Goal: Task Accomplishment & Management: Manage account settings

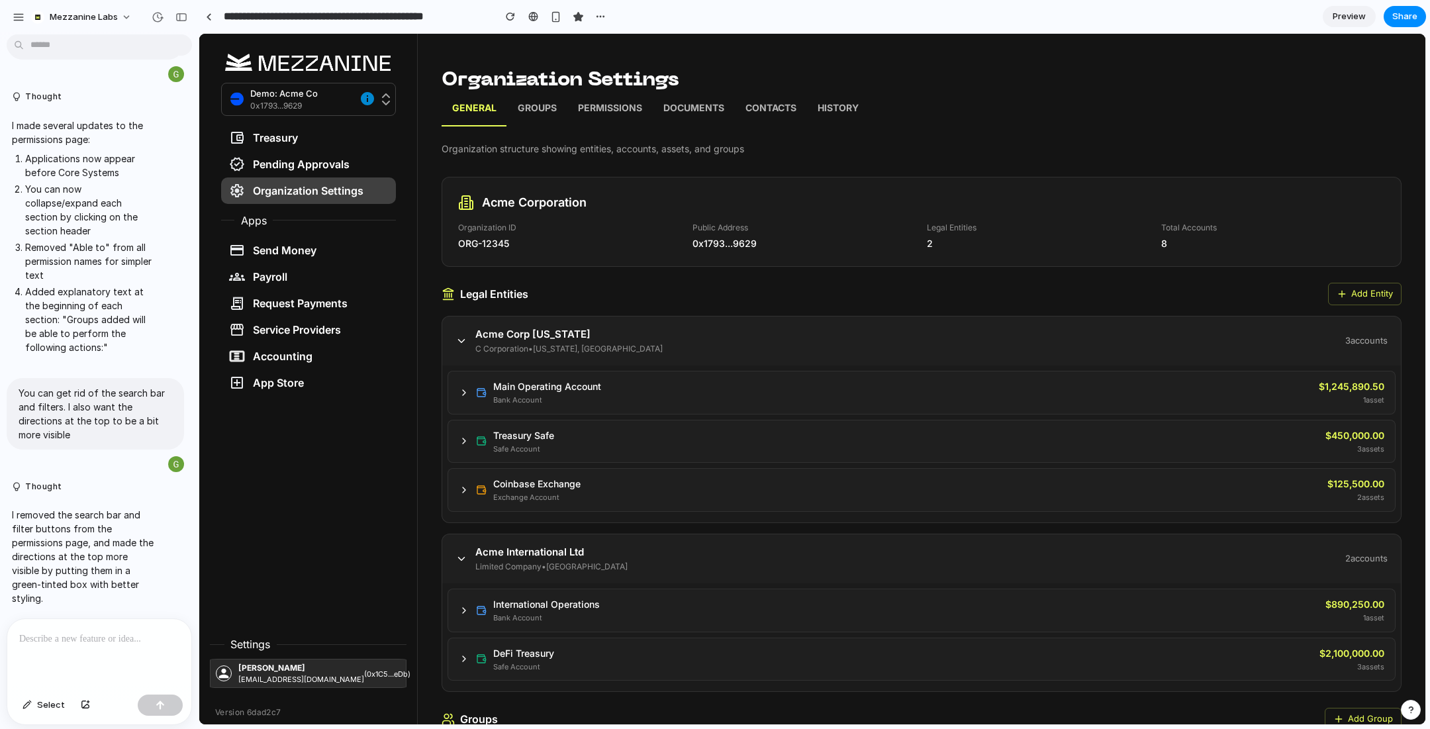
click at [124, 634] on p at bounding box center [99, 639] width 160 height 16
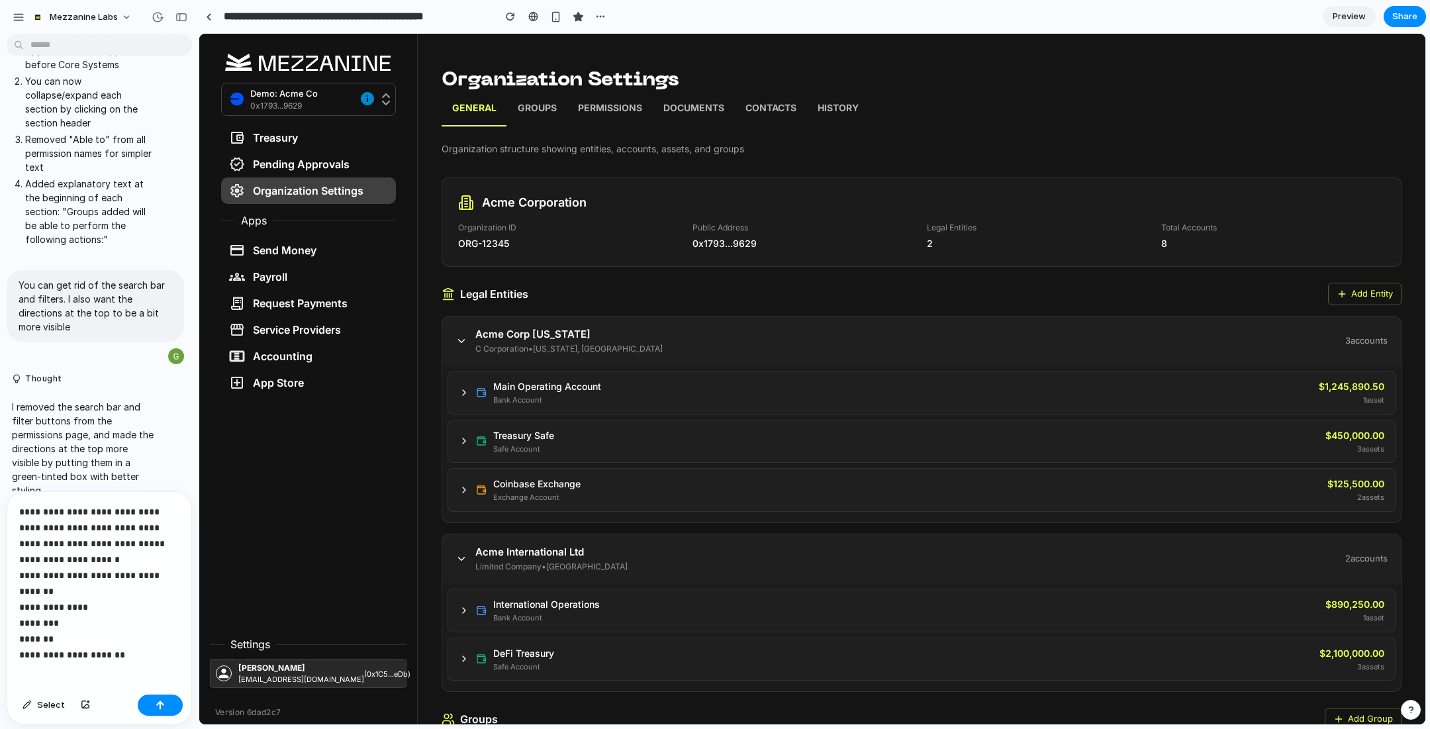
click at [74, 639] on p "**********" at bounding box center [99, 575] width 160 height 143
click at [126, 633] on p "**********" at bounding box center [99, 575] width 160 height 143
click at [111, 665] on div "**********" at bounding box center [99, 582] width 184 height 213
click at [162, 701] on div "button" at bounding box center [160, 704] width 9 height 9
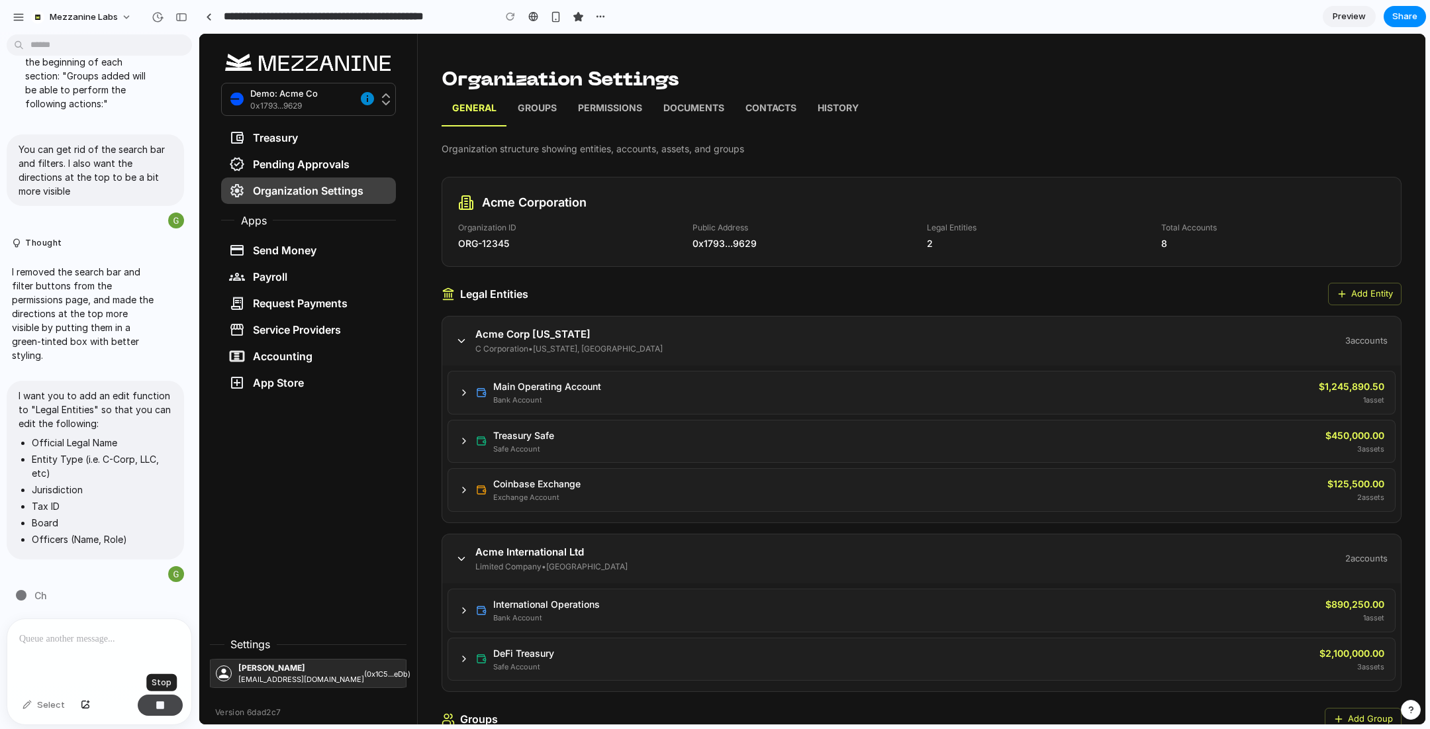
scroll to position [6805, 0]
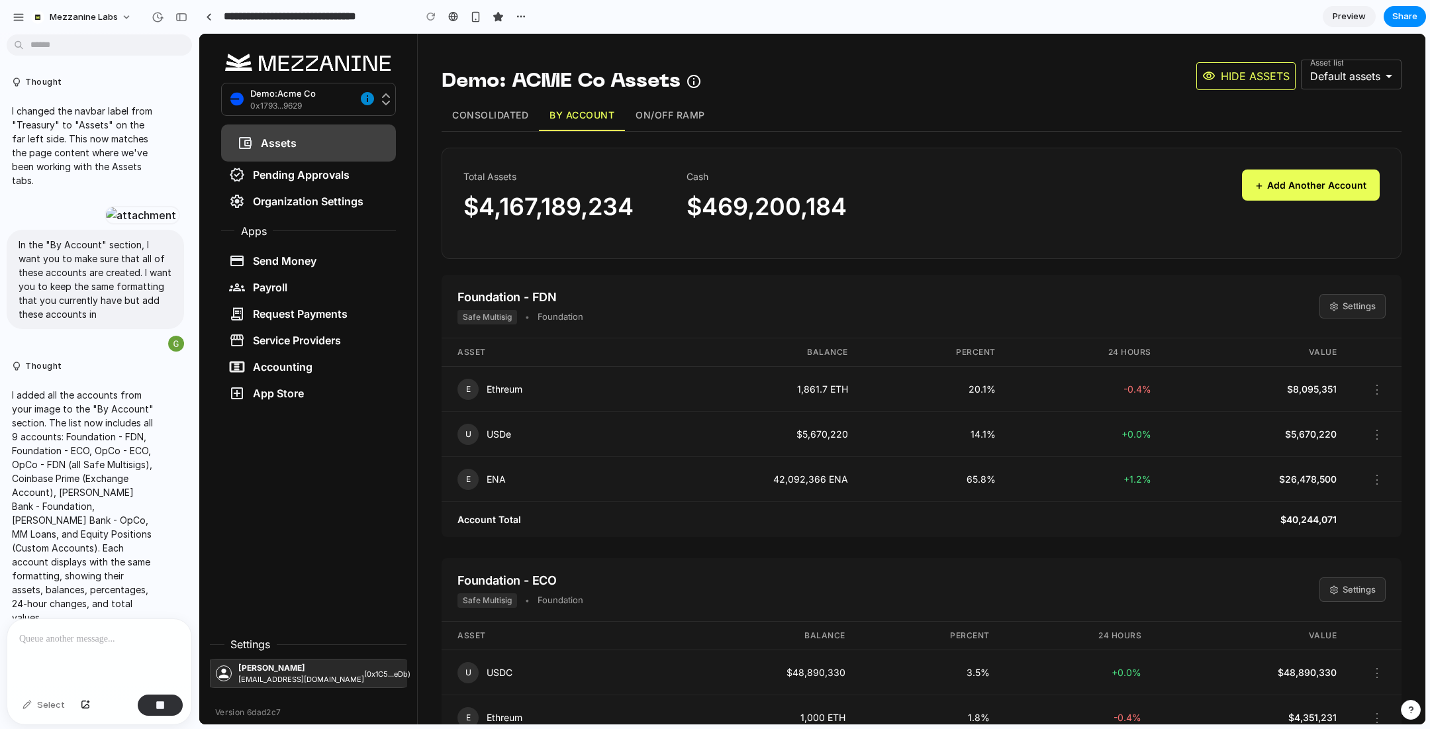
scroll to position [7059, 0]
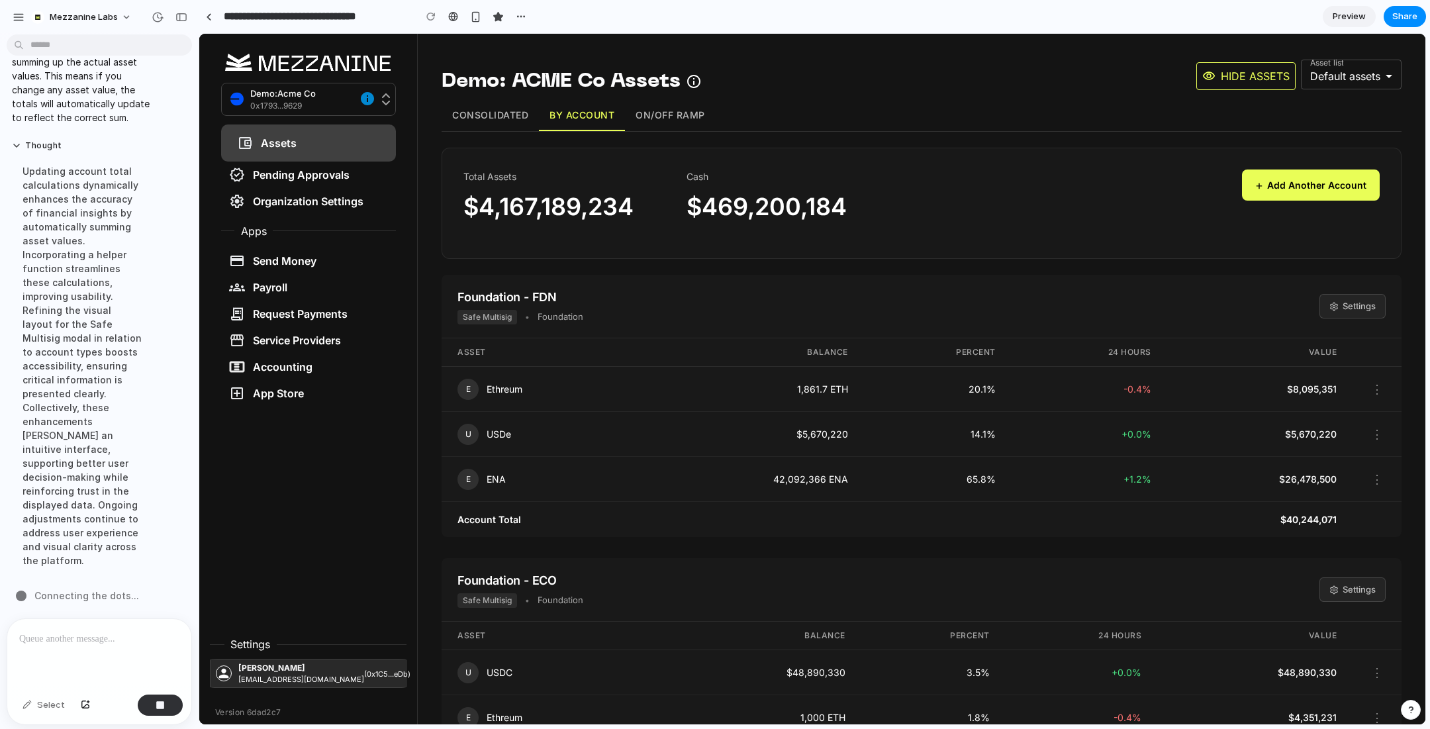
click at [490, 122] on button "Consolidated" at bounding box center [489, 115] width 97 height 31
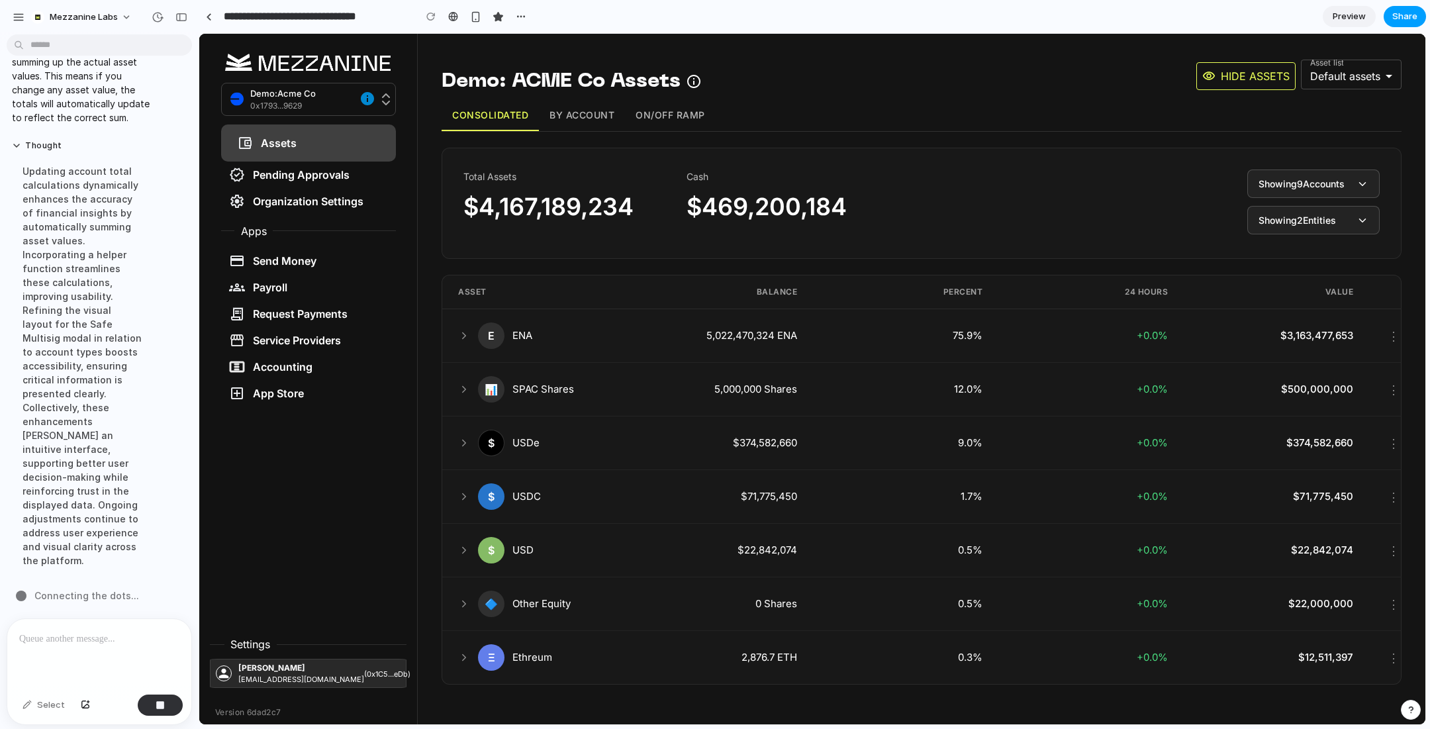
click at [1401, 17] on span "Share" at bounding box center [1404, 16] width 25 height 13
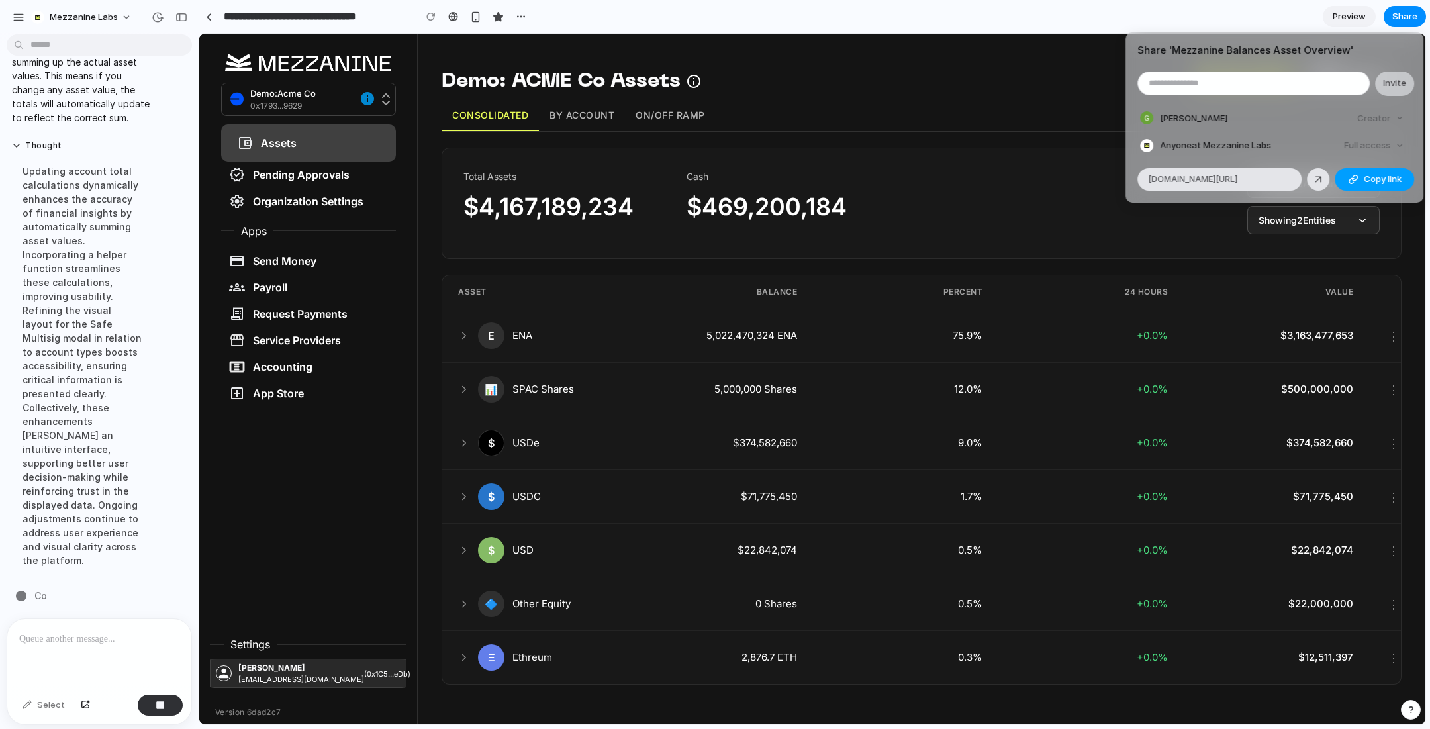
click at [1367, 181] on span "Copy link" at bounding box center [1382, 179] width 38 height 13
click at [765, 64] on div "Share ' Mezzanine Balances Asset Overview ' Invite Graham Novak Creator Anyone …" at bounding box center [715, 364] width 1430 height 729
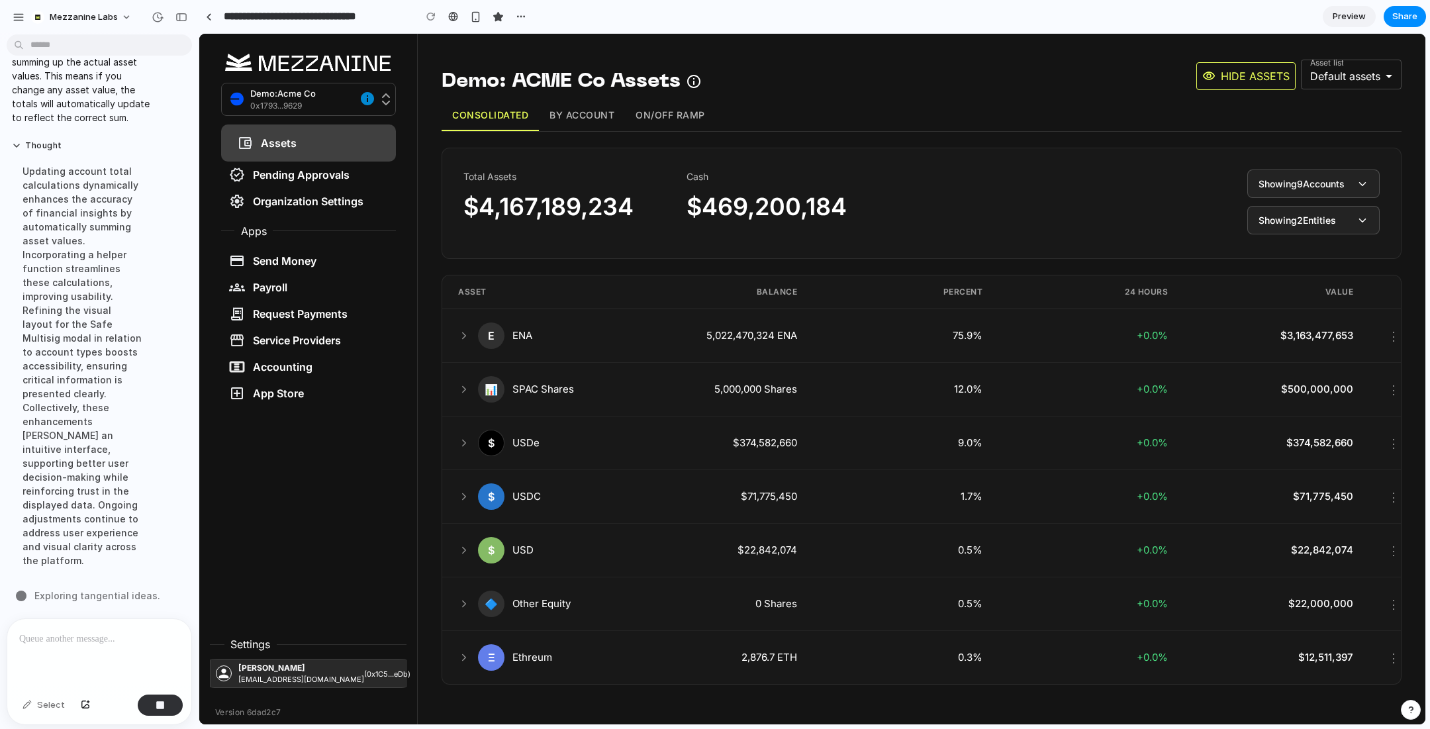
click at [695, 81] on icon "button" at bounding box center [693, 81] width 13 height 13
click at [584, 122] on button "By Account" at bounding box center [582, 115] width 86 height 31
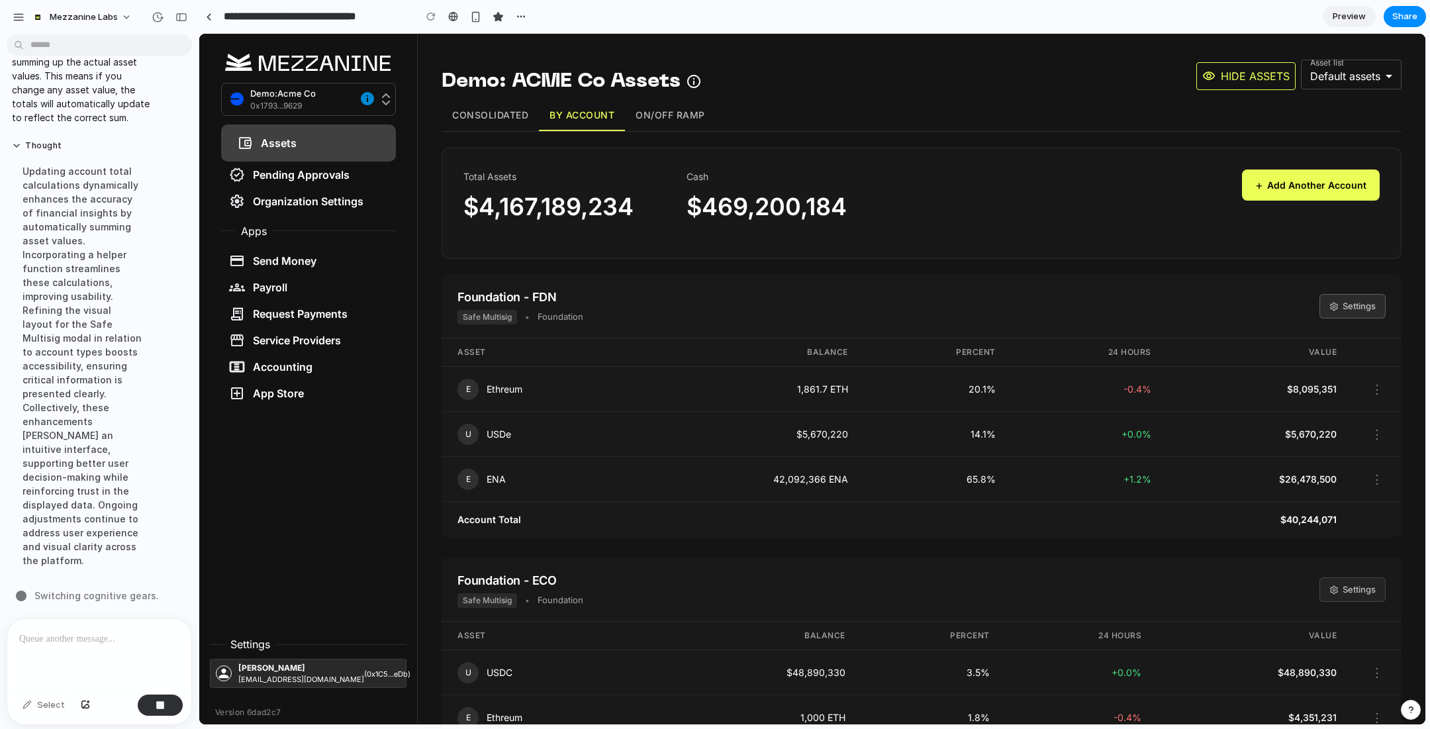
click at [1356, 302] on button "Settings" at bounding box center [1352, 306] width 66 height 25
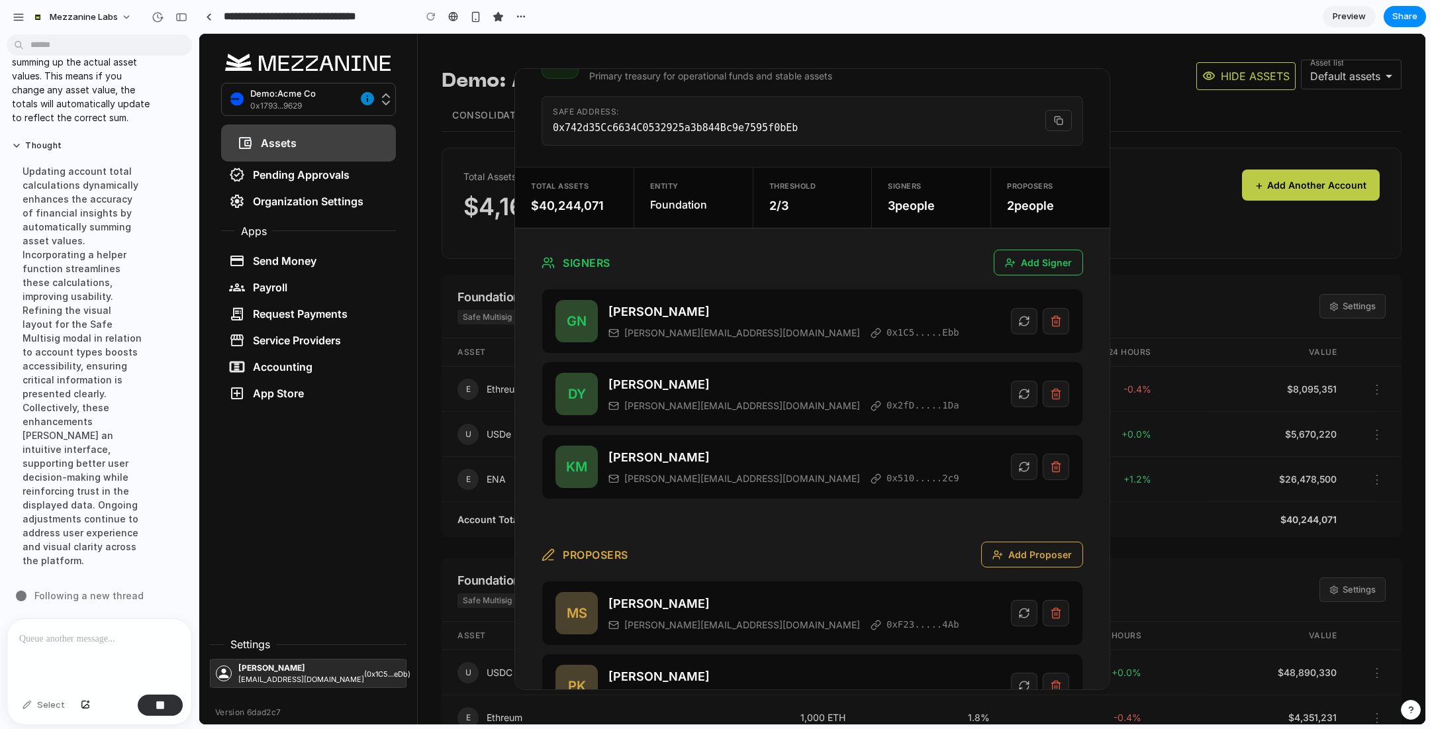
scroll to position [0, 0]
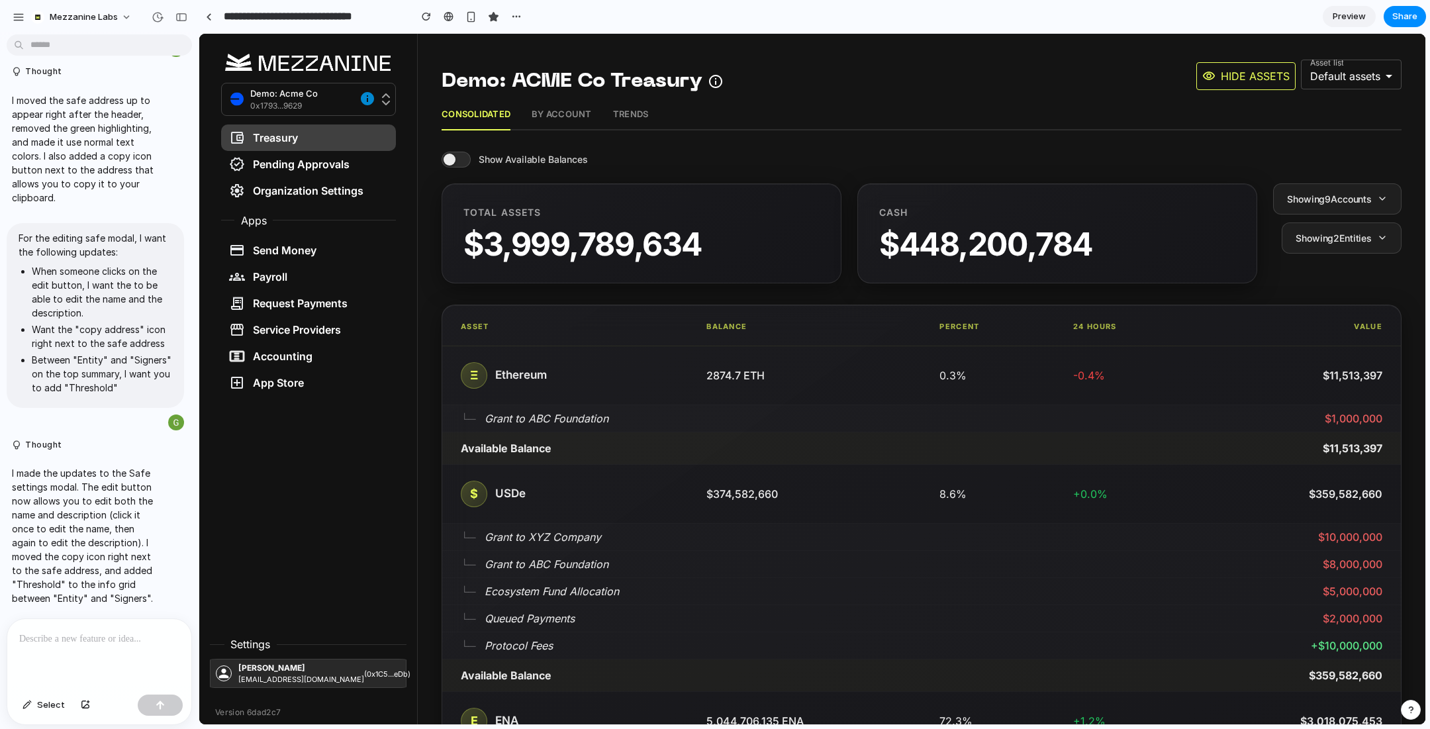
click at [459, 161] on span at bounding box center [455, 160] width 29 height 16
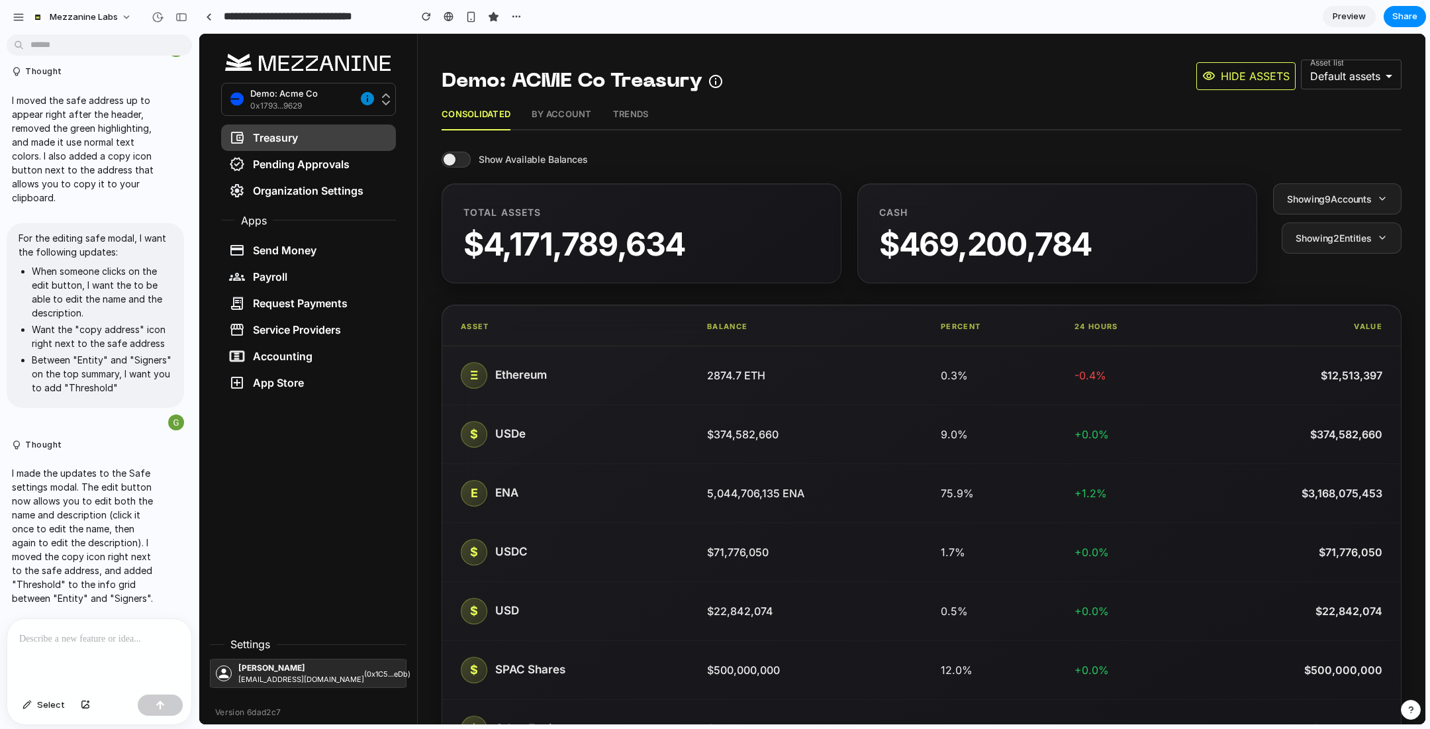
click at [459, 161] on span at bounding box center [455, 160] width 29 height 16
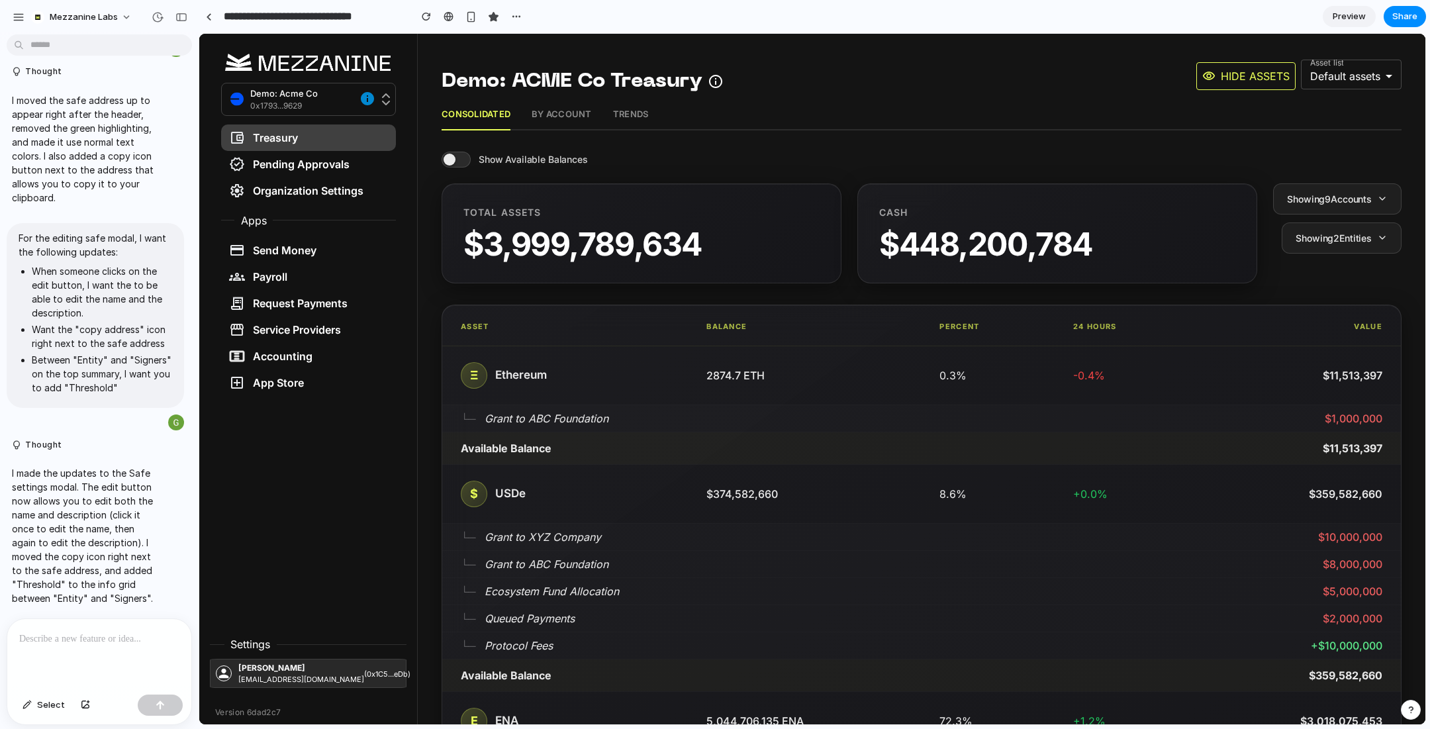
click at [459, 161] on span at bounding box center [455, 160] width 29 height 16
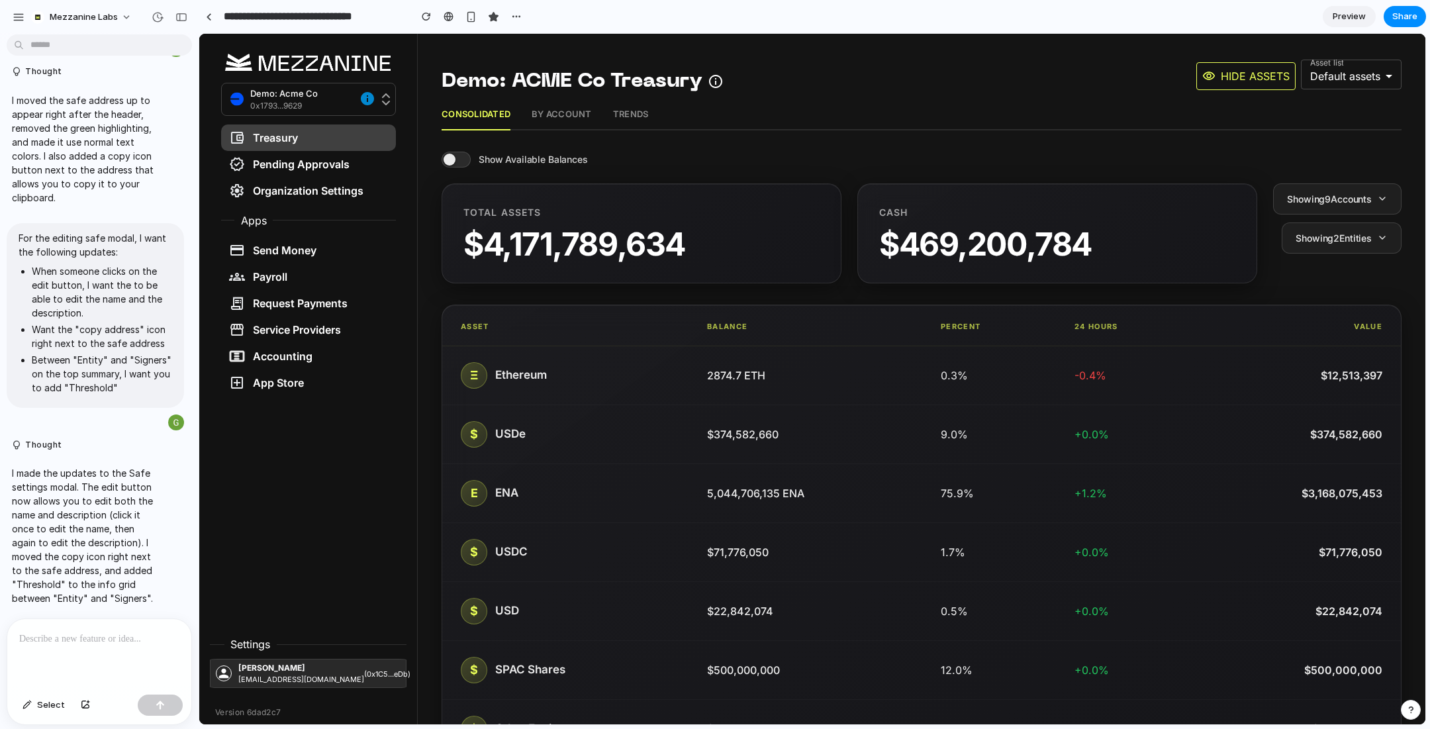
click at [459, 161] on span at bounding box center [455, 160] width 29 height 16
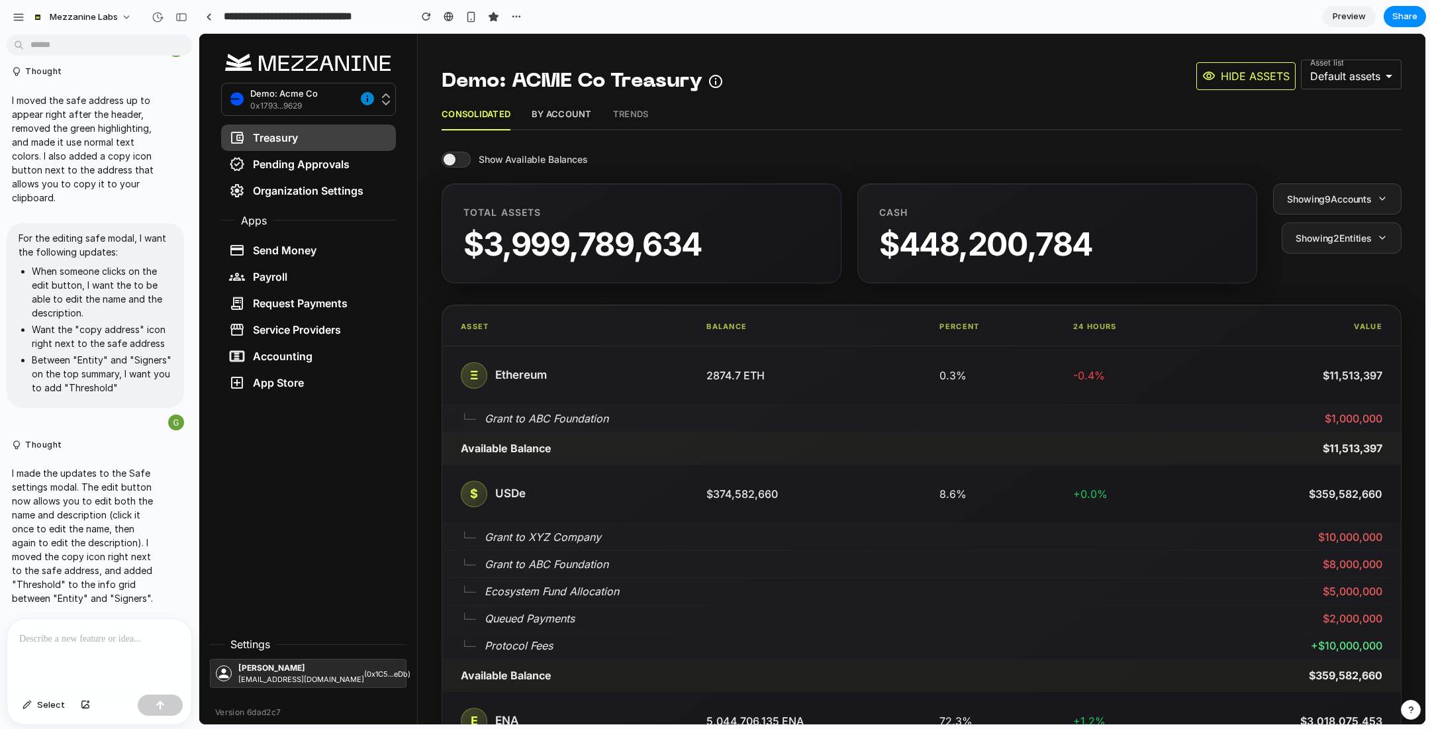
click at [555, 109] on button "By Account" at bounding box center [561, 114] width 60 height 29
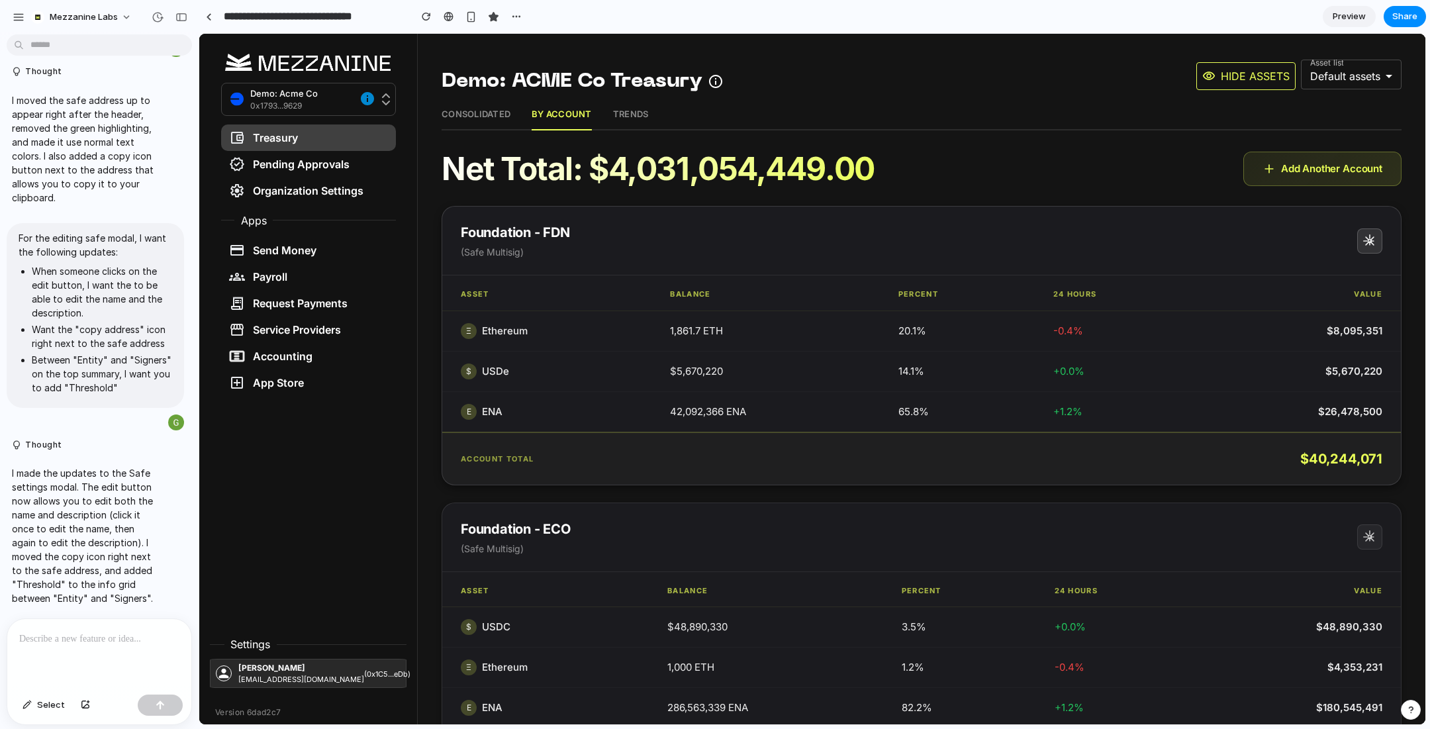
click at [1370, 248] on button "Account Settings" at bounding box center [1369, 240] width 25 height 25
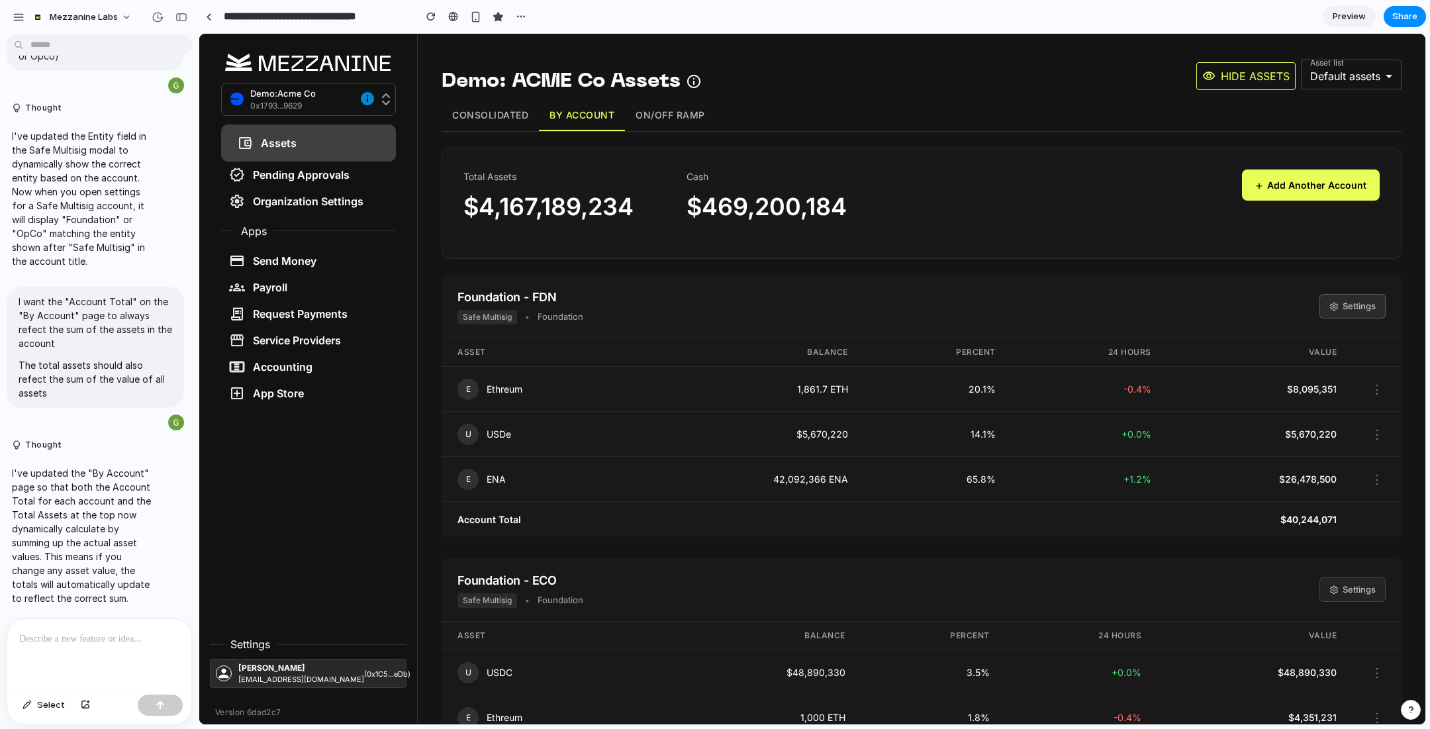
click at [1352, 313] on button "Settings" at bounding box center [1352, 306] width 66 height 25
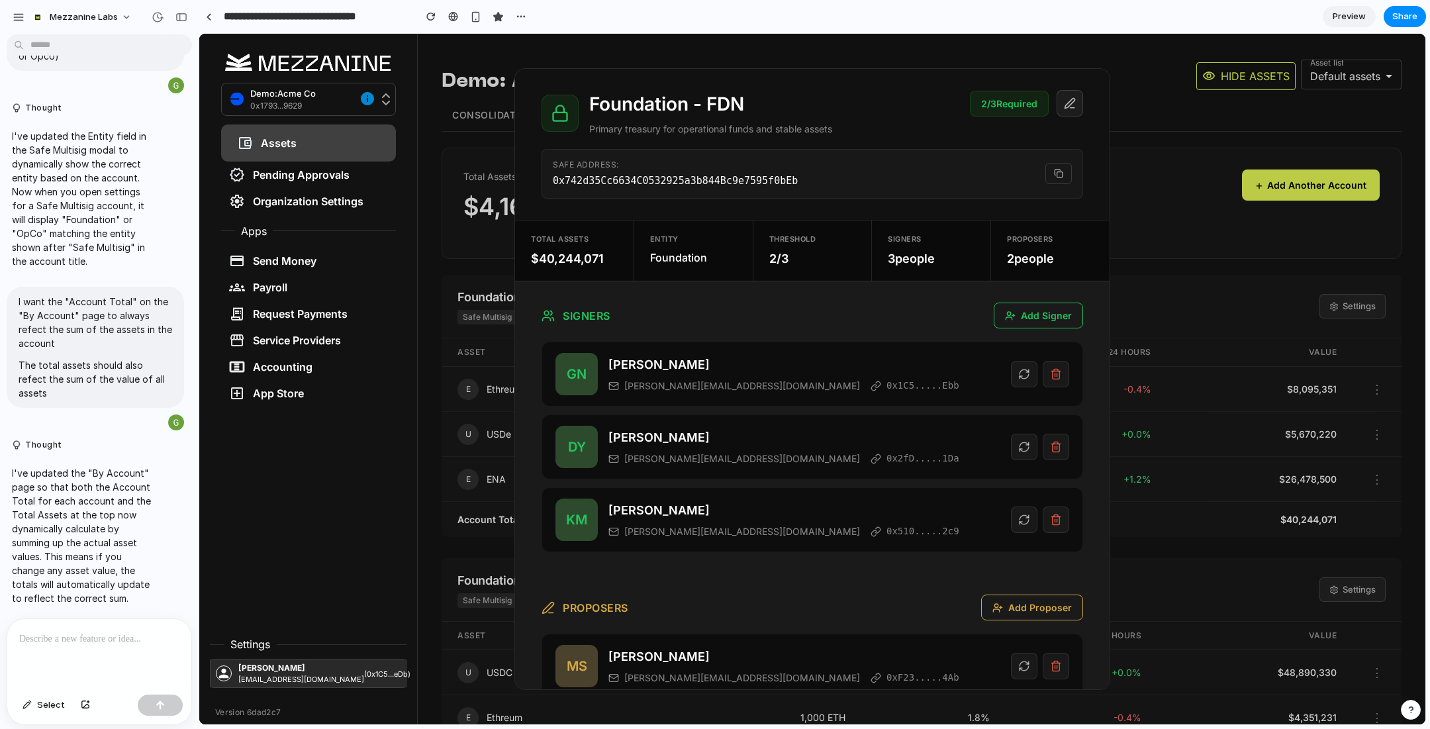
click at [72, 649] on div at bounding box center [99, 654] width 184 height 70
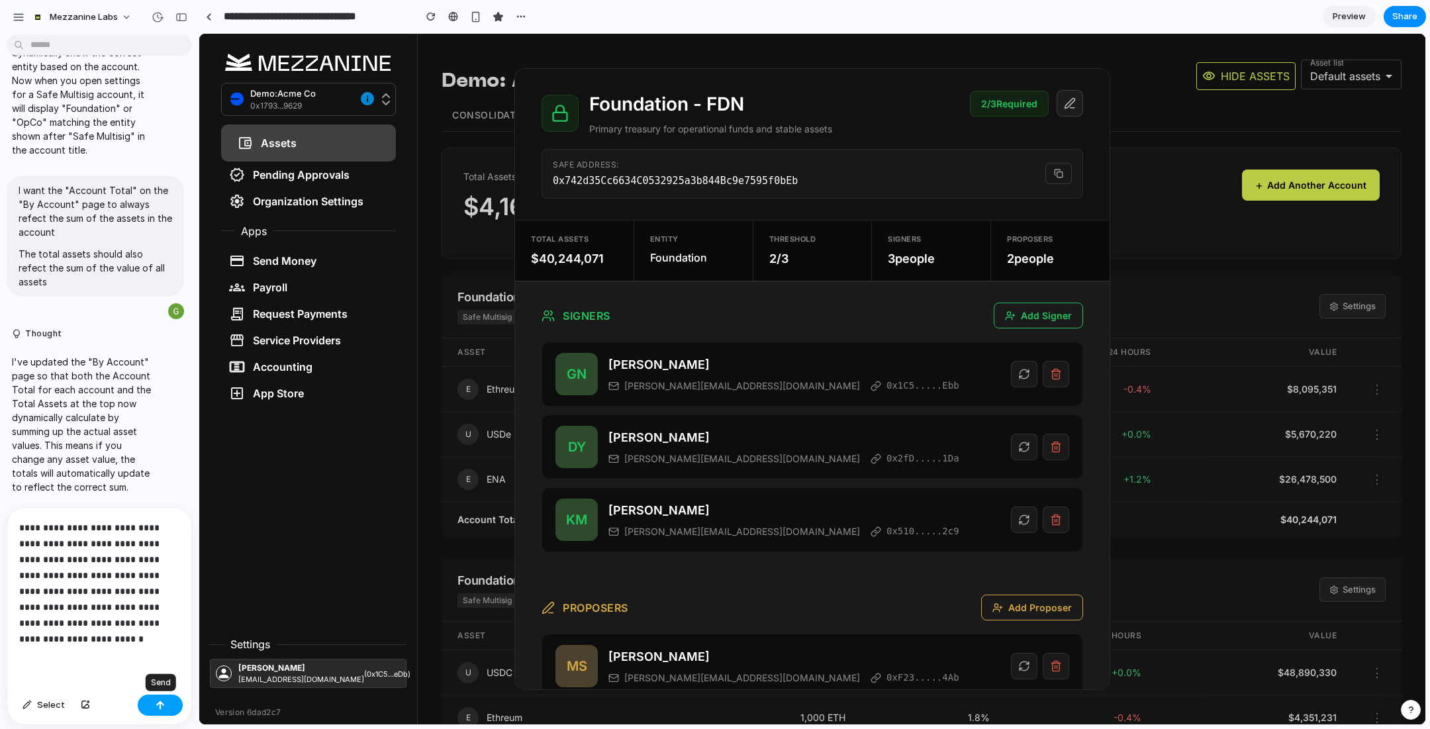
click at [167, 699] on button "button" at bounding box center [160, 704] width 45 height 21
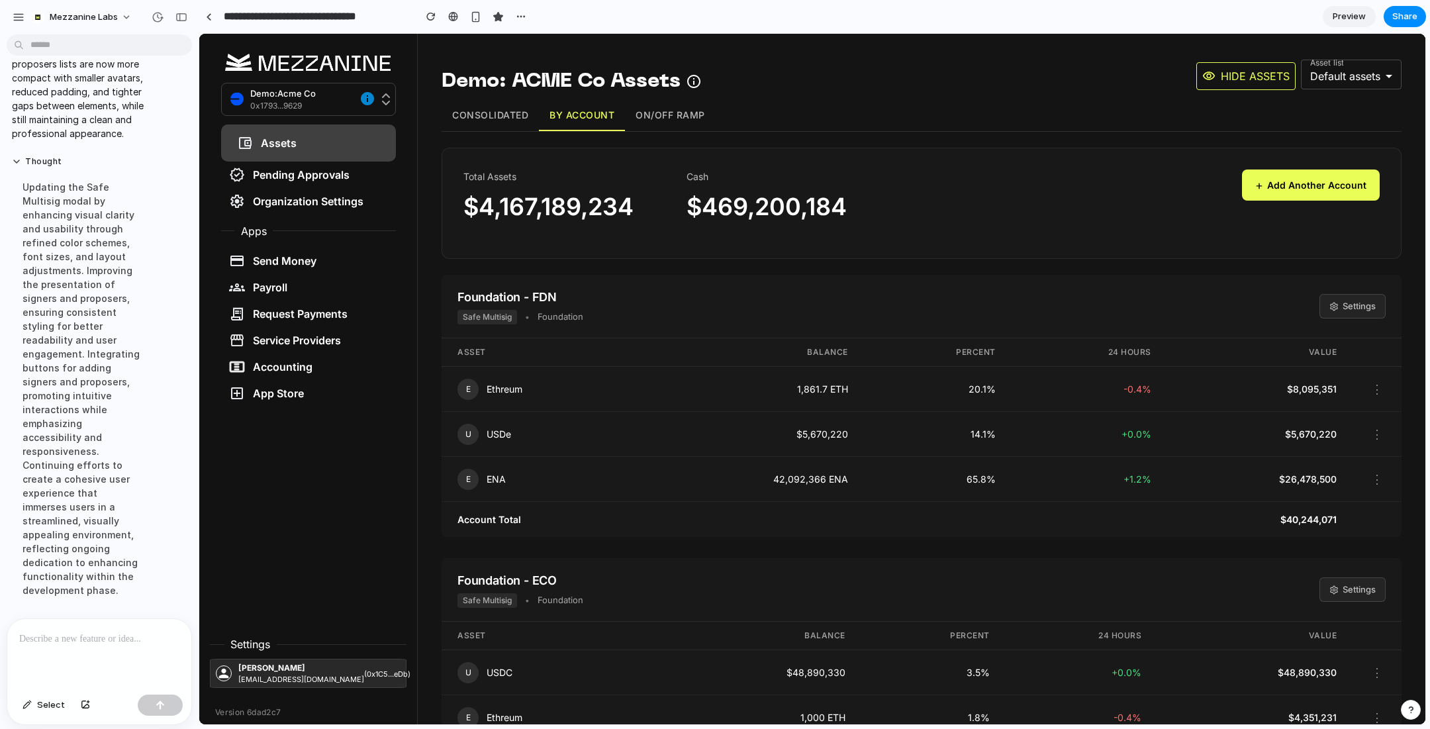
scroll to position [6737, 0]
click at [1358, 306] on button "Settings" at bounding box center [1352, 306] width 66 height 25
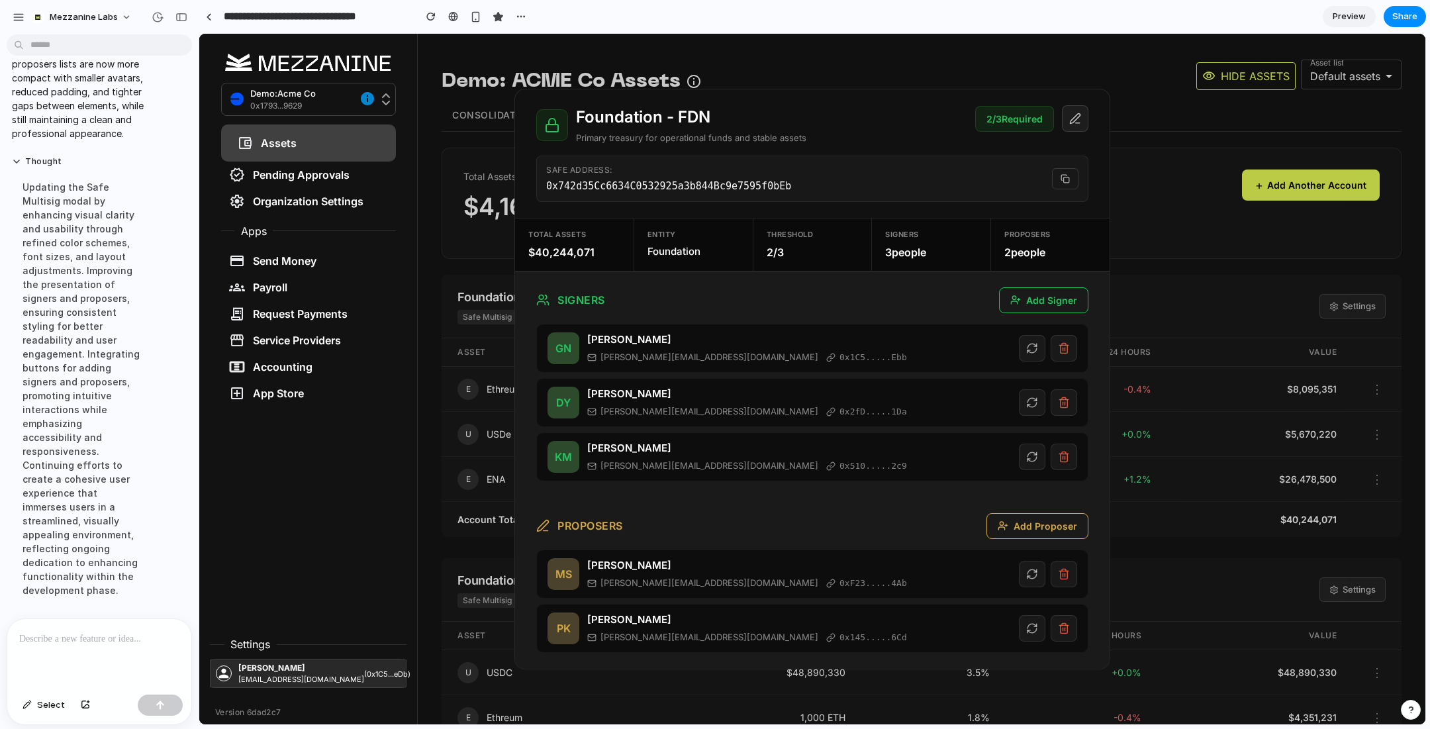
click at [74, 639] on p at bounding box center [99, 639] width 160 height 16
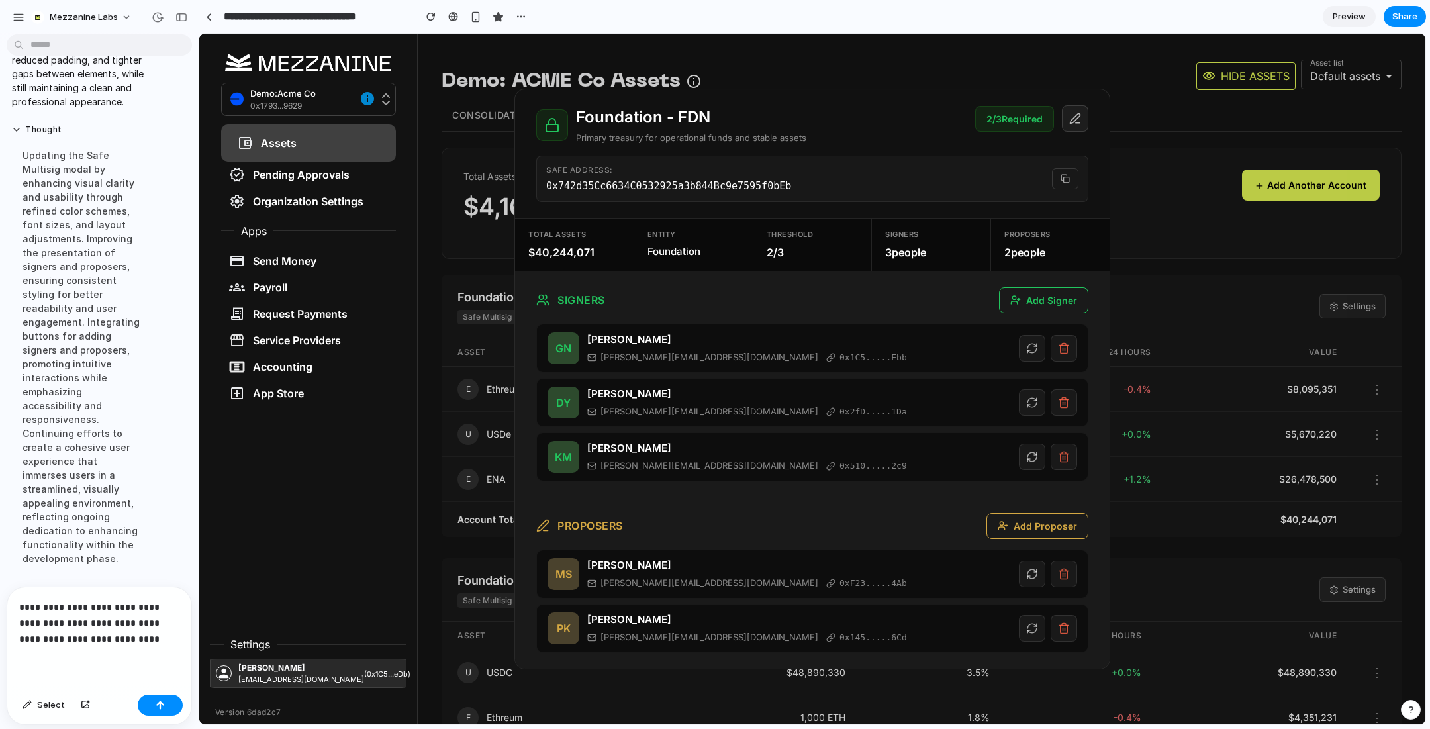
click at [20, 610] on p "**********" at bounding box center [99, 623] width 160 height 48
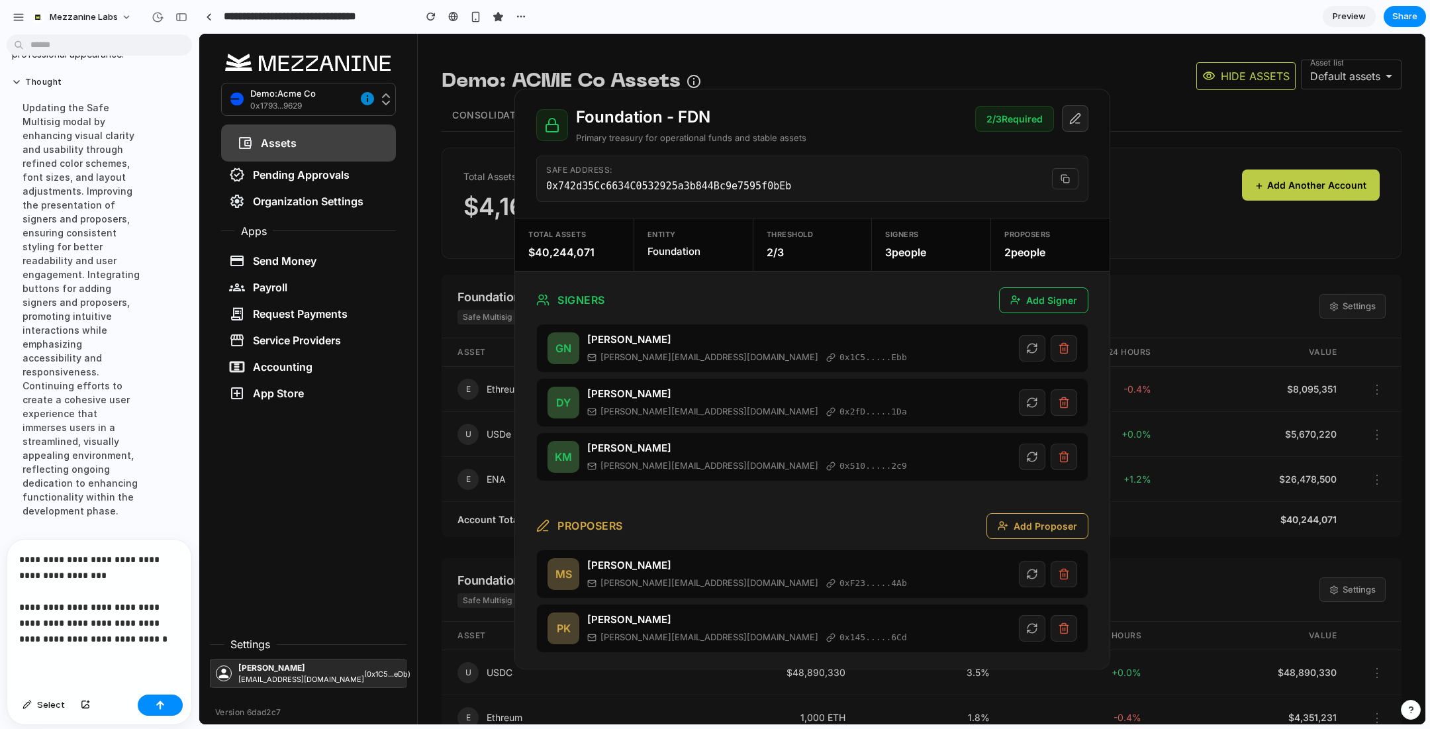
click at [144, 633] on p "**********" at bounding box center [99, 598] width 160 height 95
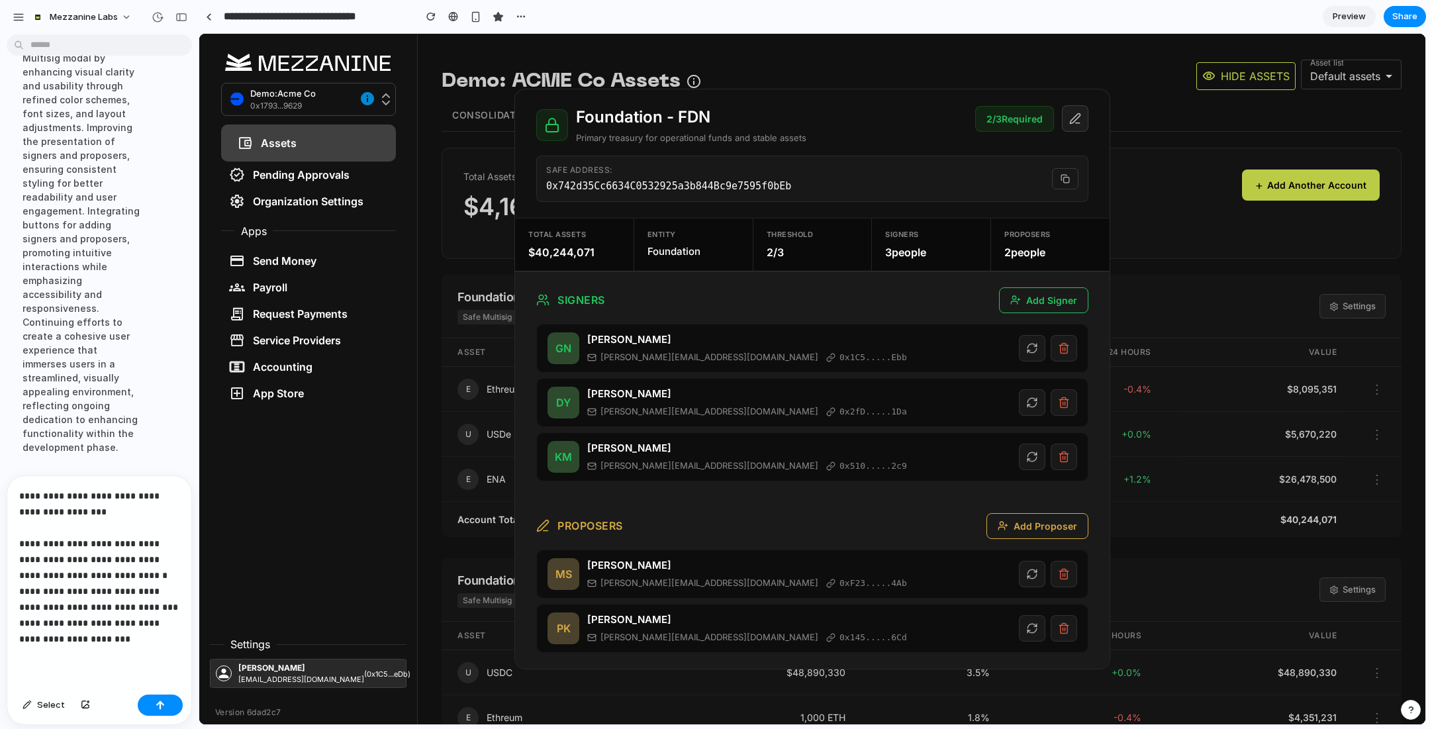
click at [91, 623] on p "**********" at bounding box center [99, 567] width 160 height 159
click at [138, 633] on p "**********" at bounding box center [99, 567] width 160 height 159
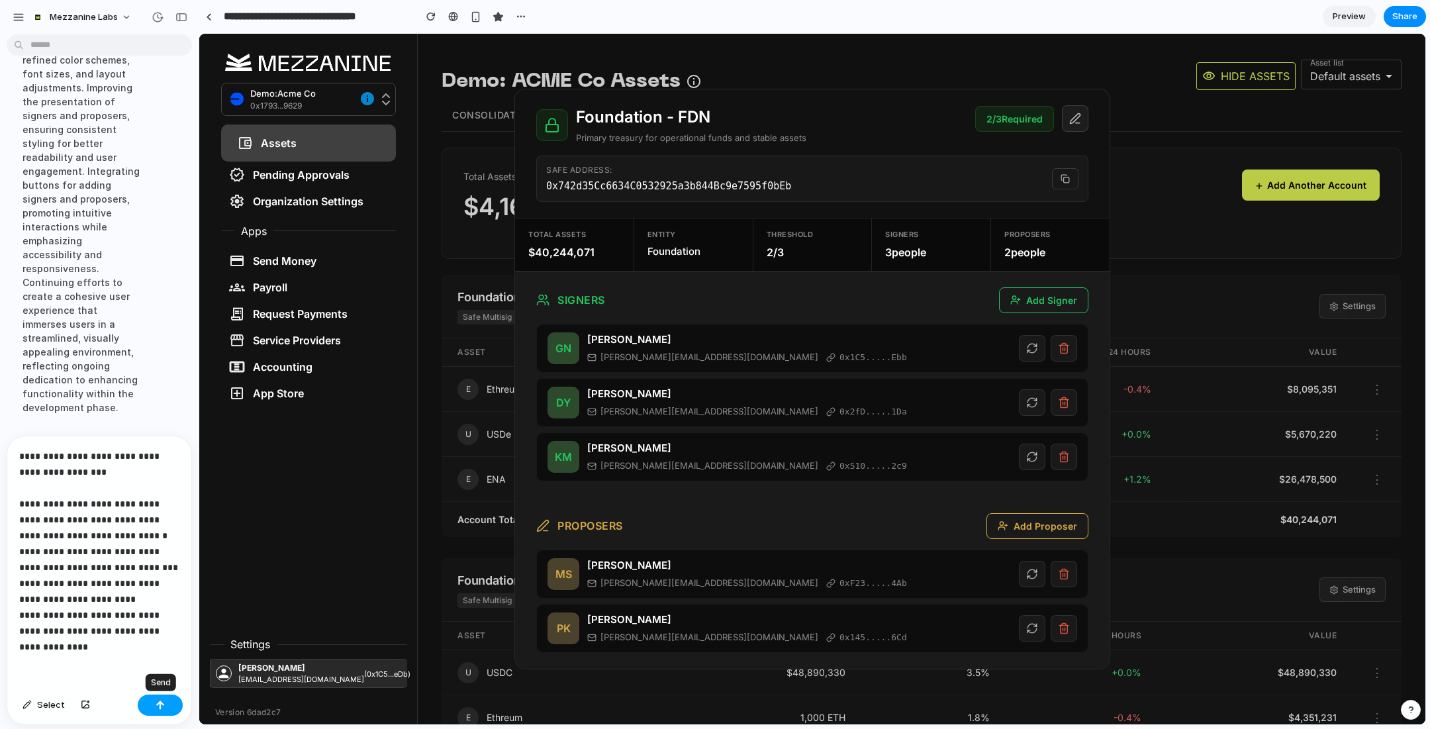
click at [163, 700] on div "button" at bounding box center [160, 704] width 9 height 9
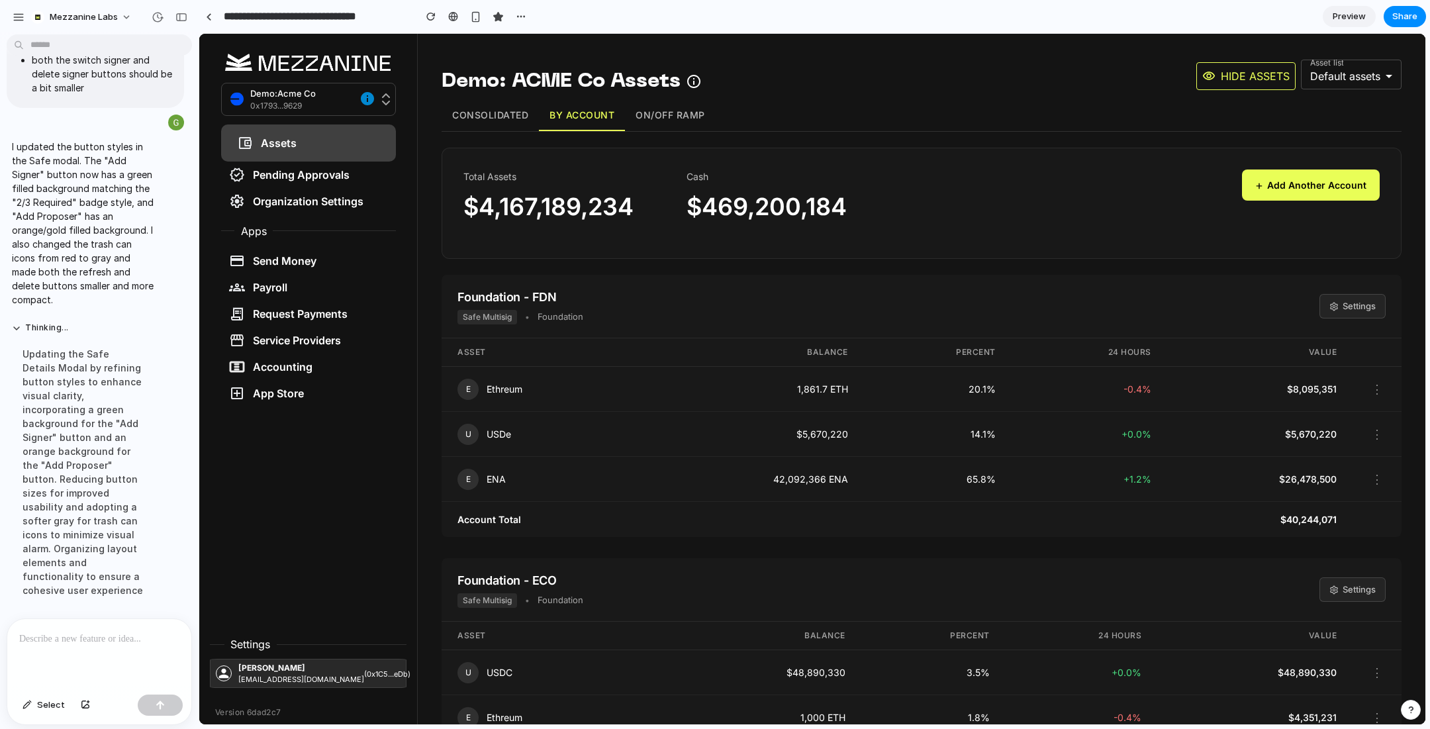
scroll to position [6306, 0]
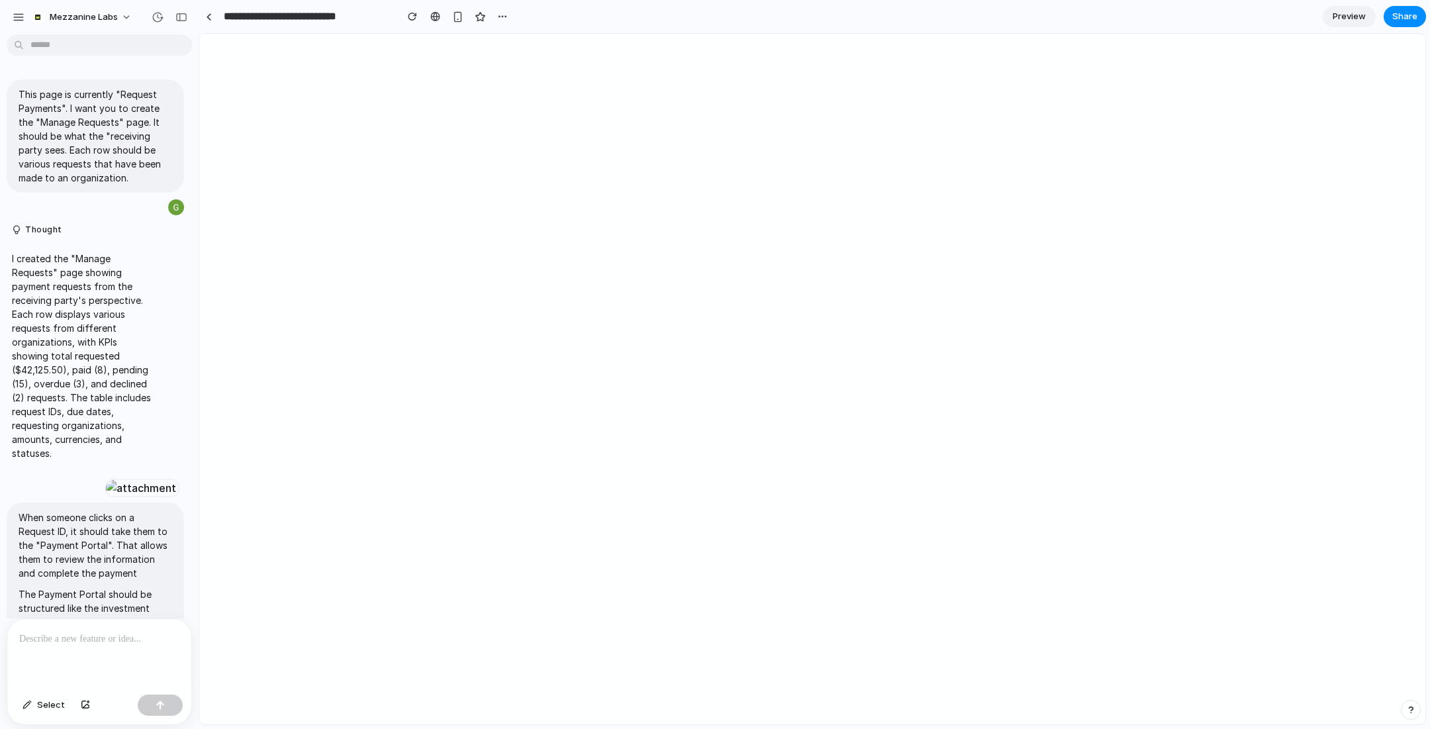
select select "**********"
select select "***"
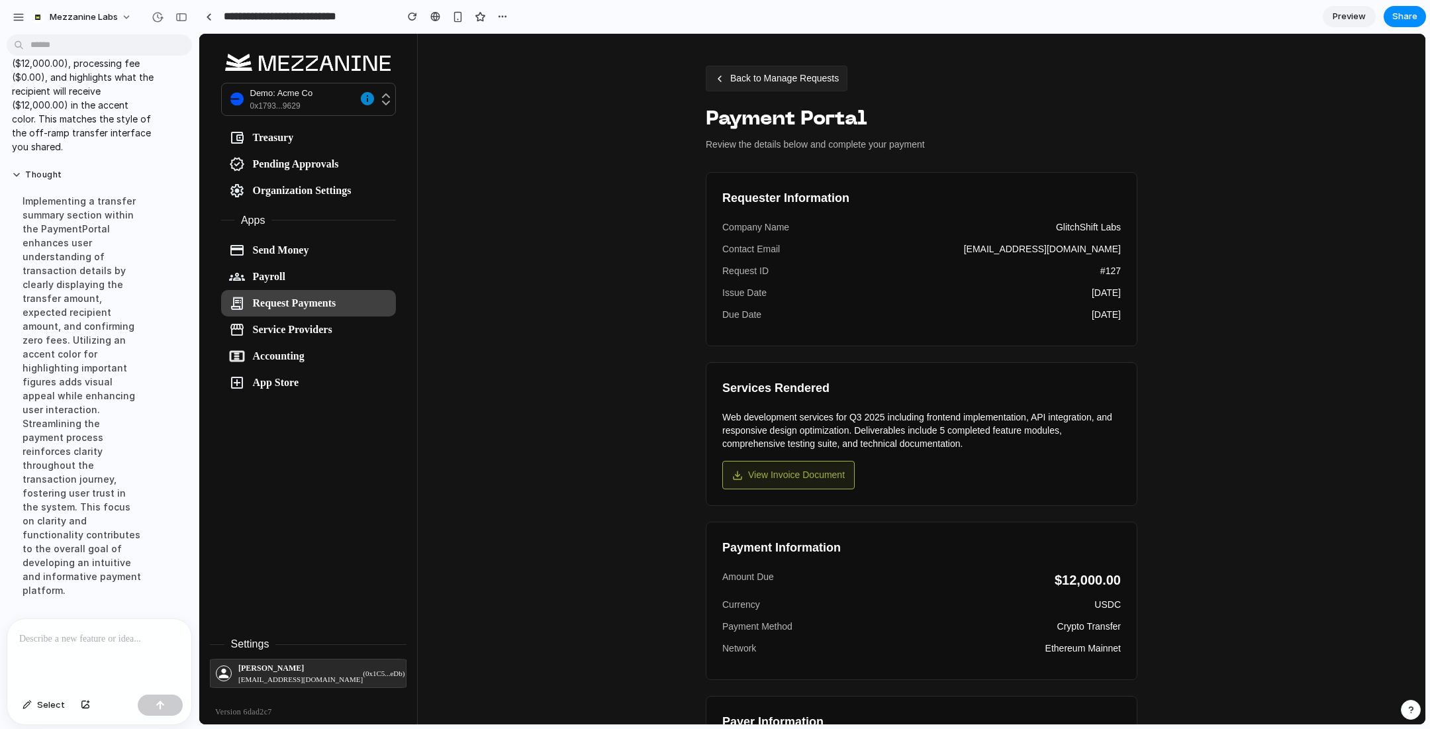
click at [738, 77] on button "Back to Manage Requests" at bounding box center [777, 79] width 142 height 26
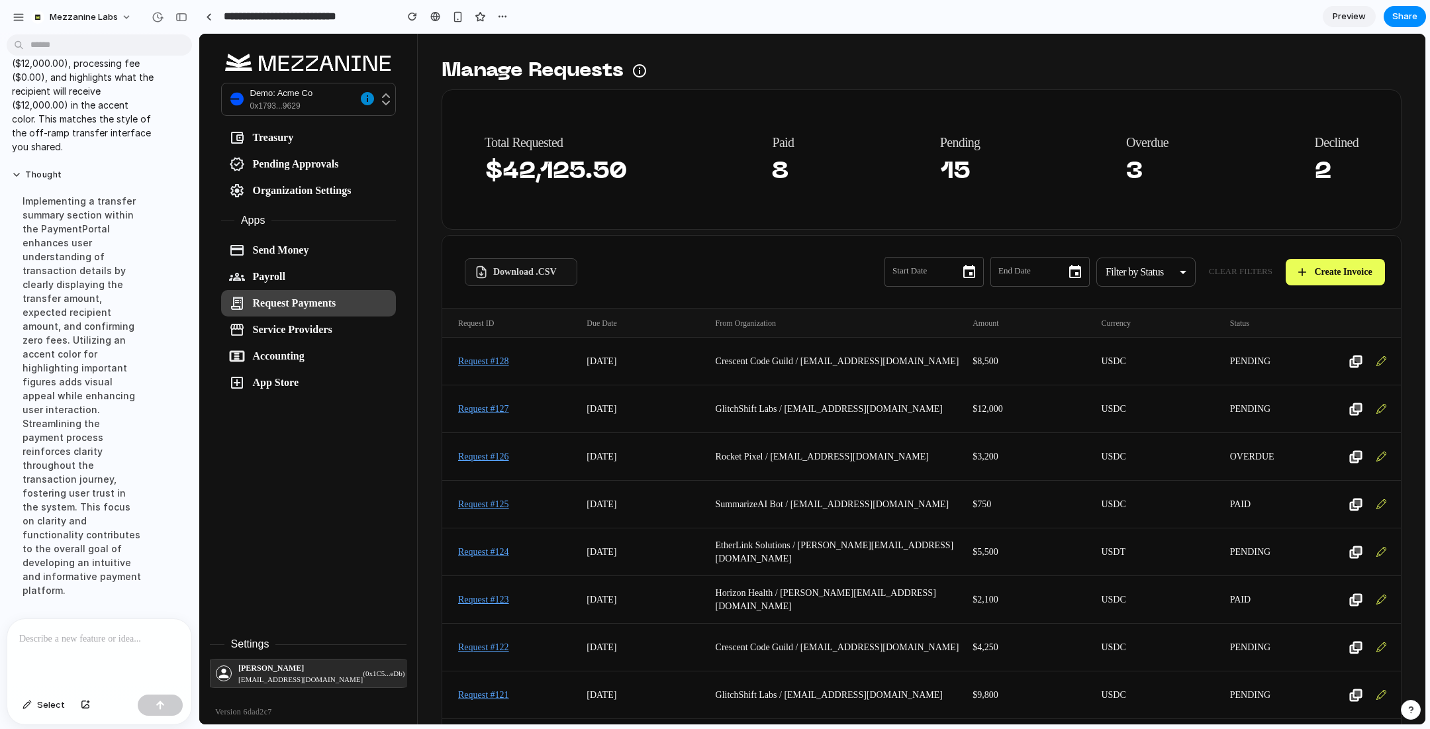
click at [111, 637] on p at bounding box center [99, 639] width 160 height 16
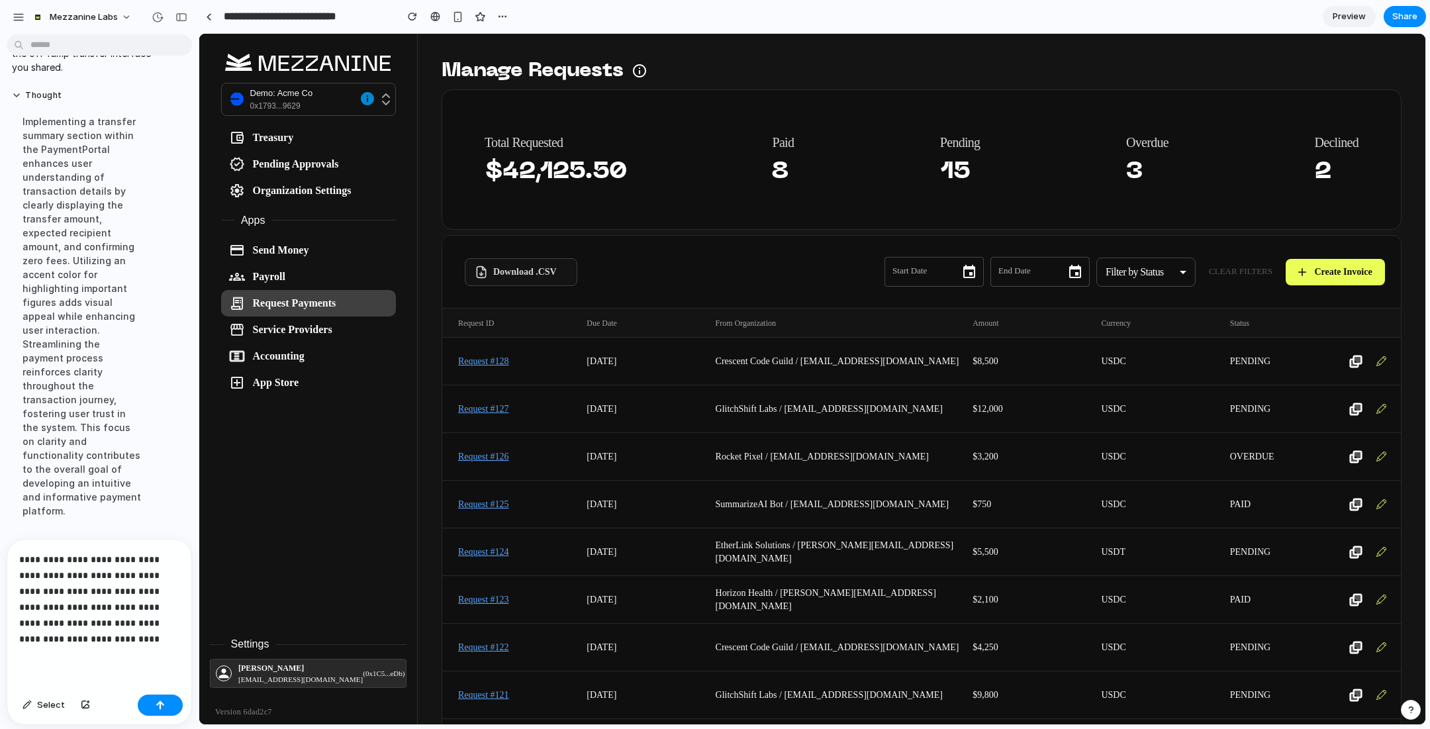
click at [50, 639] on p "**********" at bounding box center [99, 598] width 160 height 95
click at [141, 637] on p "**********" at bounding box center [99, 598] width 160 height 95
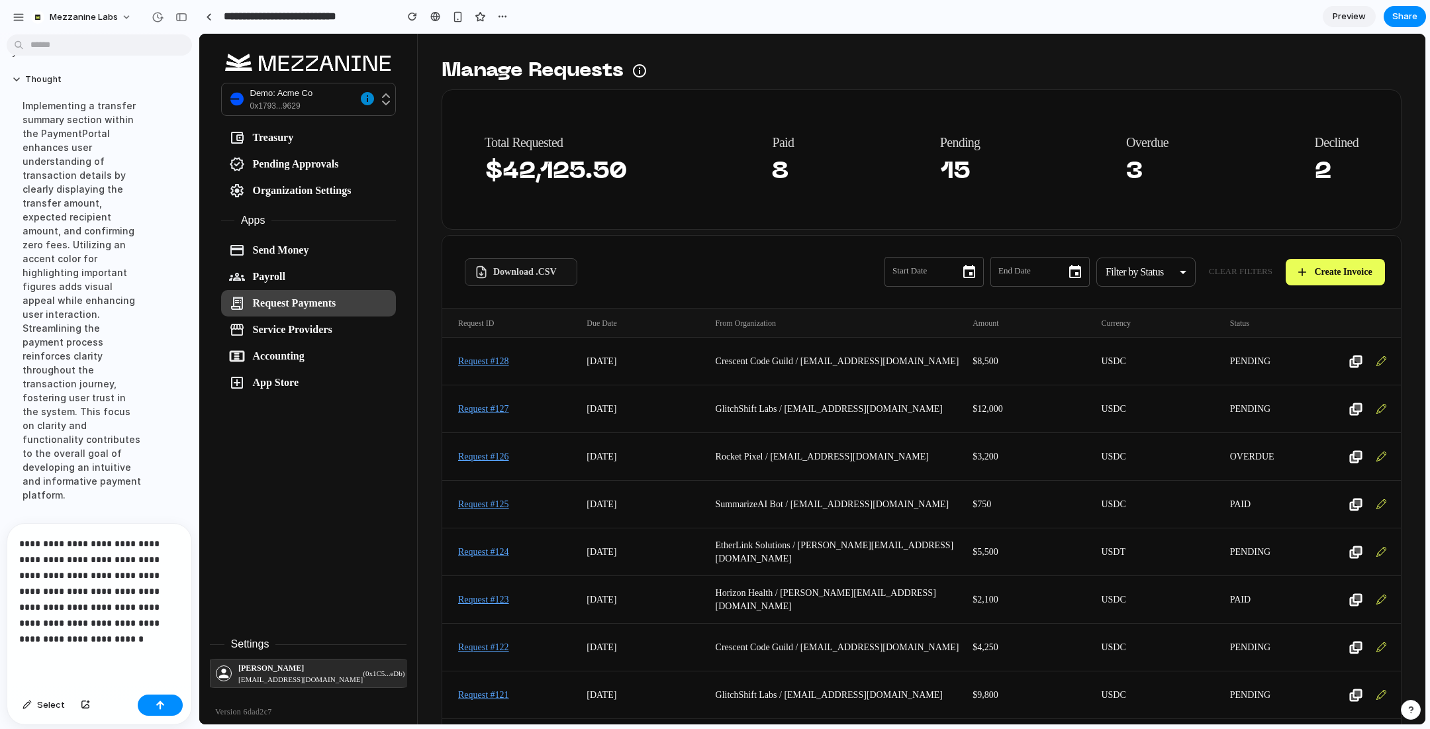
click at [27, 622] on p "**********" at bounding box center [99, 590] width 160 height 111
click at [50, 623] on p "**********" at bounding box center [99, 590] width 160 height 111
click at [123, 639] on p "**********" at bounding box center [99, 590] width 160 height 111
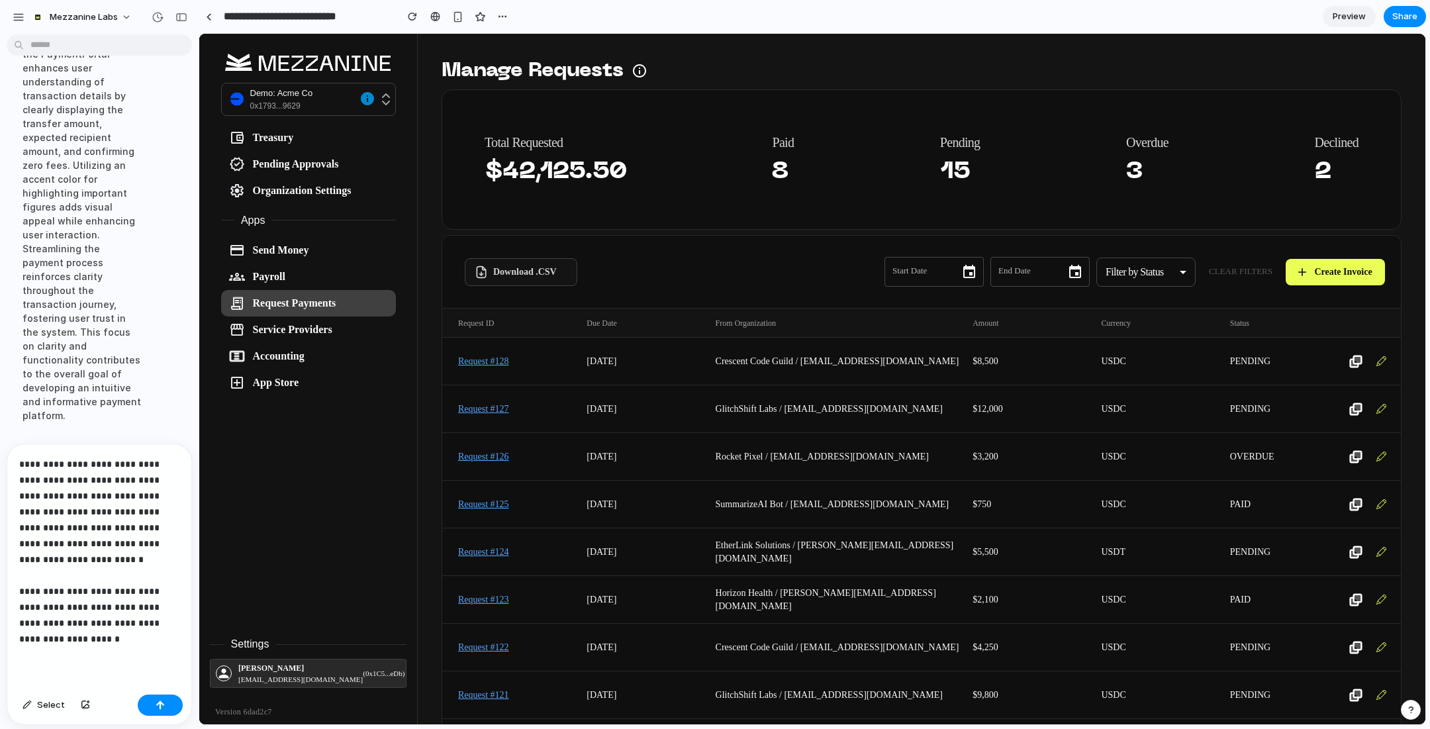
click at [60, 620] on p "**********" at bounding box center [99, 551] width 160 height 191
click at [112, 632] on p "**********" at bounding box center [99, 551] width 160 height 191
drag, startPoint x: 67, startPoint y: 638, endPoint x: 60, endPoint y: 605, distance: 33.7
click at [60, 605] on p "**********" at bounding box center [99, 551] width 160 height 191
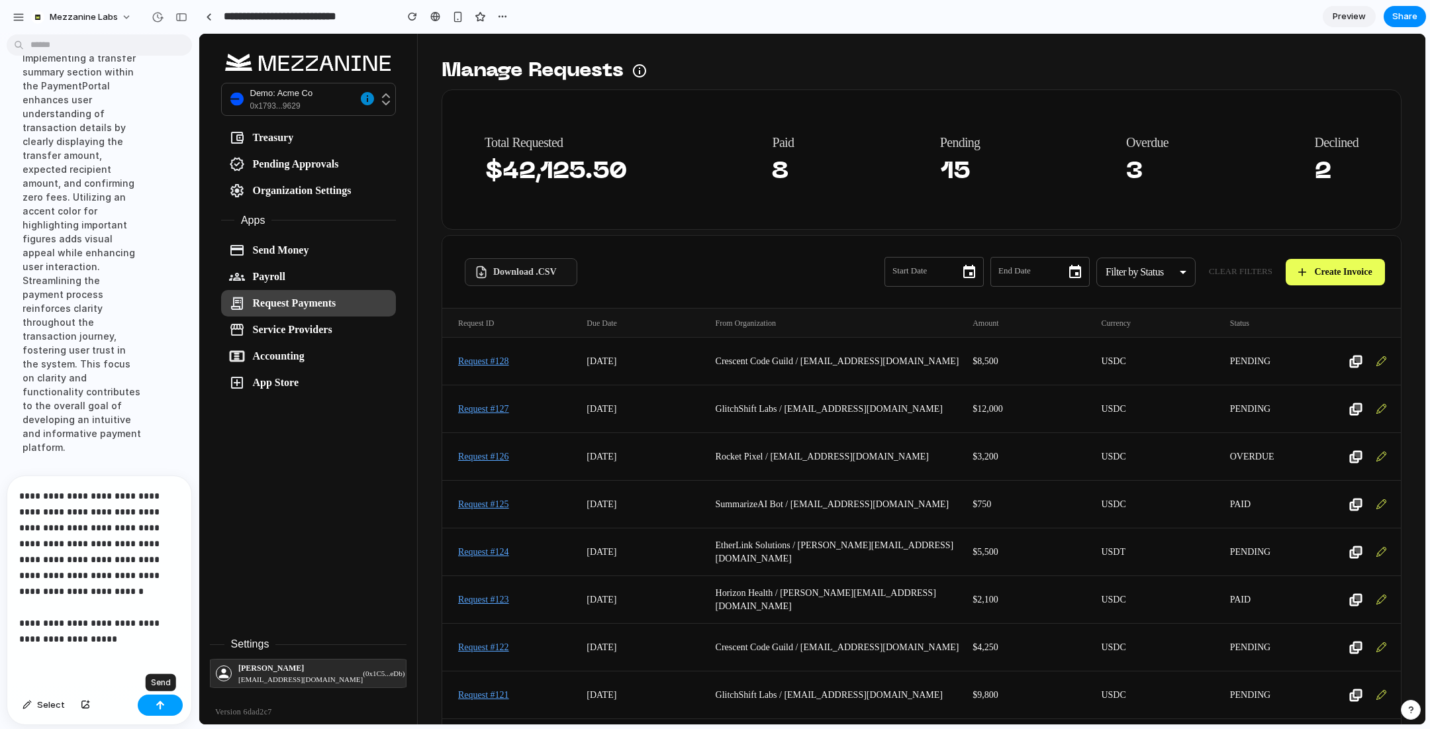
click at [161, 702] on div "button" at bounding box center [160, 704] width 9 height 9
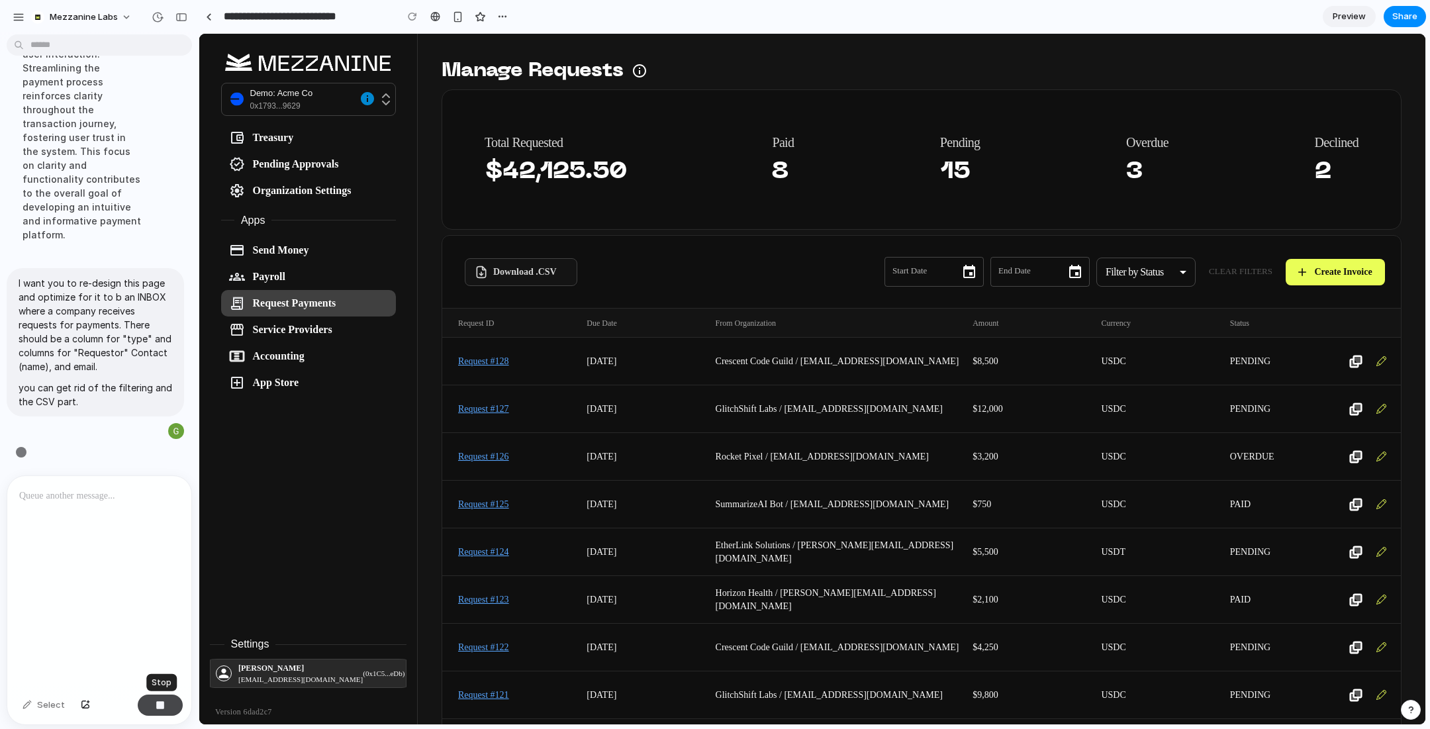
scroll to position [2437, 0]
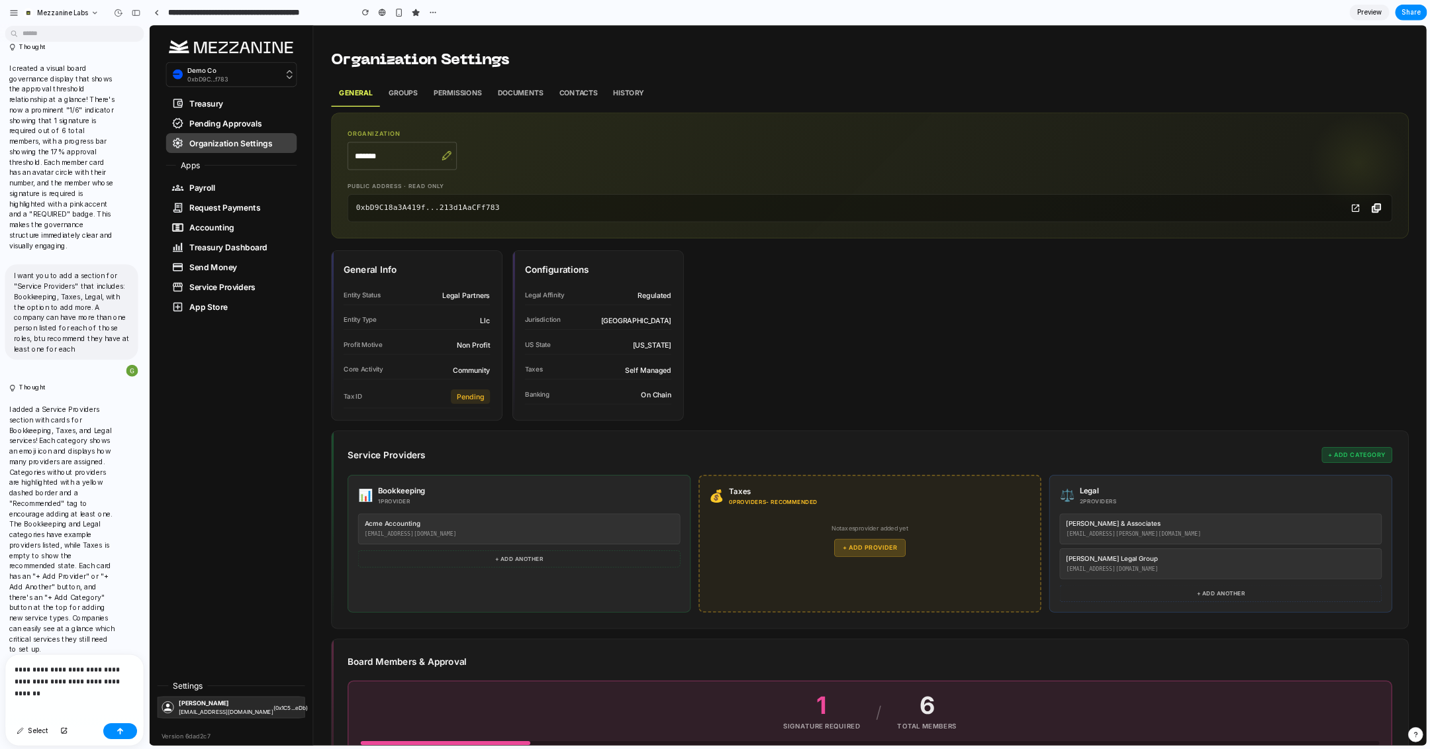
scroll to position [909, 0]
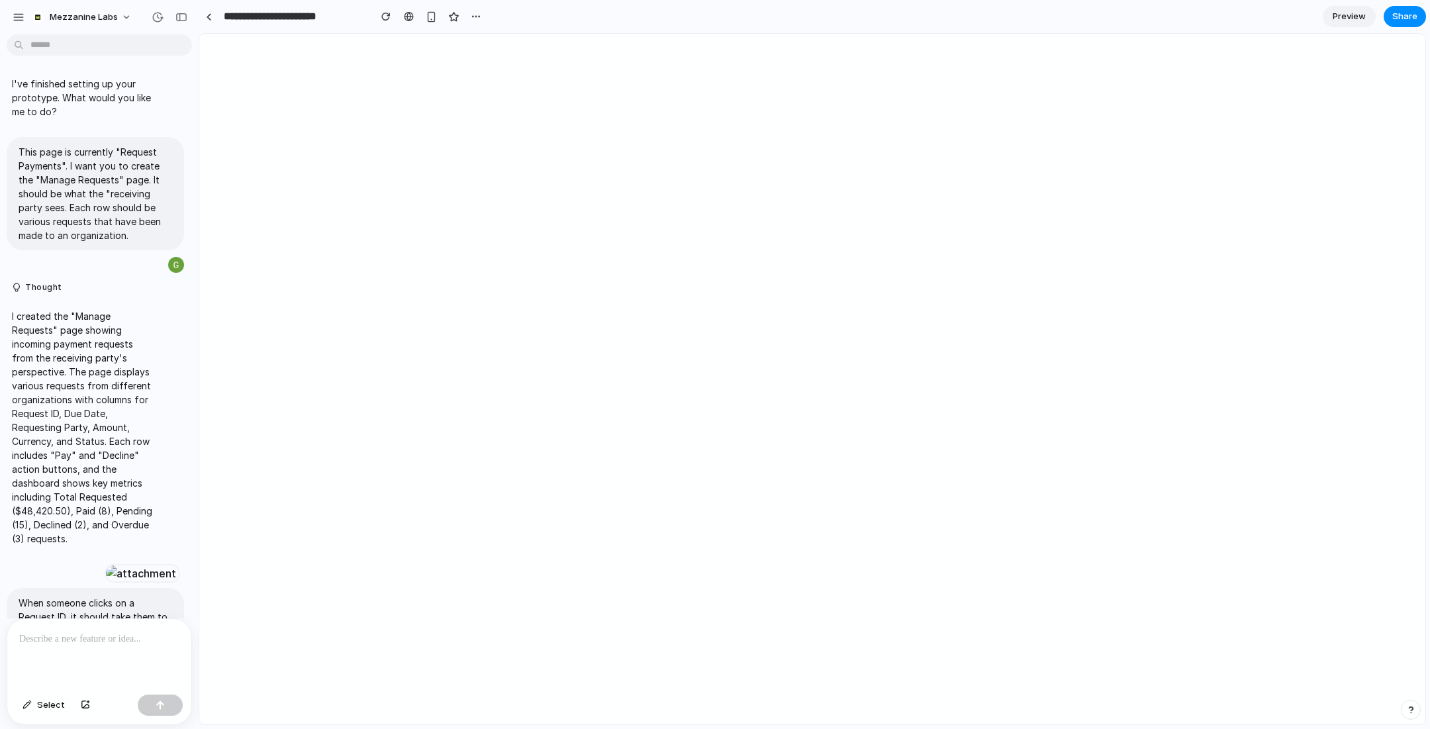
select select "*****"
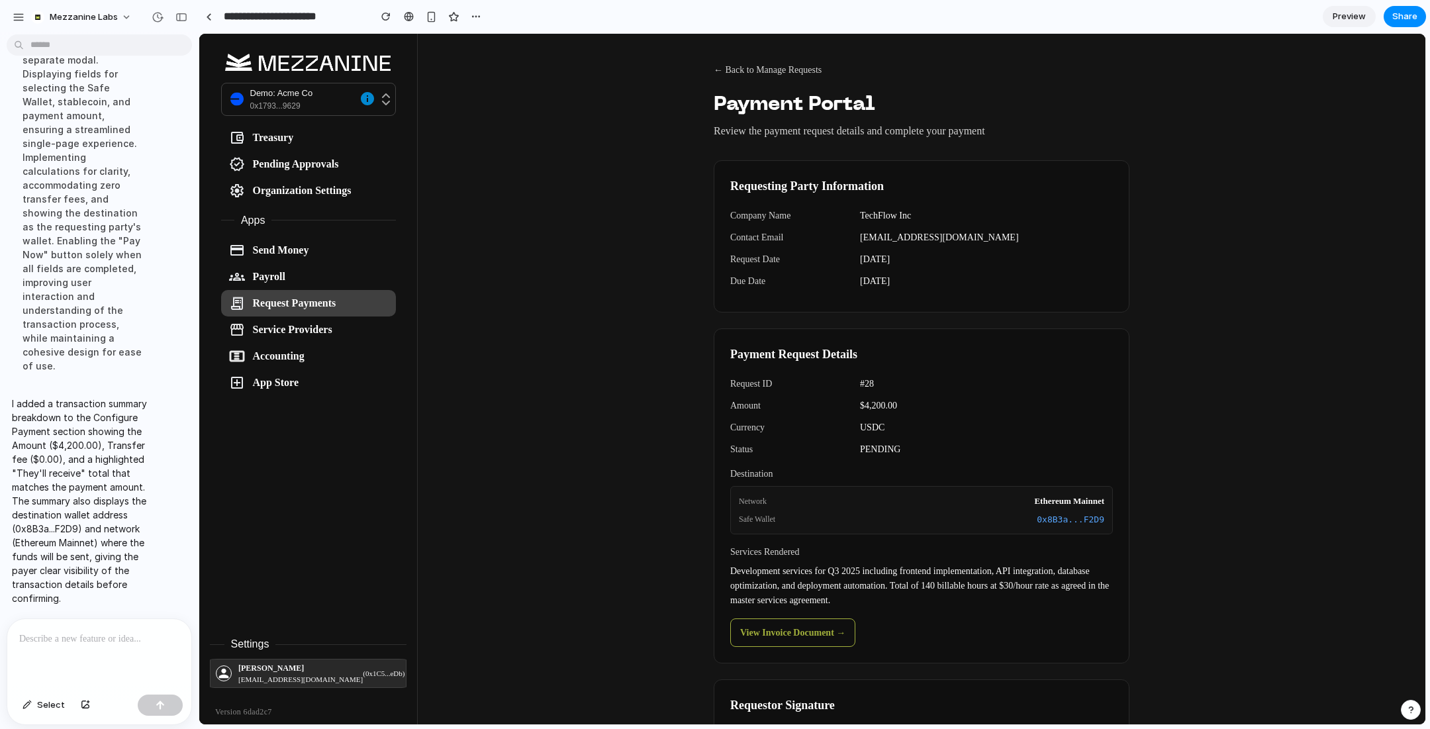
click at [747, 69] on button "← Back to Manage Requests" at bounding box center [767, 70] width 108 height 24
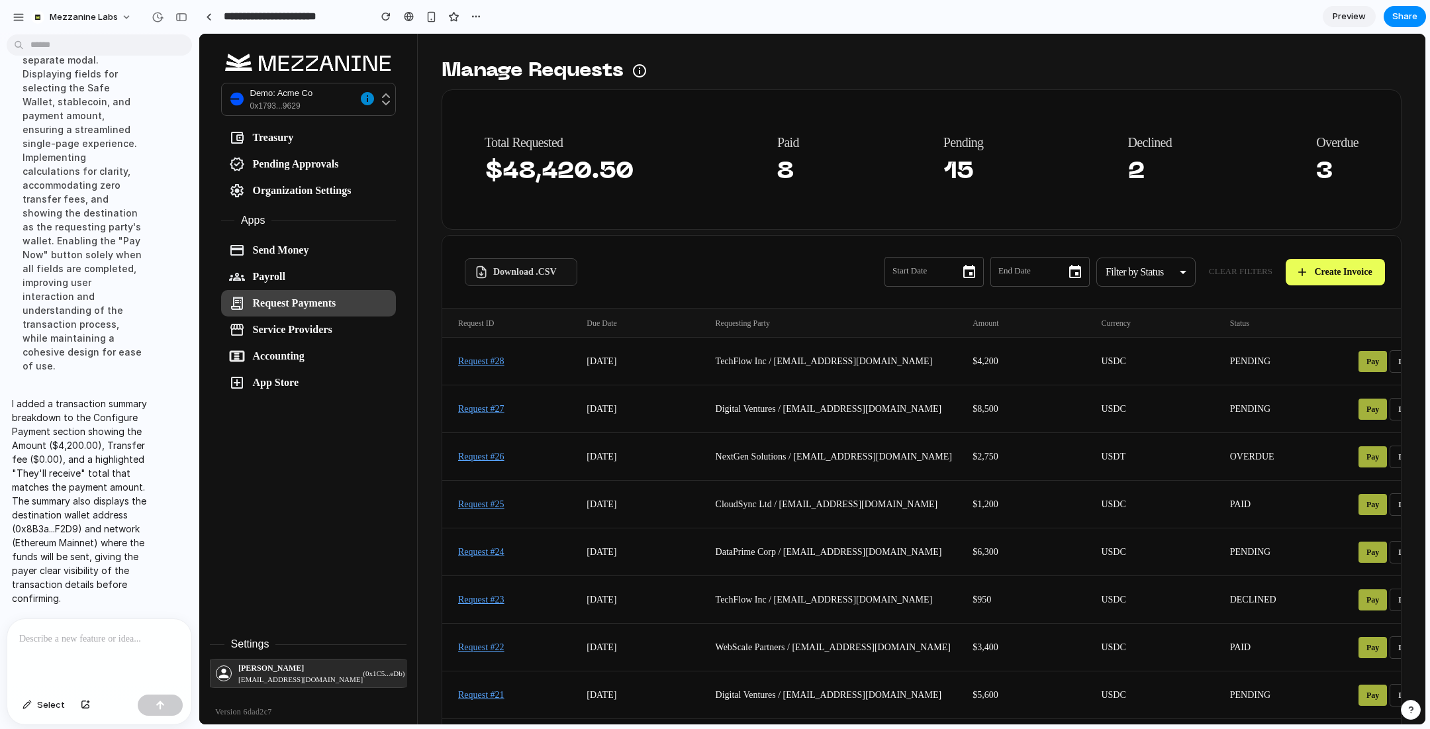
click at [86, 651] on div at bounding box center [99, 654] width 184 height 70
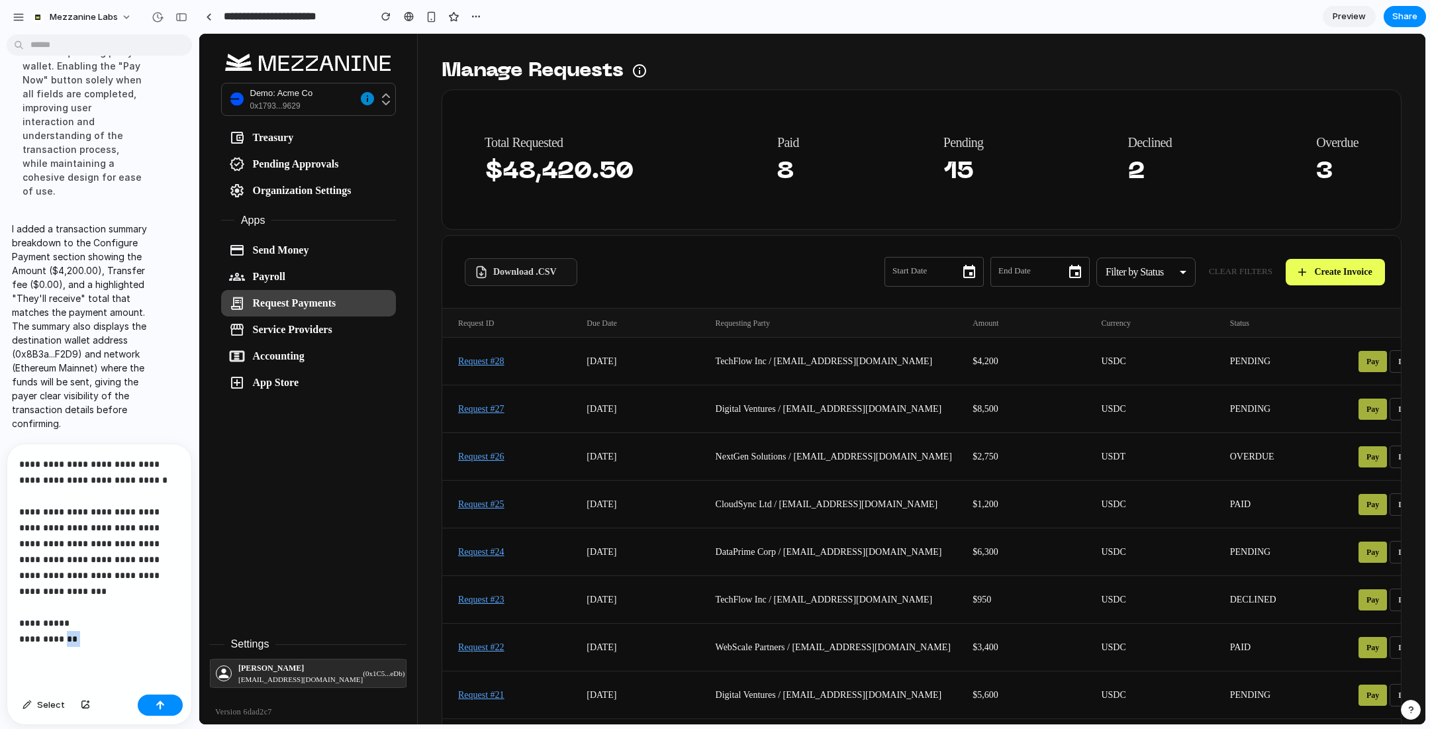
drag, startPoint x: 93, startPoint y: 641, endPoint x: 64, endPoint y: 641, distance: 29.1
click at [64, 641] on p "**********" at bounding box center [99, 551] width 160 height 191
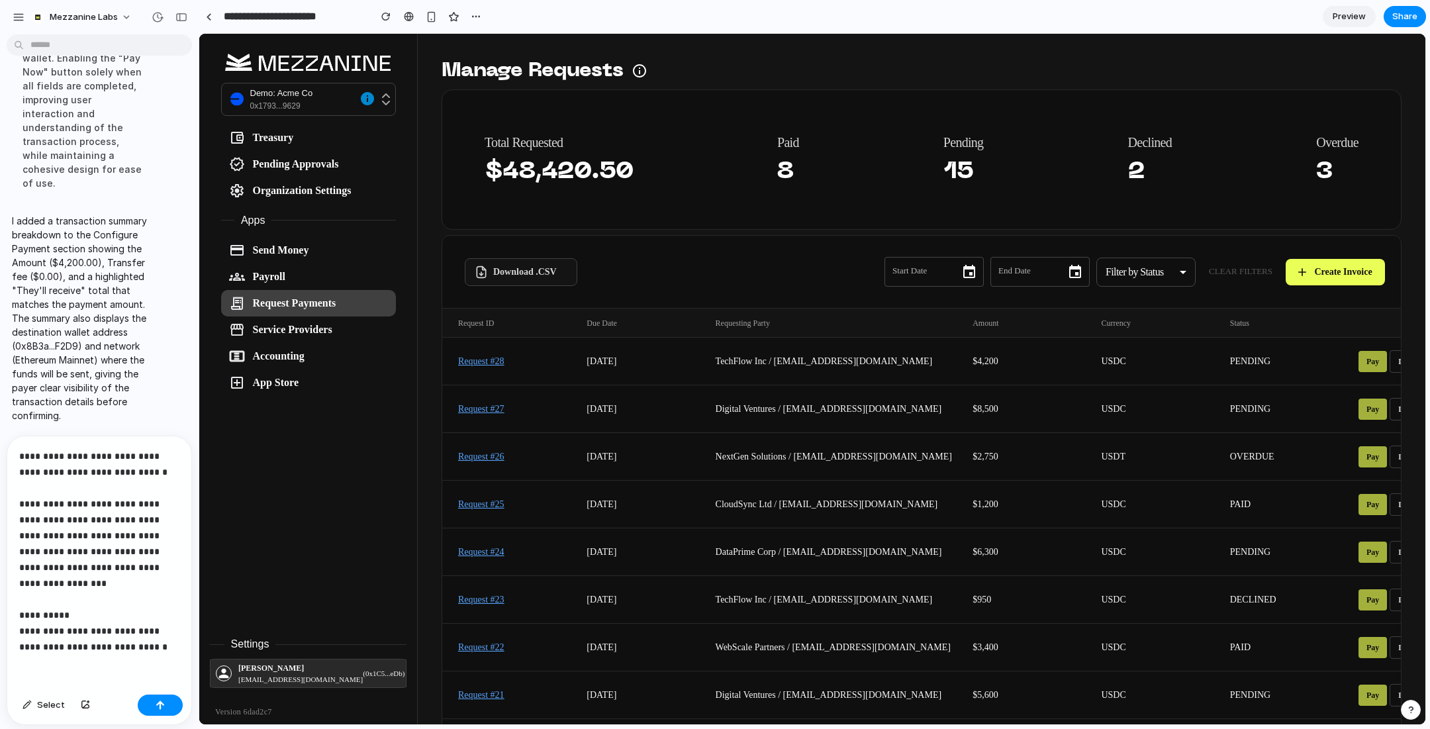
click at [80, 648] on p "**********" at bounding box center [99, 551] width 160 height 207
click at [177, 643] on p "**********" at bounding box center [99, 551] width 160 height 207
click at [94, 680] on p "**********" at bounding box center [99, 567] width 160 height 238
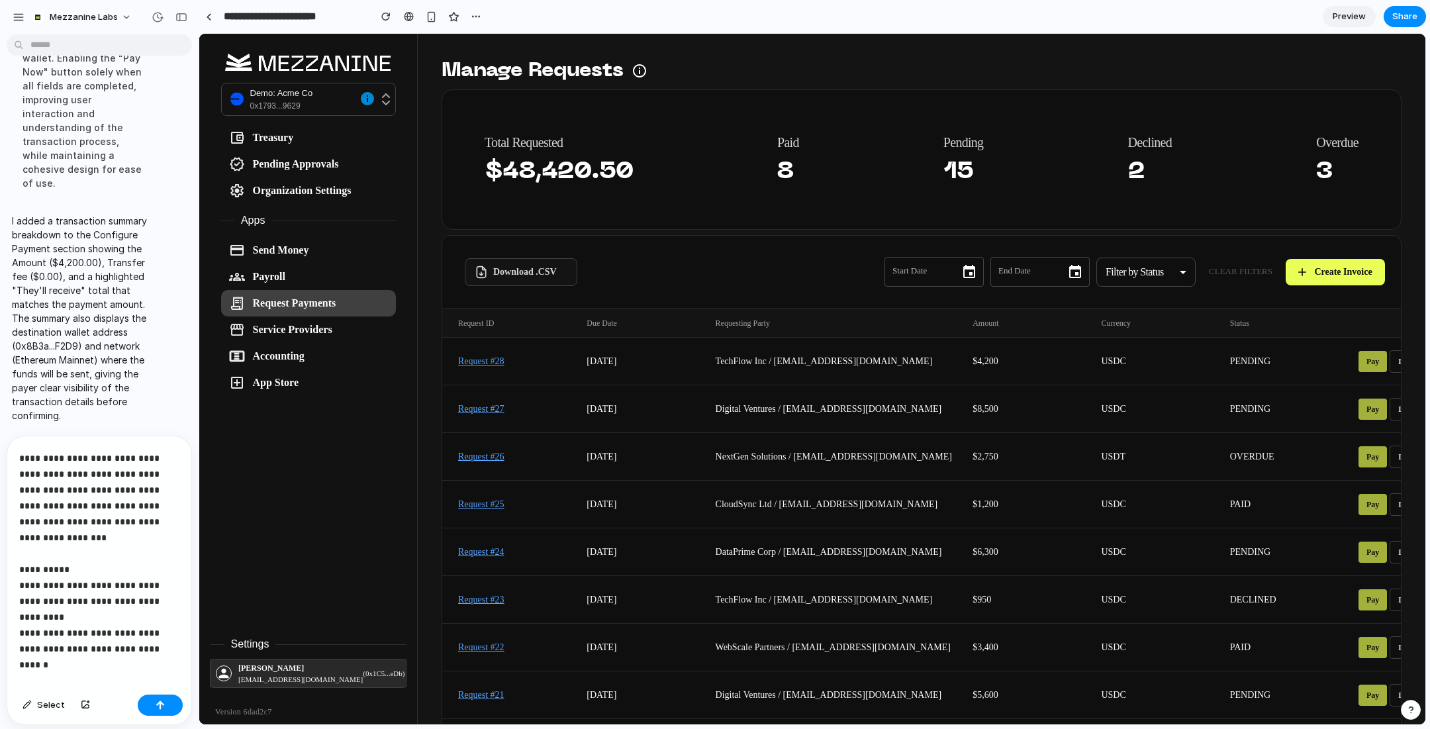
scroll to position [62, 0]
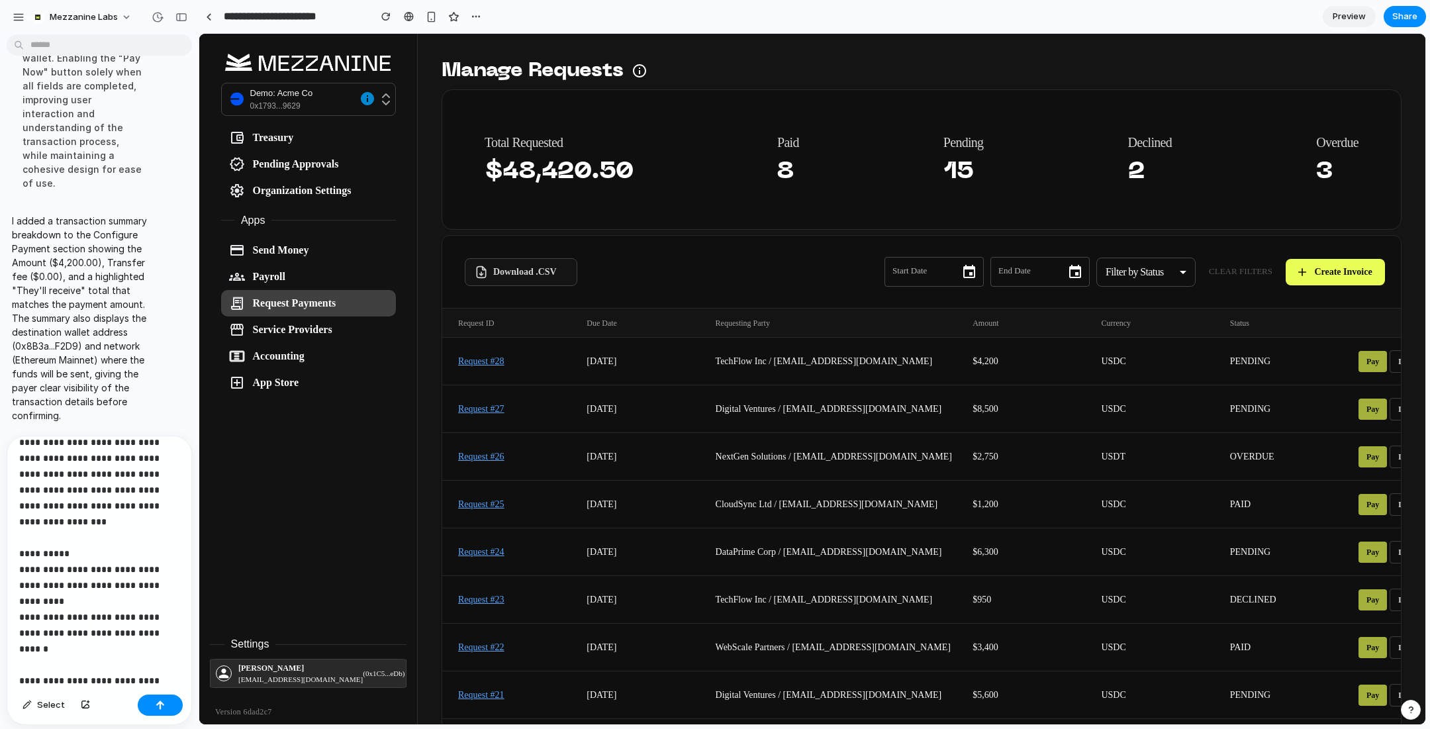
click at [487, 361] on link "Request #28" at bounding box center [481, 361] width 46 height 10
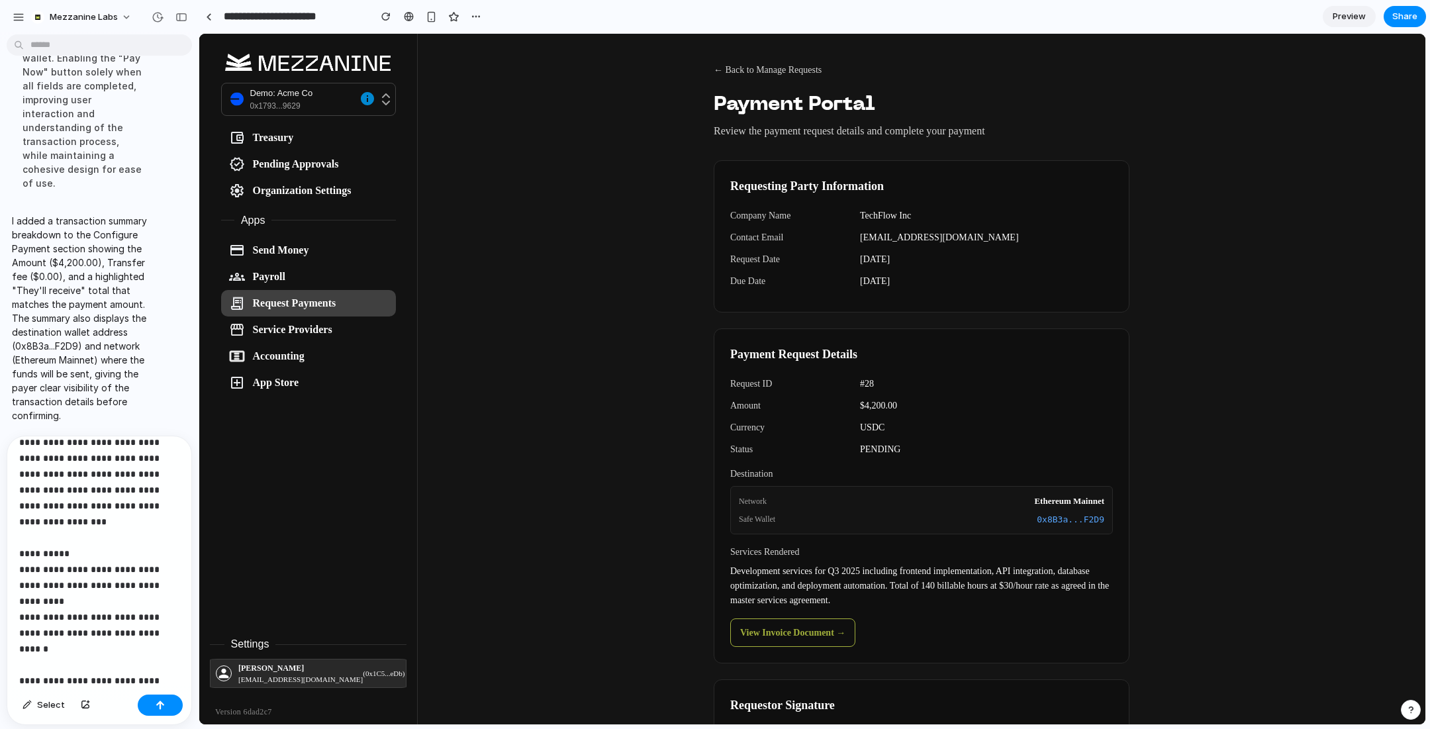
click at [83, 676] on p "**********" at bounding box center [99, 538] width 160 height 302
click at [144, 681] on p "**********" at bounding box center [99, 538] width 160 height 302
click at [86, 637] on p "**********" at bounding box center [99, 538] width 160 height 302
click at [158, 700] on div "button" at bounding box center [160, 704] width 9 height 9
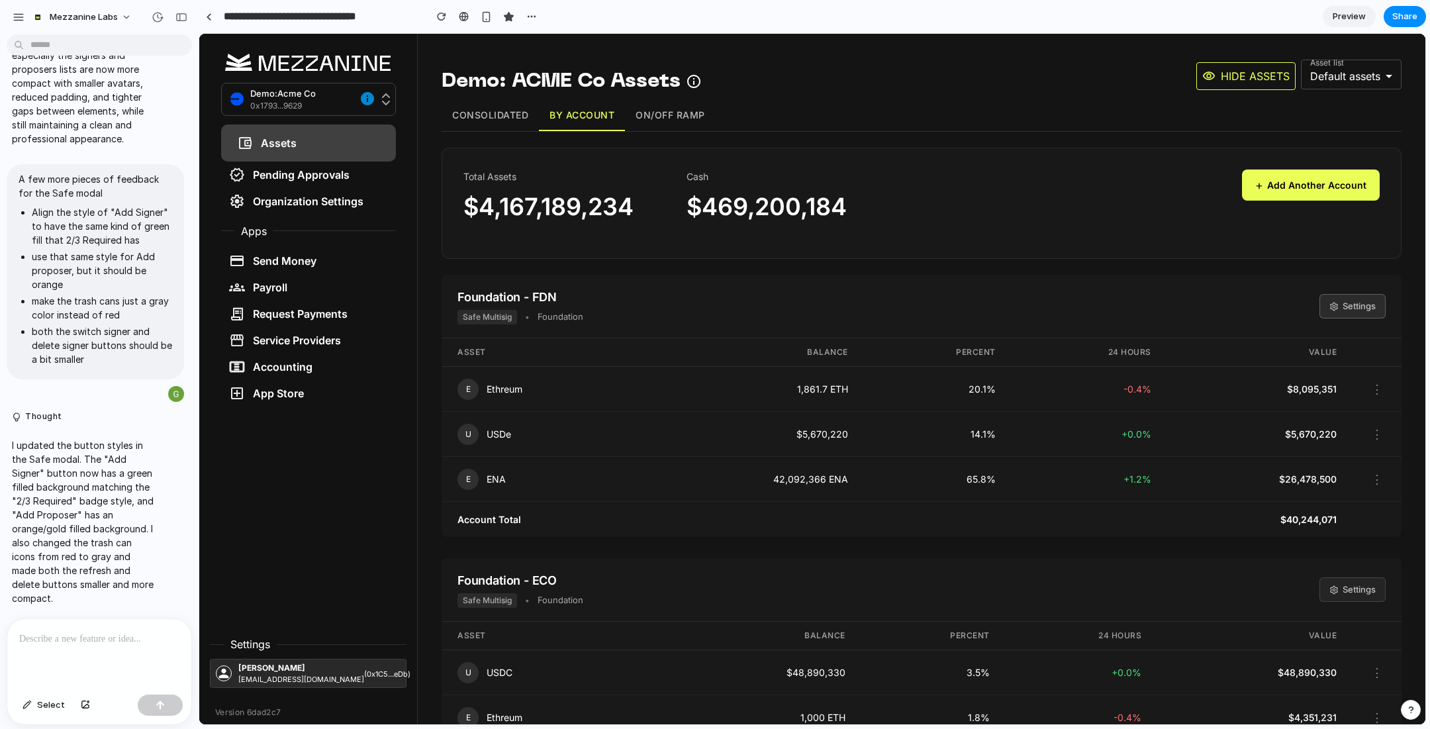
click at [1356, 308] on button "Settings" at bounding box center [1352, 306] width 66 height 25
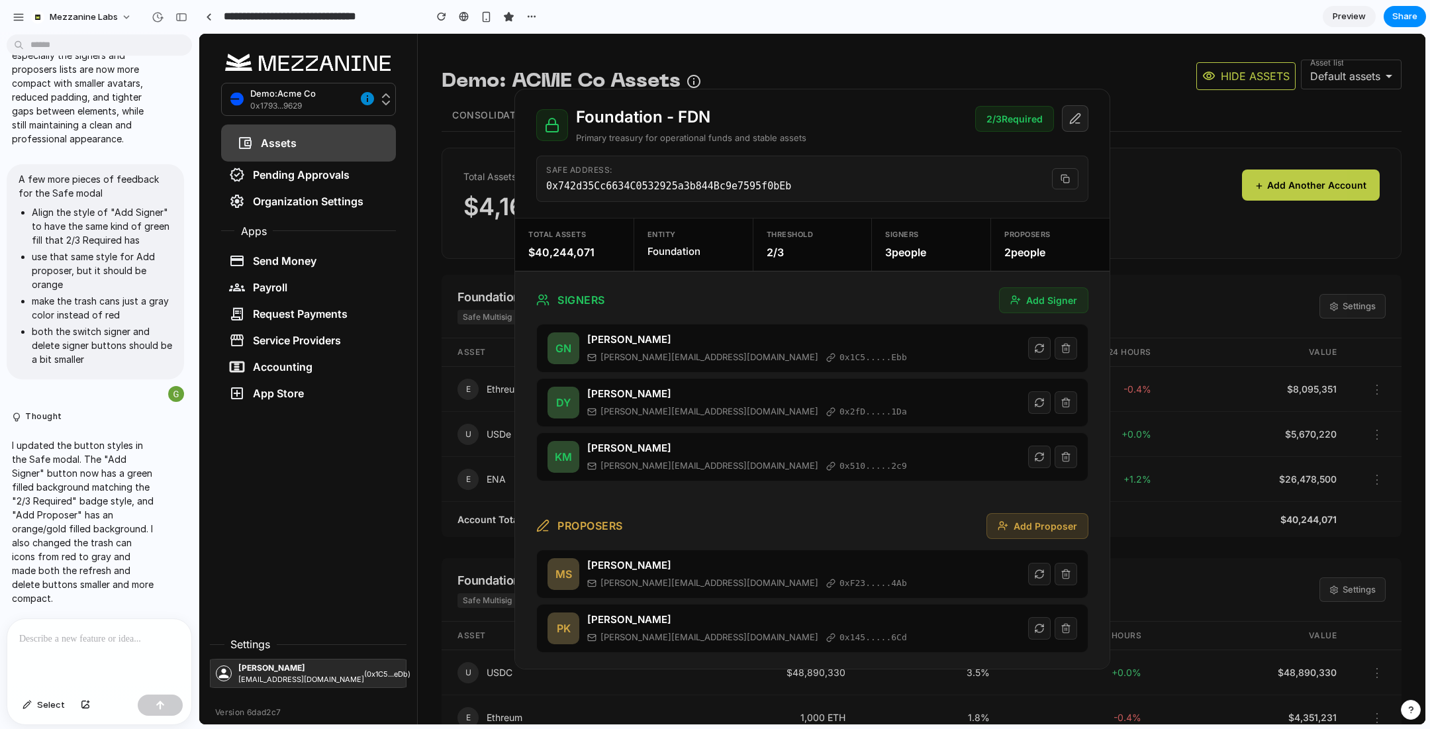
click at [1066, 349] on icon at bounding box center [1065, 348] width 11 height 11
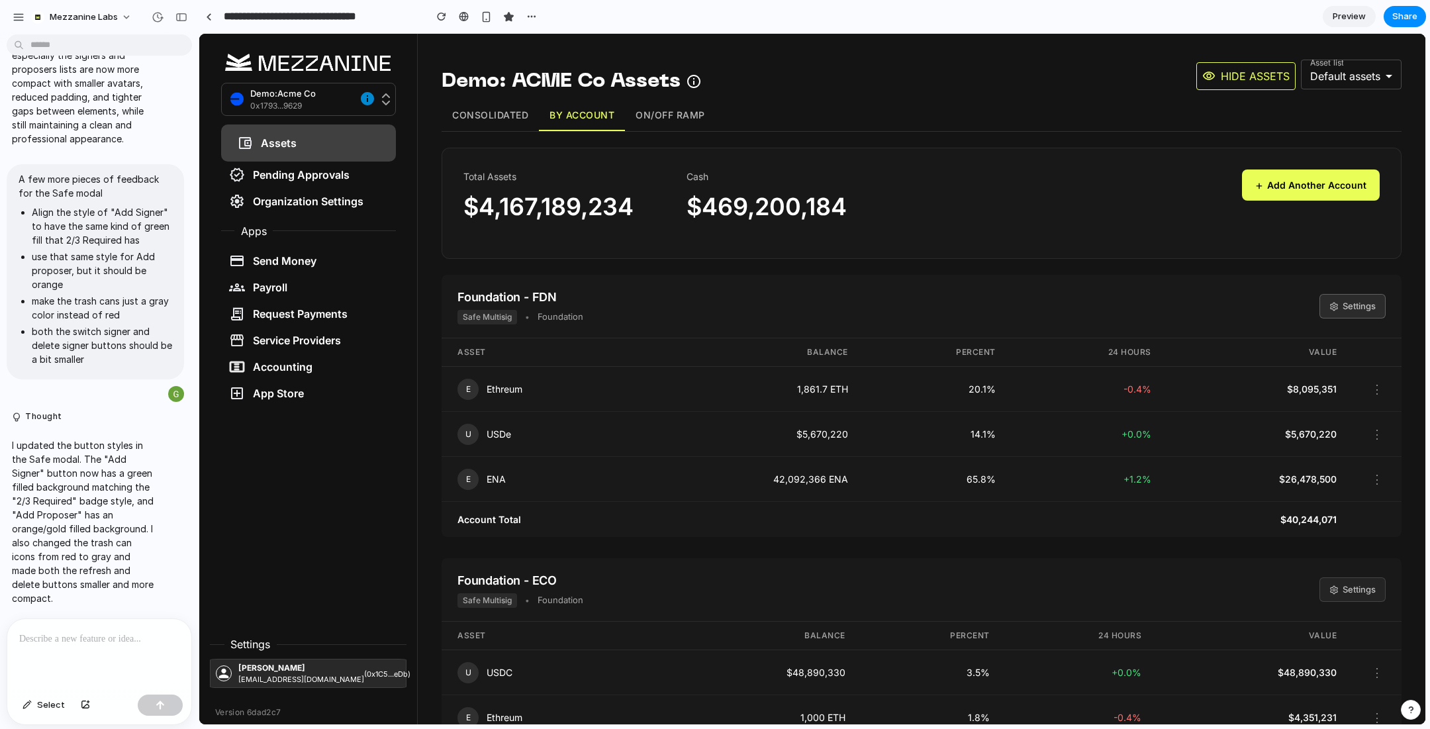
click at [1338, 303] on button "Settings" at bounding box center [1352, 306] width 66 height 25
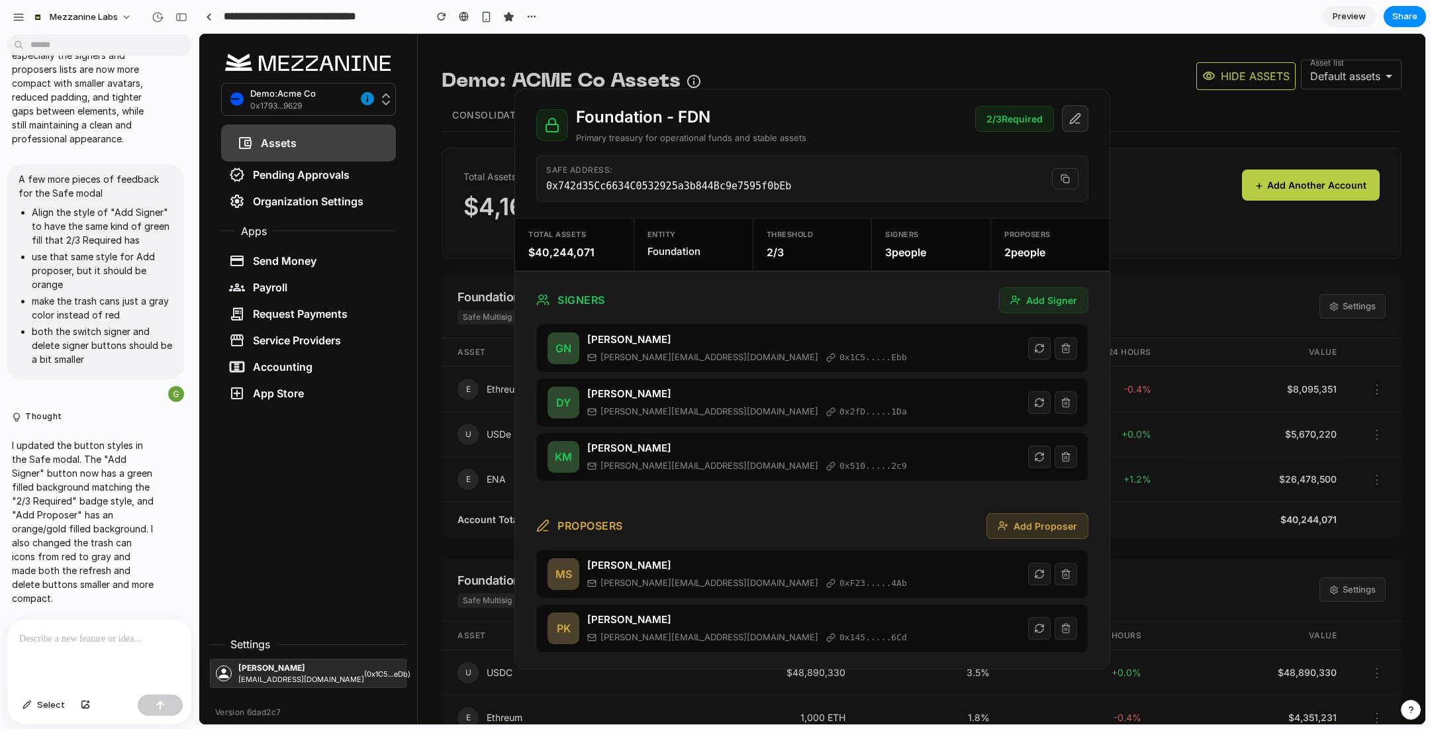
click at [1077, 120] on icon at bounding box center [1075, 119] width 12 height 12
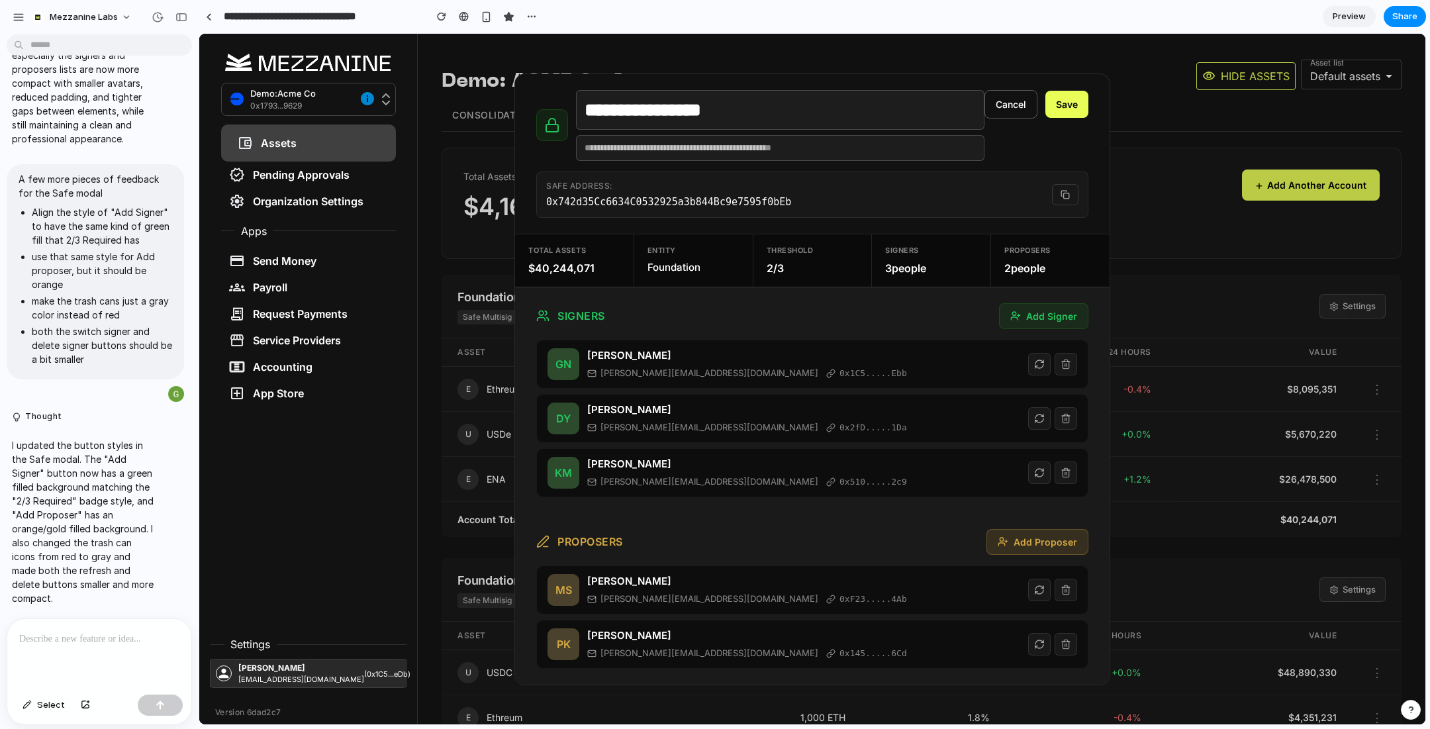
click at [1009, 110] on button "Cancel" at bounding box center [1010, 104] width 53 height 28
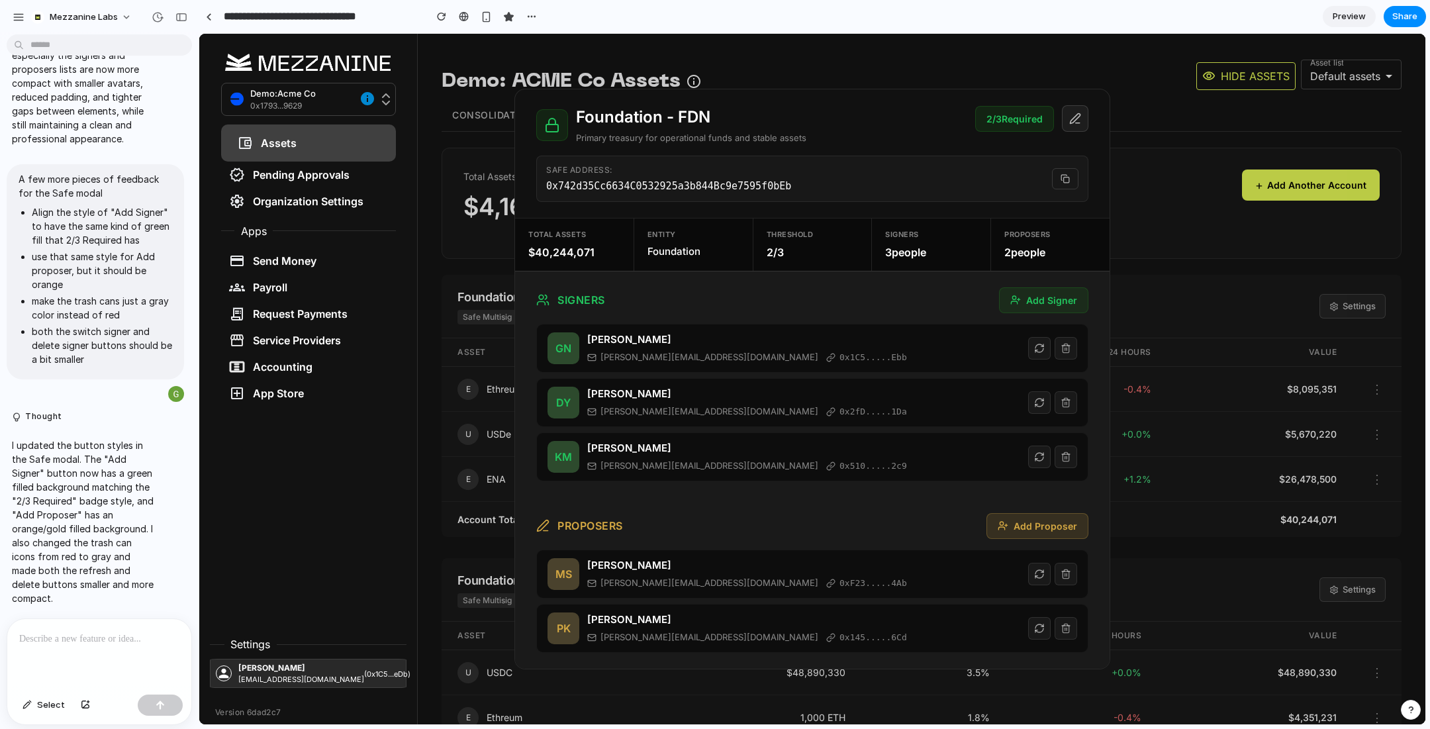
click at [1030, 302] on button "Add Signer" at bounding box center [1043, 300] width 89 height 26
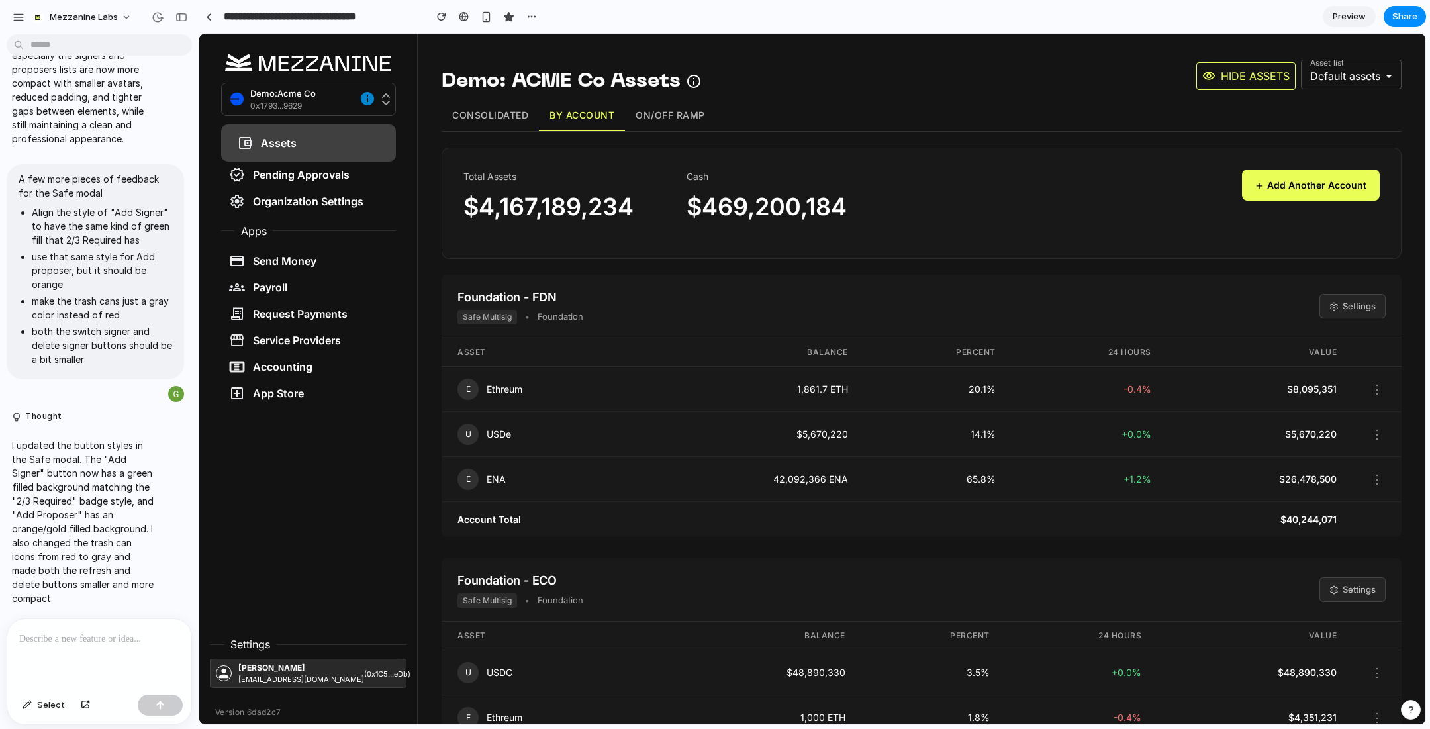
click at [698, 113] on button "On/Off Ramp" at bounding box center [670, 115] width 91 height 31
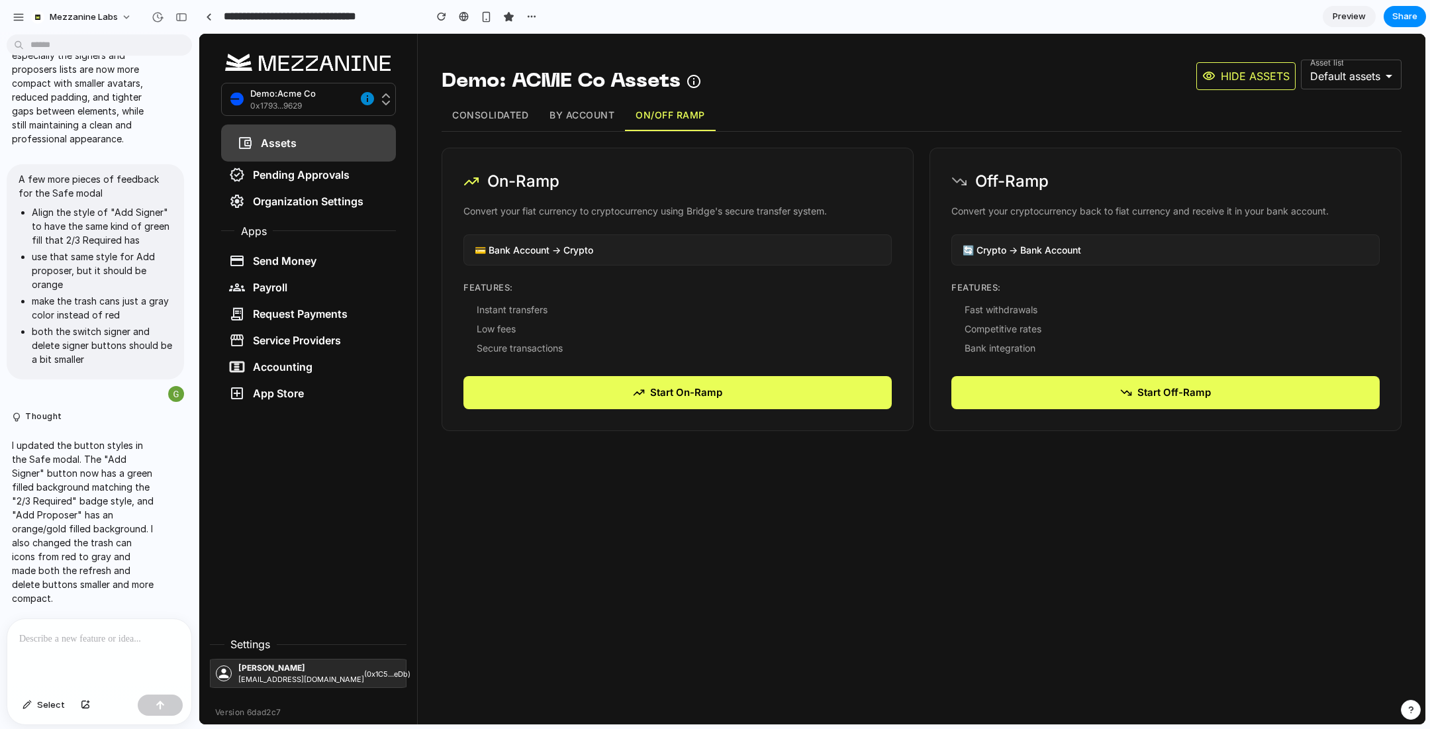
click at [581, 114] on button "By Account" at bounding box center [582, 115] width 86 height 31
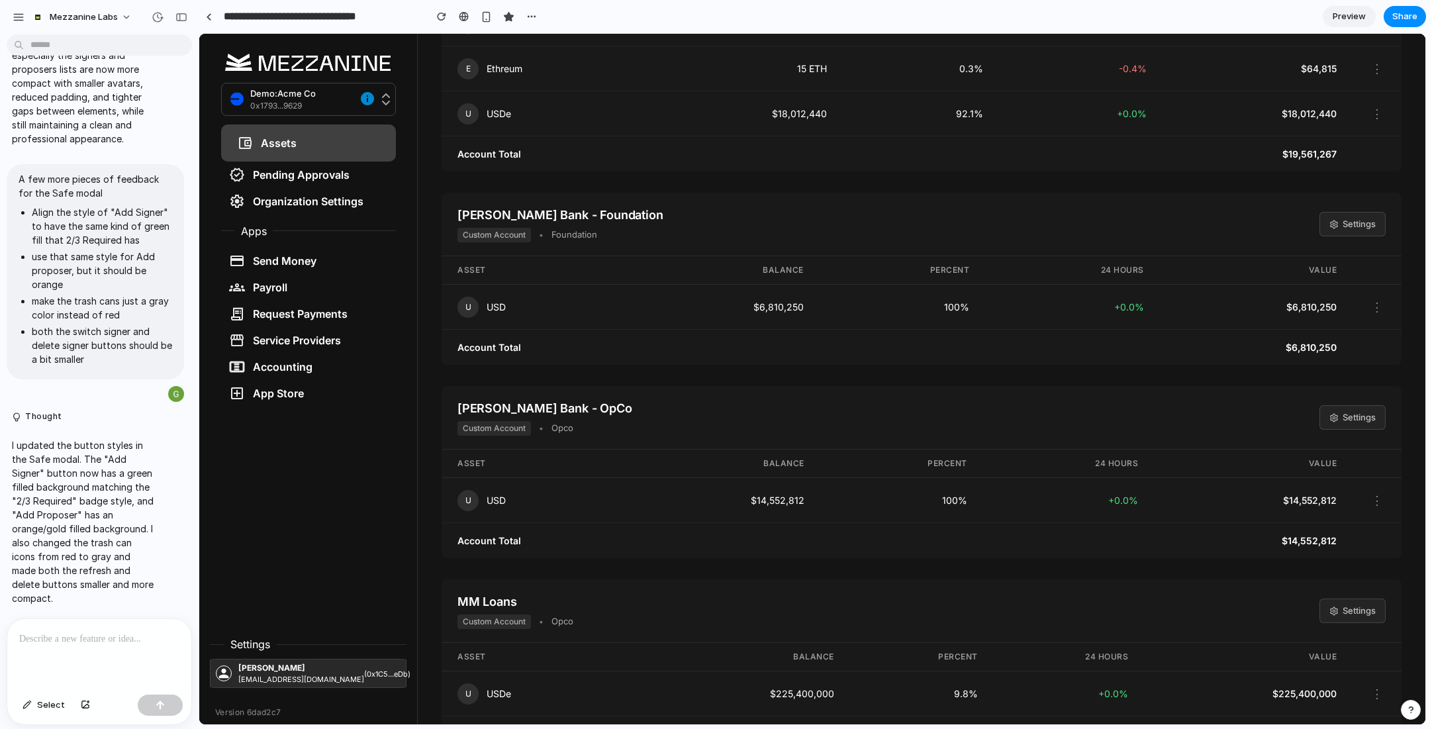
scroll to position [1802, 0]
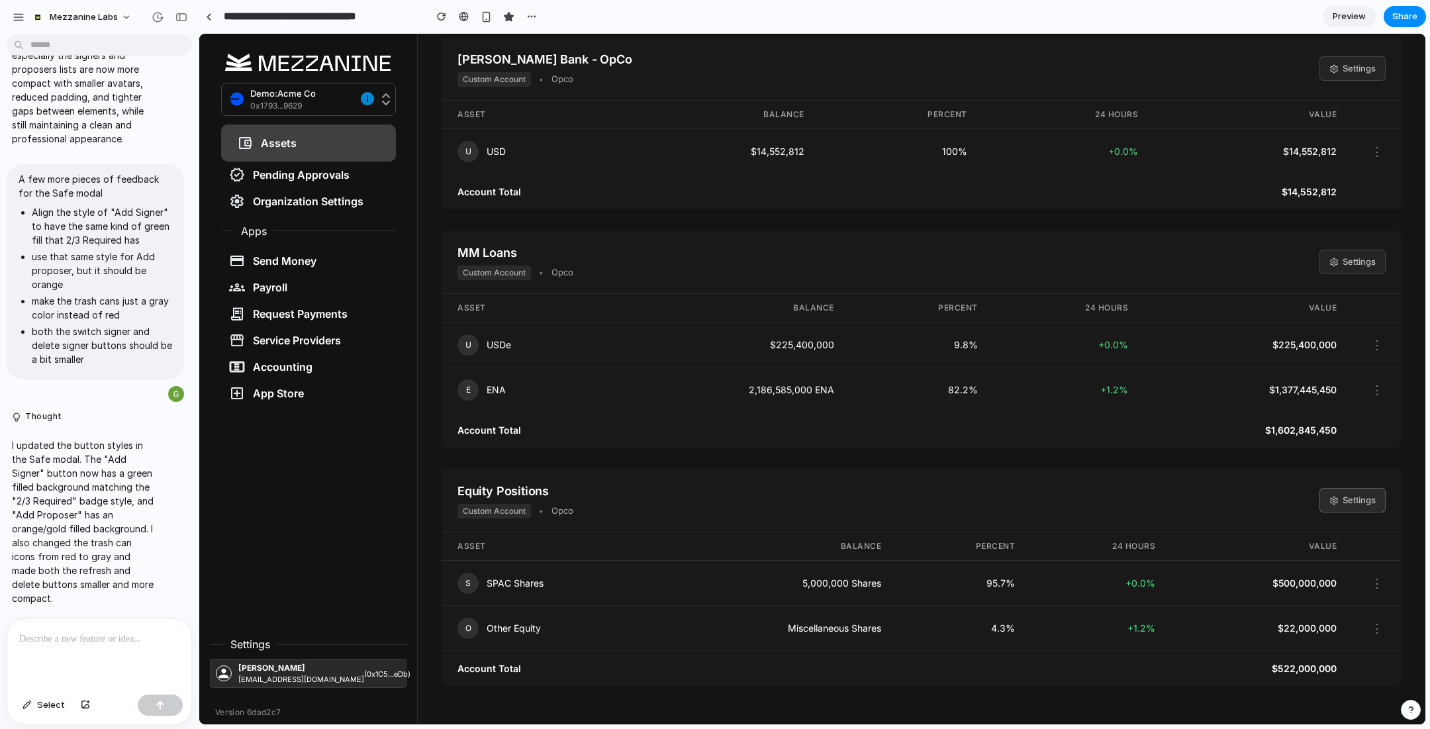
click at [1350, 491] on button "Settings" at bounding box center [1352, 500] width 66 height 25
select select "****"
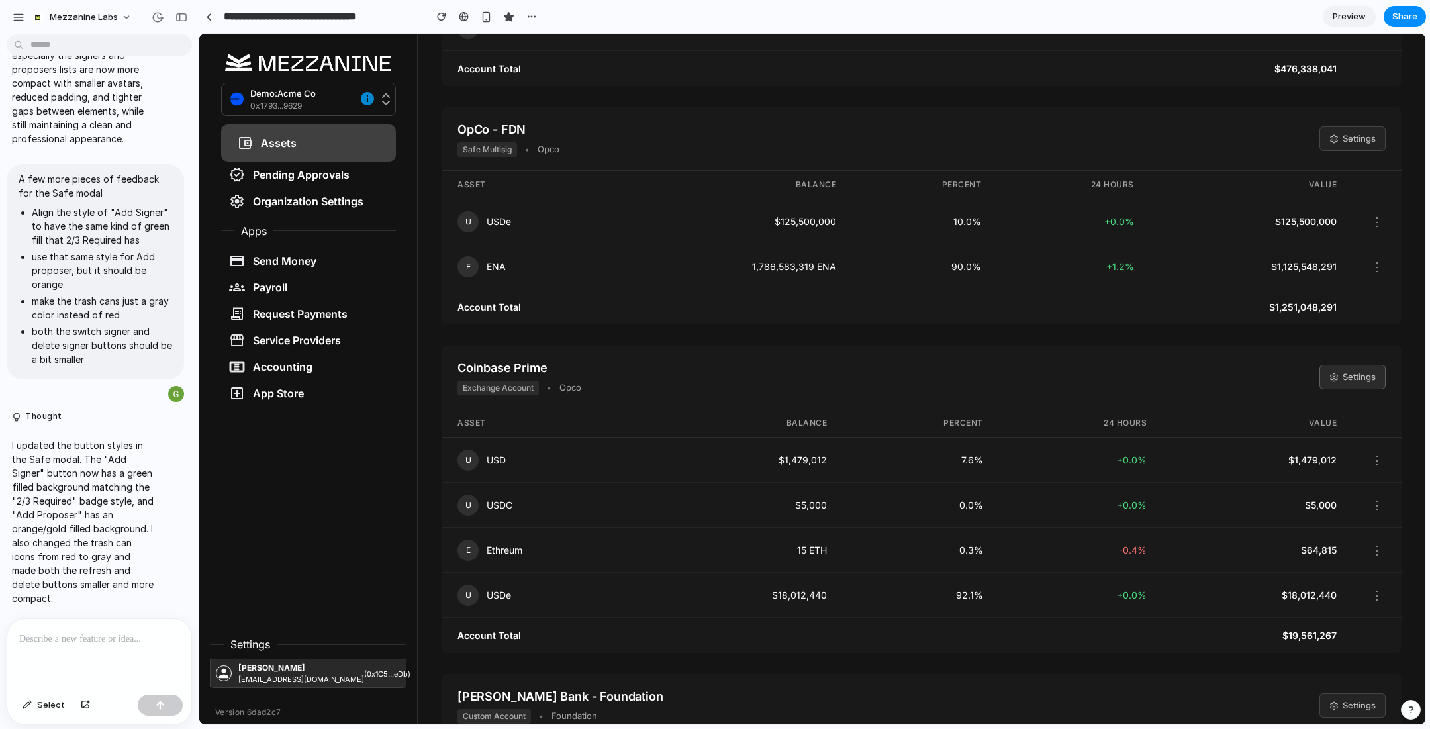
scroll to position [974, 0]
click at [1357, 371] on button "Settings" at bounding box center [1352, 375] width 66 height 25
select select "****"
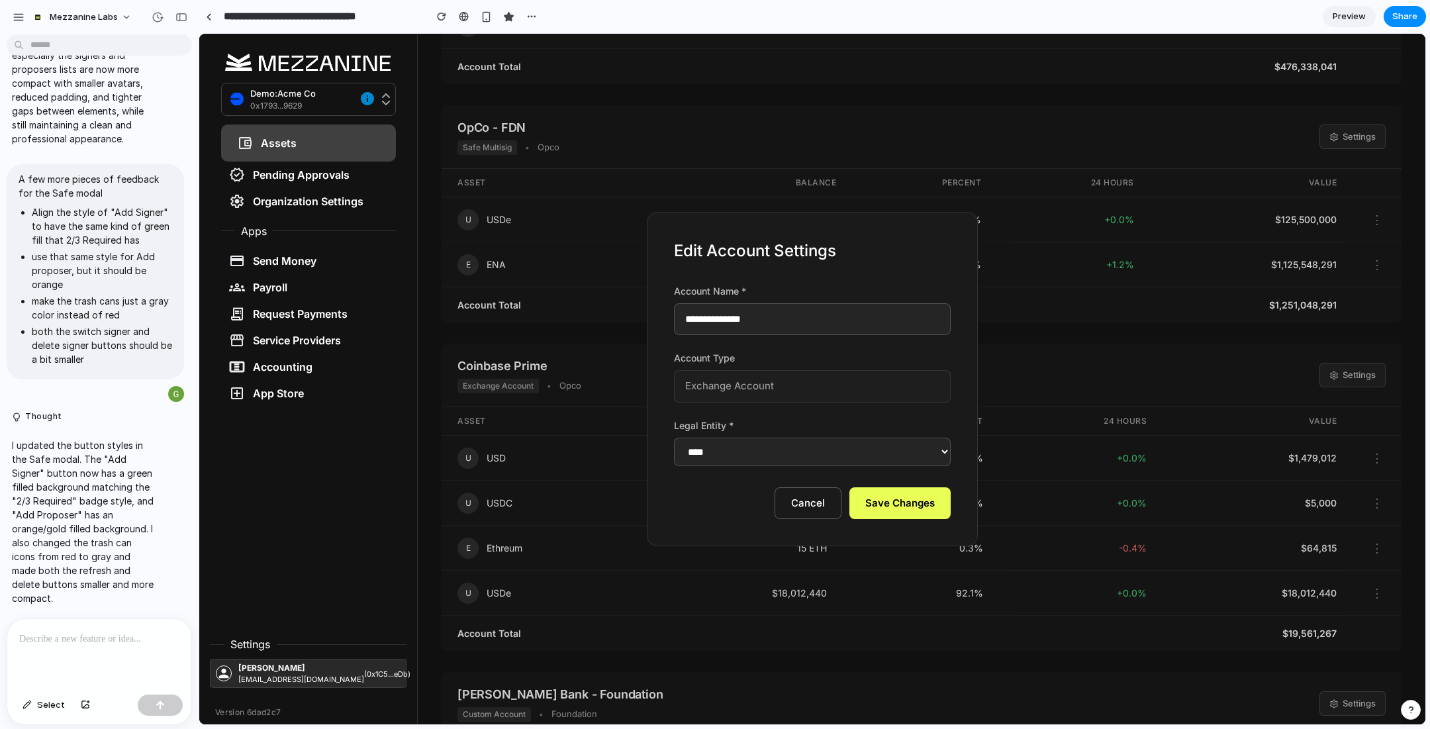
click at [802, 504] on button "Cancel" at bounding box center [807, 503] width 67 height 32
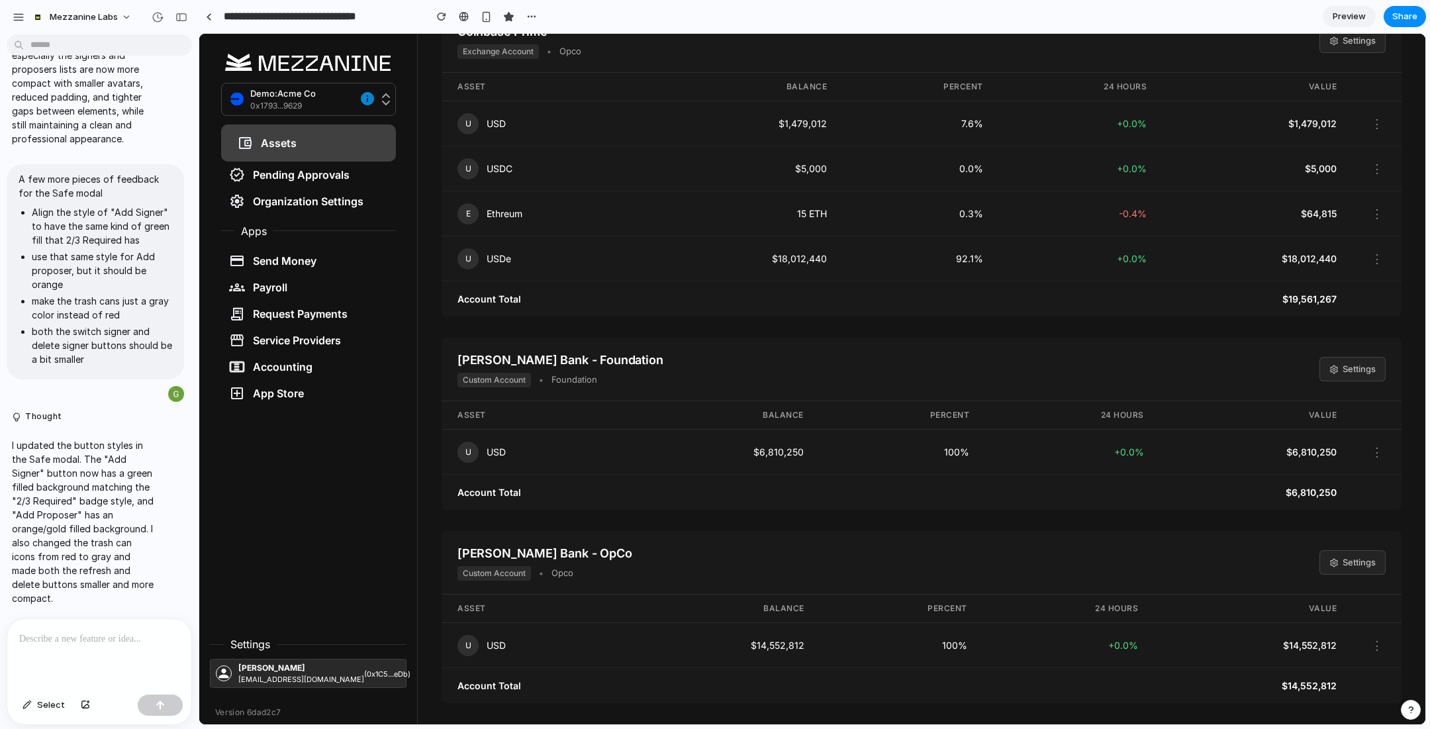
scroll to position [0, 0]
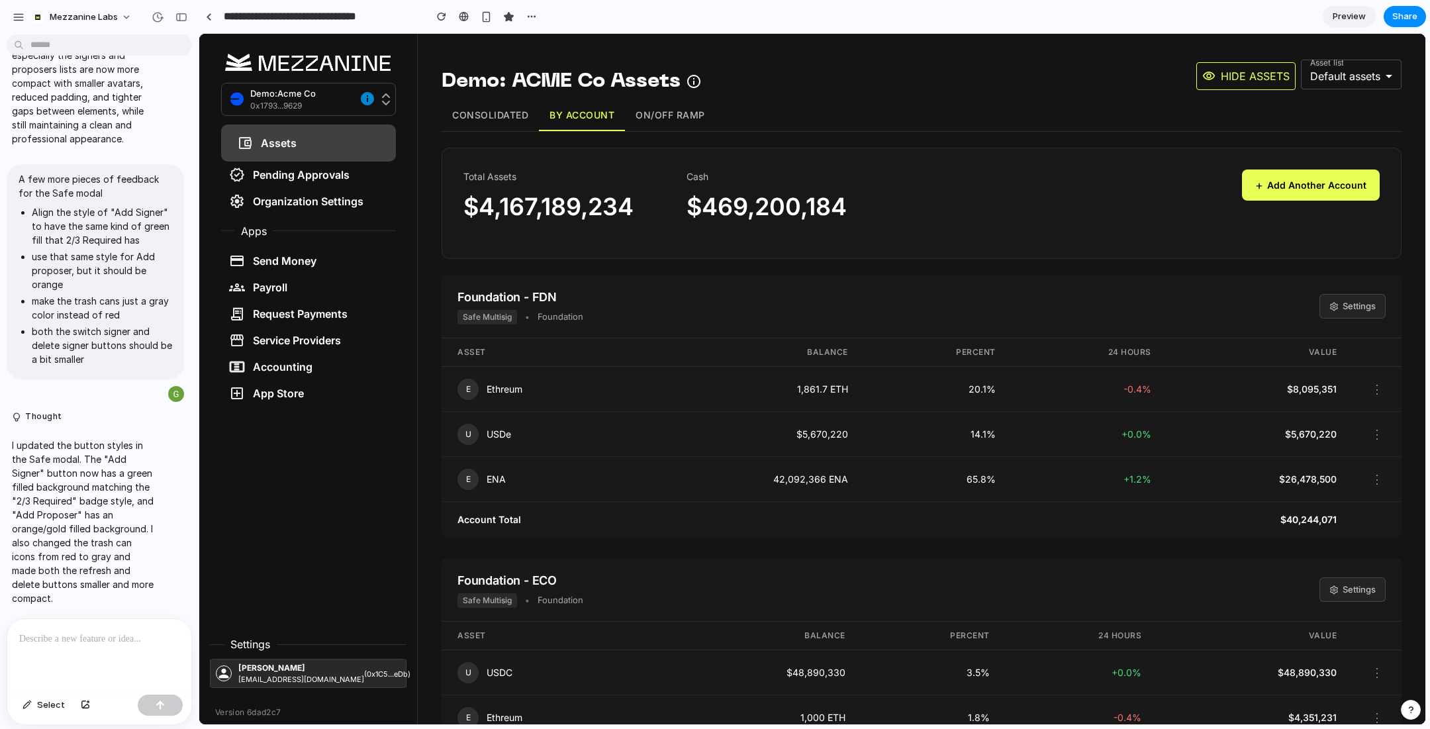
click at [490, 120] on button "Consolidated" at bounding box center [489, 115] width 97 height 31
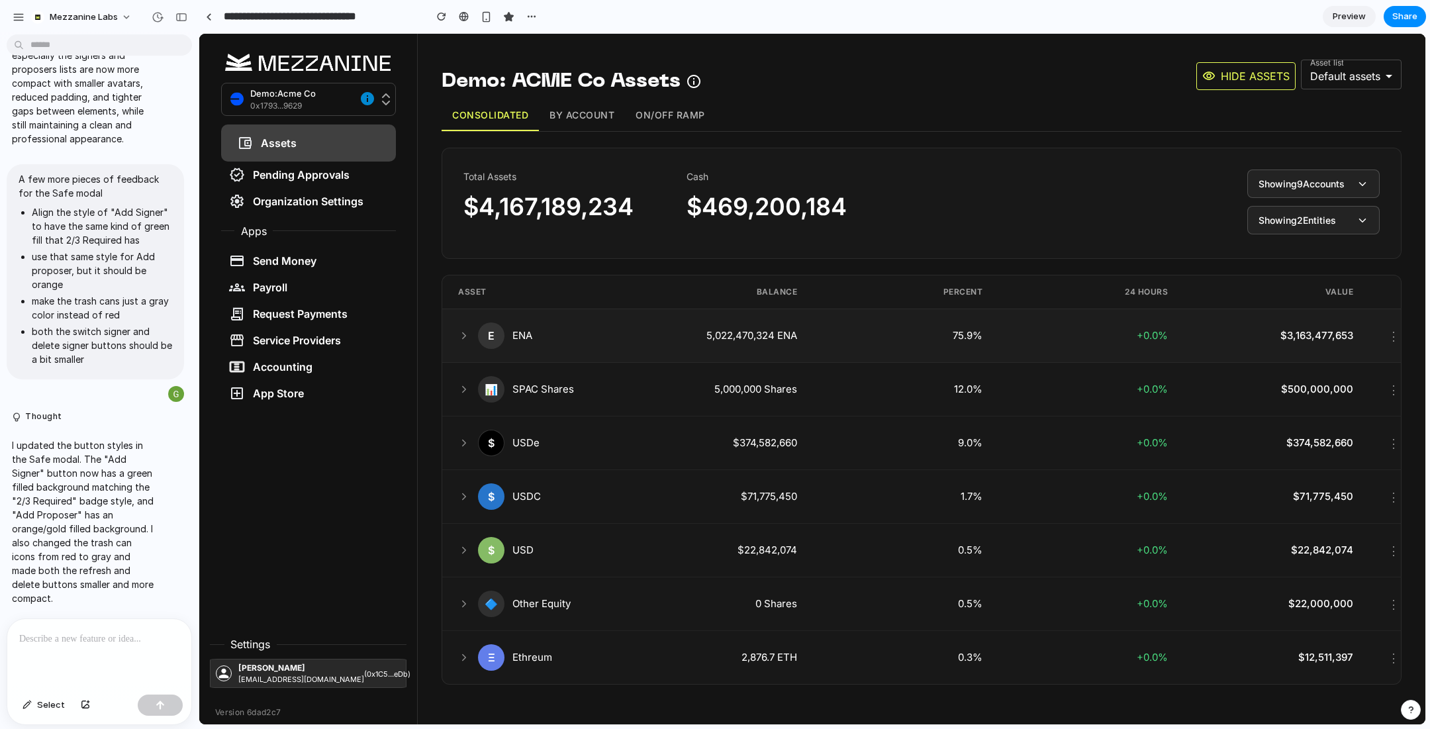
click at [461, 343] on div "E ENA" at bounding box center [535, 335] width 154 height 26
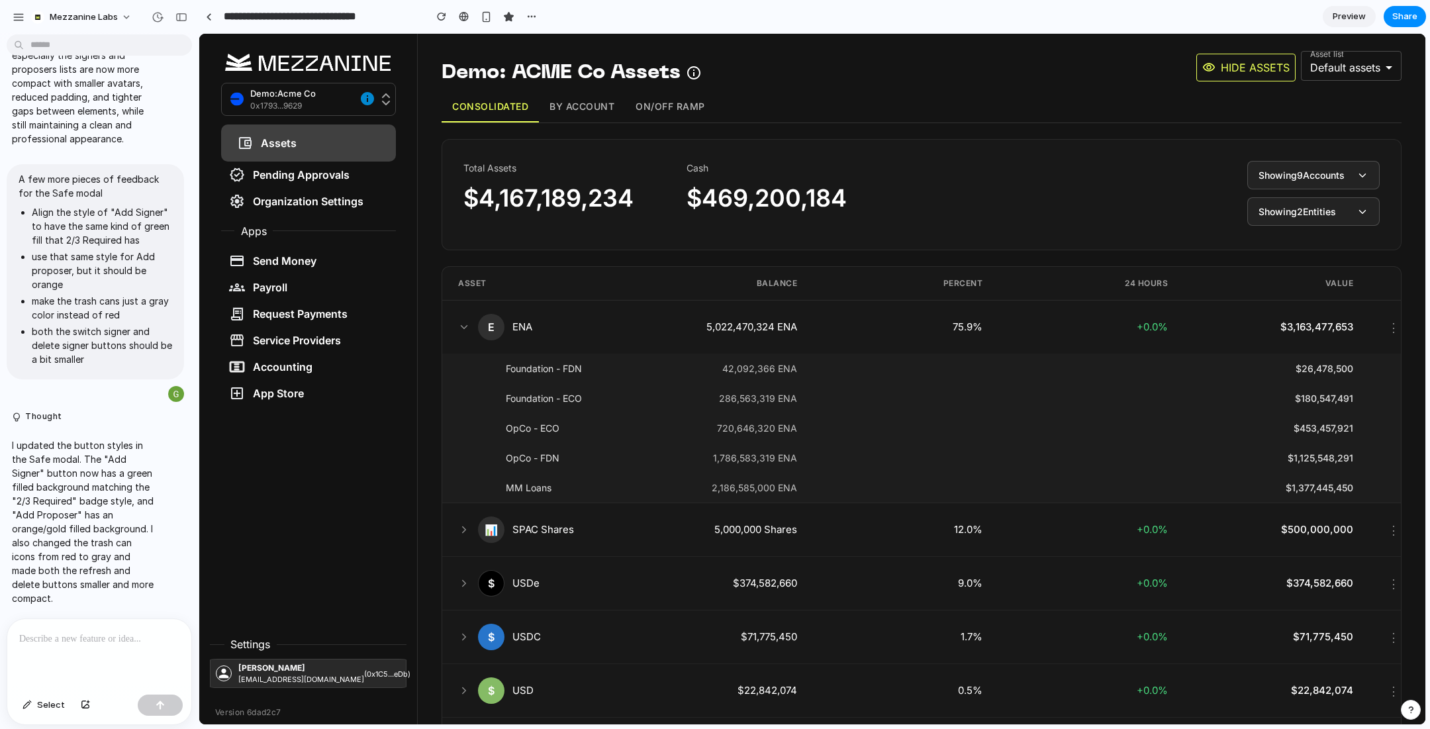
scroll to position [8, 0]
click at [1303, 185] on button "Showing 9 Accounts" at bounding box center [1313, 175] width 132 height 28
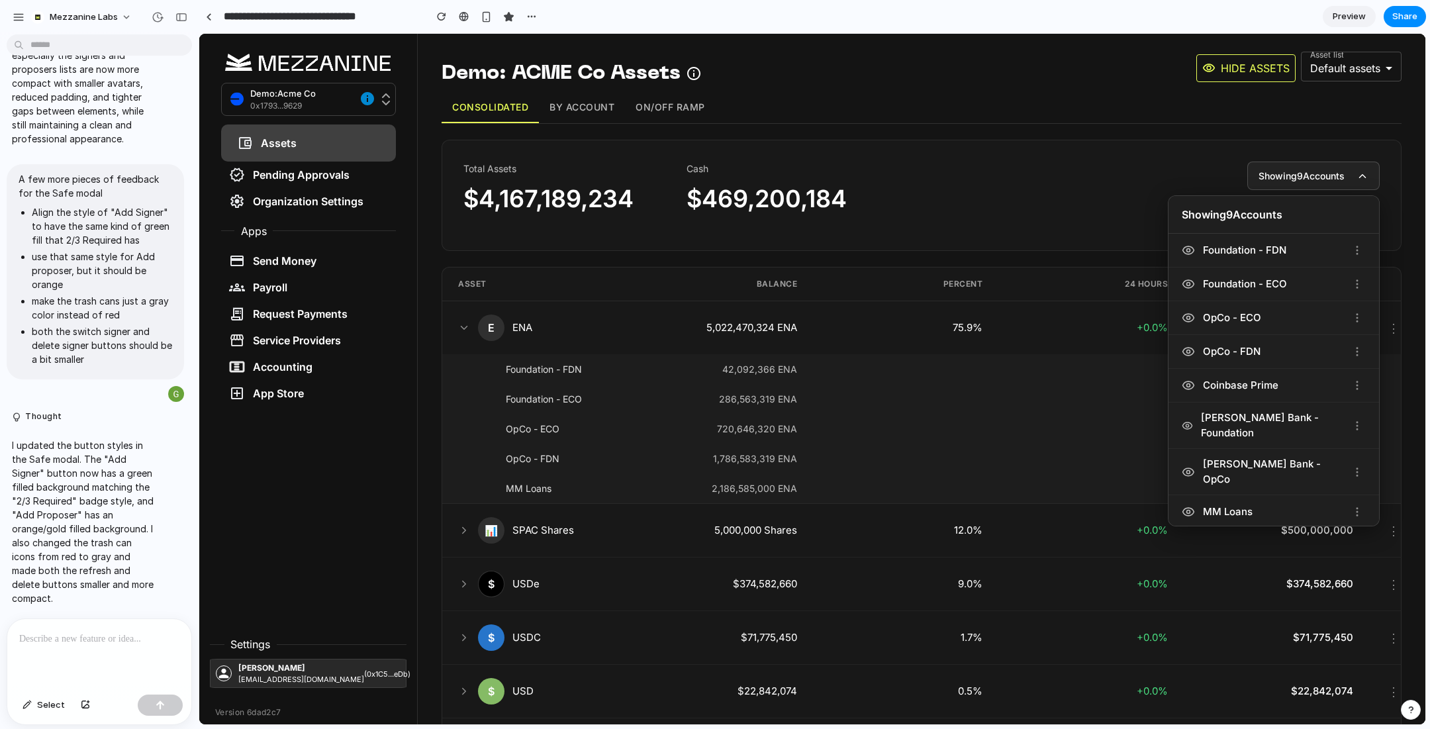
click at [1303, 185] on button "Showing 9 Accounts" at bounding box center [1313, 175] width 132 height 28
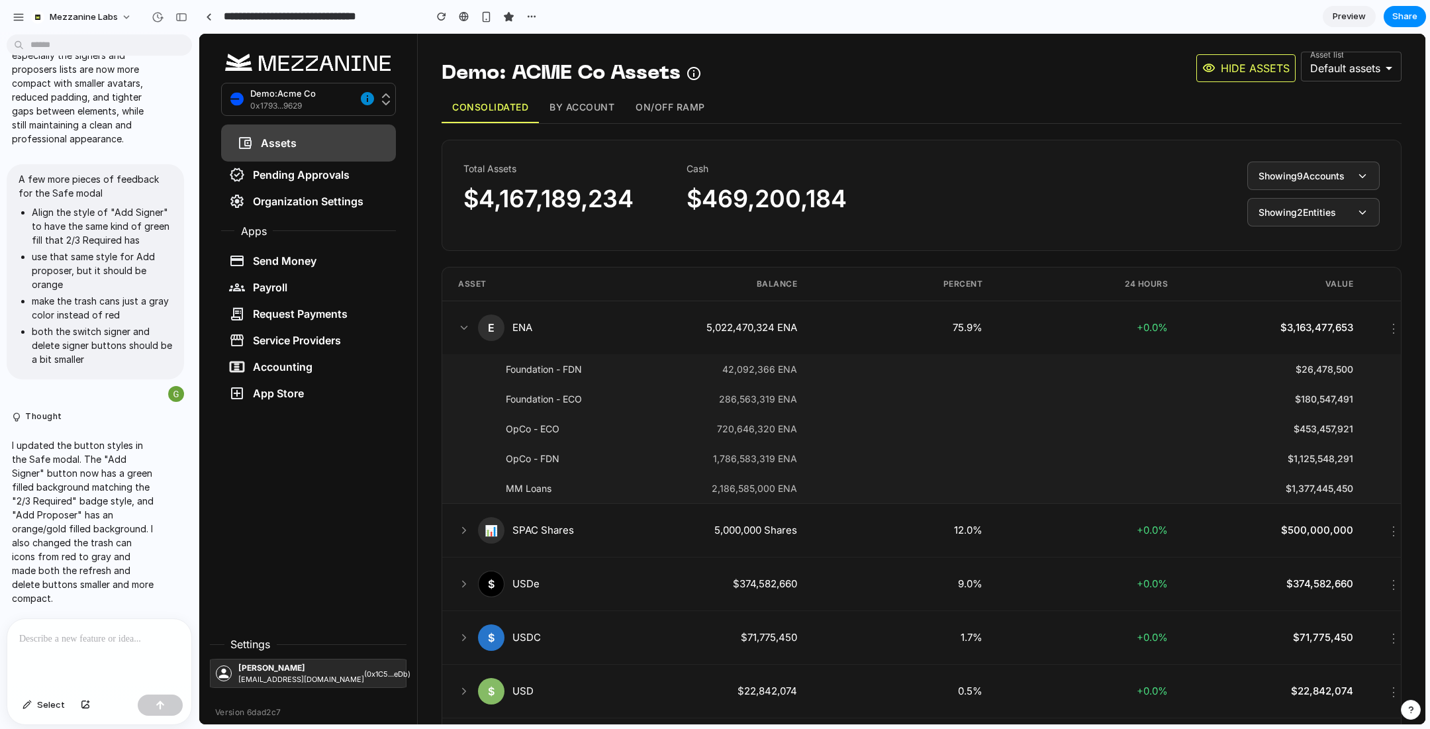
click at [1314, 216] on span "Showing 2 Entities" at bounding box center [1296, 212] width 77 height 14
click at [1314, 217] on span "Showing 2 Entities" at bounding box center [1296, 212] width 77 height 14
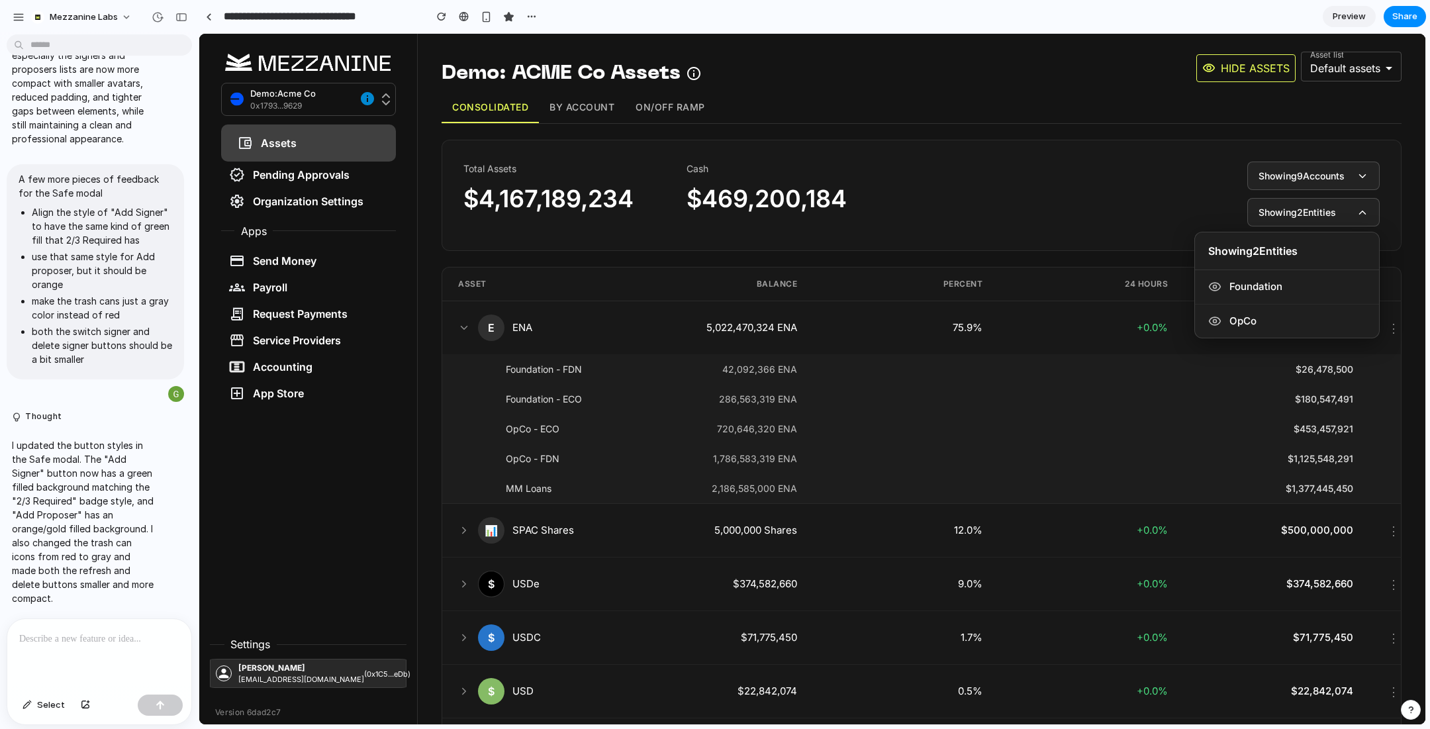
click at [1314, 217] on span "Showing 2 Entities" at bounding box center [1296, 212] width 77 height 14
click at [466, 325] on icon at bounding box center [464, 328] width 12 height 12
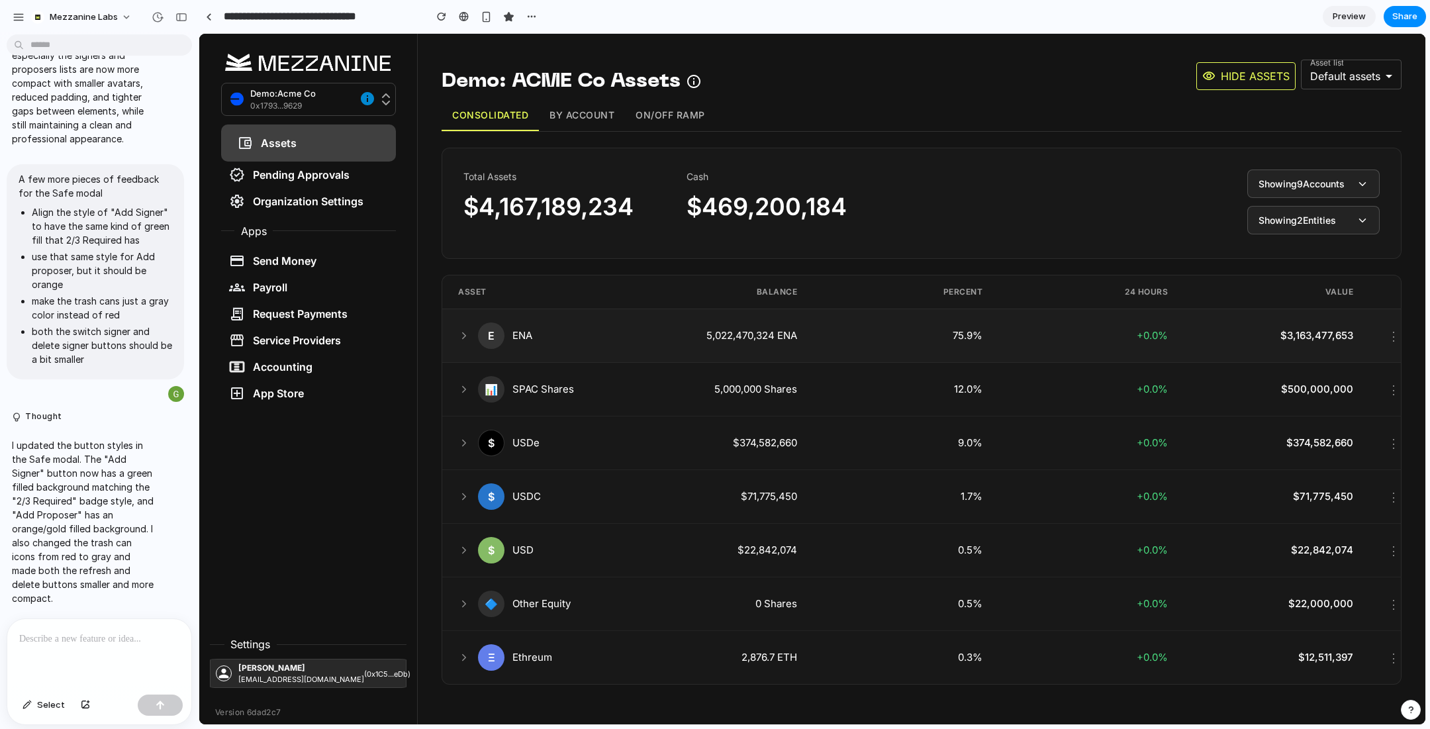
click at [468, 334] on icon at bounding box center [464, 336] width 12 height 12
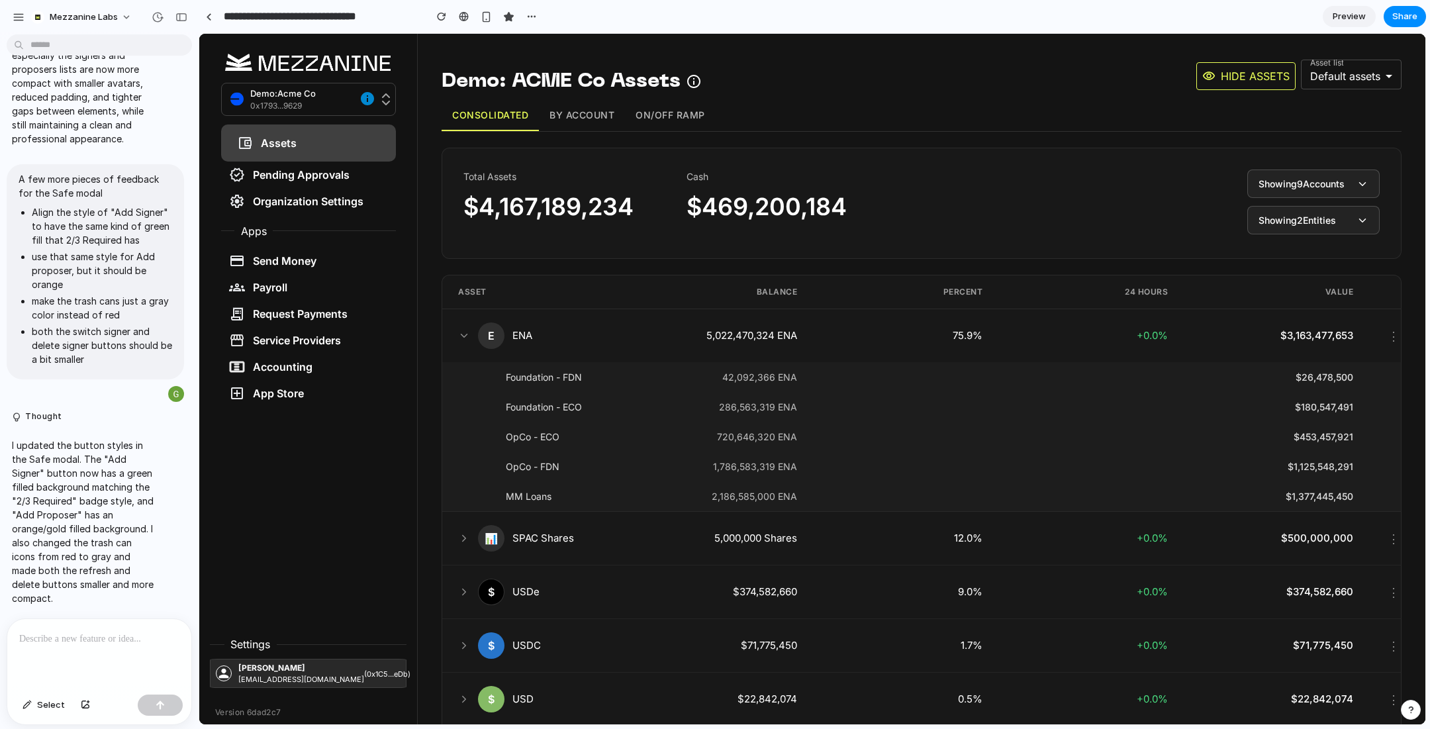
click at [1280, 183] on span "Showing 9 Accounts" at bounding box center [1301, 184] width 86 height 14
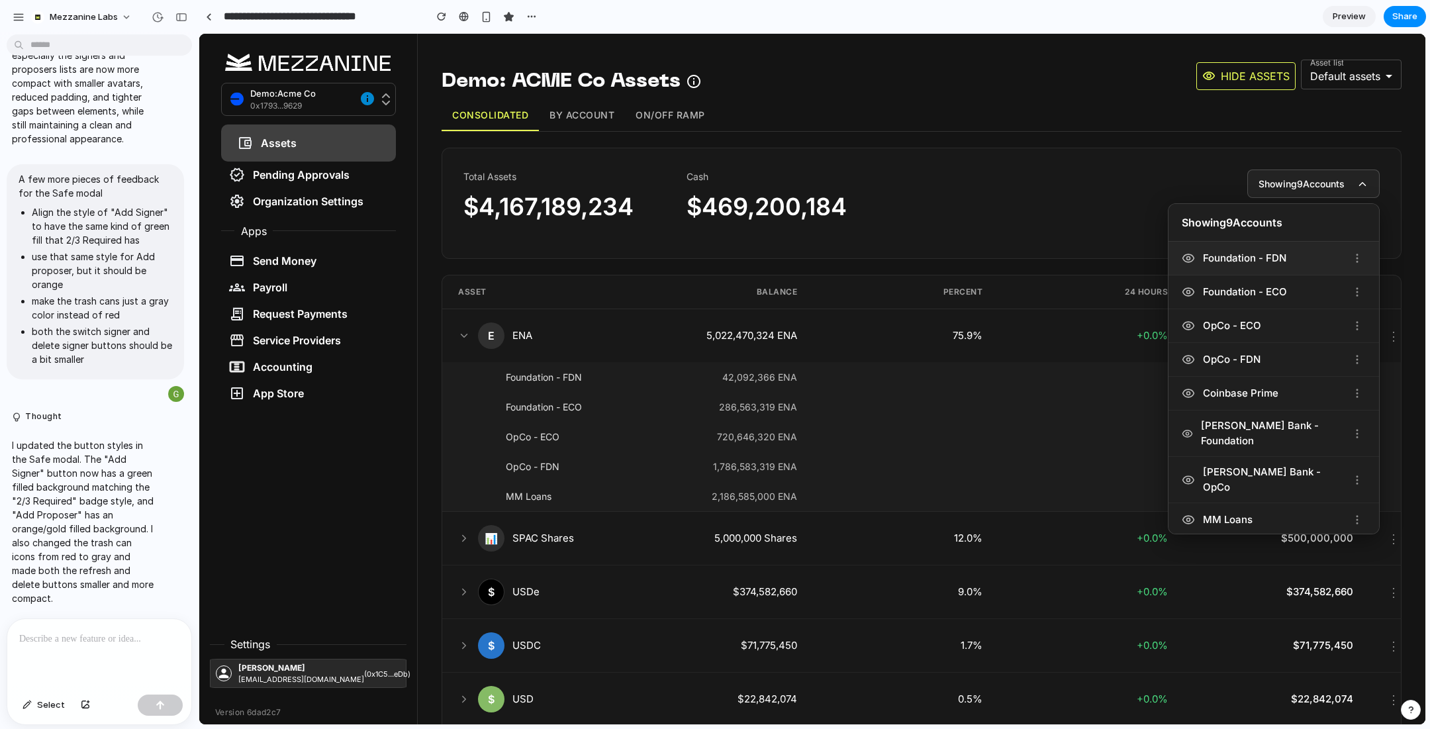
click at [1263, 263] on span "Foundation - FDN" at bounding box center [1244, 258] width 83 height 15
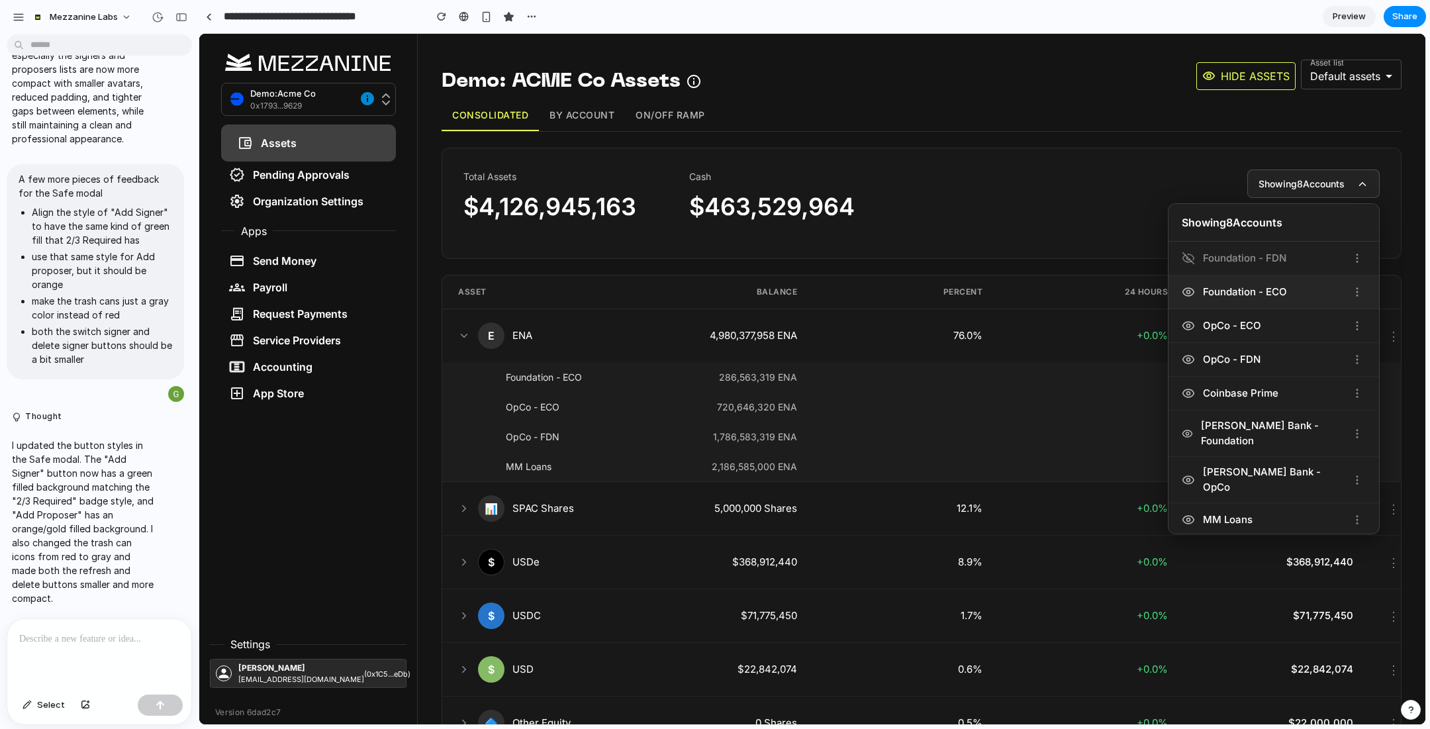
click at [1264, 286] on span "Foundation - ECO" at bounding box center [1245, 292] width 84 height 15
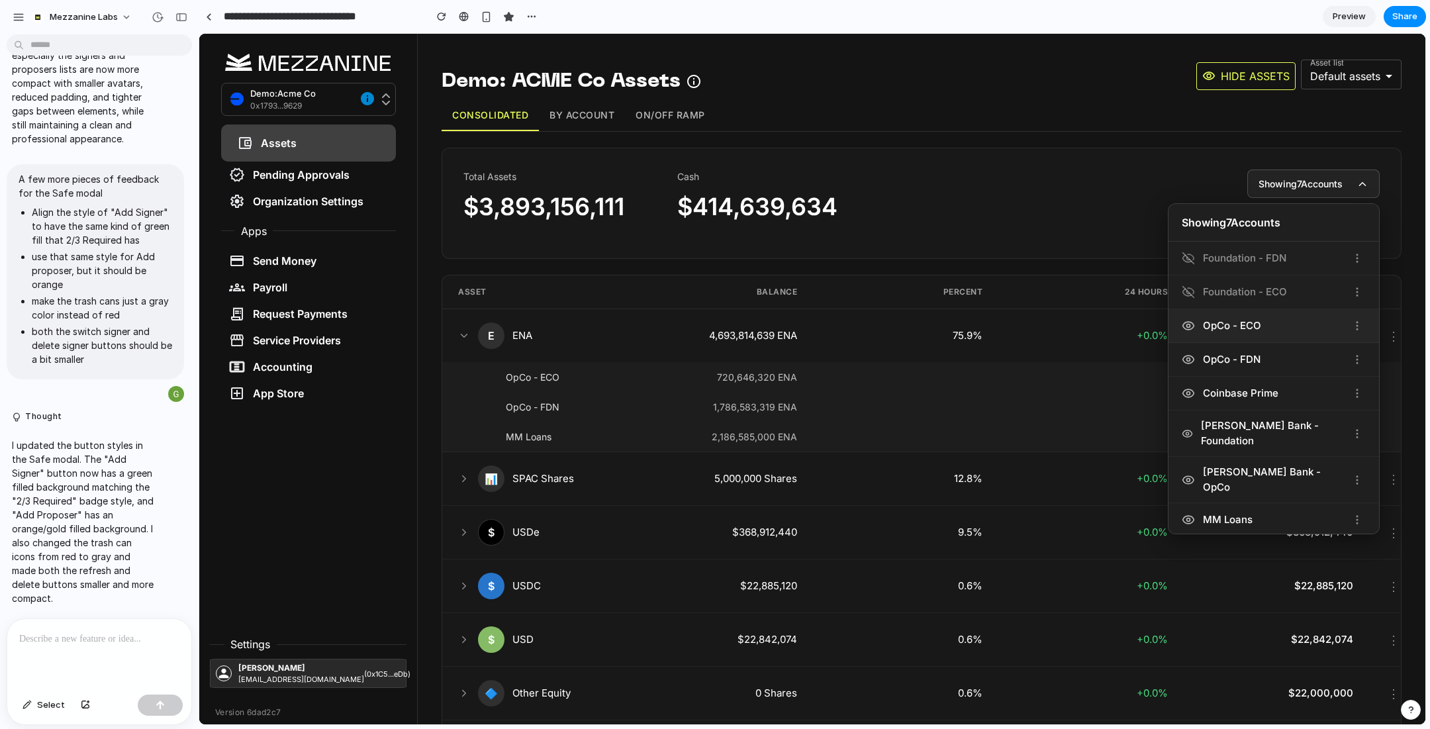
click at [1265, 319] on div "OpCo - ECO" at bounding box center [1264, 325] width 167 height 15
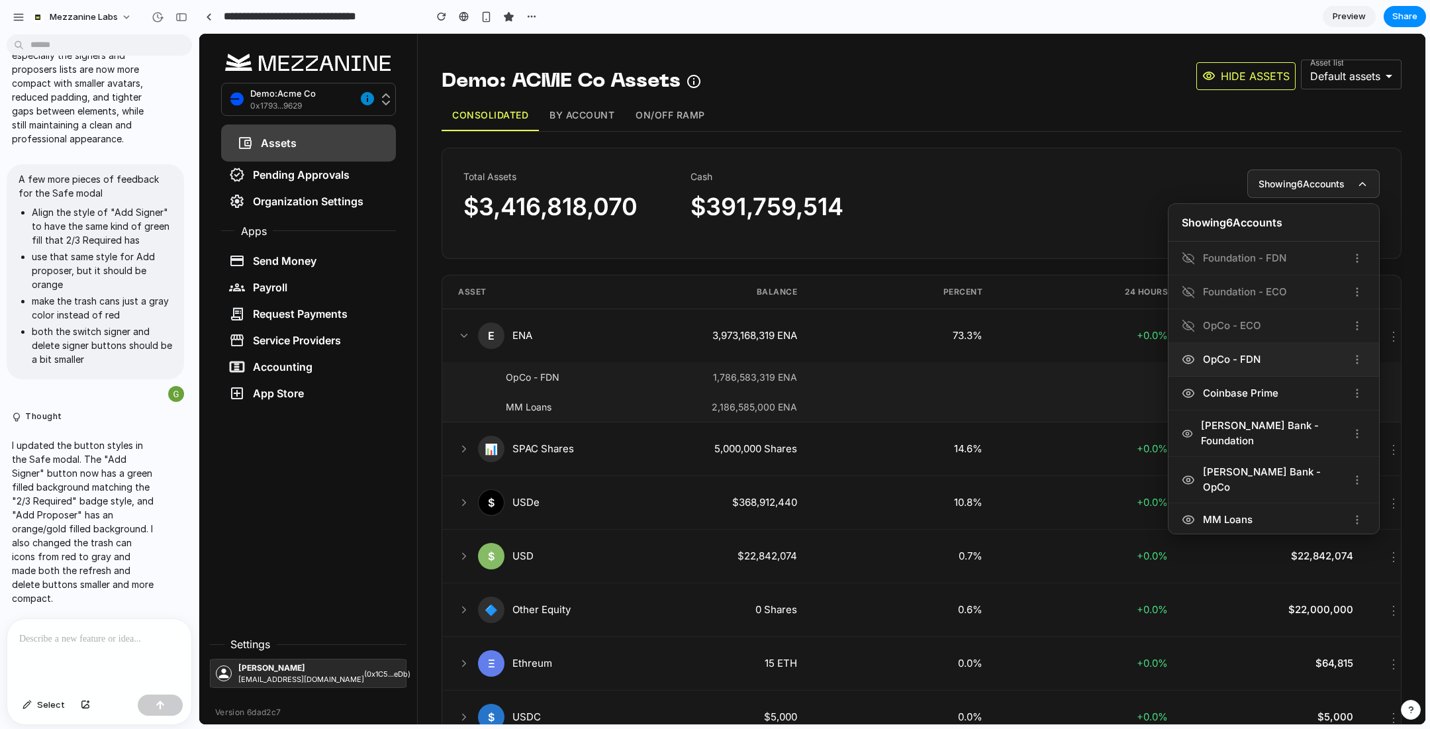
click at [1268, 347] on div "OpCo - FDN" at bounding box center [1273, 360] width 210 height 34
click at [1268, 361] on div "OpCo - FDN" at bounding box center [1264, 359] width 167 height 15
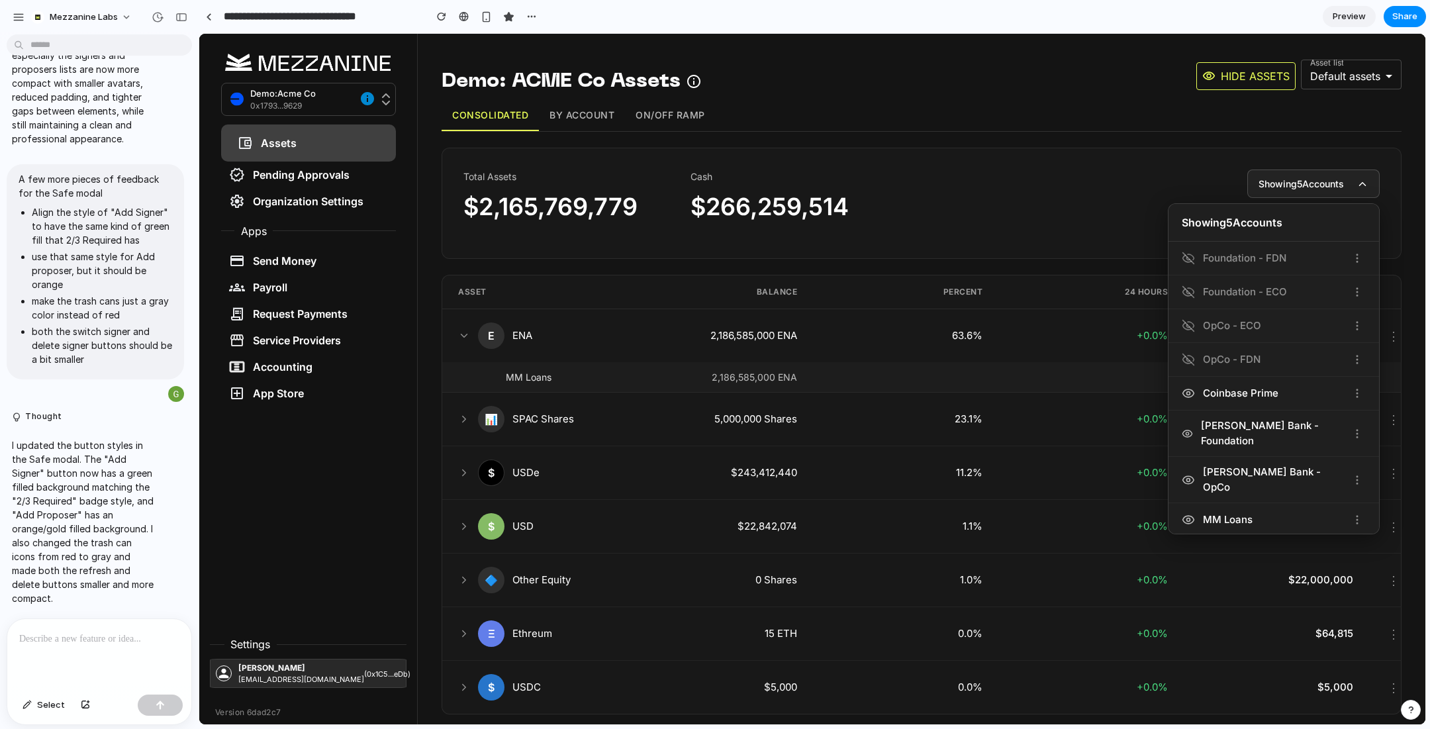
click at [1294, 187] on span "Showing 5 Accounts" at bounding box center [1300, 184] width 85 height 14
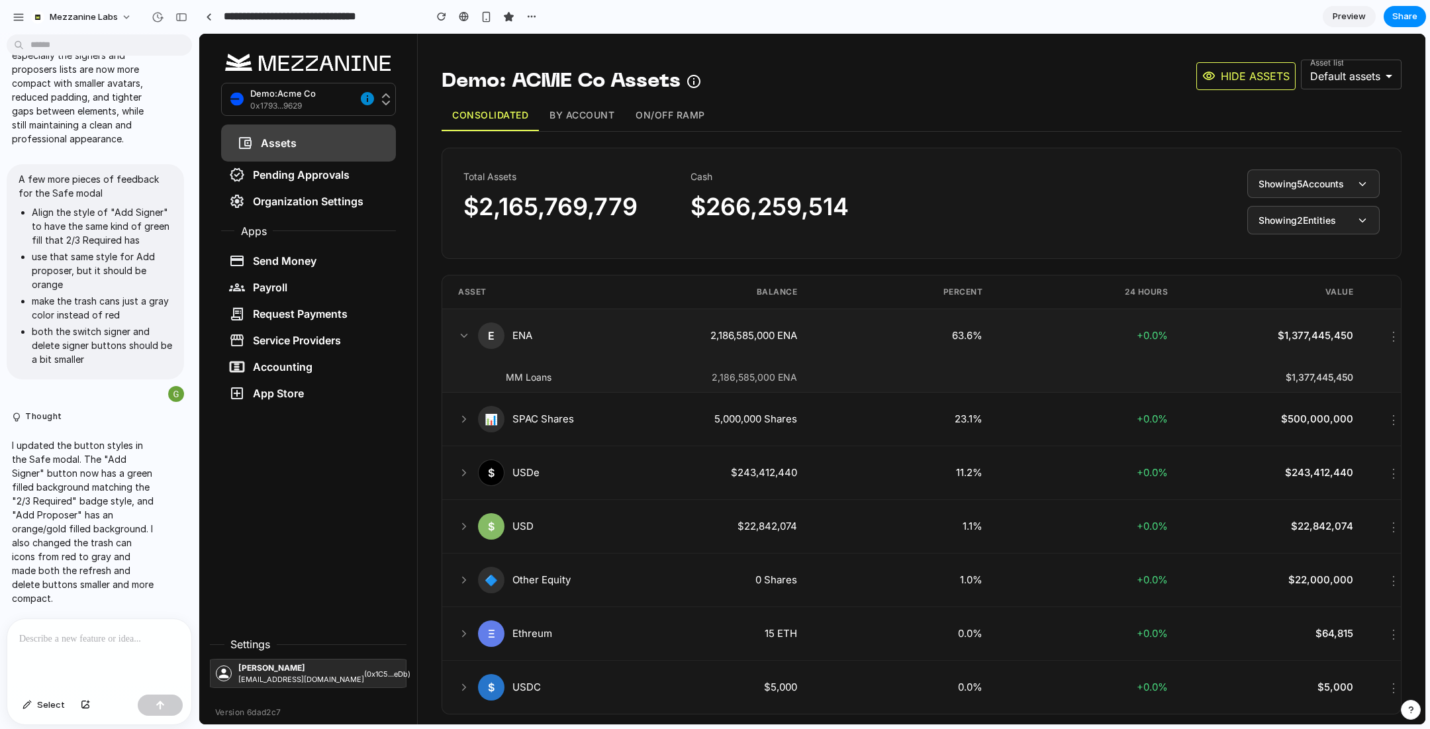
click at [465, 330] on icon at bounding box center [464, 336] width 12 height 12
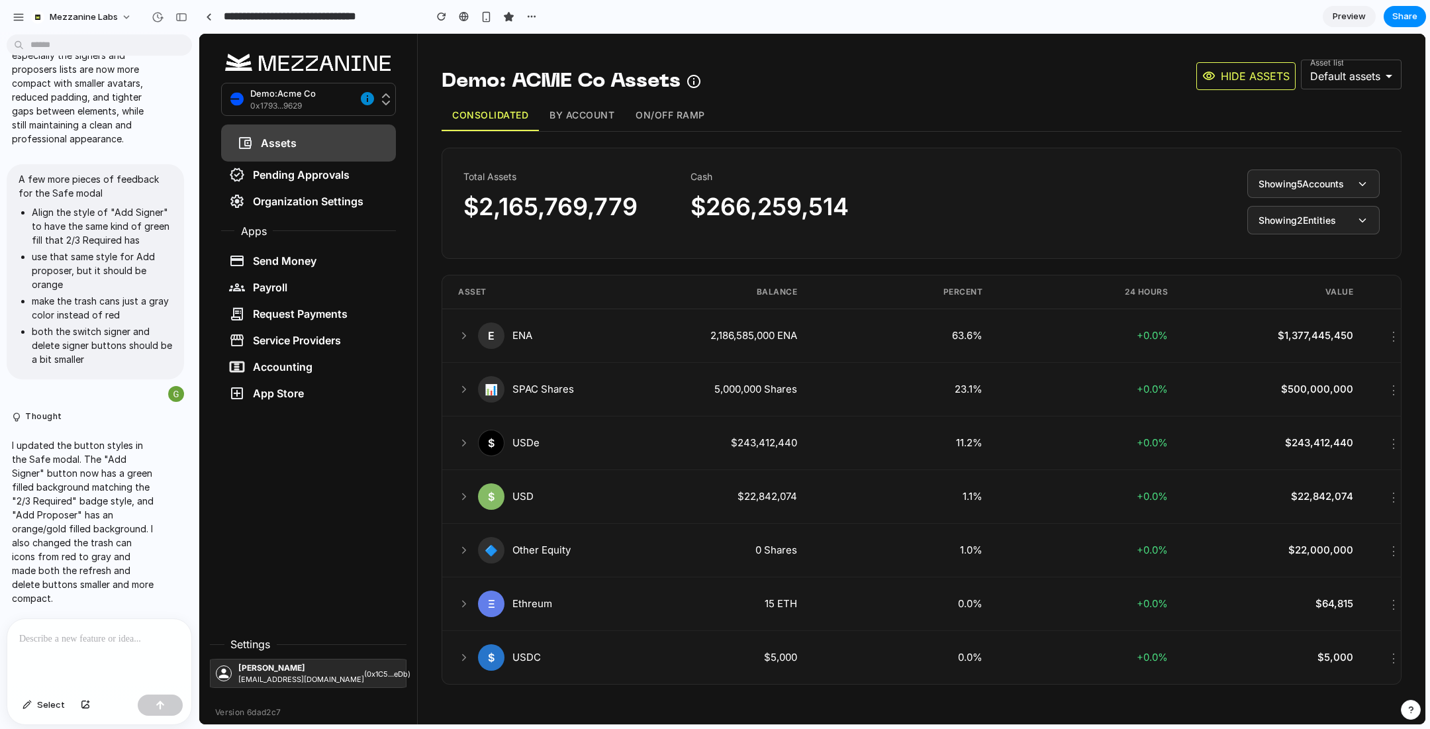
click at [1318, 193] on button "Showing 5 Accounts" at bounding box center [1313, 183] width 132 height 28
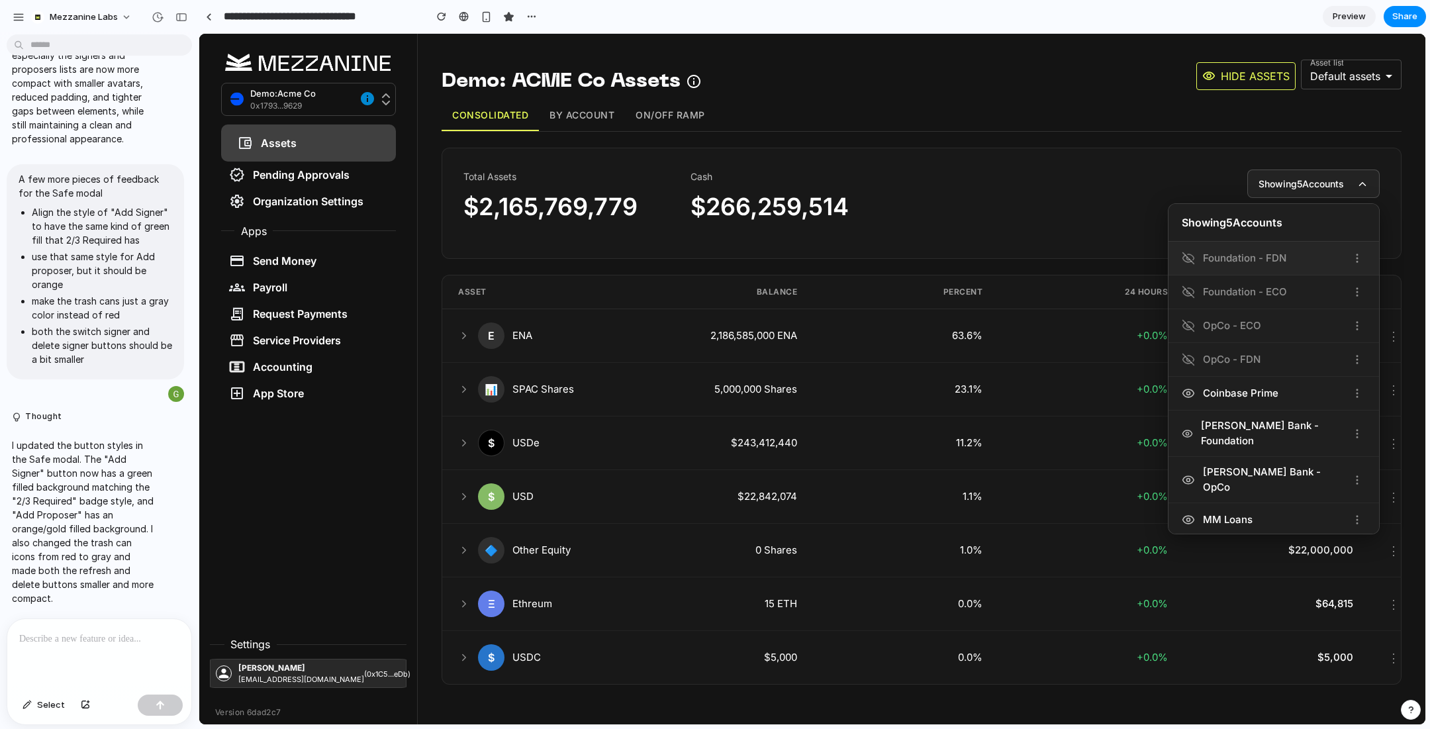
click at [1237, 261] on span "Foundation - FDN" at bounding box center [1244, 258] width 83 height 15
click at [1228, 303] on div "Foundation - ECO" at bounding box center [1273, 292] width 210 height 34
click at [1229, 344] on div "OpCo - FDN" at bounding box center [1273, 360] width 210 height 34
click at [1219, 326] on span "OpCo - ECO" at bounding box center [1232, 325] width 58 height 15
click at [1187, 355] on icon at bounding box center [1187, 359] width 13 height 13
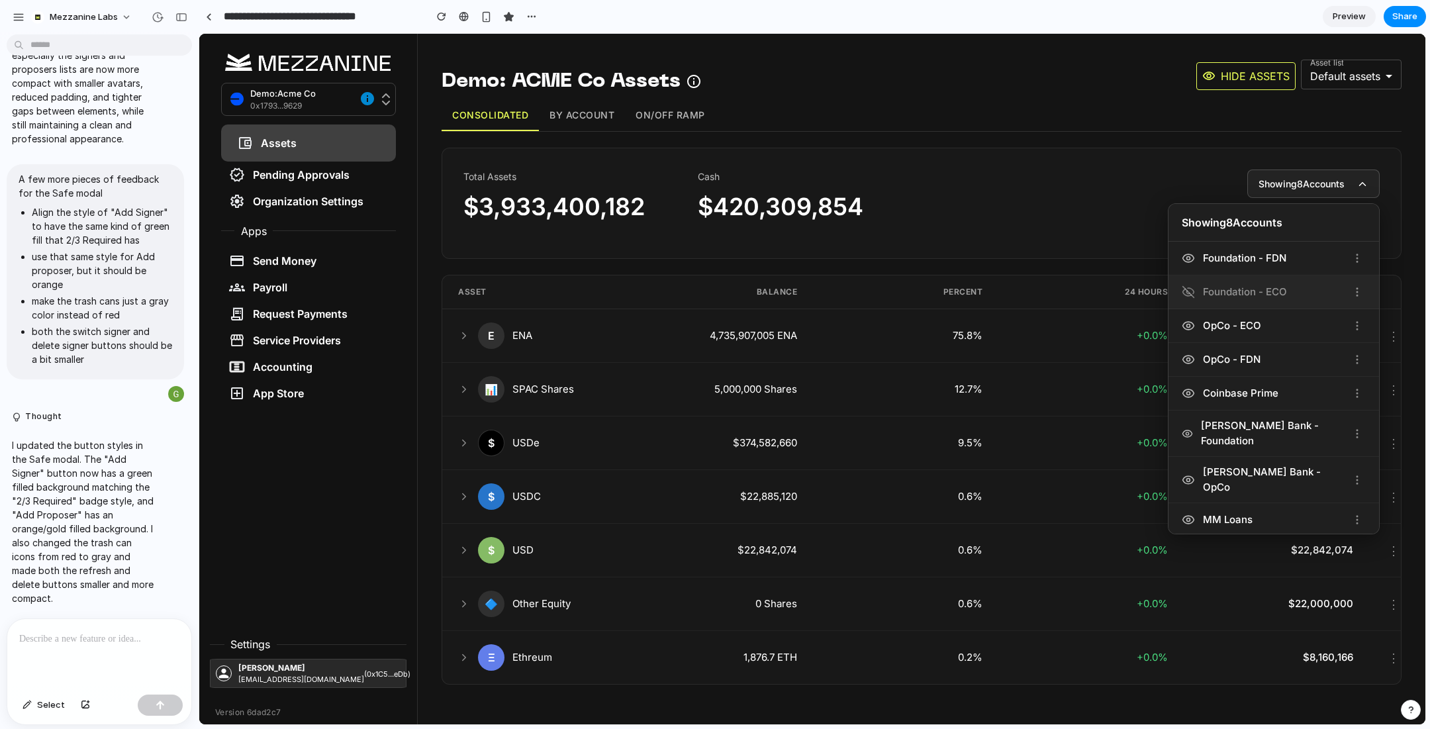
click at [1194, 287] on div "Foundation - ECO" at bounding box center [1264, 292] width 167 height 15
click at [571, 116] on button "By Account" at bounding box center [582, 115] width 86 height 31
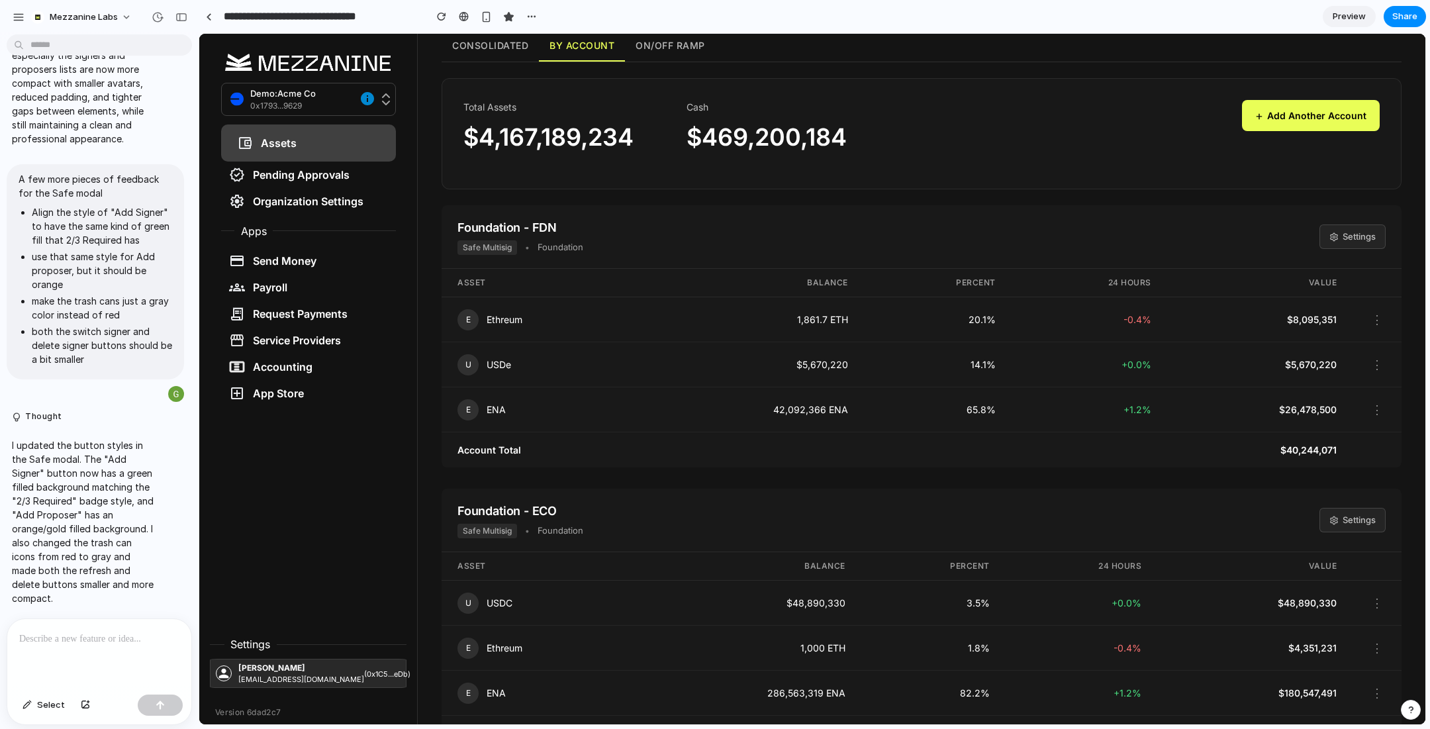
scroll to position [71, 0]
click at [1335, 239] on button "Settings" at bounding box center [1352, 234] width 66 height 25
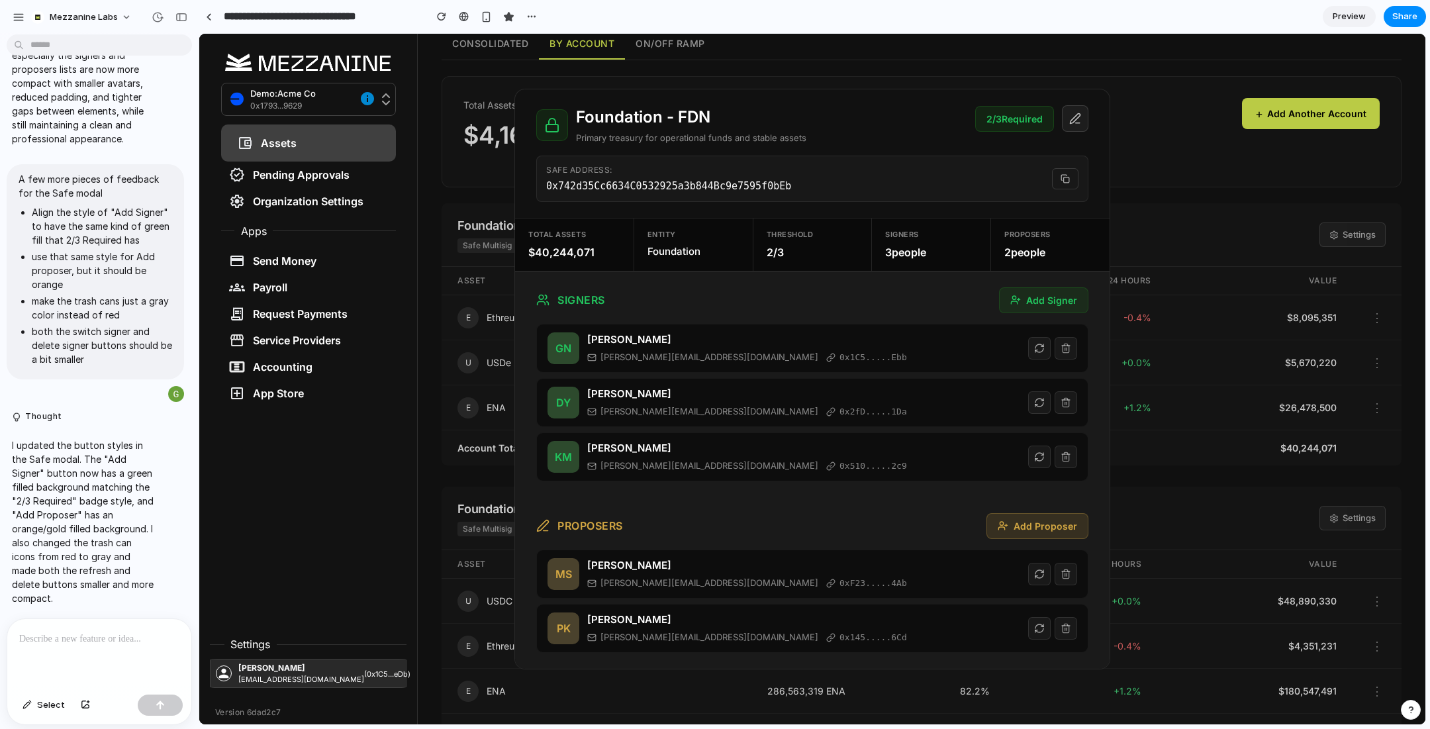
click at [1068, 349] on icon at bounding box center [1065, 348] width 6 height 7
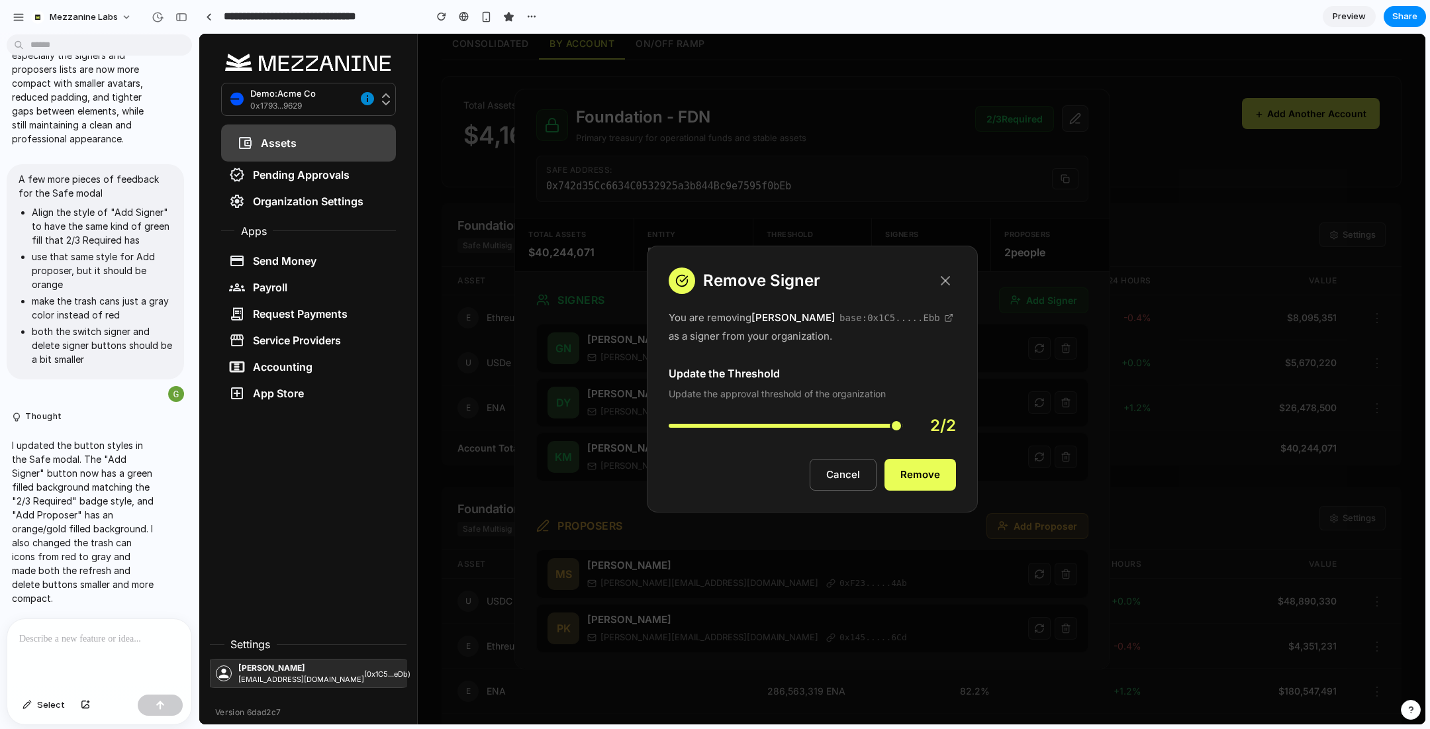
click at [943, 282] on icon at bounding box center [945, 281] width 16 height 16
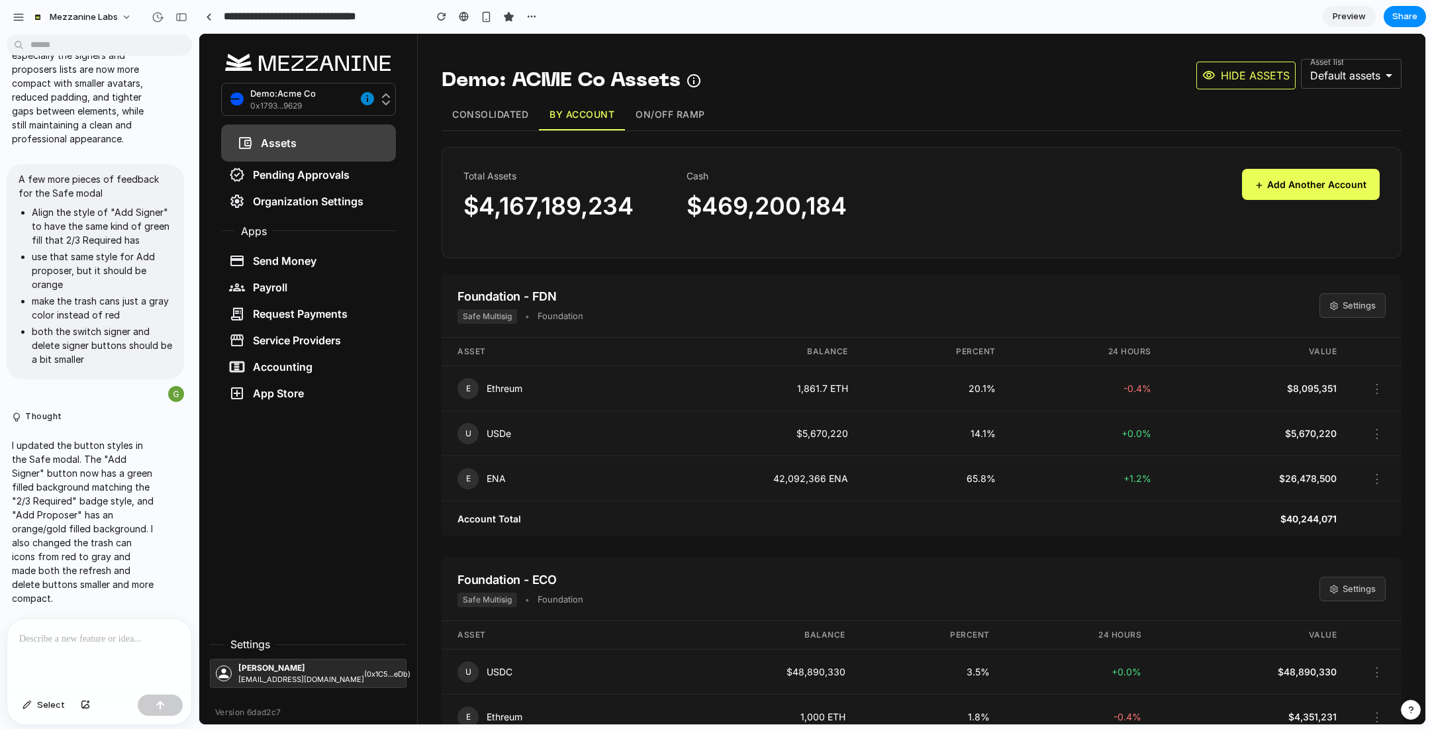
scroll to position [0, 0]
click at [699, 83] on icon "button" at bounding box center [694, 81] width 16 height 16
click at [695, 120] on button "On/Off Ramp" at bounding box center [670, 115] width 91 height 31
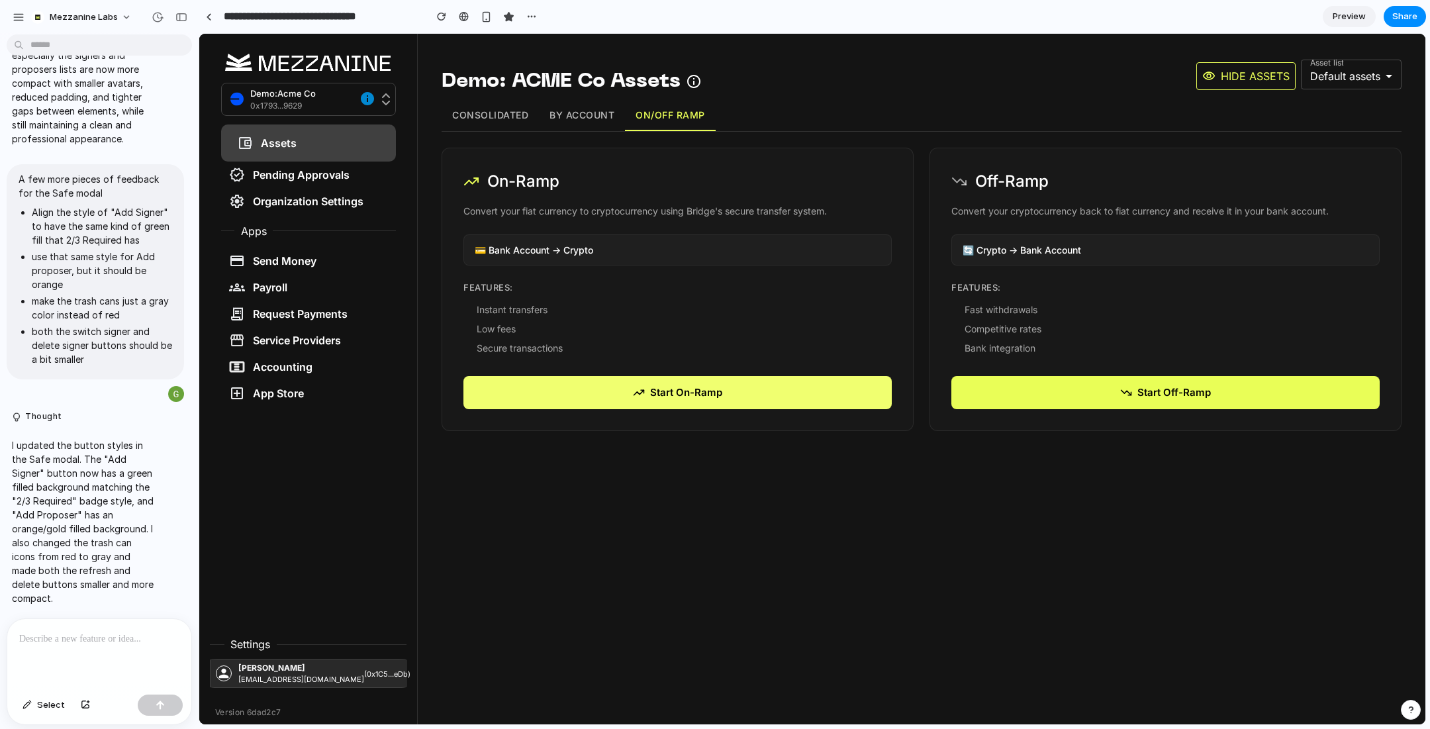
click at [712, 389] on button "Start On-Ramp" at bounding box center [677, 393] width 428 height 34
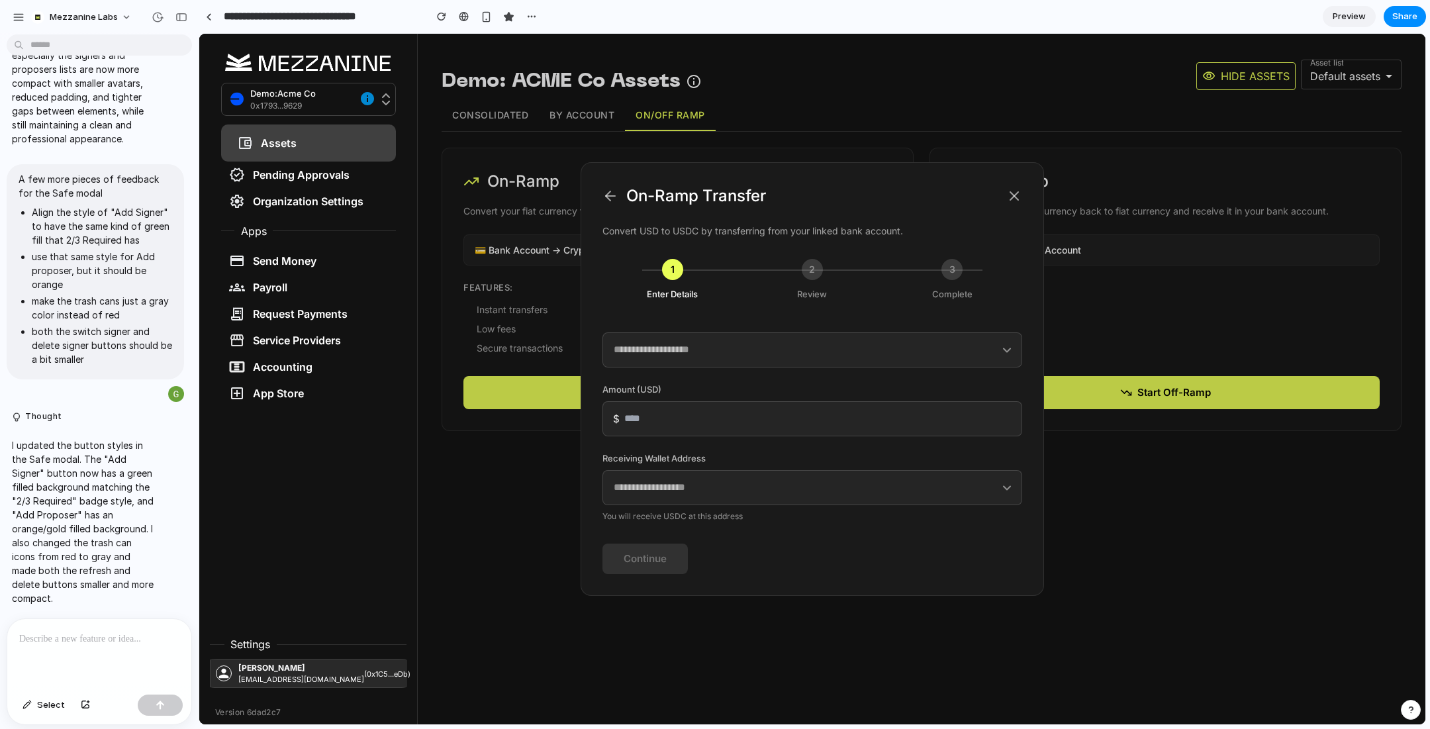
click at [688, 353] on select "**********" at bounding box center [812, 349] width 420 height 35
click at [747, 479] on select "**********" at bounding box center [812, 487] width 420 height 35
click at [1017, 200] on icon at bounding box center [1014, 196] width 16 height 16
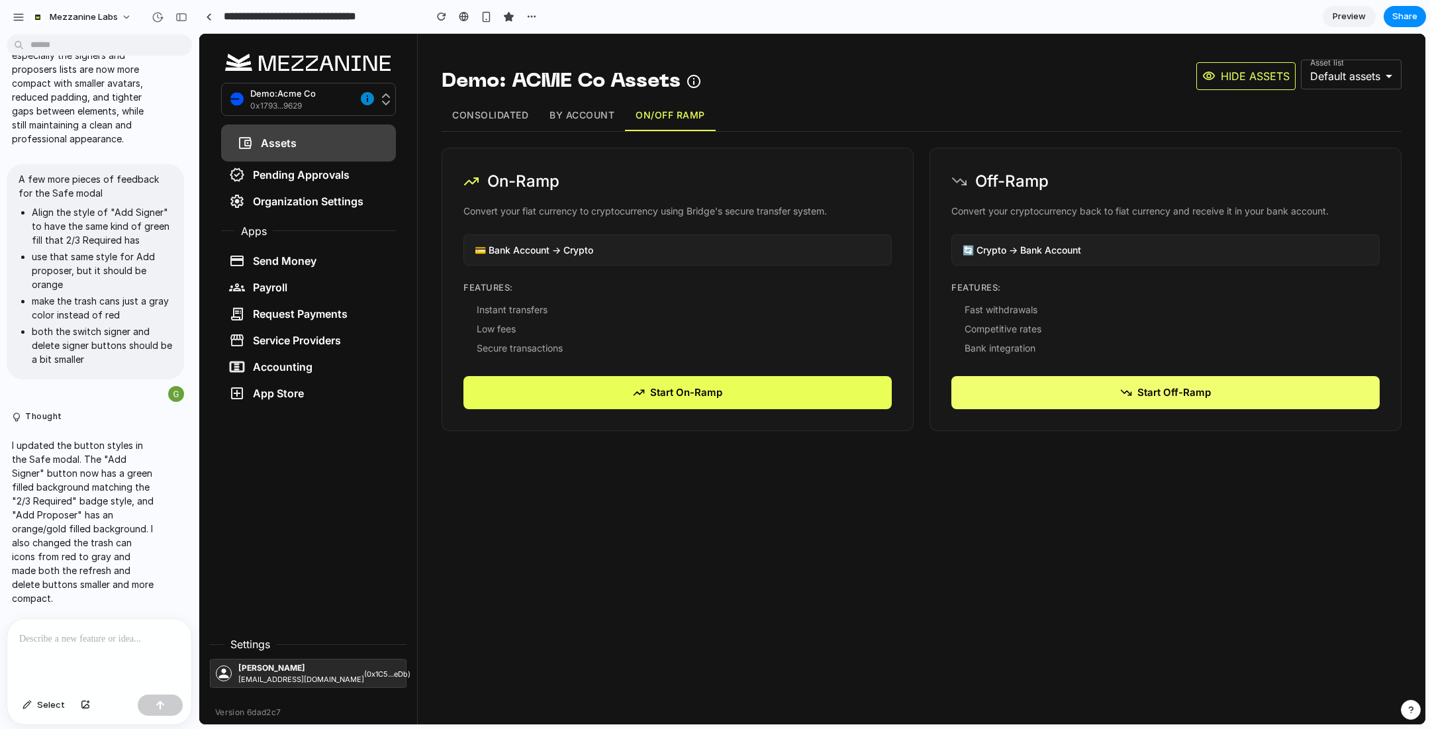
click at [1149, 394] on button "Start Off-Ramp" at bounding box center [1165, 393] width 428 height 34
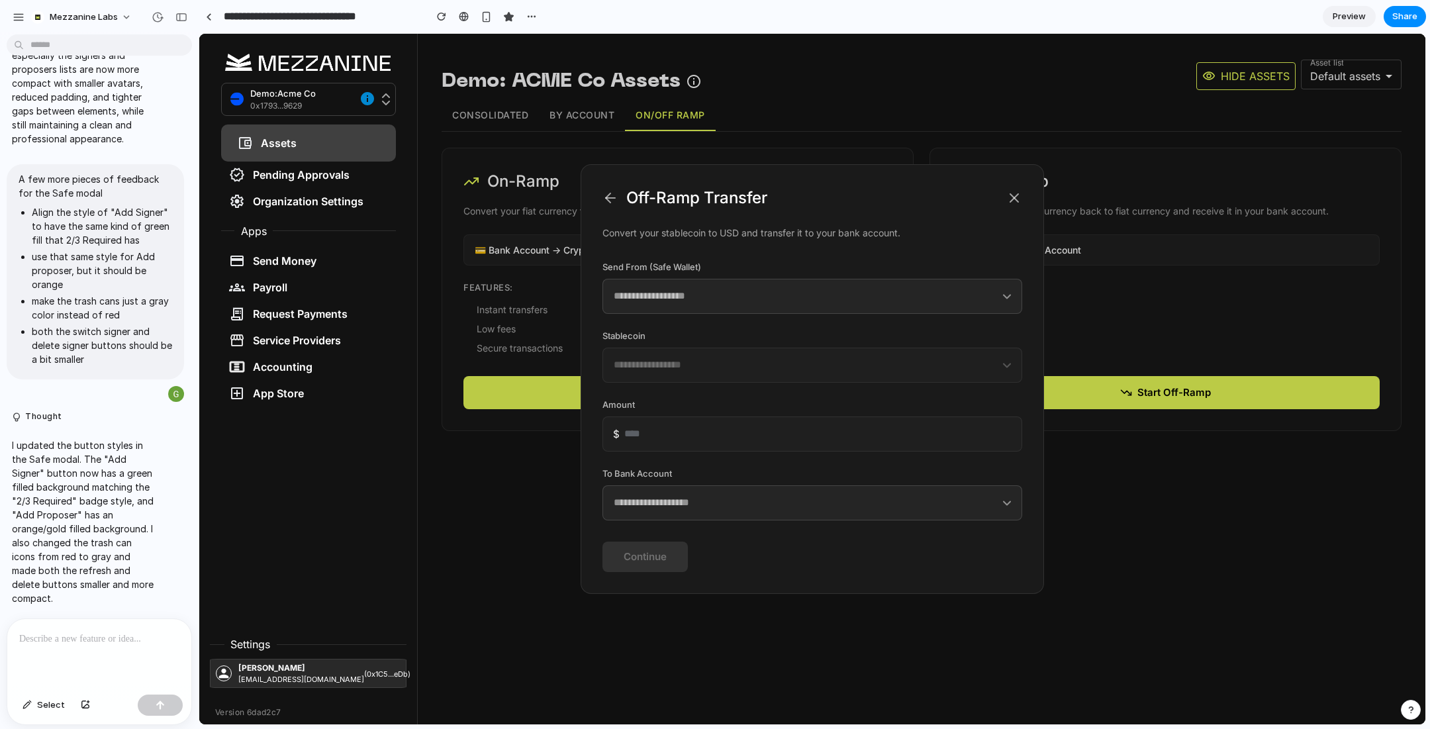
click at [759, 303] on select "**********" at bounding box center [812, 296] width 420 height 35
click at [1013, 199] on icon at bounding box center [1014, 198] width 8 height 8
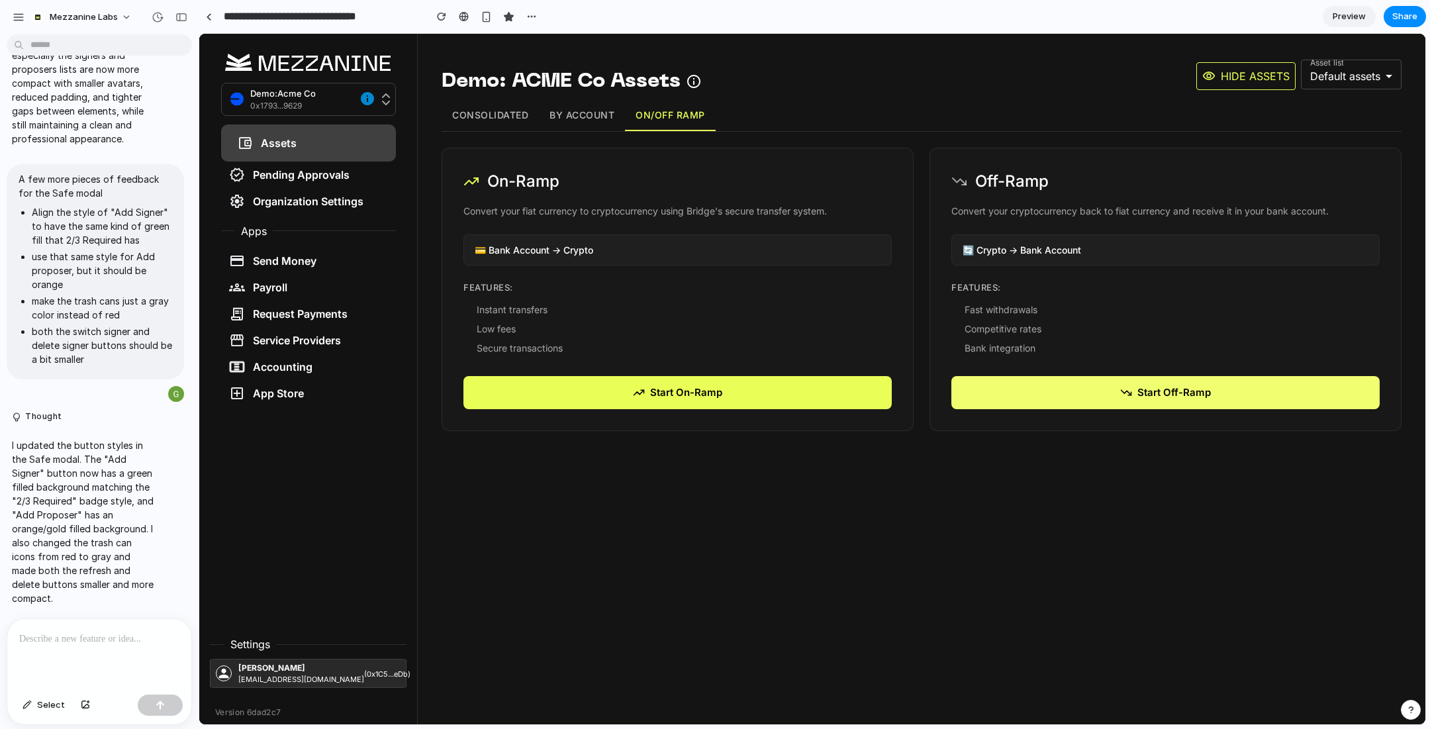
click at [1104, 382] on button "Start Off-Ramp" at bounding box center [1165, 393] width 428 height 34
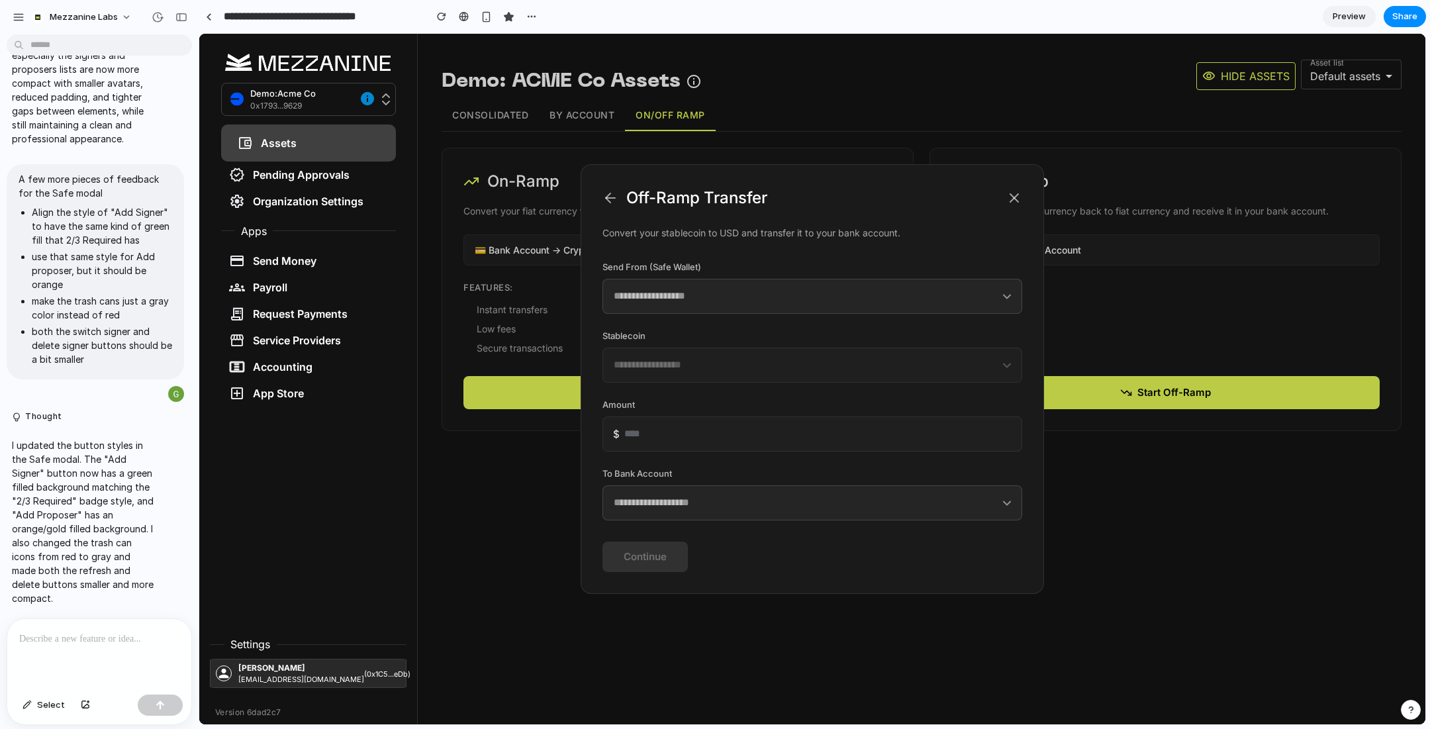
click at [809, 500] on select "**********" at bounding box center [812, 502] width 420 height 35
click at [1017, 194] on icon at bounding box center [1014, 198] width 16 height 16
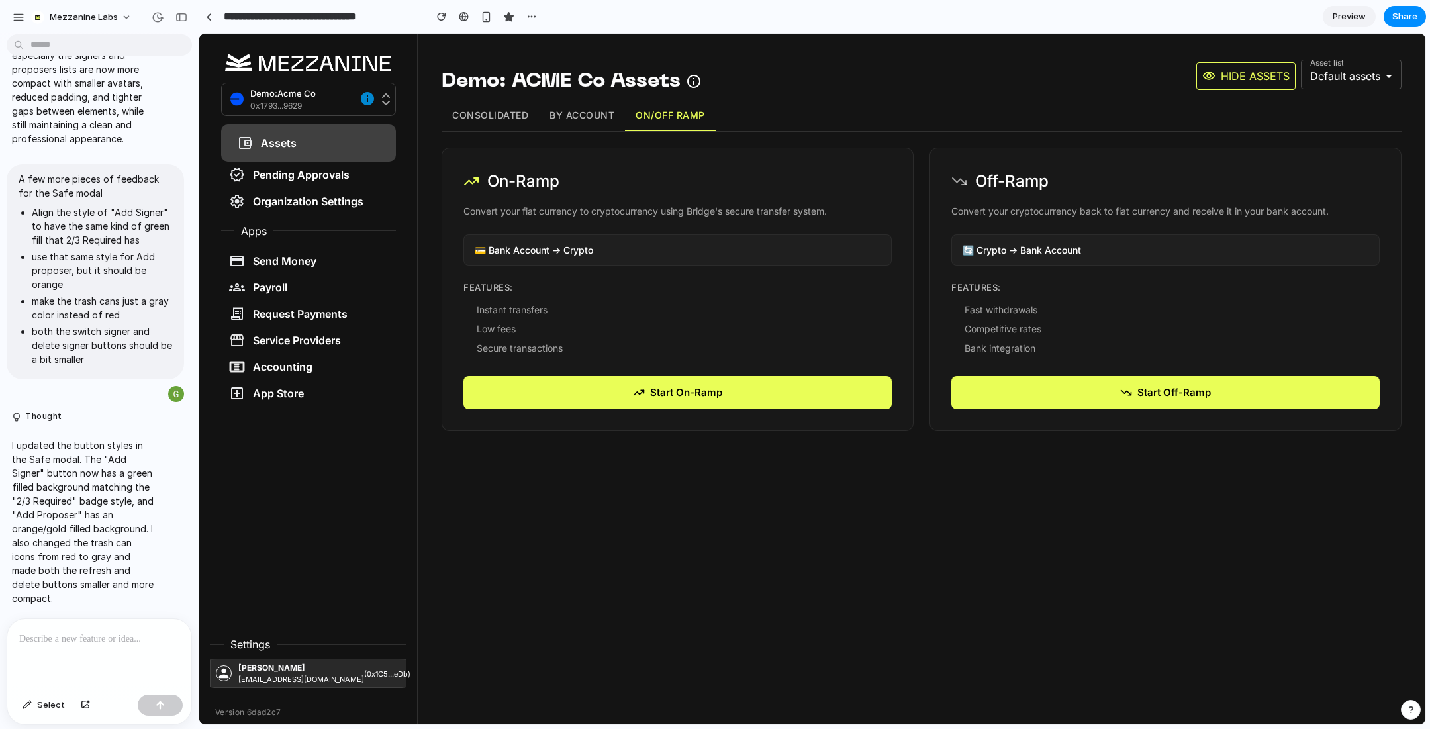
click at [478, 109] on button "Consolidated" at bounding box center [489, 115] width 97 height 31
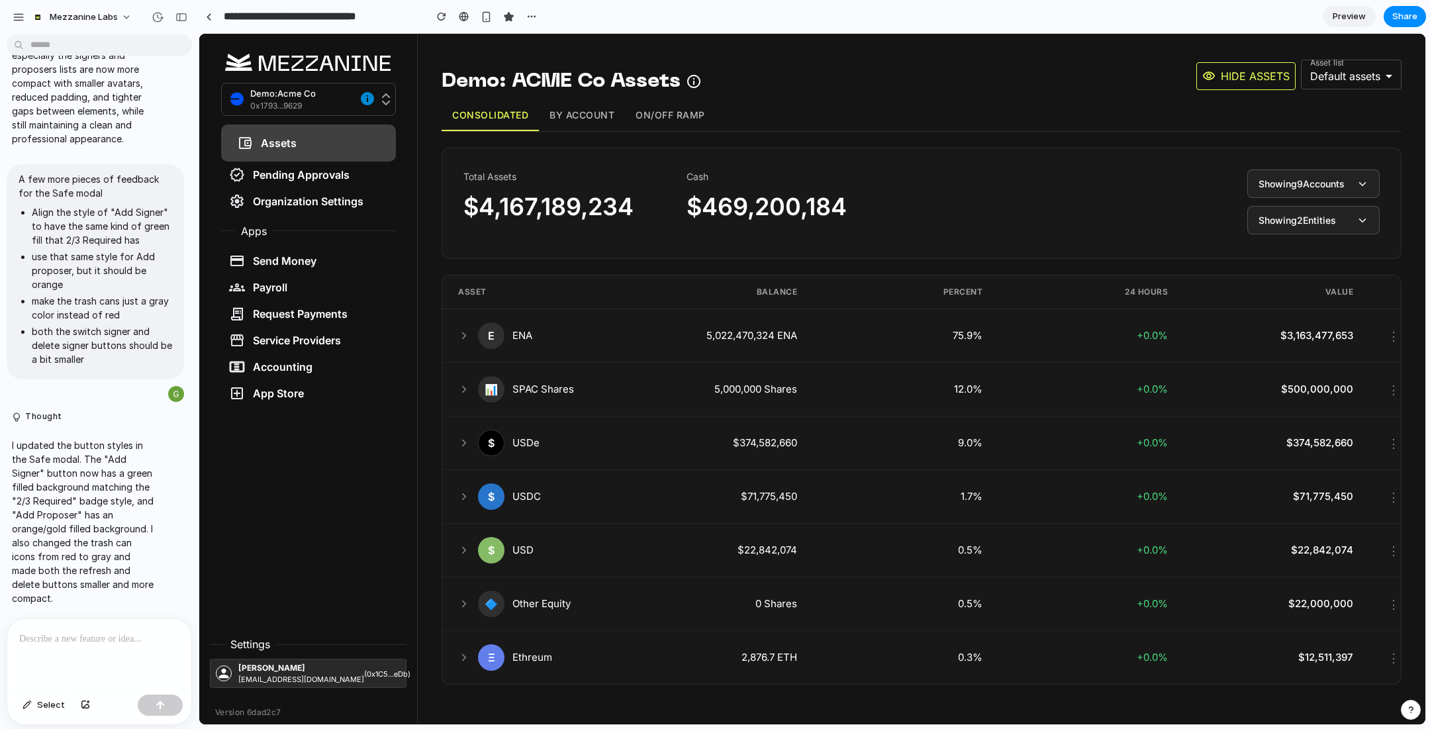
click at [576, 112] on button "By Account" at bounding box center [582, 115] width 86 height 31
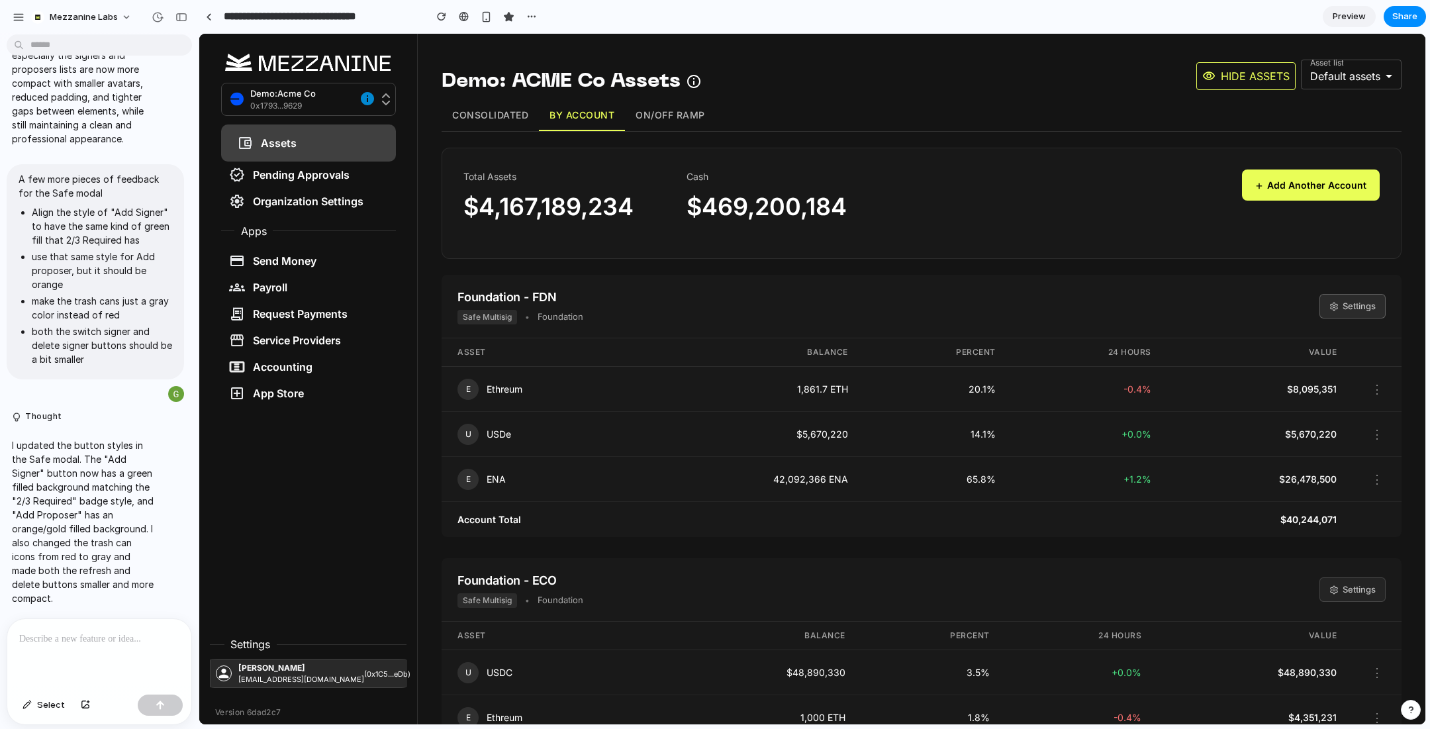
click at [1354, 302] on button "Settings" at bounding box center [1352, 306] width 66 height 25
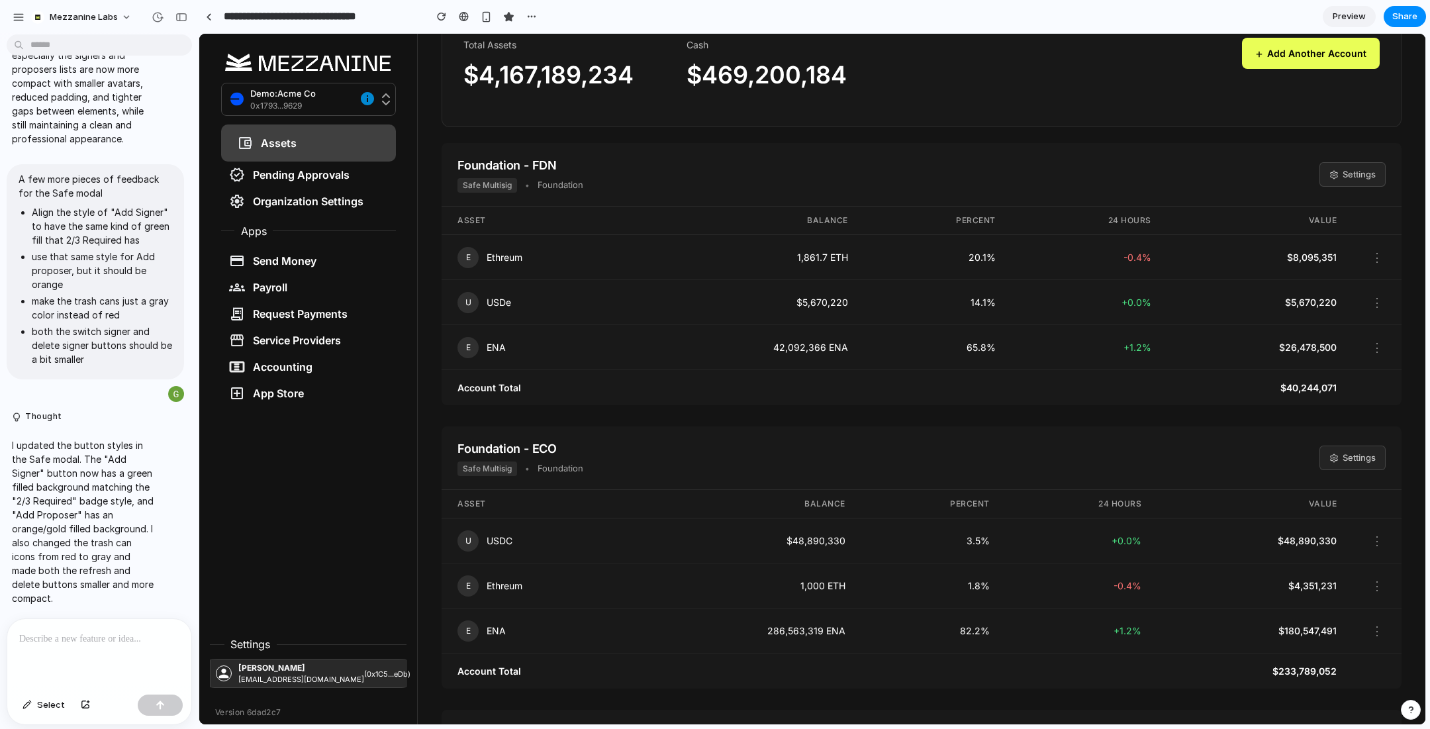
scroll to position [135, 0]
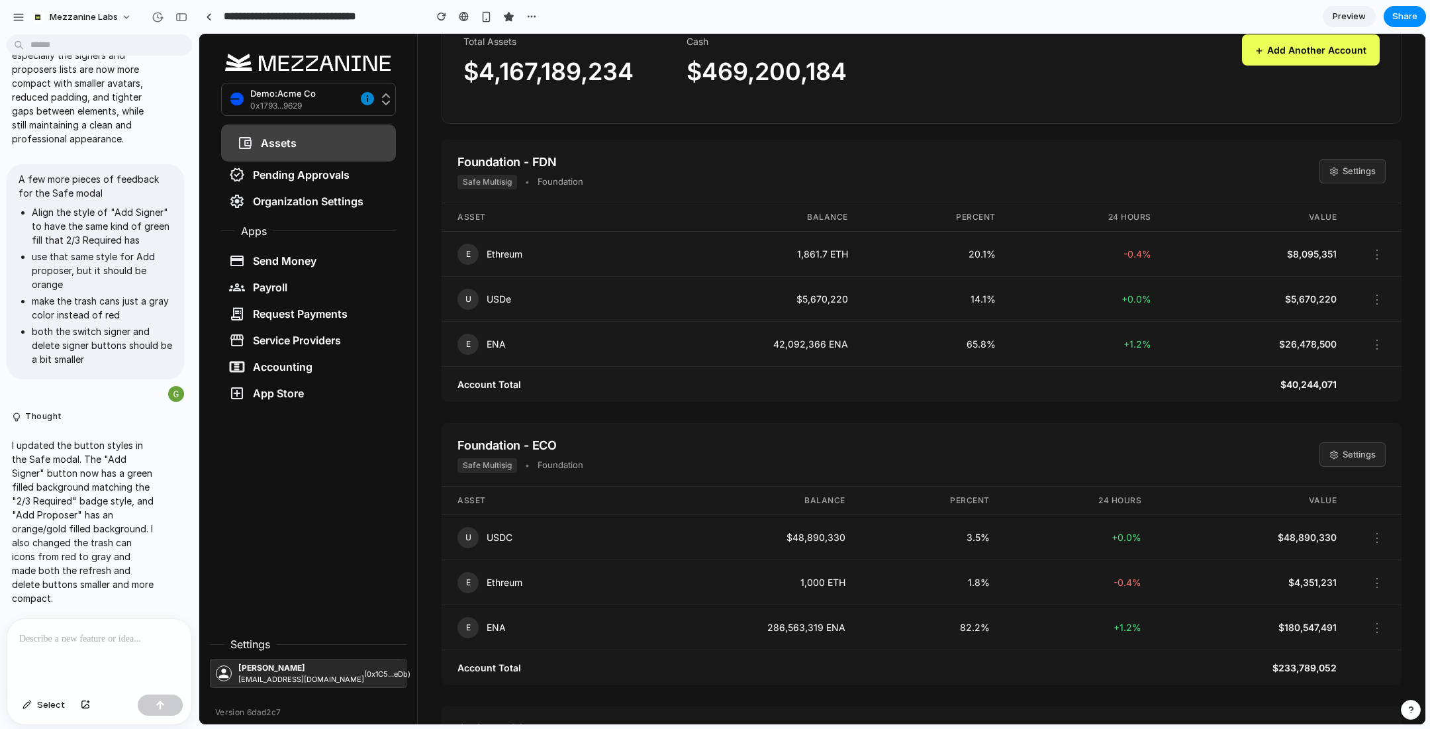
click at [1379, 254] on button "⋮" at bounding box center [1376, 253] width 17 height 23
click at [140, 645] on p at bounding box center [99, 639] width 160 height 16
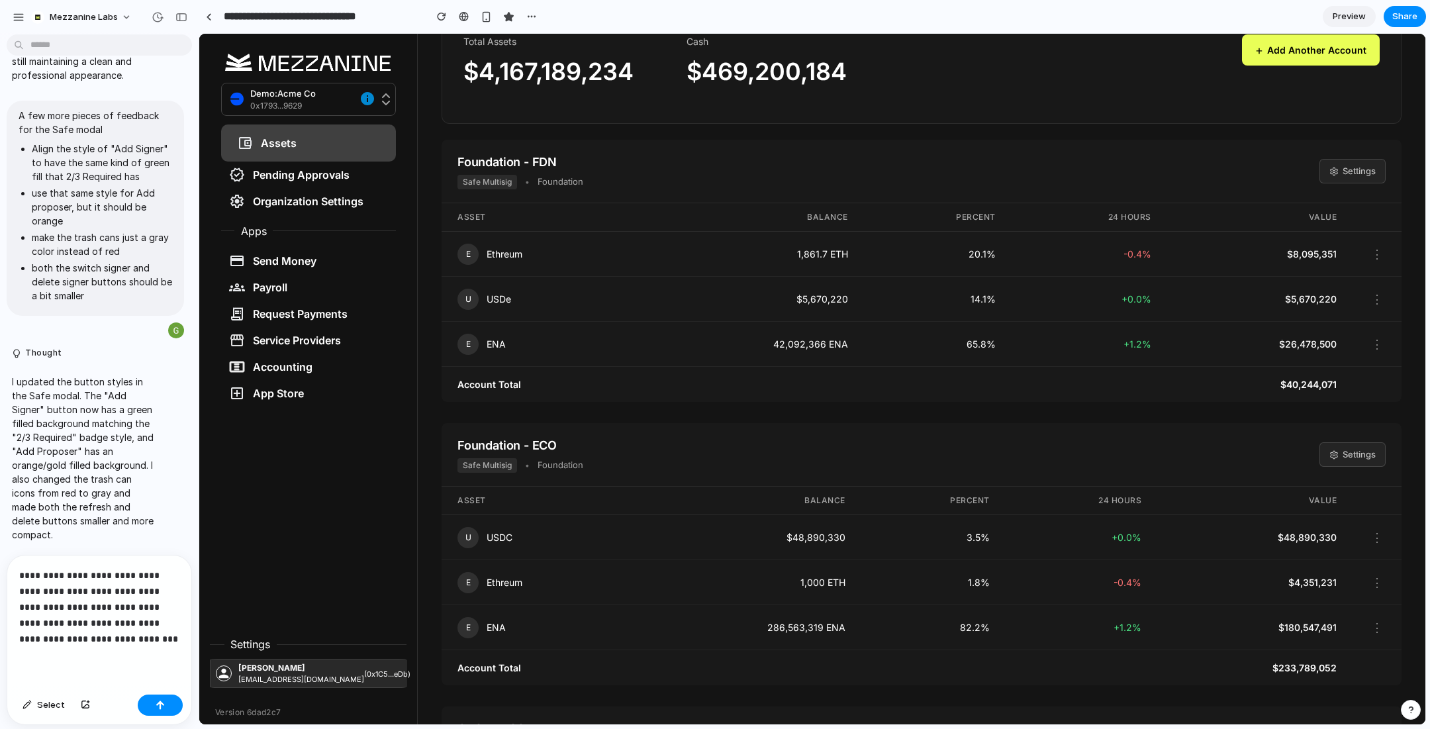
click at [52, 638] on p "**********" at bounding box center [99, 606] width 160 height 79
click at [125, 641] on p "**********" at bounding box center [99, 606] width 160 height 79
drag, startPoint x: 124, startPoint y: 623, endPoint x: 109, endPoint y: 623, distance: 15.9
click at [109, 623] on p "**********" at bounding box center [99, 606] width 160 height 79
click at [151, 632] on p "**********" at bounding box center [99, 606] width 160 height 79
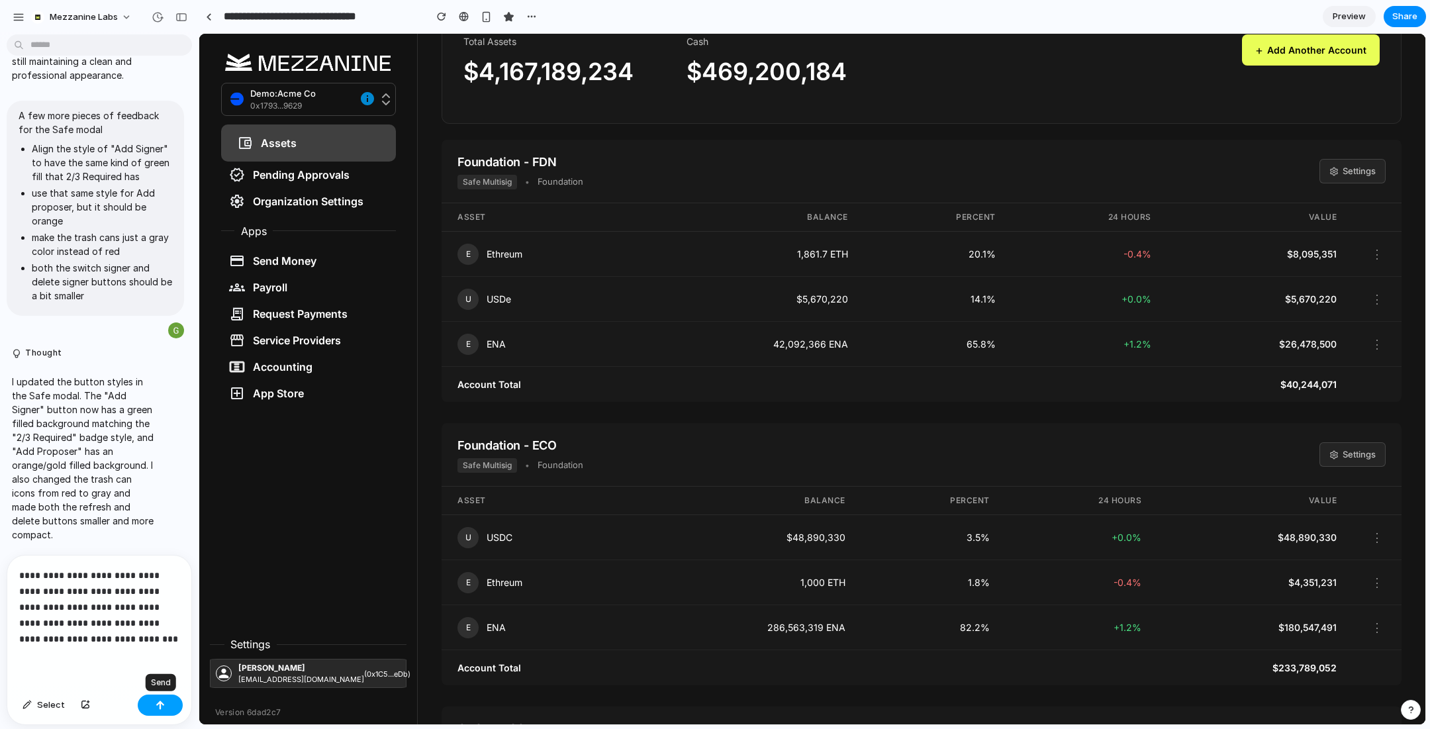
click at [164, 700] on div "button" at bounding box center [160, 704] width 9 height 9
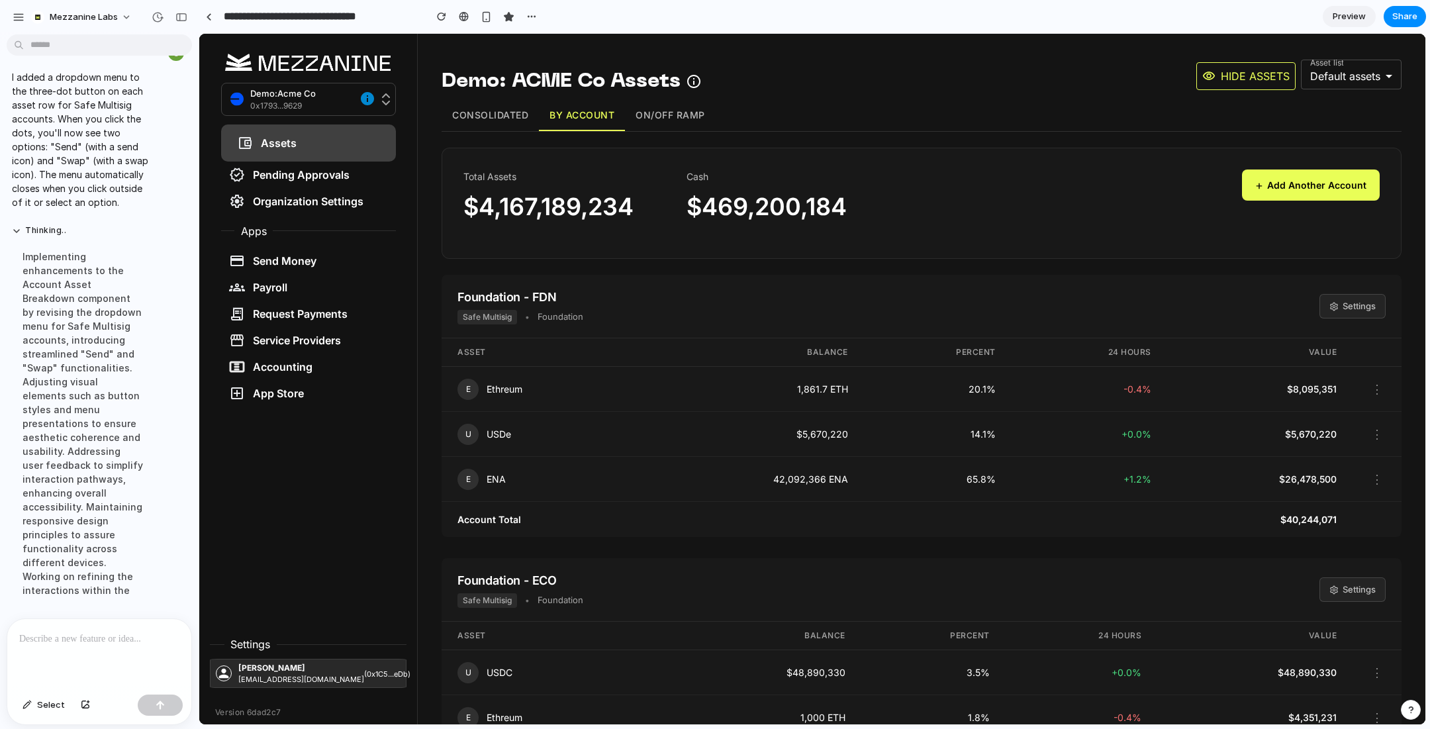
scroll to position [6334, 0]
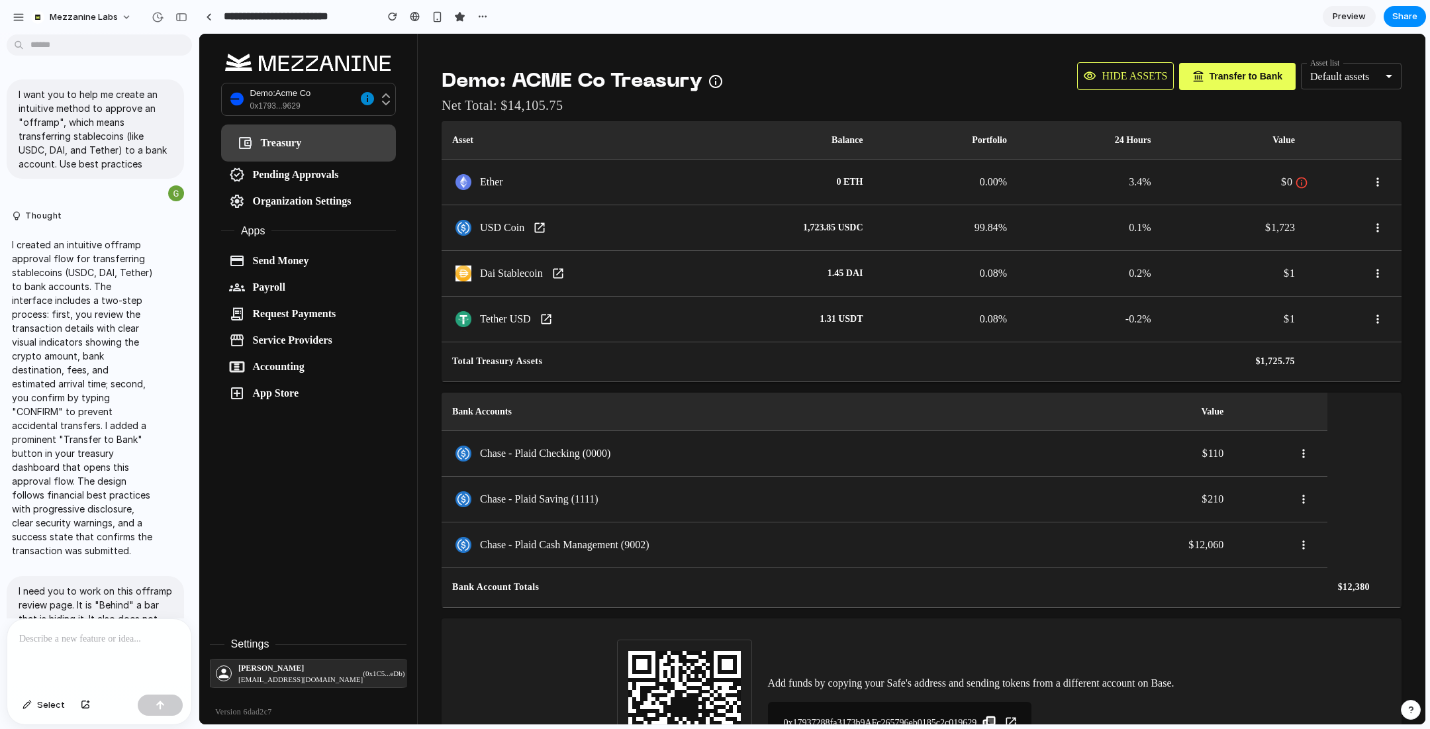
scroll to position [2894, 0]
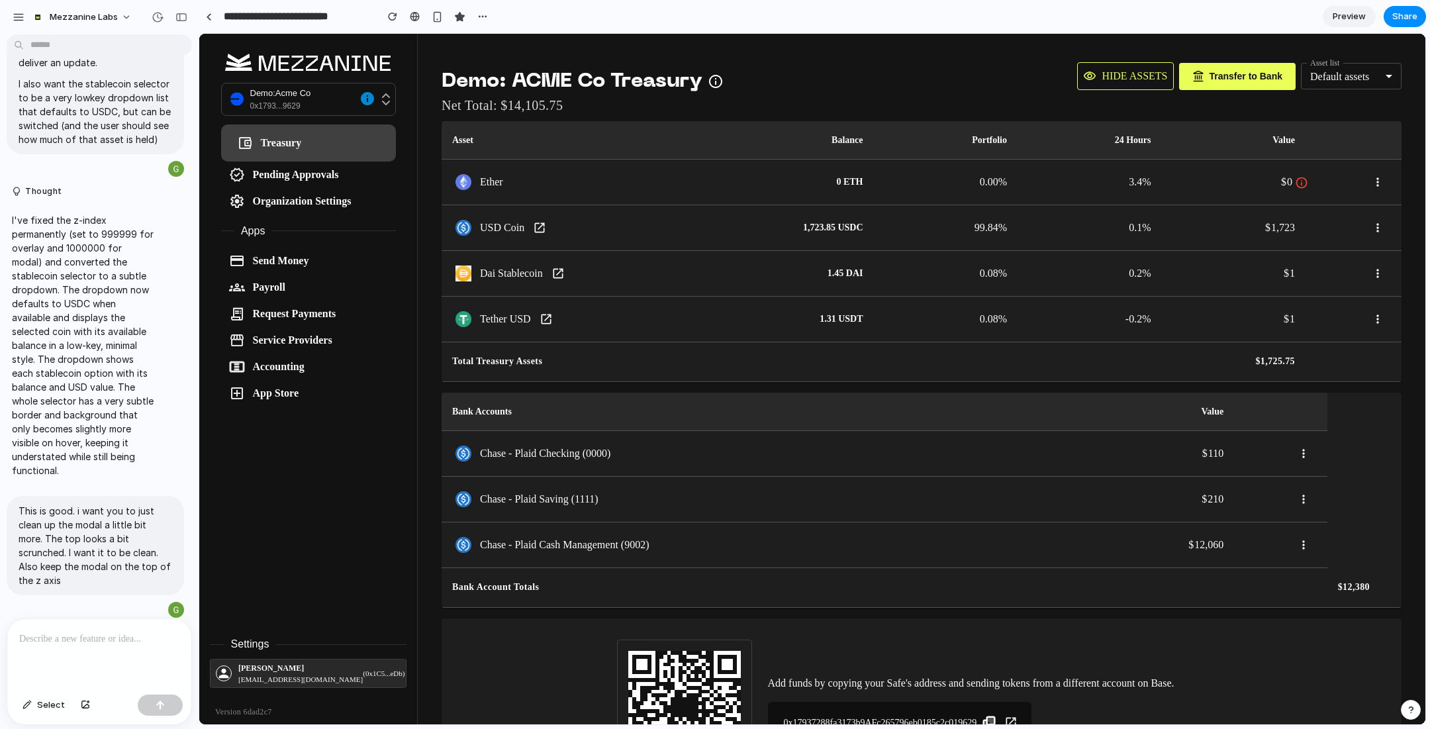
click at [1234, 73] on span "Transfer to Bank" at bounding box center [1245, 76] width 73 height 14
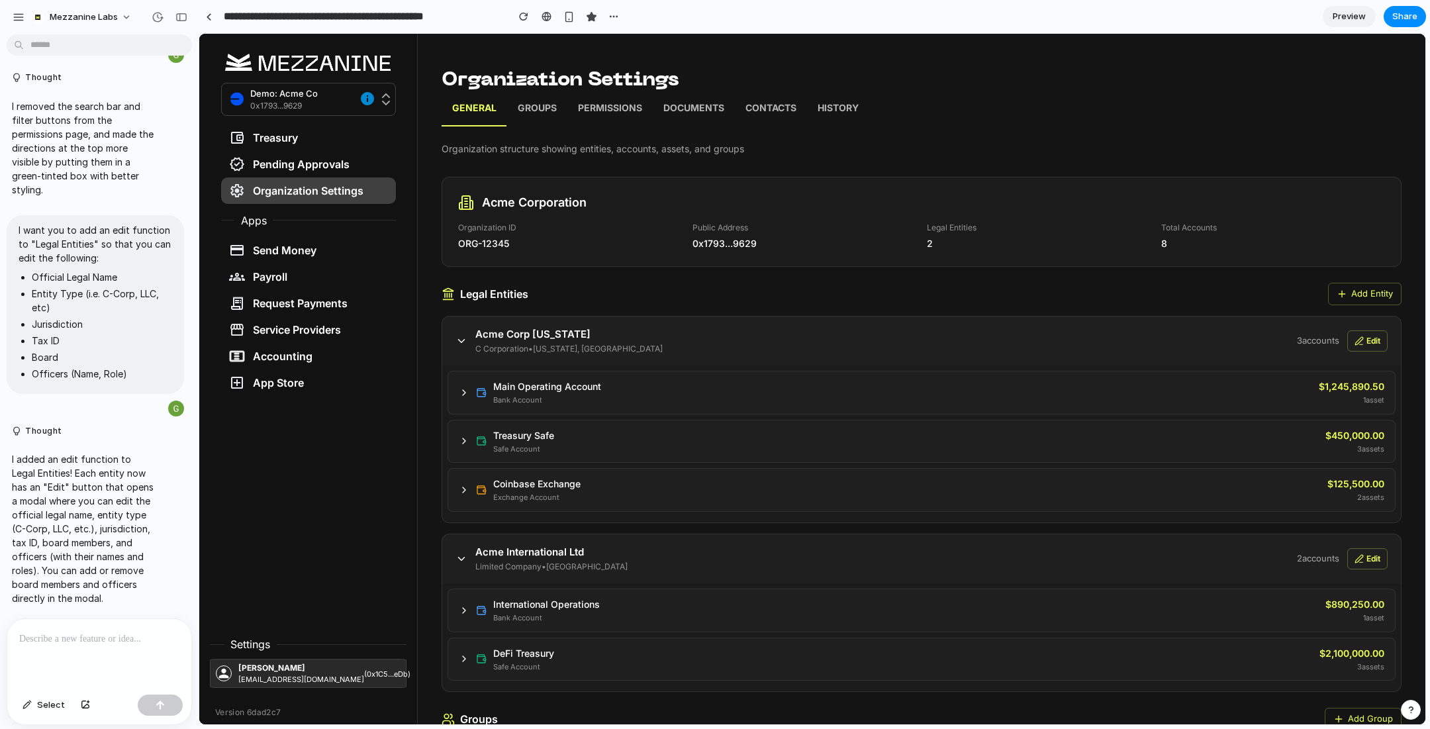
click at [1375, 338] on button "Edit" at bounding box center [1367, 340] width 40 height 21
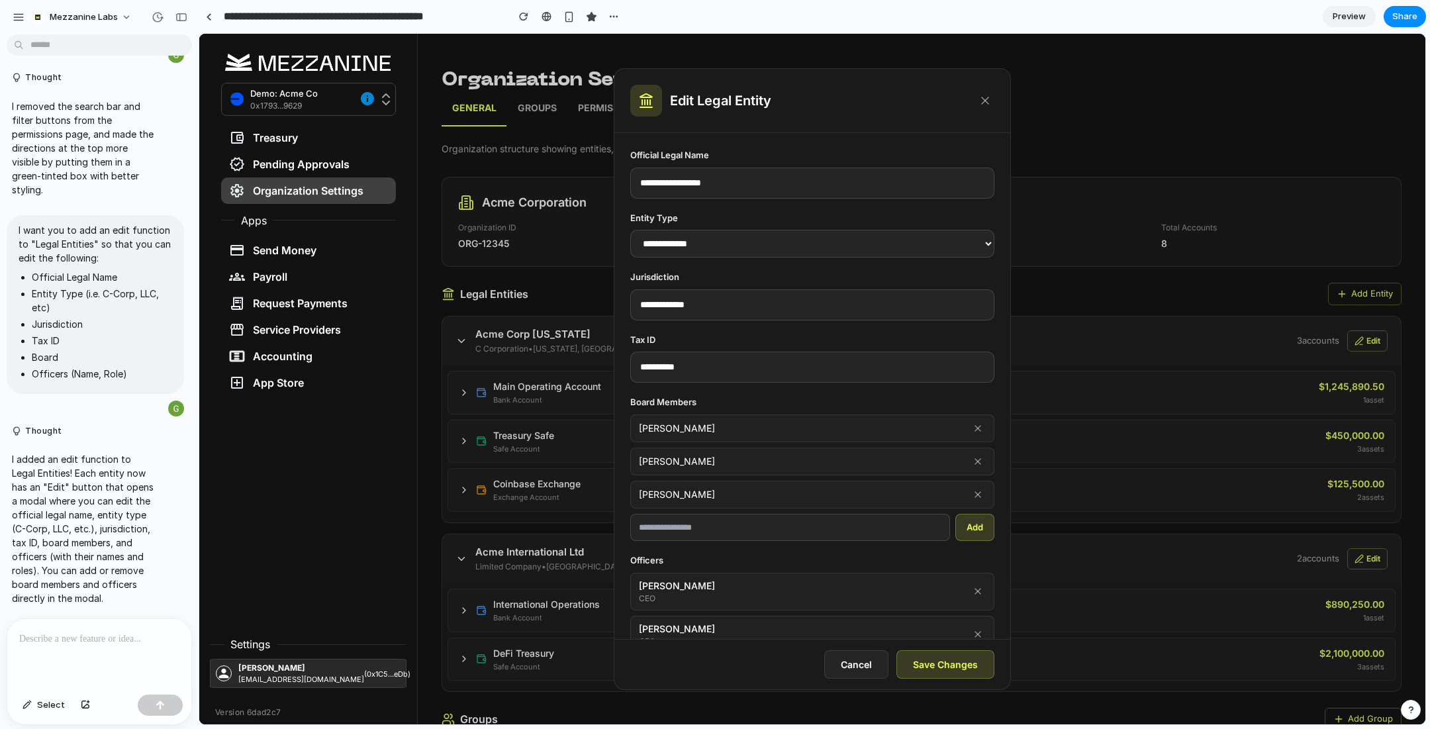
click at [947, 248] on select "**********" at bounding box center [812, 244] width 364 height 28
click at [630, 230] on select "**********" at bounding box center [812, 244] width 364 height 28
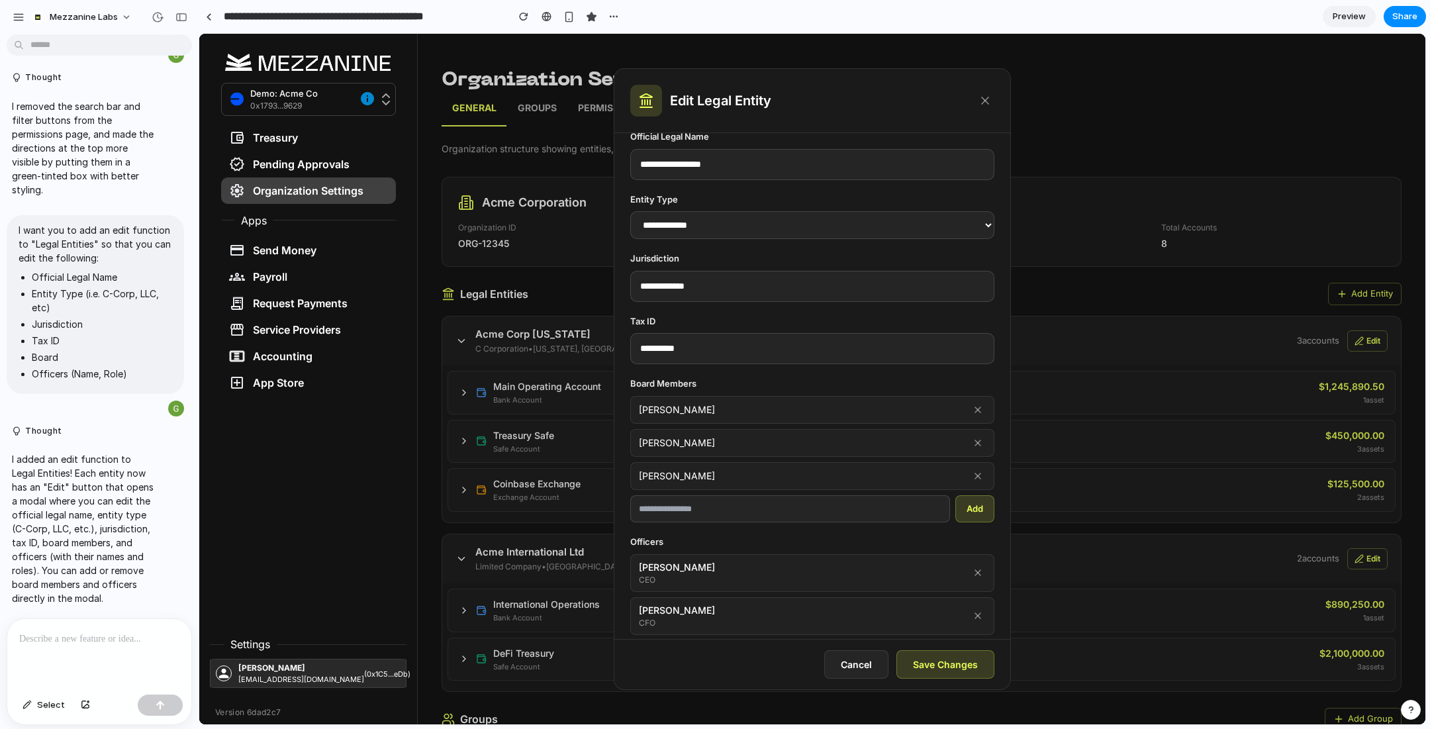
scroll to position [24, 0]
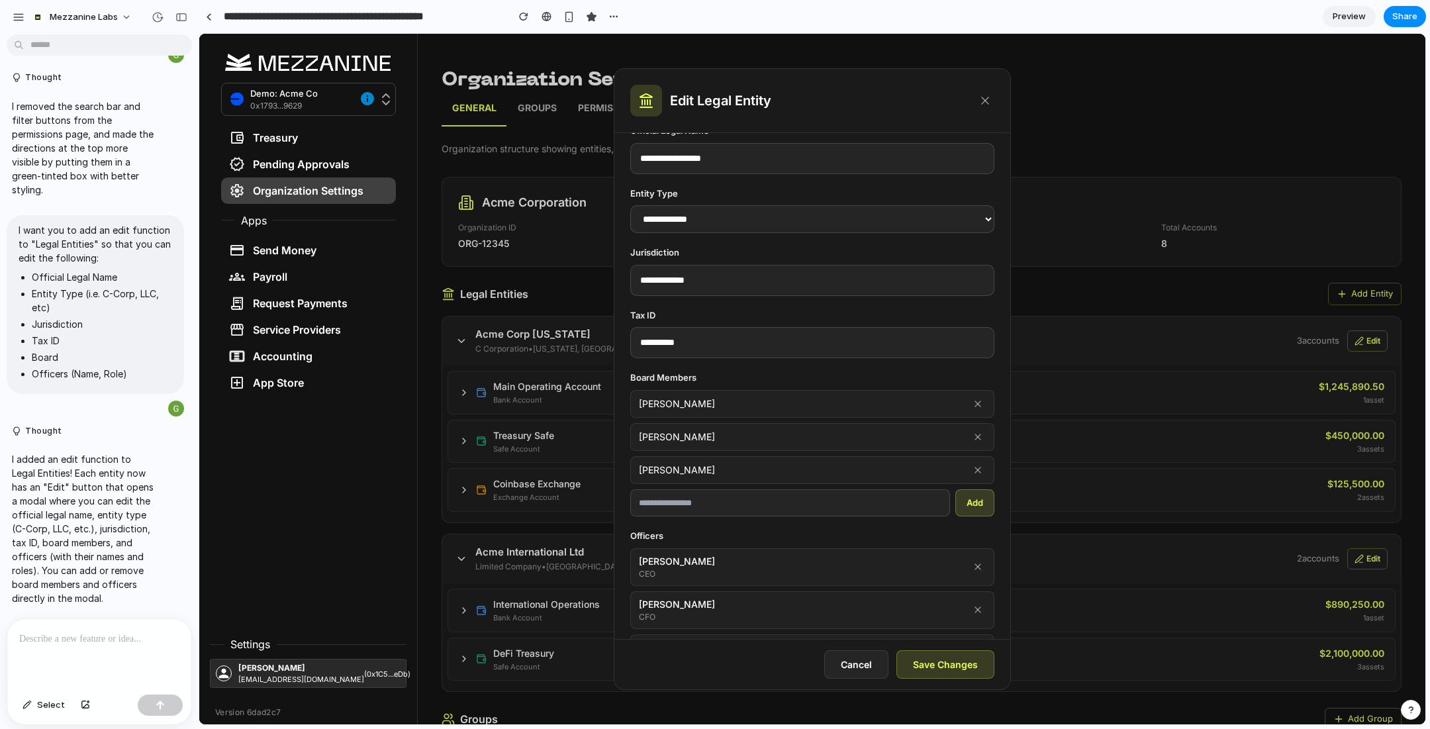
click at [805, 330] on input "**********" at bounding box center [812, 342] width 364 height 31
click at [840, 338] on input "**********" at bounding box center [812, 342] width 364 height 31
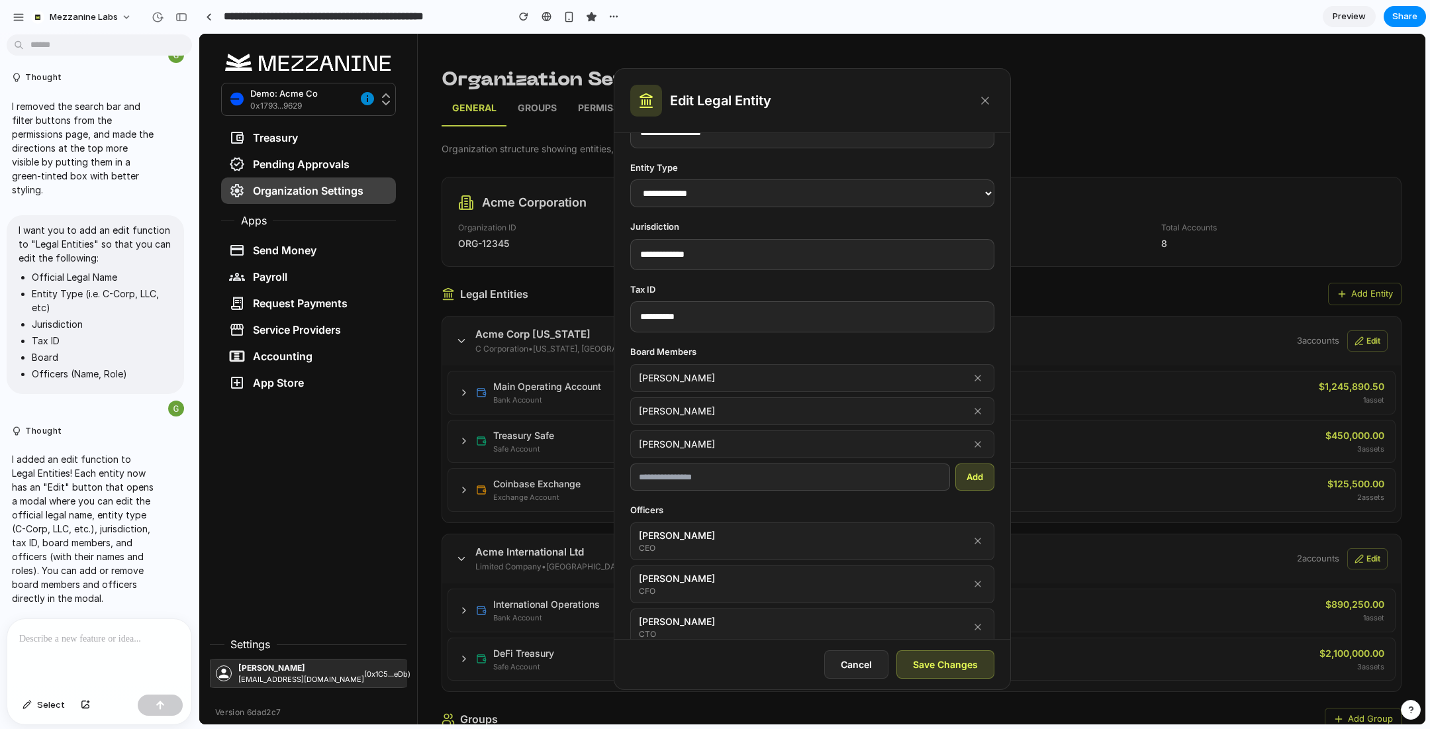
scroll to position [52, 0]
click at [885, 375] on div "John Smith" at bounding box center [812, 376] width 364 height 28
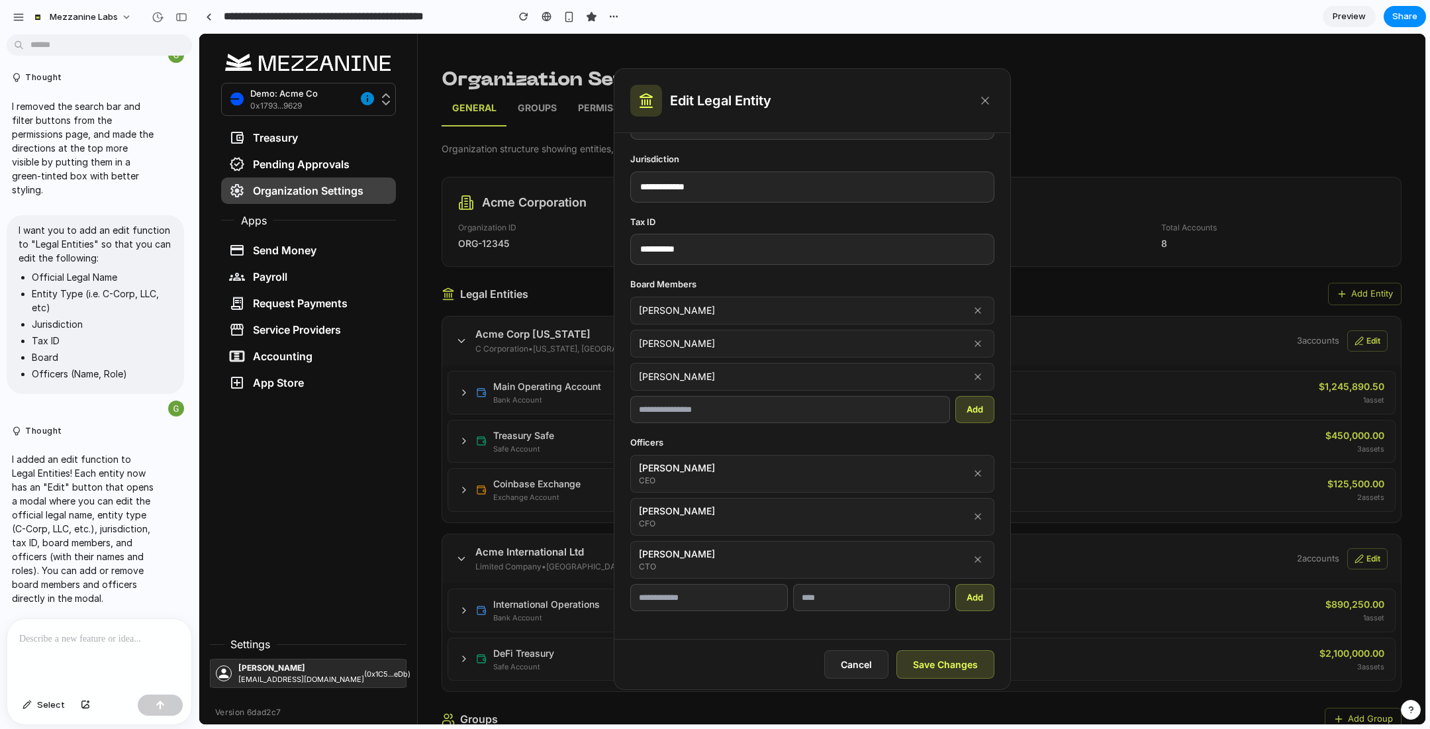
scroll to position [119, 0]
click at [913, 555] on div "Michael Chen CTO" at bounding box center [812, 558] width 364 height 38
click at [798, 555] on div "Michael Chen CTO" at bounding box center [812, 558] width 364 height 38
click at [676, 561] on div "CTO" at bounding box center [677, 565] width 76 height 12
click at [696, 551] on div "Michael Chen" at bounding box center [677, 552] width 76 height 14
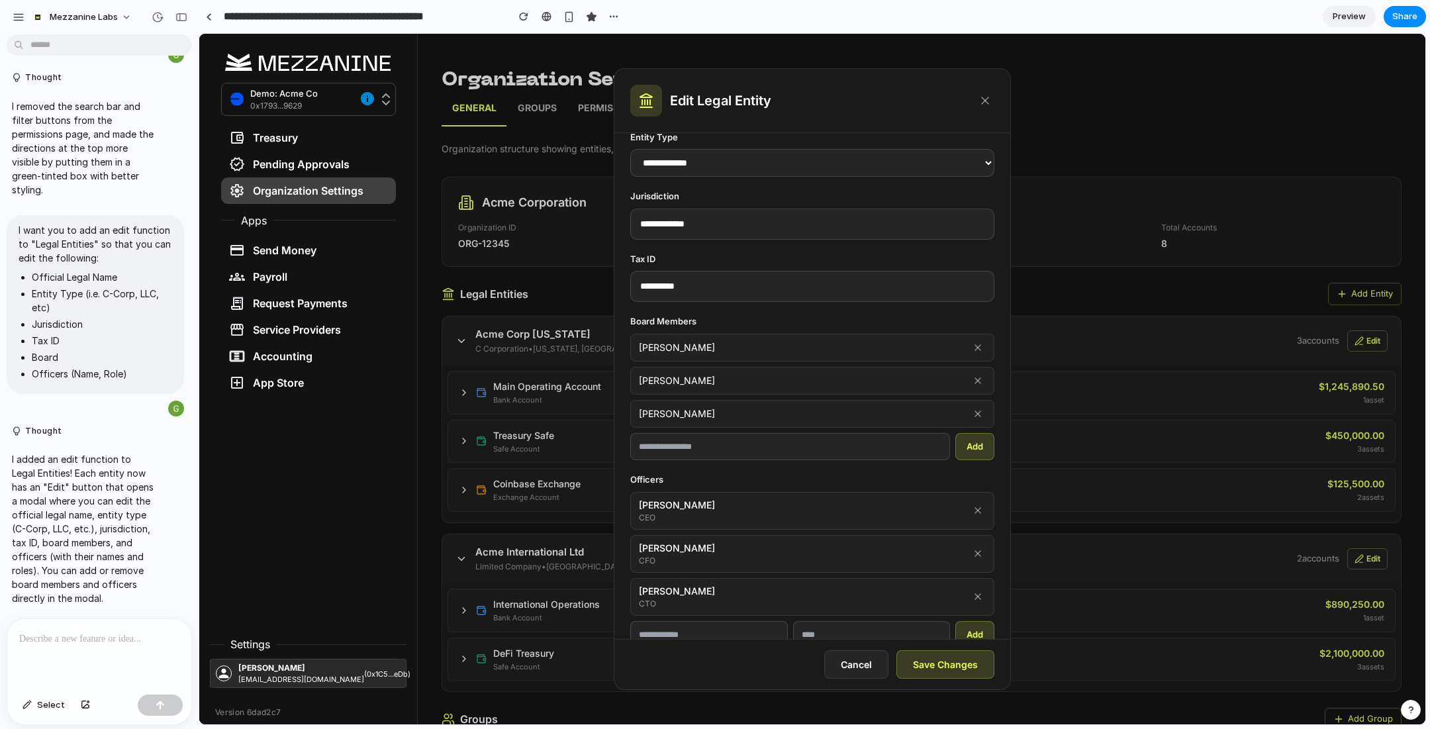
scroll to position [63, 0]
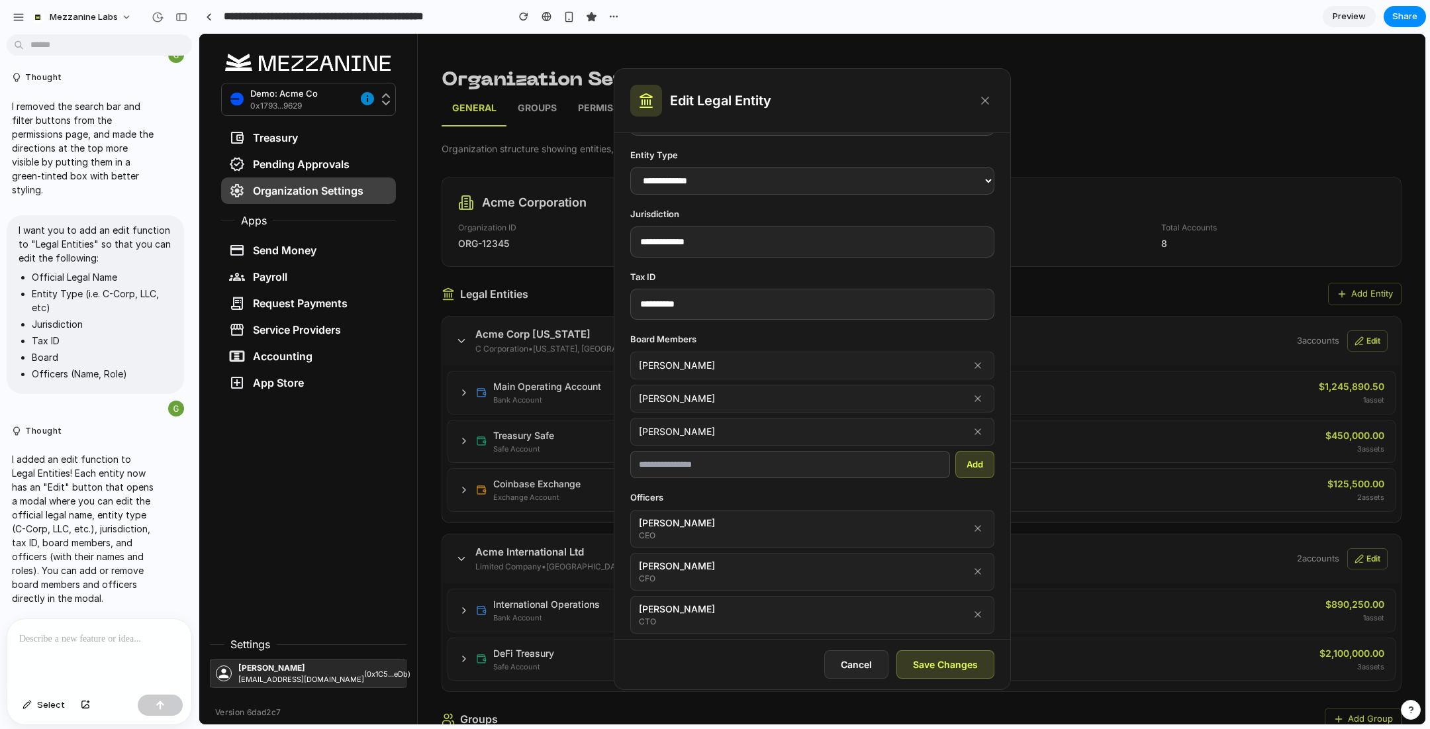
click at [839, 460] on input "text" at bounding box center [790, 465] width 320 height 28
click at [982, 432] on icon at bounding box center [977, 431] width 11 height 11
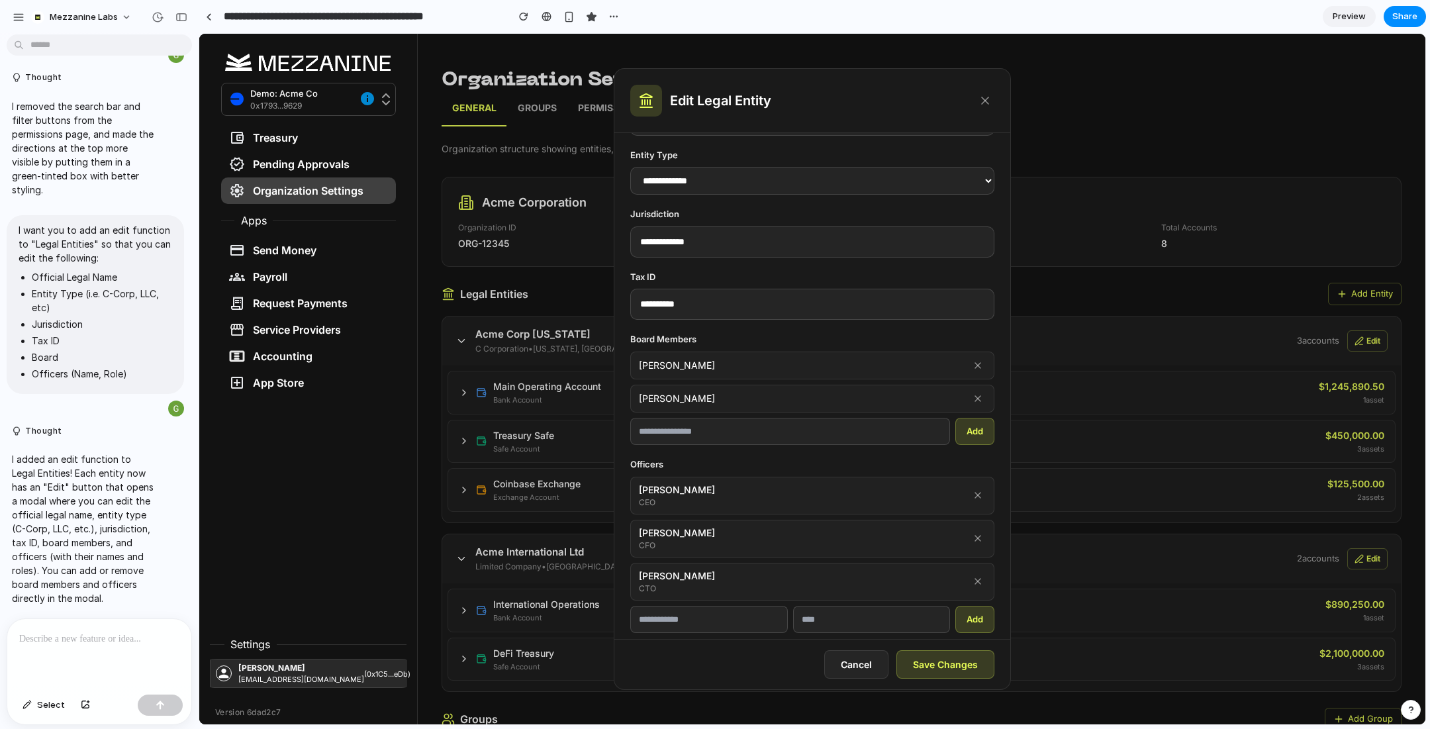
click at [807, 435] on input "text" at bounding box center [790, 432] width 320 height 28
type input "*"
type input "**********"
click at [982, 428] on button "Add" at bounding box center [974, 432] width 39 height 28
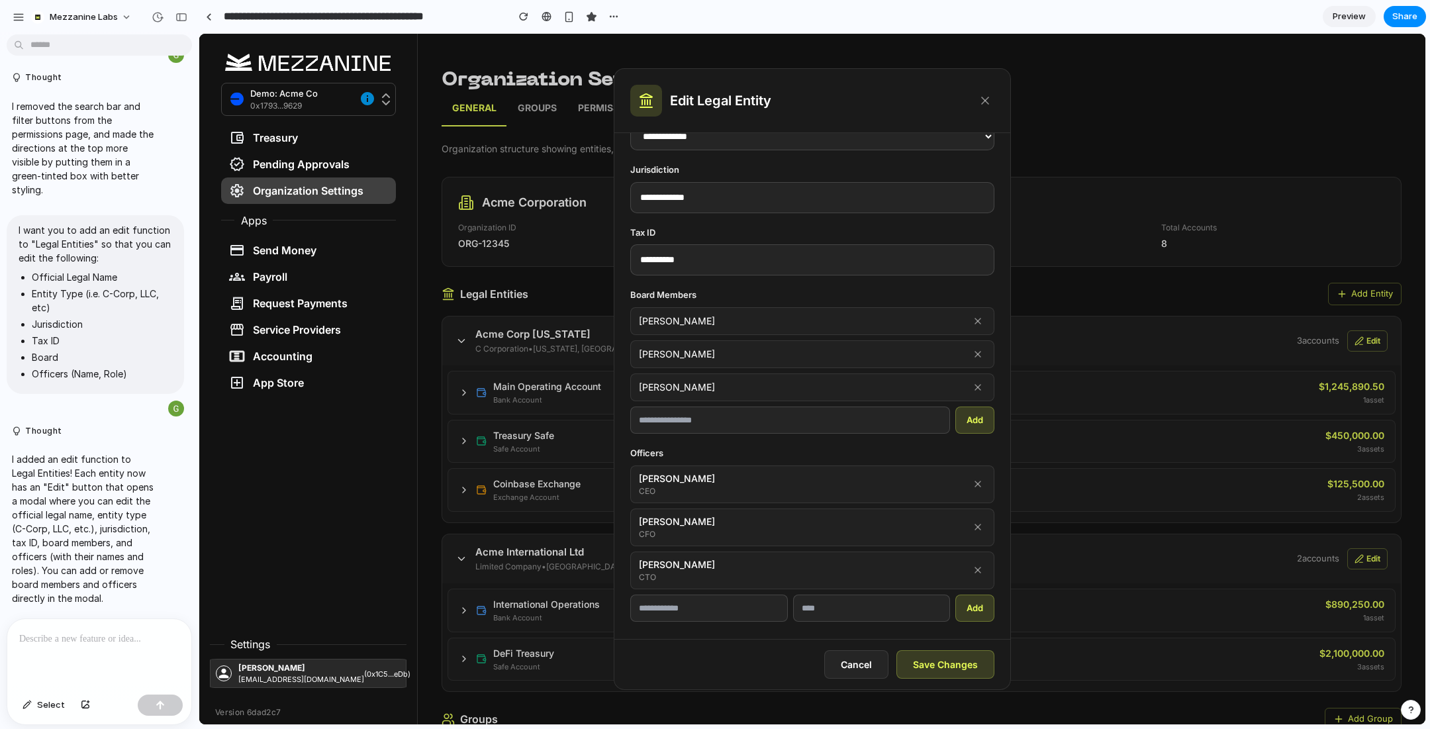
scroll to position [119, 0]
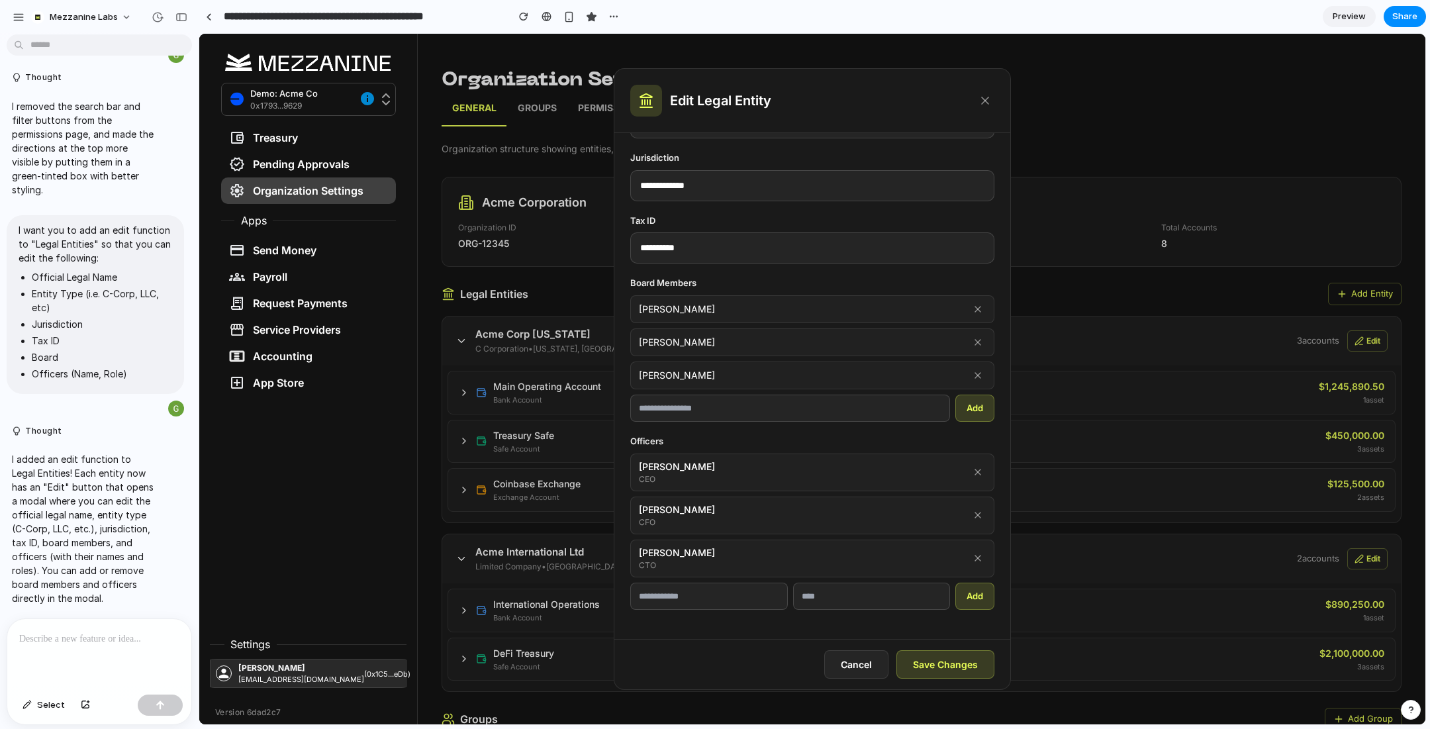
click at [120, 643] on p at bounding box center [99, 639] width 160 height 16
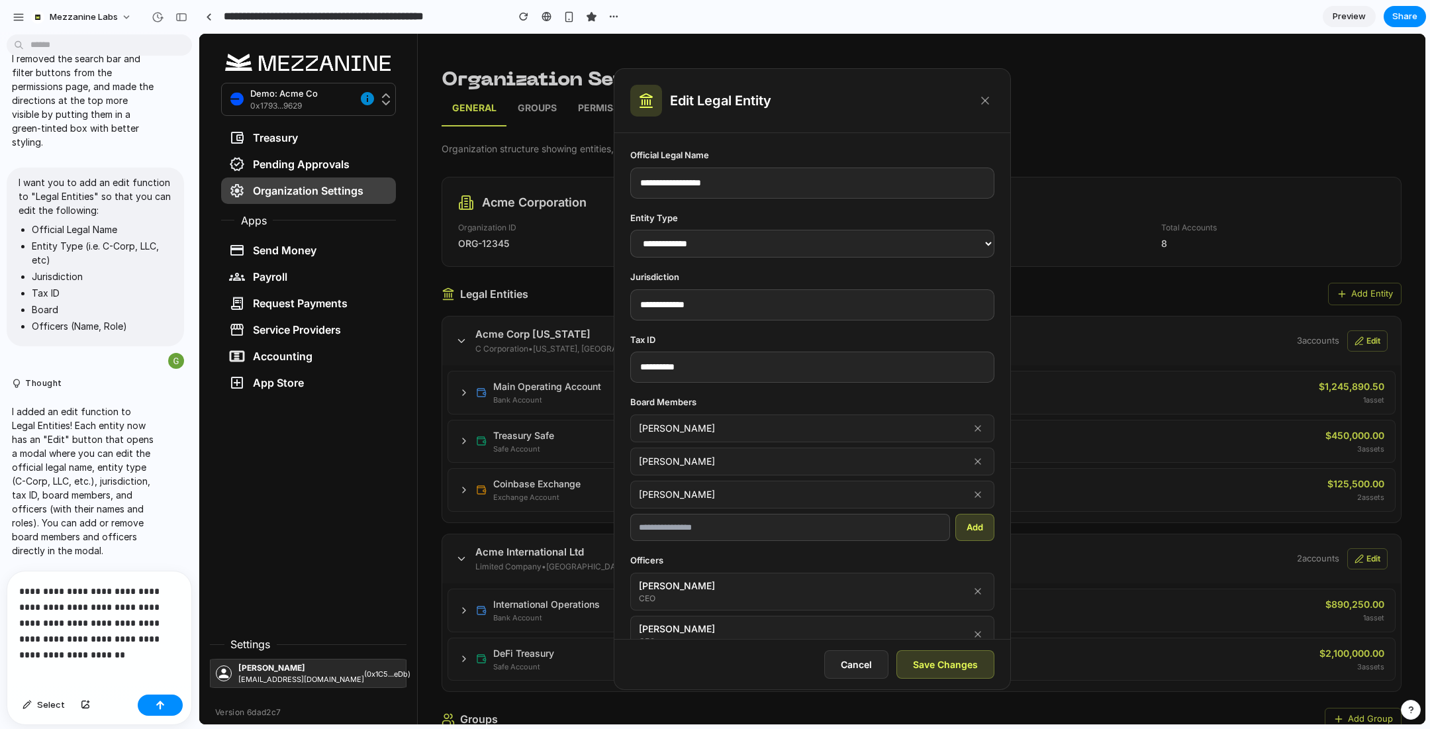
click at [56, 641] on p "**********" at bounding box center [99, 615] width 160 height 64
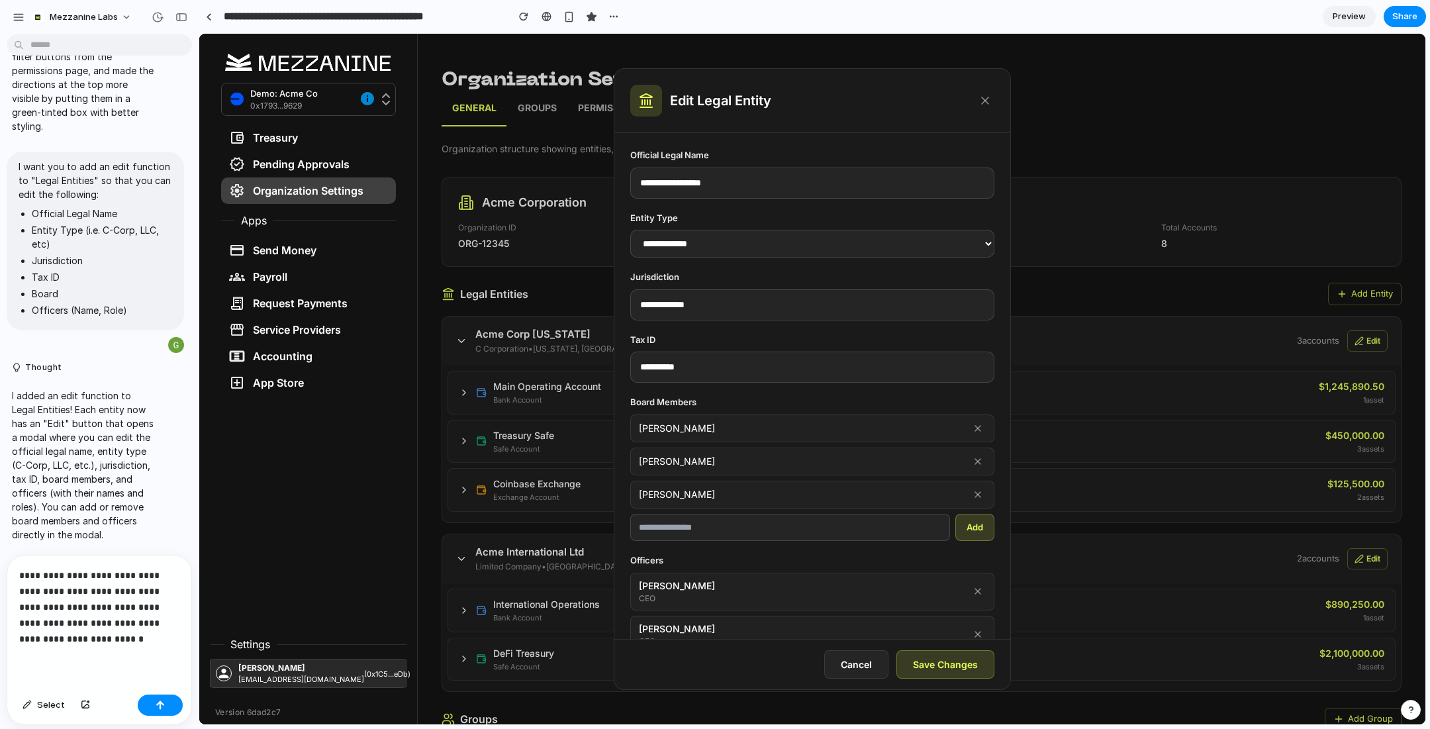
click at [128, 643] on p "**********" at bounding box center [99, 606] width 160 height 79
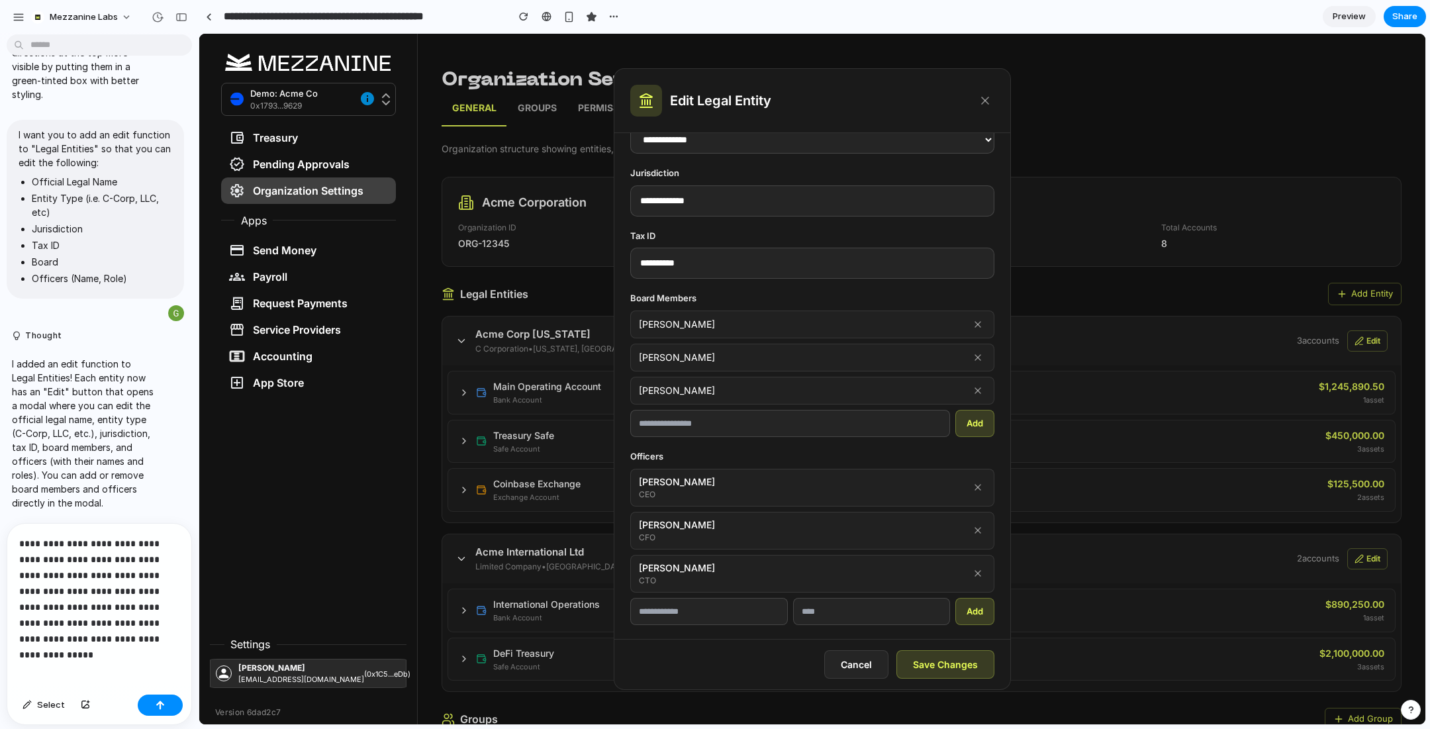
scroll to position [119, 0]
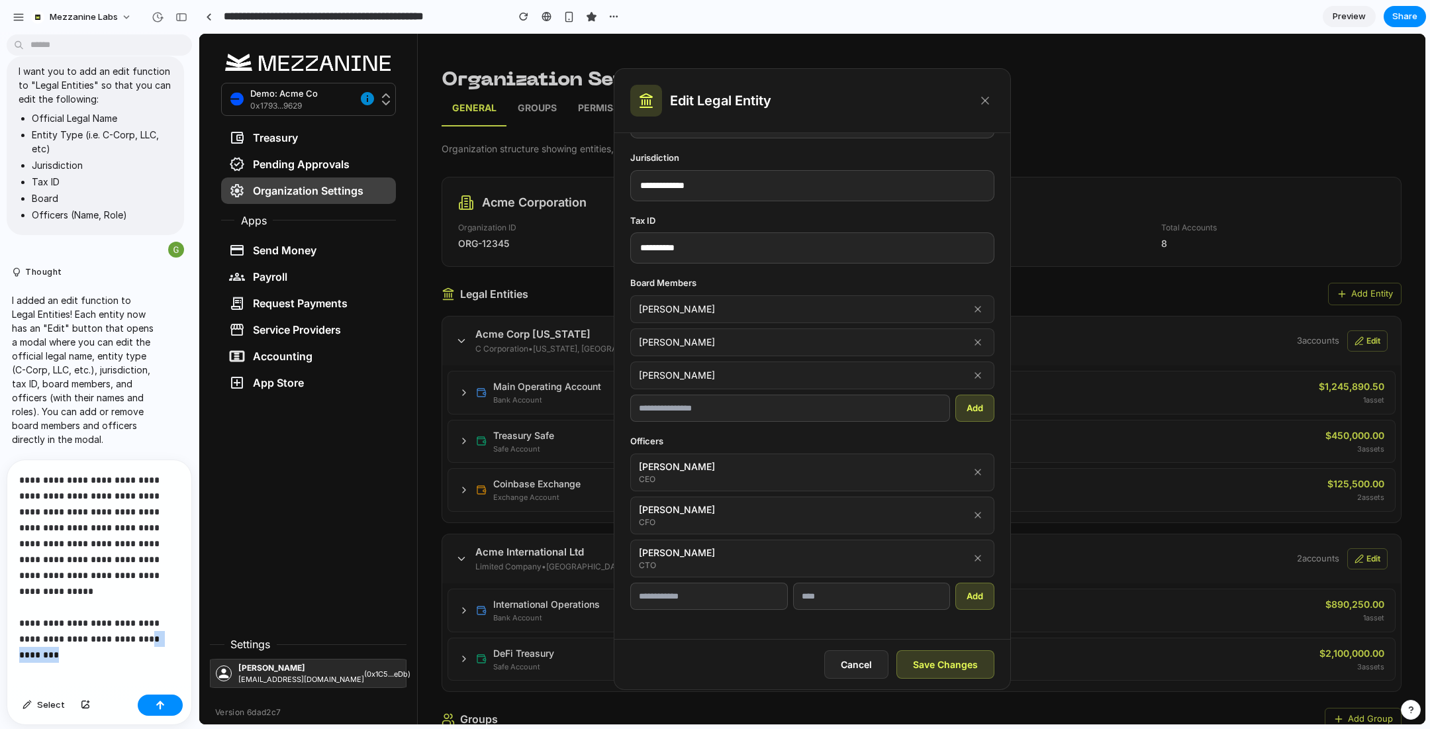
drag, startPoint x: 155, startPoint y: 635, endPoint x: 144, endPoint y: 626, distance: 14.6
click at [144, 626] on p "**********" at bounding box center [99, 559] width 160 height 175
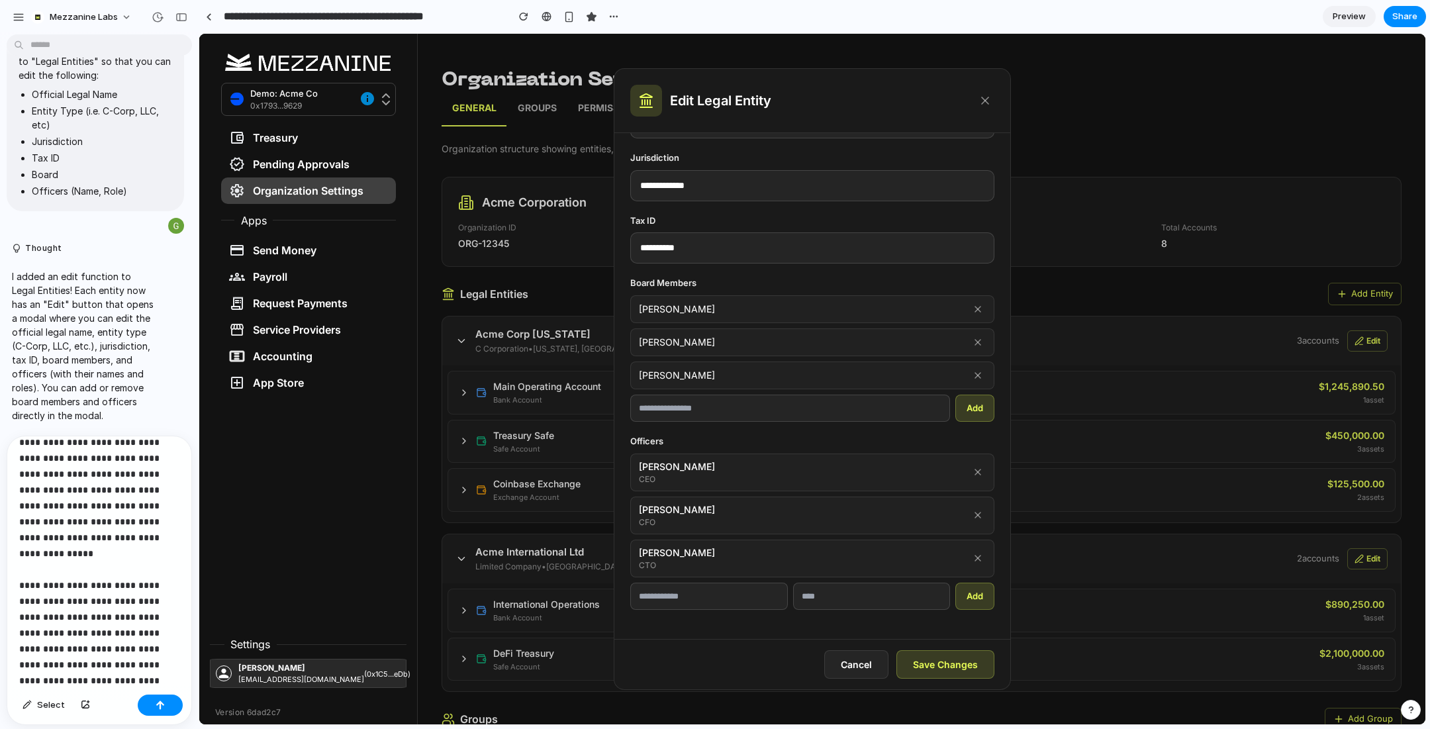
scroll to position [30, 0]
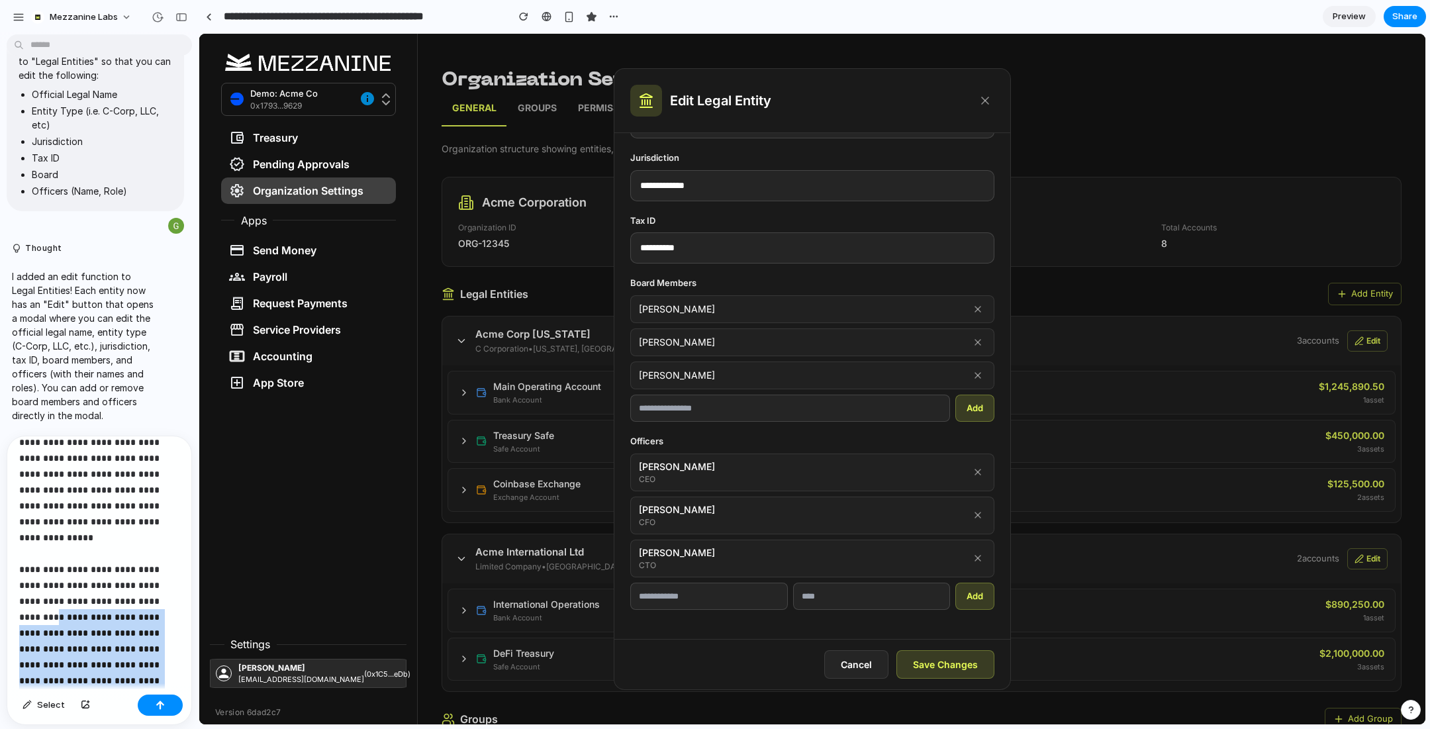
drag, startPoint x: 111, startPoint y: 674, endPoint x: 53, endPoint y: 599, distance: 94.8
click at [53, 599] on p "**********" at bounding box center [99, 553] width 160 height 270
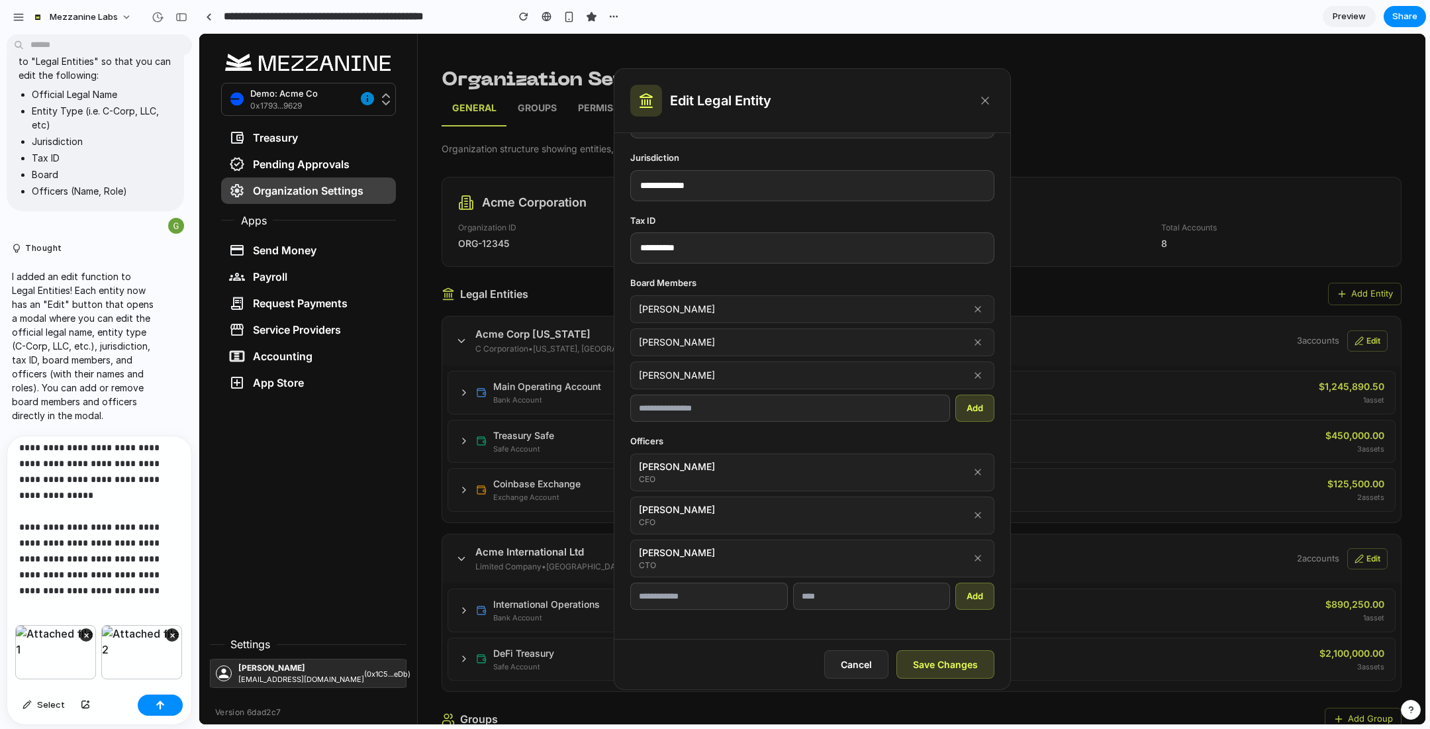
scroll to position [85, 0]
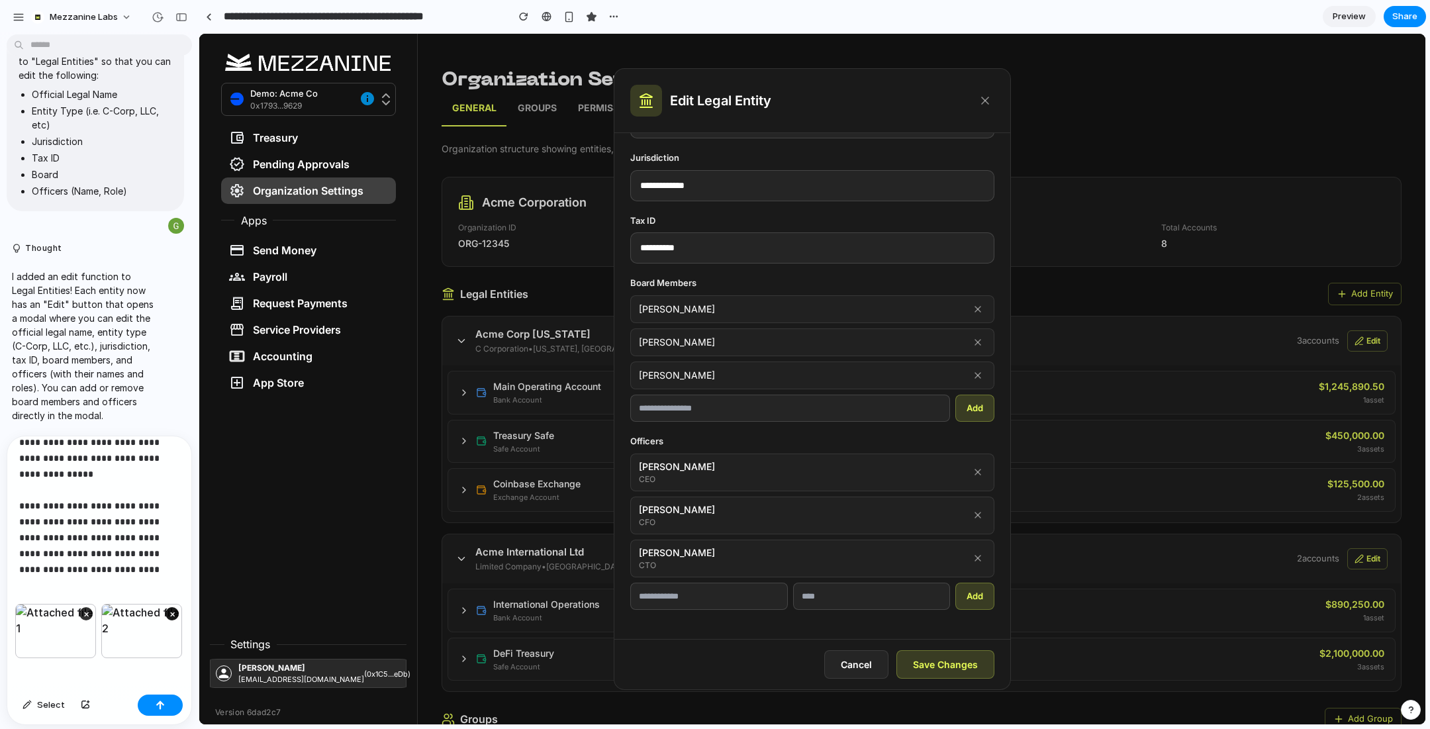
click at [170, 612] on button "×" at bounding box center [171, 613] width 13 height 13
click at [165, 699] on button "button" at bounding box center [160, 704] width 45 height 21
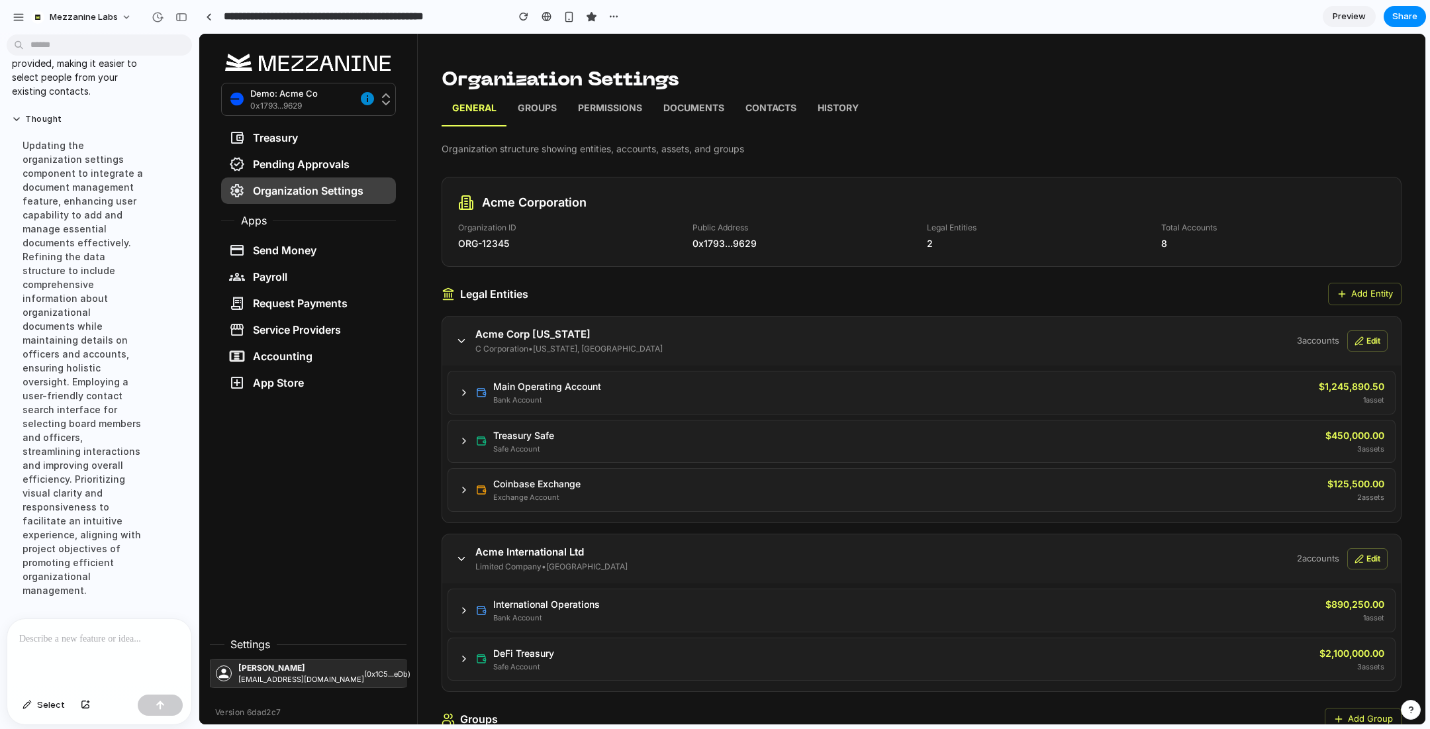
scroll to position [7056, 0]
click at [1377, 336] on button "Edit" at bounding box center [1367, 340] width 40 height 21
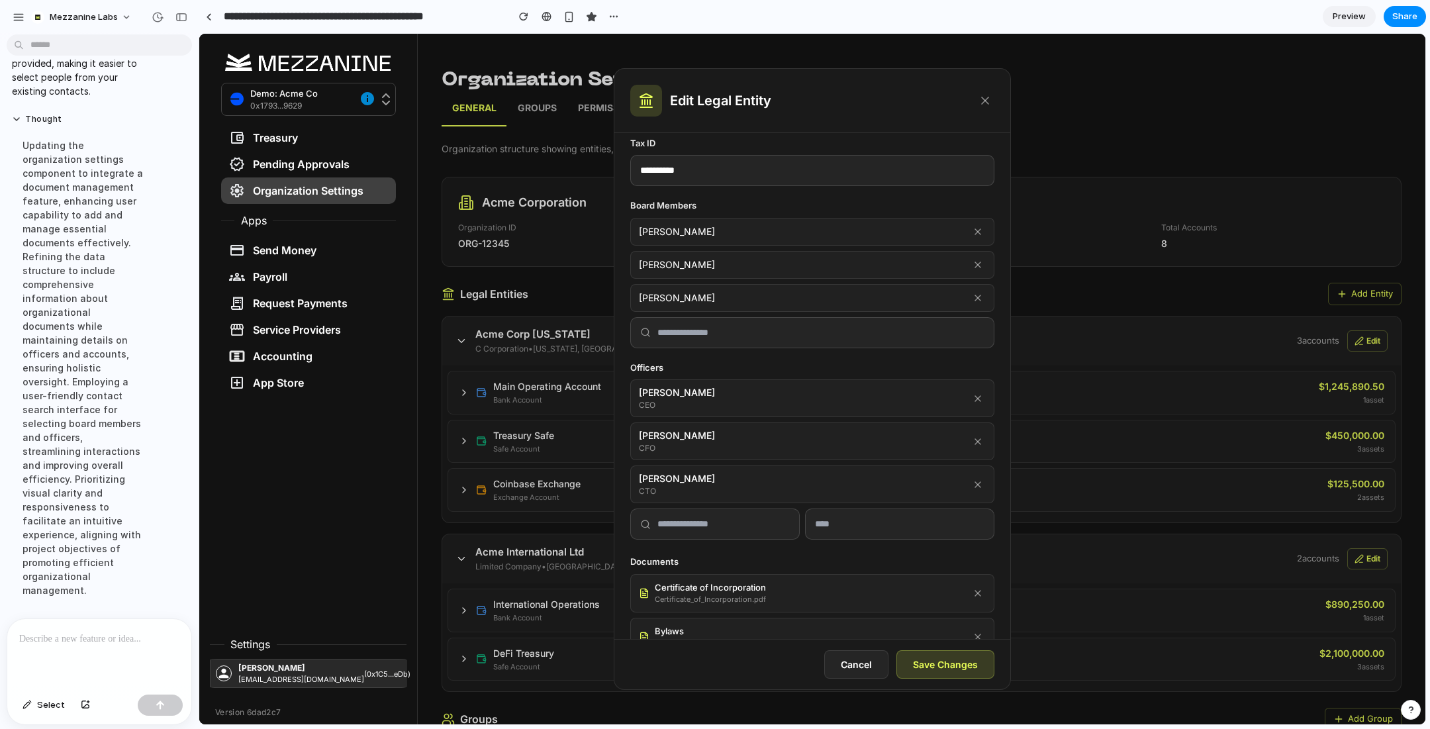
scroll to position [273, 0]
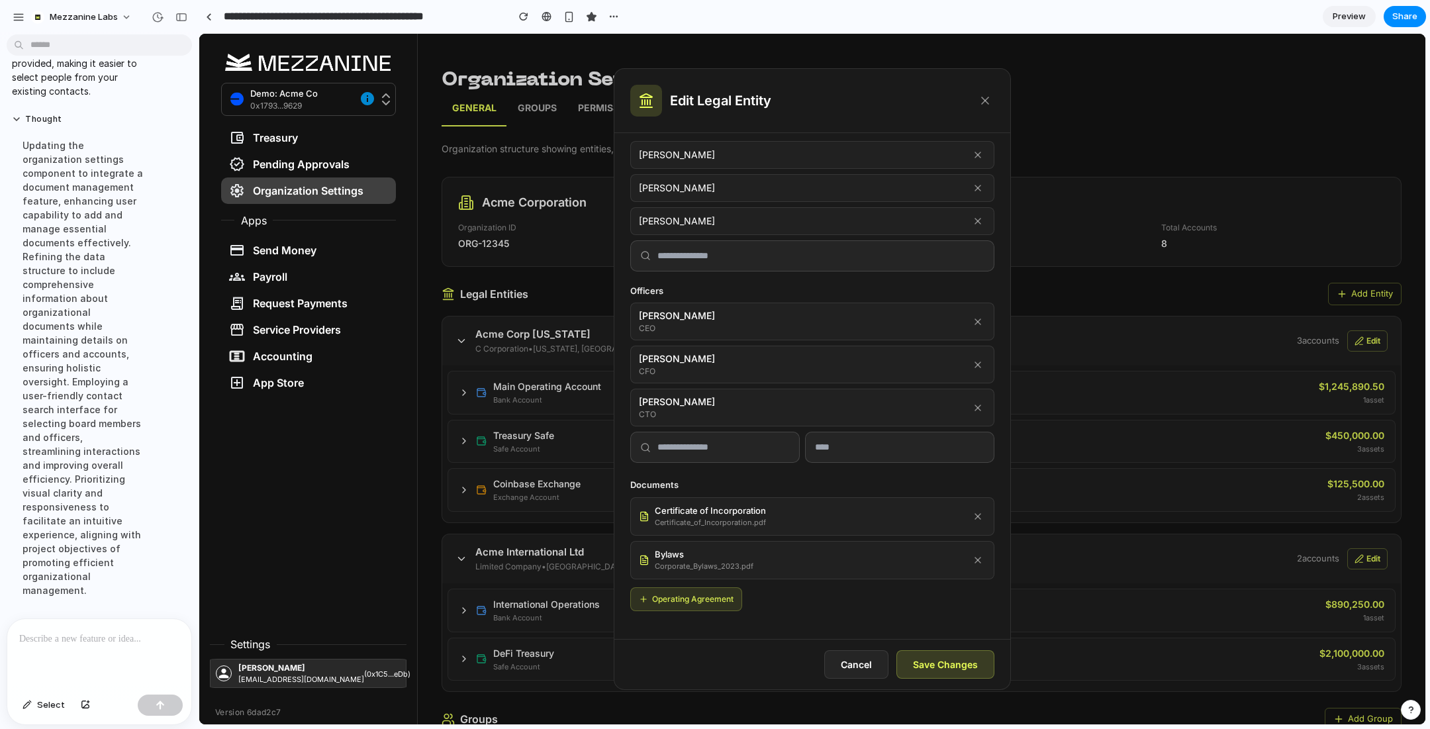
click at [712, 593] on button "Operating Agreement" at bounding box center [686, 599] width 112 height 24
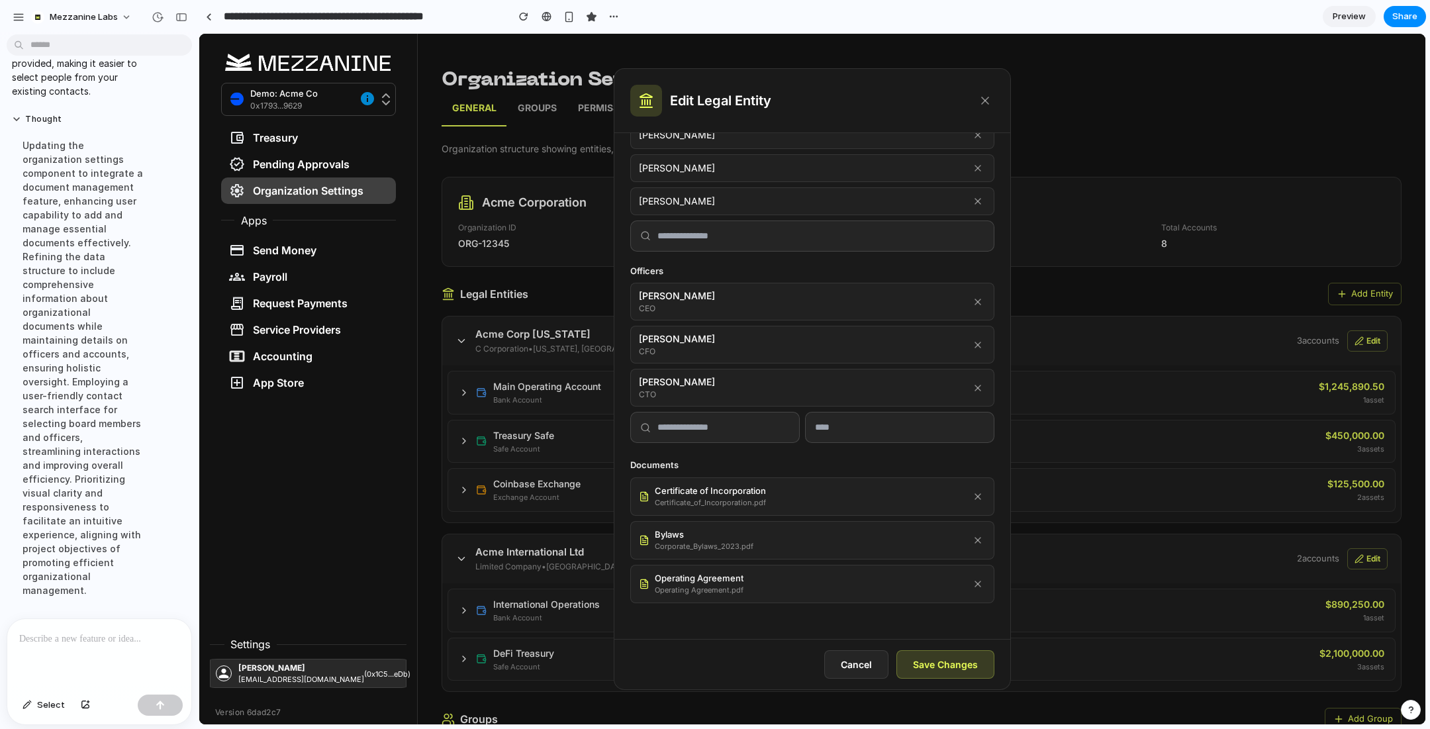
click at [973, 578] on icon at bounding box center [977, 583] width 11 height 11
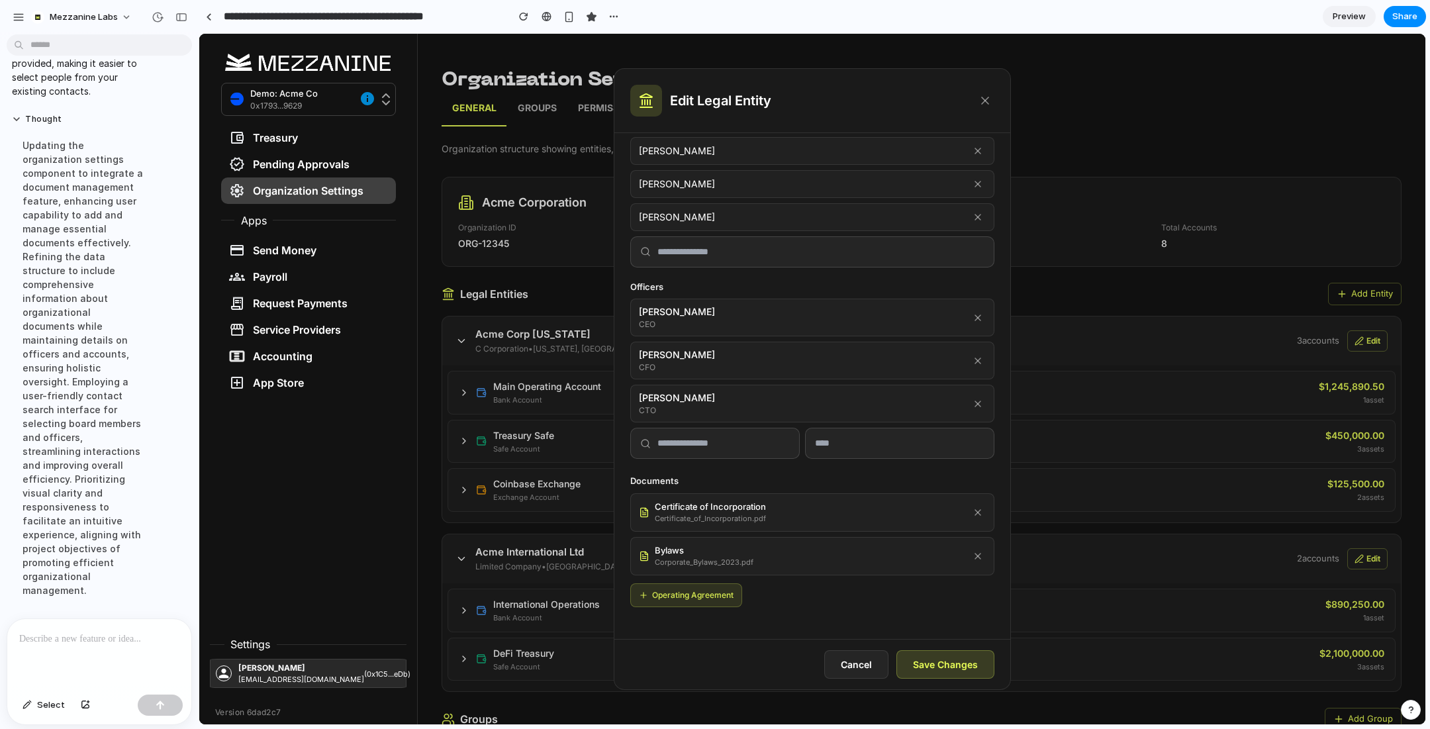
scroll to position [273, 0]
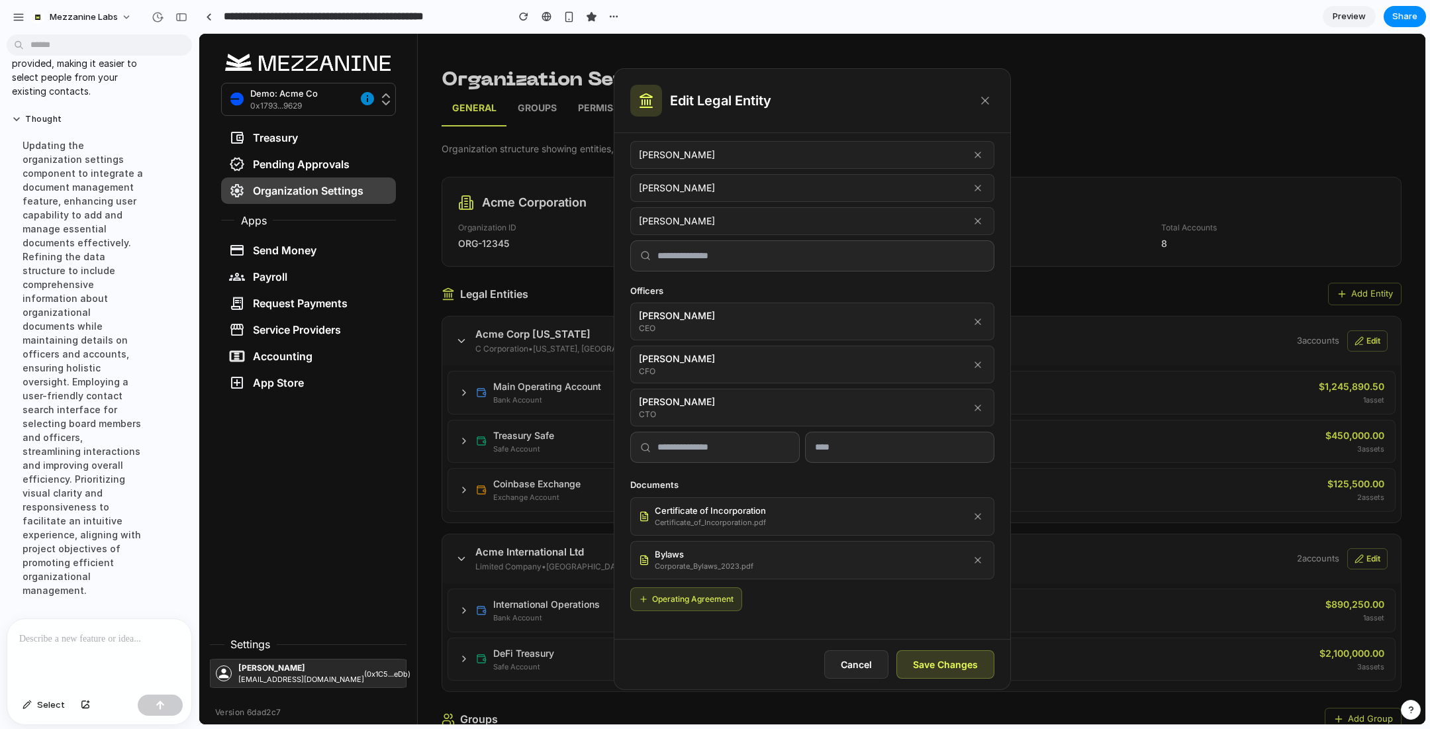
click at [977, 559] on icon at bounding box center [977, 560] width 11 height 11
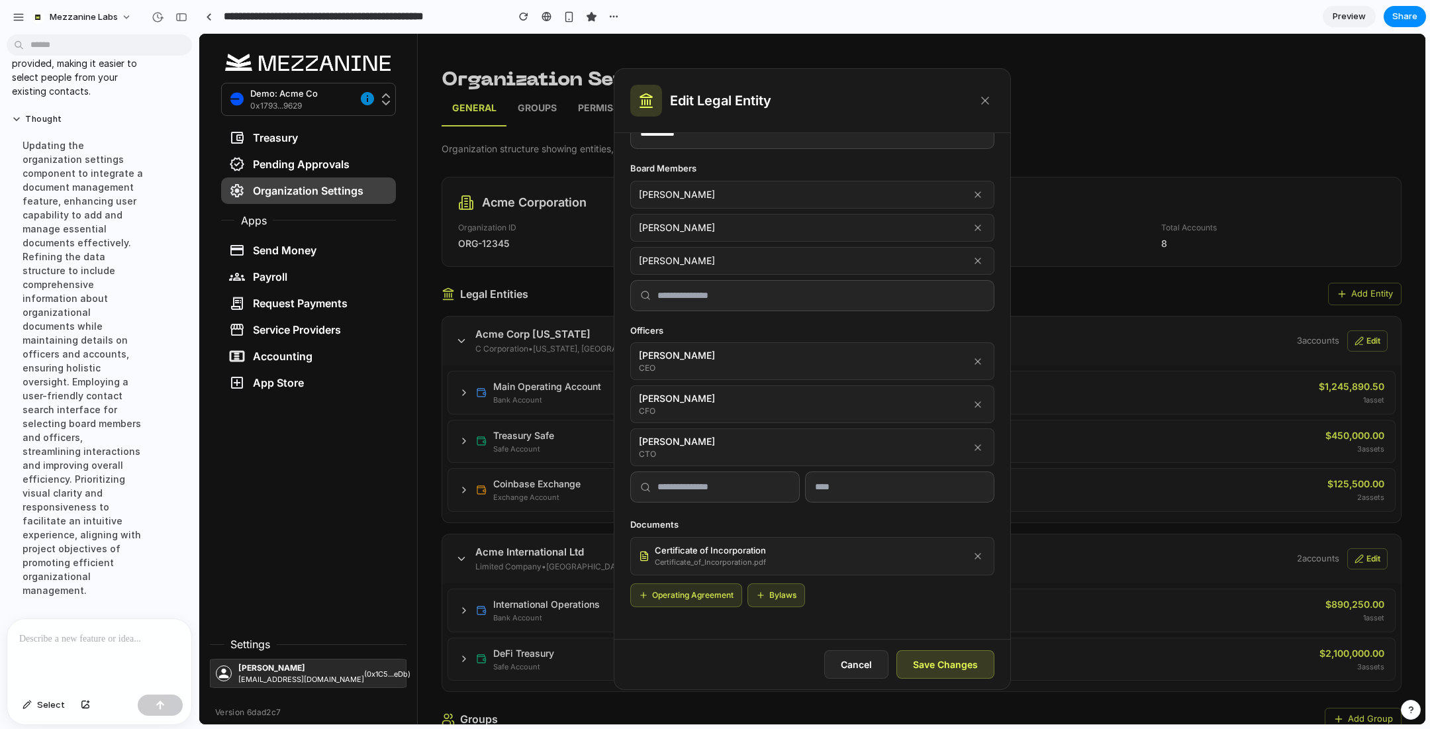
scroll to position [230, 0]
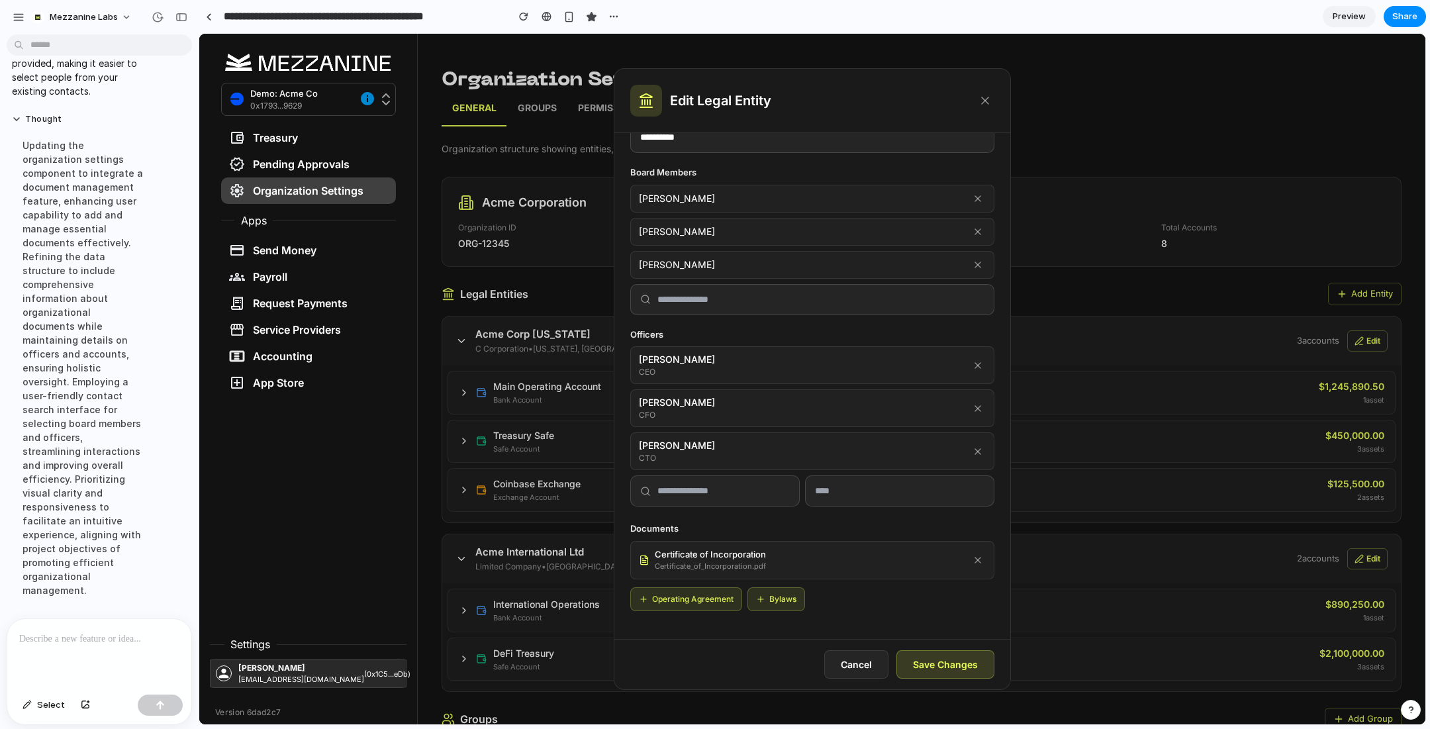
click at [779, 594] on button "Bylaws" at bounding box center [776, 599] width 58 height 24
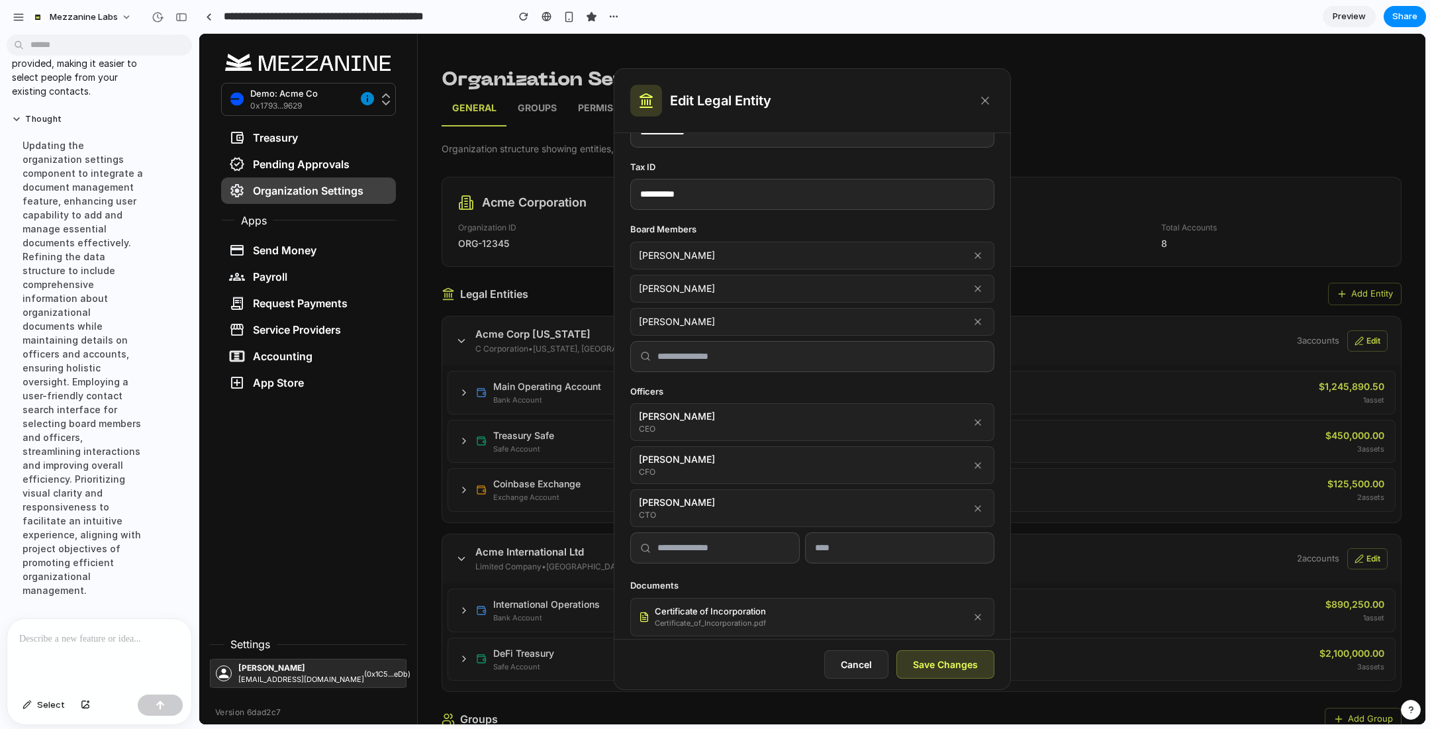
scroll to position [273, 0]
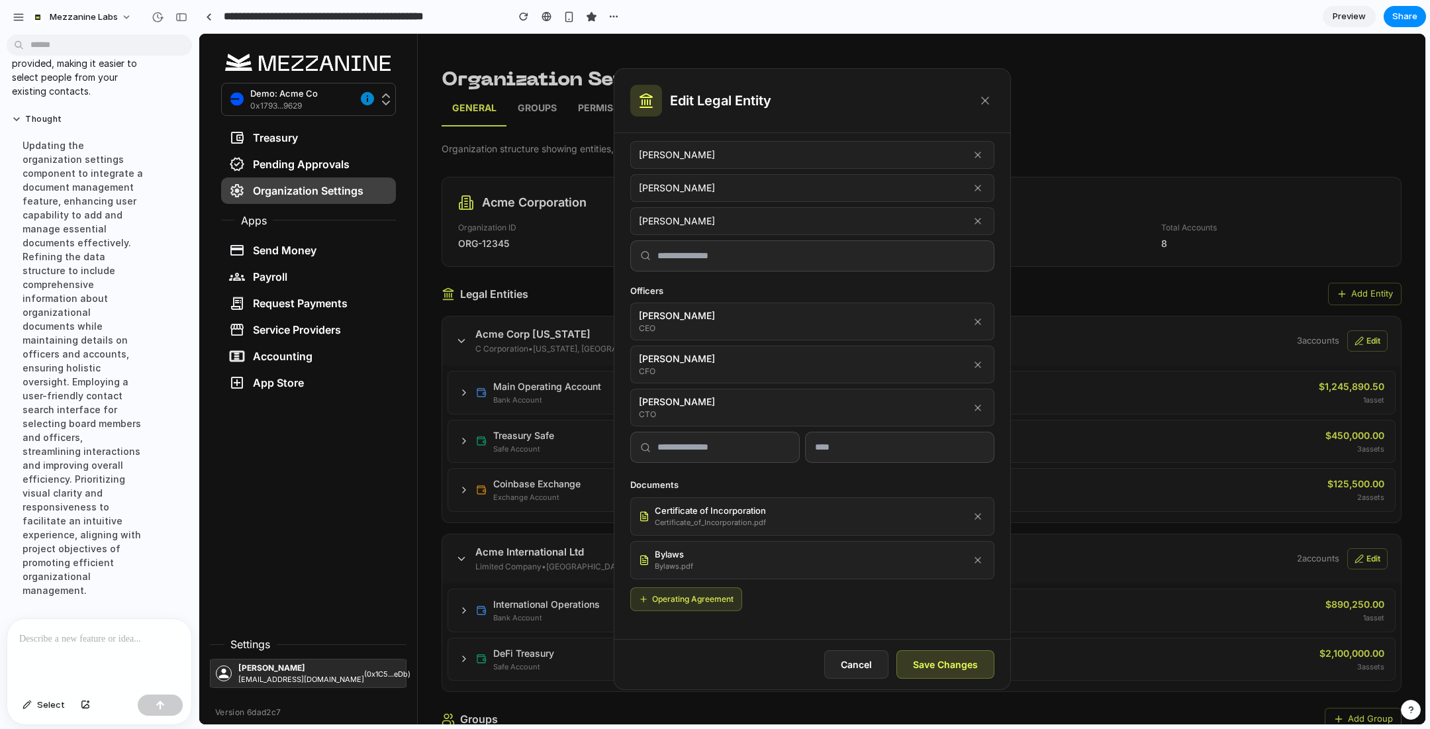
click at [725, 440] on input "text" at bounding box center [723, 447] width 132 height 14
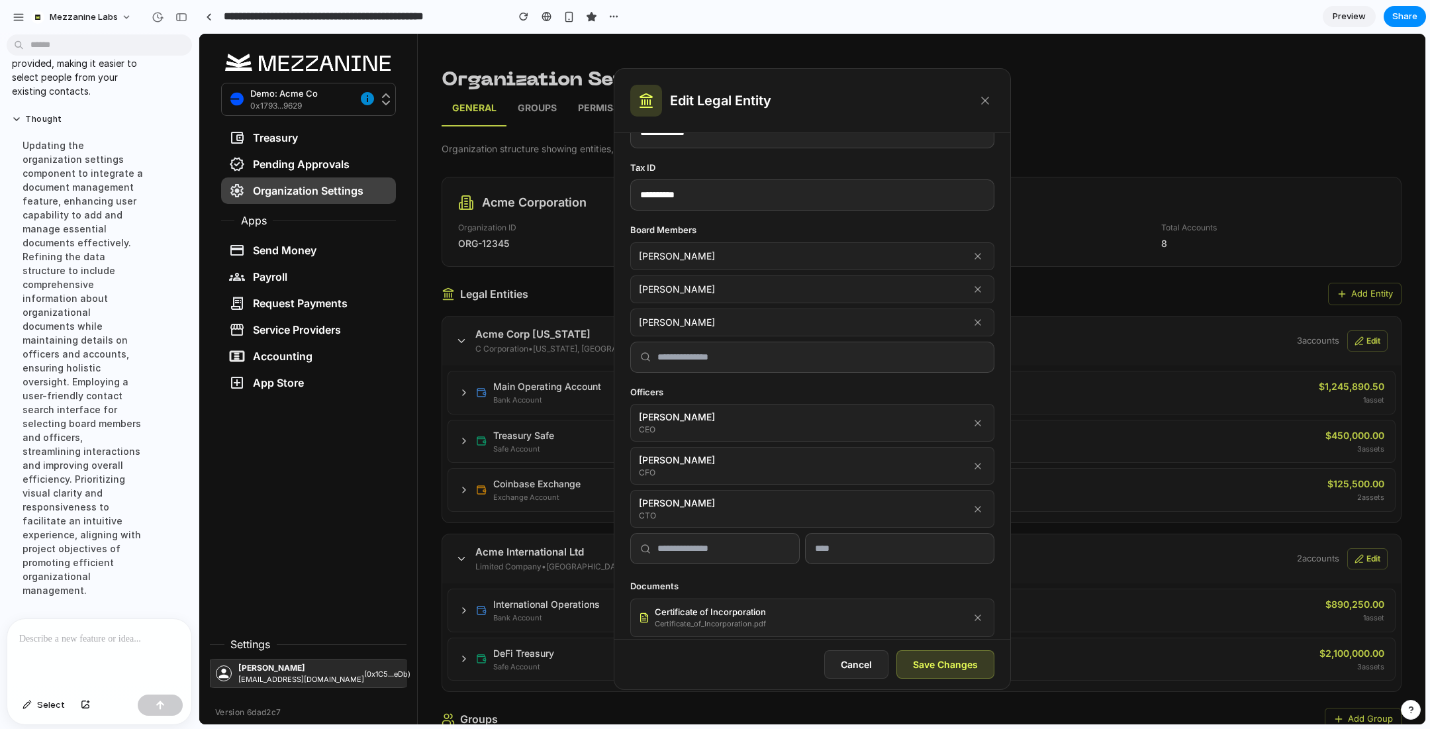
scroll to position [166, 0]
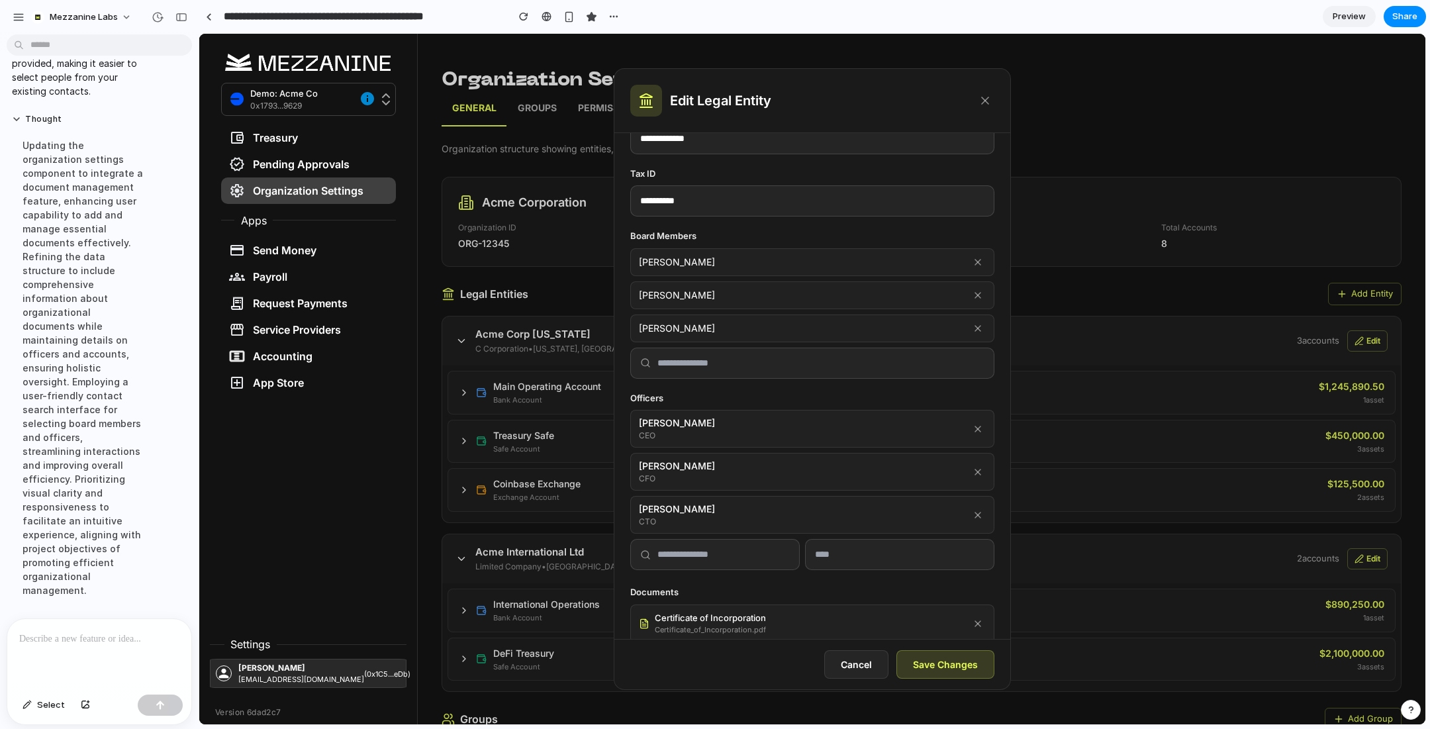
click at [733, 369] on div at bounding box center [812, 362] width 364 height 31
click at [760, 359] on input "text" at bounding box center [820, 363] width 327 height 14
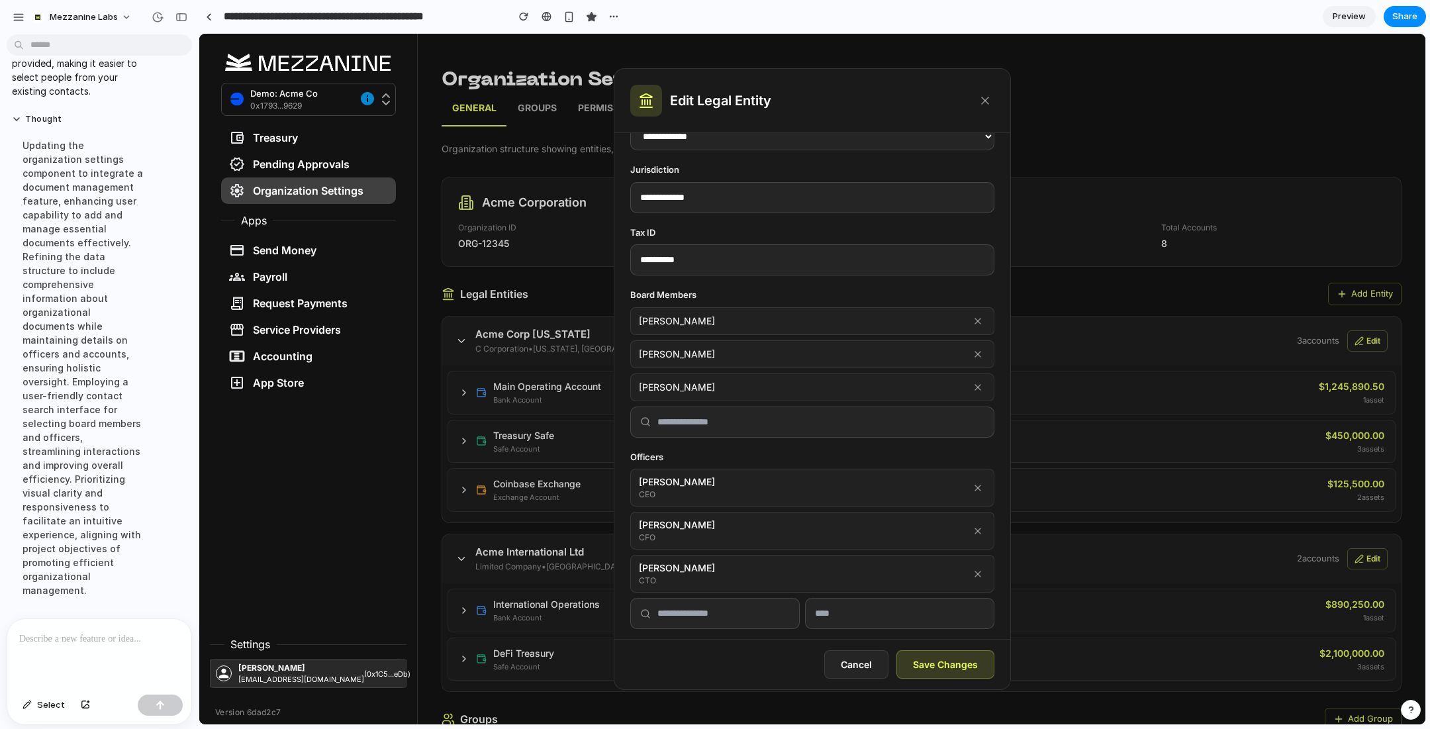
scroll to position [0, 0]
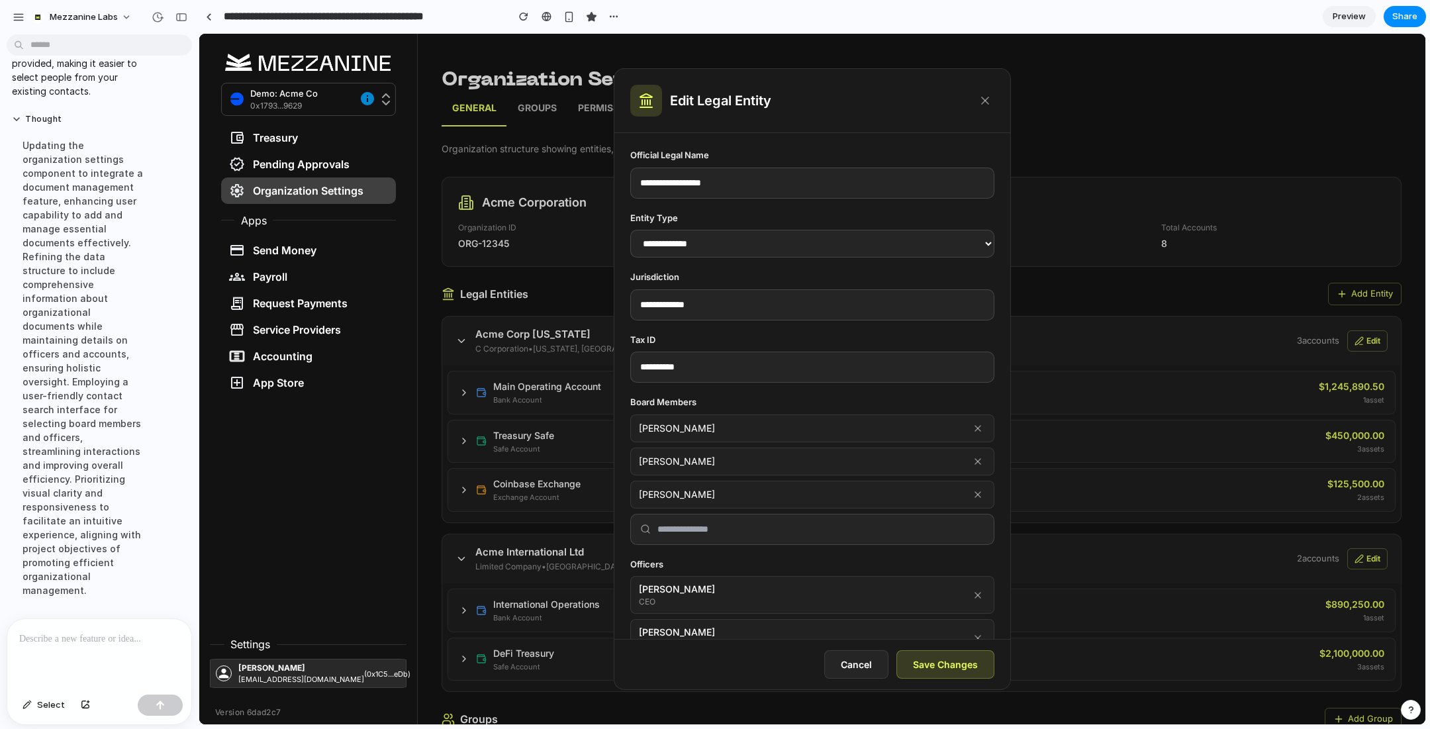
click at [983, 101] on icon at bounding box center [984, 100] width 13 height 13
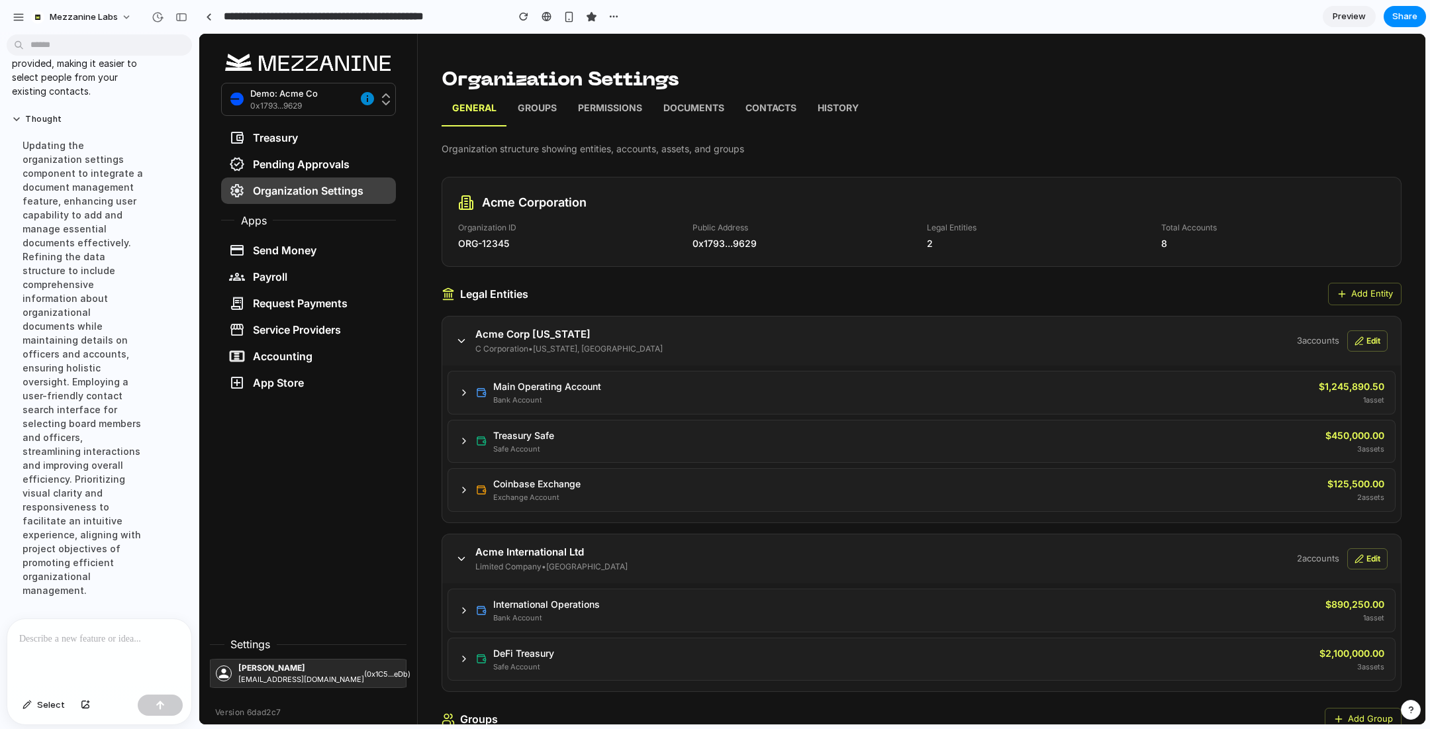
click at [1360, 342] on icon at bounding box center [1358, 340] width 9 height 9
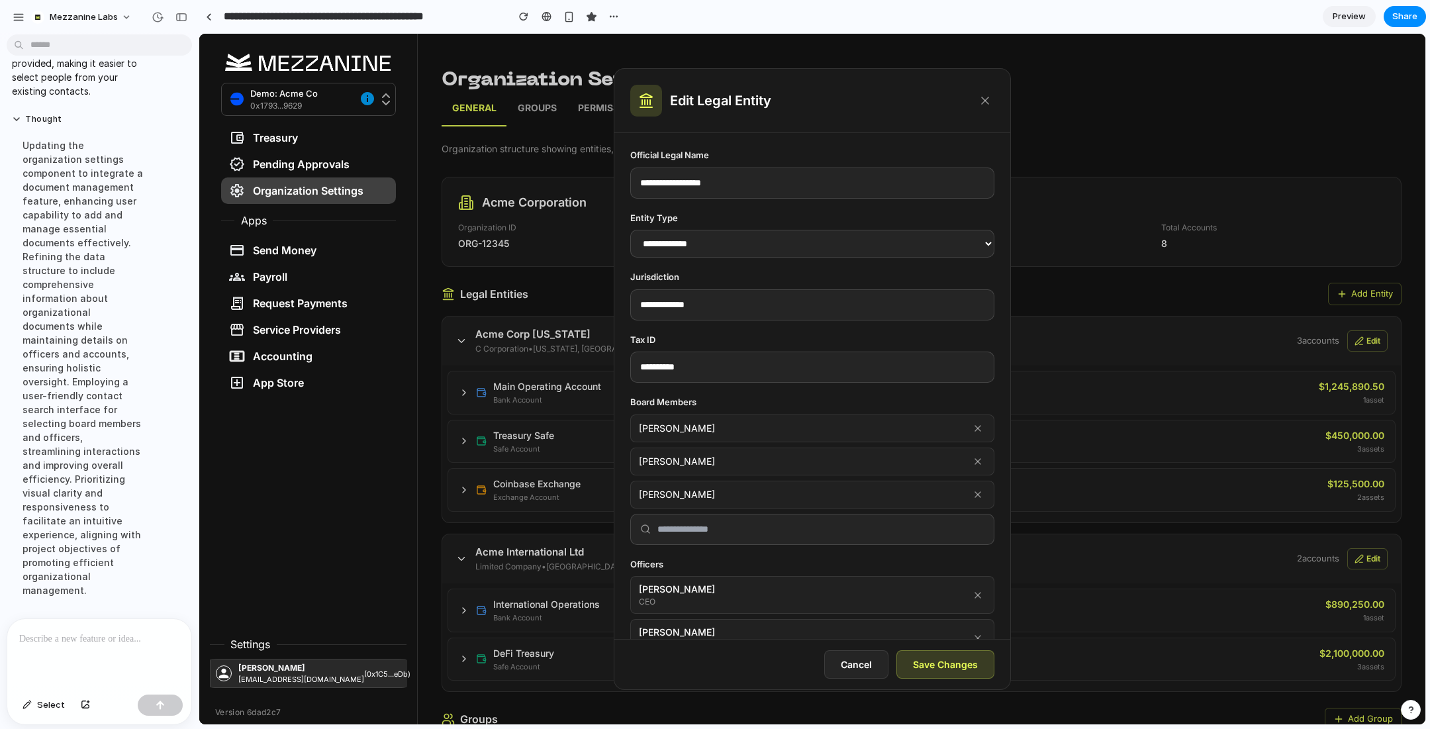
click at [71, 641] on p at bounding box center [99, 639] width 160 height 16
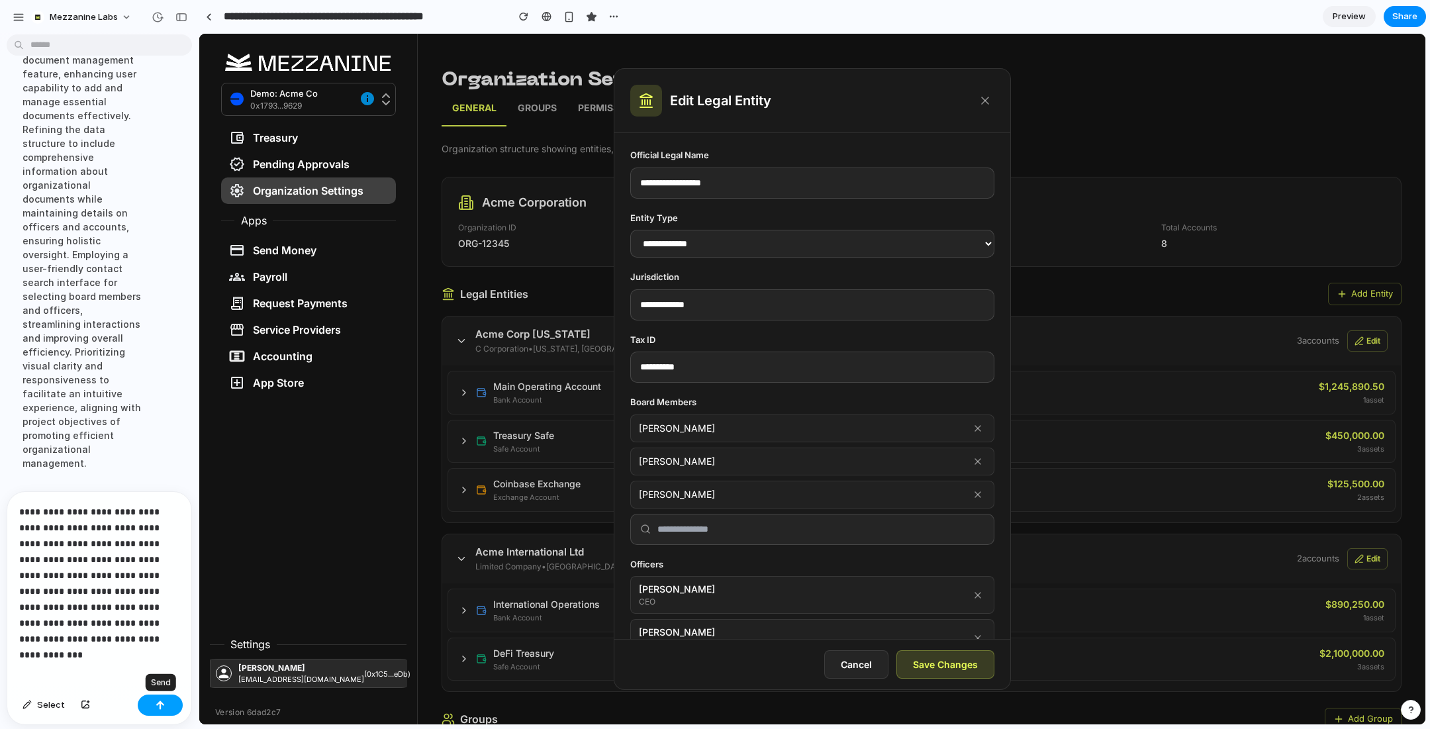
click at [157, 710] on button "button" at bounding box center [160, 704] width 45 height 21
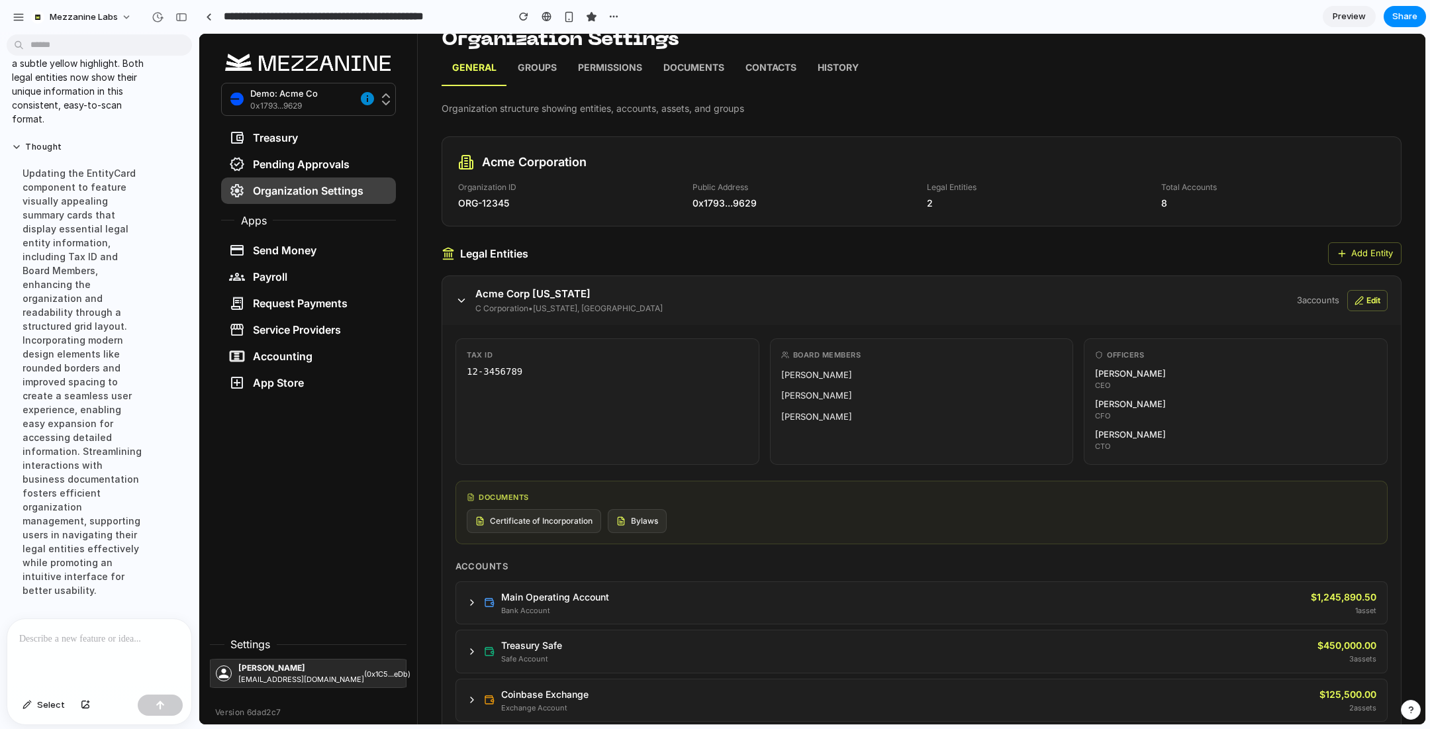
scroll to position [17, 0]
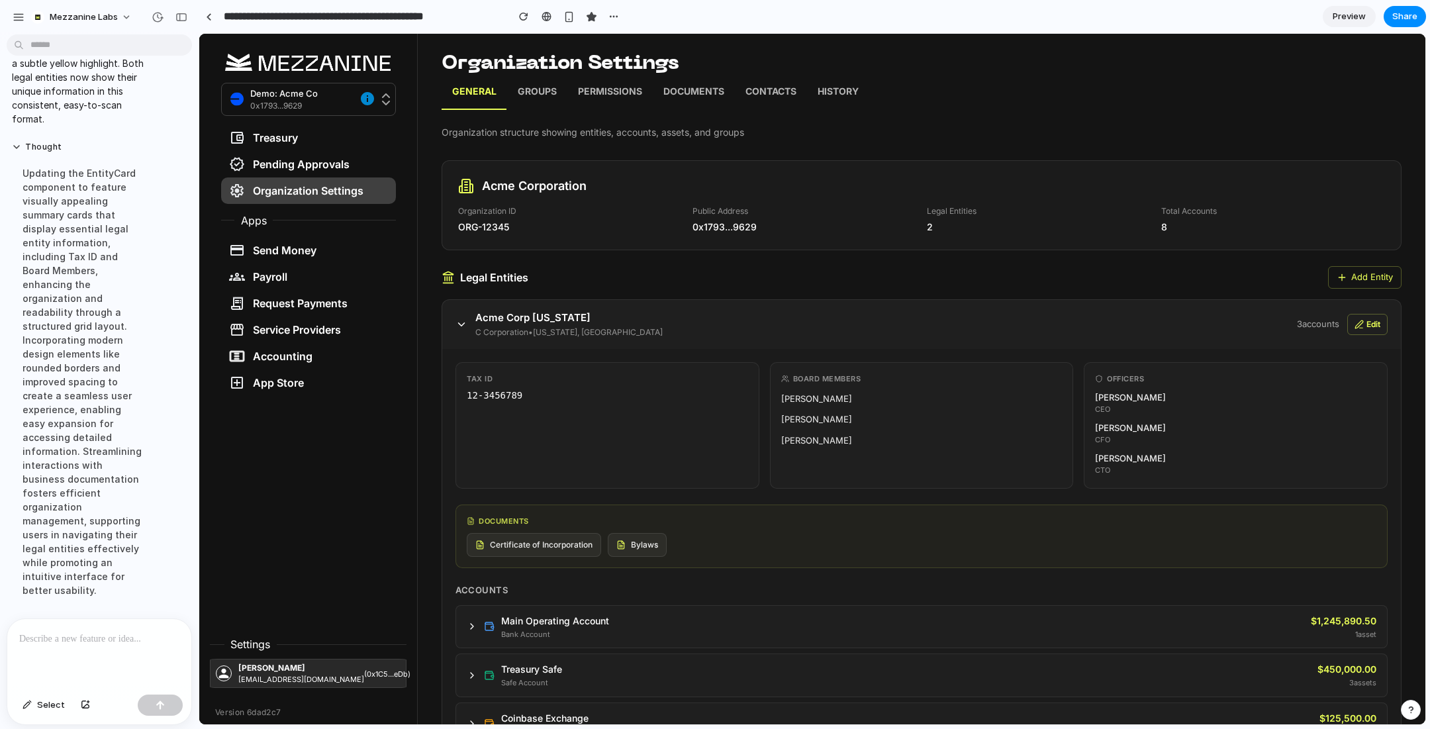
click at [1359, 330] on button "Edit" at bounding box center [1367, 324] width 40 height 21
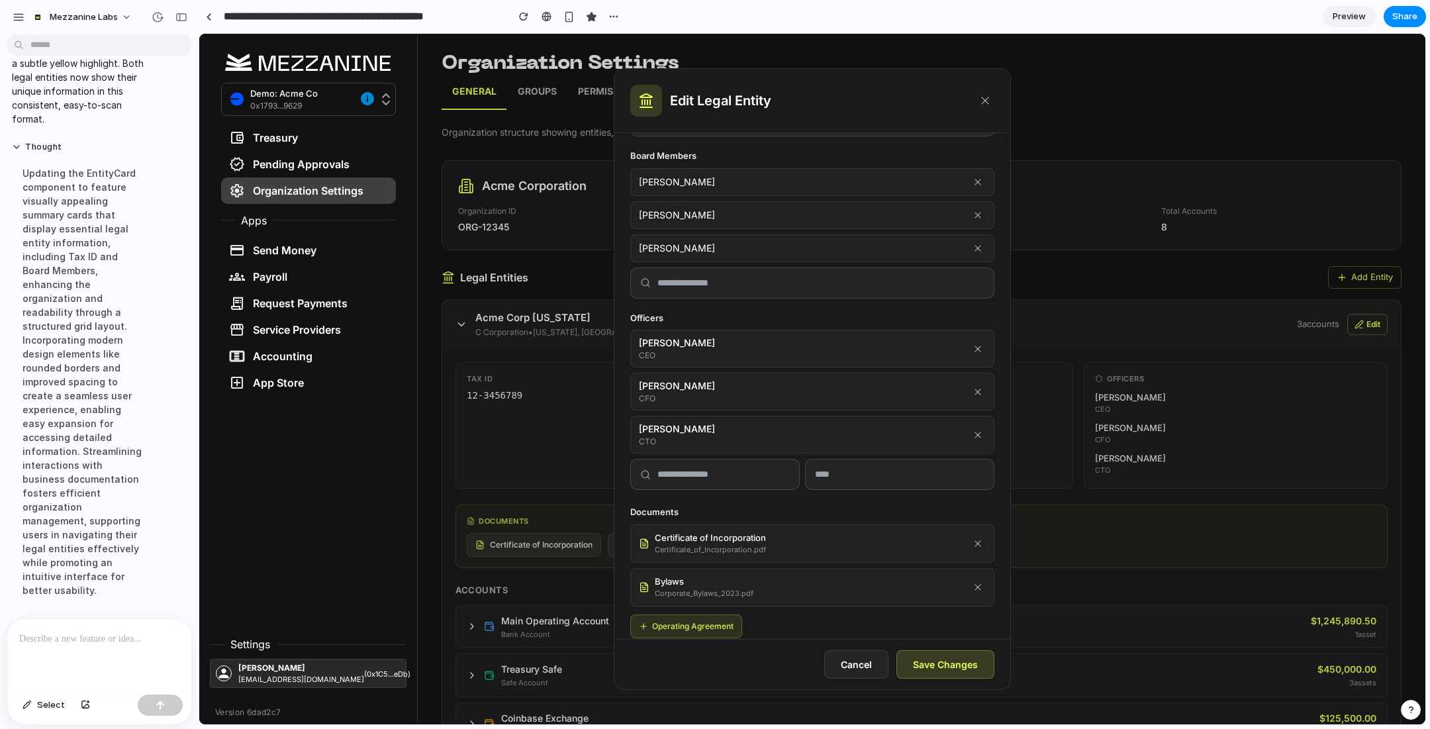
scroll to position [273, 0]
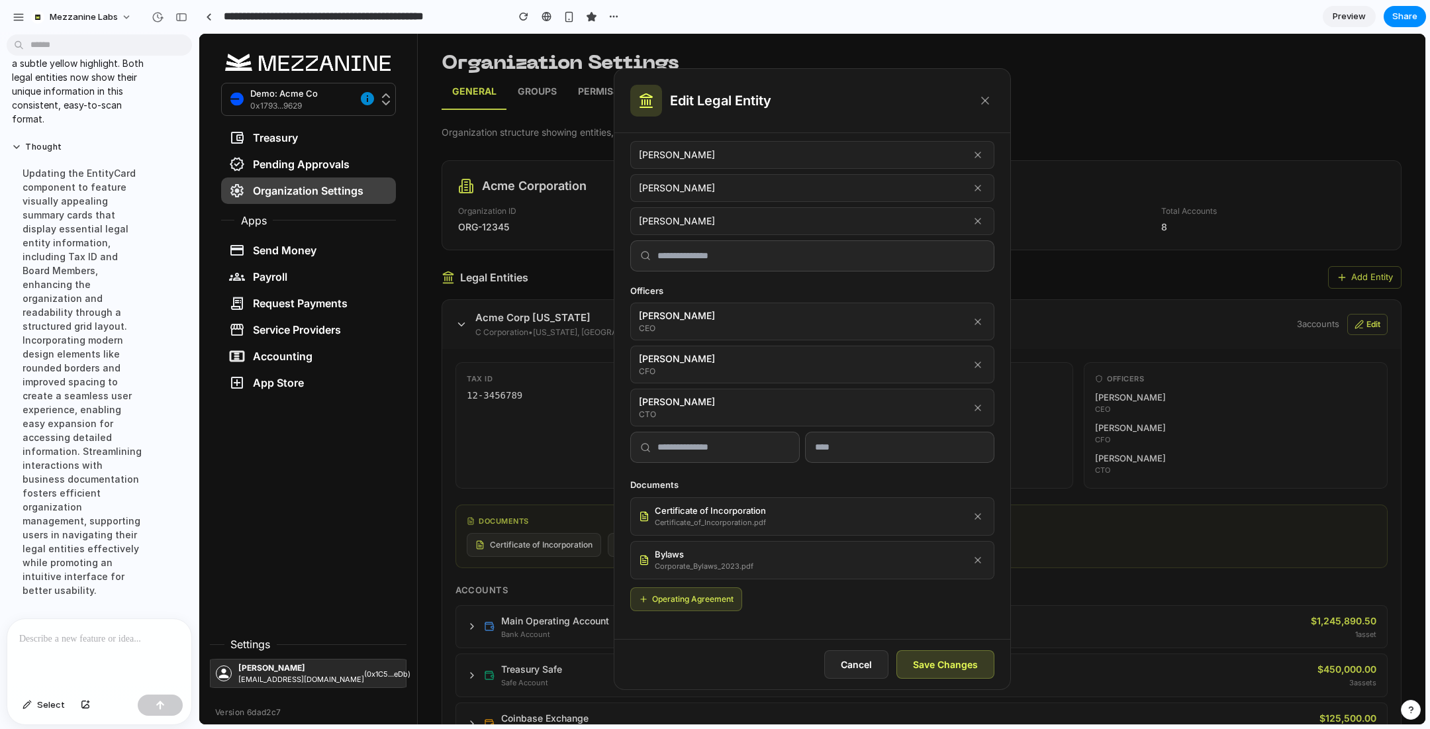
click at [984, 104] on icon at bounding box center [984, 100] width 13 height 13
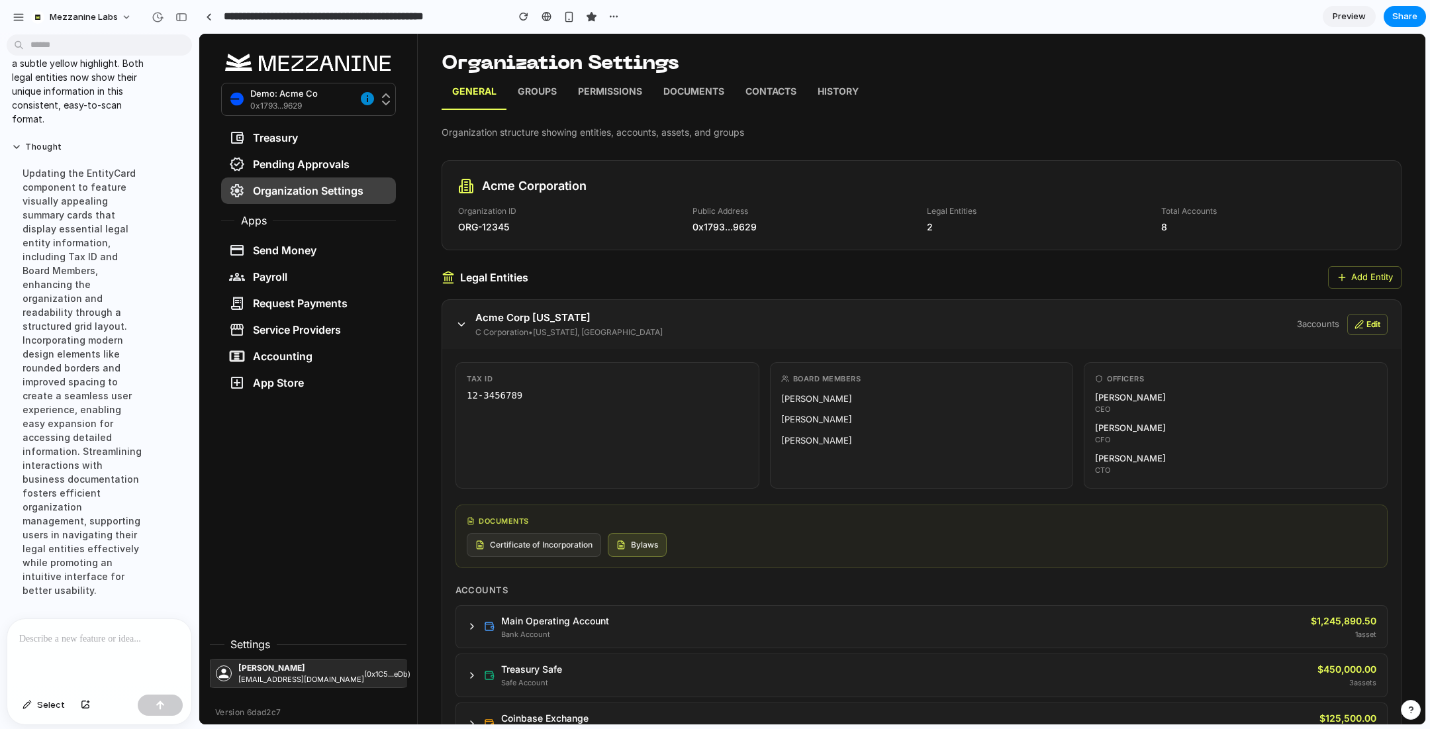
click at [640, 544] on span "Bylaws" at bounding box center [644, 545] width 27 height 12
click at [1349, 15] on span "Preview" at bounding box center [1348, 16] width 33 height 13
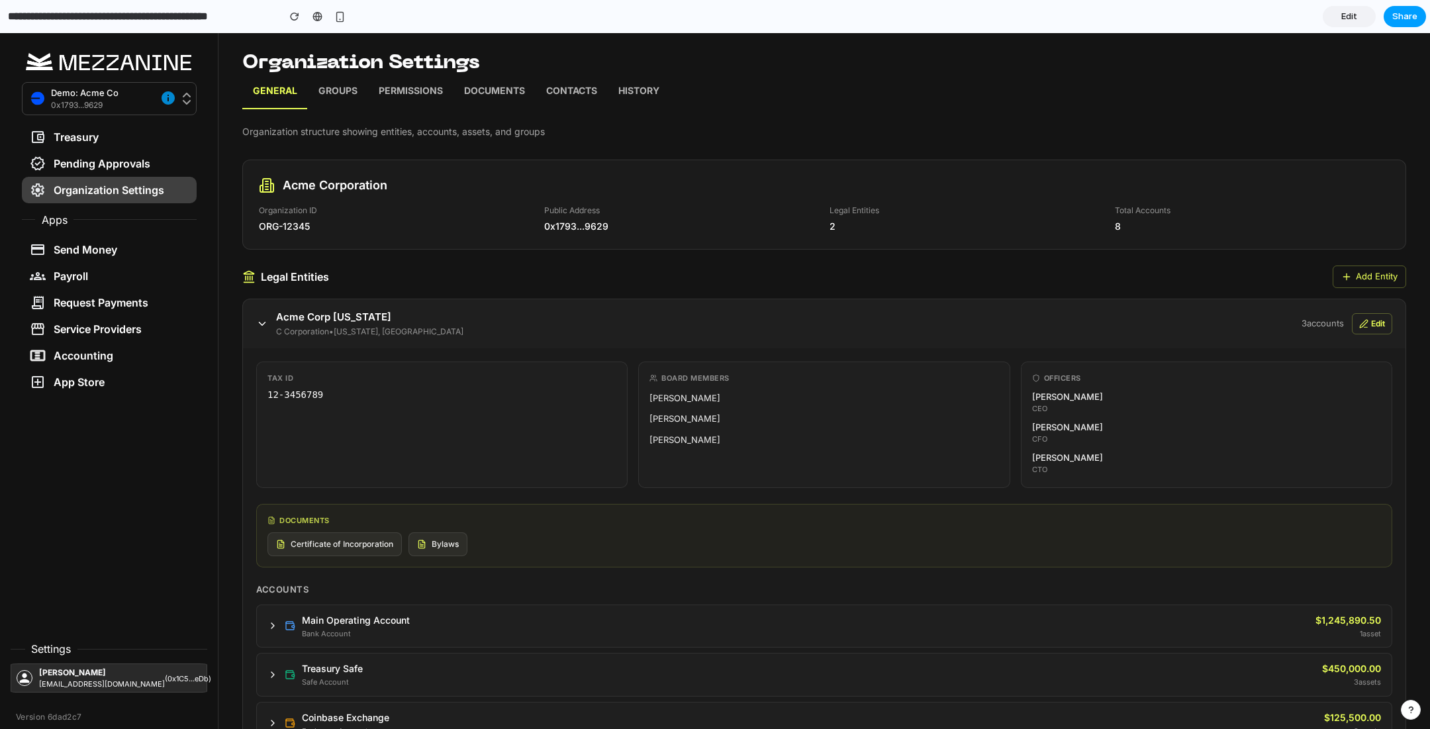
click at [1399, 16] on span "Share" at bounding box center [1404, 16] width 25 height 13
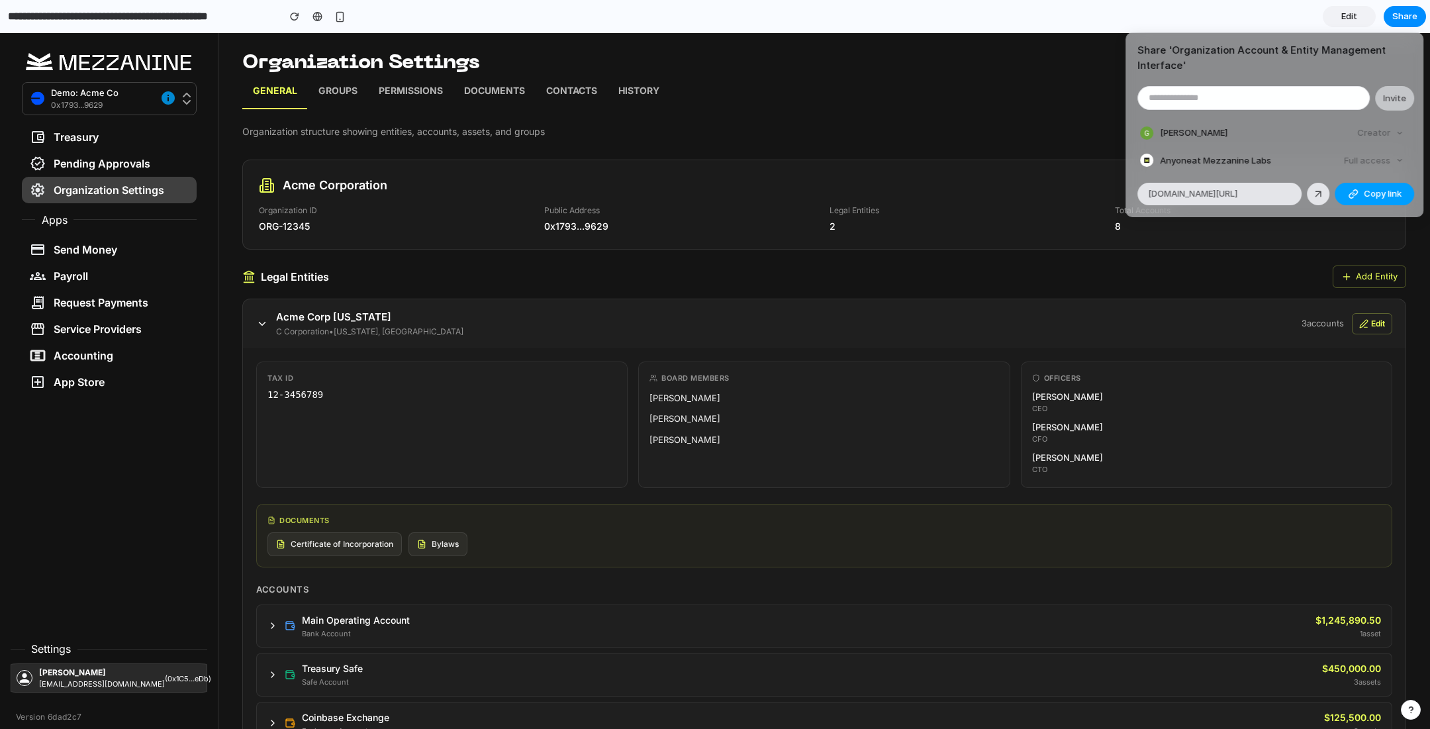
click at [1371, 190] on span "Copy link" at bounding box center [1382, 193] width 38 height 13
click at [718, 77] on div "Share ' Organization Account & Entity Management Interface ' Invite Graham Nova…" at bounding box center [715, 364] width 1430 height 729
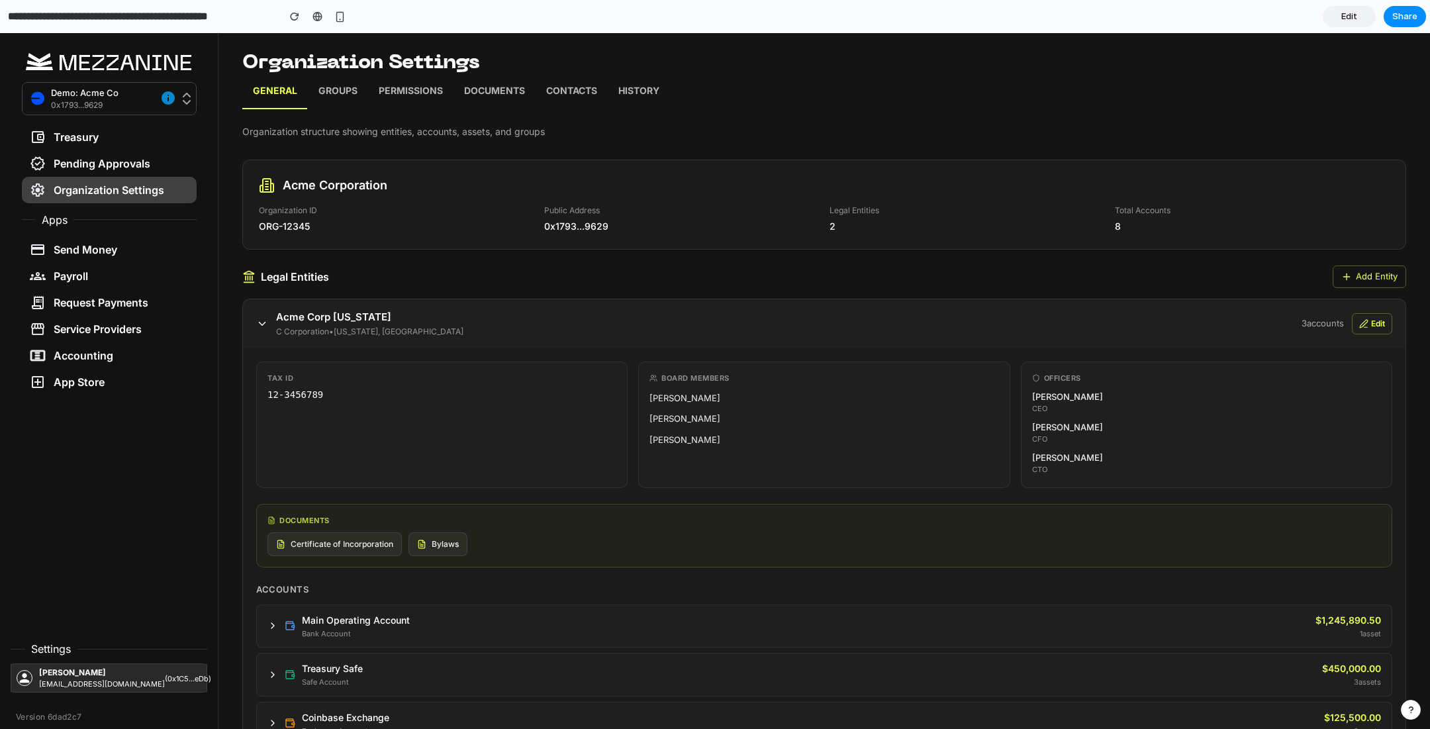
drag, startPoint x: 1068, startPoint y: 71, endPoint x: 829, endPoint y: 116, distance: 243.3
click at [1068, 38] on div "Organization Settings General Groups Permissions Documents Contacts History Org…" at bounding box center [823, 298] width 1211 height 563
click at [1352, 14] on span "Edit" at bounding box center [1349, 16] width 16 height 13
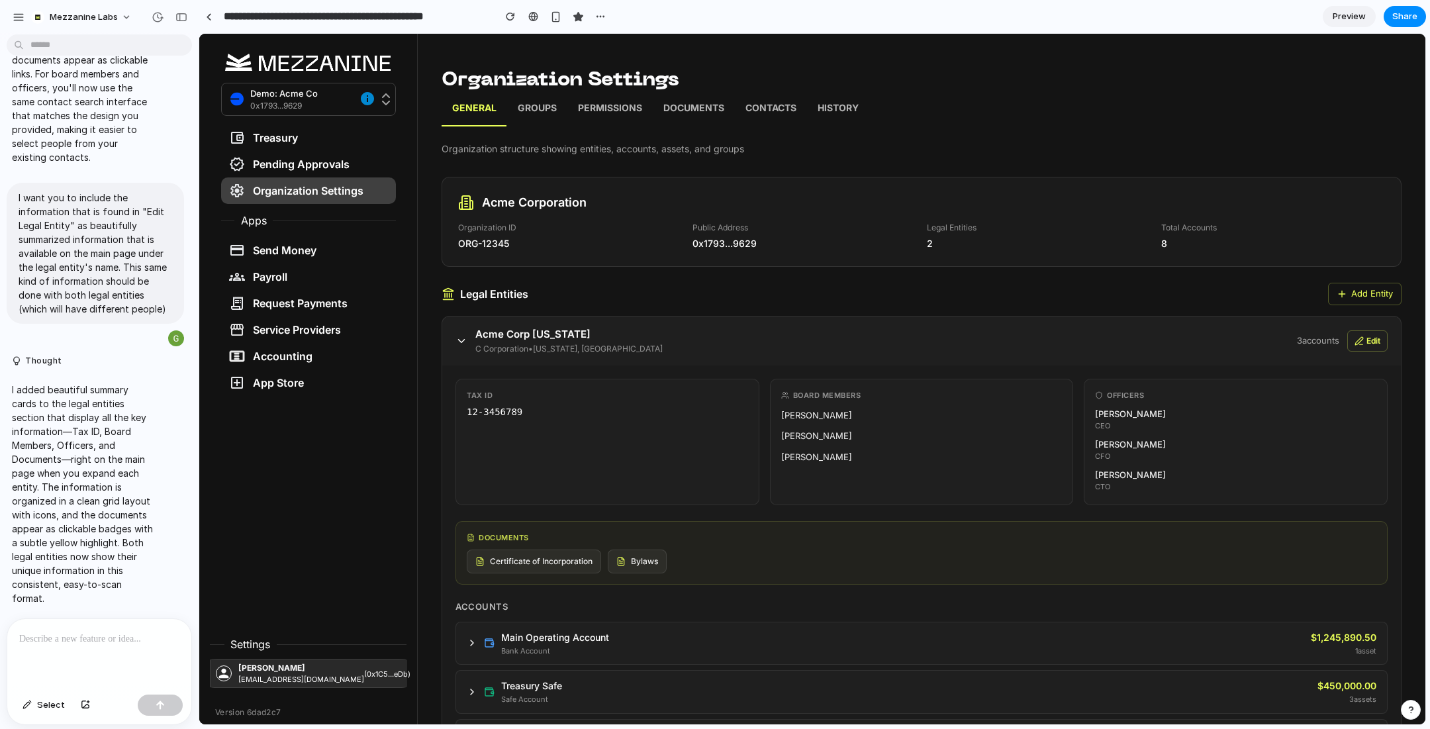
click at [538, 109] on p "Groups" at bounding box center [537, 109] width 39 height 17
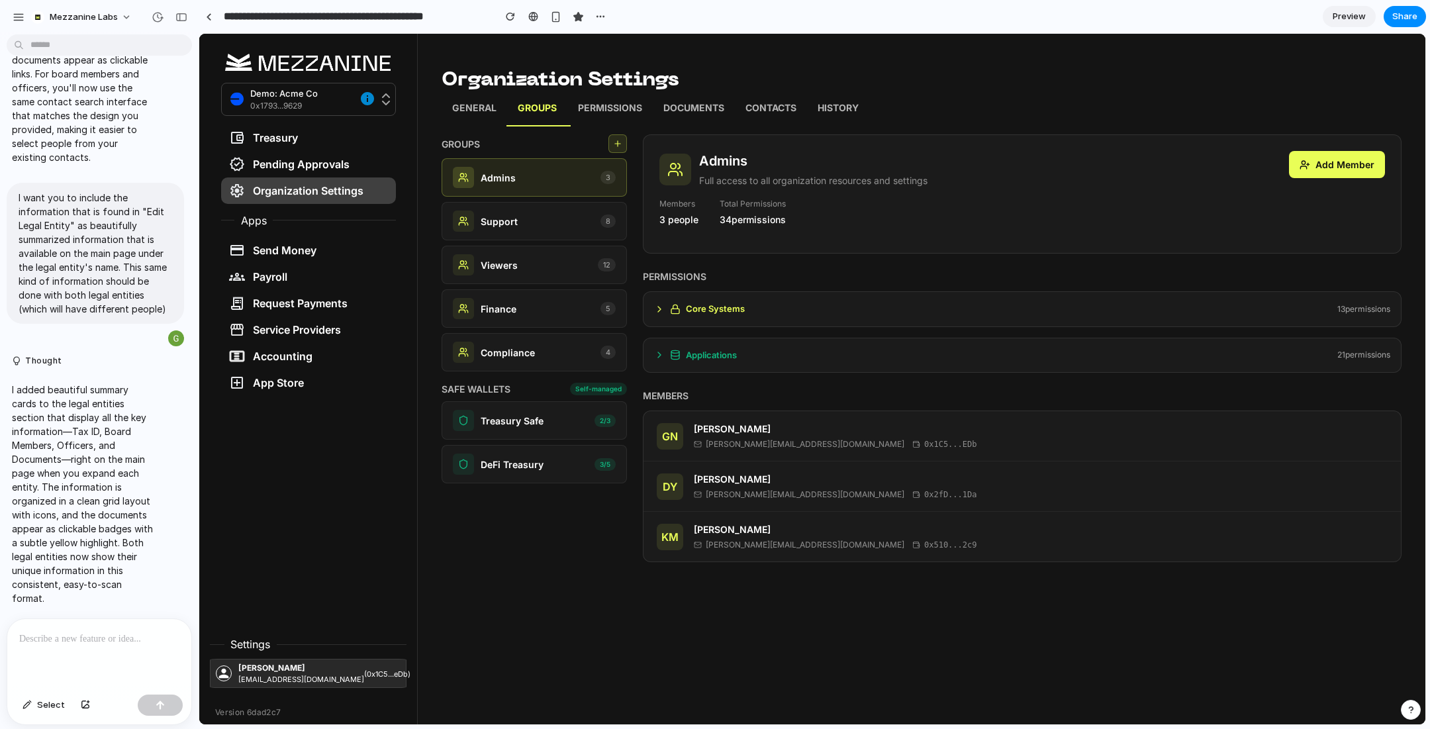
click at [475, 106] on p "General" at bounding box center [474, 109] width 44 height 17
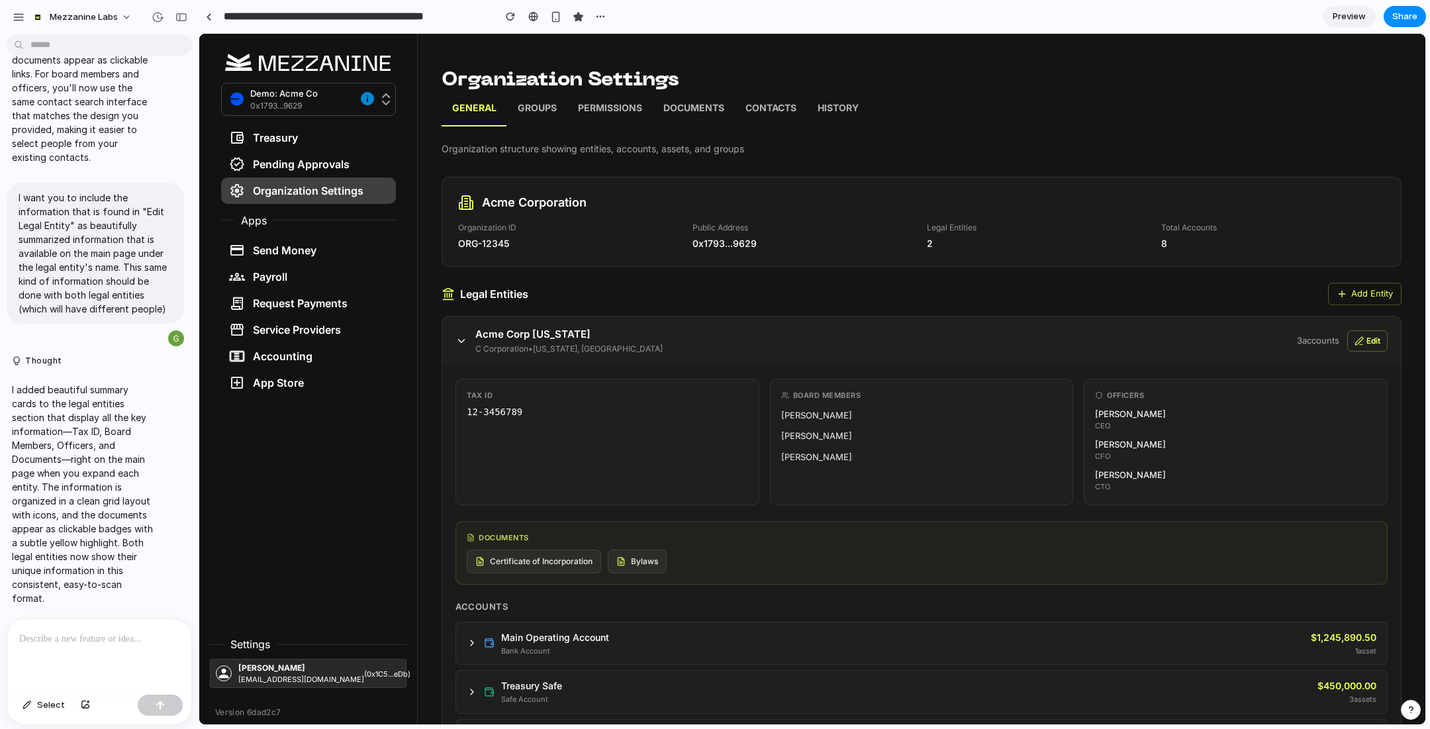
click at [115, 641] on p at bounding box center [99, 639] width 160 height 16
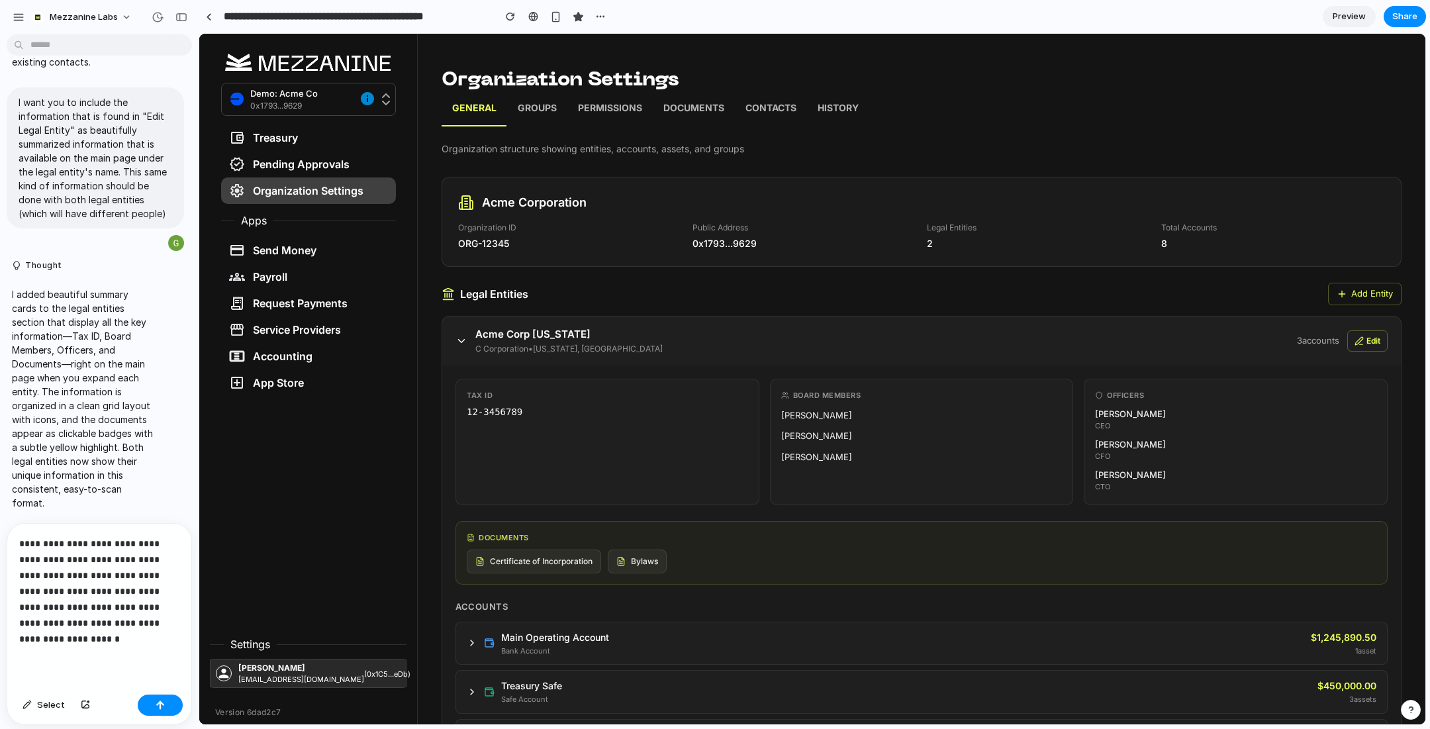
scroll to position [6727, 0]
click at [157, 702] on div "button" at bounding box center [160, 704] width 9 height 9
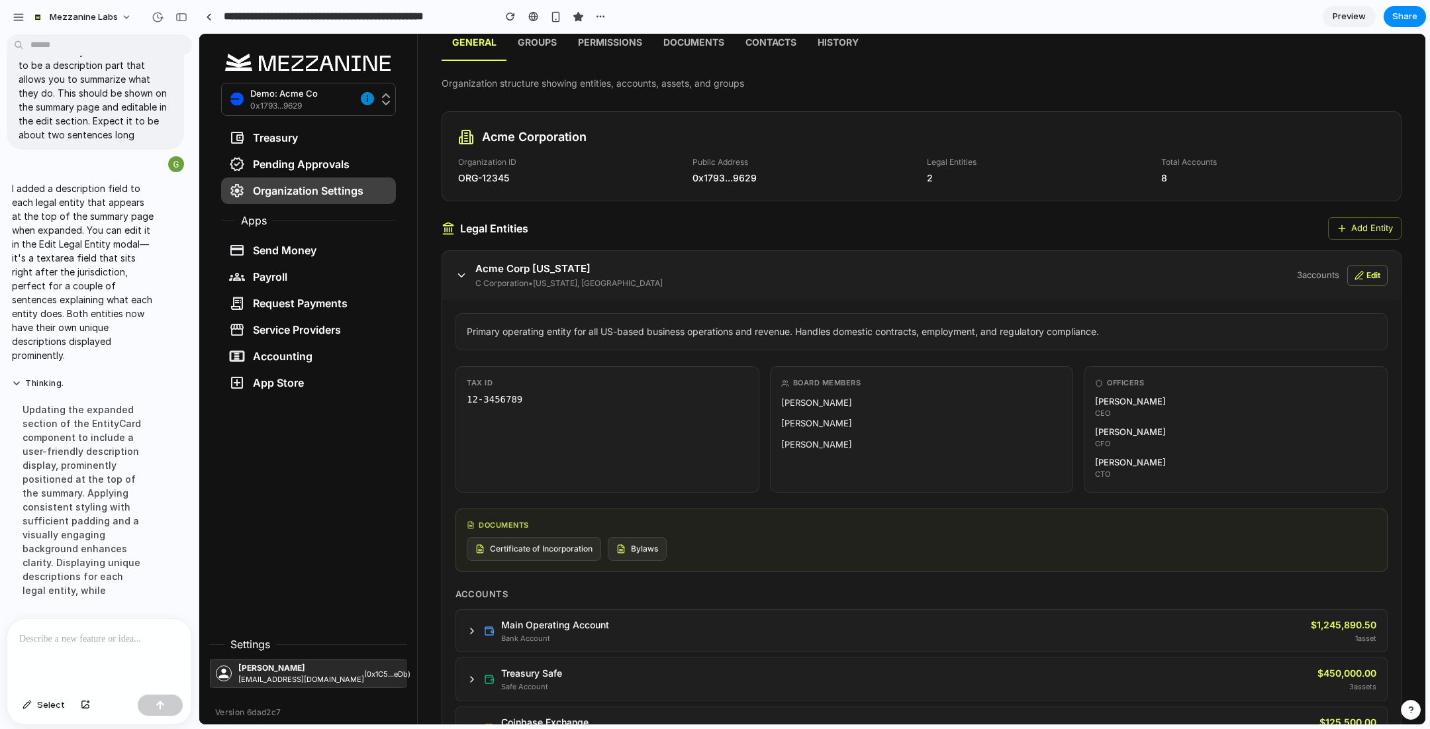
scroll to position [64, 0]
click at [457, 273] on icon at bounding box center [461, 277] width 12 height 12
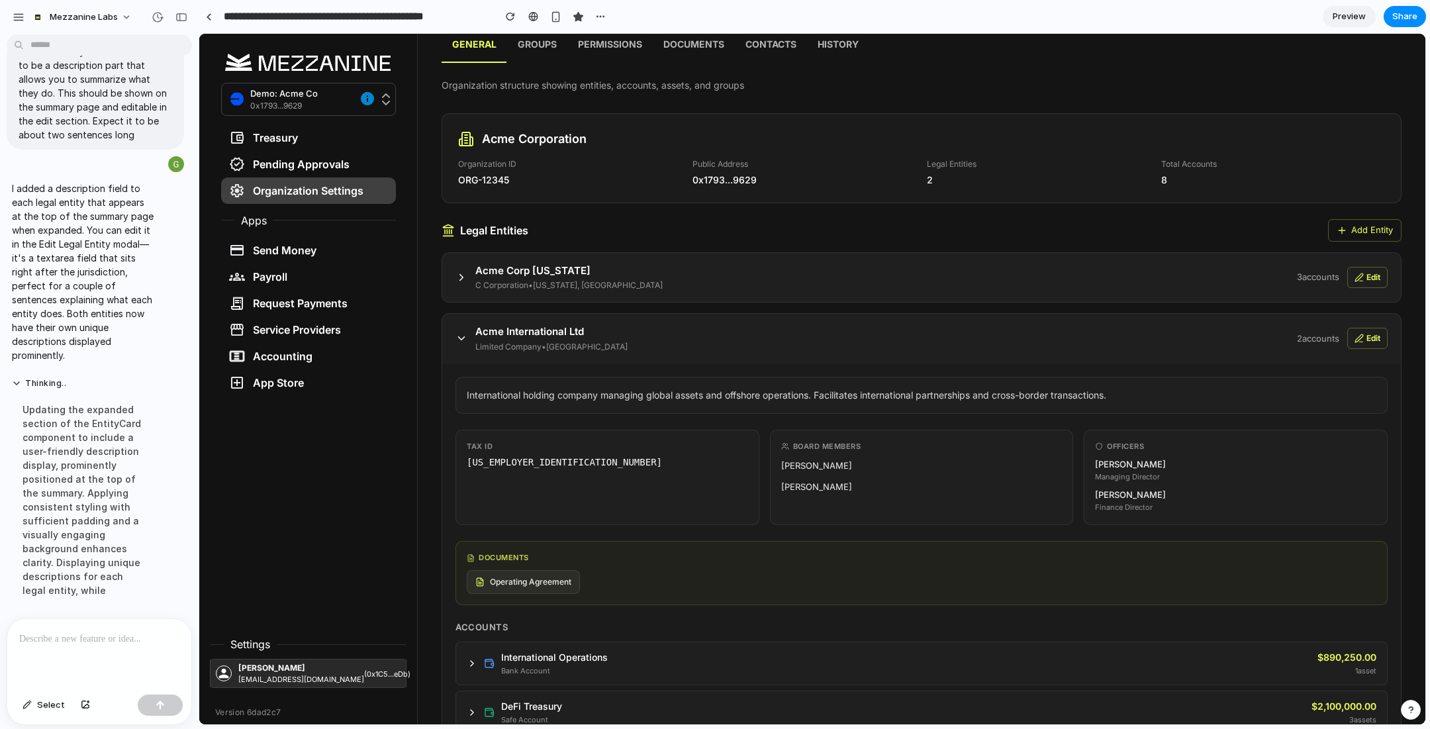
click at [457, 273] on icon at bounding box center [461, 277] width 12 height 12
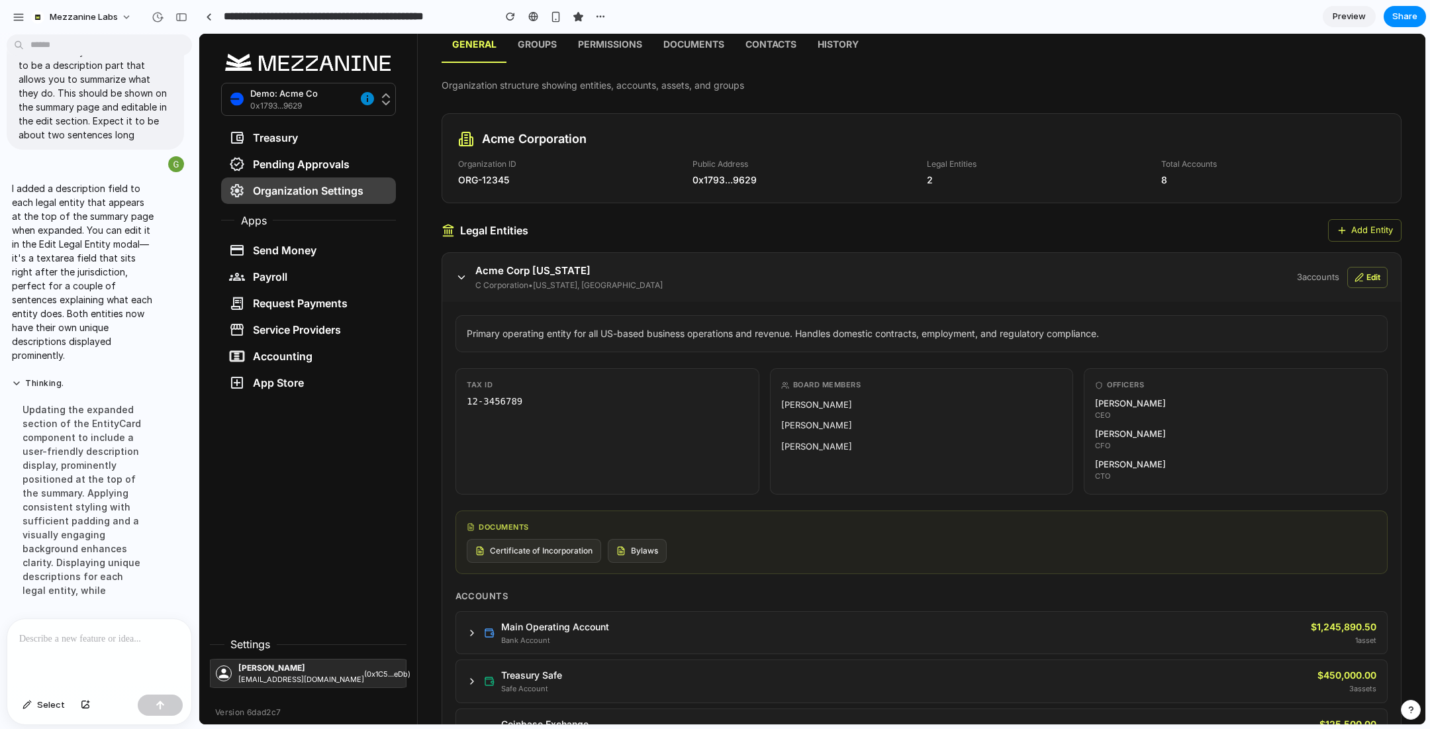
scroll to position [132, 0]
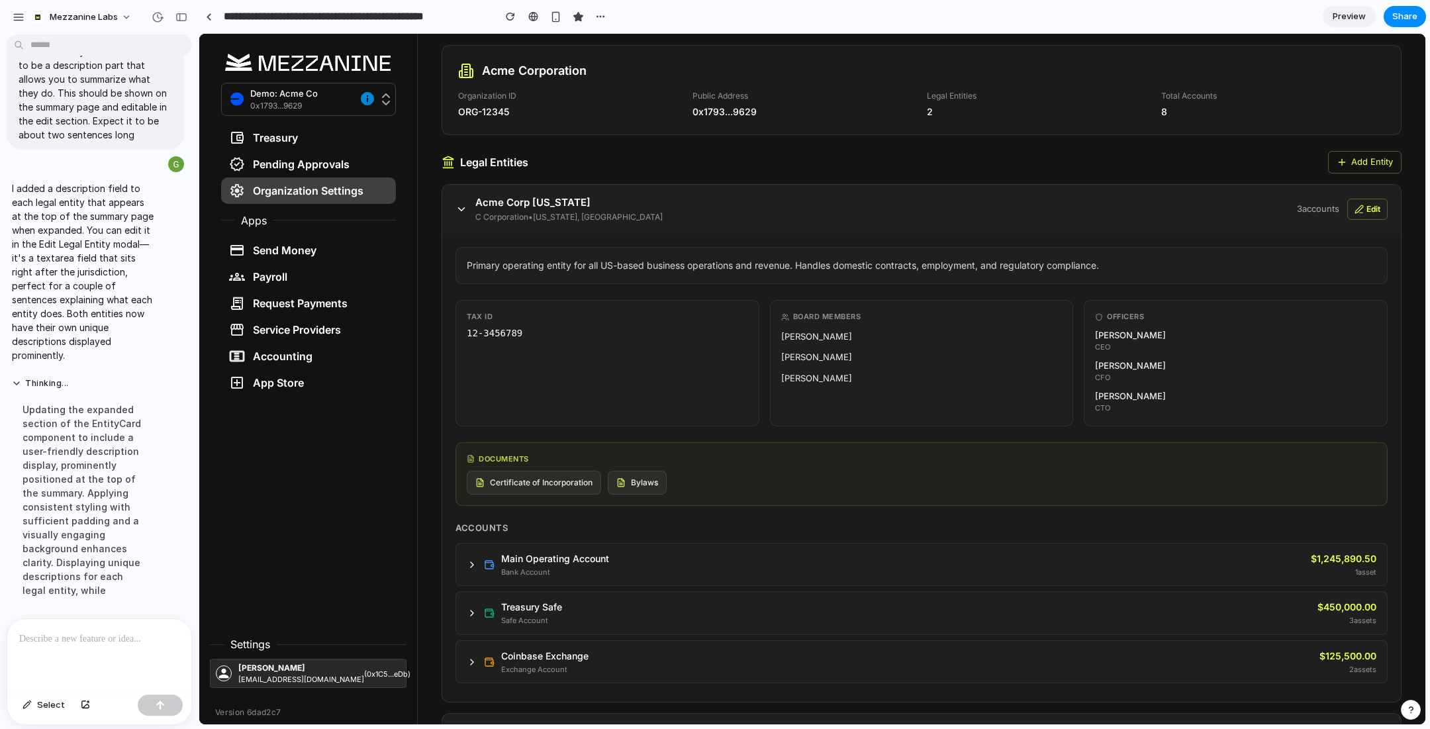
click at [1371, 210] on button "Edit" at bounding box center [1367, 209] width 40 height 21
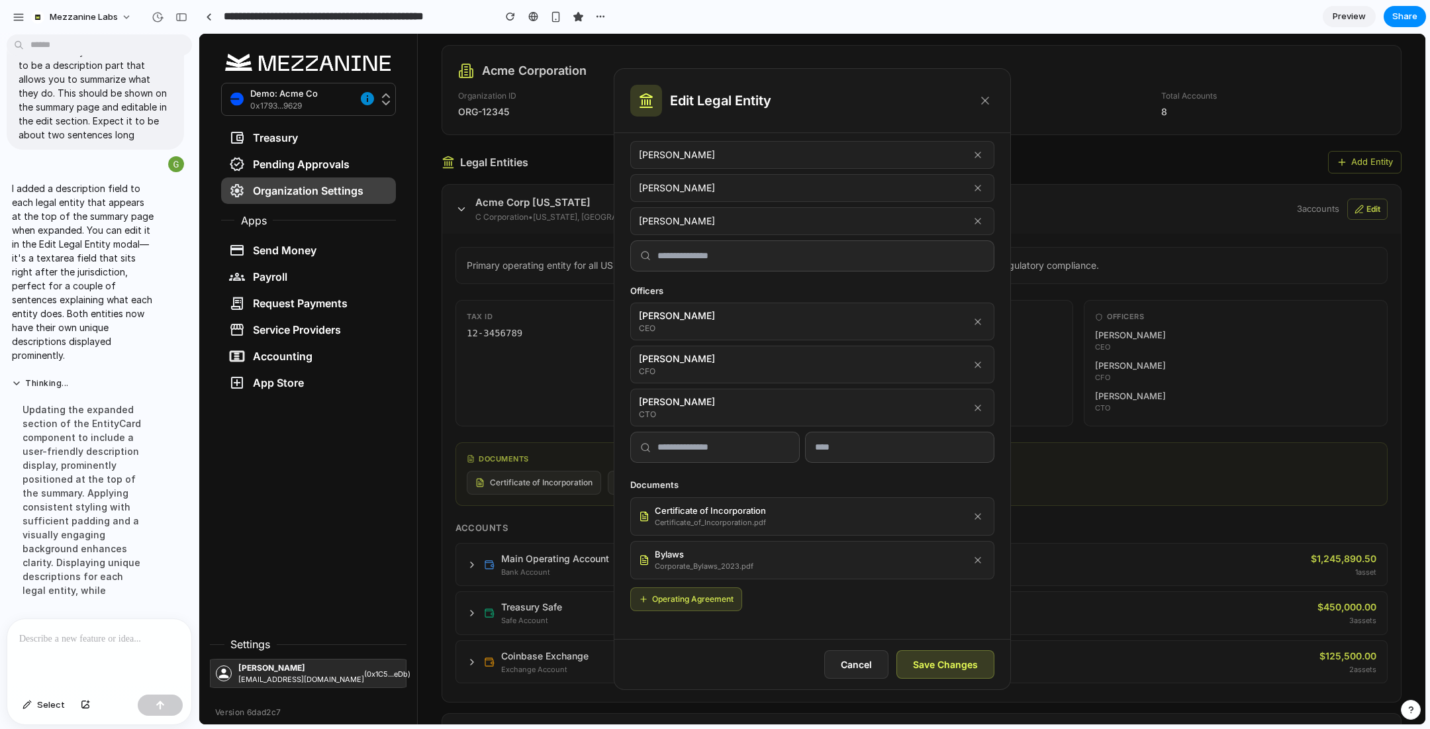
scroll to position [0, 0]
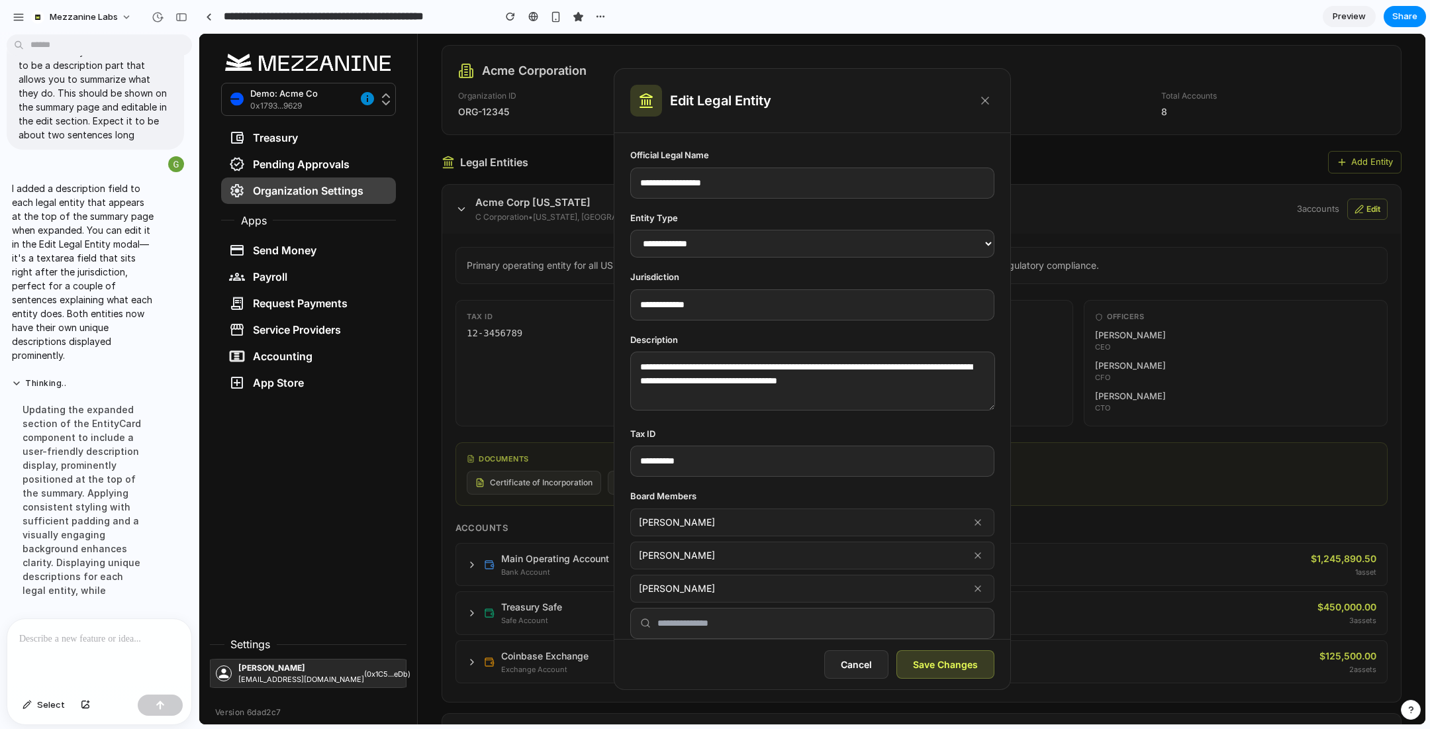
click at [985, 98] on icon at bounding box center [984, 100] width 13 height 13
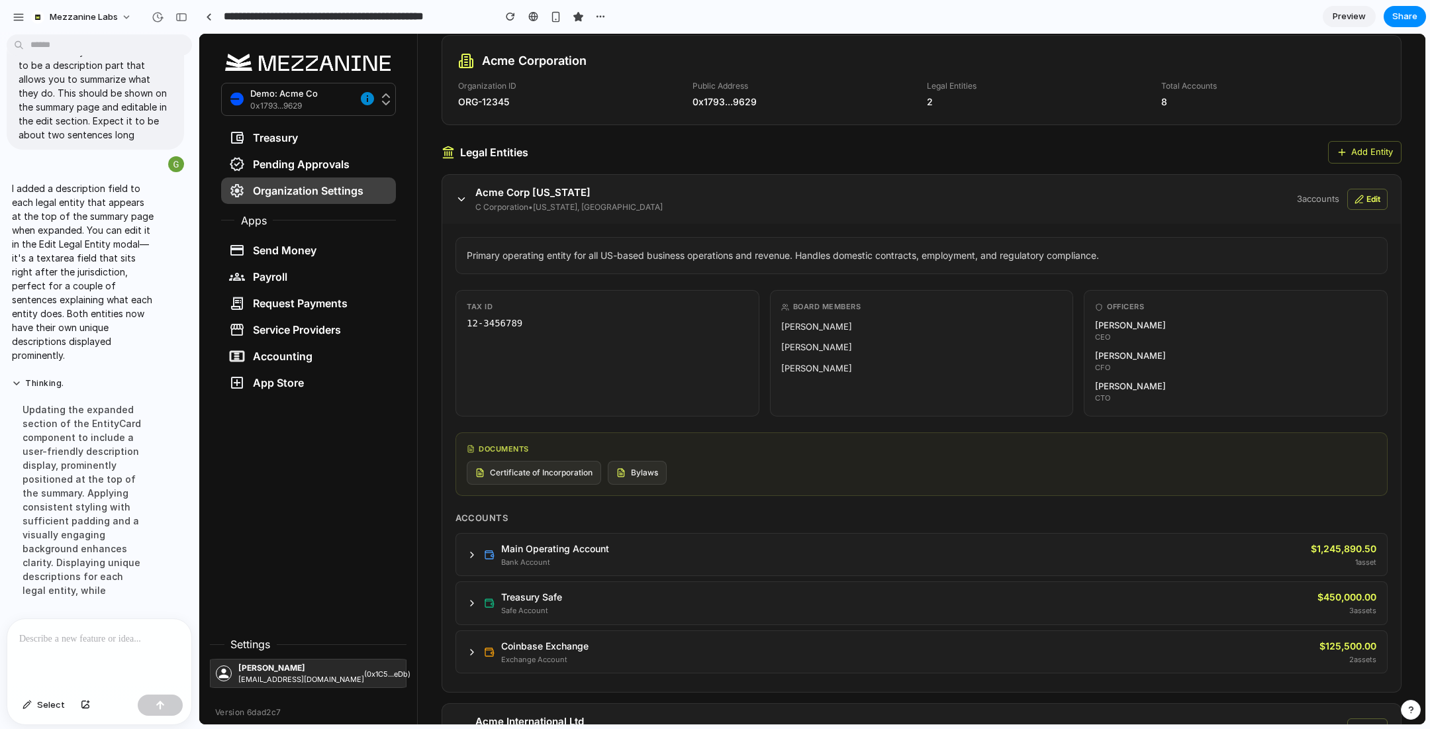
scroll to position [143, 0]
click at [83, 648] on div at bounding box center [99, 654] width 184 height 70
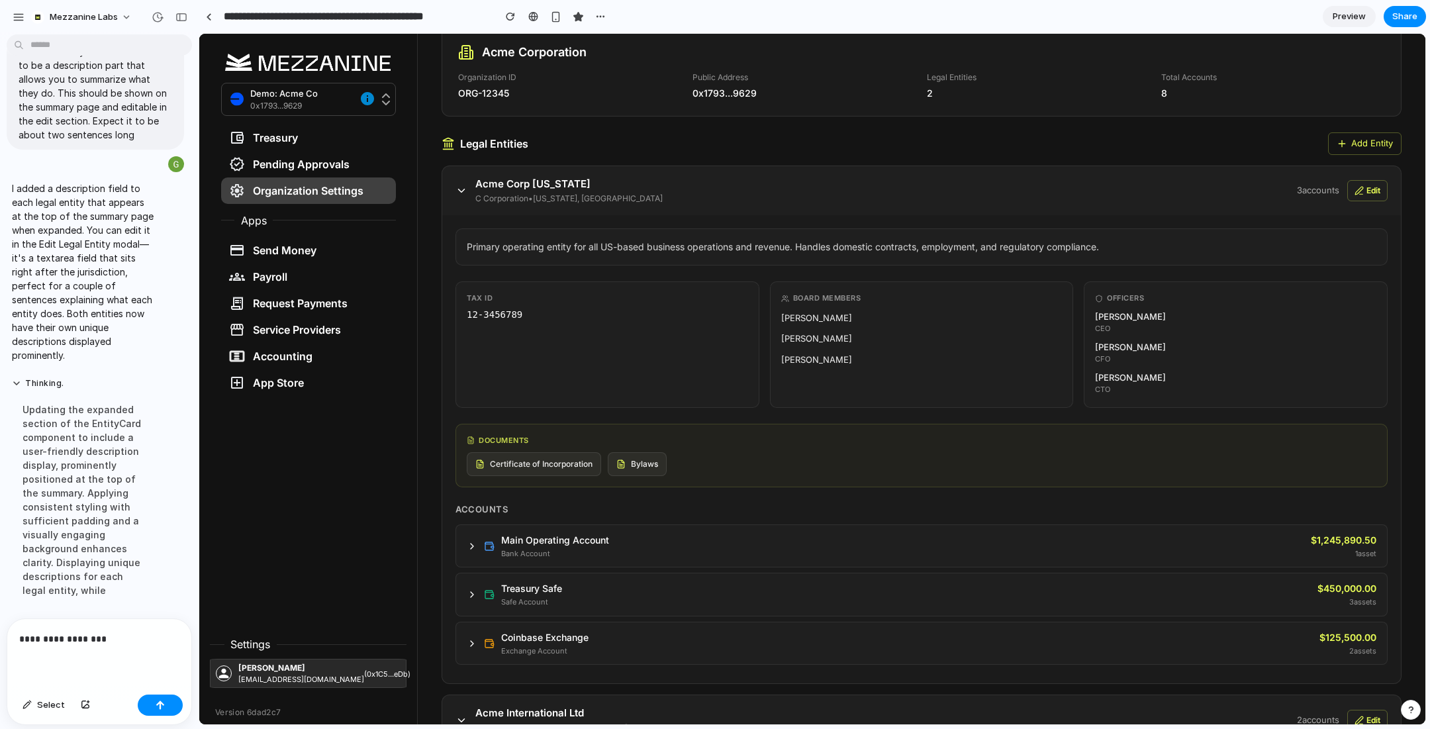
scroll to position [0, 0]
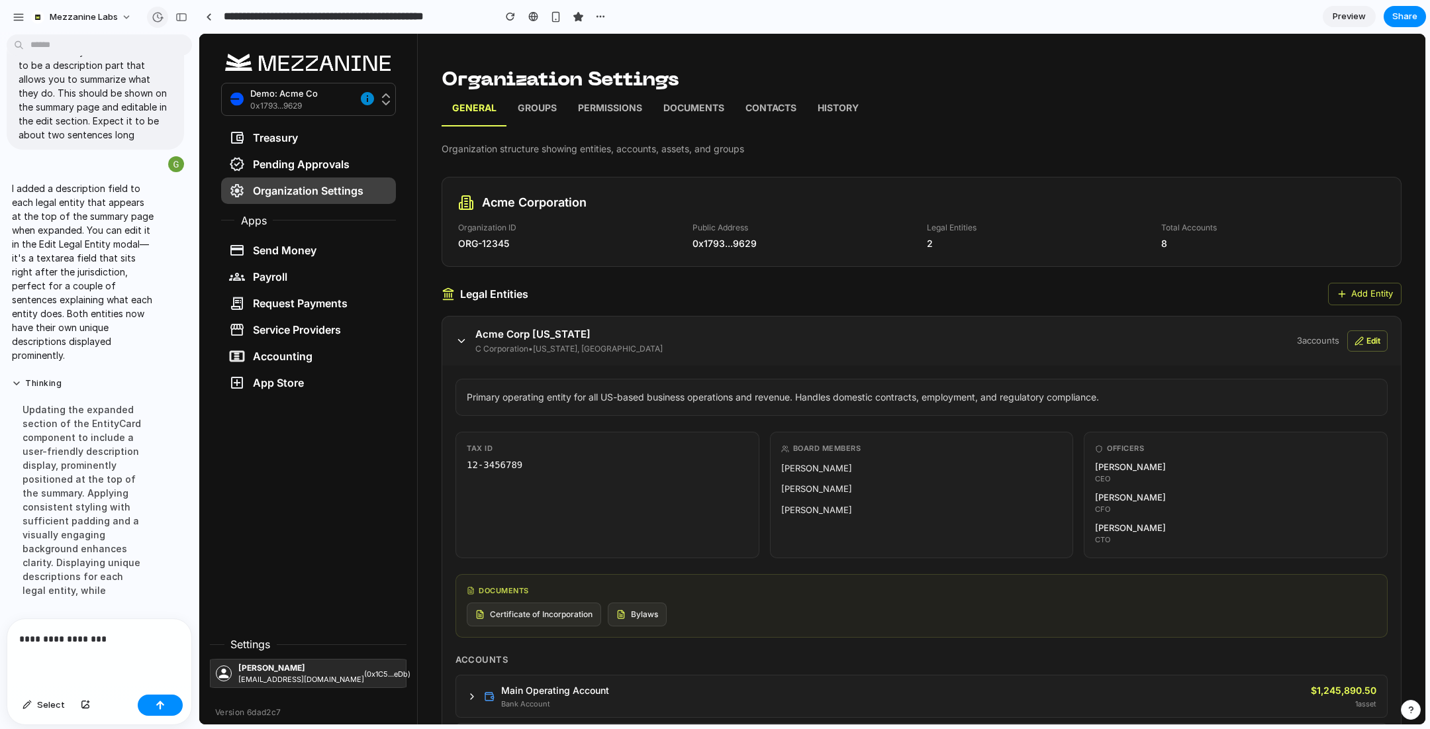
click at [159, 17] on div "button" at bounding box center [158, 17] width 12 height 12
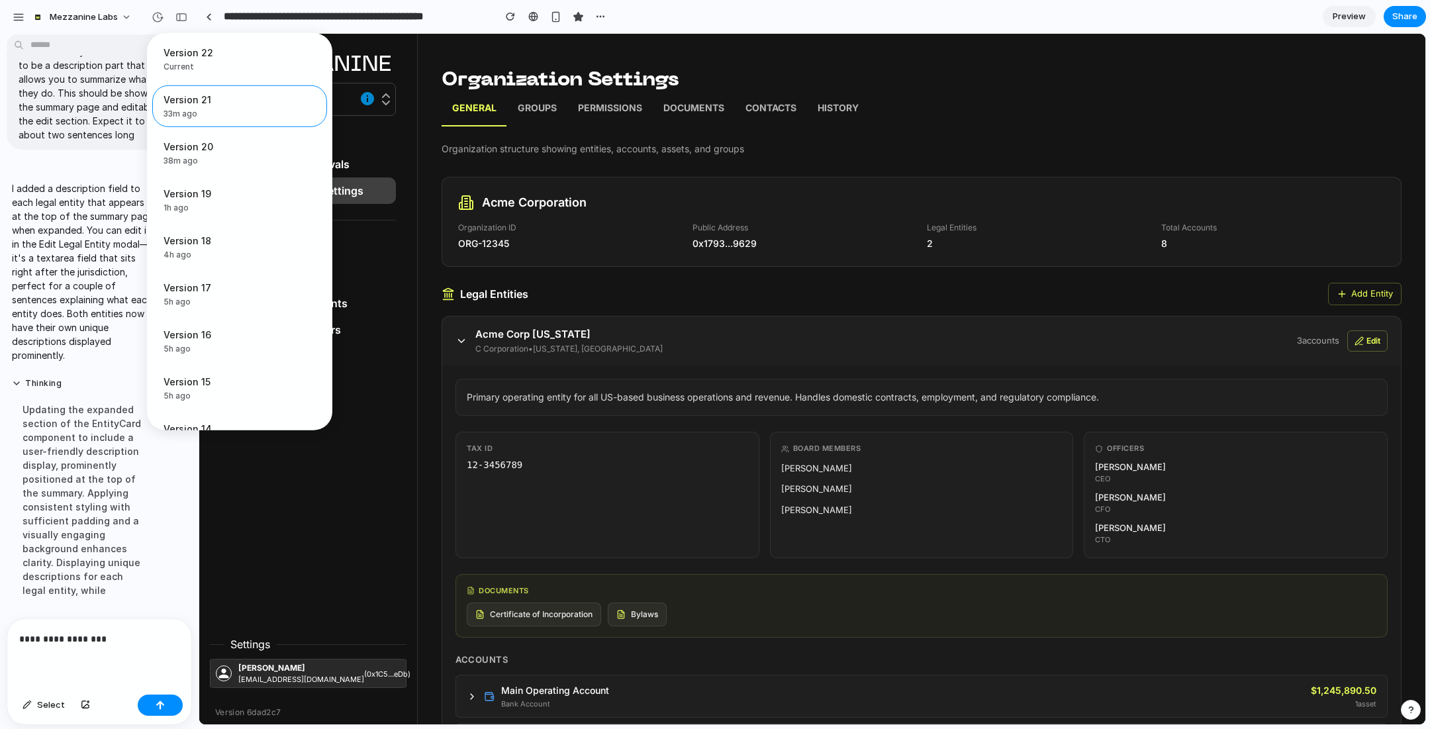
click at [803, 21] on div "Version 22 Current Version 21 33m ago Restore Version 20 38m ago Restore Versio…" at bounding box center [715, 364] width 1430 height 729
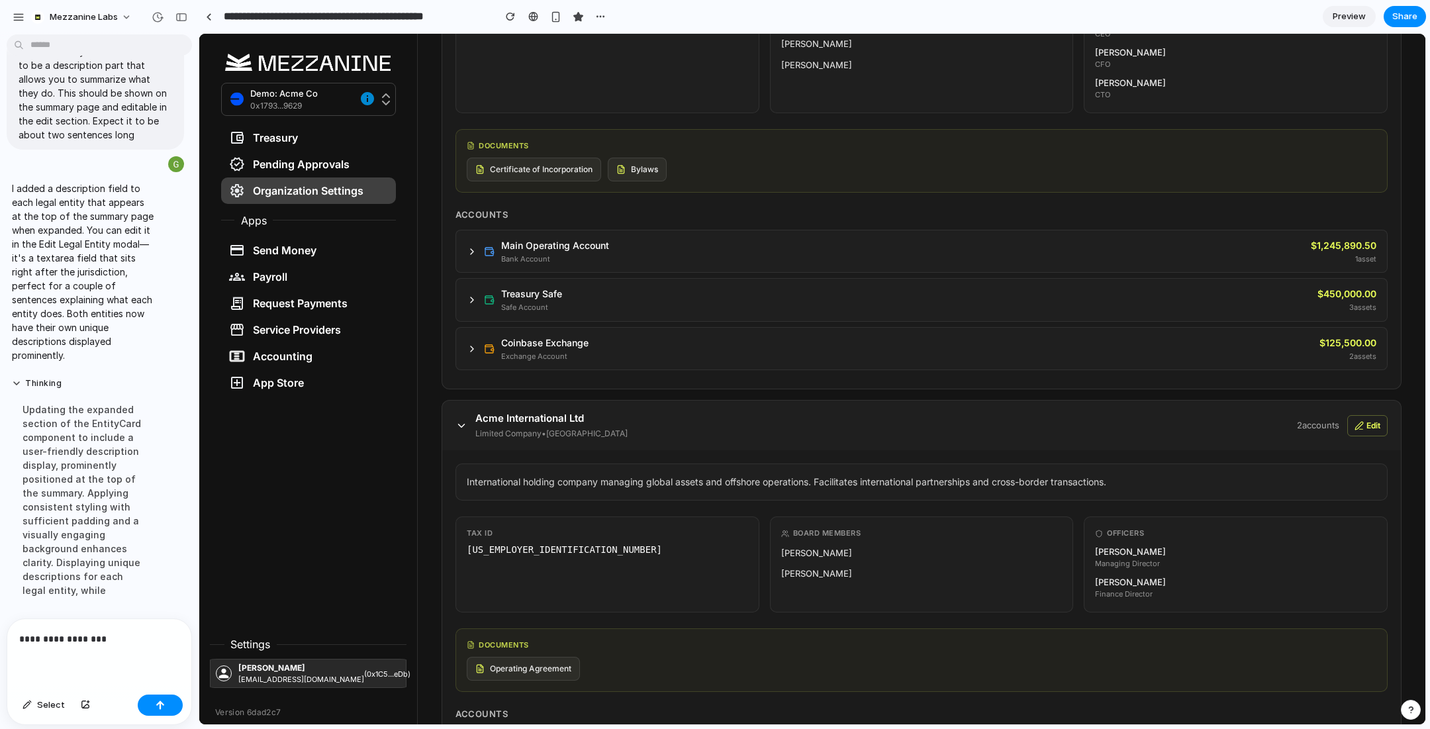
scroll to position [449, 0]
click at [15, 18] on div "button" at bounding box center [19, 17] width 12 height 12
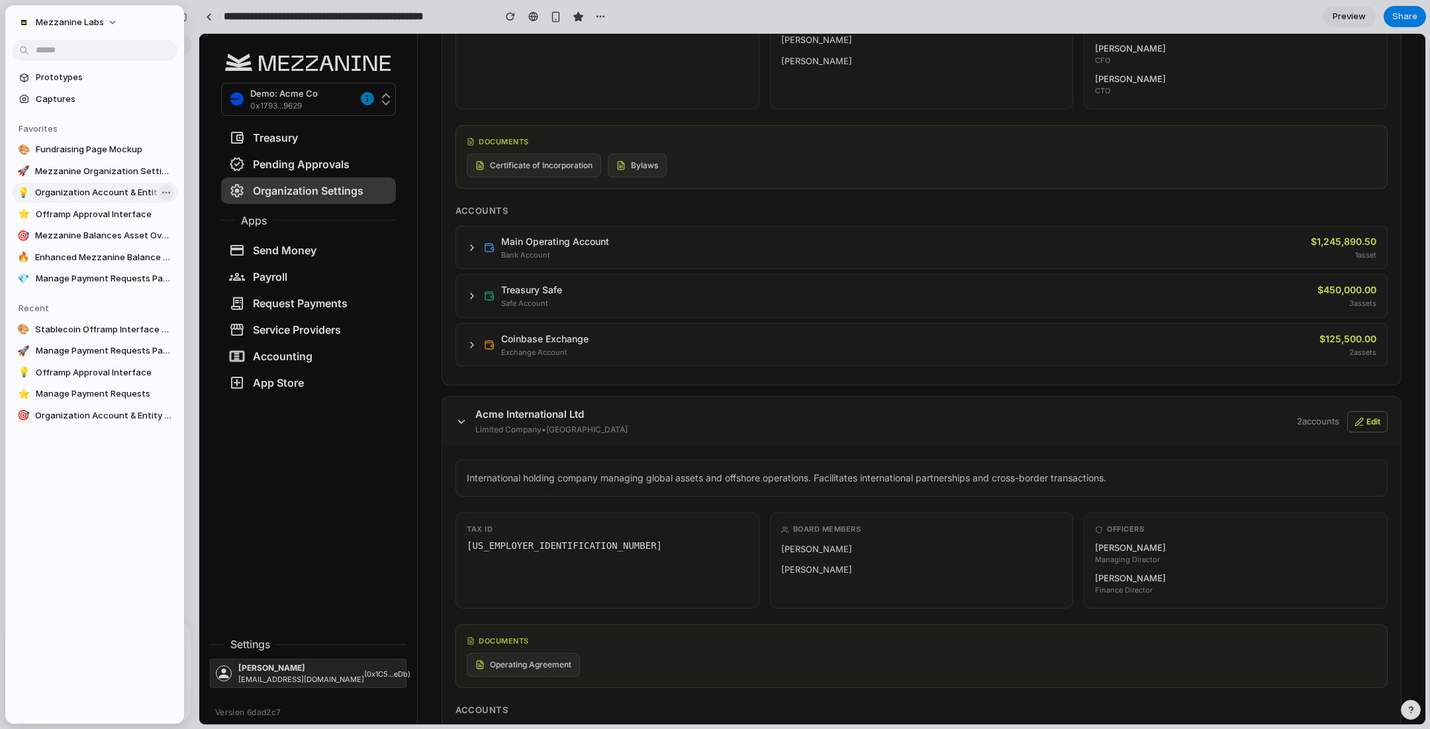
click at [165, 190] on body "Mezzanine Labs Thought I added interactive Safe management controls. You can no…" at bounding box center [715, 364] width 1430 height 729
click at [193, 220] on span "Open in new tab" at bounding box center [207, 219] width 68 height 13
click at [167, 169] on body "Mezzanine Labs Thought I added interactive Safe management controls. You can no…" at bounding box center [715, 364] width 1430 height 729
click at [222, 200] on span "Open in new tab" at bounding box center [207, 198] width 68 height 13
click at [712, 203] on div at bounding box center [715, 364] width 1430 height 729
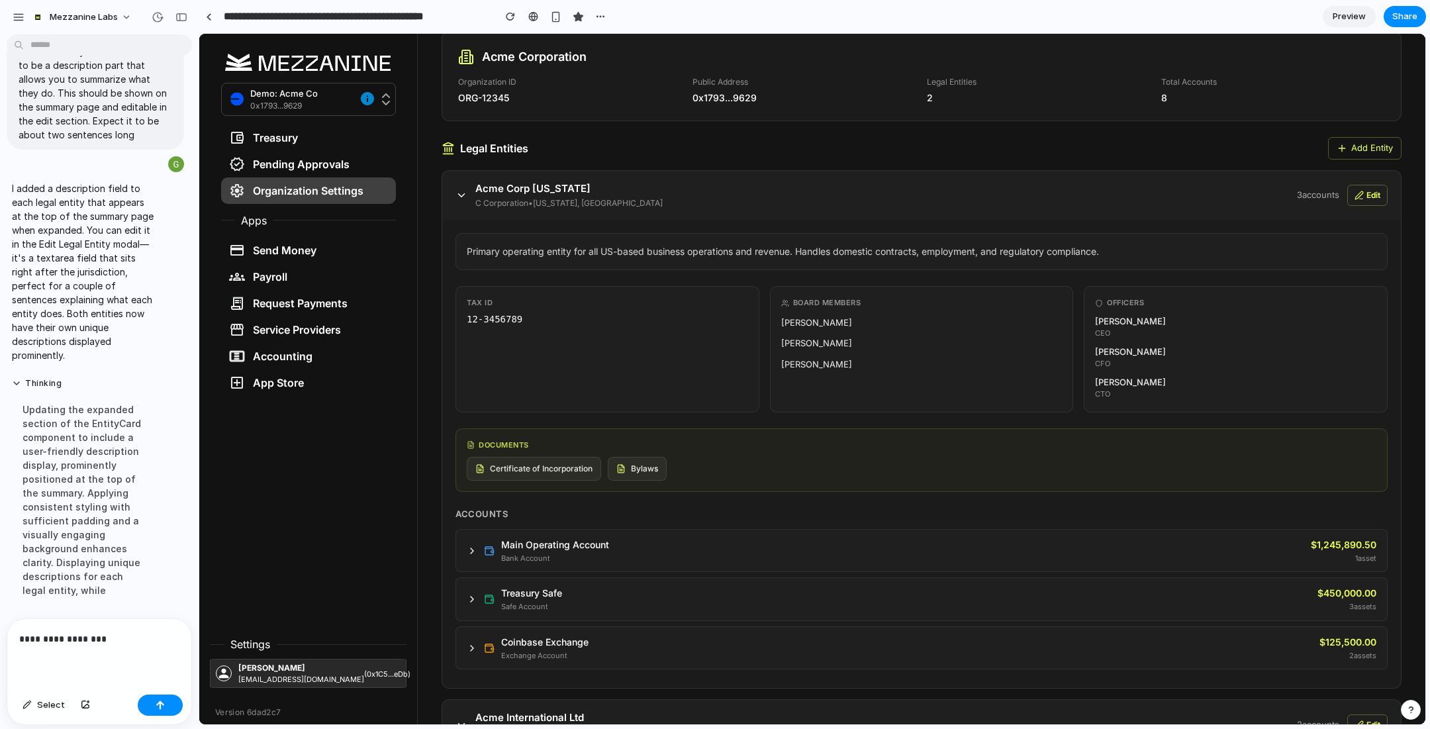
scroll to position [145, 0]
click at [126, 637] on p "**********" at bounding box center [99, 639] width 160 height 16
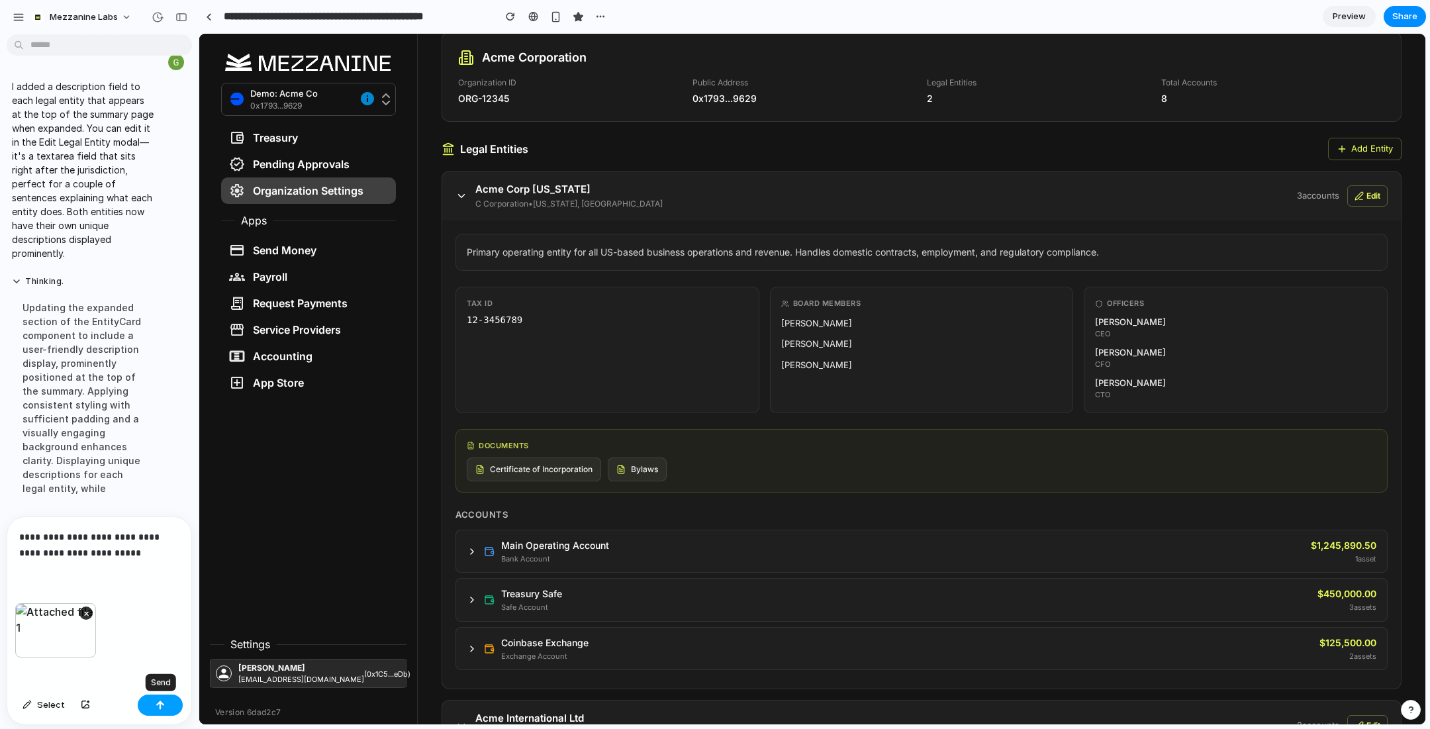
click at [159, 703] on div "button" at bounding box center [160, 704] width 9 height 9
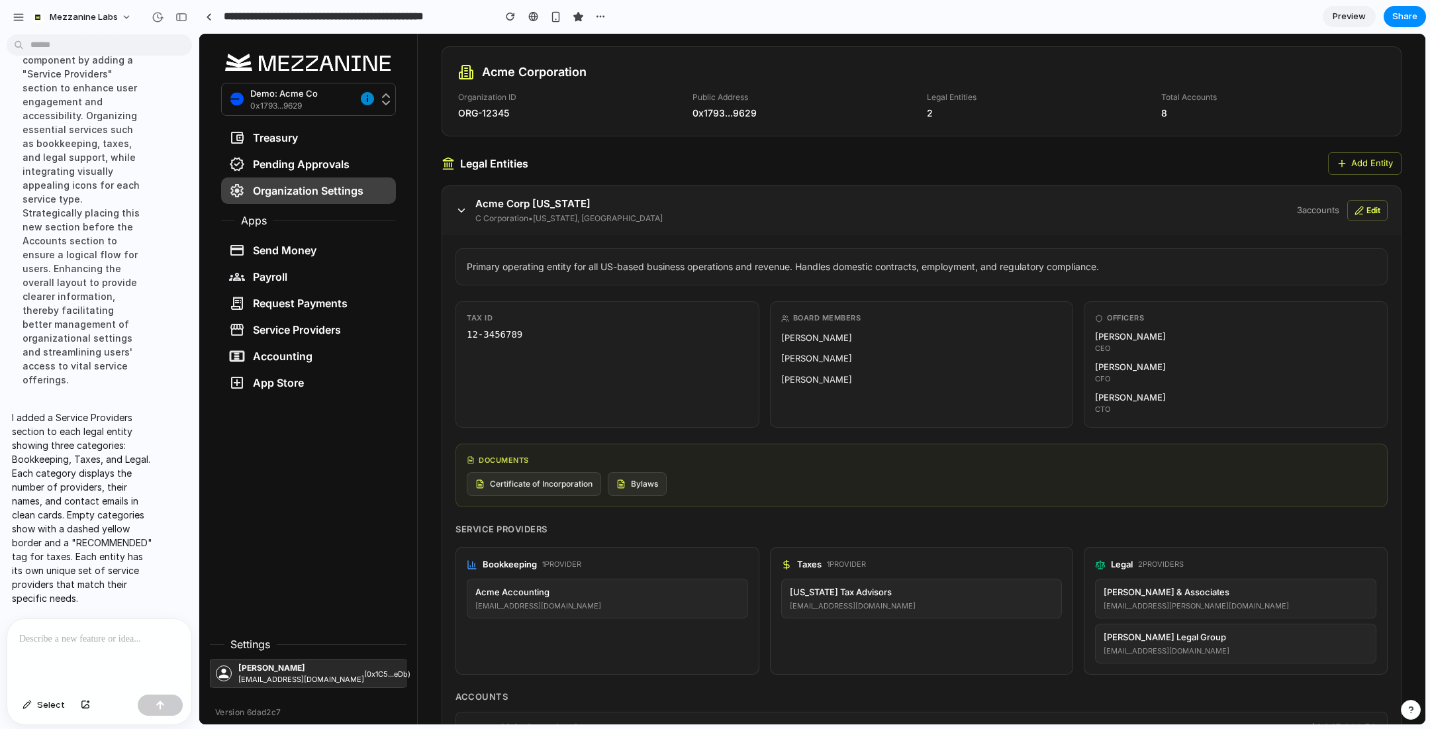
scroll to position [0, 0]
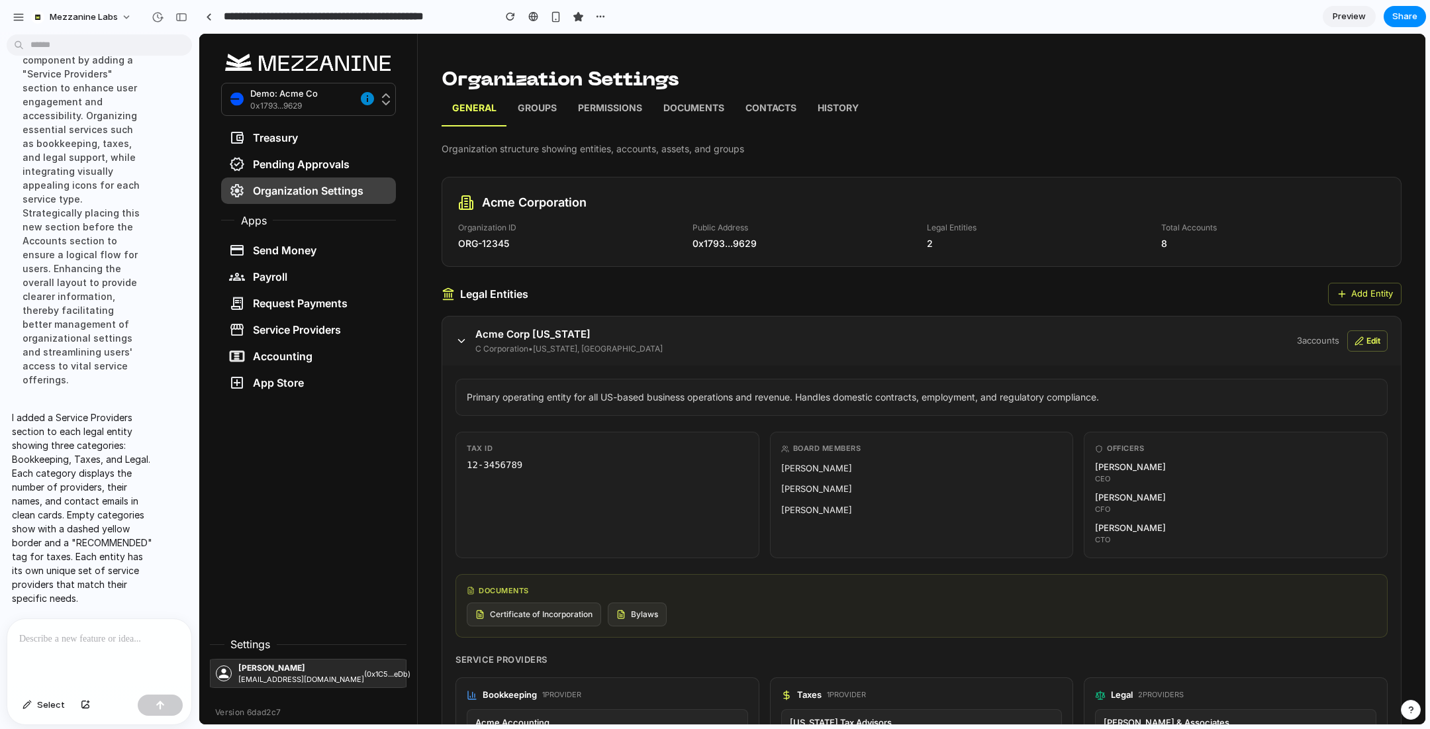
click at [536, 102] on p "Groups" at bounding box center [537, 109] width 39 height 17
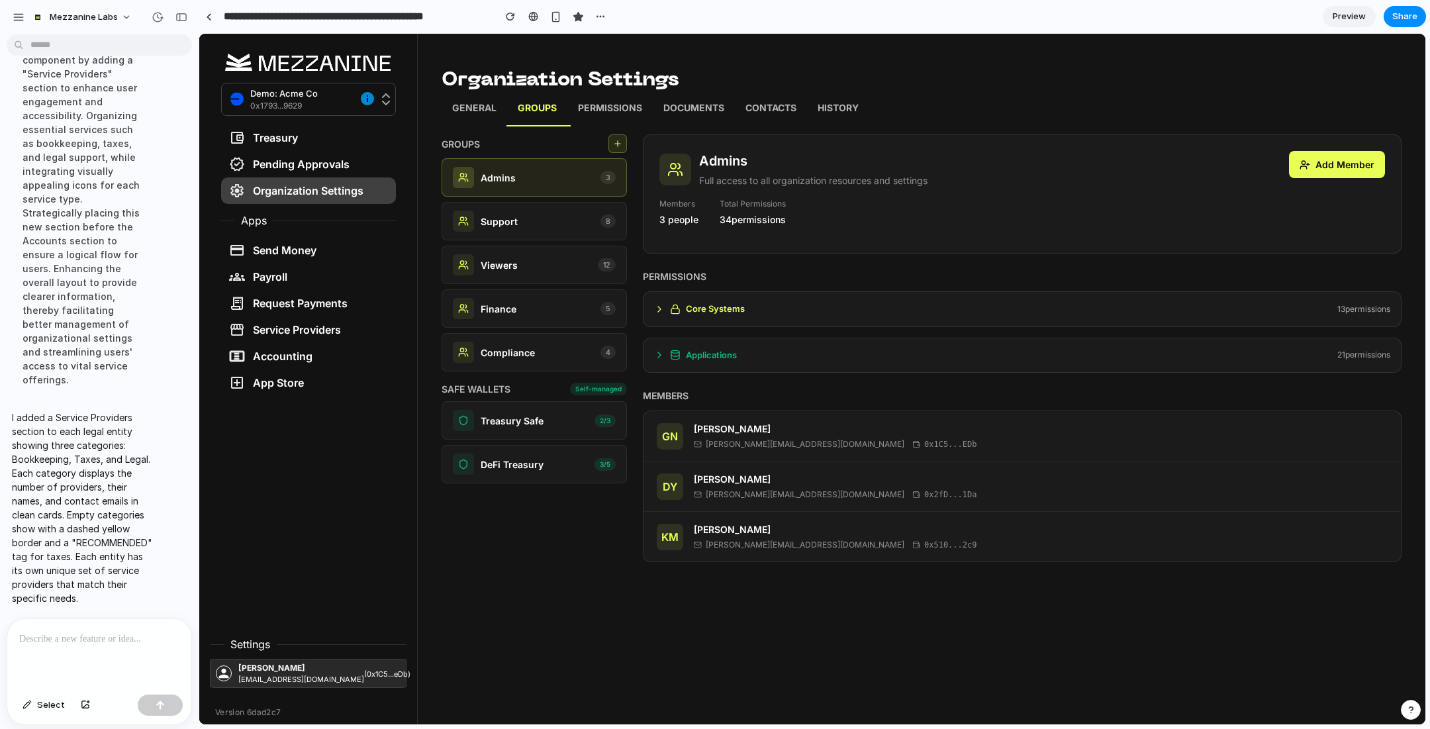
click at [473, 107] on p "General" at bounding box center [474, 109] width 44 height 17
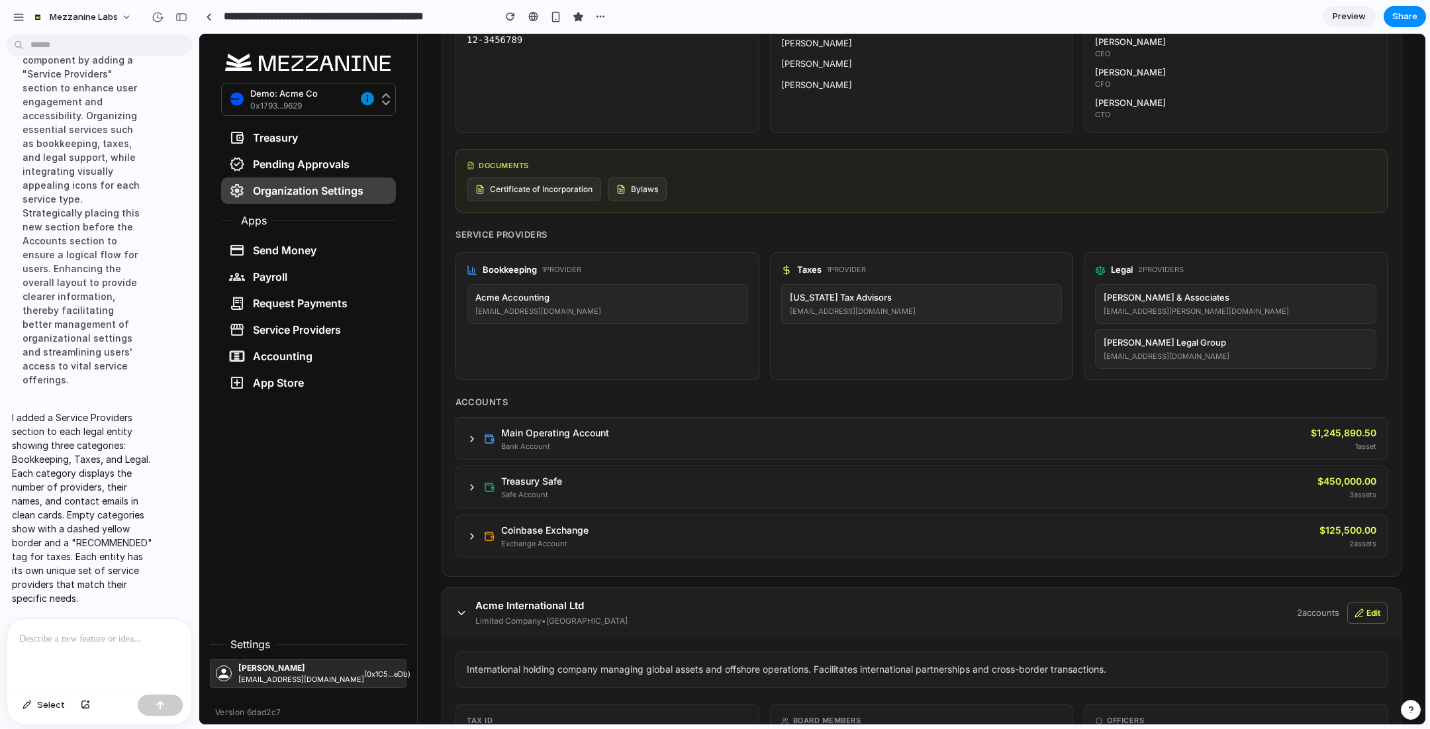
scroll to position [1136, 0]
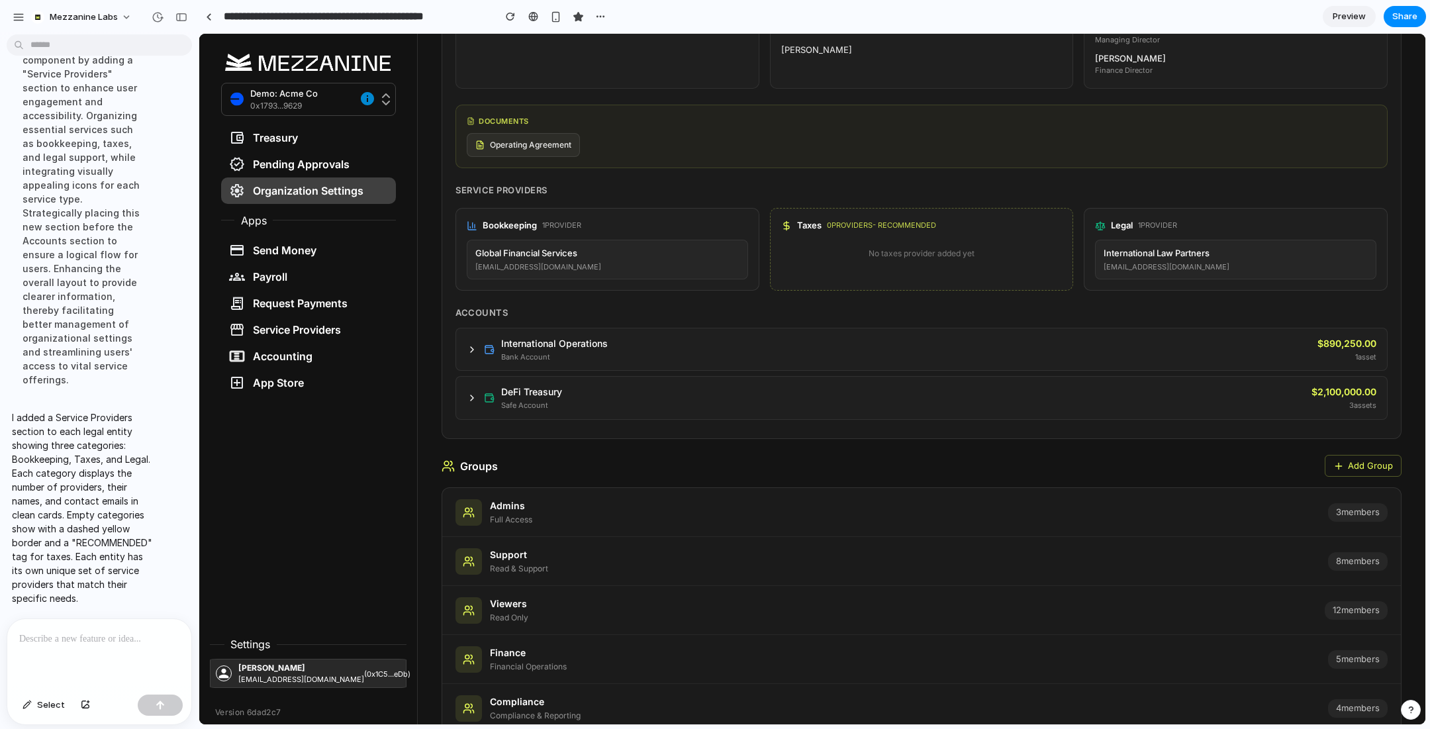
click at [105, 640] on p at bounding box center [99, 639] width 160 height 16
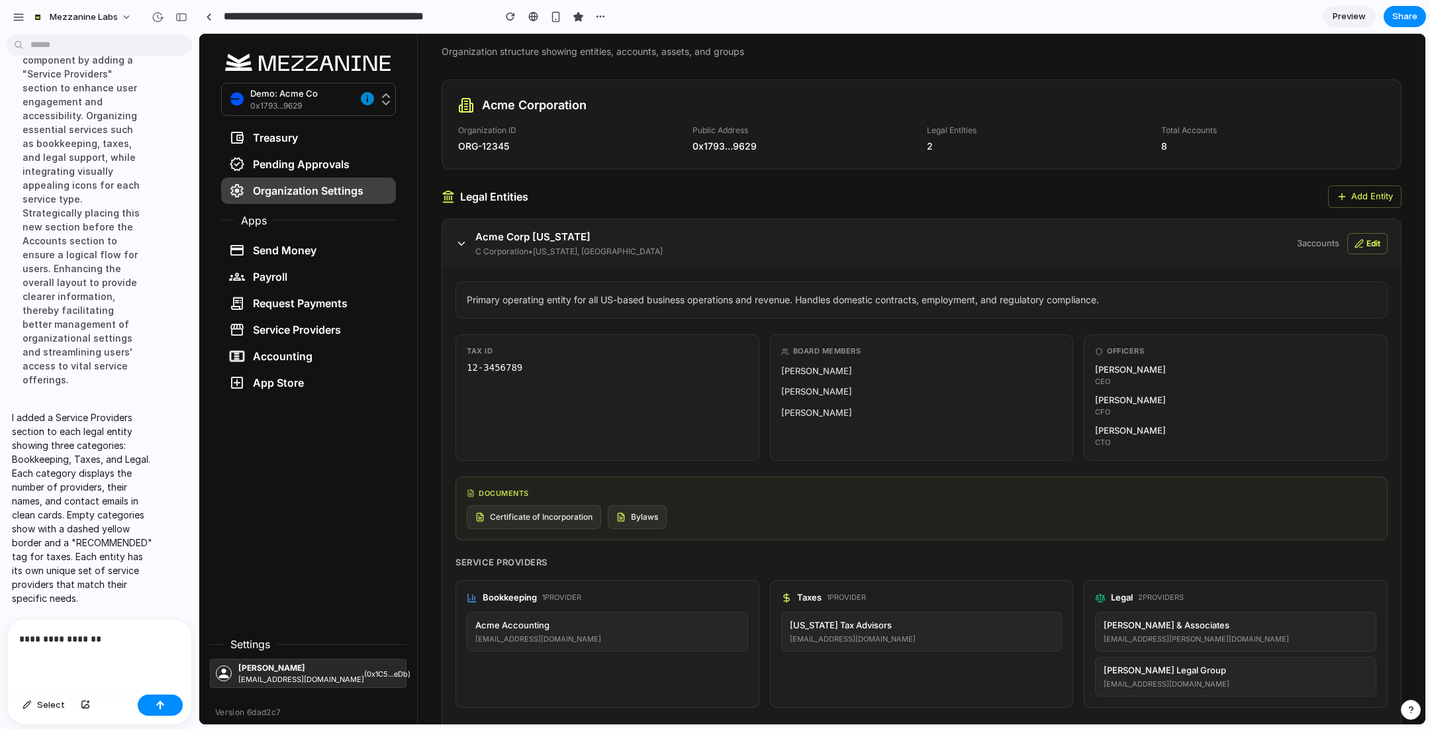
scroll to position [0, 0]
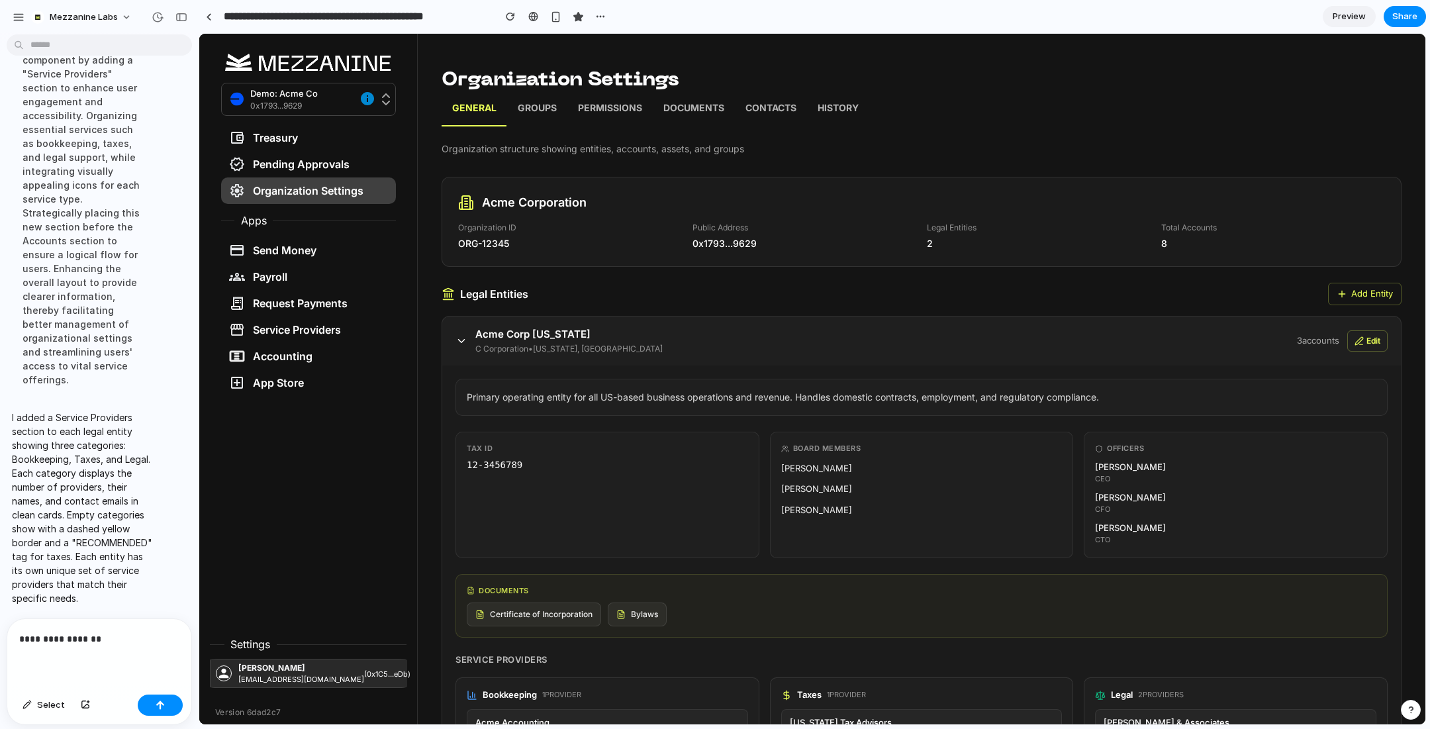
click at [533, 102] on p "Groups" at bounding box center [537, 109] width 39 height 17
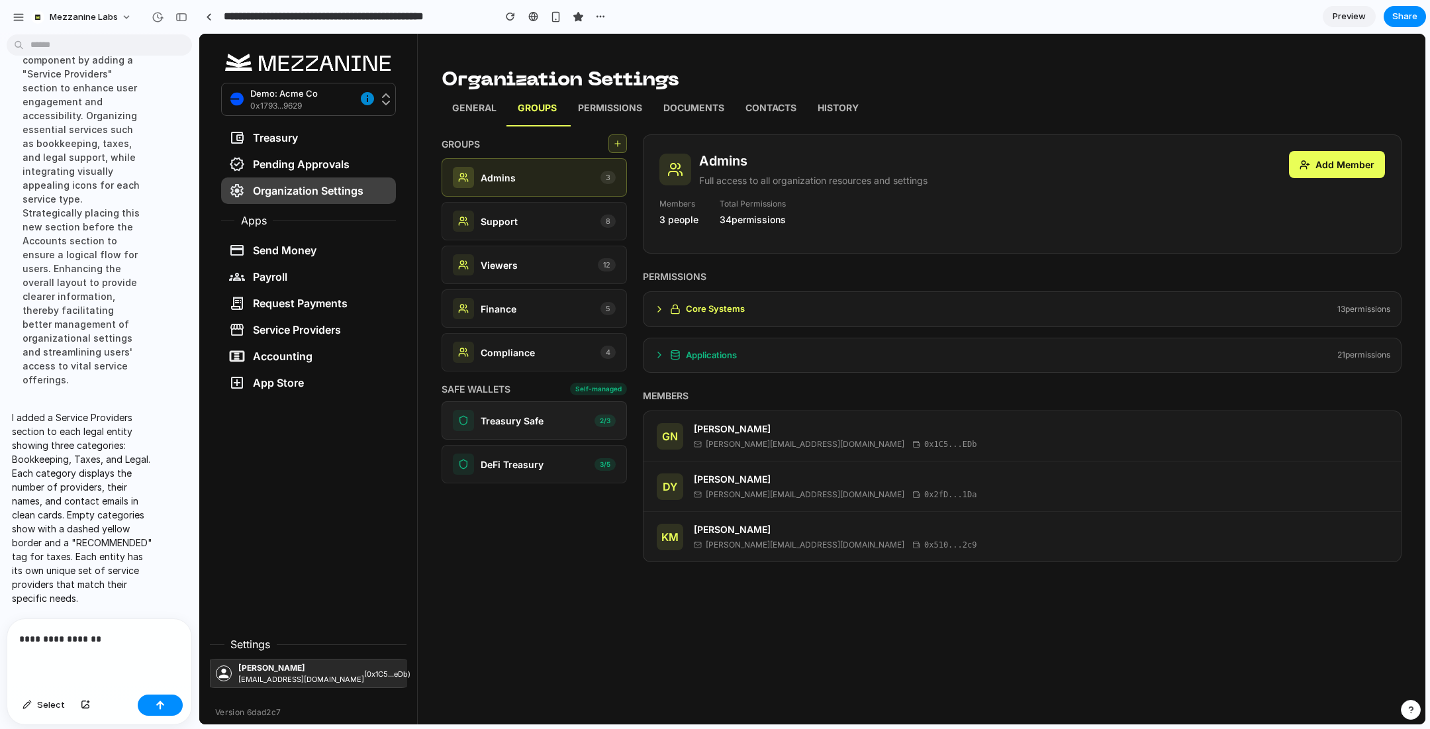
click at [530, 414] on p "Treasury Safe" at bounding box center [512, 421] width 63 height 14
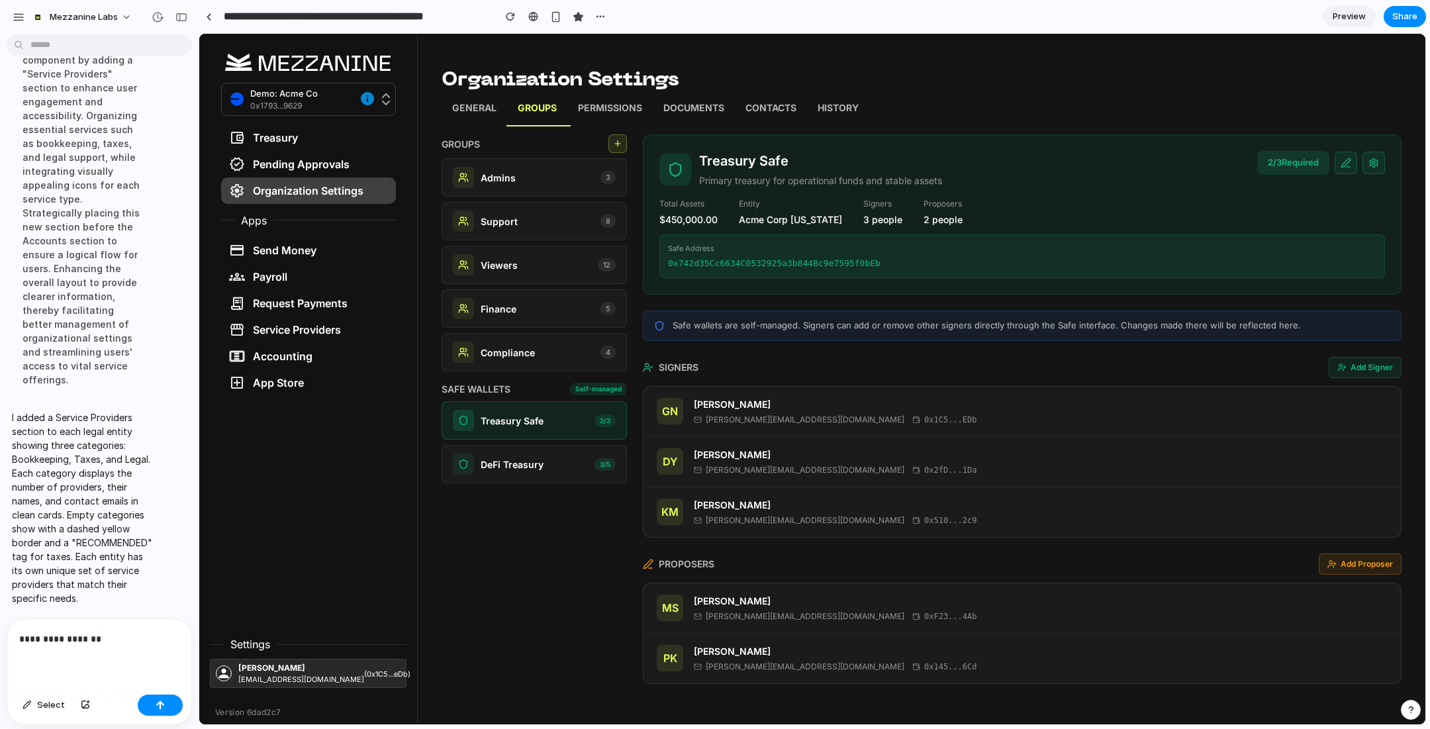
click at [479, 102] on p "General" at bounding box center [474, 109] width 44 height 17
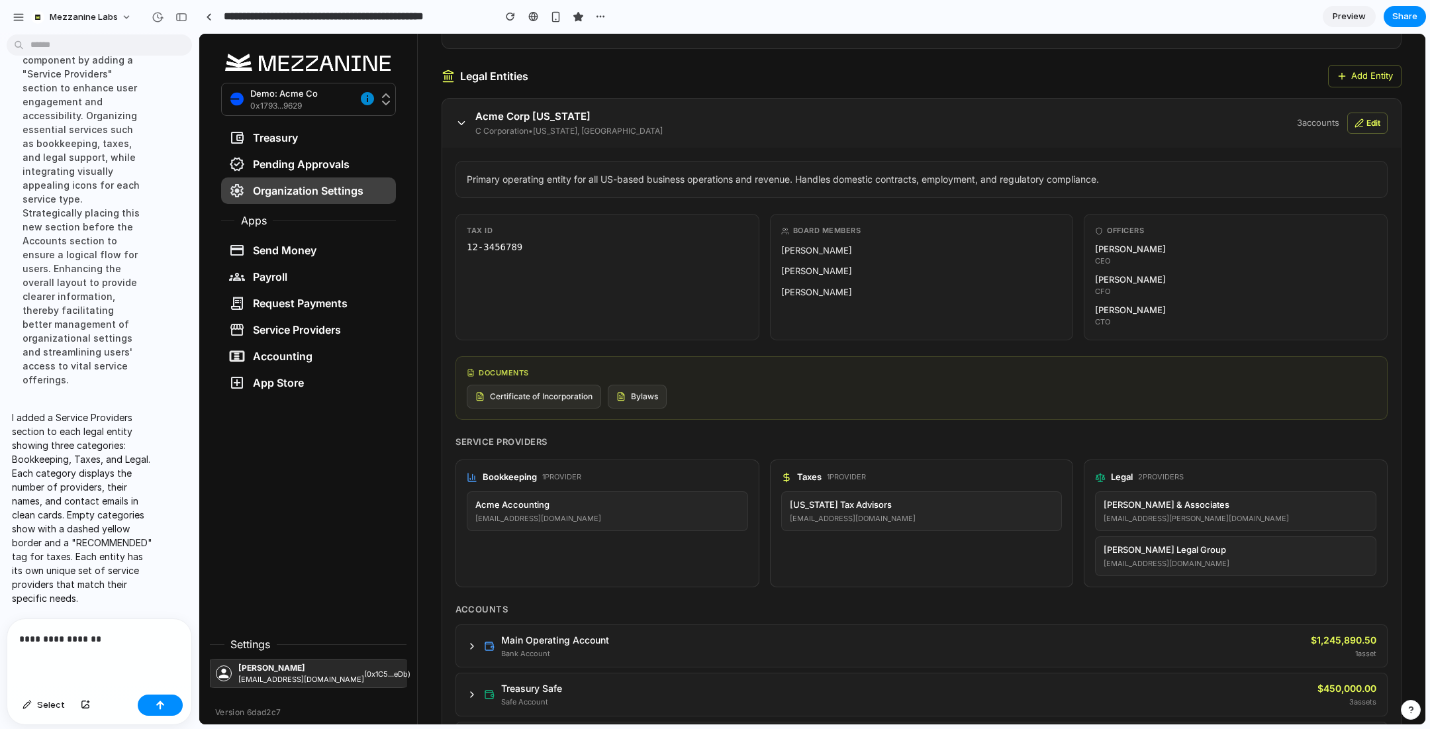
scroll to position [218, 0]
click at [1367, 119] on button "Edit" at bounding box center [1367, 122] width 40 height 21
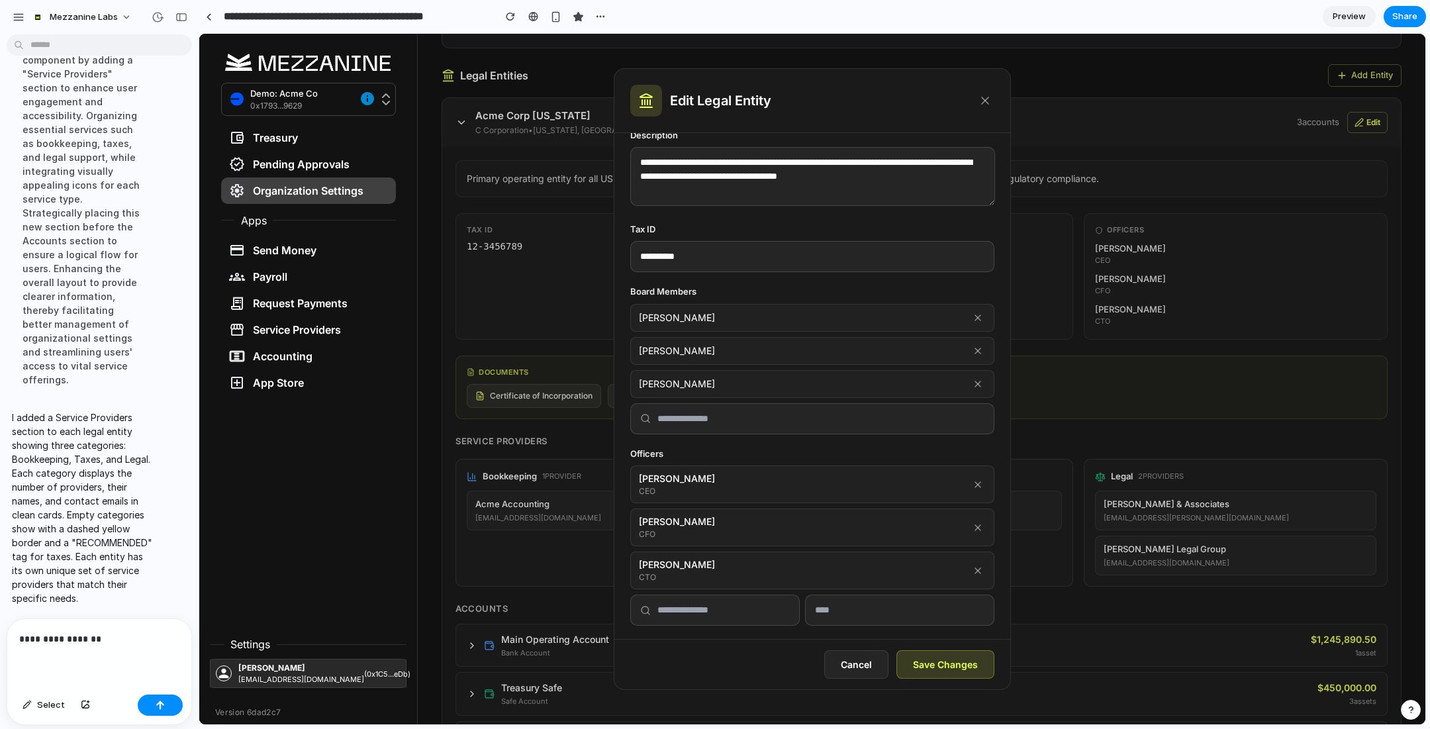
scroll to position [367, 0]
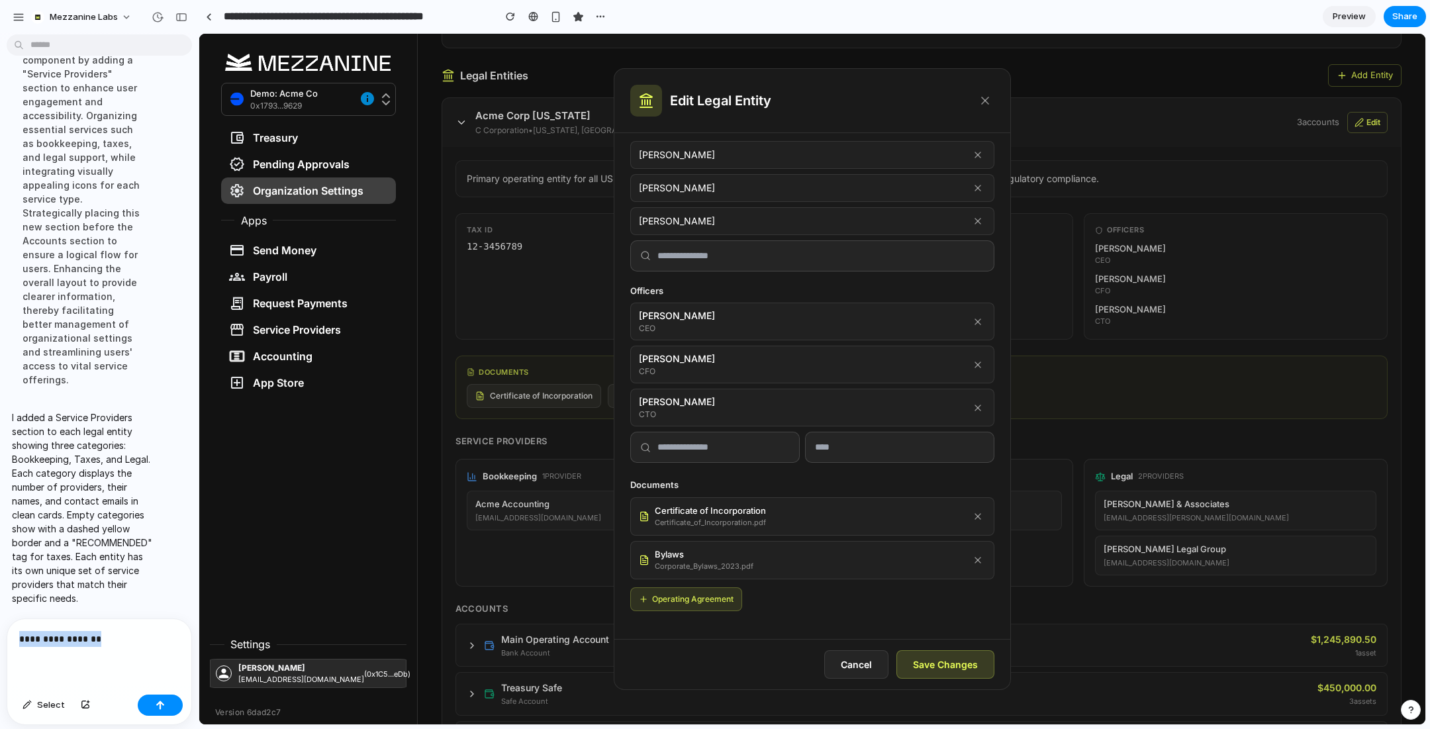
drag, startPoint x: 105, startPoint y: 637, endPoint x: 0, endPoint y: 628, distance: 105.6
click at [0, 628] on div "**********" at bounding box center [95, 671] width 191 height 107
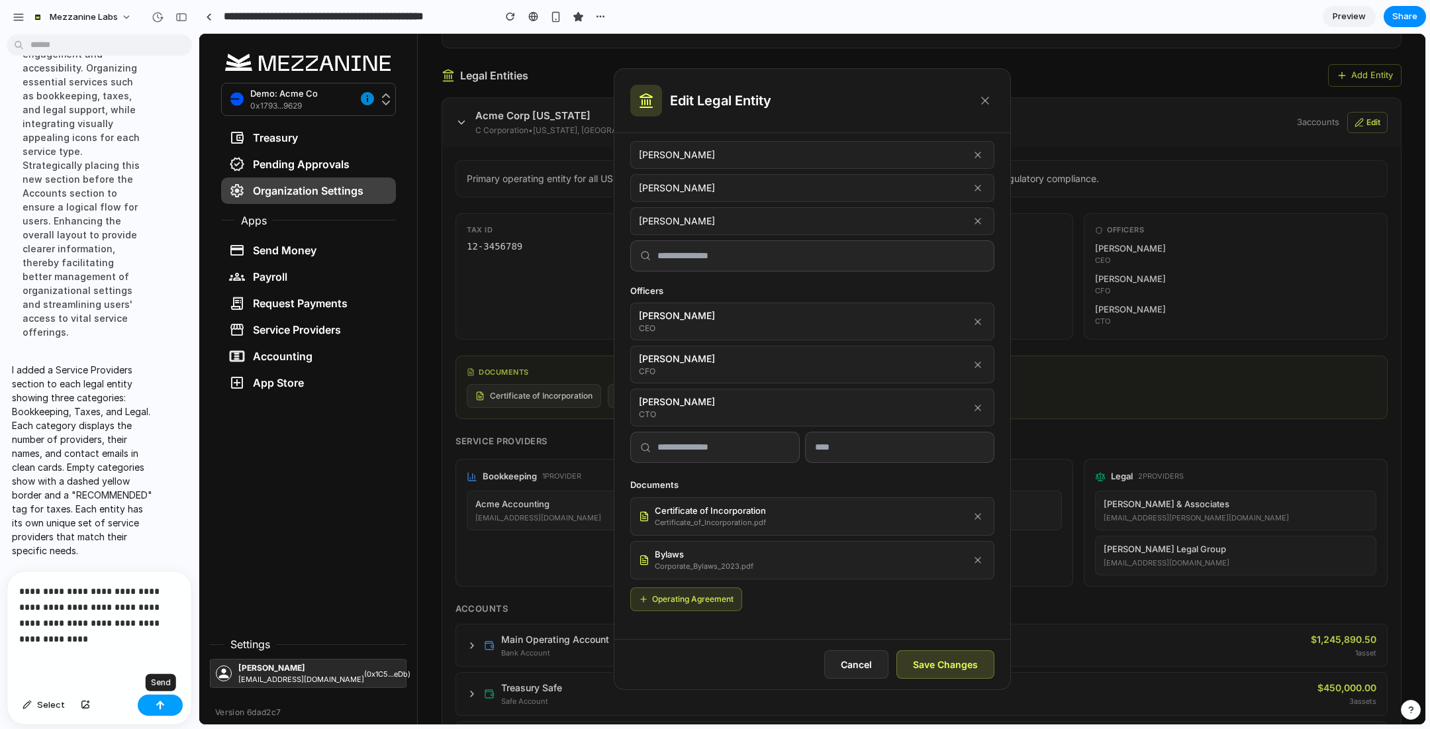
click at [163, 706] on div "button" at bounding box center [160, 704] width 9 height 9
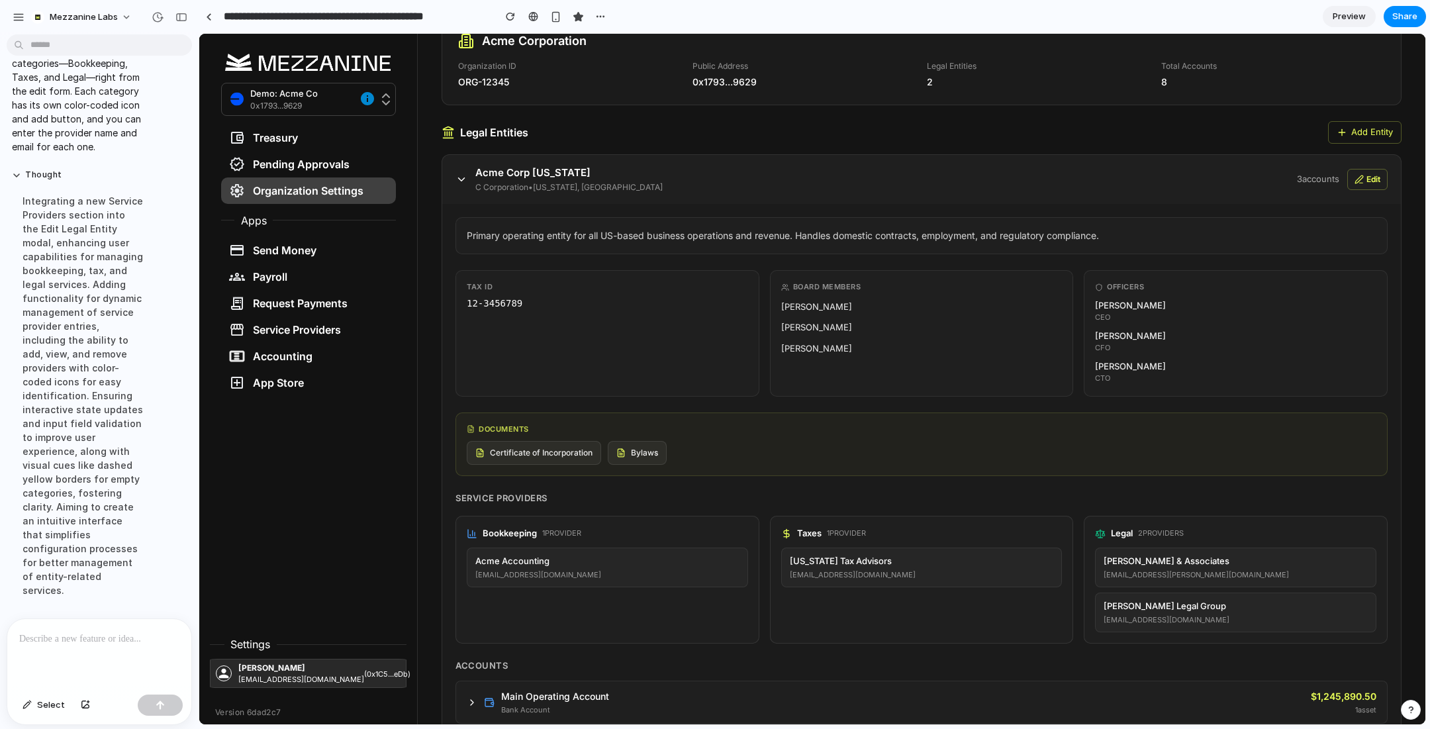
scroll to position [116, 0]
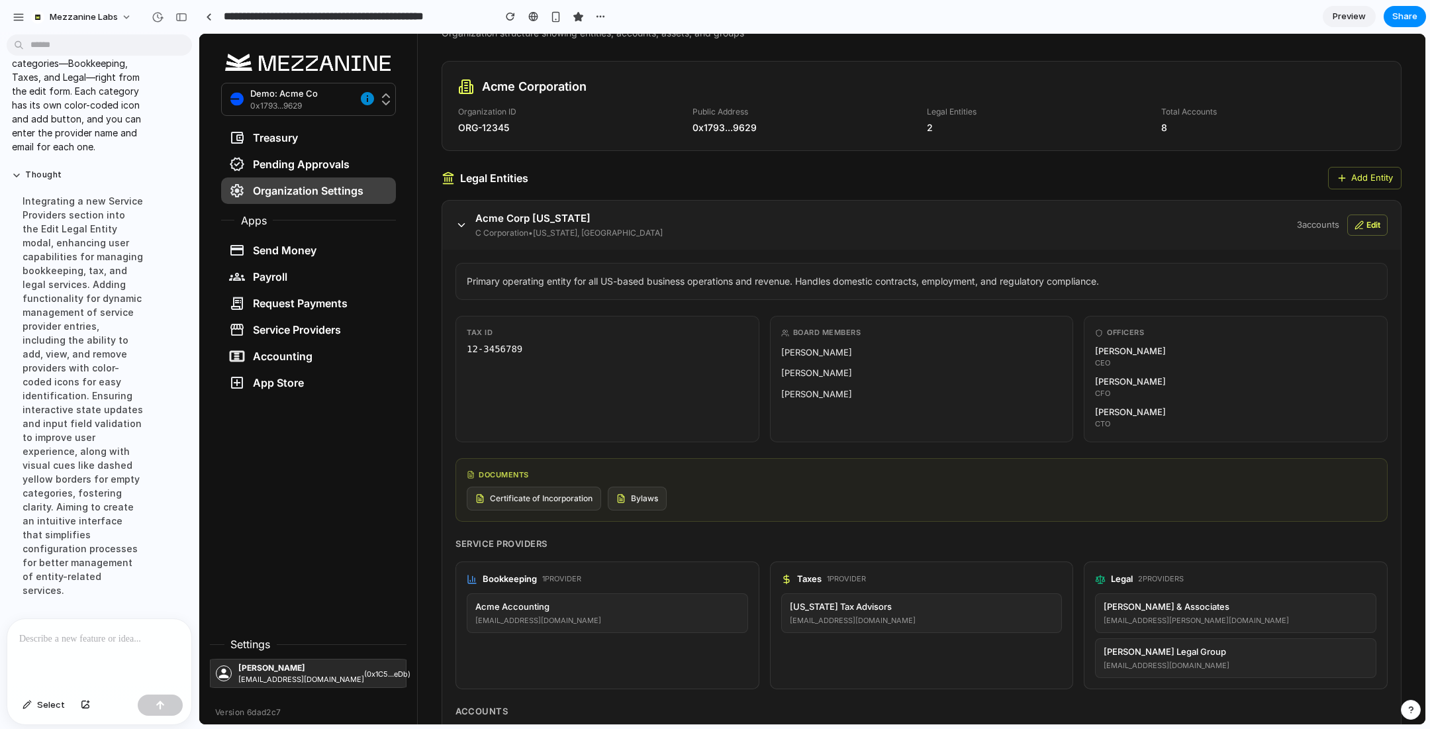
click at [1366, 225] on button "Edit" at bounding box center [1367, 224] width 40 height 21
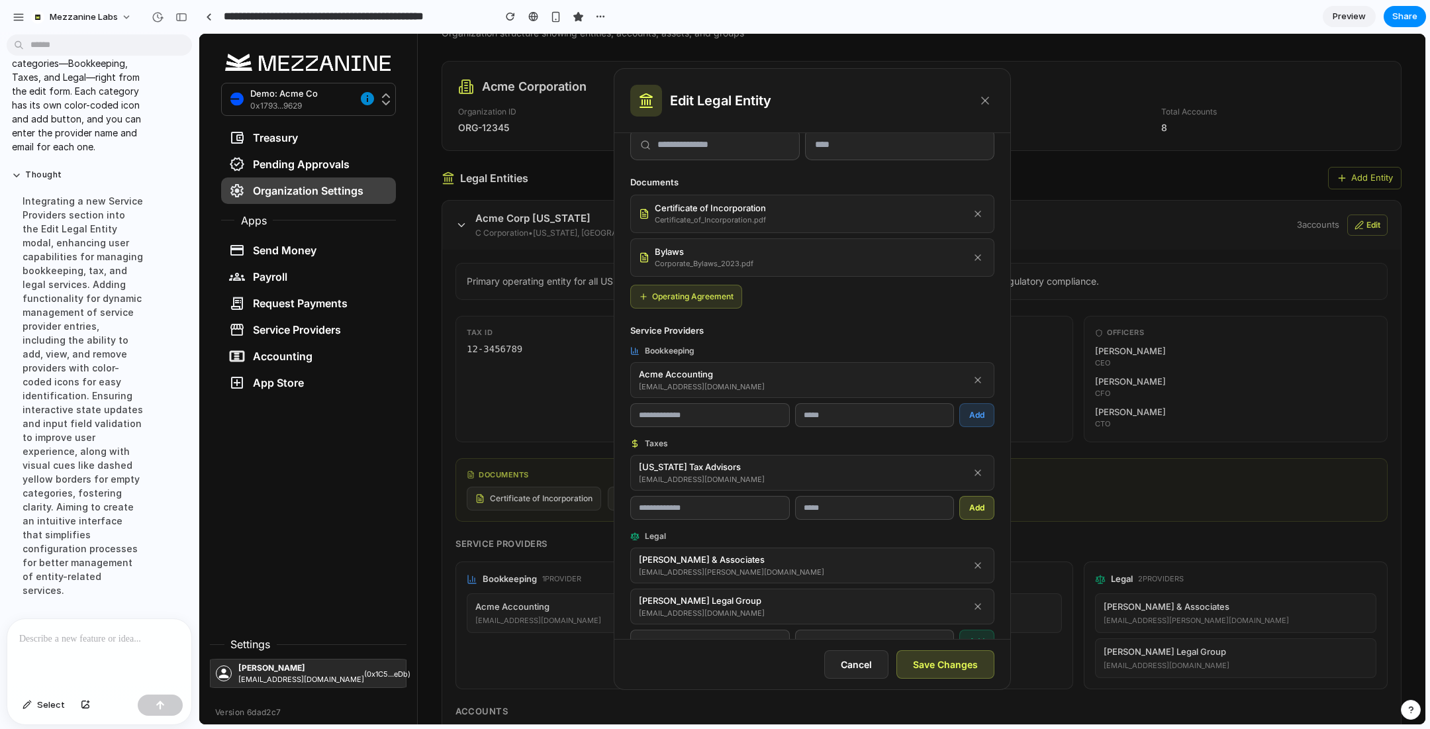
scroll to position [710, 0]
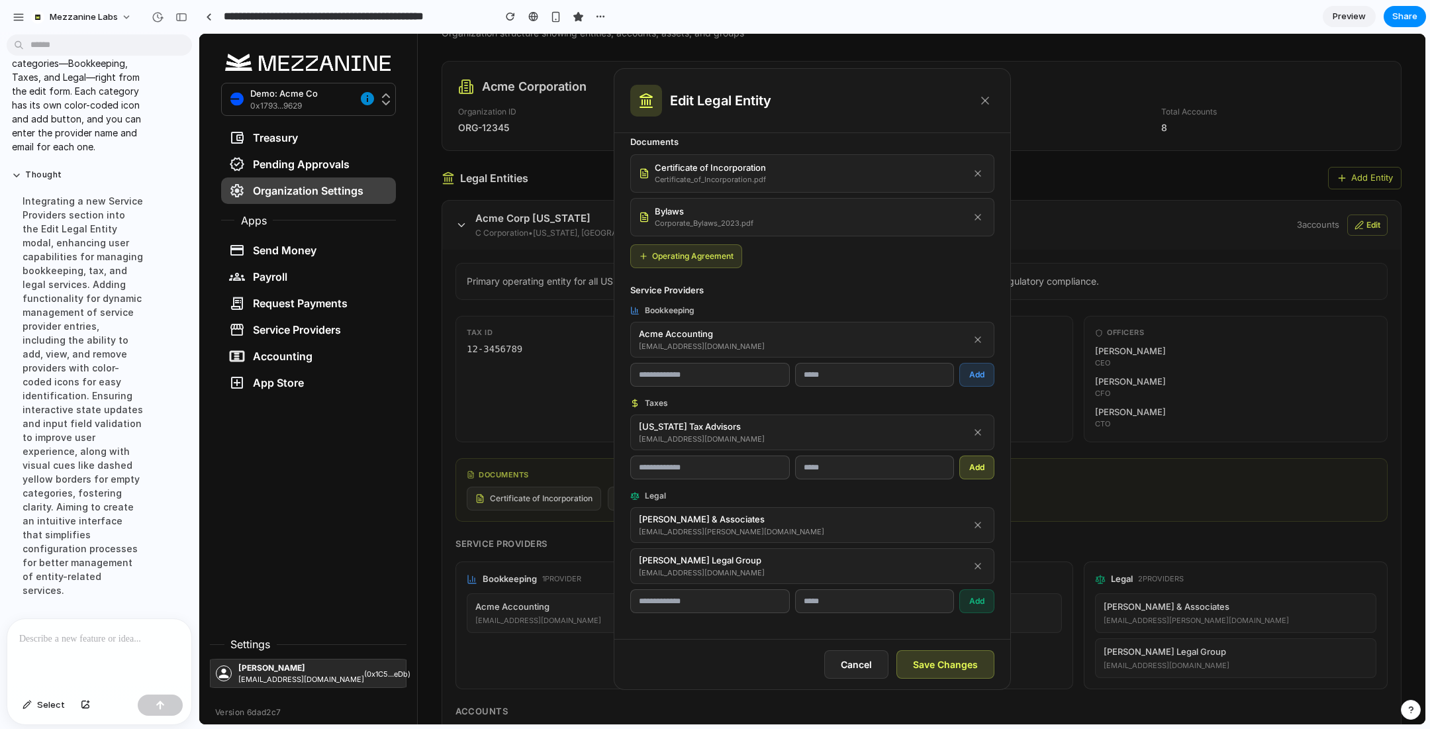
click at [708, 602] on input "text" at bounding box center [710, 601] width 160 height 24
click at [711, 602] on input "text" at bounding box center [710, 601] width 160 height 24
click at [756, 494] on div "Legal" at bounding box center [812, 496] width 364 height 12
click at [981, 99] on icon at bounding box center [984, 100] width 13 height 13
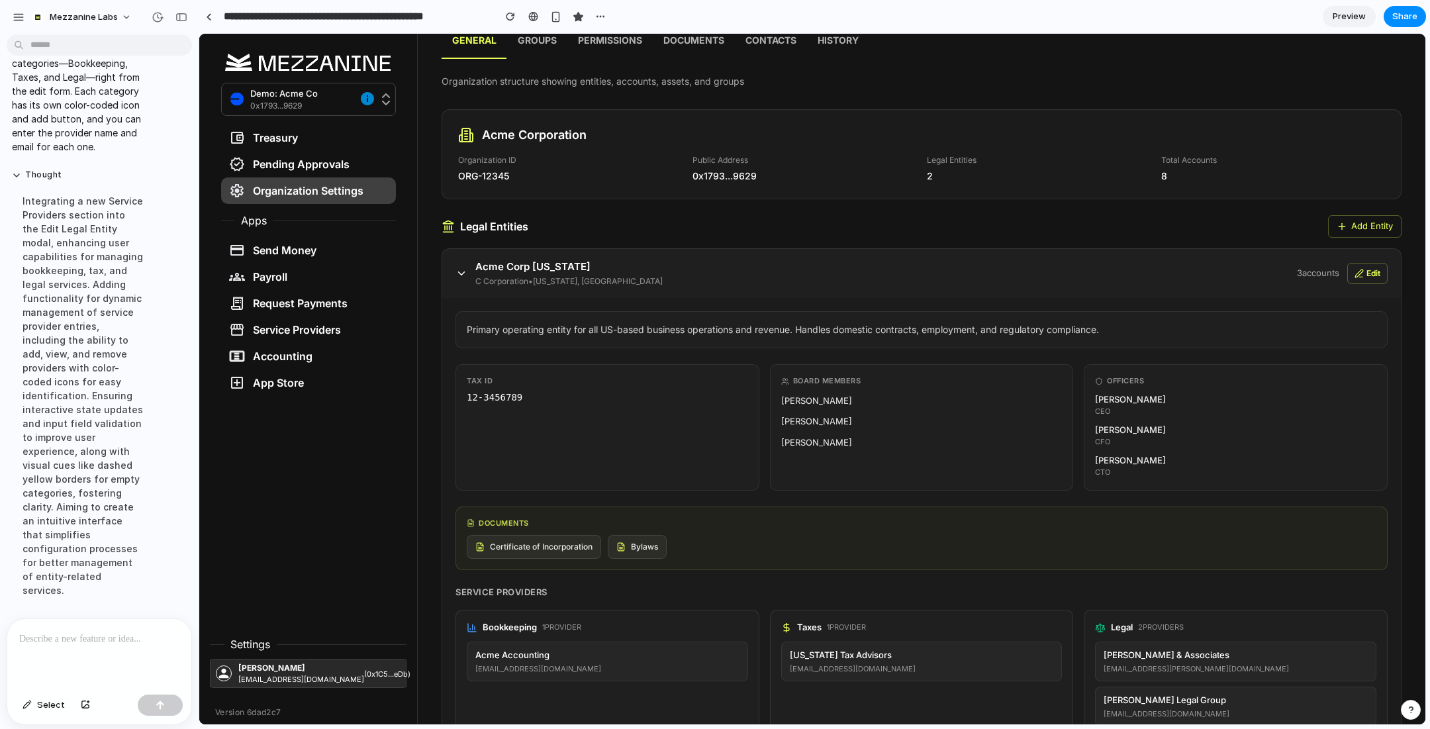
scroll to position [0, 0]
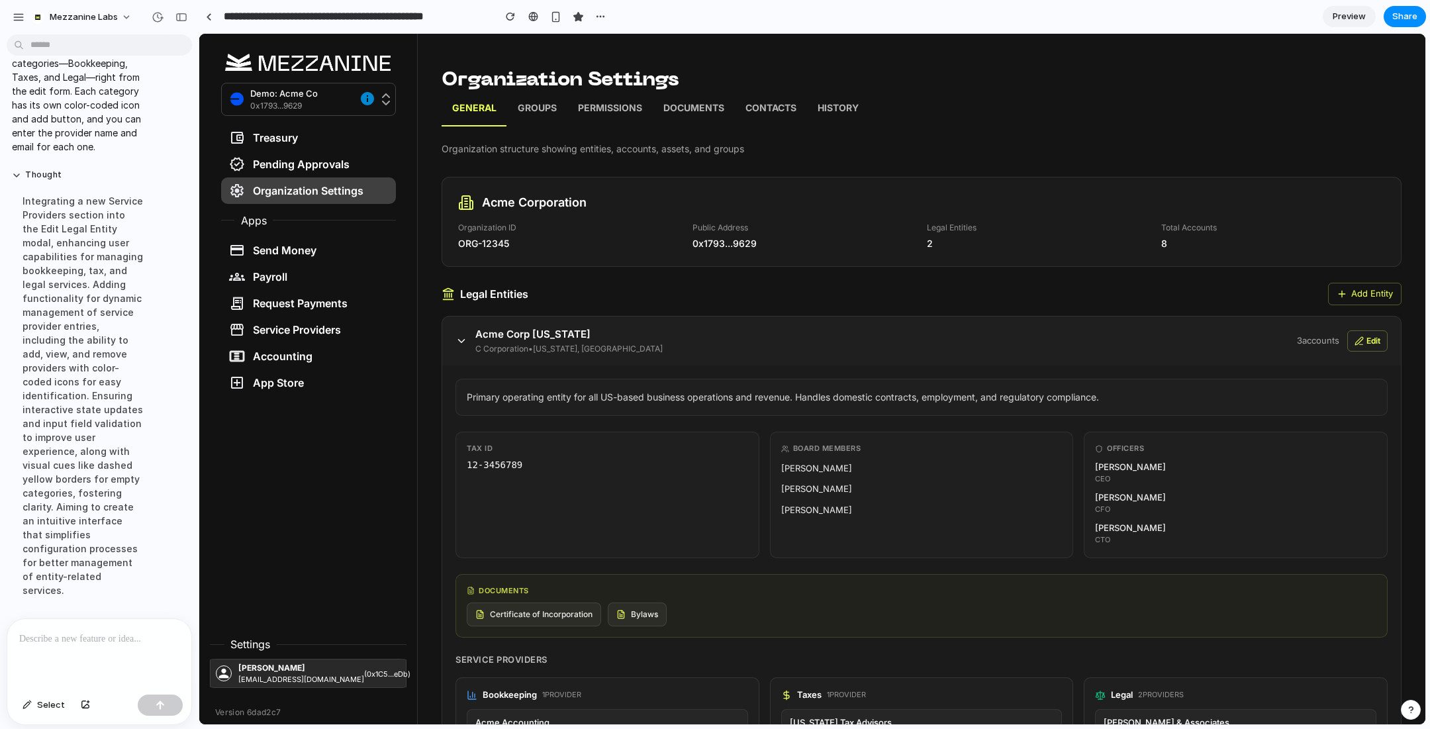
click at [537, 103] on p "Groups" at bounding box center [537, 109] width 39 height 17
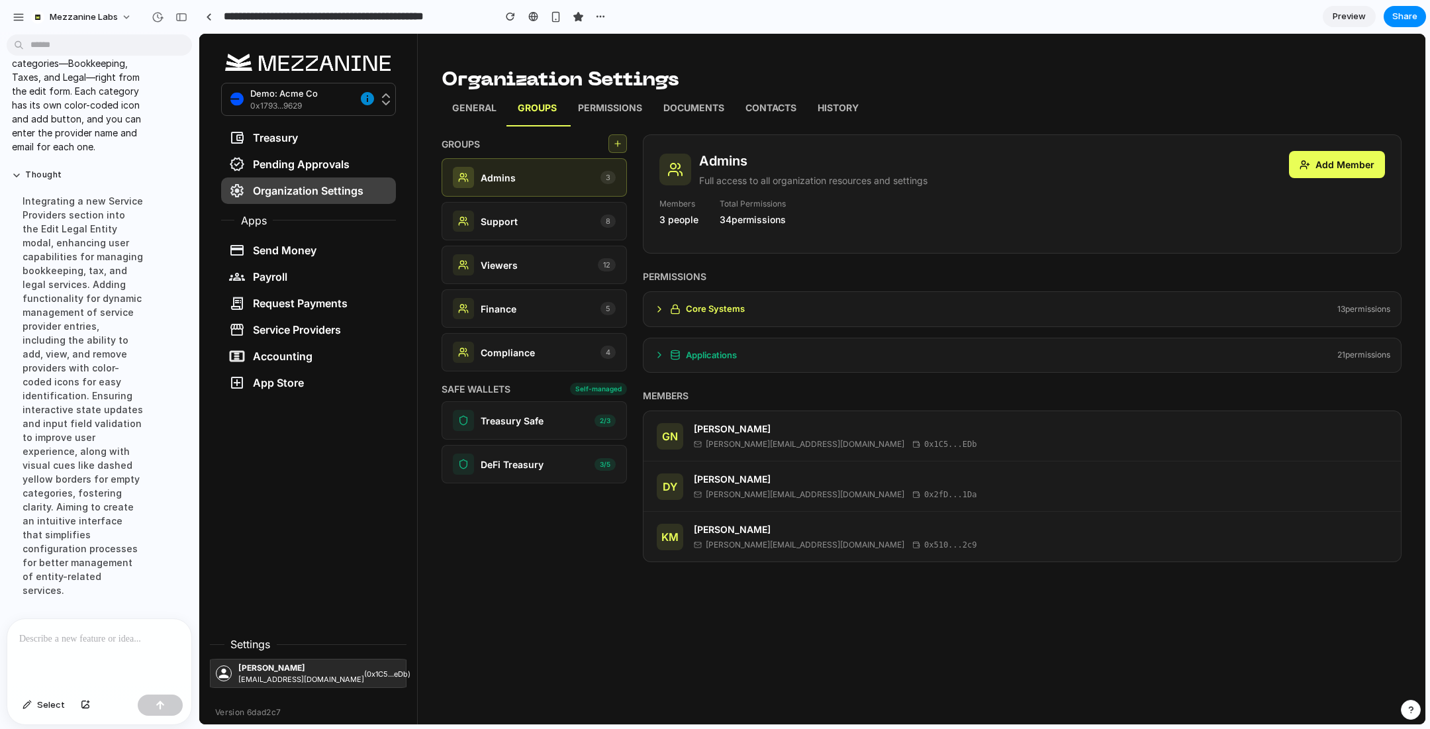
click at [469, 100] on link "General" at bounding box center [474, 109] width 66 height 33
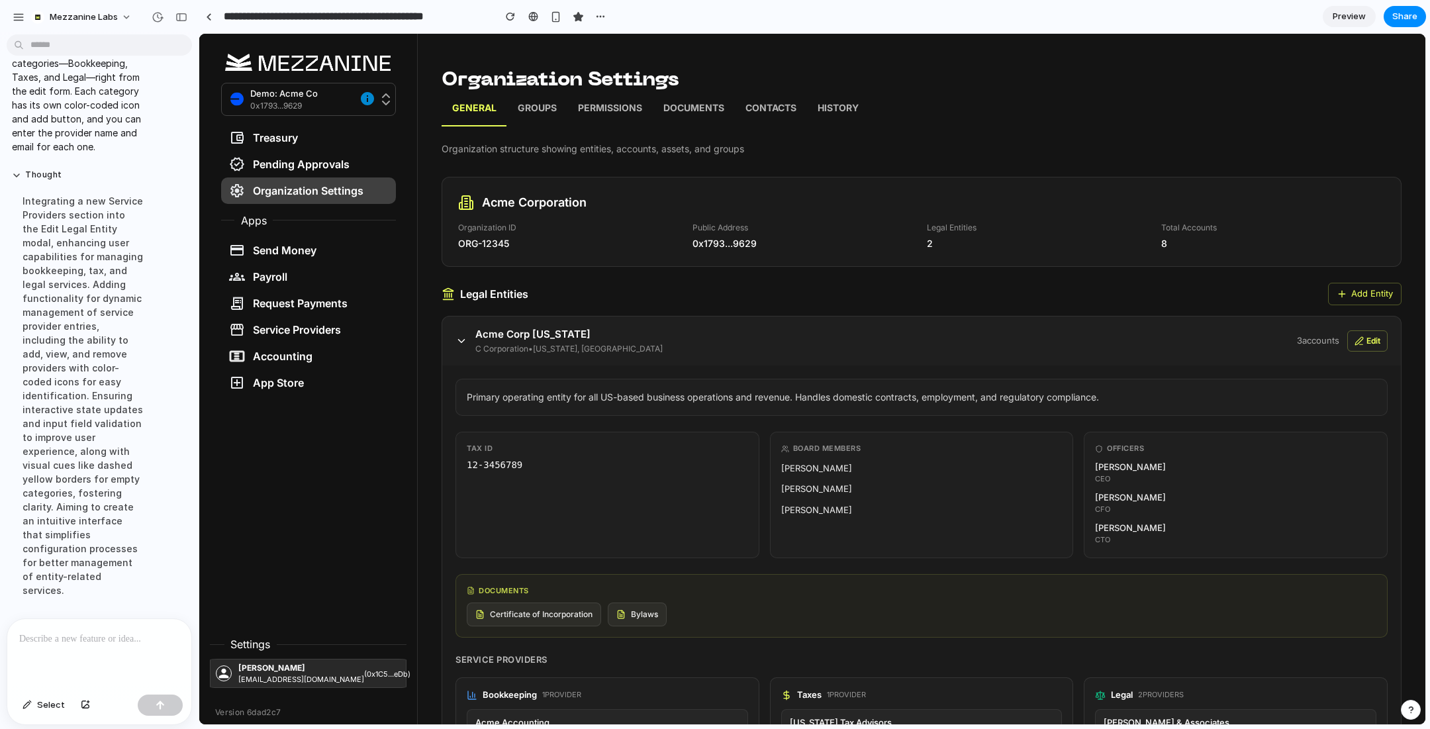
click at [539, 107] on p "Groups" at bounding box center [537, 109] width 39 height 17
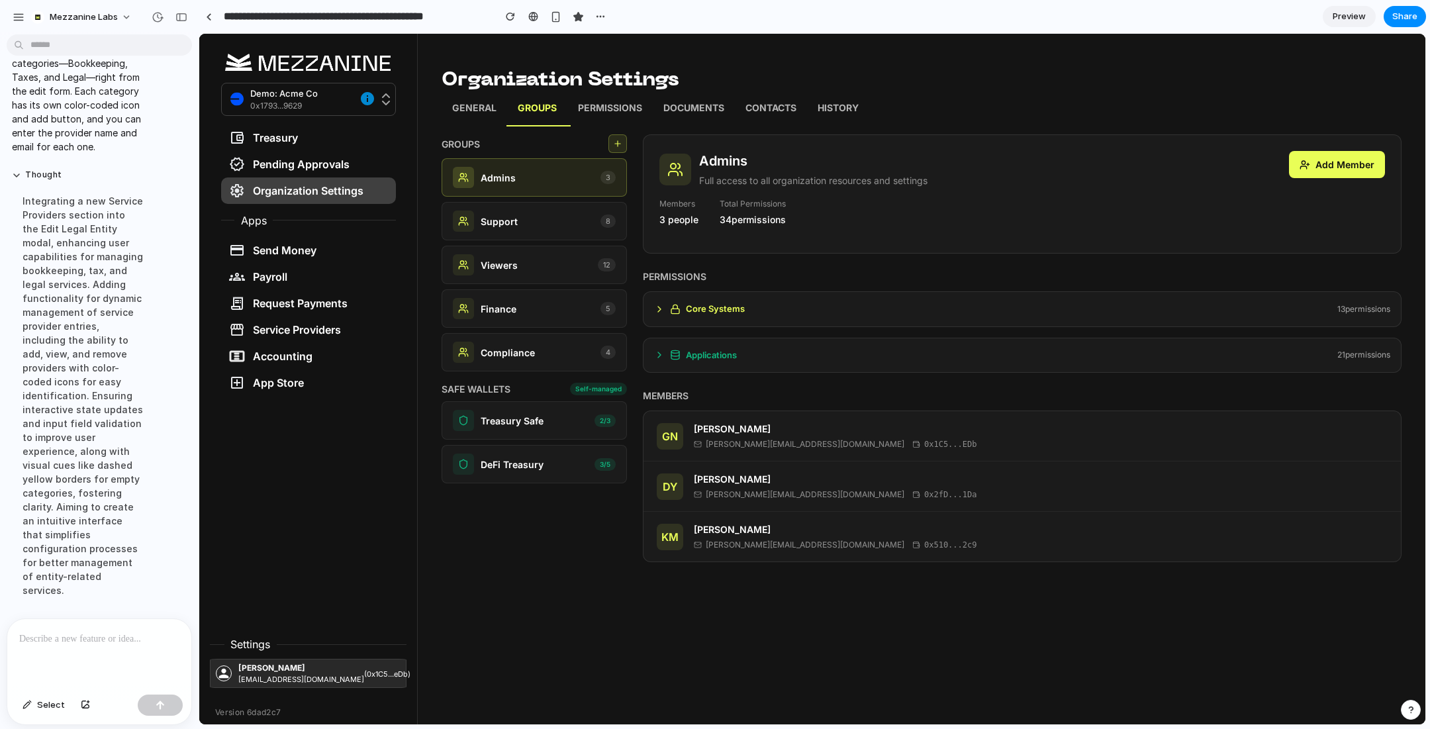
click at [654, 312] on icon at bounding box center [659, 309] width 11 height 11
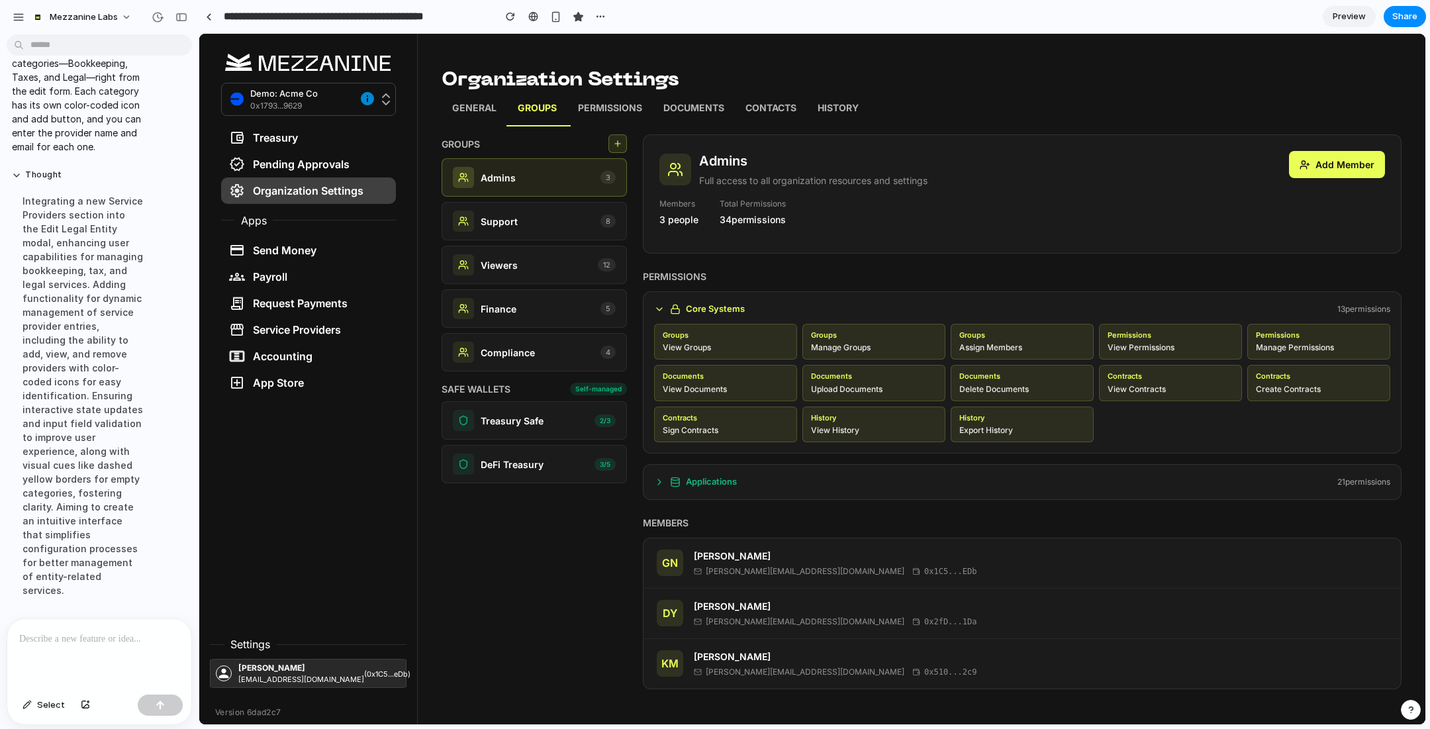
click at [654, 311] on icon at bounding box center [659, 309] width 11 height 11
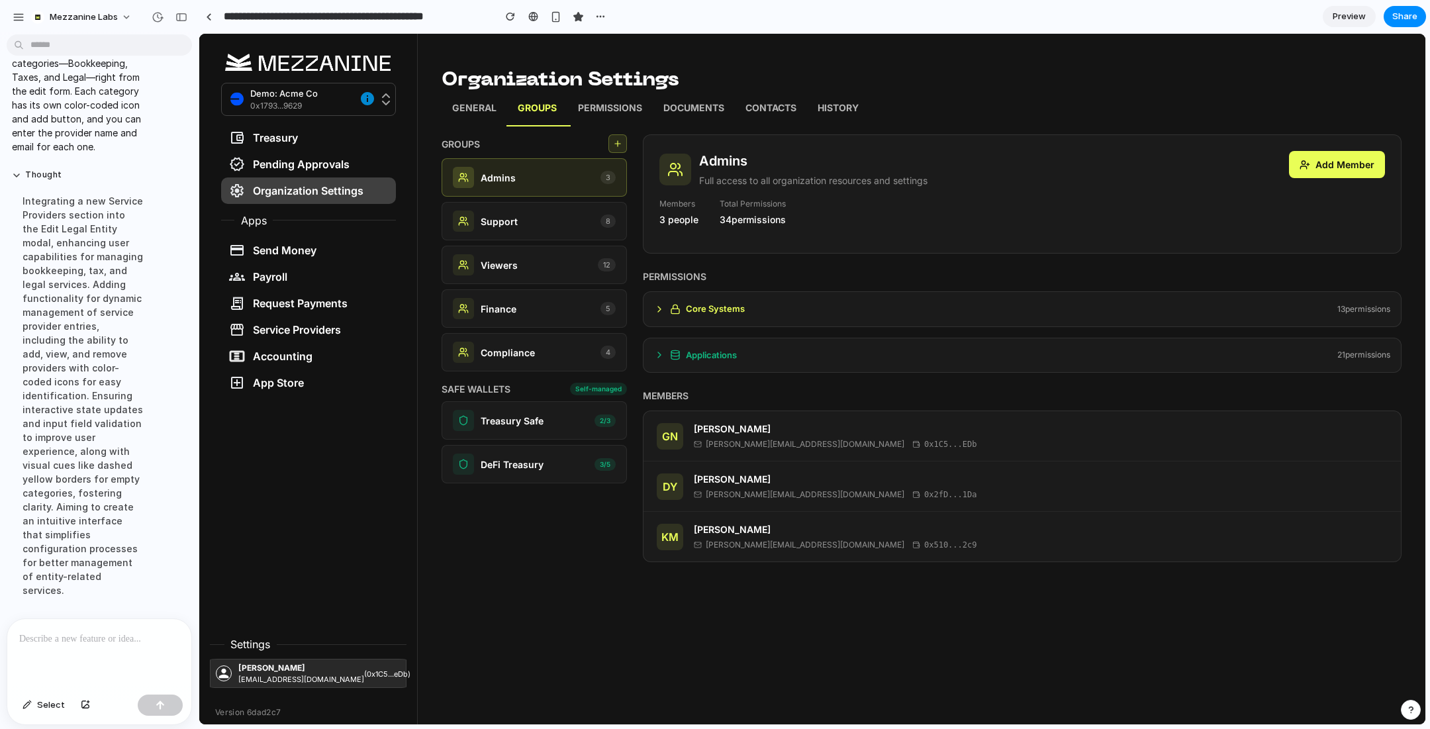
click at [654, 311] on icon at bounding box center [659, 309] width 11 height 11
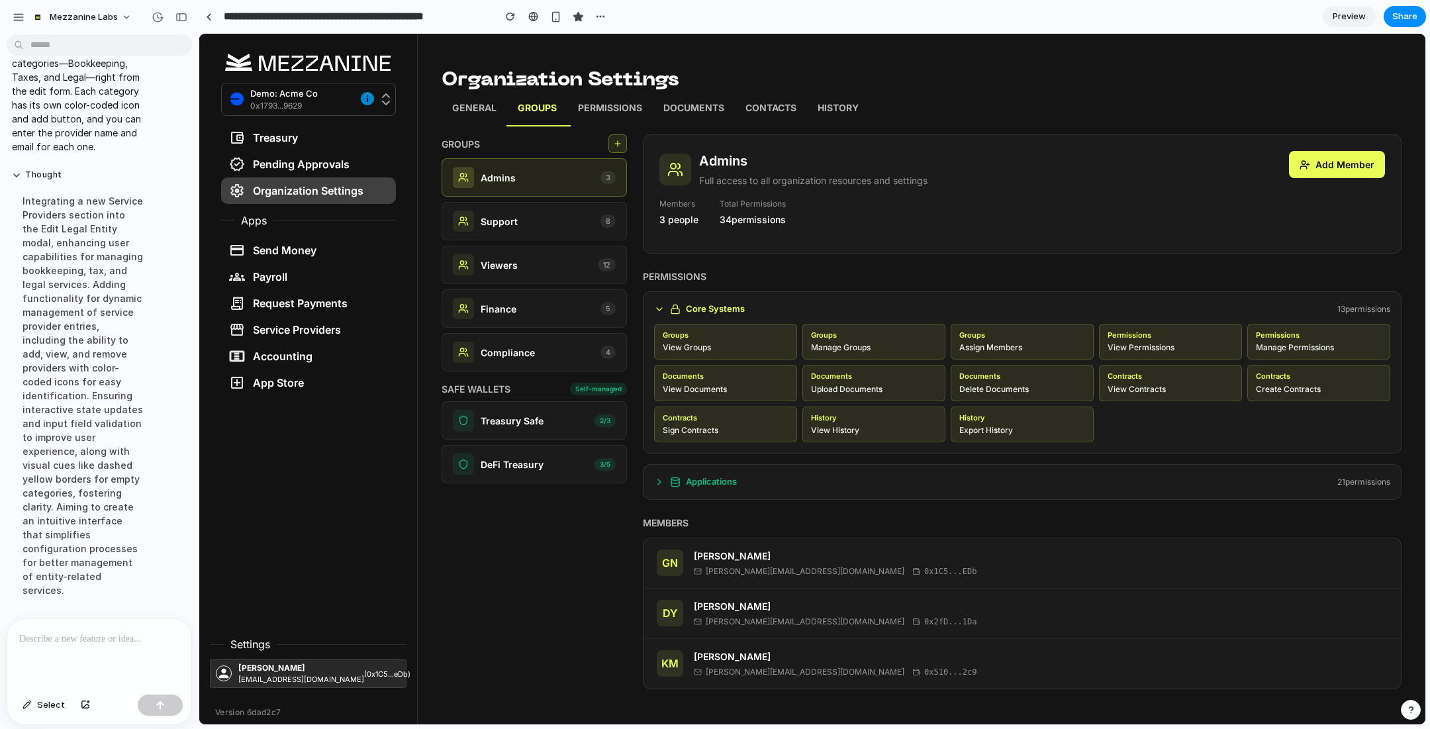
click at [654, 311] on icon at bounding box center [659, 309] width 11 height 11
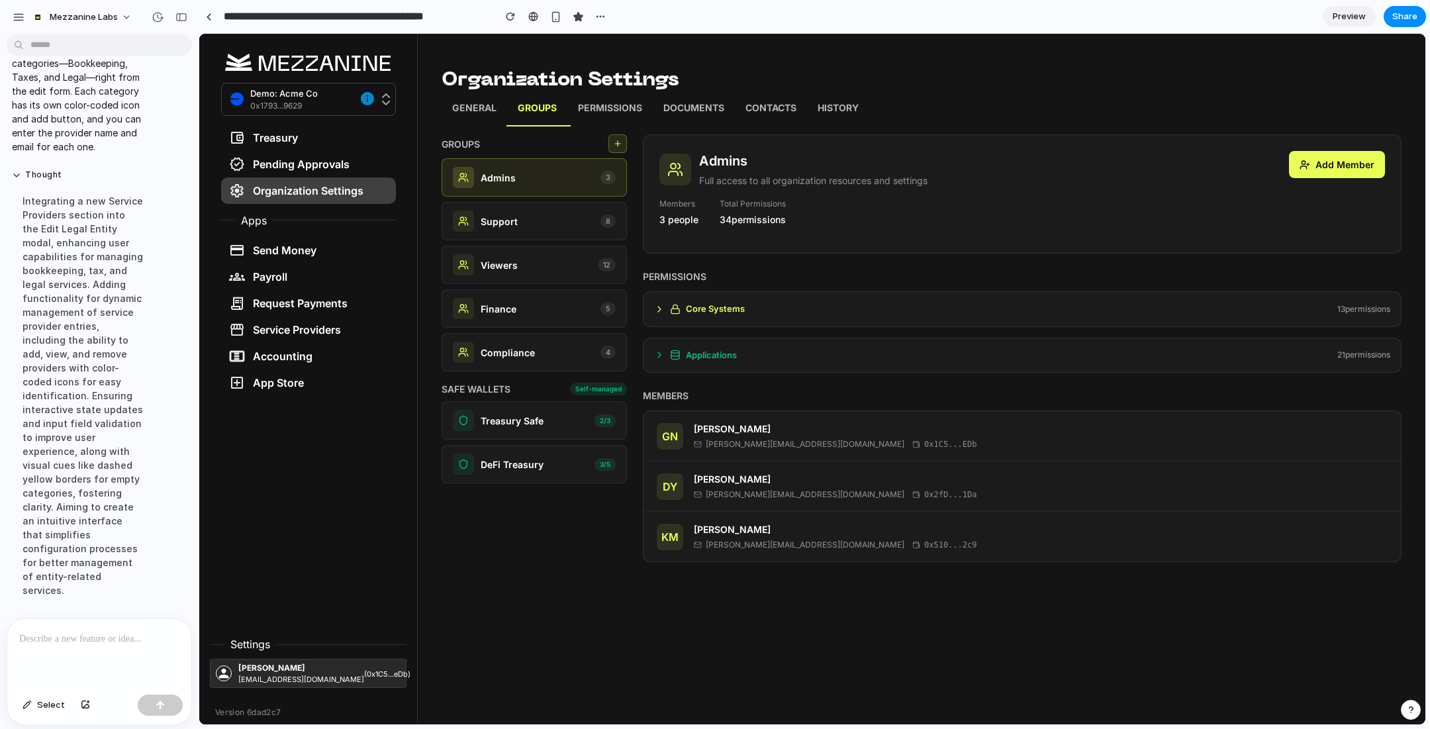
click at [657, 350] on icon at bounding box center [659, 354] width 11 height 11
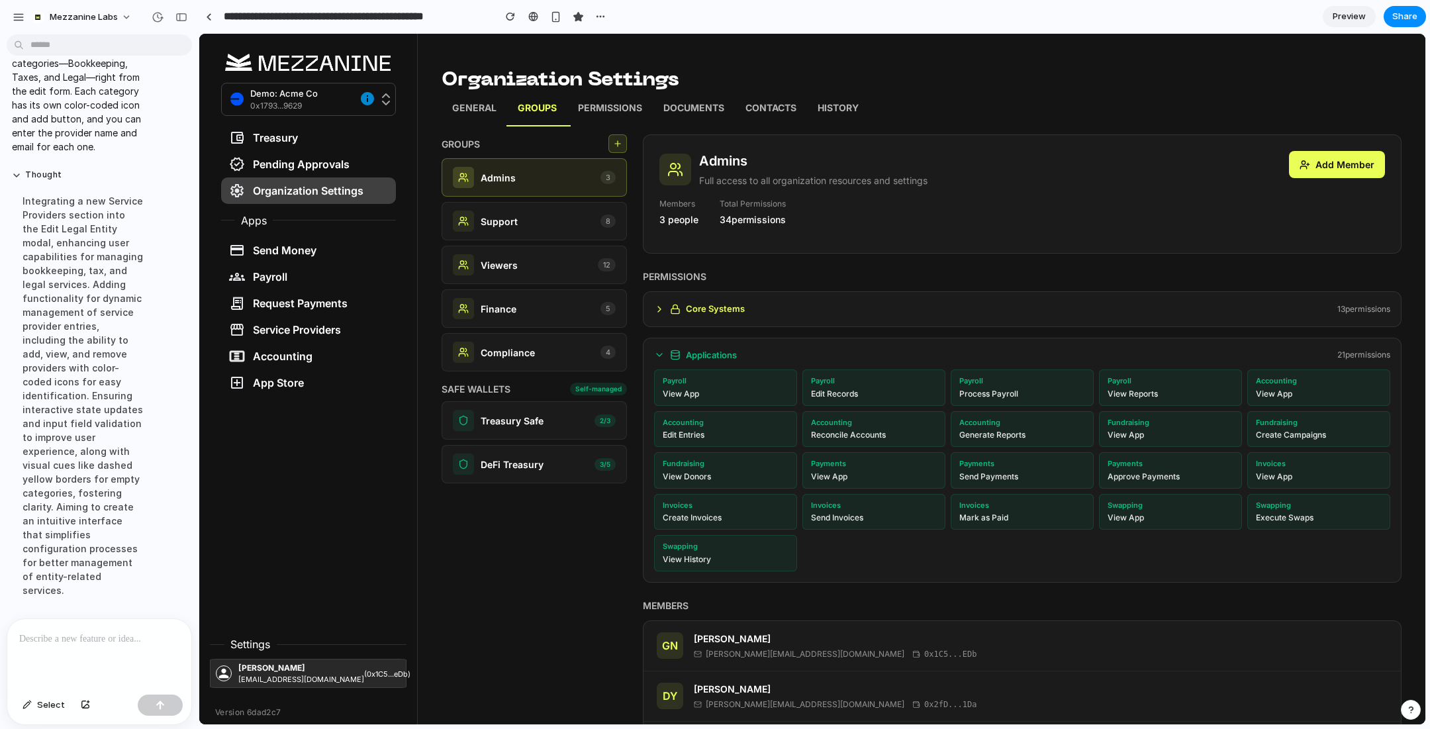
click at [657, 350] on icon at bounding box center [659, 354] width 11 height 11
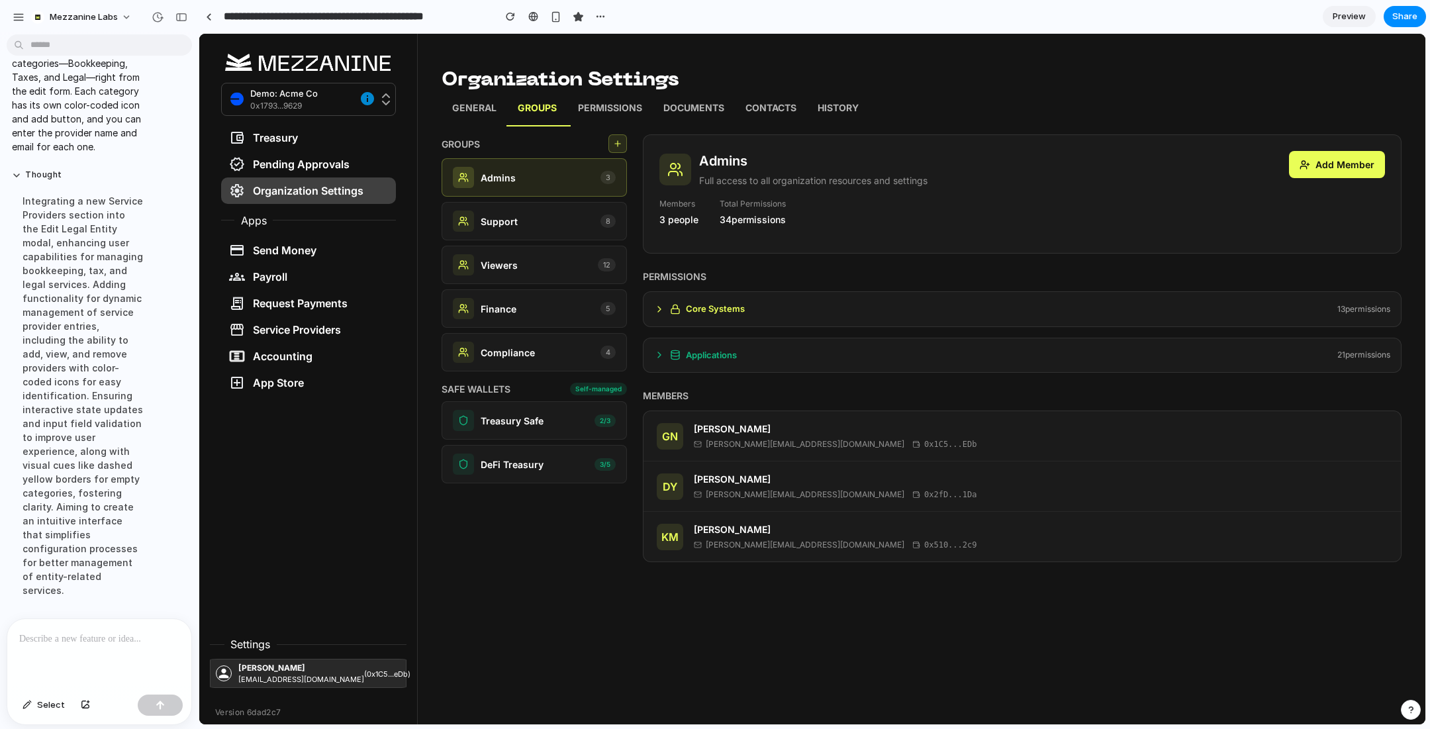
click at [598, 108] on p "Permissions" at bounding box center [610, 109] width 64 height 17
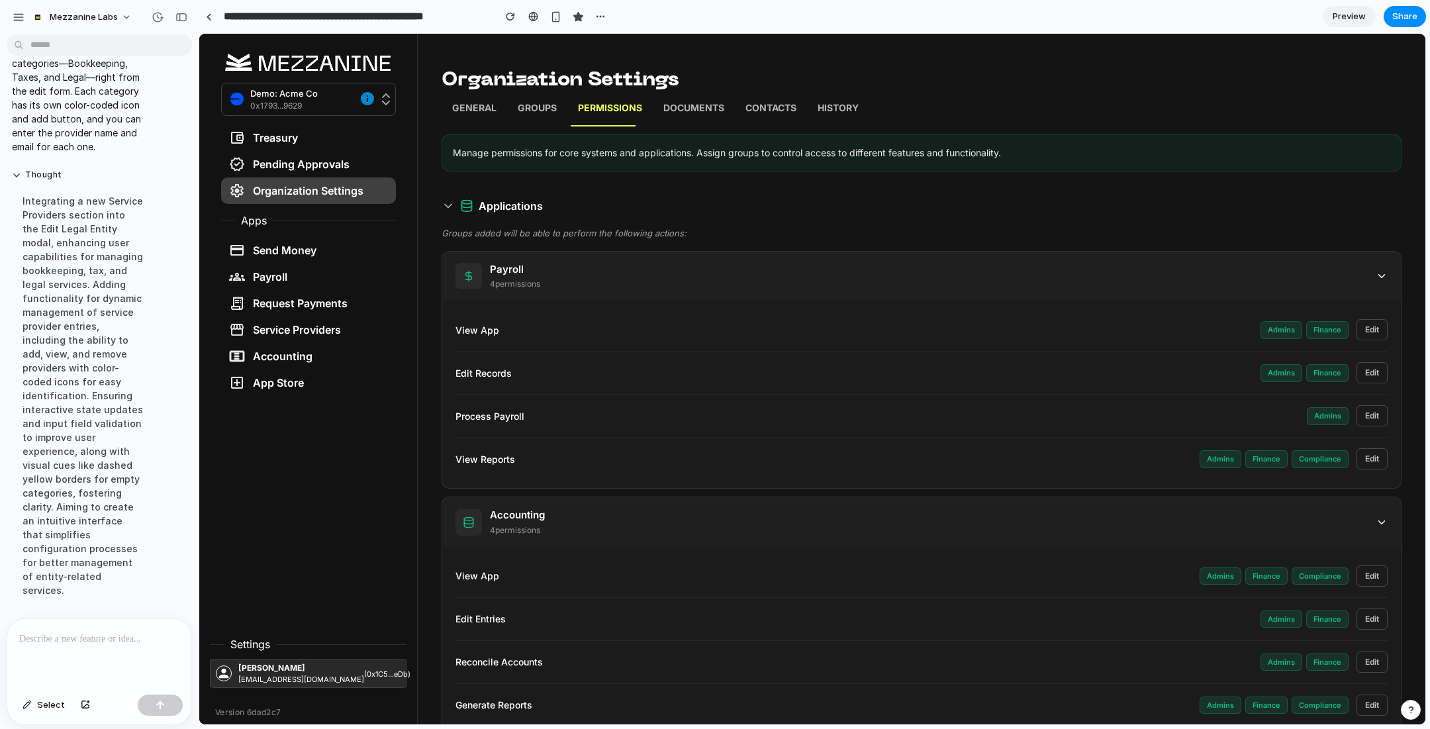
click at [535, 118] on p "Groups" at bounding box center [537, 109] width 39 height 17
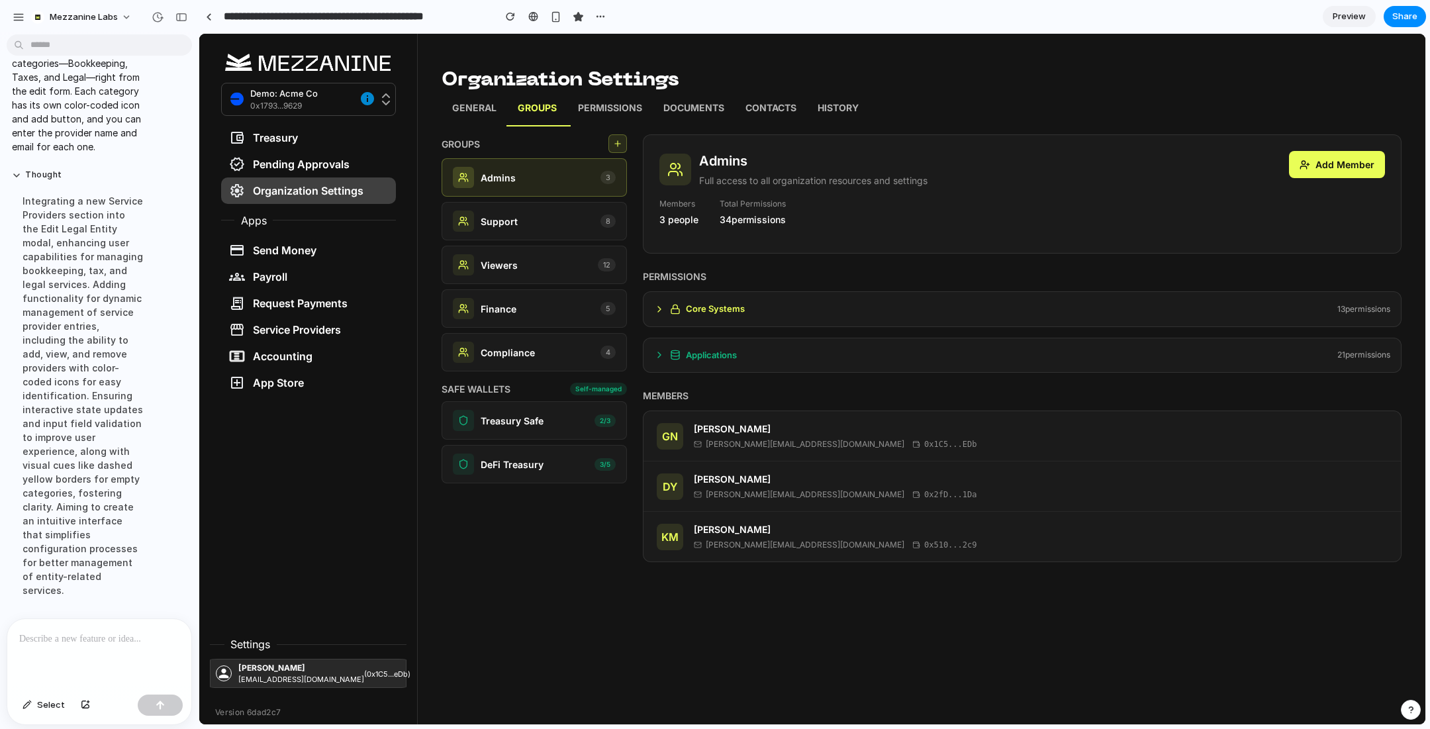
click at [1341, 107] on div "General Groups Permissions Documents Contacts History" at bounding box center [921, 109] width 960 height 33
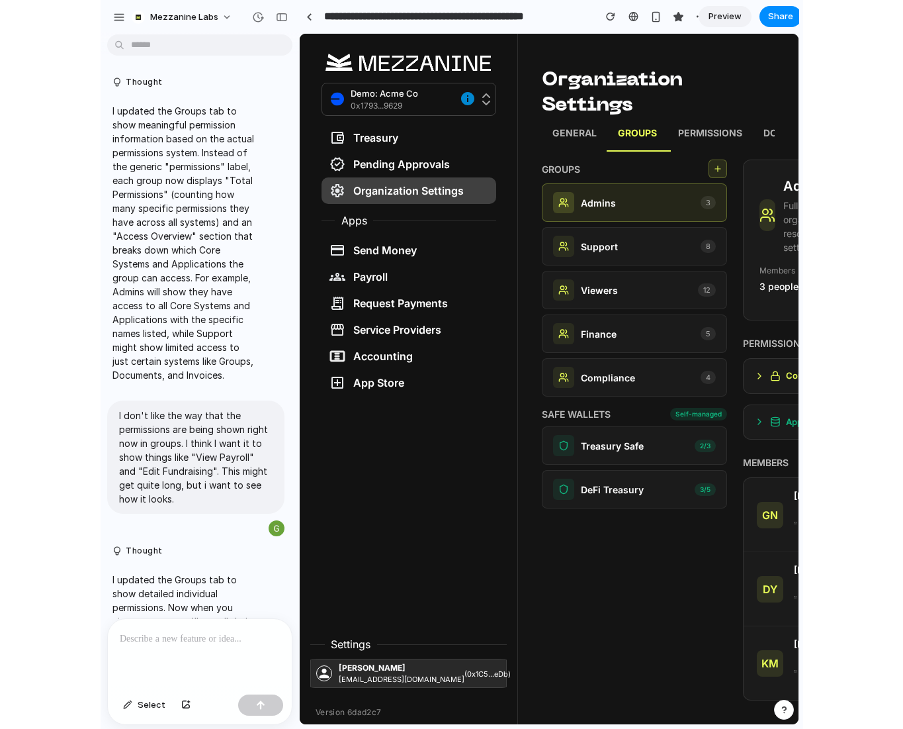
scroll to position [5949, 0]
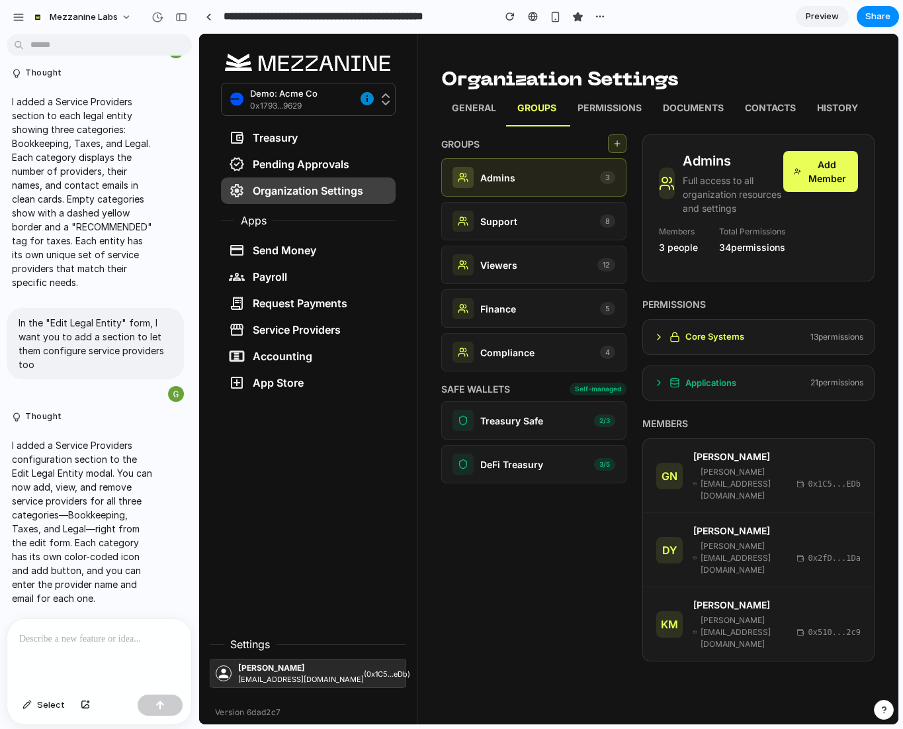
click at [657, 335] on icon at bounding box center [659, 337] width 11 height 11
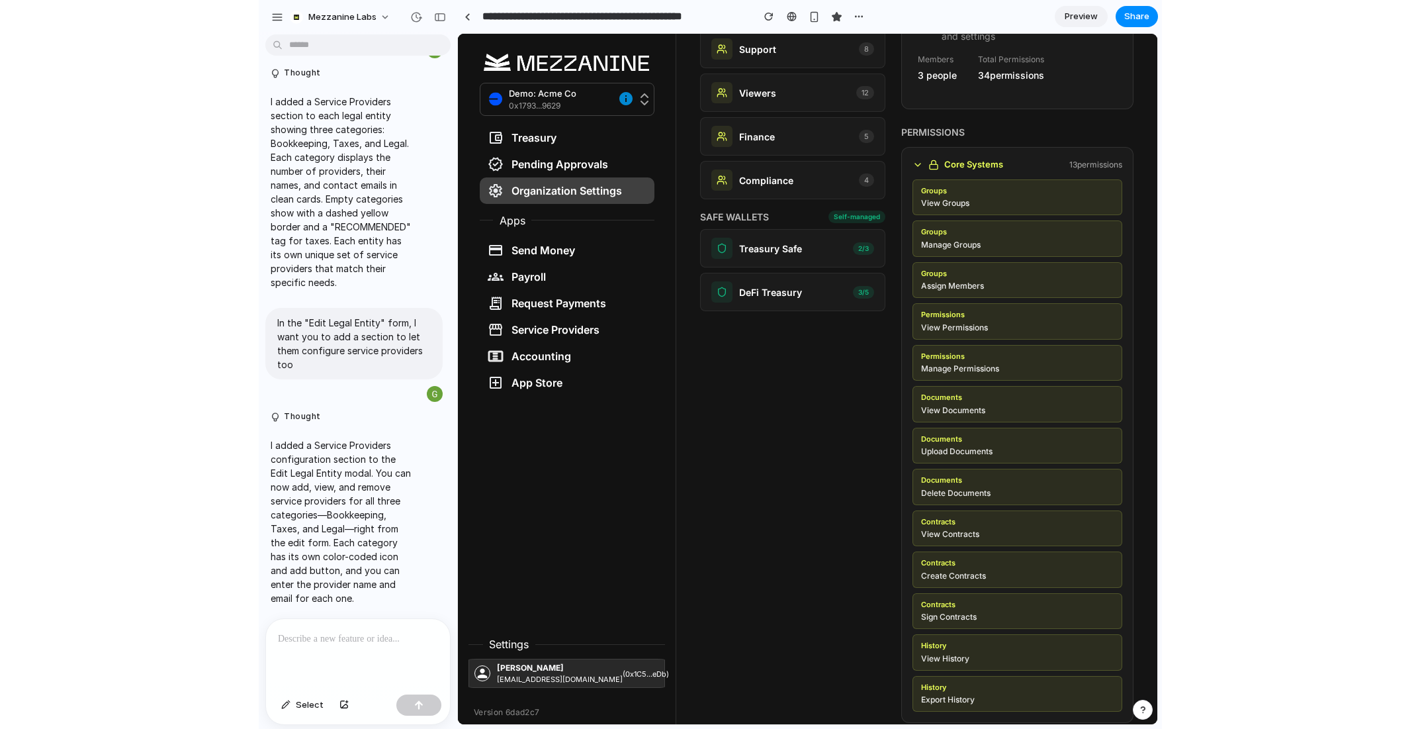
scroll to position [0, 0]
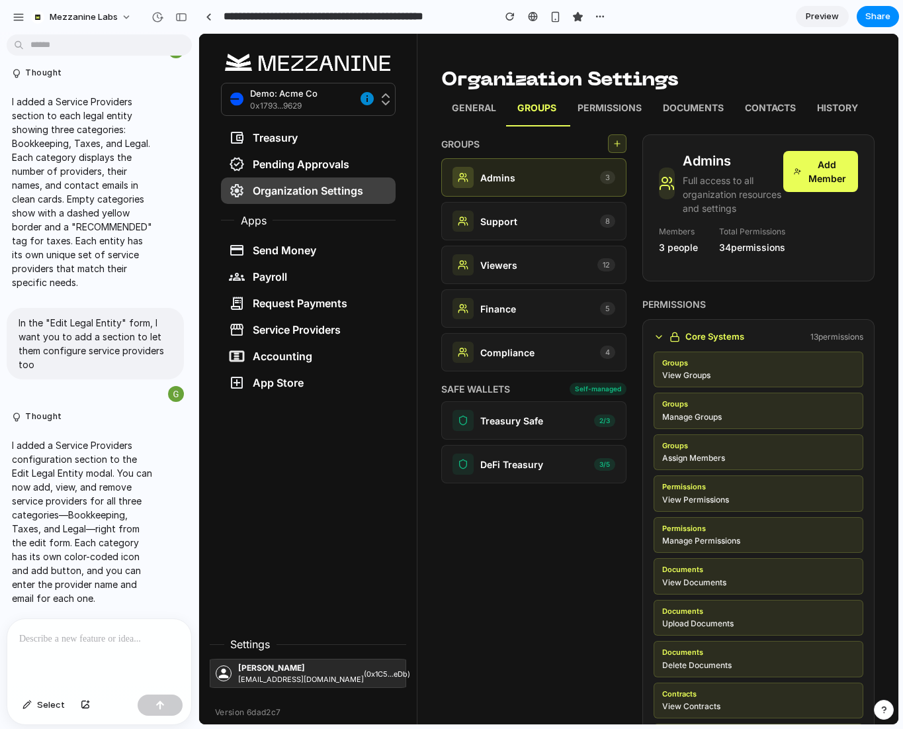
click at [657, 340] on icon at bounding box center [659, 337] width 11 height 11
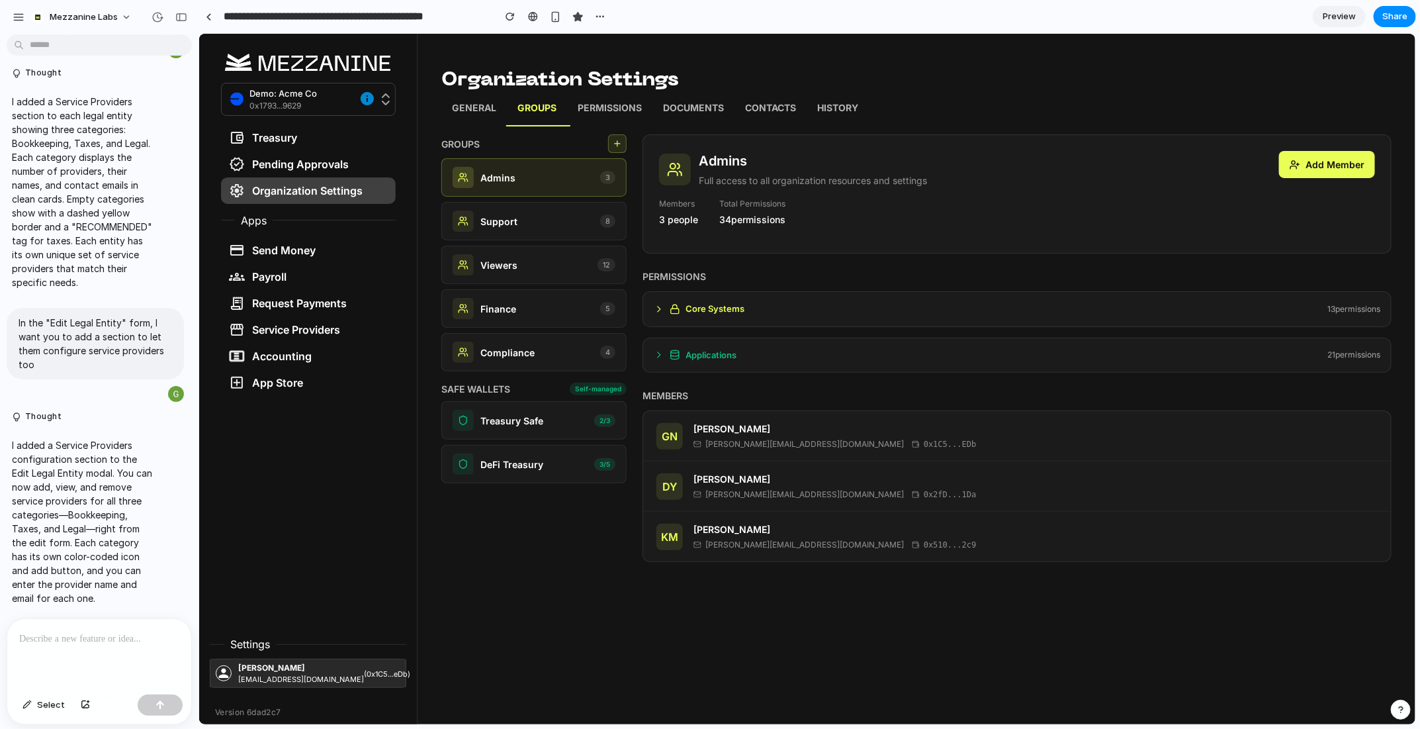
click at [656, 308] on icon at bounding box center [658, 308] width 11 height 11
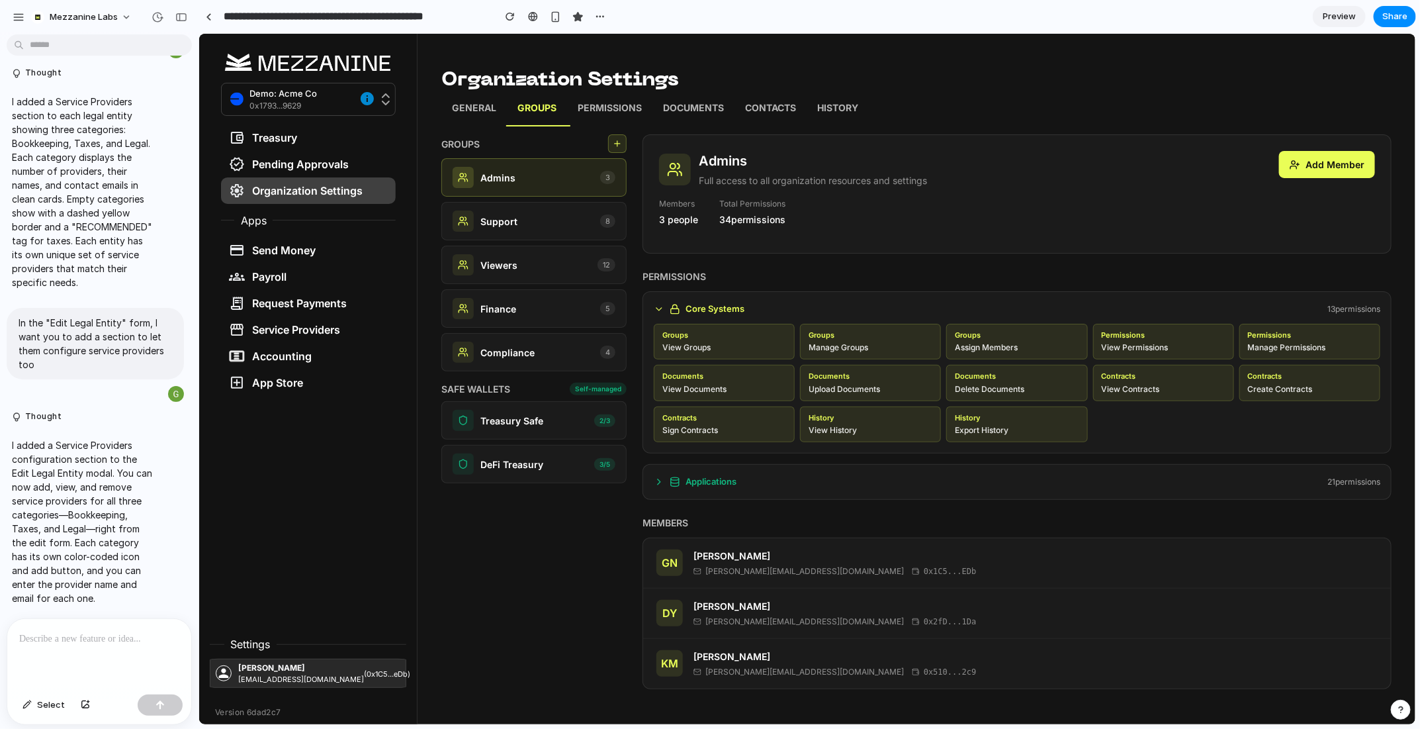
click at [656, 308] on icon at bounding box center [658, 308] width 11 height 11
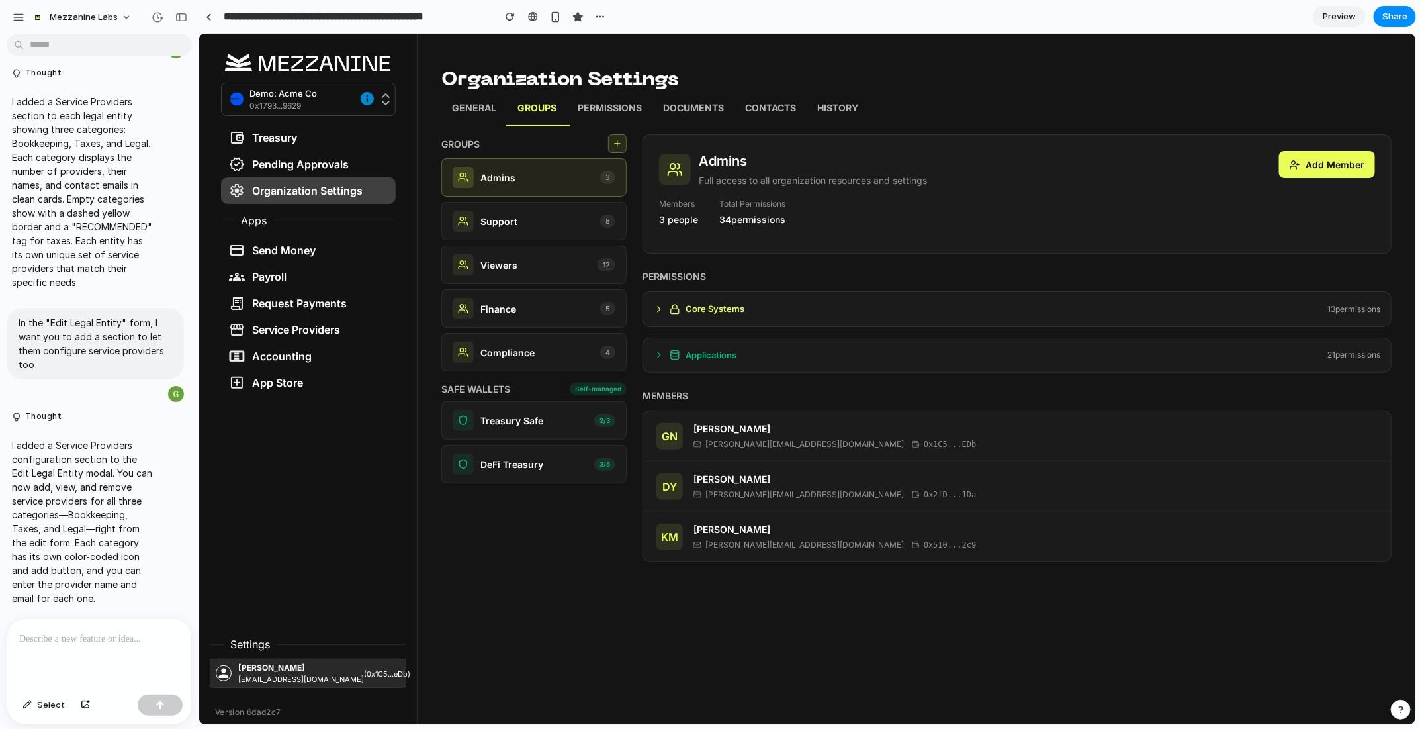
click at [656, 308] on icon at bounding box center [658, 308] width 11 height 11
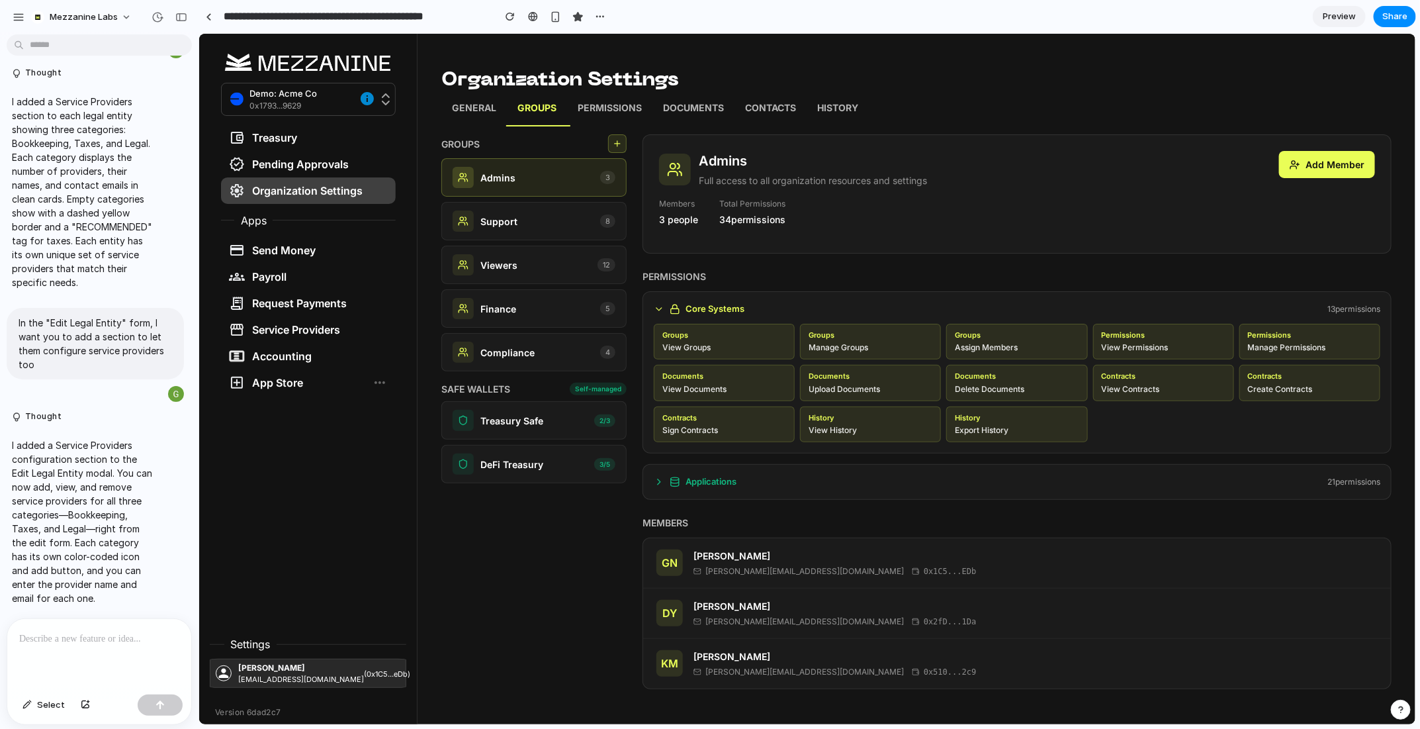
click at [285, 372] on div "App Store" at bounding box center [307, 382] width 175 height 26
click at [281, 385] on div "App Store" at bounding box center [265, 382] width 75 height 16
click at [610, 105] on p "Permissions" at bounding box center [609, 109] width 64 height 17
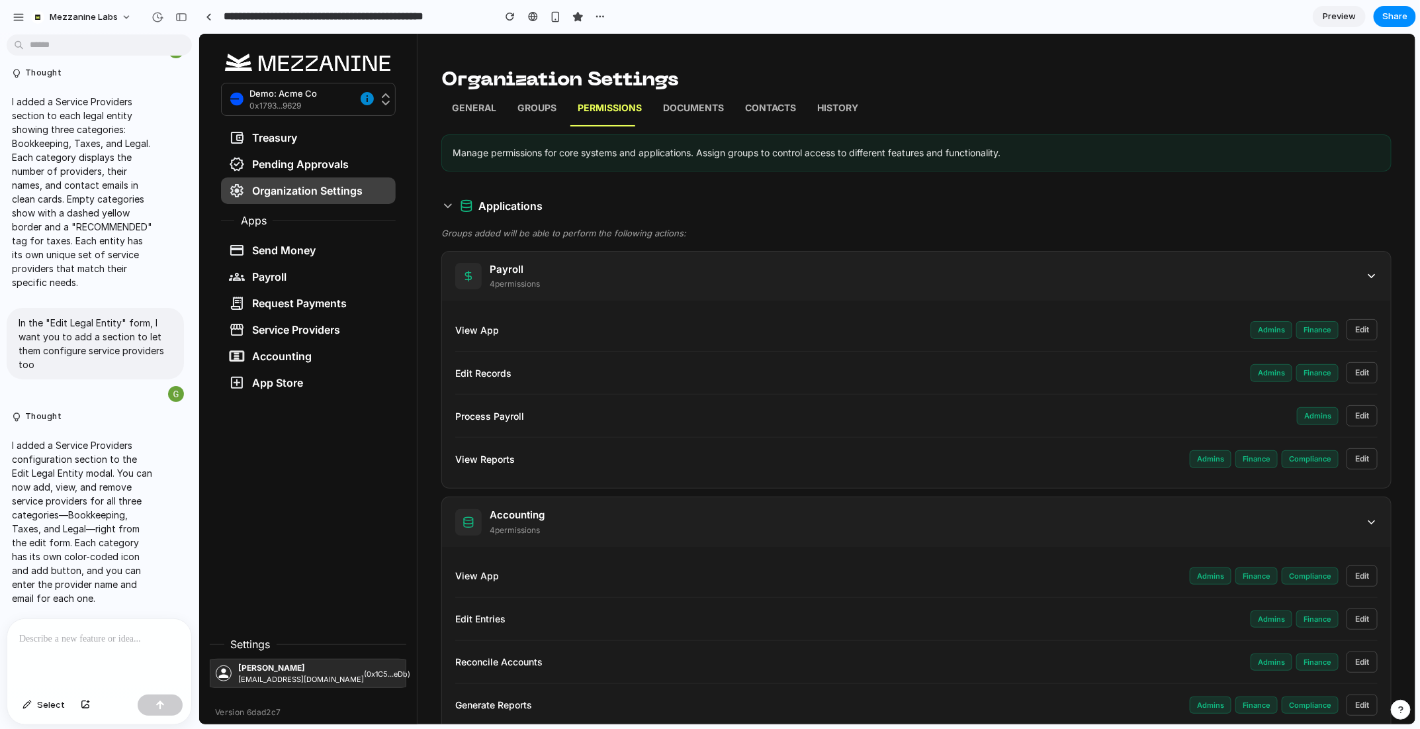
click at [547, 111] on p "Groups" at bounding box center [536, 109] width 39 height 17
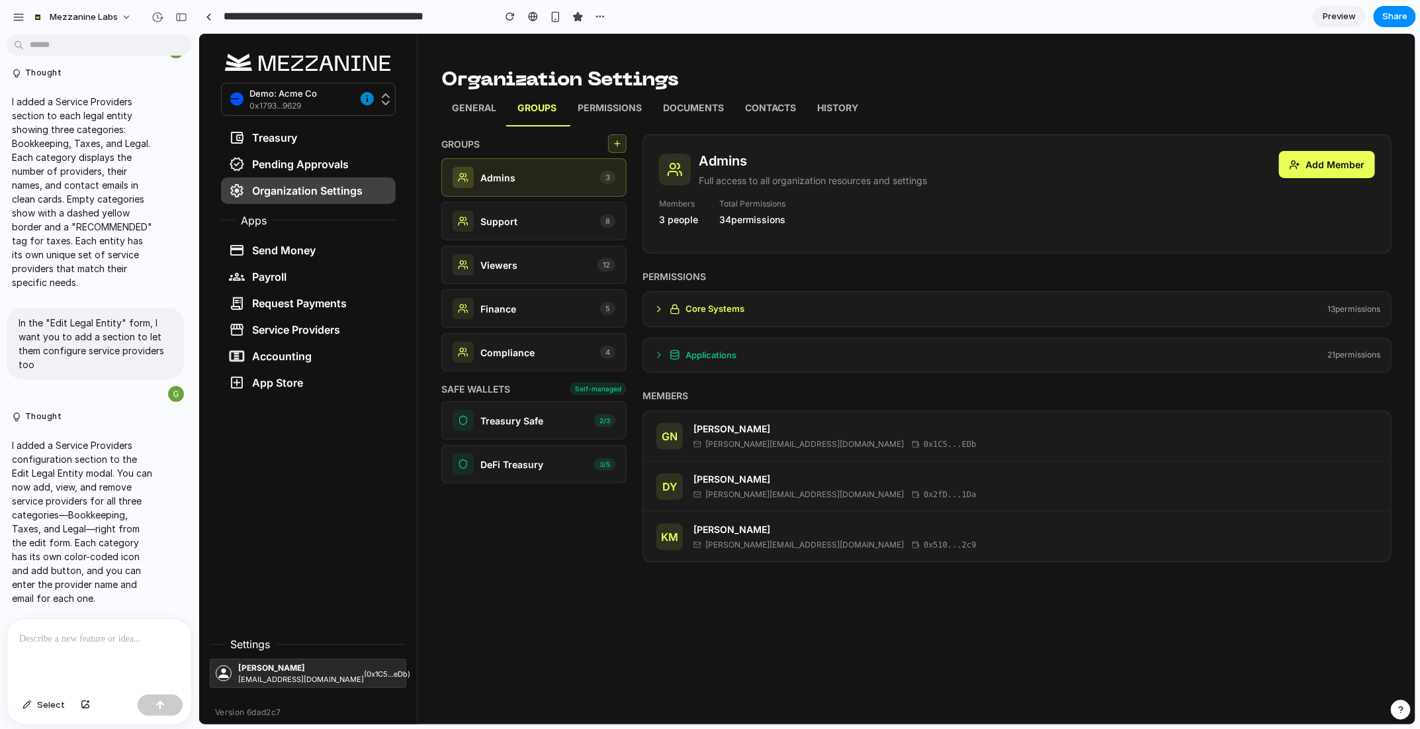
click at [686, 107] on p "Documents" at bounding box center [693, 109] width 61 height 17
click at [591, 106] on p "Permissions" at bounding box center [609, 109] width 64 height 17
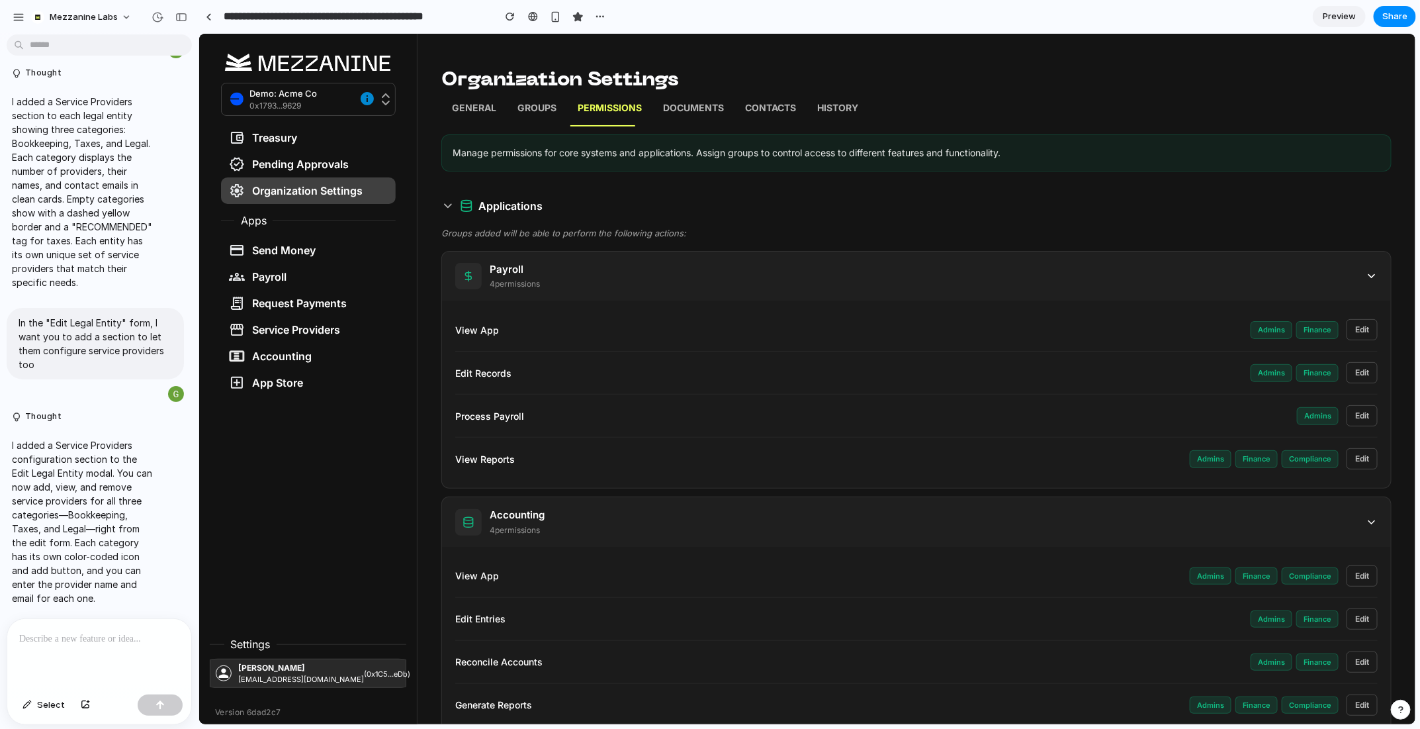
click at [545, 107] on p "Groups" at bounding box center [536, 109] width 39 height 17
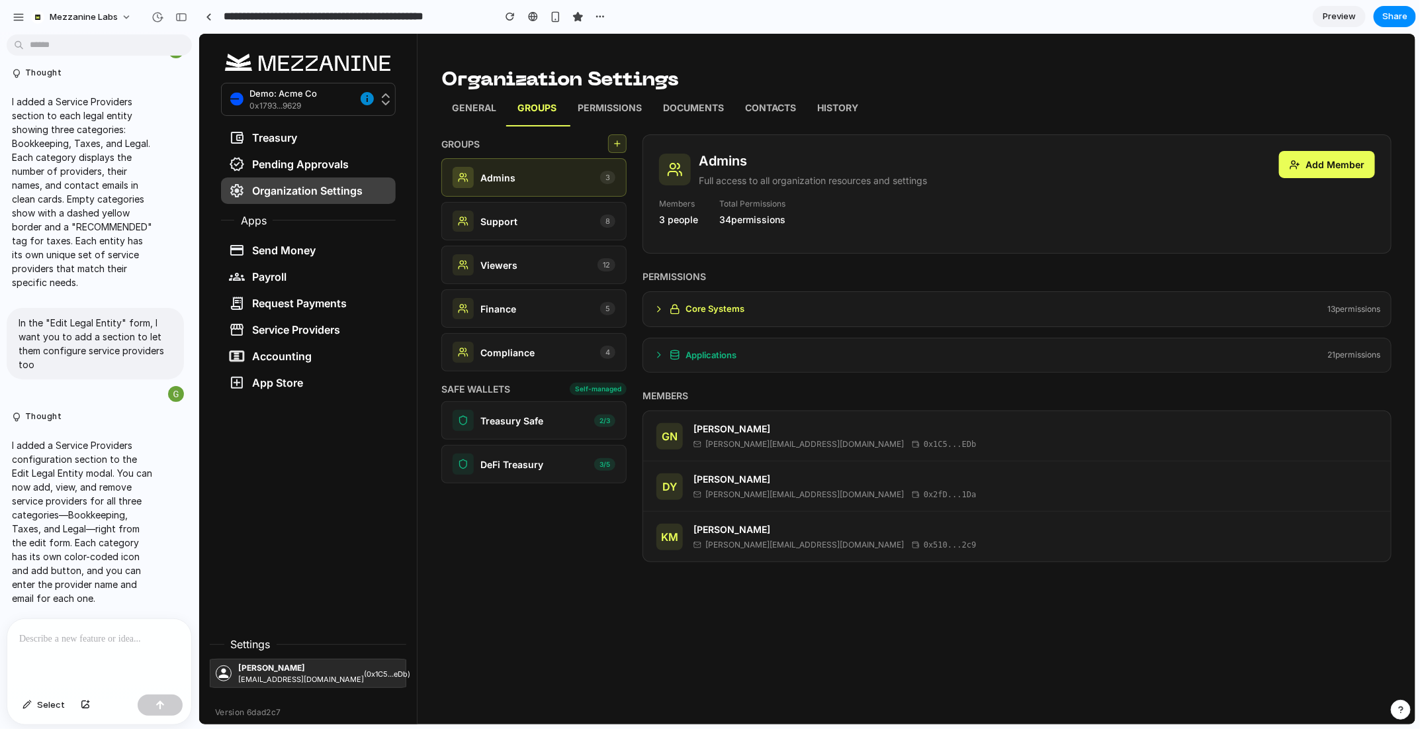
click at [465, 103] on p "General" at bounding box center [473, 109] width 44 height 17
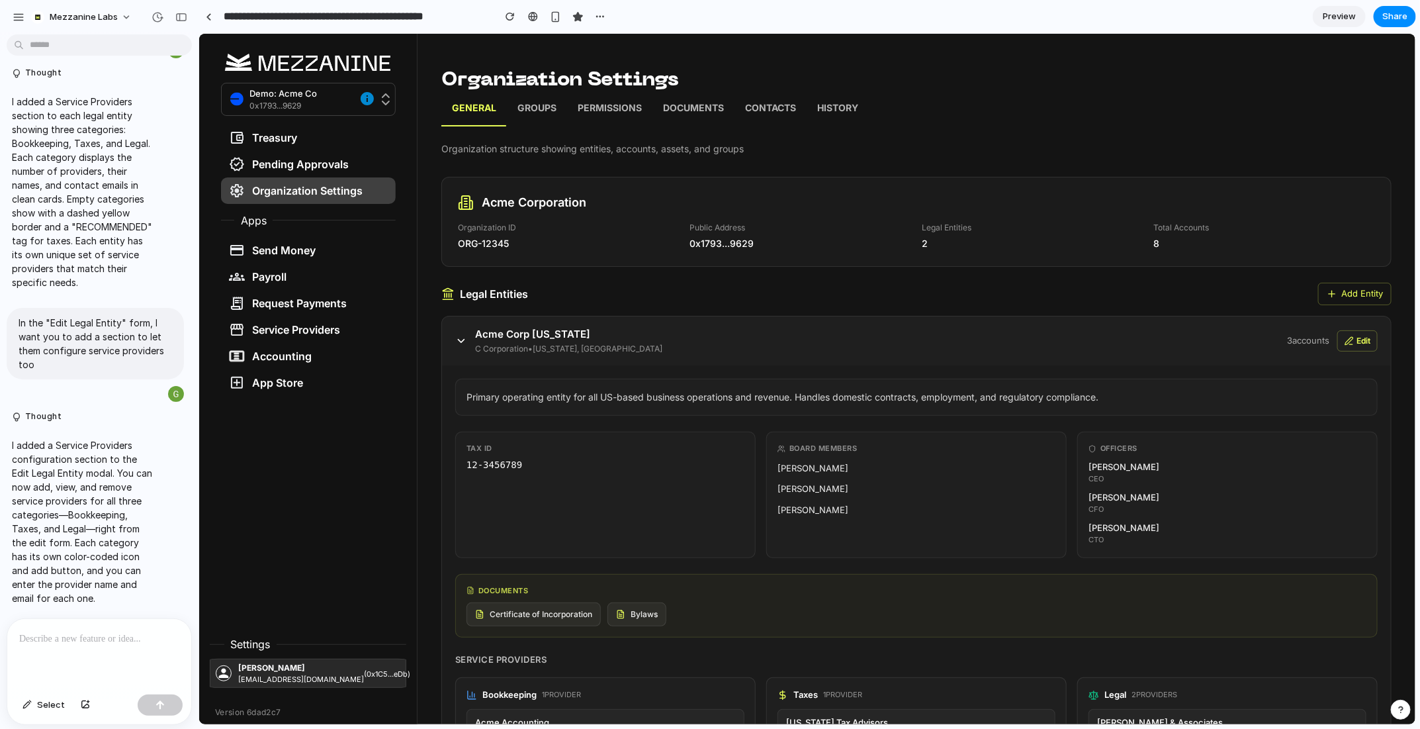
click at [542, 107] on p "Groups" at bounding box center [536, 109] width 39 height 17
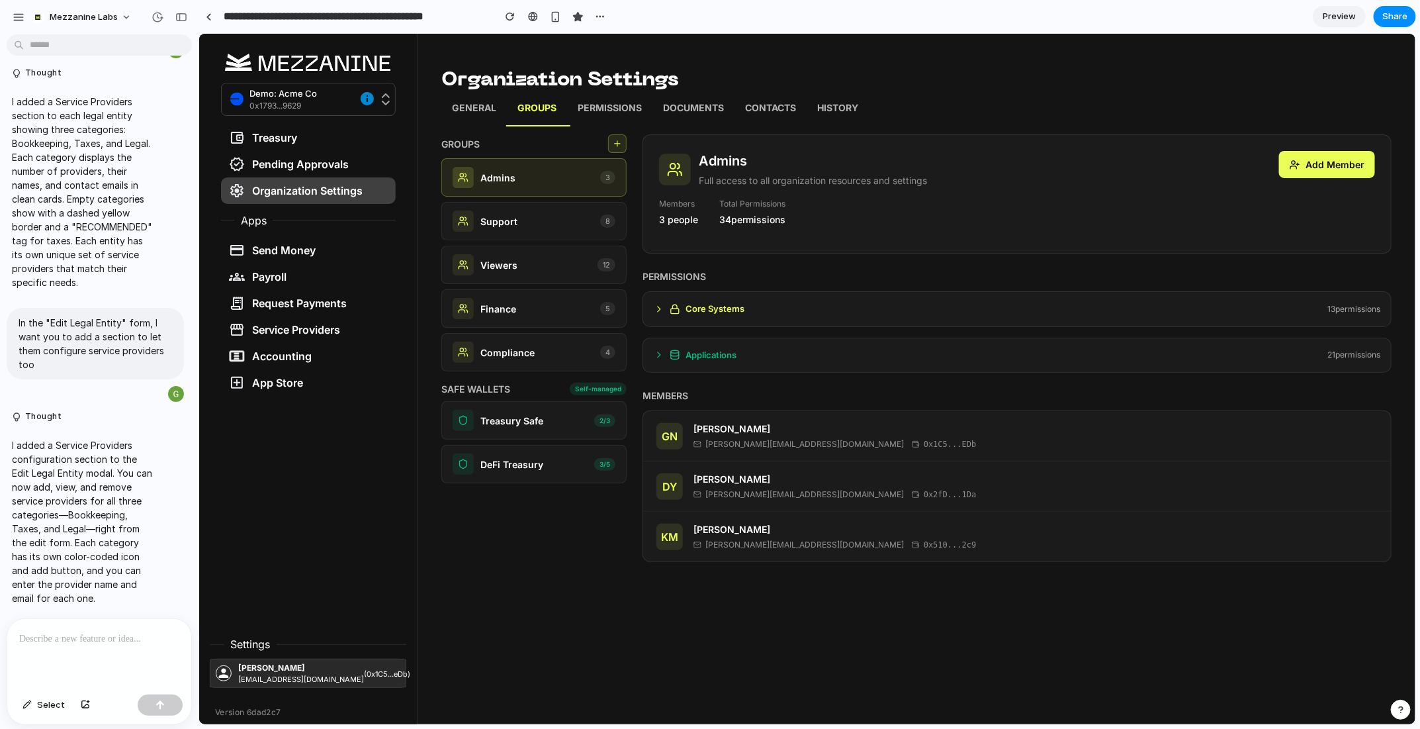
click at [475, 110] on p "General" at bounding box center [473, 109] width 44 height 17
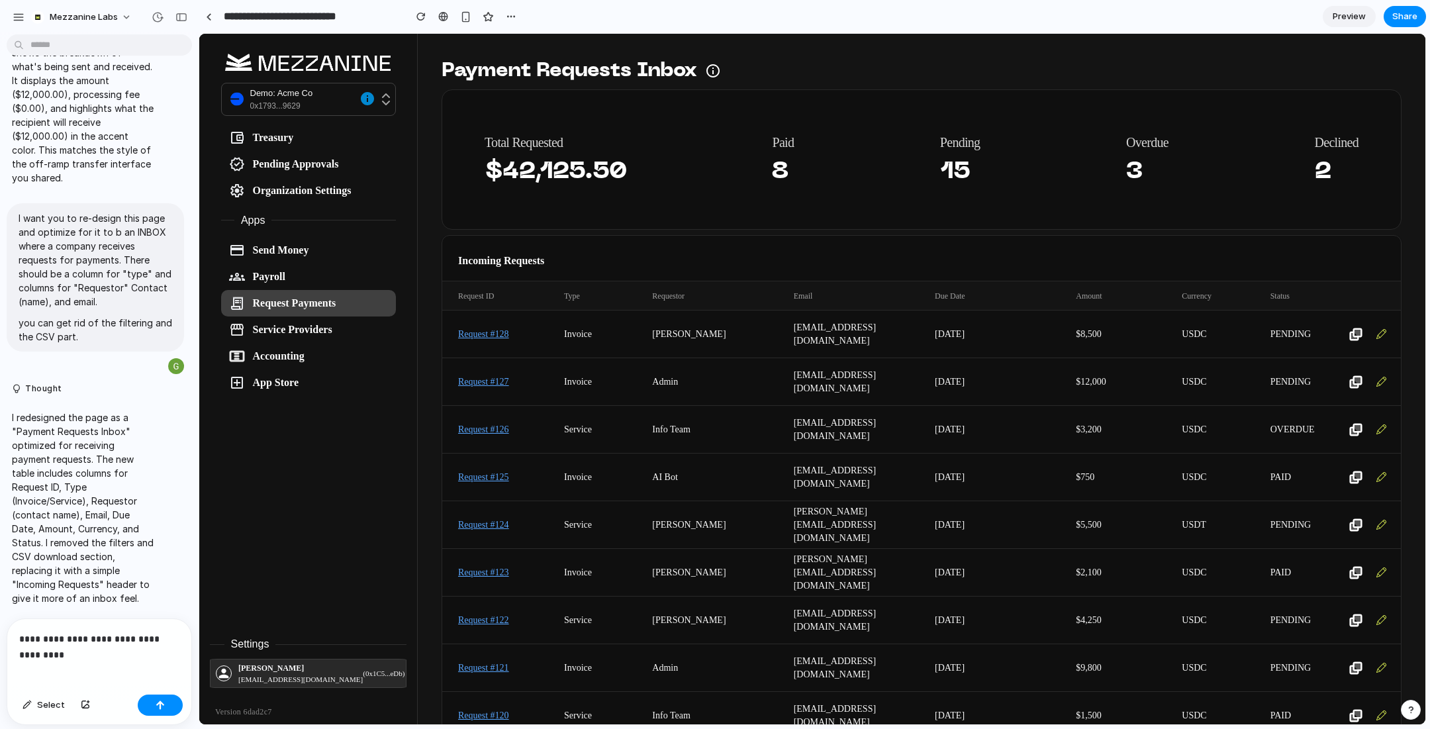
scroll to position [2262, 0]
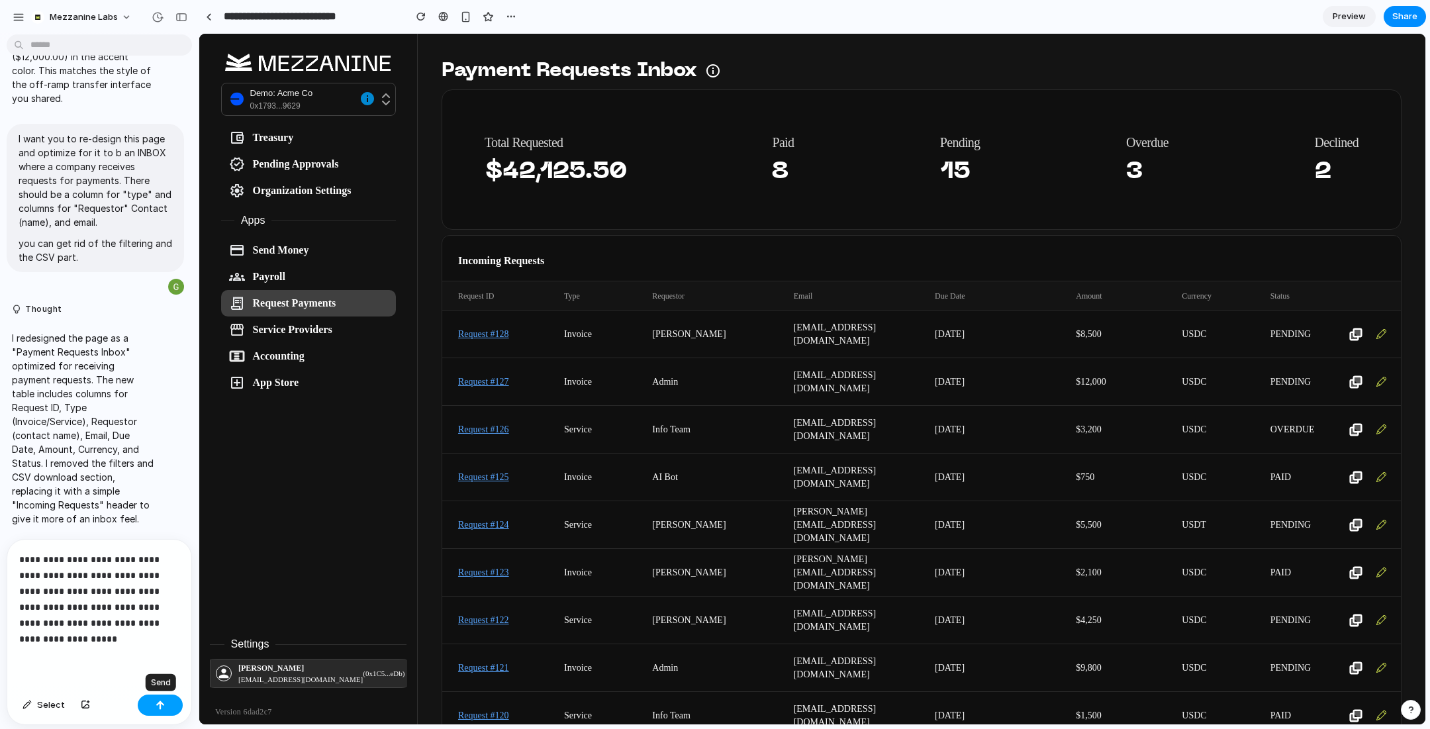
click at [157, 702] on div "button" at bounding box center [160, 704] width 9 height 9
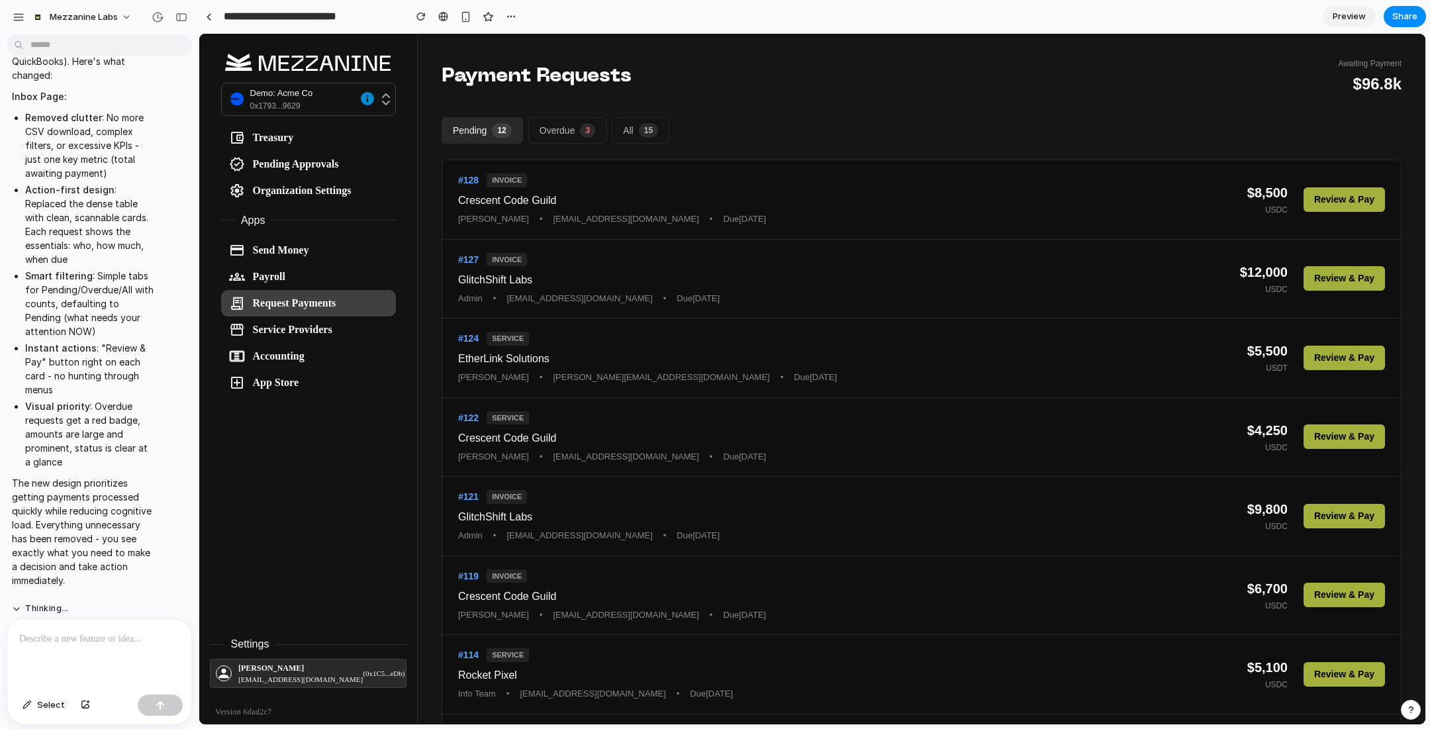
scroll to position [3215, 0]
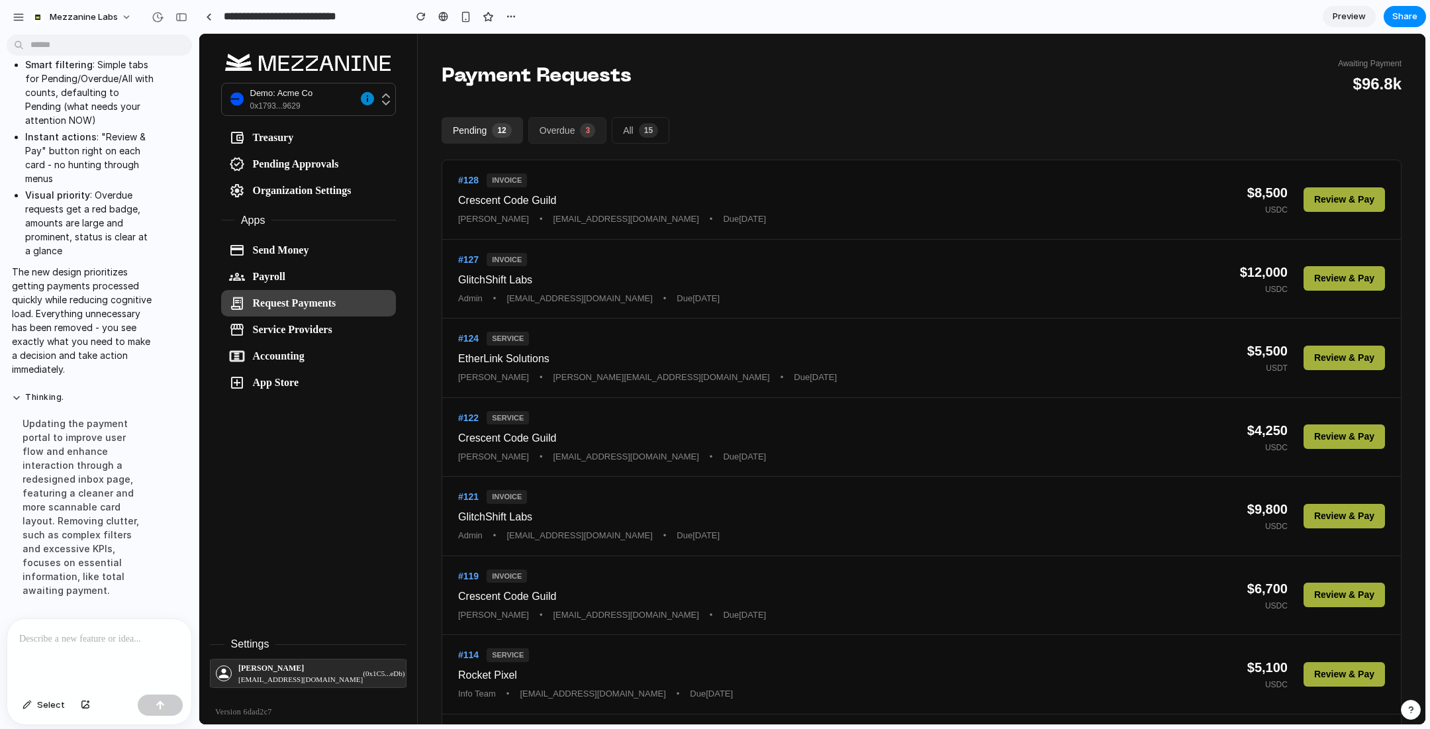
click at [550, 123] on button "Overdue 3" at bounding box center [567, 130] width 78 height 26
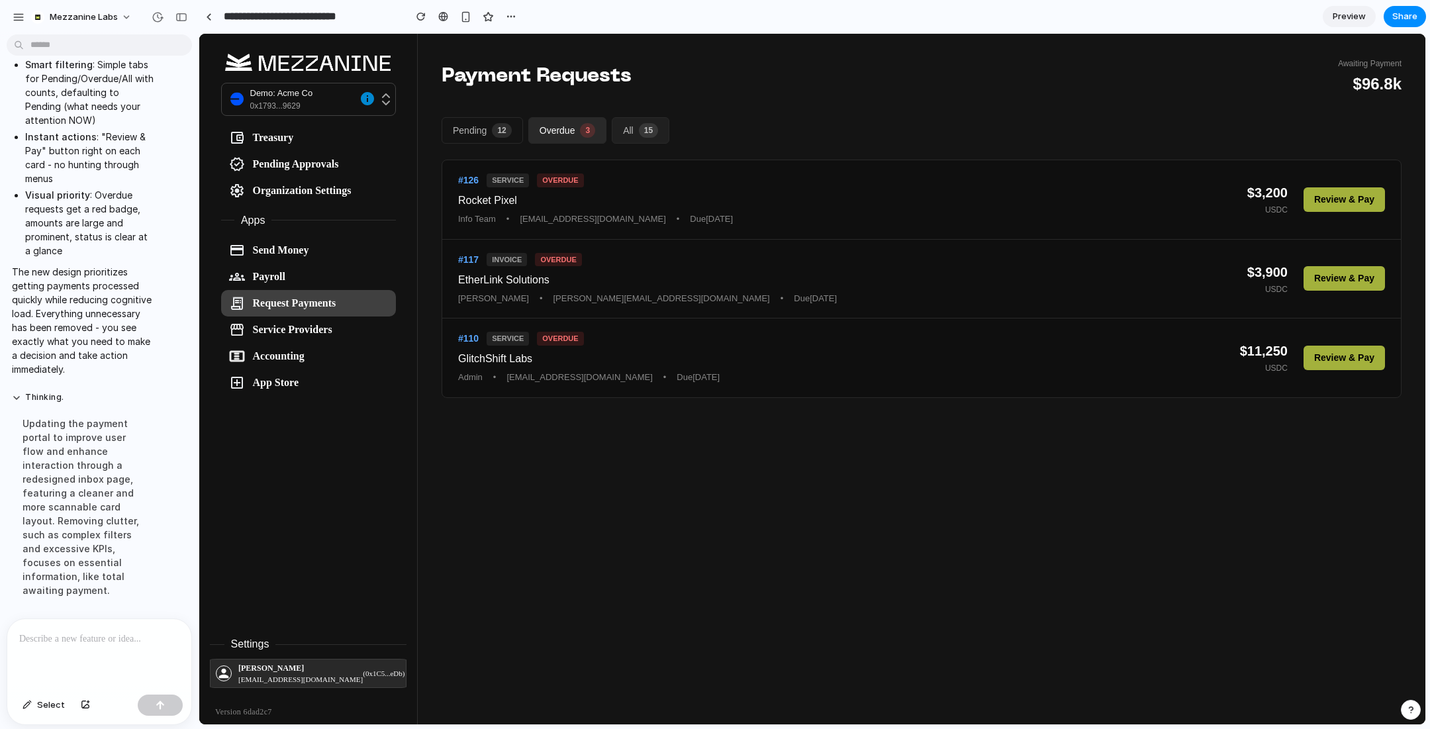
click at [630, 137] on button "All 15" at bounding box center [641, 130] width 58 height 26
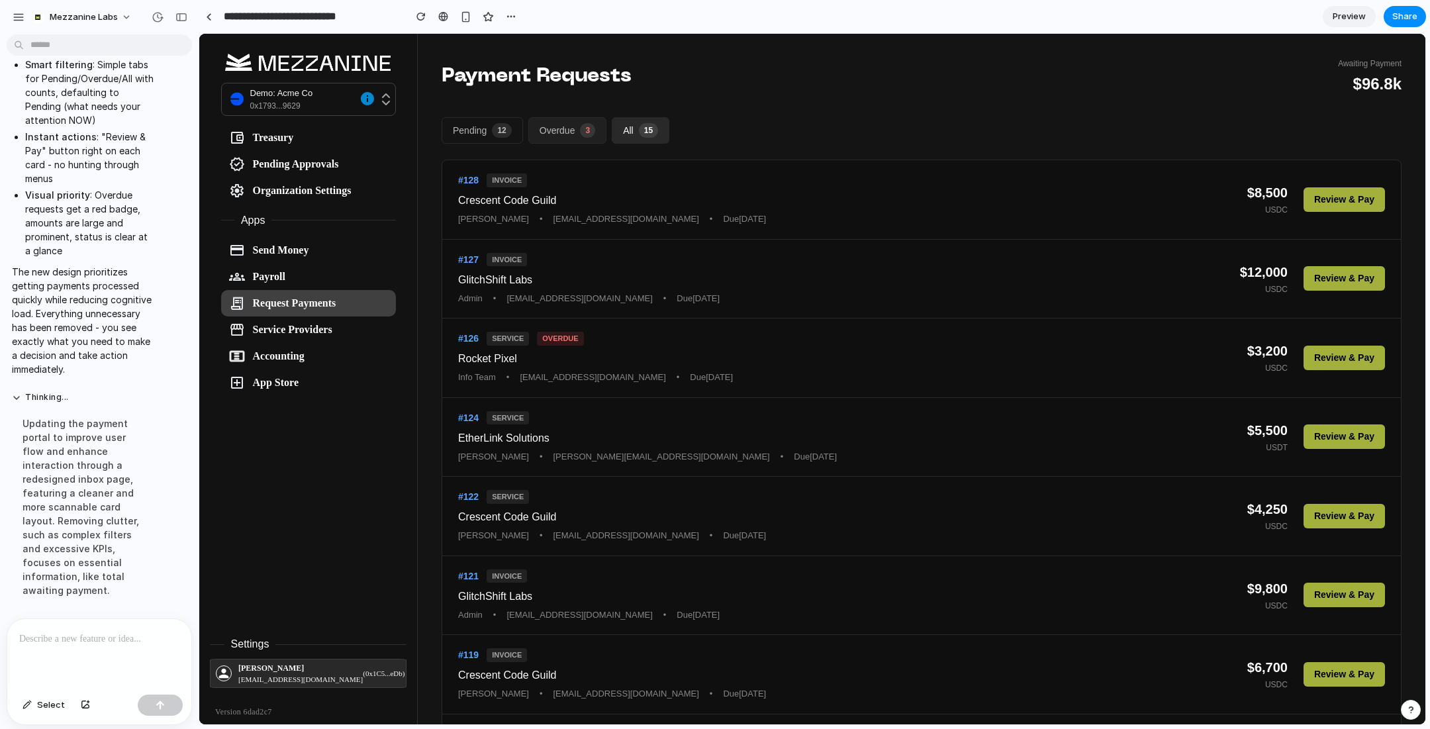
click at [549, 132] on button "Overdue 3" at bounding box center [567, 130] width 78 height 26
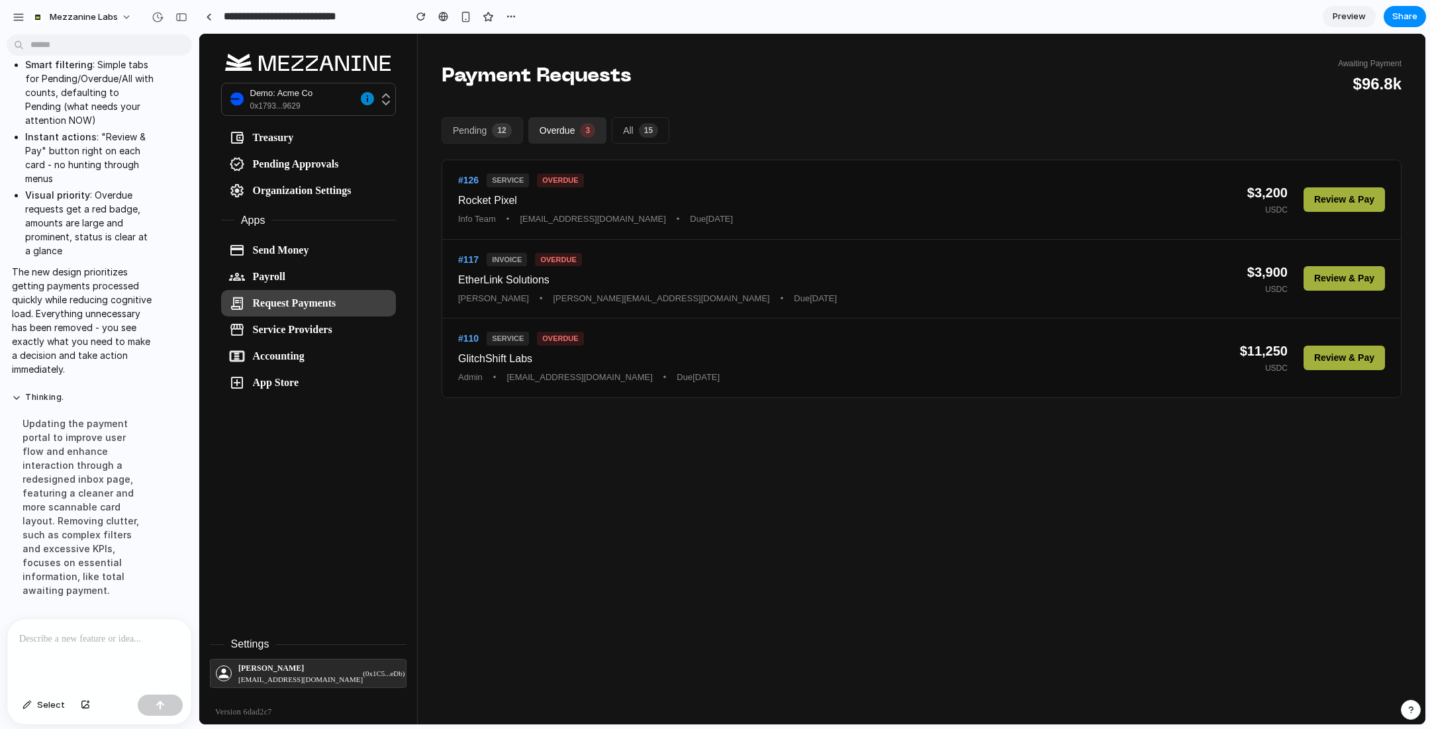
click at [487, 134] on button "Pending 12" at bounding box center [481, 130] width 81 height 26
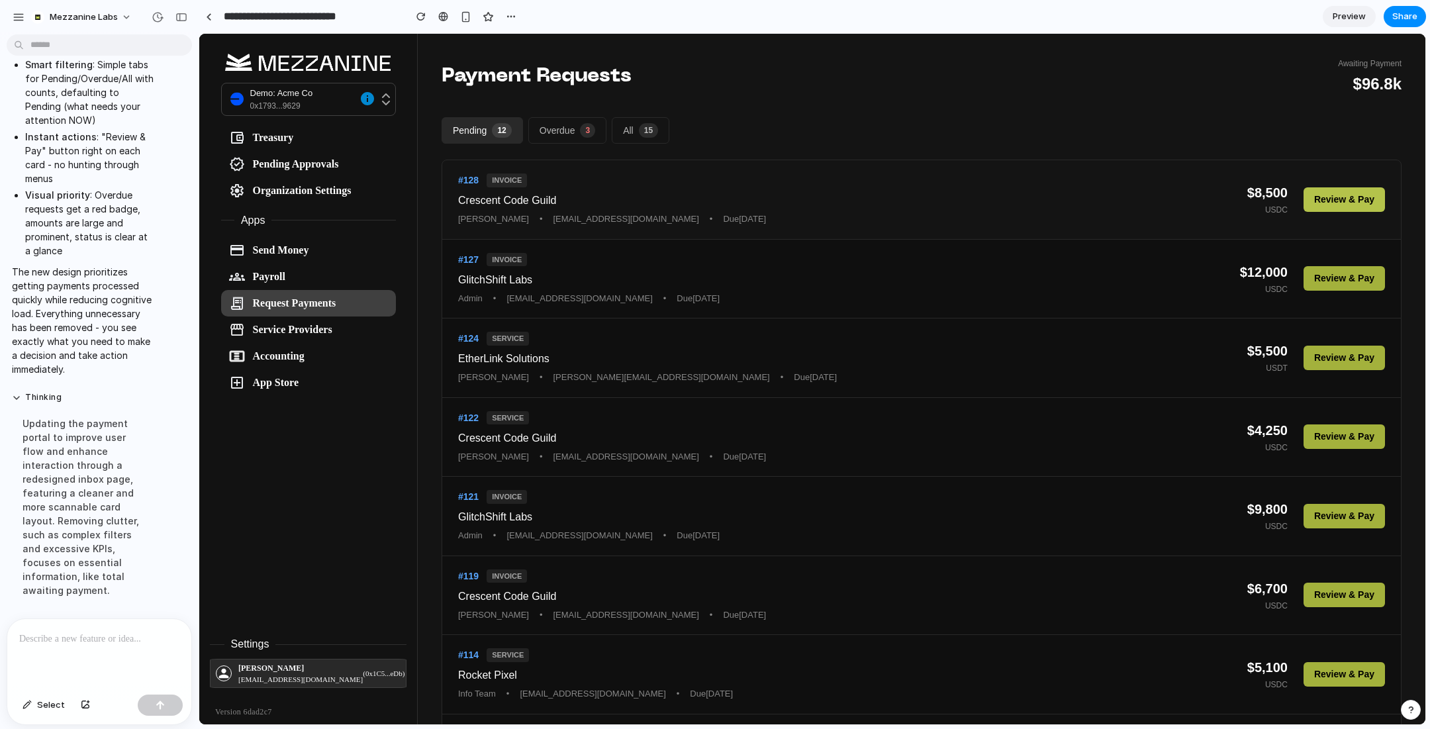
click at [1354, 203] on button "Review & Pay" at bounding box center [1343, 199] width 81 height 24
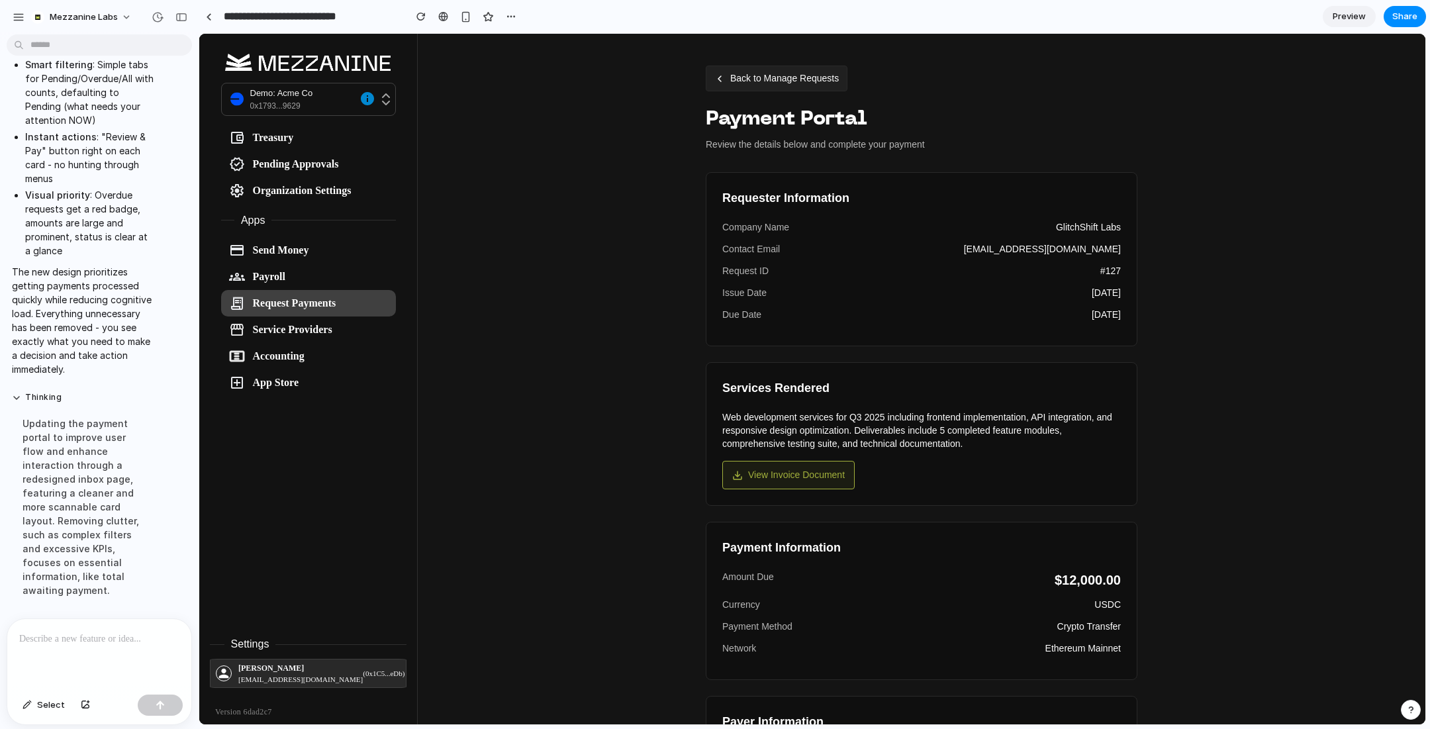
click at [744, 73] on button "Back to Manage Requests" at bounding box center [777, 79] width 142 height 26
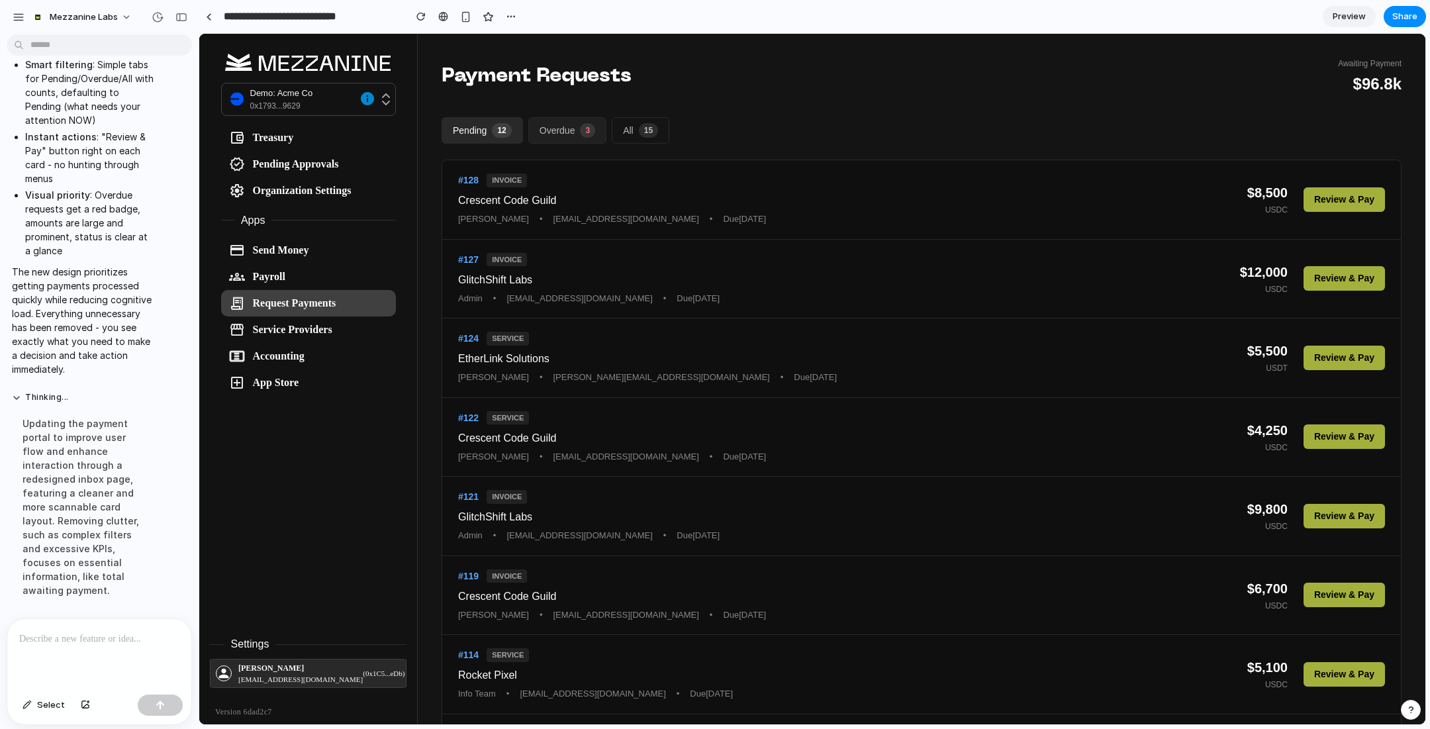
click at [569, 133] on button "Overdue 3" at bounding box center [567, 130] width 78 height 26
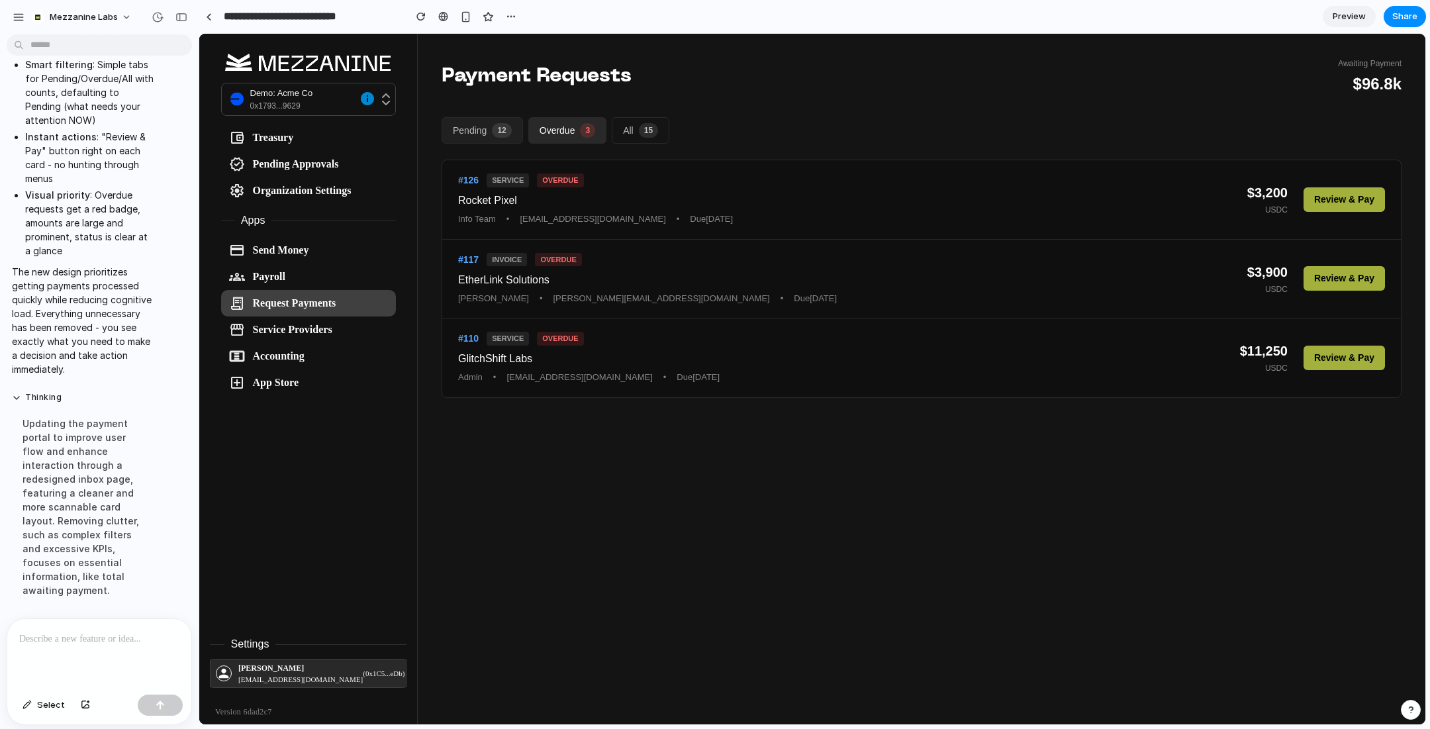
click at [479, 142] on button "Pending 12" at bounding box center [481, 130] width 81 height 26
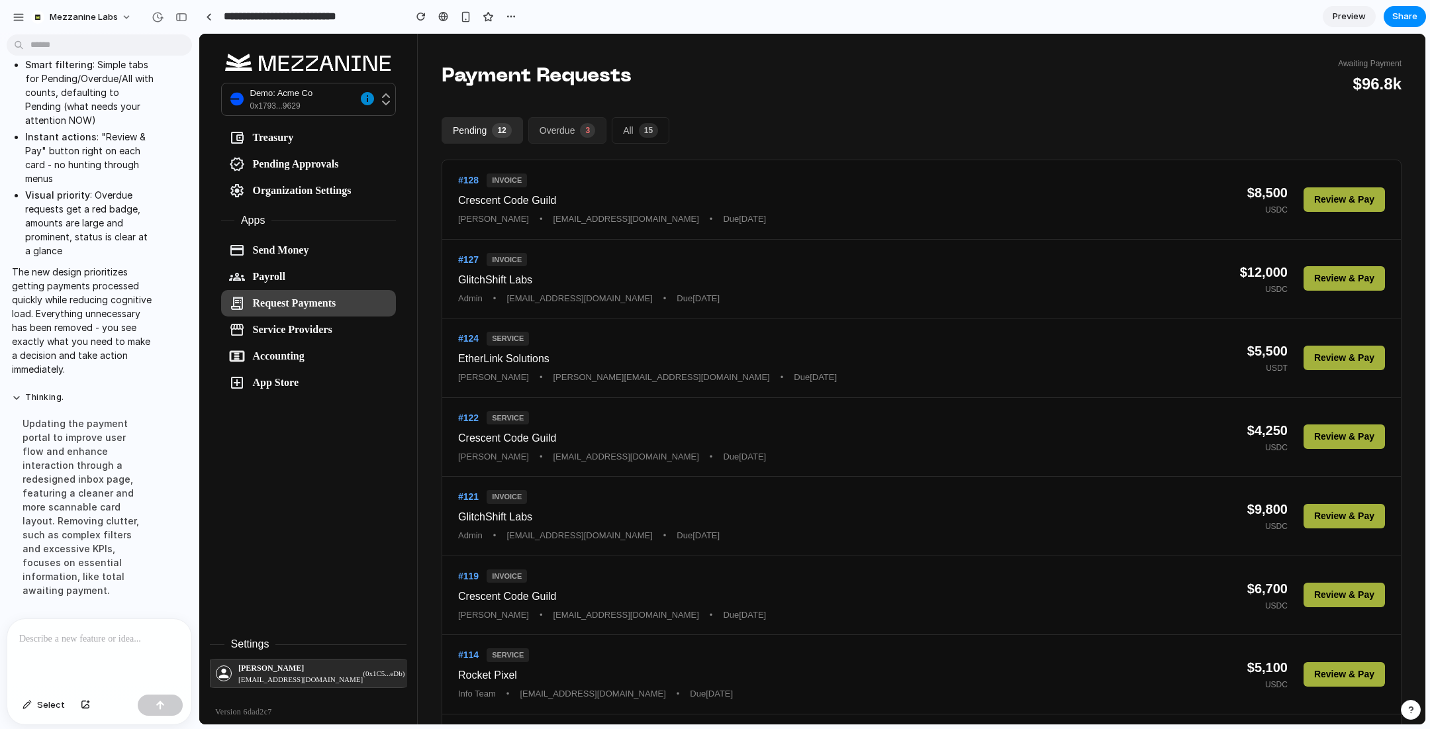
click at [561, 130] on button "Overdue 3" at bounding box center [567, 130] width 78 height 26
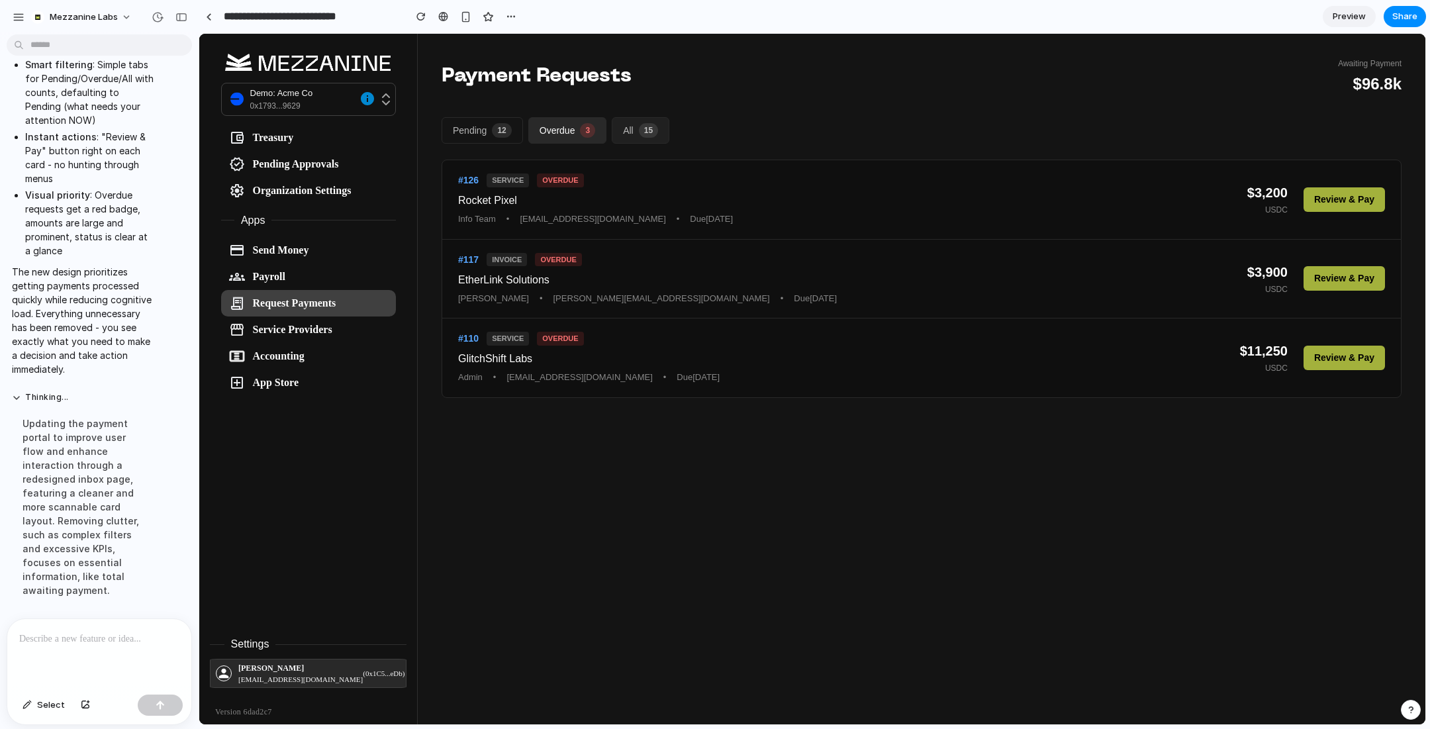
click at [634, 138] on button "All 15" at bounding box center [641, 130] width 58 height 26
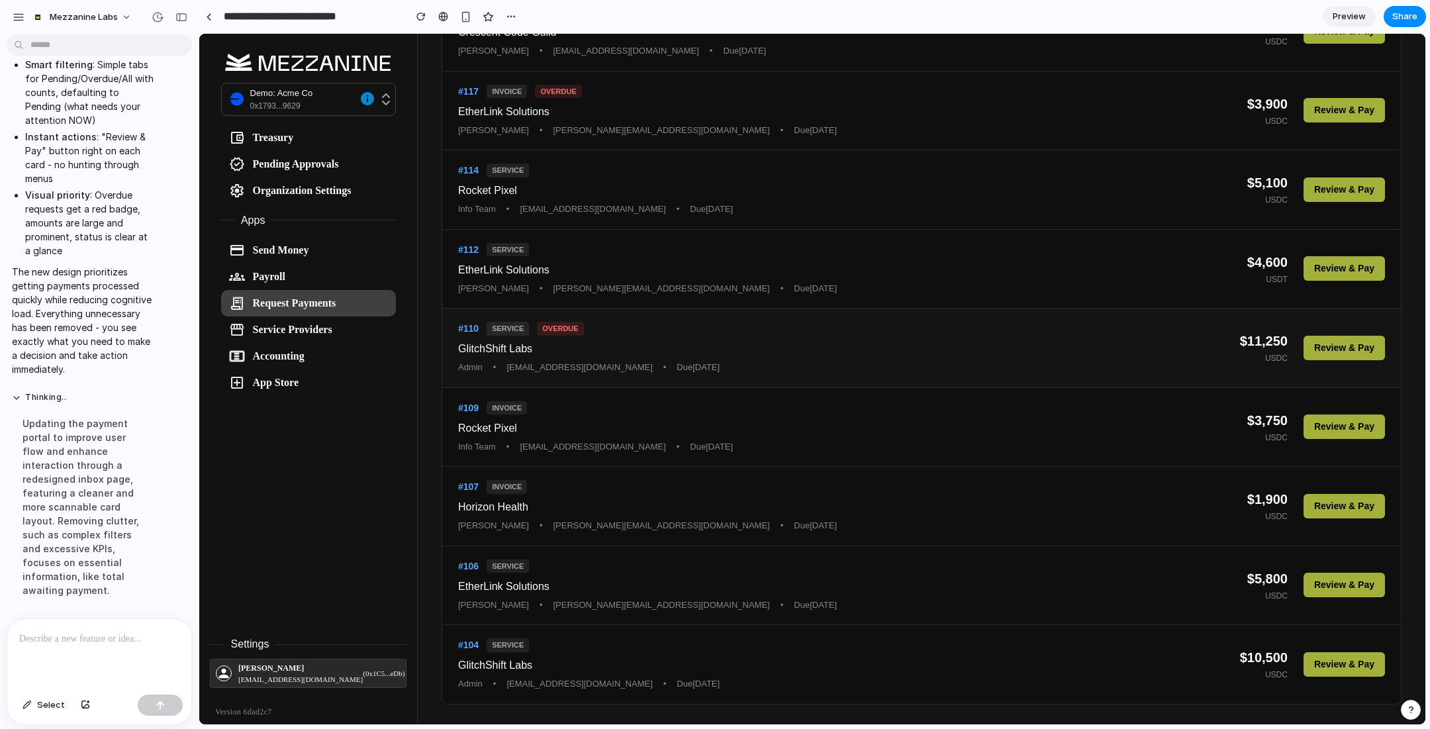
scroll to position [0, 0]
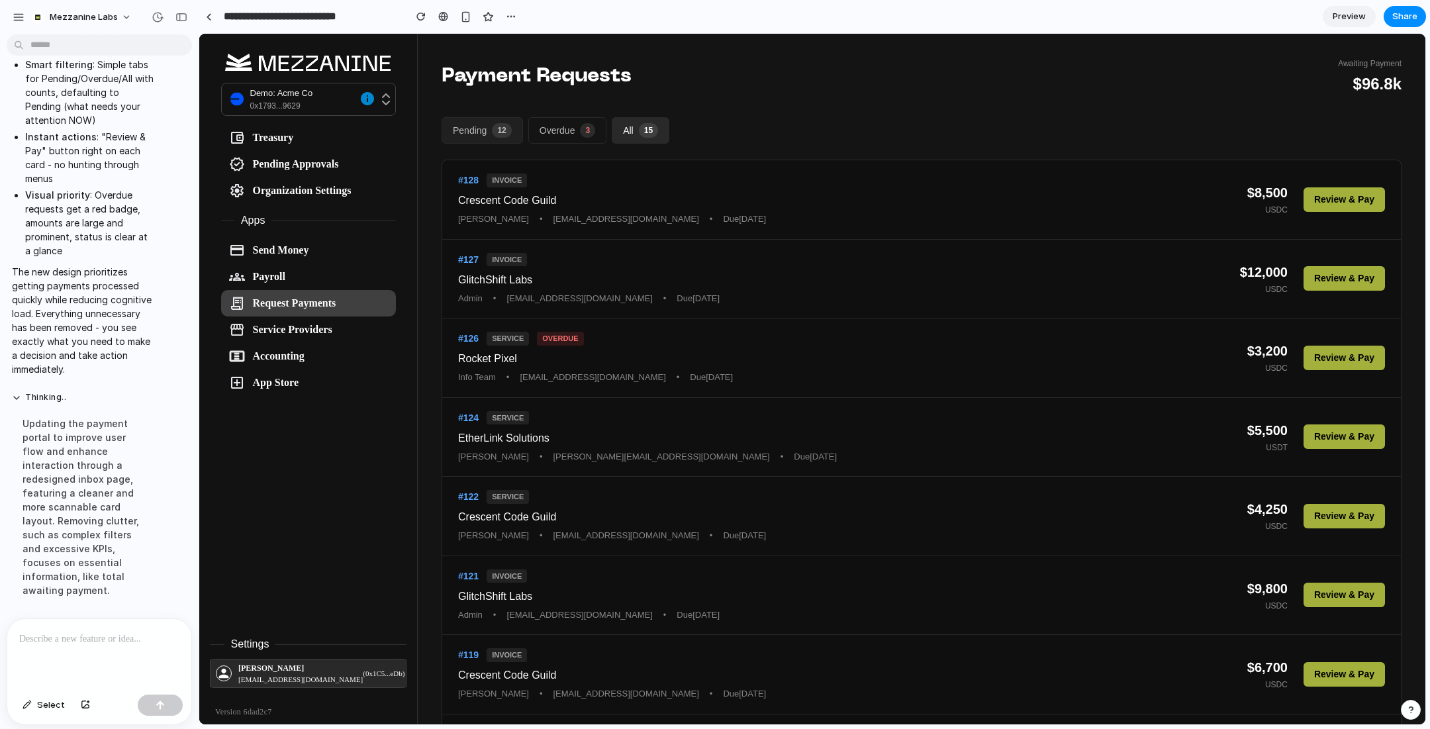
click at [463, 126] on button "Pending 12" at bounding box center [481, 130] width 81 height 26
click at [97, 654] on div at bounding box center [99, 654] width 184 height 70
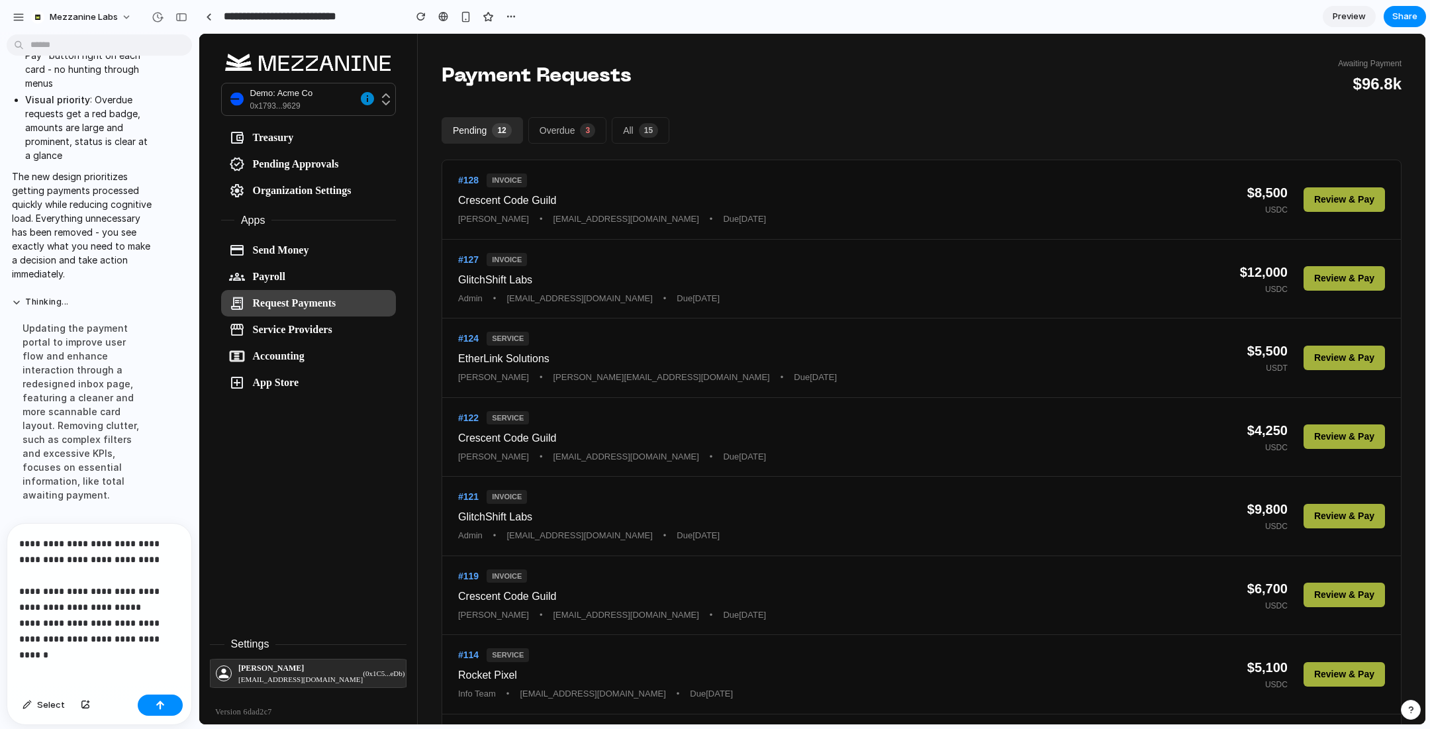
click at [27, 641] on p "**********" at bounding box center [99, 590] width 160 height 111
click at [181, 639] on div "**********" at bounding box center [99, 606] width 184 height 165
click at [171, 650] on div "**********" at bounding box center [99, 606] width 184 height 165
drag, startPoint x: 175, startPoint y: 637, endPoint x: 112, endPoint y: 637, distance: 62.9
click at [112, 637] on p "**********" at bounding box center [99, 590] width 160 height 111
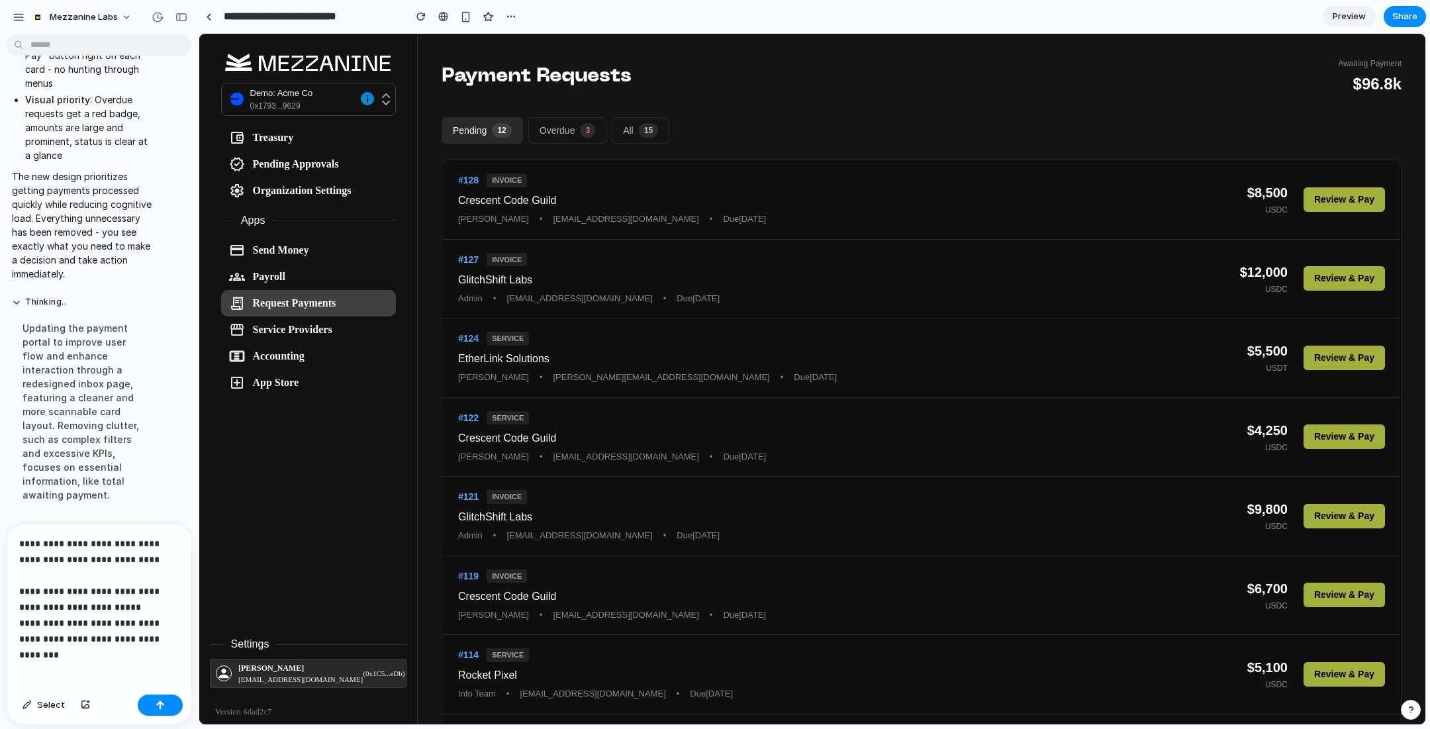
click at [179, 640] on p "**********" at bounding box center [99, 590] width 160 height 111
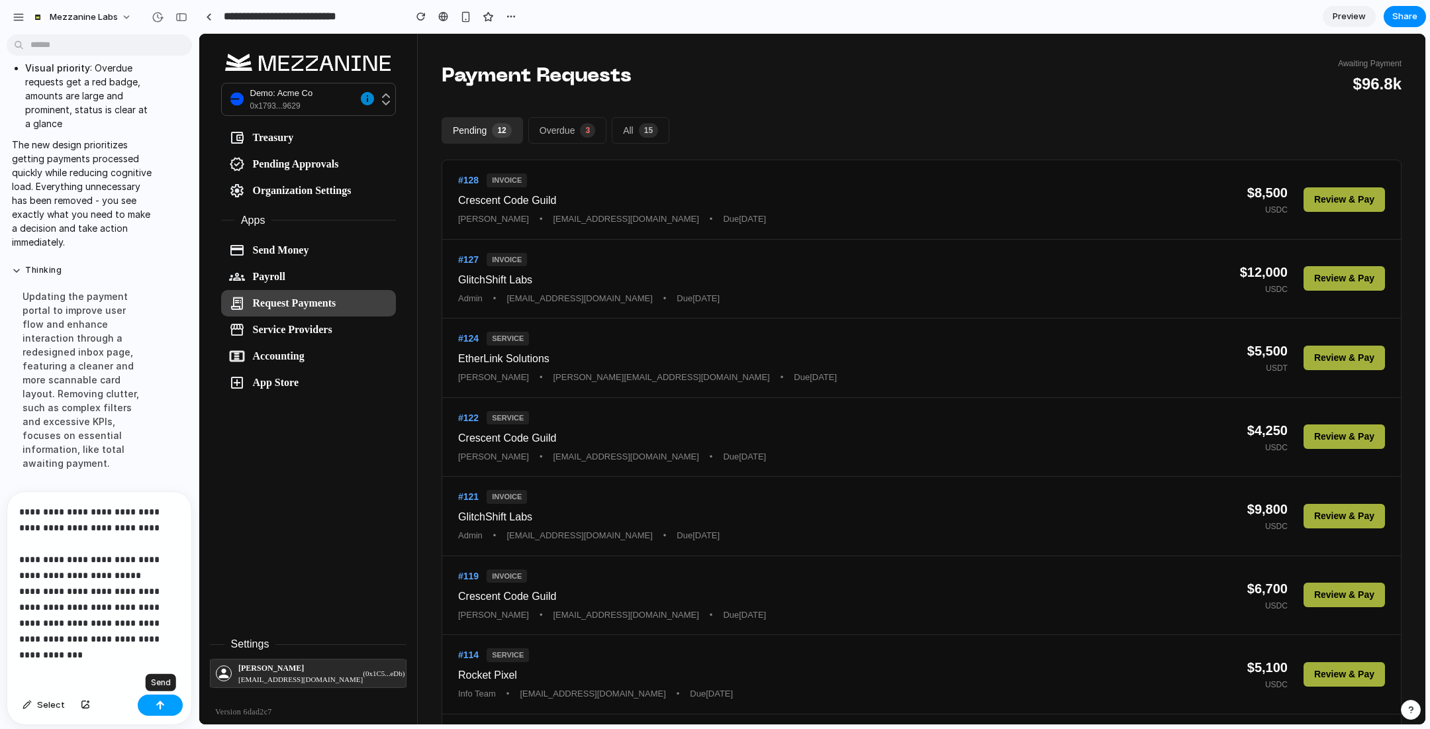
click at [171, 701] on button "button" at bounding box center [160, 704] width 45 height 21
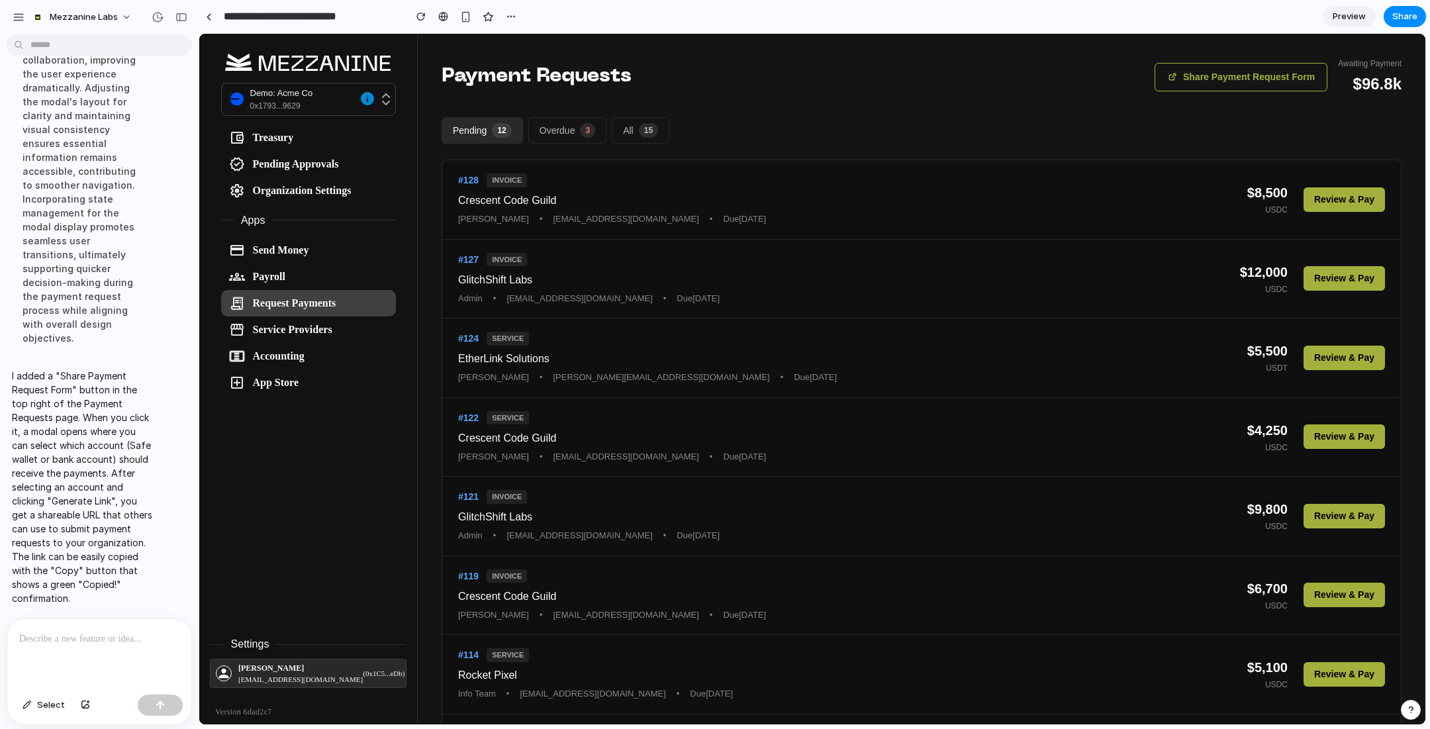
scroll to position [3924, 0]
click at [1231, 78] on button "Share Payment Request Form" at bounding box center [1240, 77] width 173 height 28
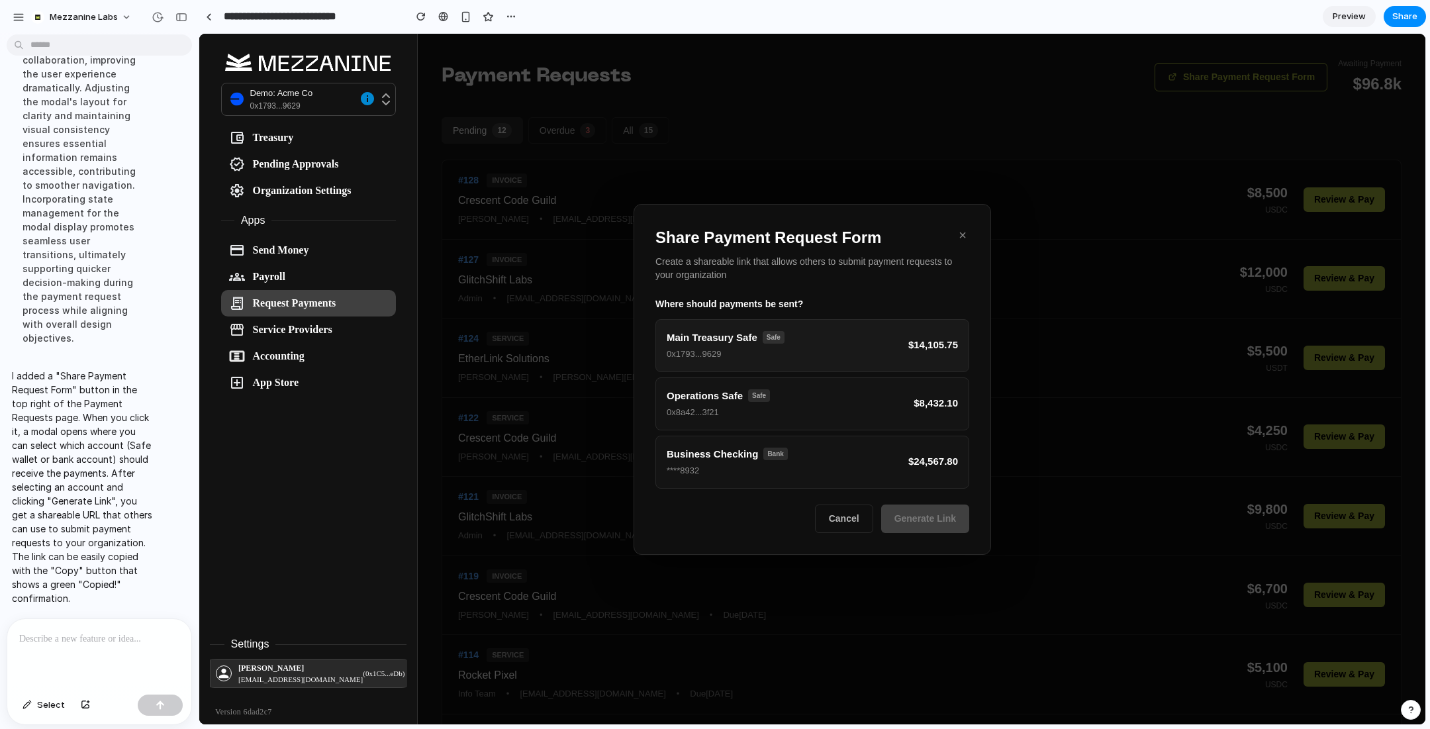
click at [842, 352] on button "Main Treasury Safe Safe 0x1793...9629 $14,105.75" at bounding box center [812, 345] width 314 height 53
click at [936, 518] on button "Generate Link" at bounding box center [925, 519] width 88 height 28
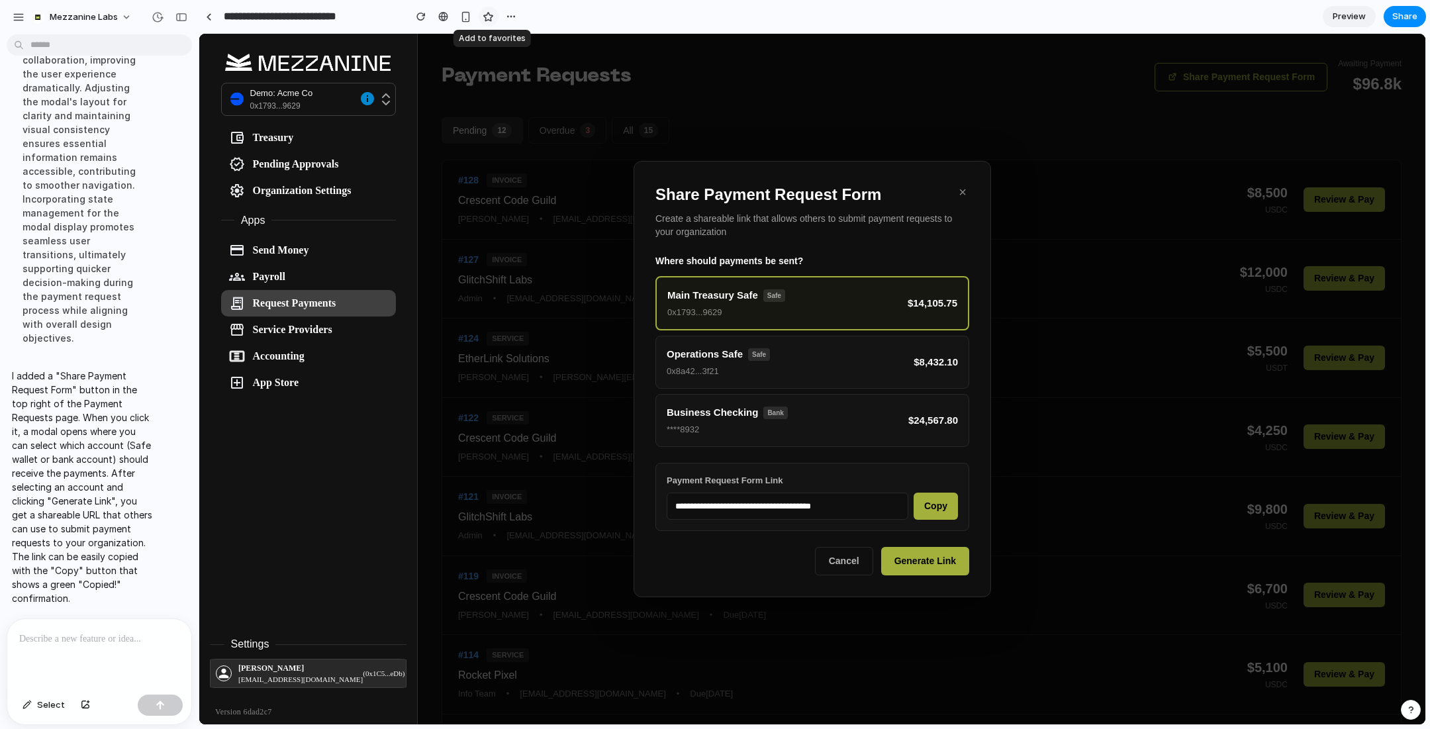
click at [486, 18] on div "button" at bounding box center [488, 16] width 11 height 11
click at [956, 191] on button "×" at bounding box center [962, 192] width 13 height 19
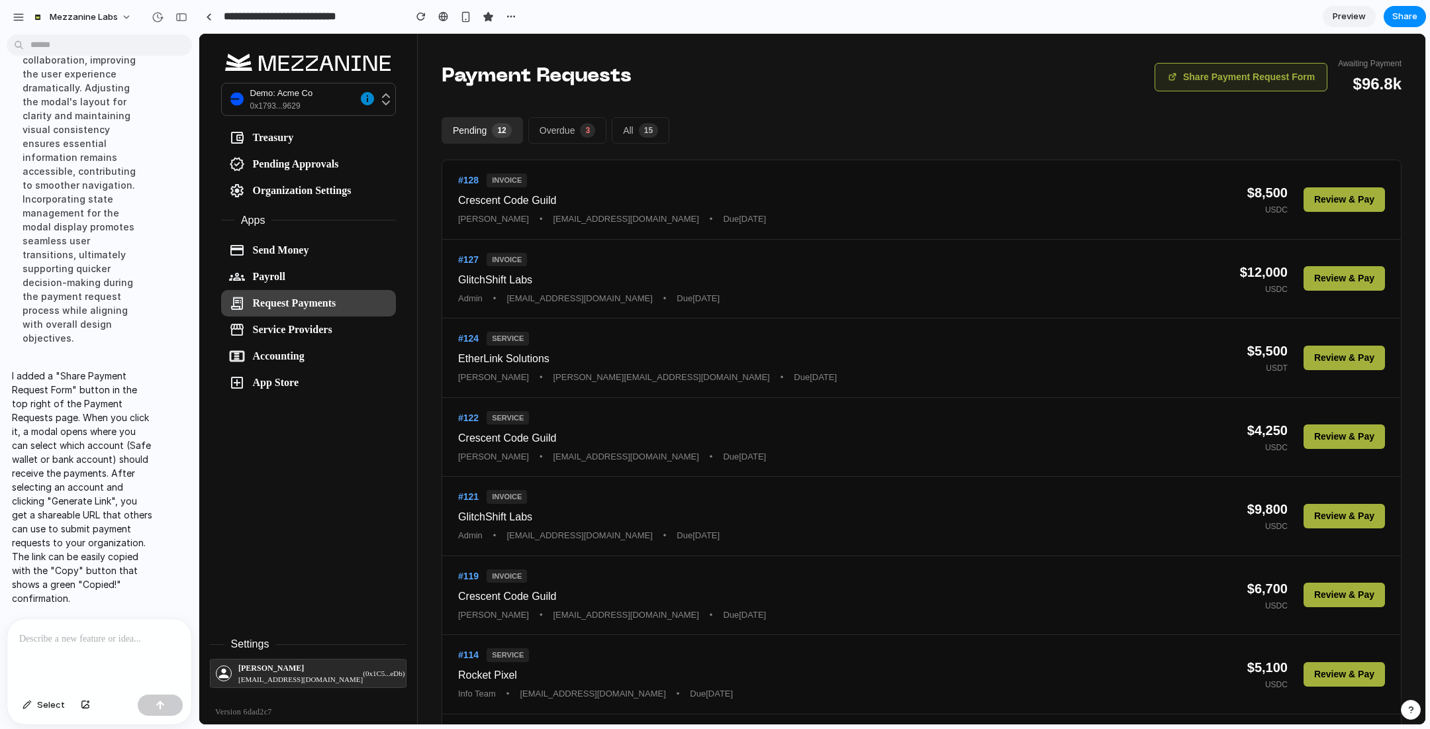
click at [1227, 77] on button "Share Payment Request Form" at bounding box center [1240, 77] width 173 height 28
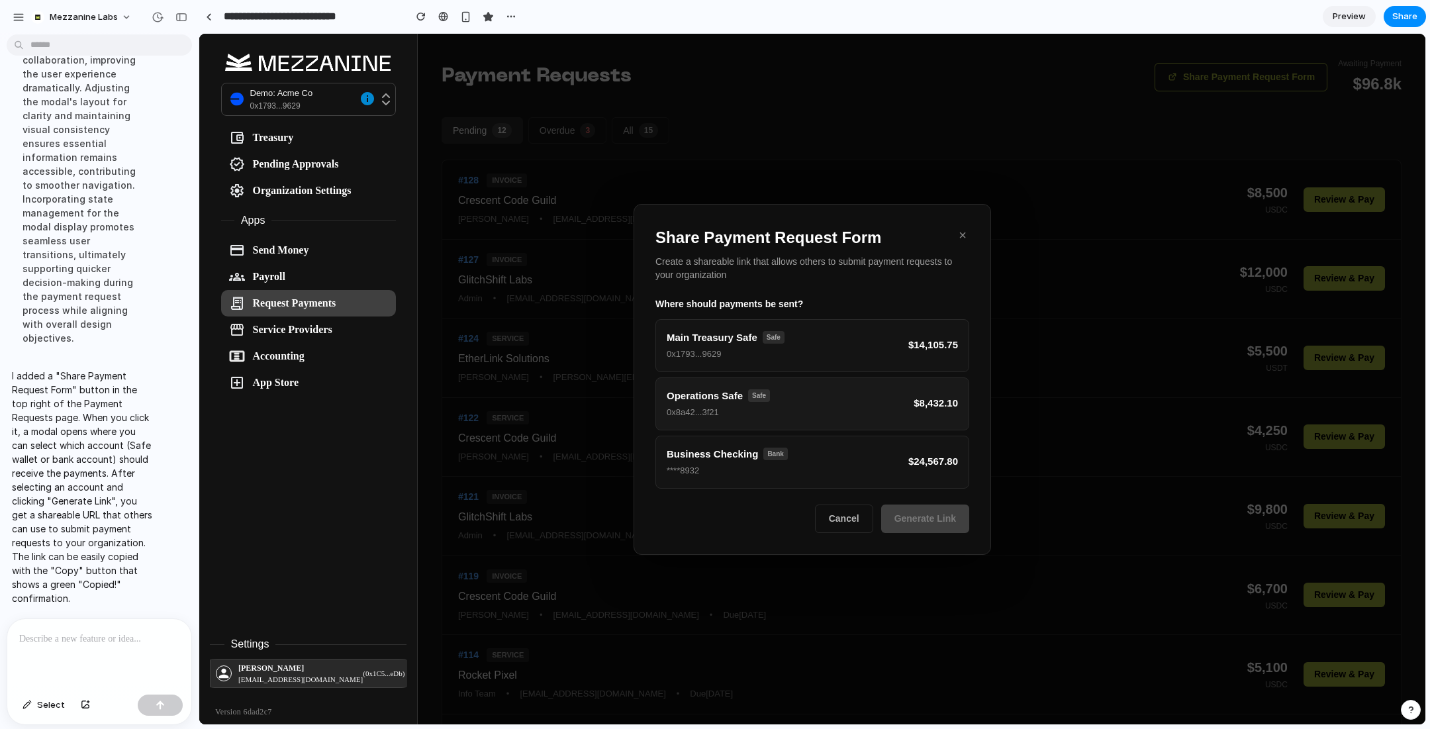
click at [832, 400] on button "Operations Safe Safe 0x8a42...3f21 $8,432.10" at bounding box center [812, 403] width 314 height 53
click at [927, 508] on button "Generate Link" at bounding box center [925, 519] width 88 height 28
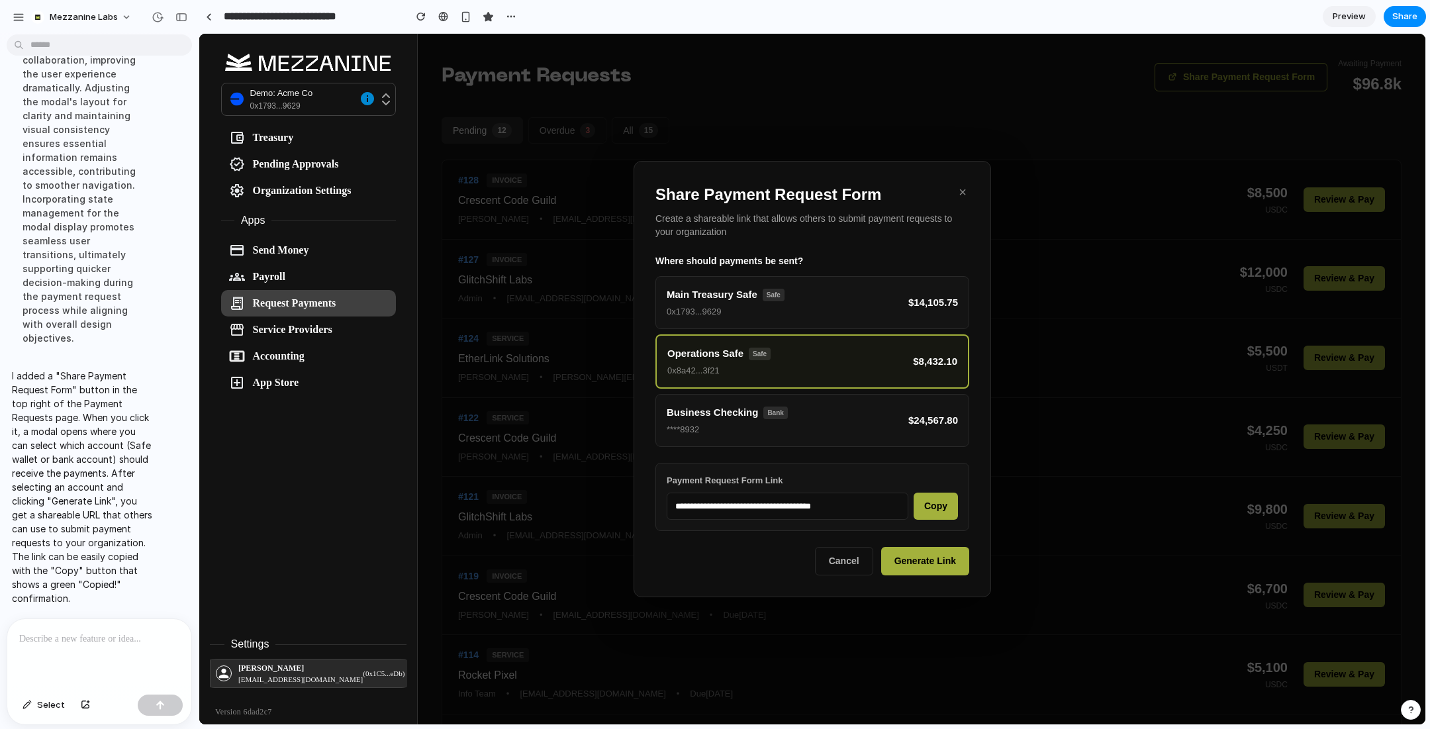
click at [937, 500] on button "Copy" at bounding box center [935, 505] width 44 height 27
click at [91, 651] on div at bounding box center [99, 654] width 184 height 70
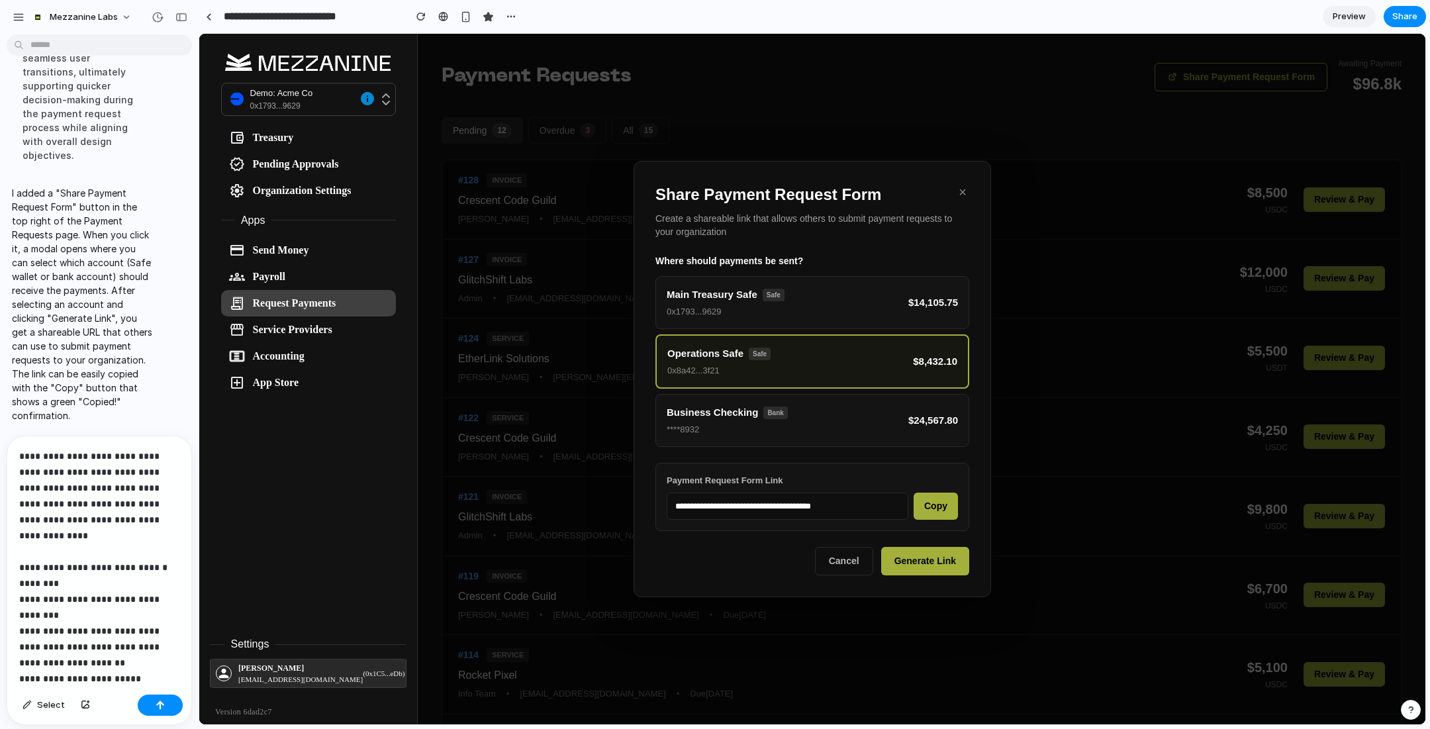
click at [28, 674] on p "**********" at bounding box center [99, 567] width 160 height 238
click at [15, 678] on div "**********" at bounding box center [99, 562] width 184 height 253
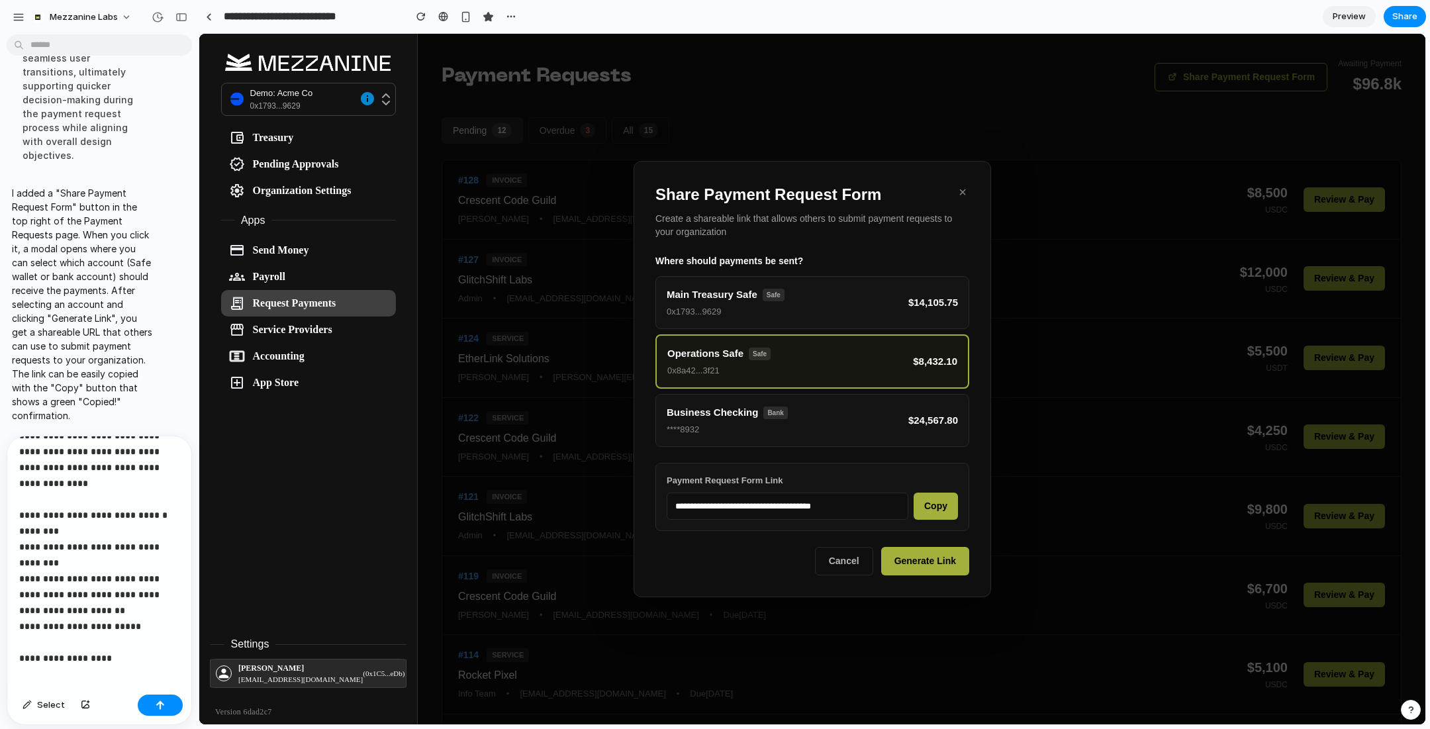
scroll to position [56, 0]
click at [42, 640] on p "**********" at bounding box center [99, 519] width 160 height 254
click at [158, 697] on button "button" at bounding box center [160, 704] width 45 height 21
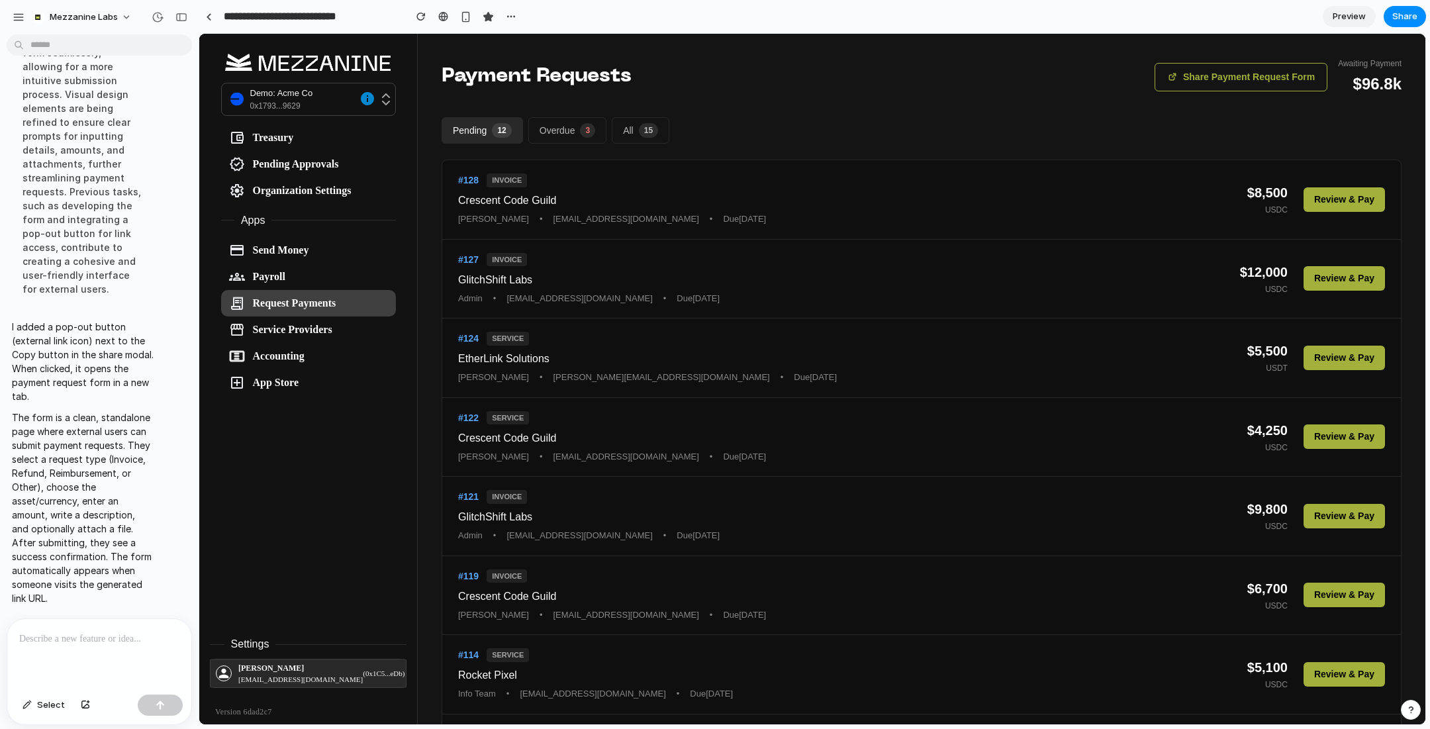
scroll to position [4495, 0]
click at [1254, 78] on button "Share Payment Request Form" at bounding box center [1240, 77] width 173 height 28
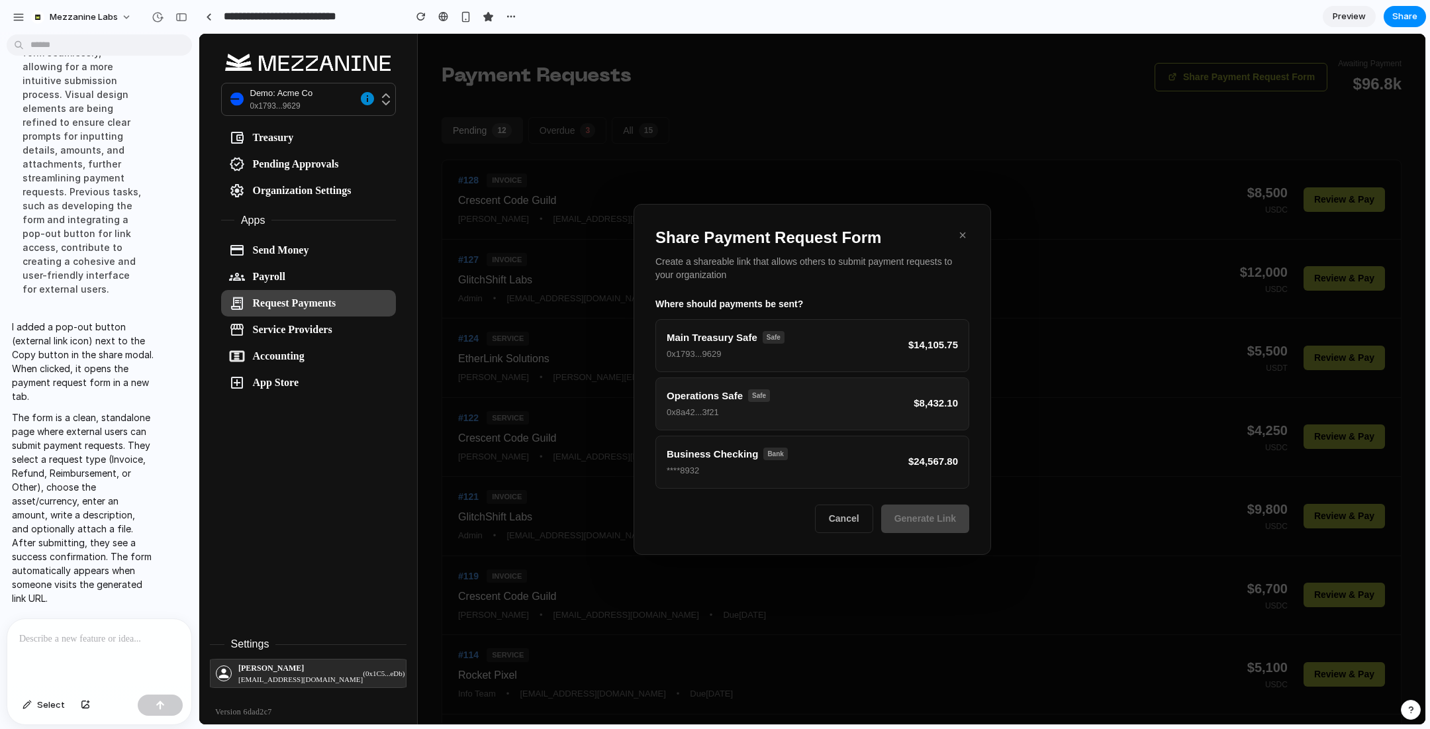
click at [854, 404] on button "Operations Safe Safe 0x8a42...3f21 $8,432.10" at bounding box center [812, 403] width 314 height 53
click at [921, 514] on button "Generate Link" at bounding box center [925, 519] width 88 height 28
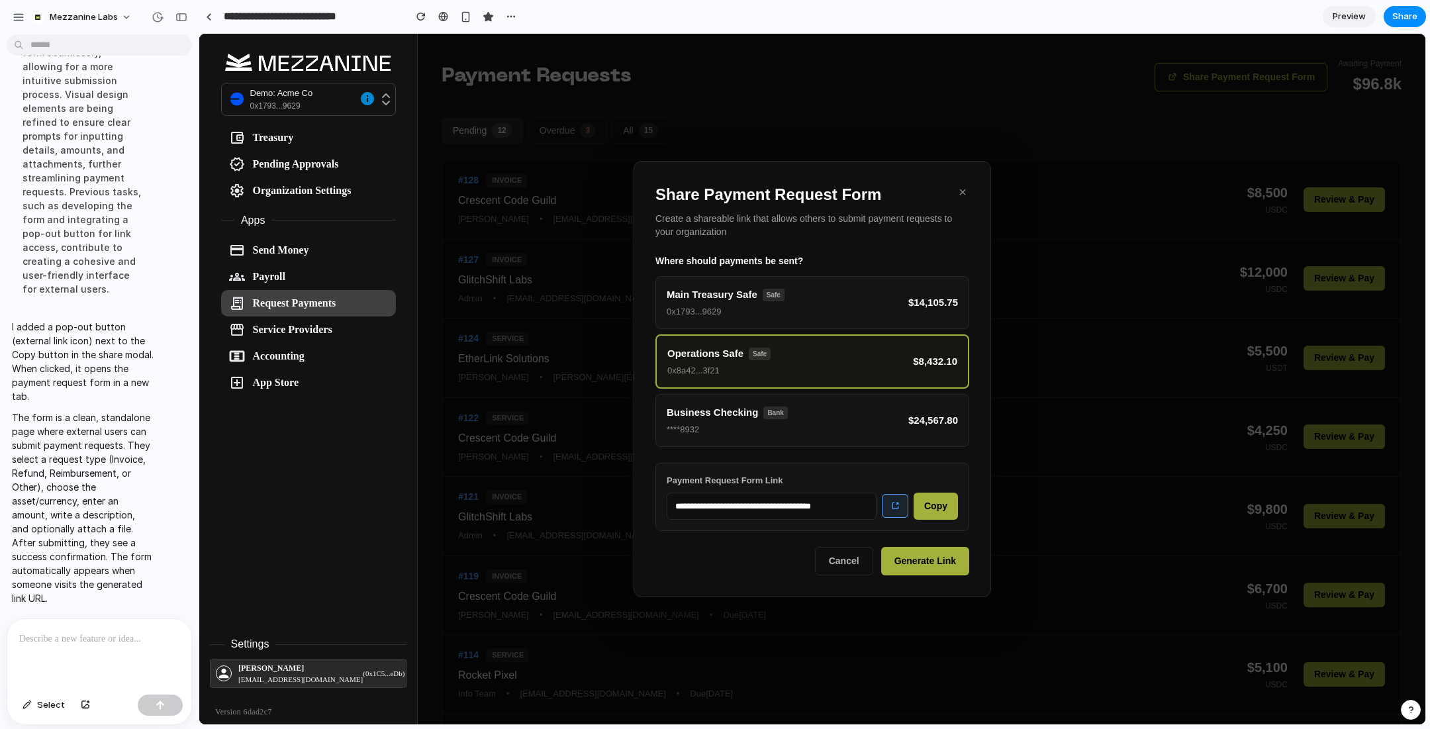
click at [896, 505] on icon at bounding box center [894, 505] width 9 height 9
click at [886, 316] on button "Main Treasury Safe Safe 0x1793...9629 $14,105.75" at bounding box center [812, 302] width 314 height 53
click at [889, 508] on button at bounding box center [895, 506] width 26 height 24
click at [934, 508] on button "Copy" at bounding box center [935, 505] width 44 height 27
click at [813, 422] on button "Business Checking Bank ****8932 $24,567.80" at bounding box center [812, 420] width 314 height 53
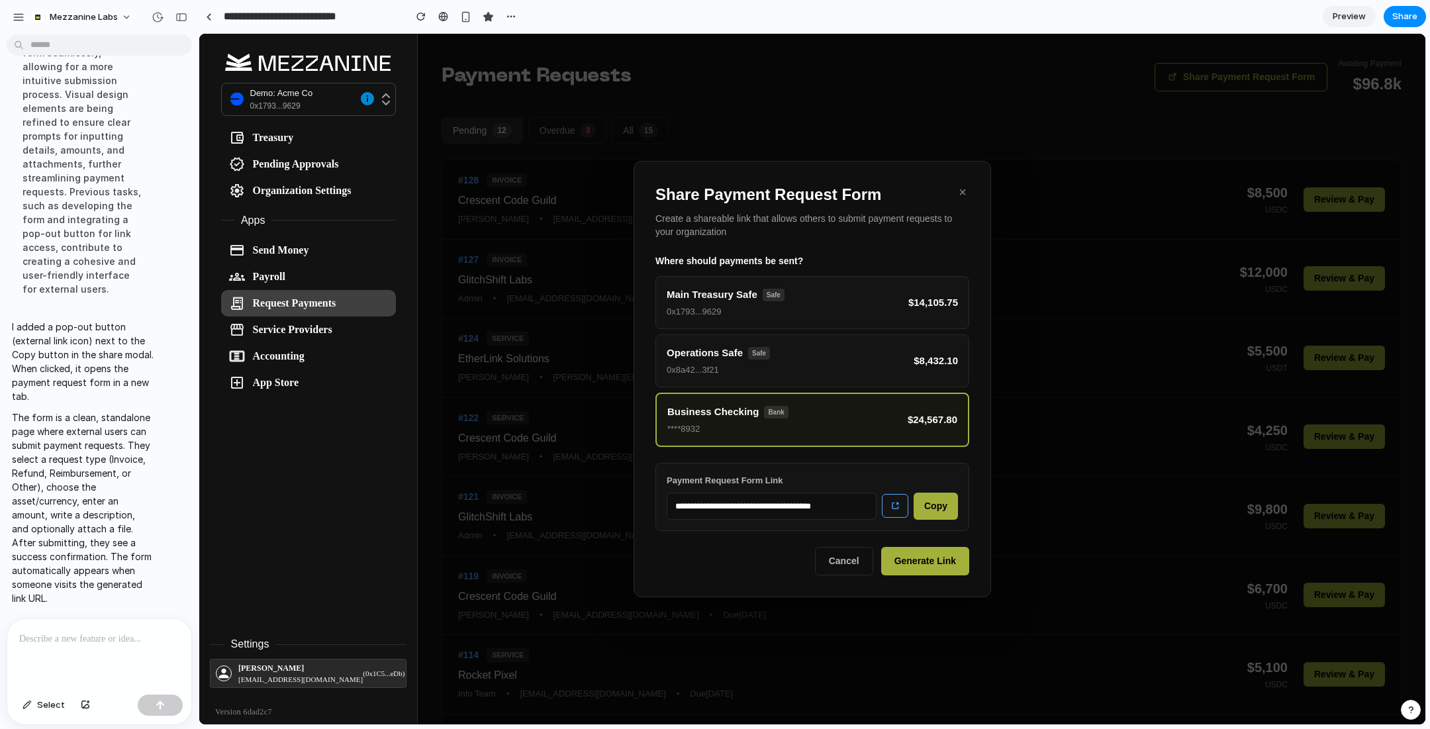
click at [81, 649] on div at bounding box center [99, 654] width 184 height 70
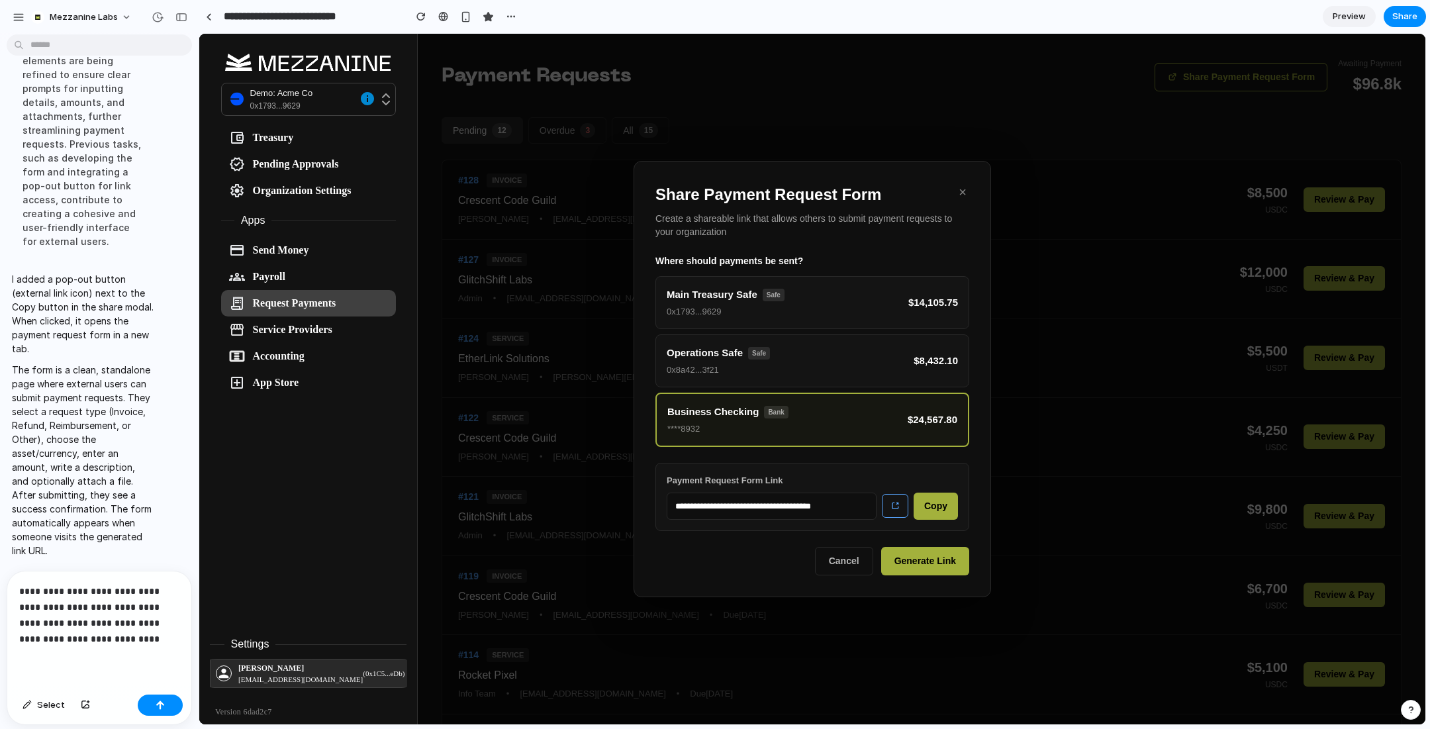
click at [54, 610] on p "**********" at bounding box center [99, 615] width 160 height 64
click at [168, 704] on button "button" at bounding box center [160, 704] width 45 height 21
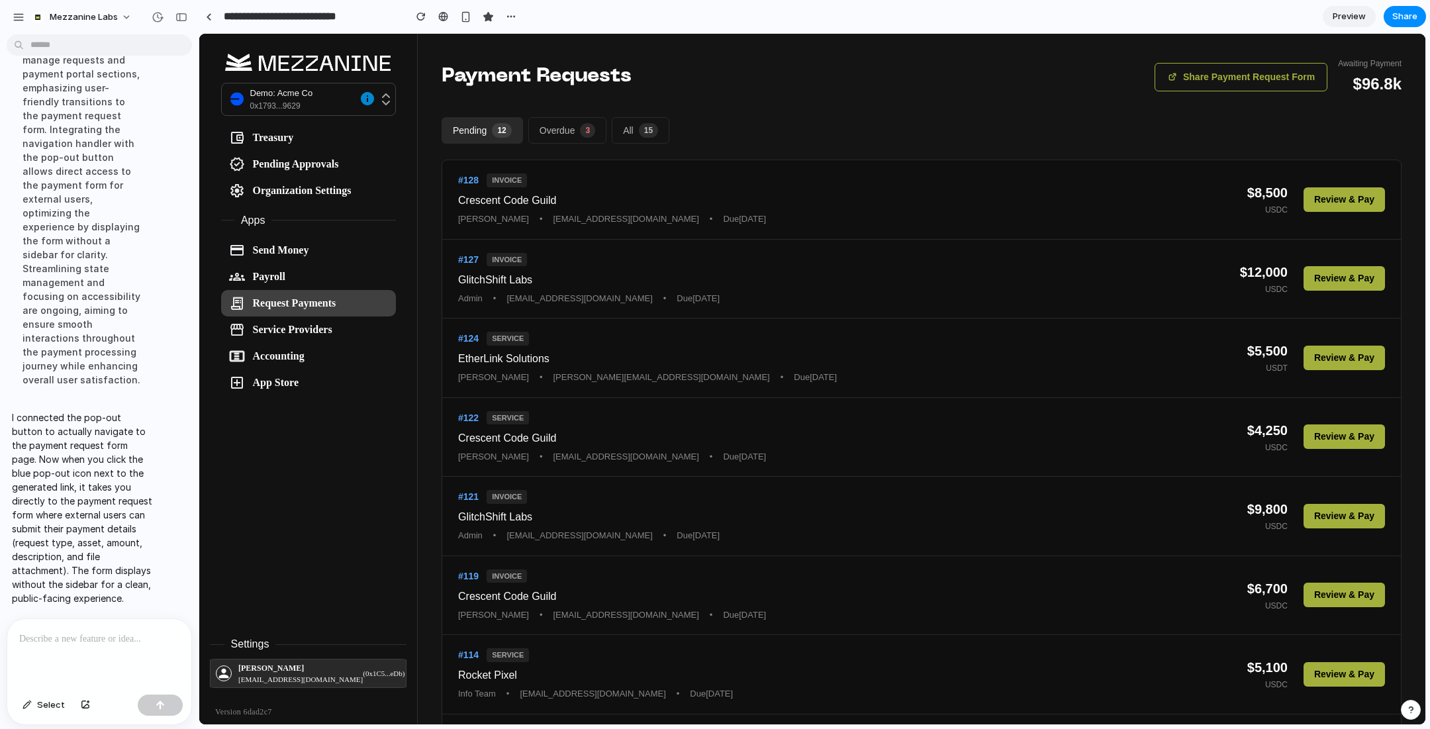
scroll to position [4797, 0]
click at [1212, 86] on button "Share Payment Request Form" at bounding box center [1240, 77] width 173 height 28
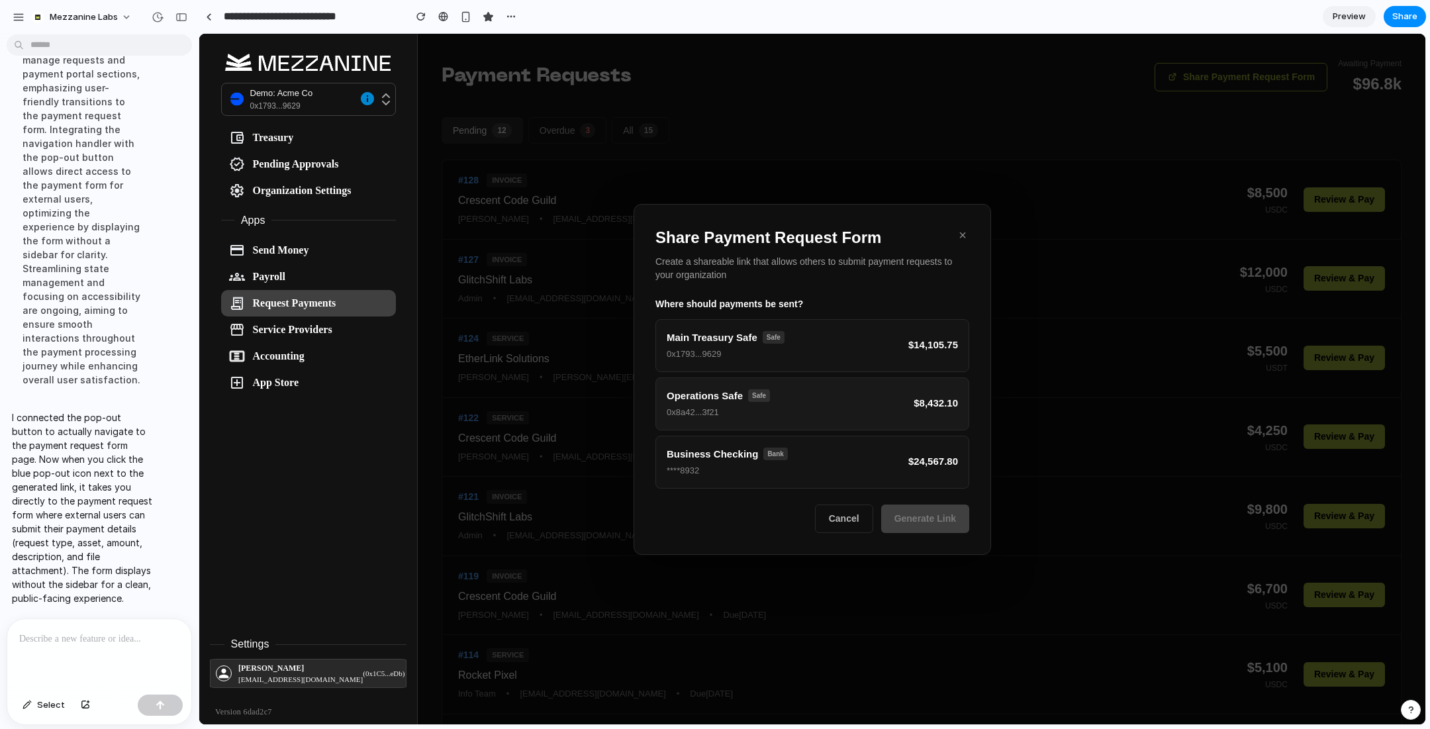
click at [904, 395] on button "Operations Safe Safe 0x8a42...3f21 $8,432.10" at bounding box center [812, 403] width 314 height 53
click at [924, 522] on button "Generate Link" at bounding box center [925, 519] width 88 height 28
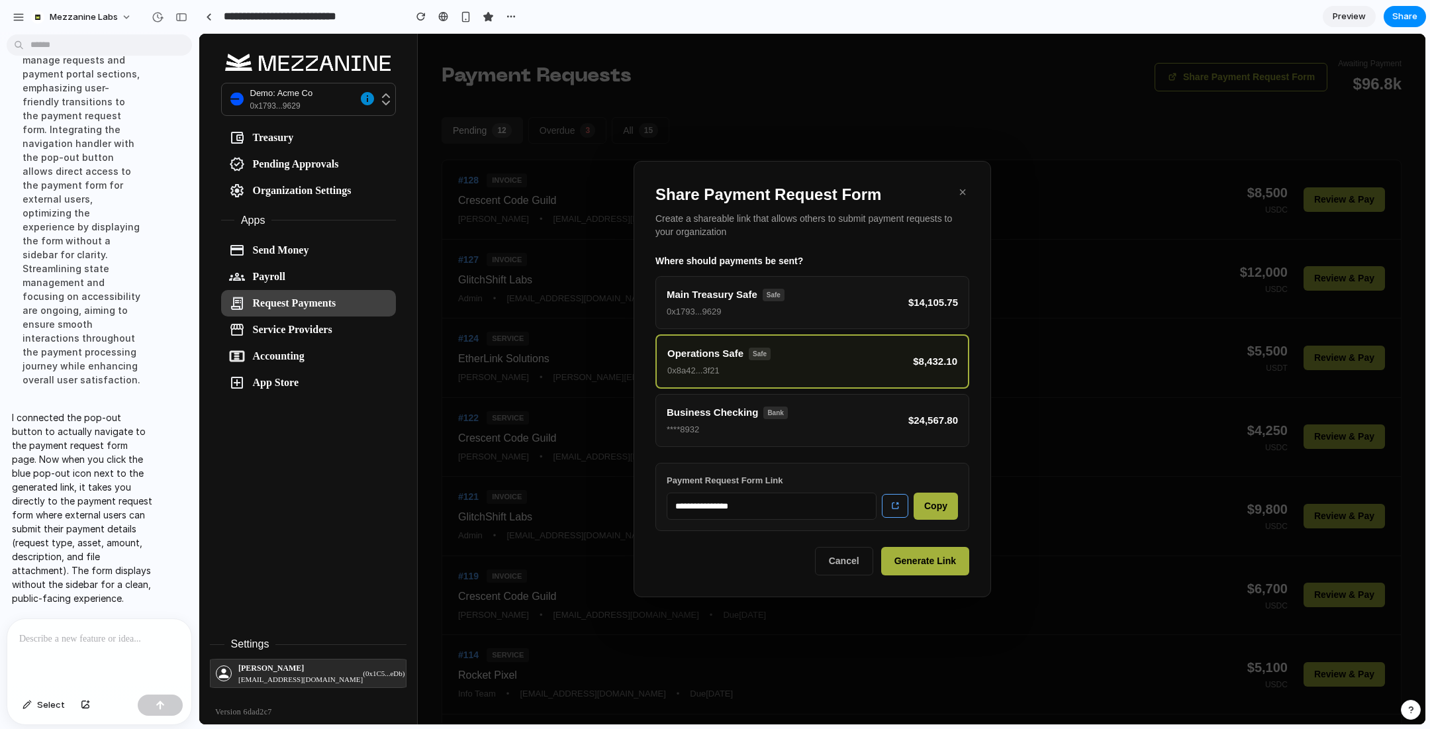
click at [894, 492] on div "**********" at bounding box center [812, 506] width 291 height 28
click at [897, 504] on icon at bounding box center [894, 505] width 9 height 9
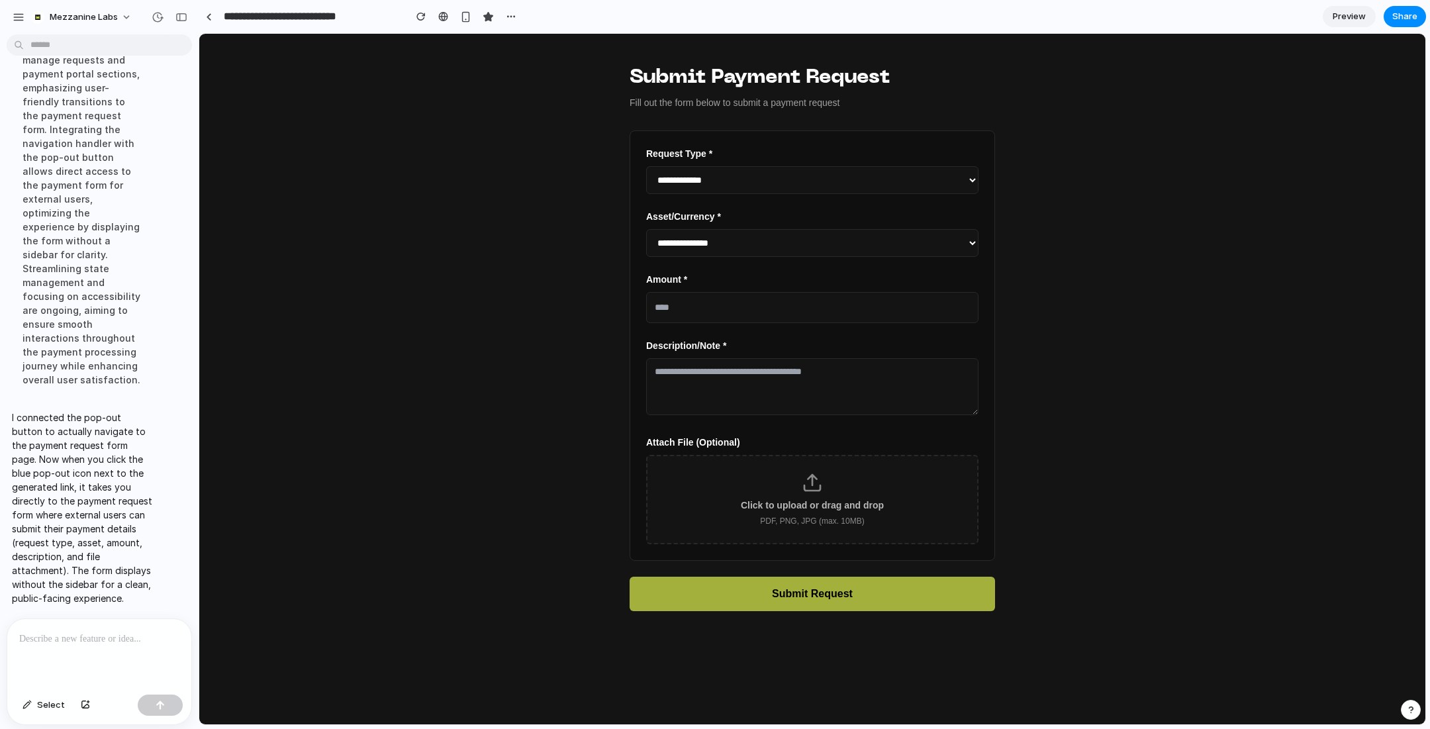
click at [738, 175] on select "**********" at bounding box center [812, 180] width 332 height 28
select select "*******"
click at [646, 166] on select "**********" at bounding box center [812, 180] width 332 height 28
click at [754, 248] on select "**********" at bounding box center [812, 243] width 332 height 28
click at [94, 644] on p at bounding box center [99, 639] width 160 height 16
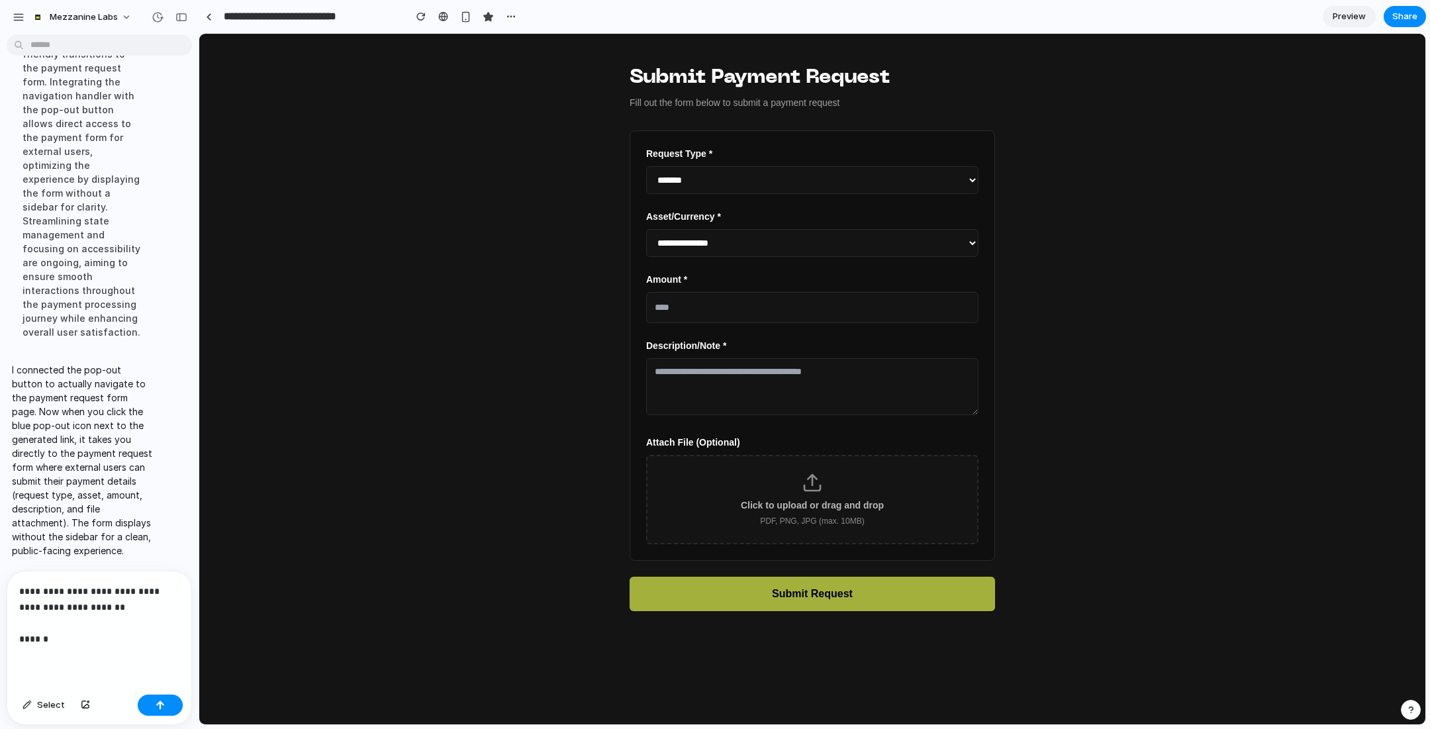
click at [105, 606] on p "**********" at bounding box center [99, 615] width 160 height 64
click at [77, 637] on p "**********" at bounding box center [99, 615] width 160 height 64
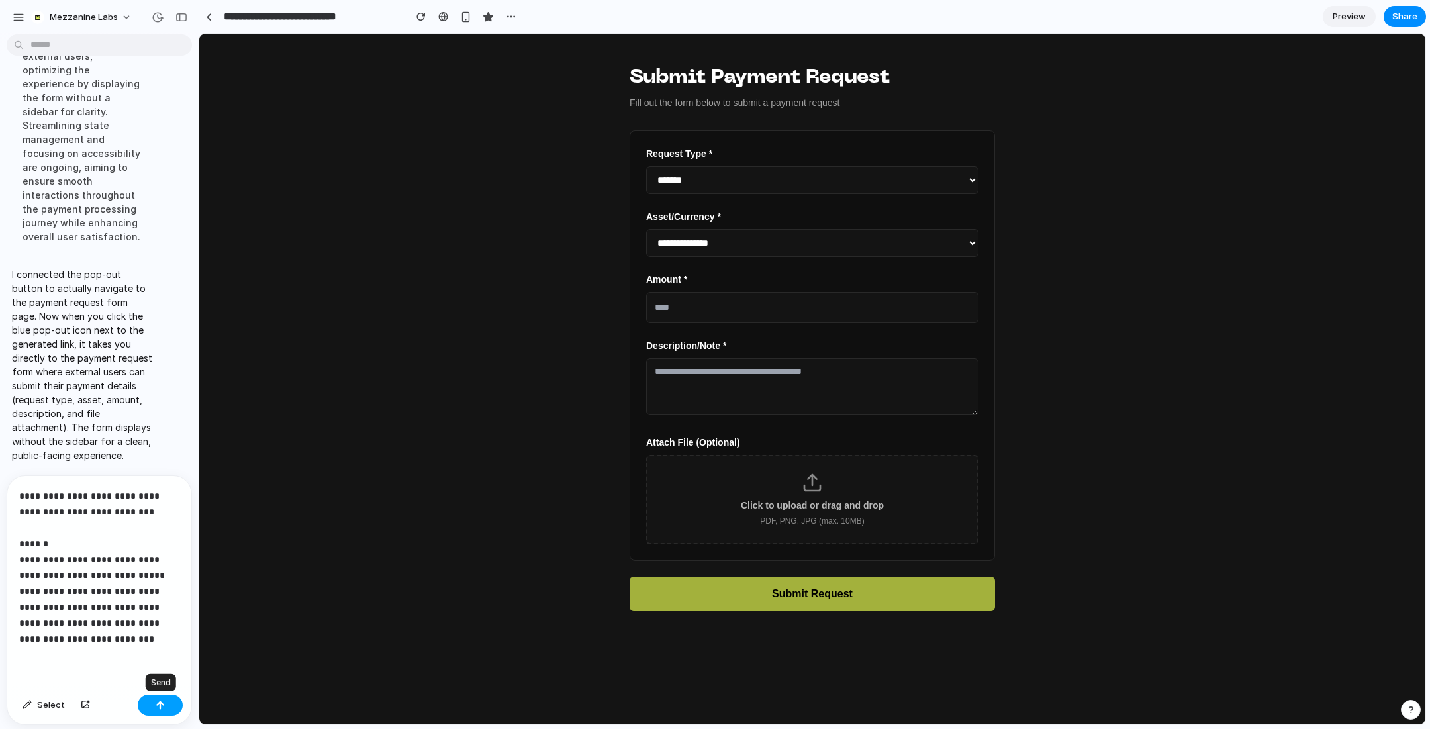
click at [170, 704] on button "button" at bounding box center [160, 704] width 45 height 21
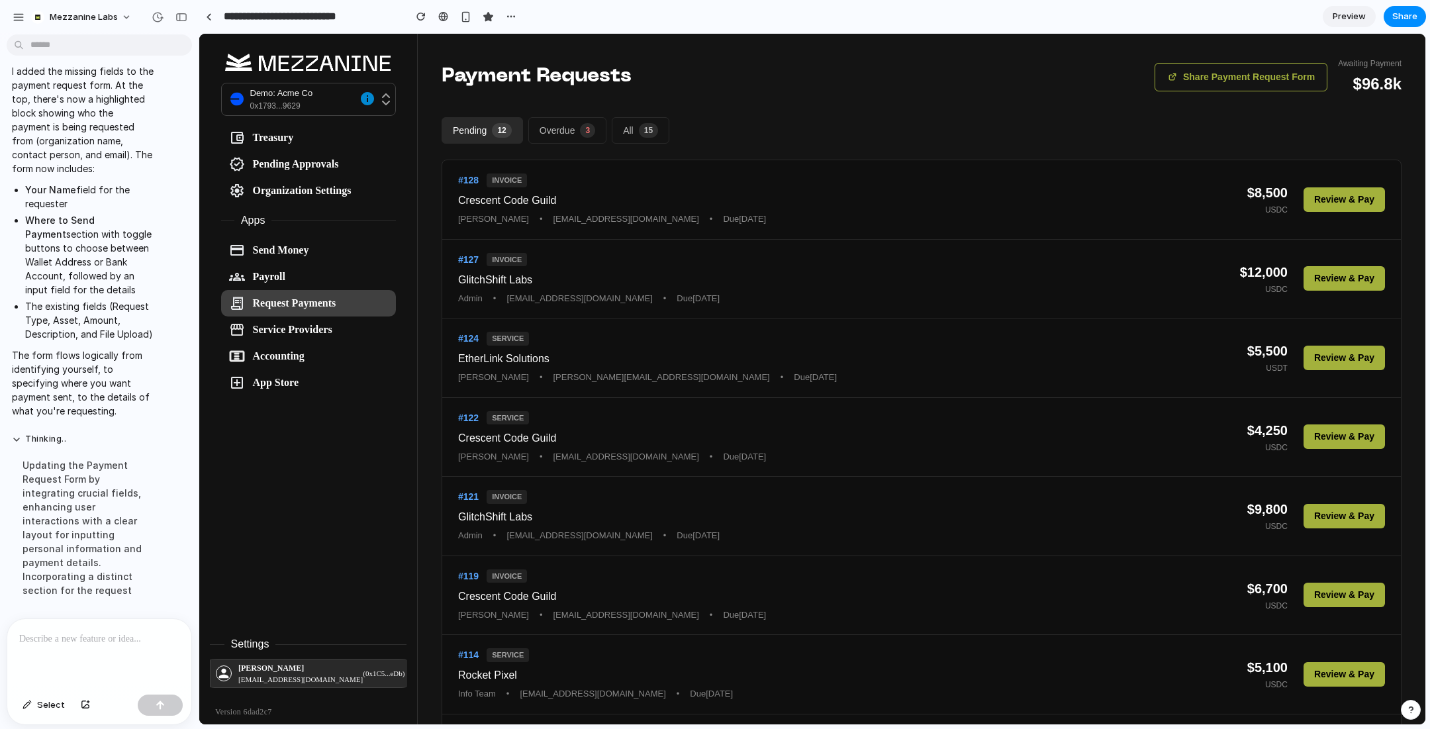
scroll to position [5218, 0]
click at [1220, 71] on button "Share Payment Request Form" at bounding box center [1240, 77] width 173 height 28
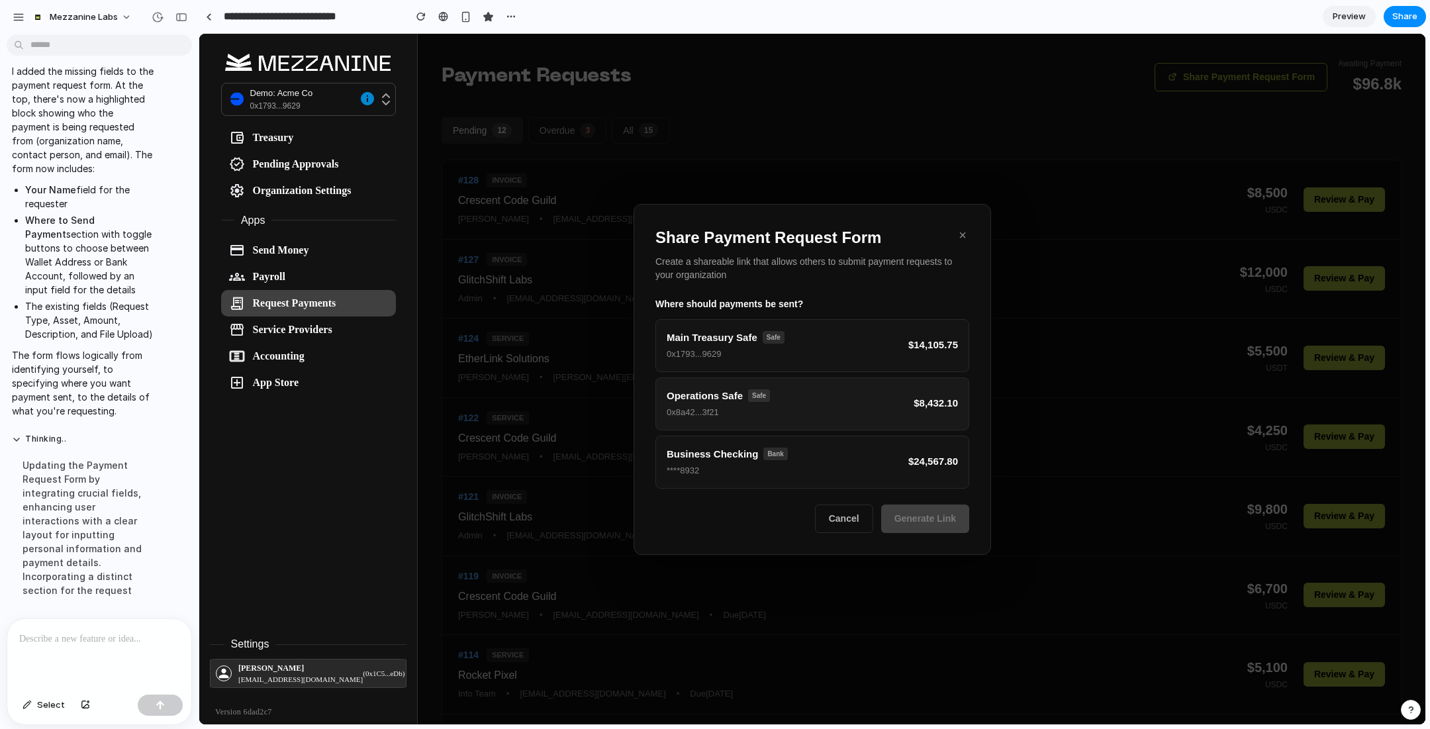
click at [856, 394] on button "Operations Safe Safe 0x8a42...3f21 $8,432.10" at bounding box center [812, 403] width 314 height 53
click at [925, 517] on button "Generate Link" at bounding box center [925, 519] width 88 height 28
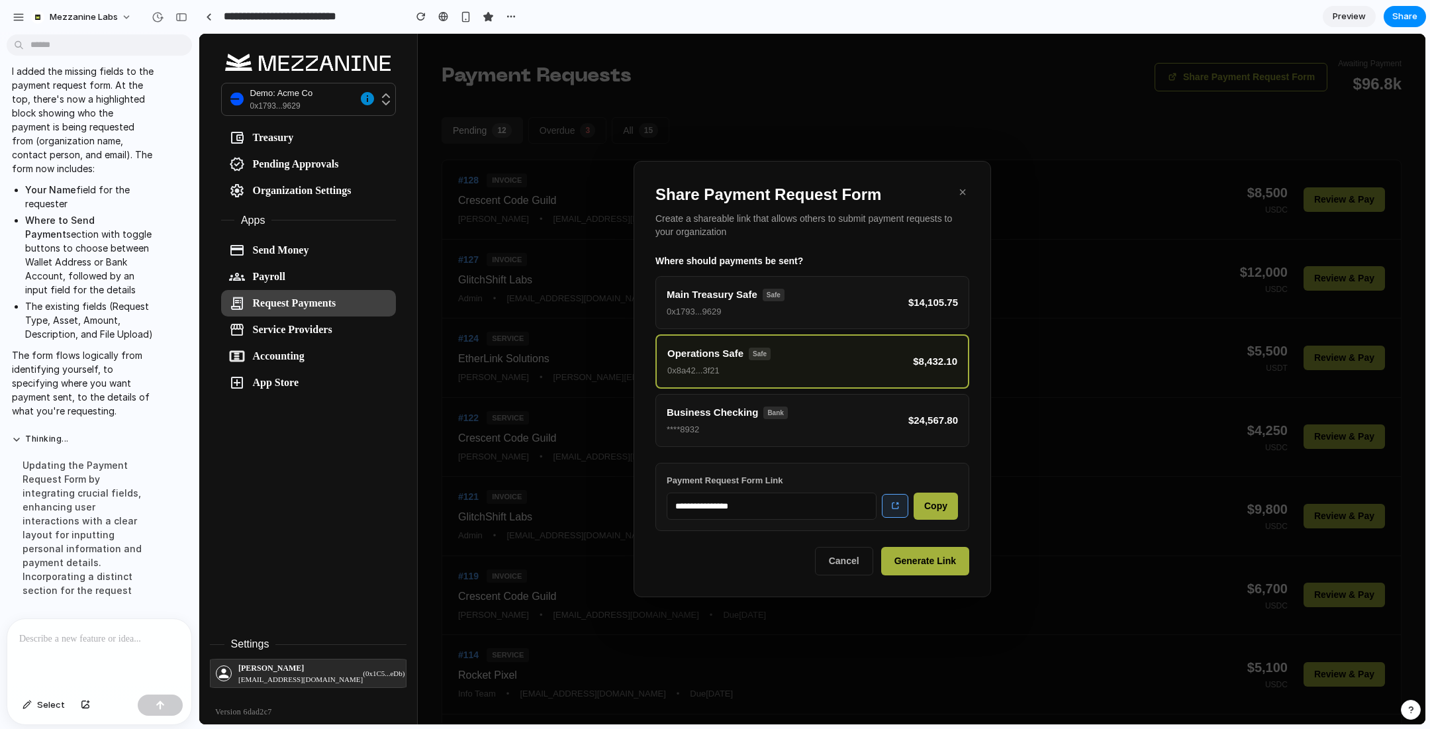
click at [894, 503] on icon at bounding box center [895, 506] width 6 height 6
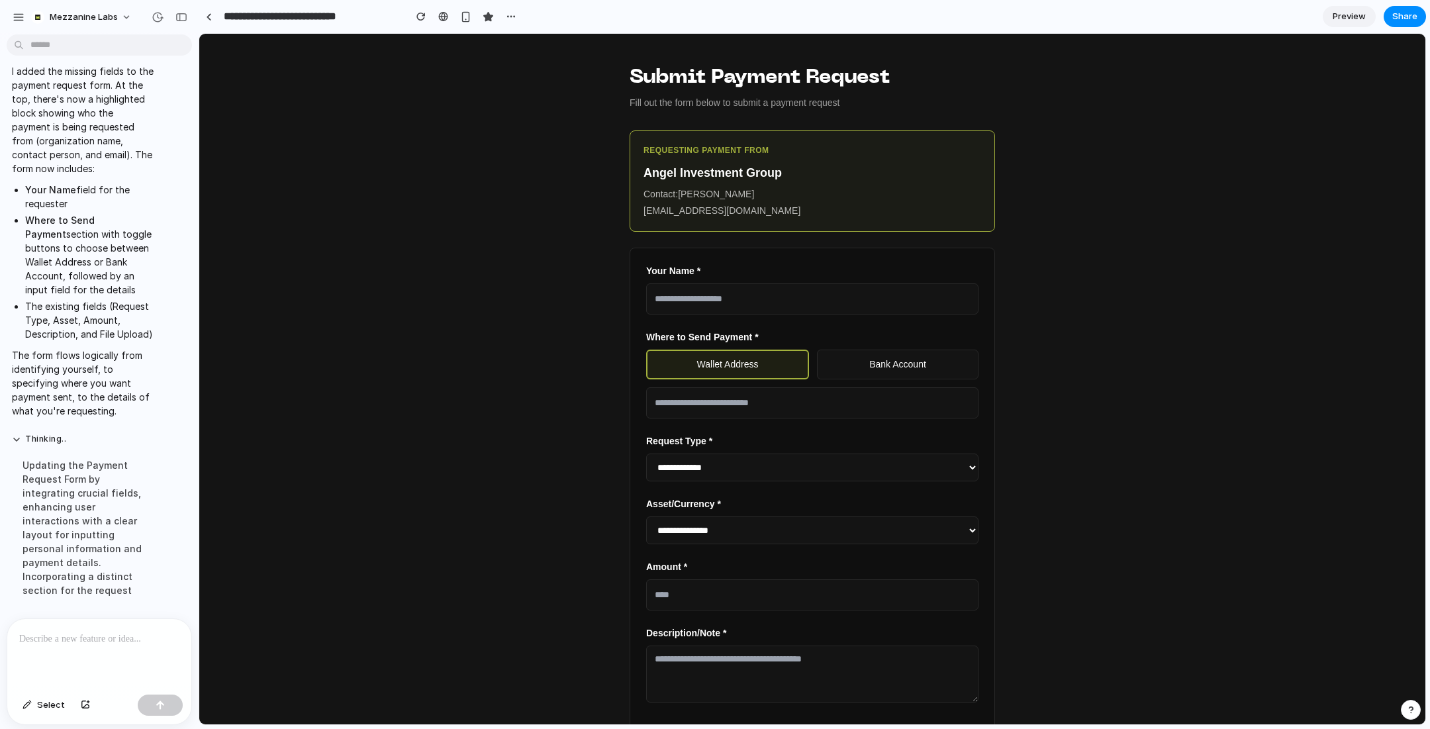
click at [905, 361] on button "Bank Account" at bounding box center [897, 364] width 161 height 30
click at [760, 404] on input "text" at bounding box center [812, 402] width 332 height 31
click at [722, 365] on button "Wallet Address" at bounding box center [726, 364] width 161 height 30
click at [876, 362] on button "Bank Account" at bounding box center [897, 364] width 161 height 30
click at [746, 365] on button "Wallet Address" at bounding box center [726, 364] width 161 height 30
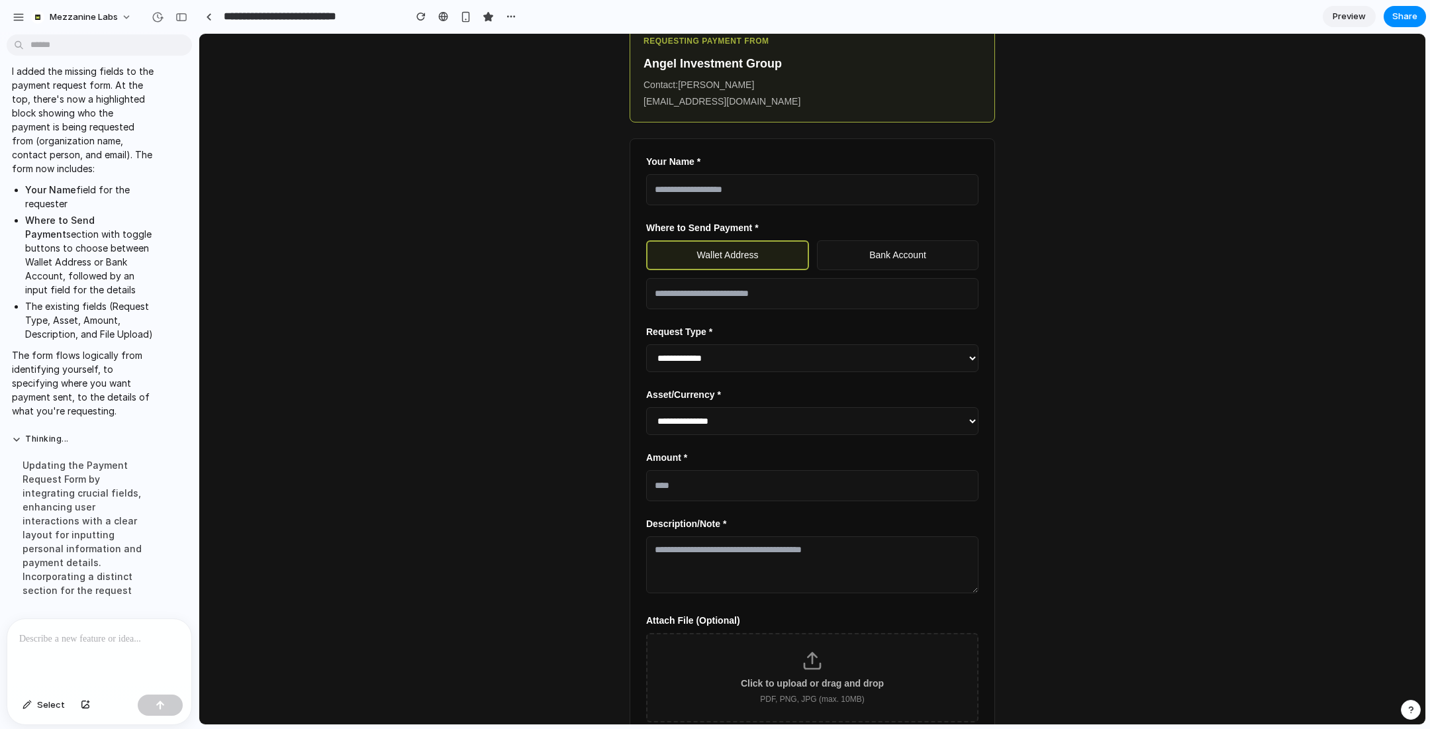
scroll to position [107, 0]
click at [722, 426] on select "**********" at bounding box center [812, 423] width 332 height 28
select select "****"
click at [646, 409] on select "**********" at bounding box center [812, 423] width 332 height 28
click at [720, 487] on input "number" at bounding box center [812, 487] width 332 height 31
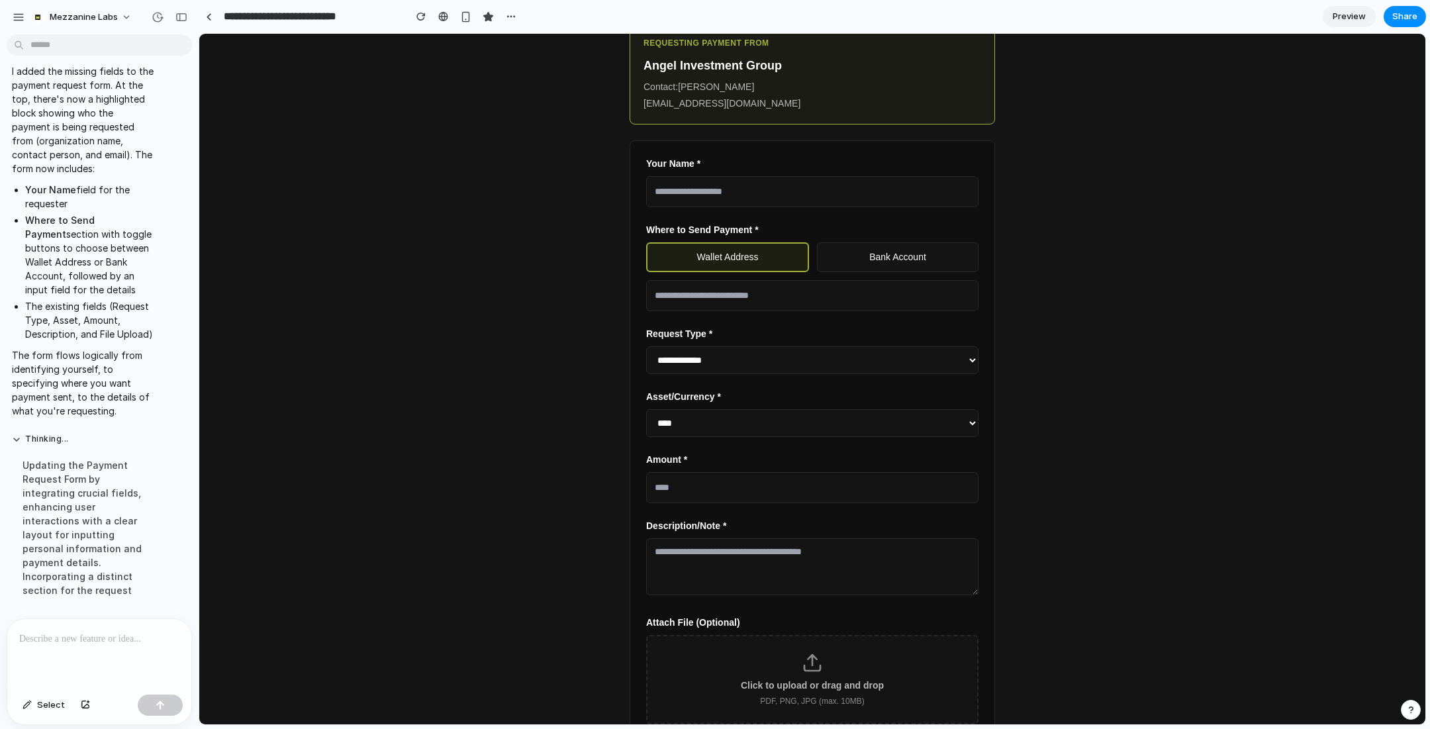
scroll to position [0, 0]
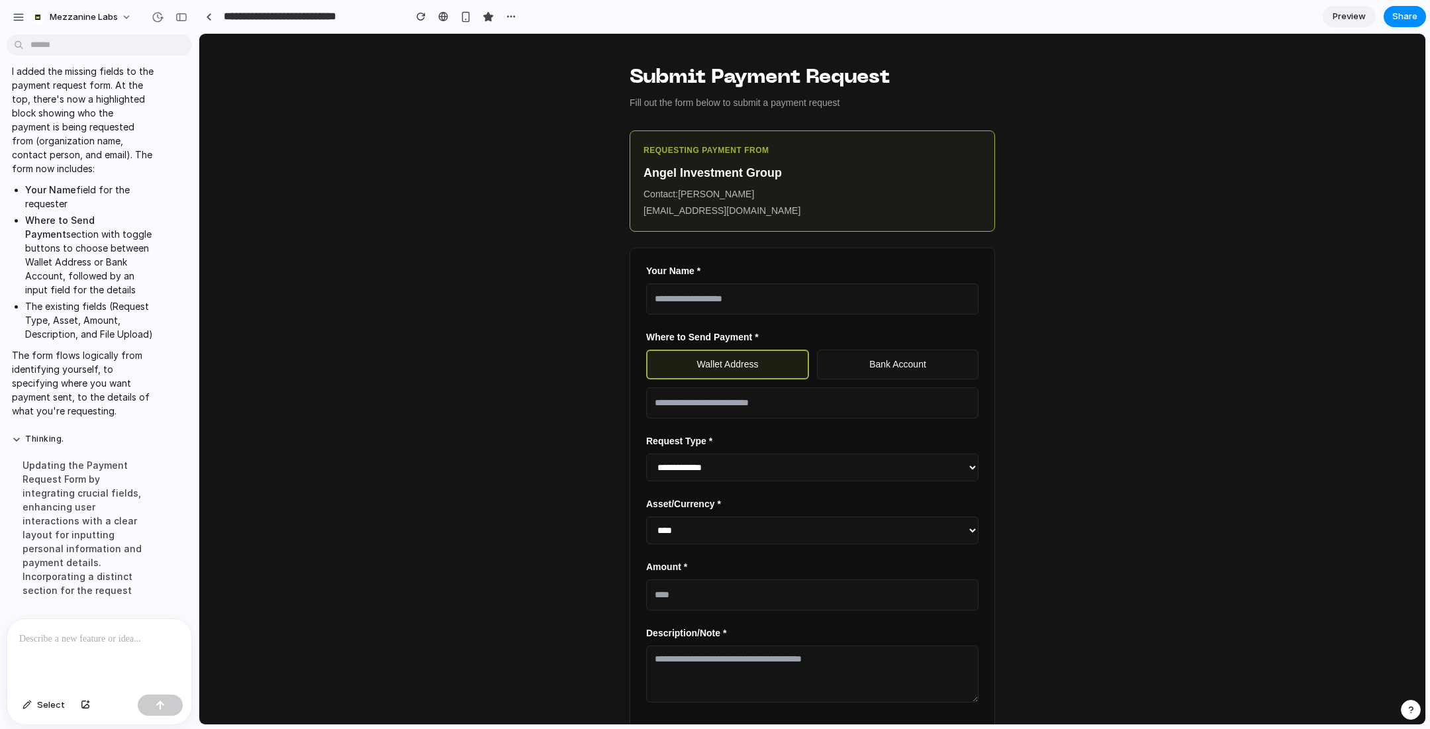
type input "***"
click at [1121, 455] on div "**********" at bounding box center [812, 379] width 1226 height 690
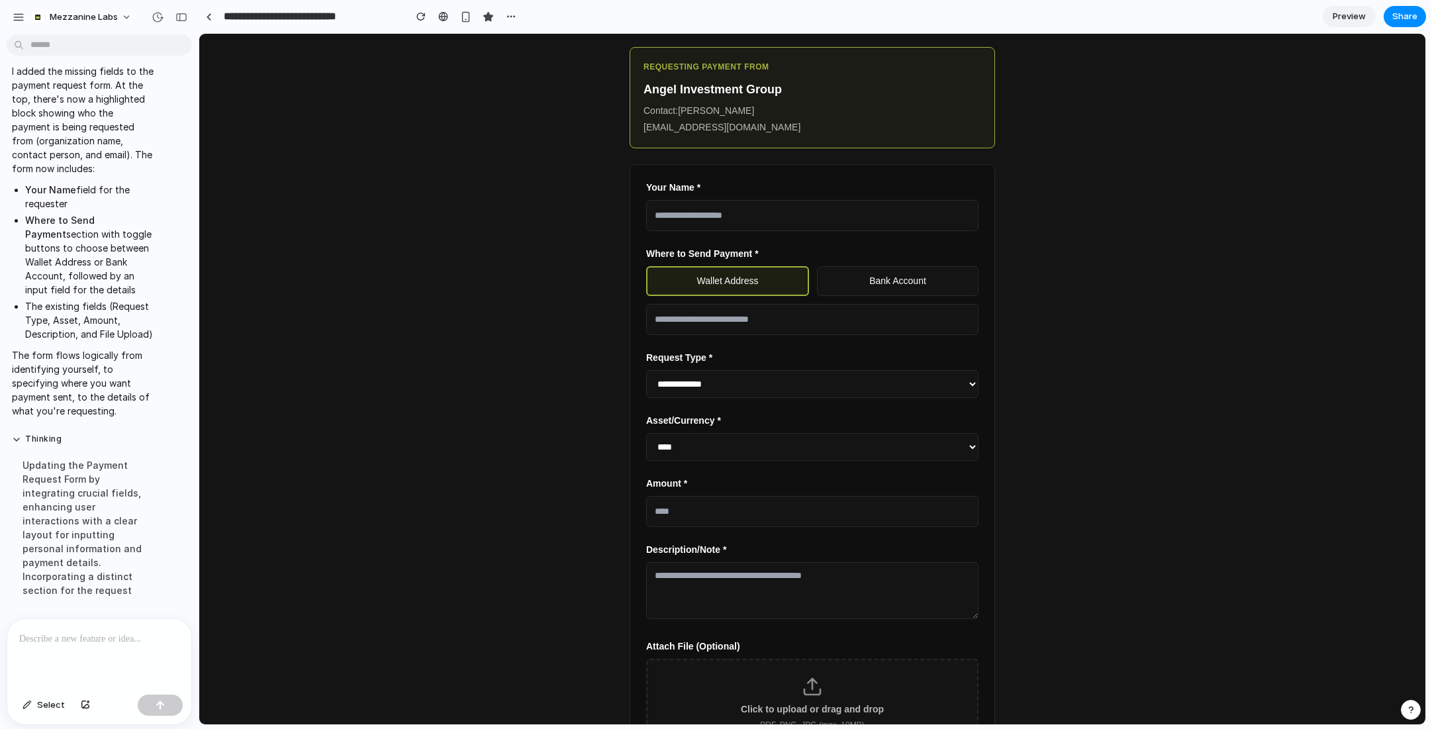
scroll to position [86, 0]
click at [102, 641] on p at bounding box center [99, 639] width 160 height 16
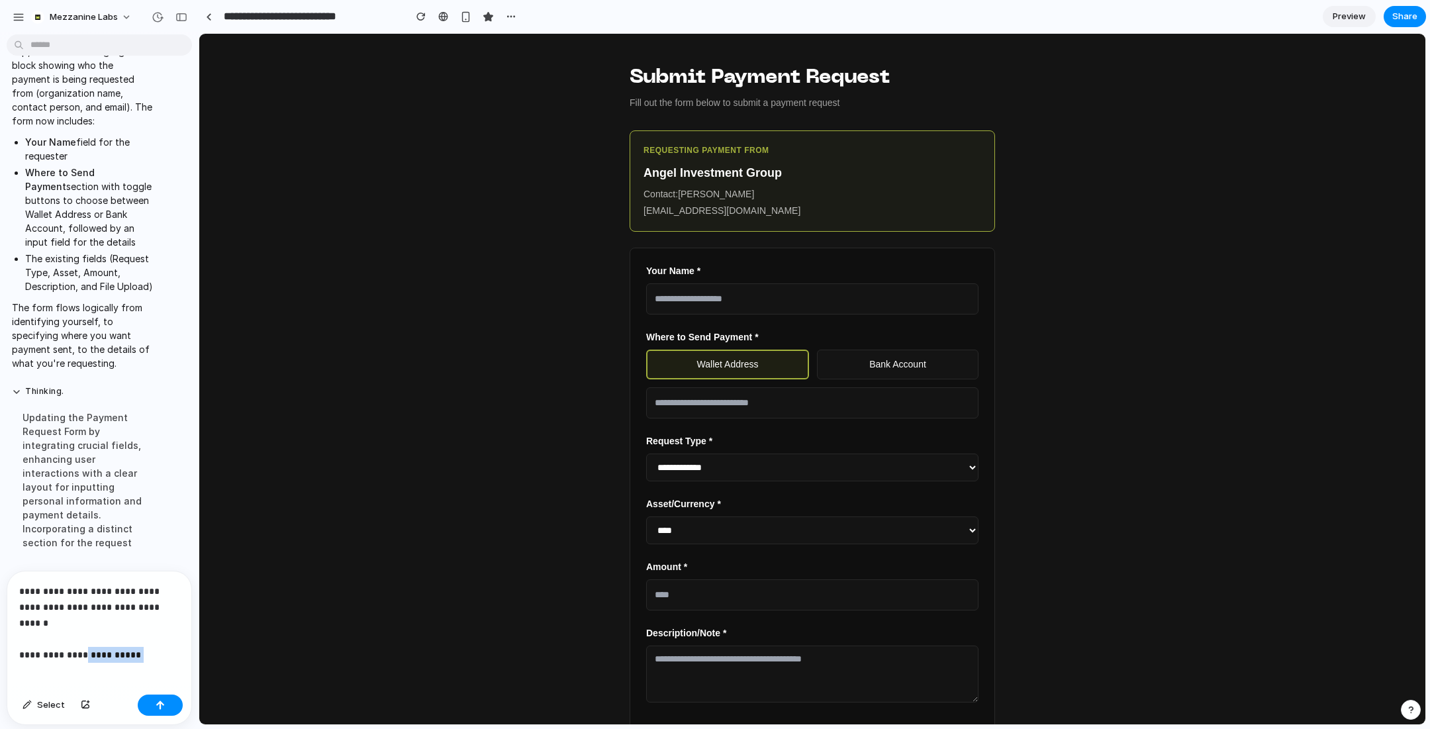
drag, startPoint x: 155, startPoint y: 631, endPoint x: 78, endPoint y: 633, distance: 76.8
click at [78, 633] on p "**********" at bounding box center [99, 615] width 160 height 64
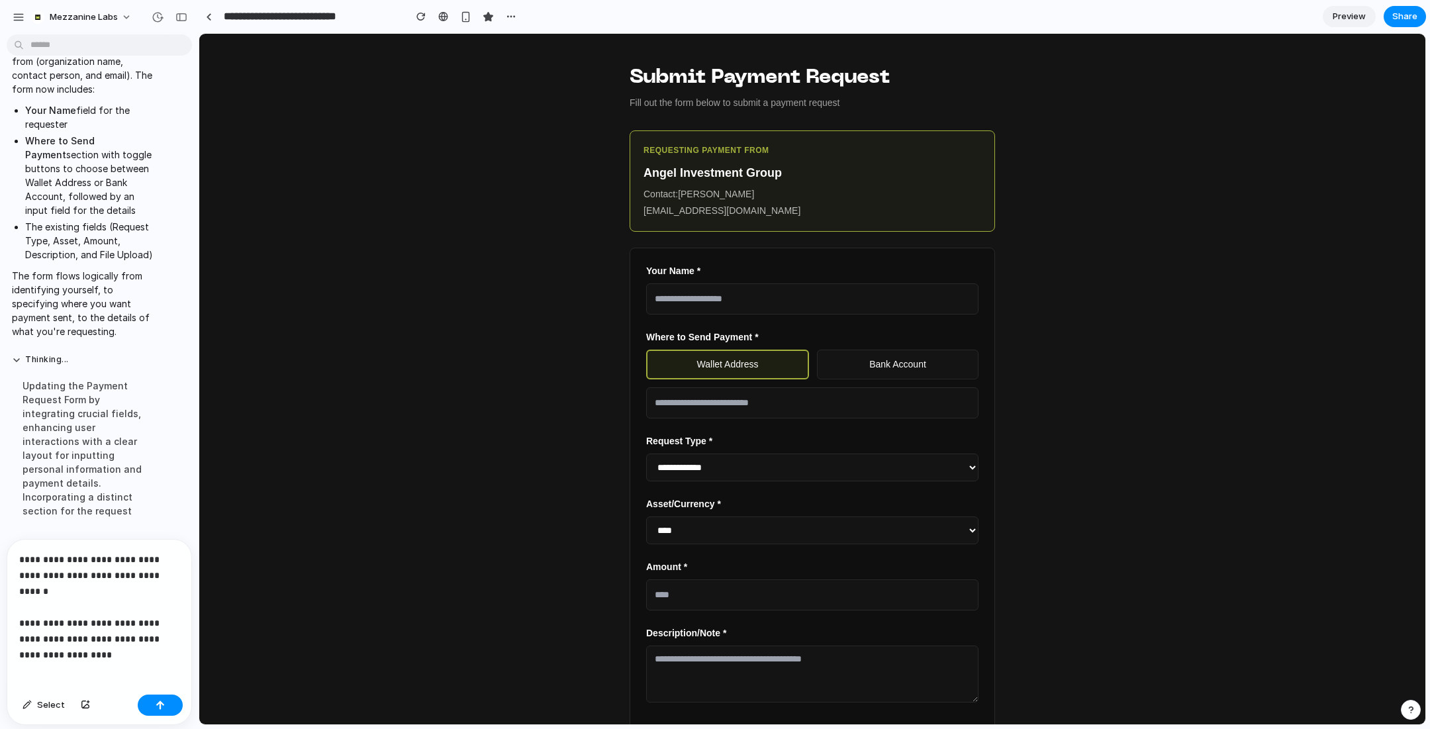
click at [61, 634] on p "**********" at bounding box center [99, 598] width 160 height 95
click at [126, 635] on p "**********" at bounding box center [99, 598] width 160 height 95
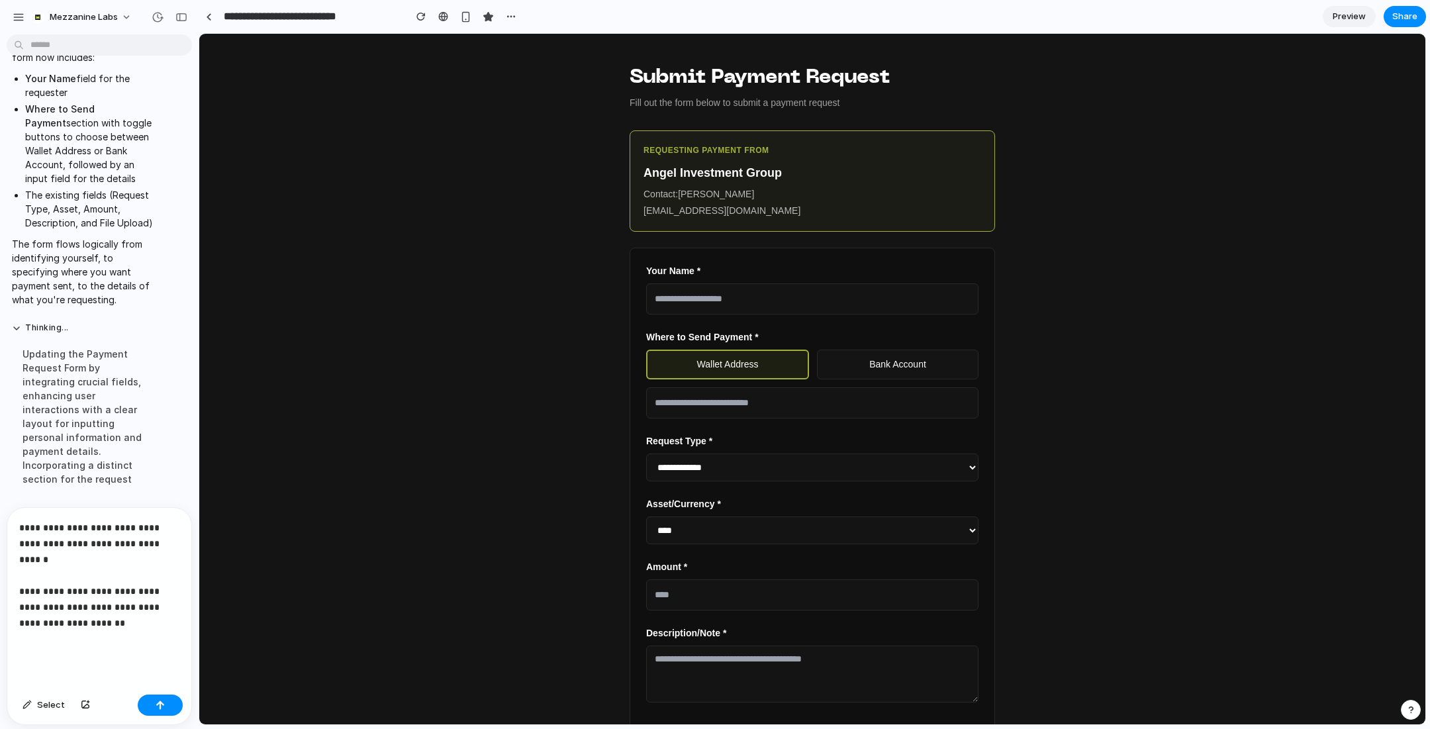
click at [128, 609] on p "**********" at bounding box center [99, 583] width 160 height 127
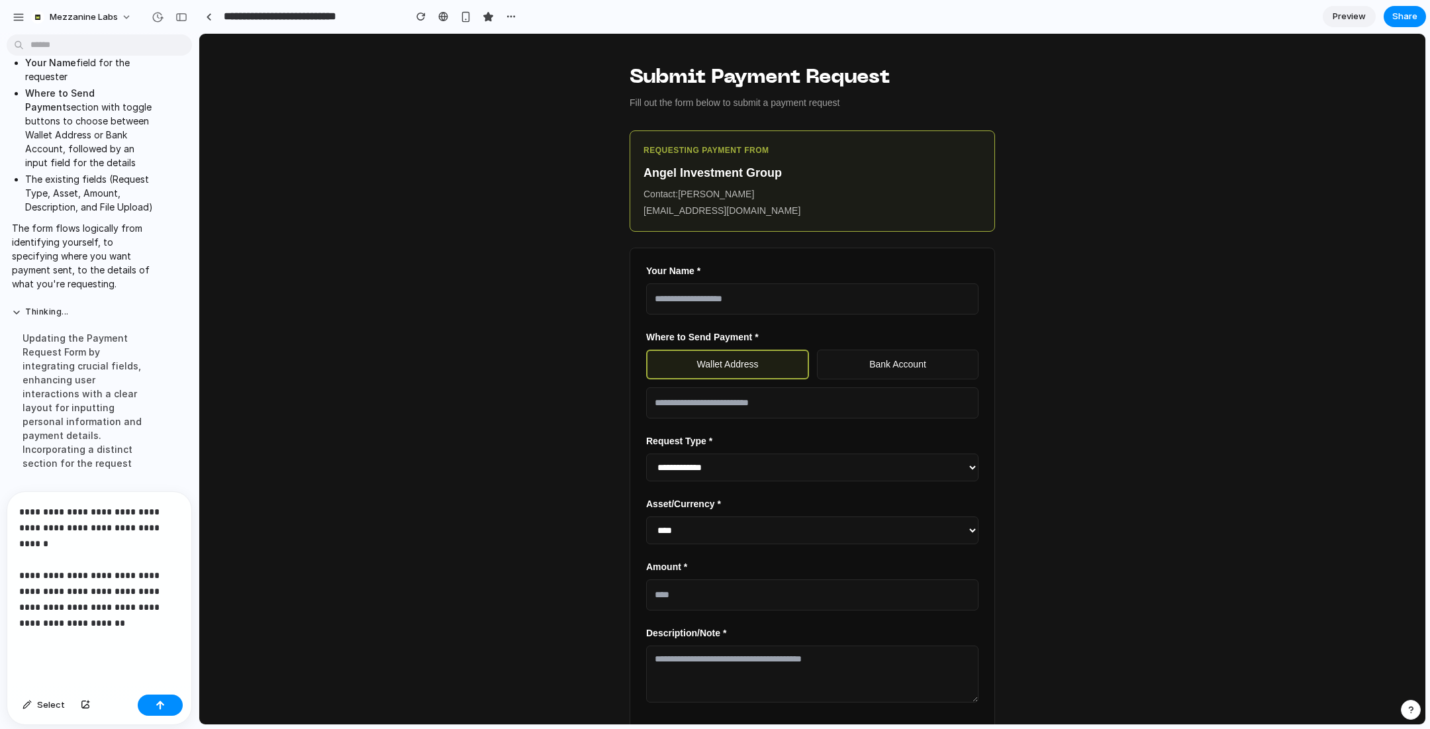
click at [97, 632] on p "**********" at bounding box center [99, 575] width 160 height 143
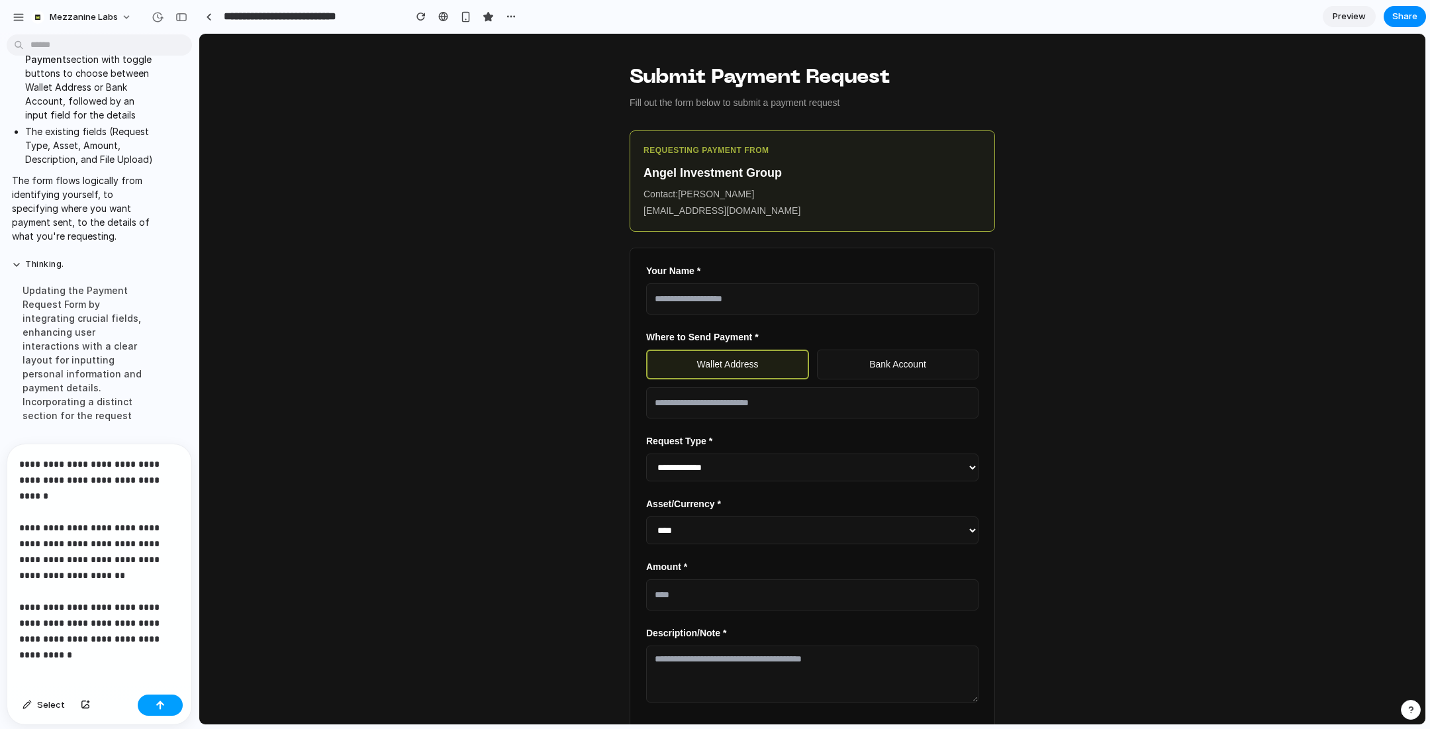
click at [164, 698] on button "button" at bounding box center [160, 704] width 45 height 21
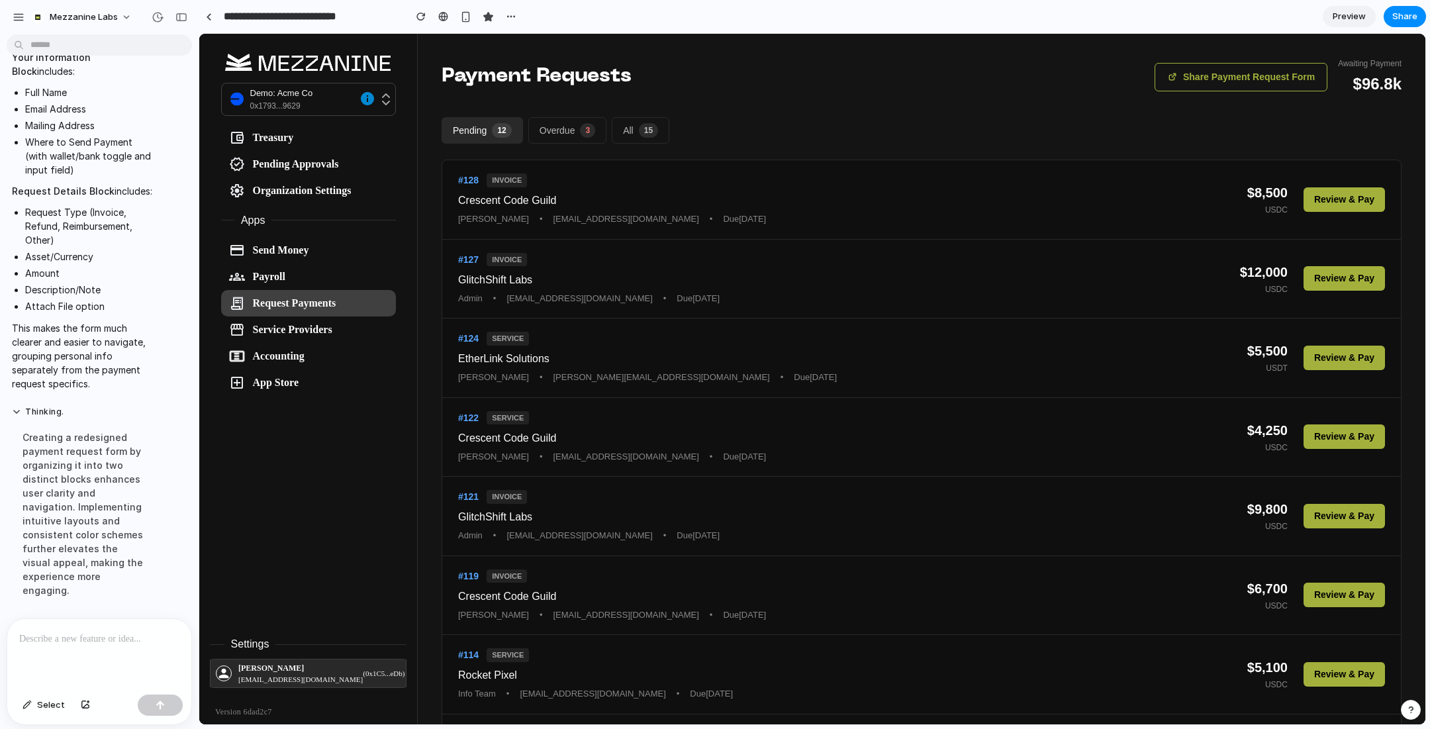
scroll to position [5867, 0]
click at [1254, 76] on button "Share Payment Request Form" at bounding box center [1240, 77] width 173 height 28
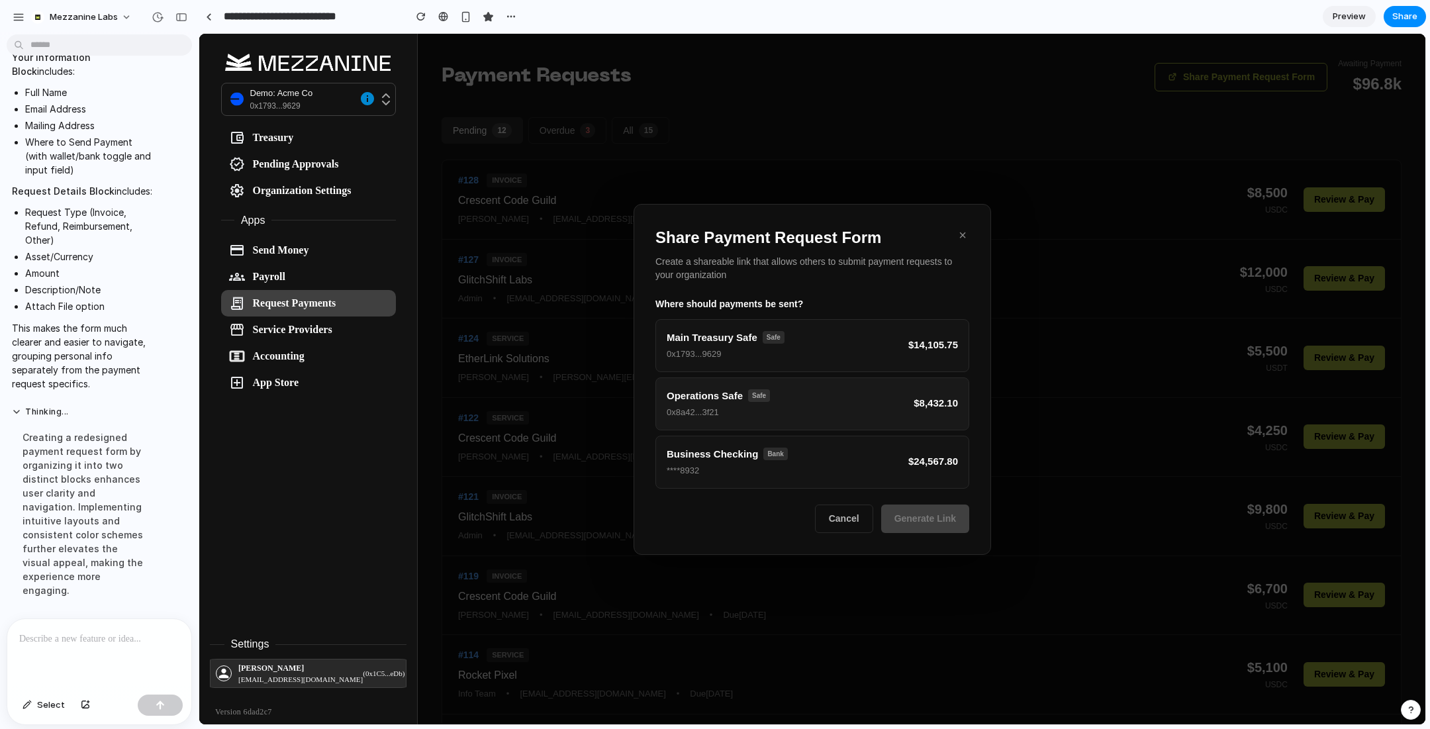
click at [876, 412] on button "Operations Safe Safe 0x8a42...3f21 $8,432.10" at bounding box center [812, 403] width 314 height 53
click at [925, 521] on button "Generate Link" at bounding box center [925, 519] width 88 height 28
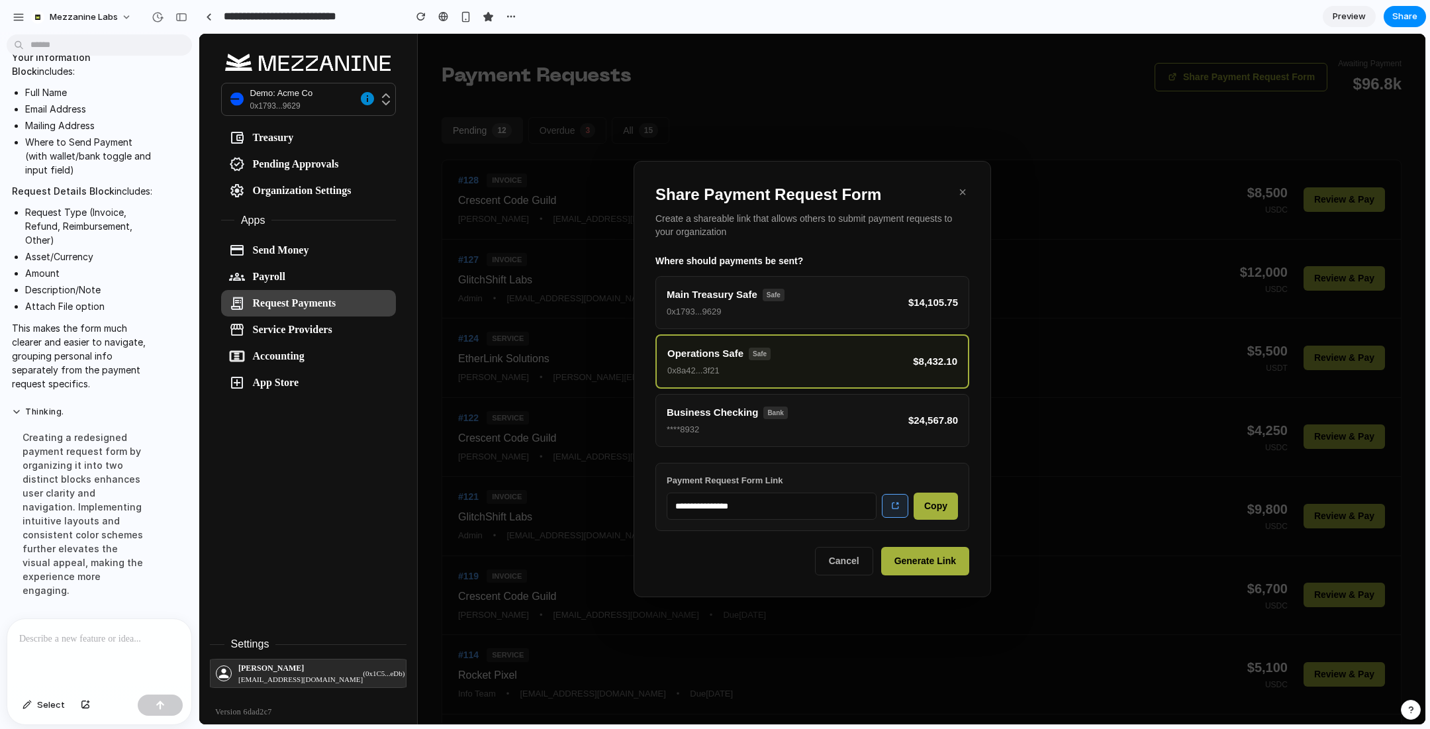
click at [896, 506] on icon at bounding box center [894, 505] width 9 height 9
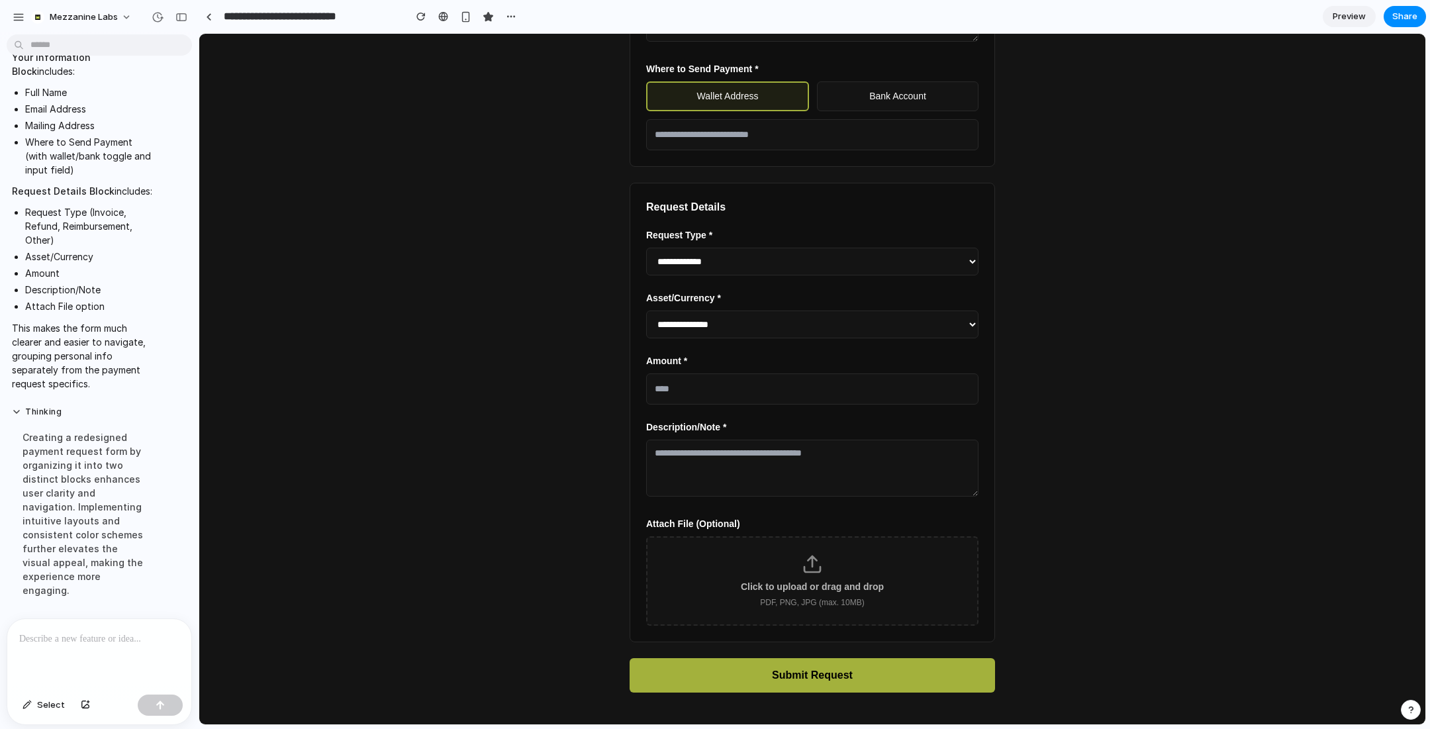
scroll to position [0, 0]
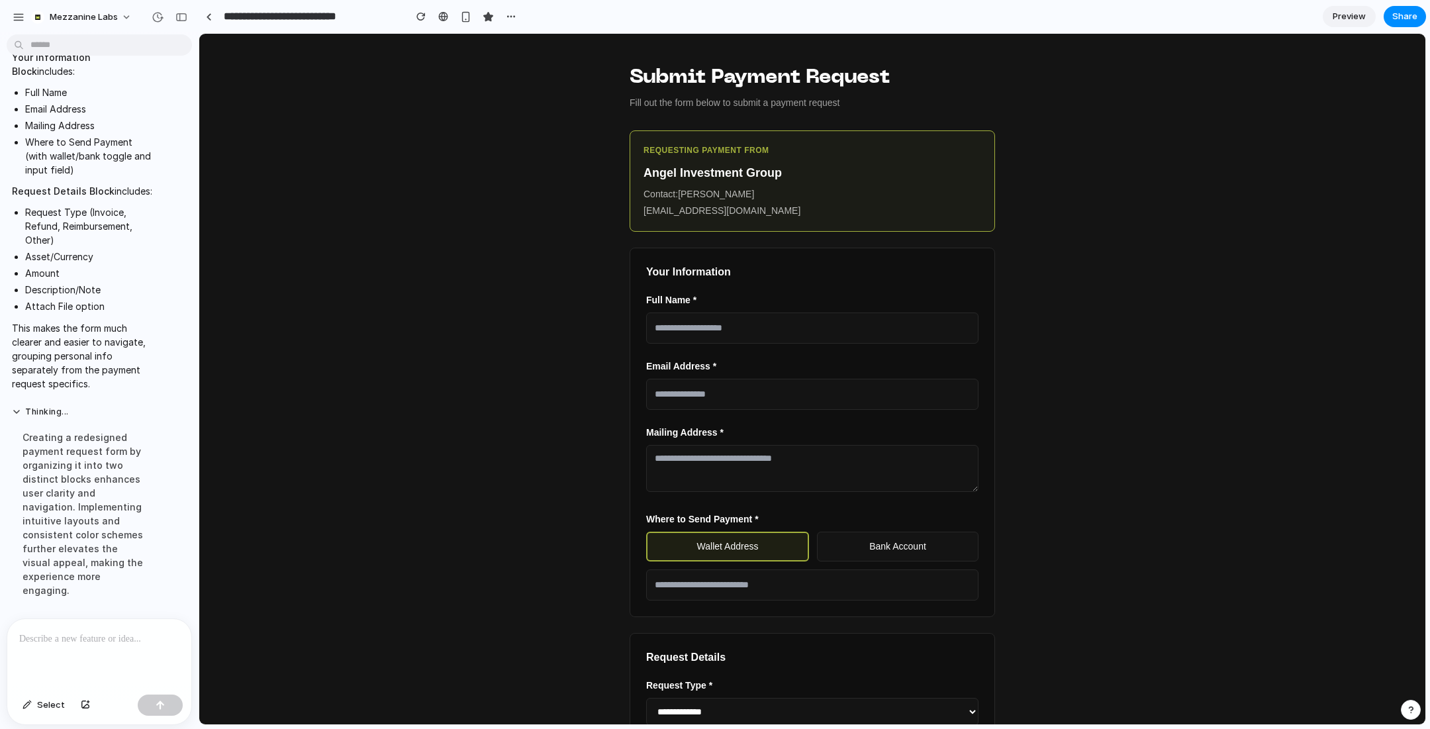
click at [469, 281] on div "**********" at bounding box center [812, 379] width 1226 height 690
click at [563, 487] on div "**********" at bounding box center [812, 379] width 1226 height 690
click at [422, 18] on div "button" at bounding box center [420, 16] width 9 height 9
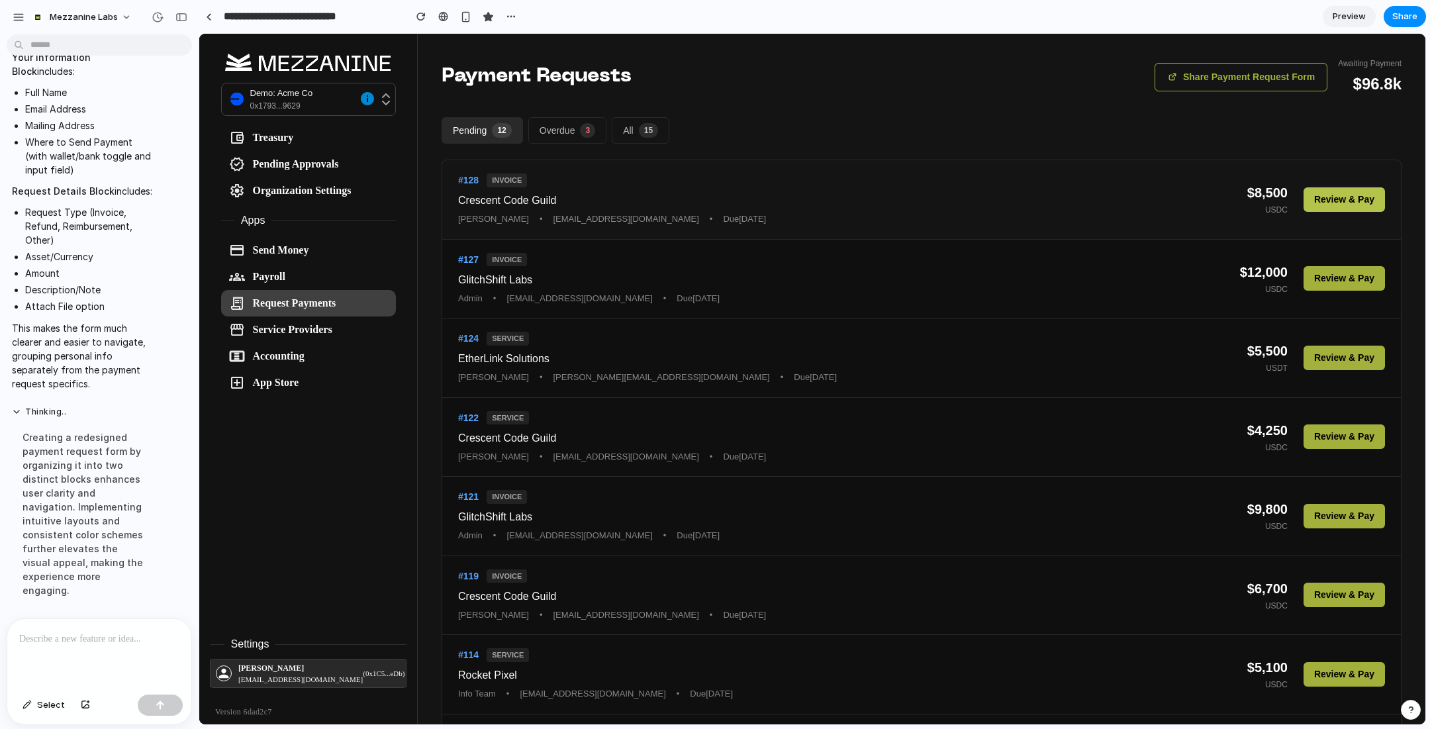
click at [1330, 199] on button "Review & Pay" at bounding box center [1343, 199] width 81 height 24
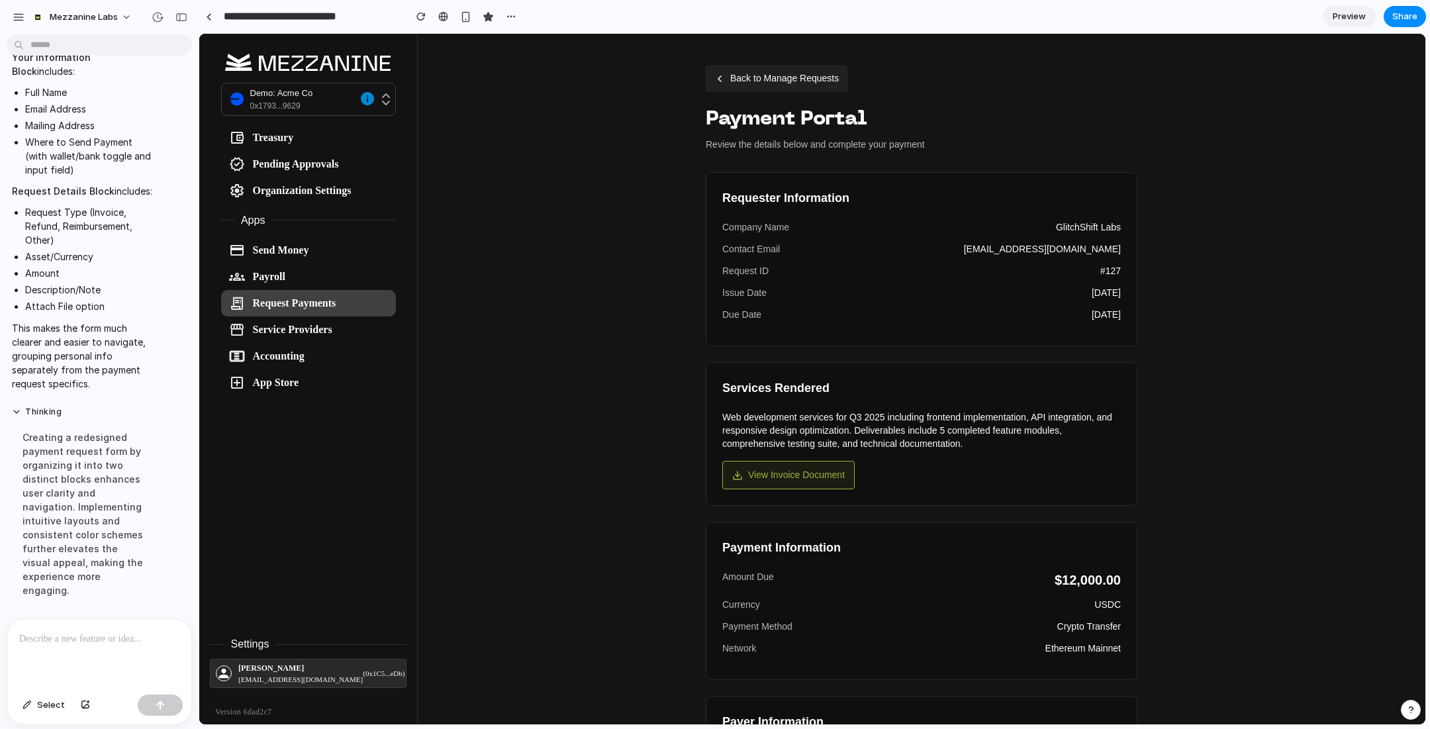
click at [773, 76] on button "Back to Manage Requests" at bounding box center [777, 79] width 142 height 26
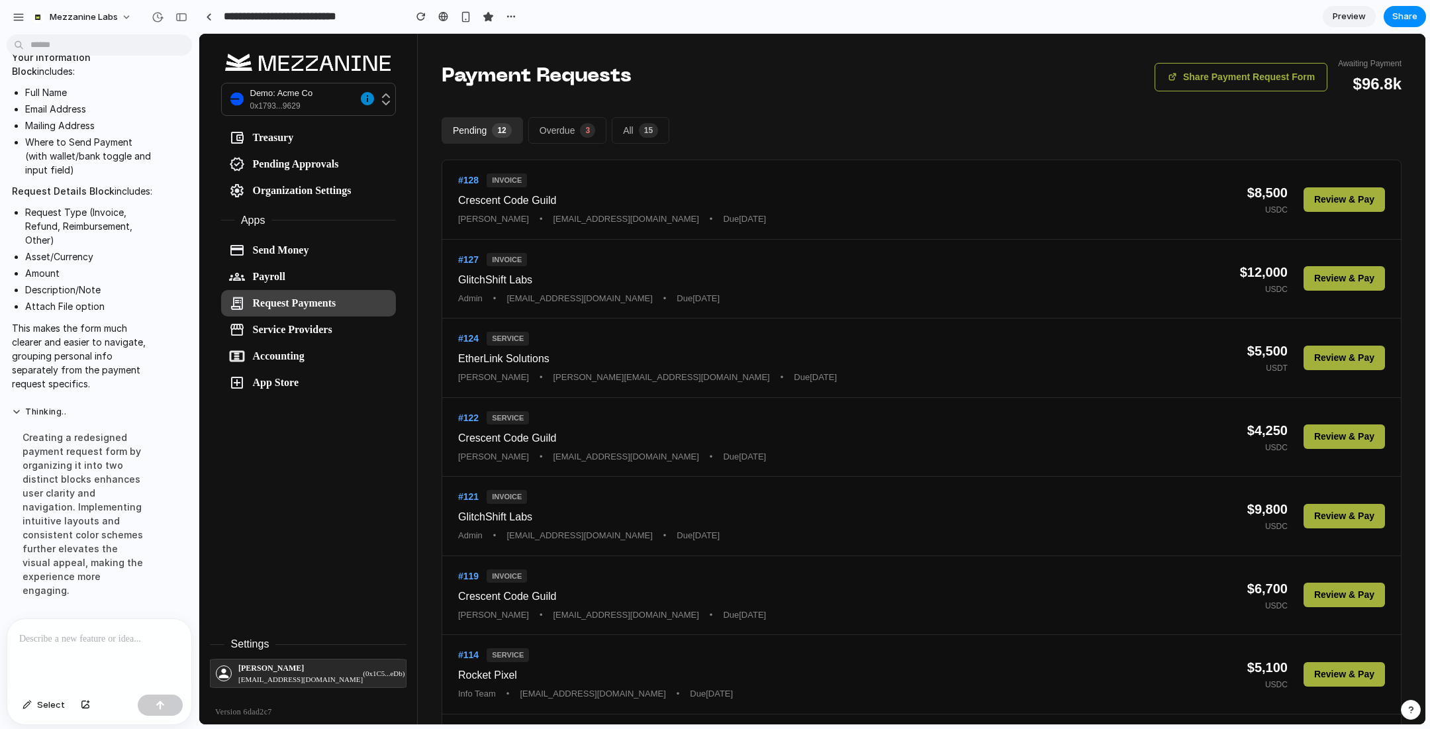
click at [66, 659] on div at bounding box center [99, 654] width 184 height 70
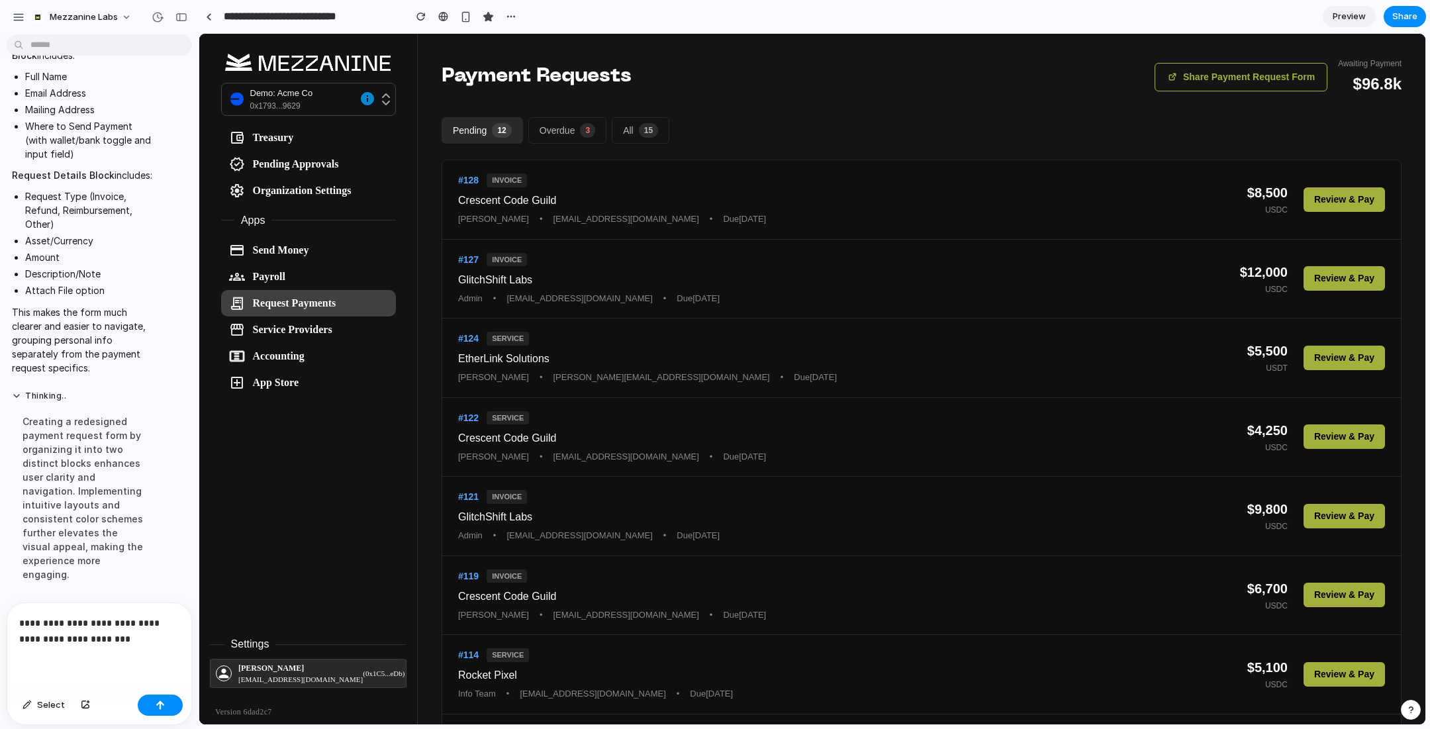
click at [118, 640] on p "**********" at bounding box center [99, 631] width 160 height 32
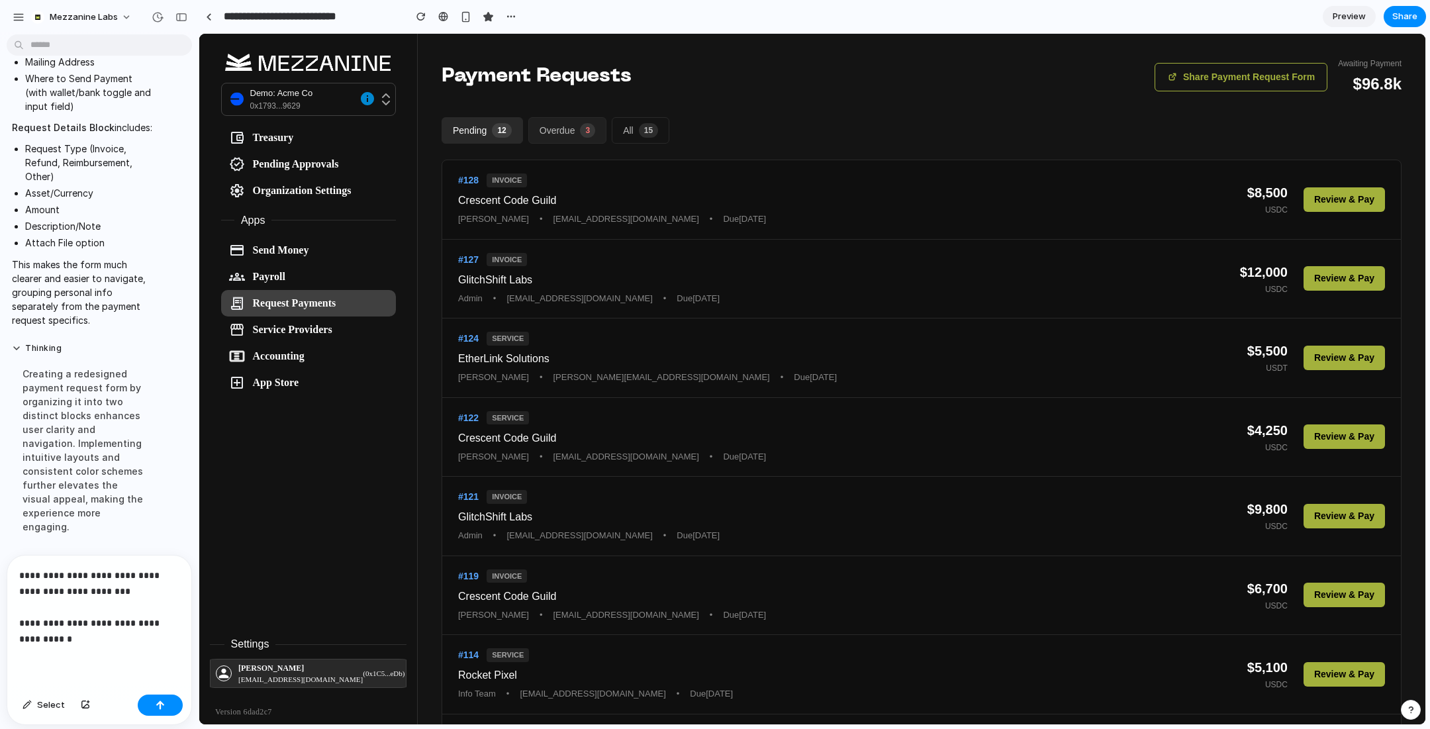
click at [563, 128] on button "Overdue 3" at bounding box center [567, 130] width 78 height 26
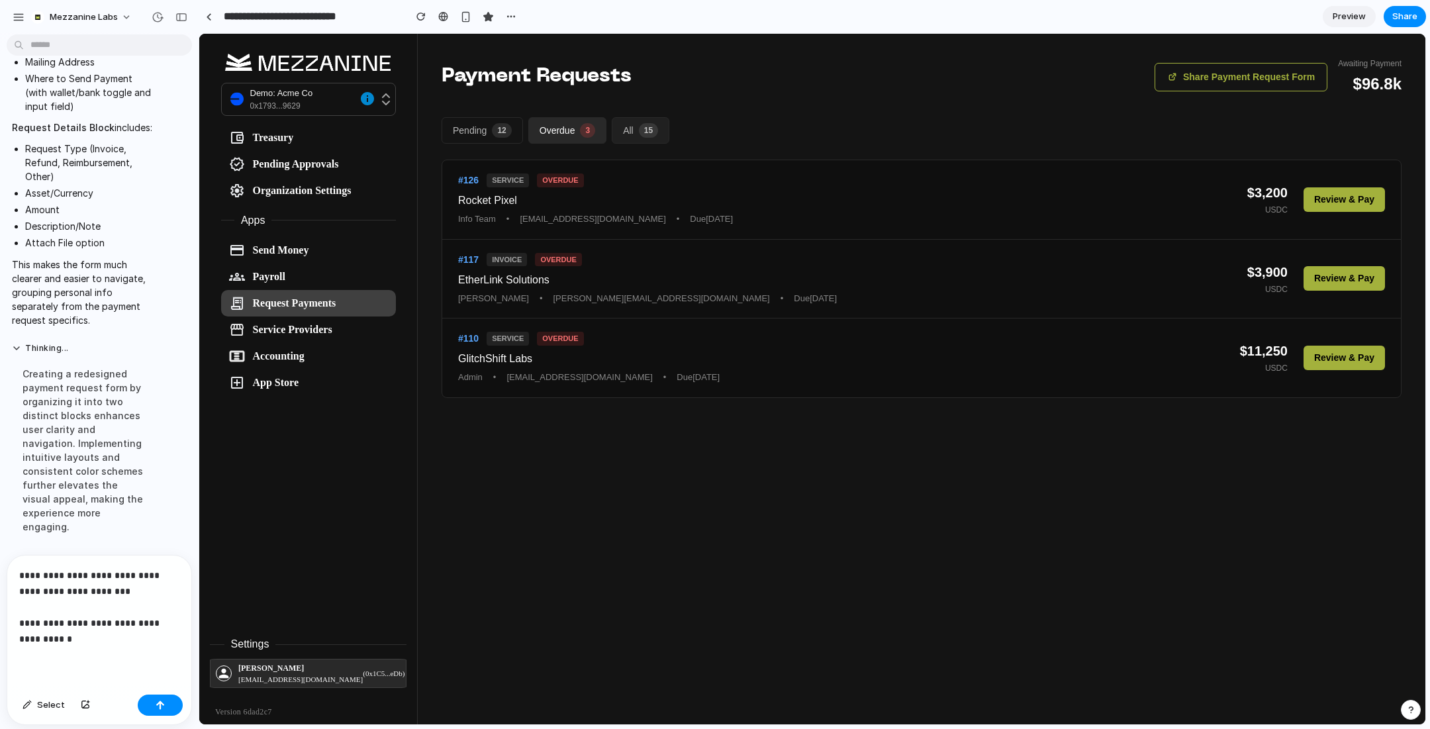
click at [633, 130] on button "All 15" at bounding box center [641, 130] width 58 height 26
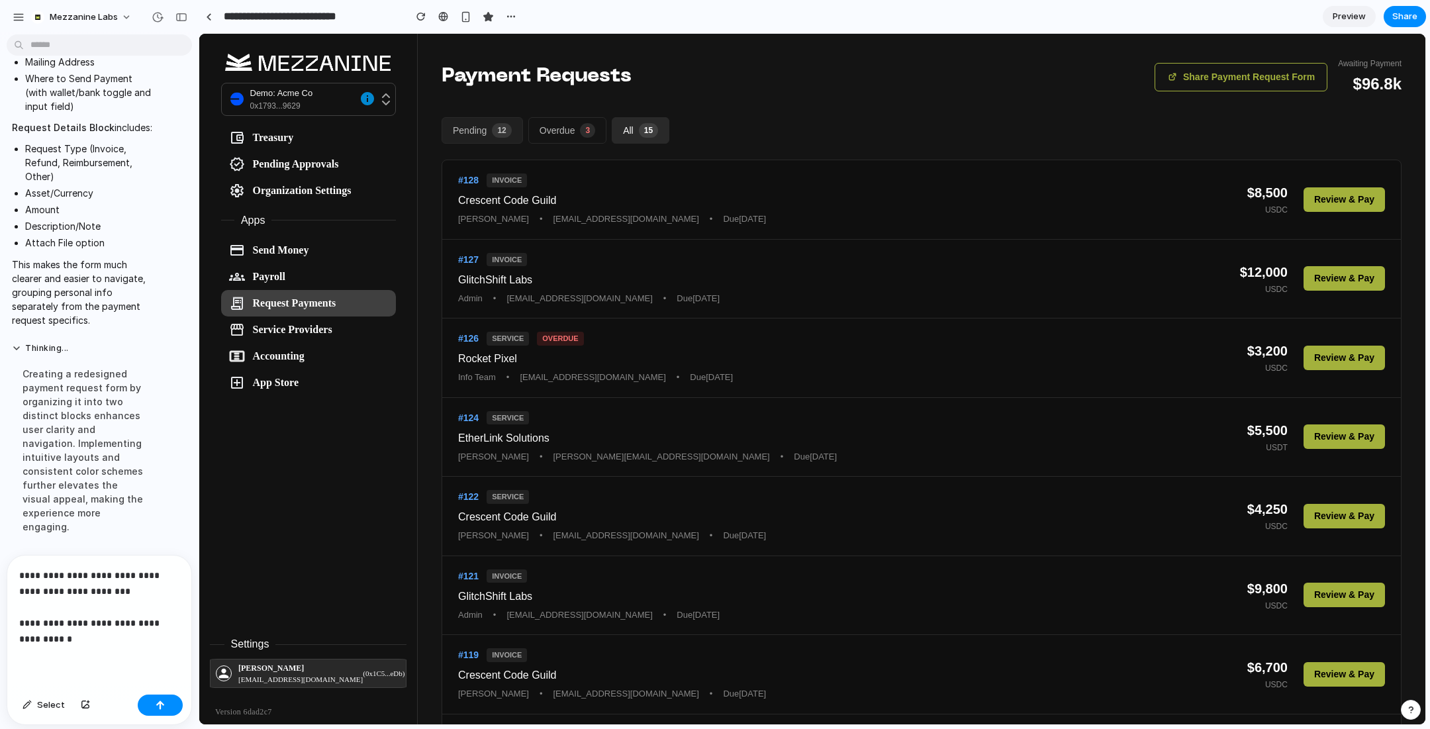
click at [475, 133] on button "Pending 12" at bounding box center [481, 130] width 81 height 26
click at [80, 646] on p "**********" at bounding box center [99, 606] width 160 height 79
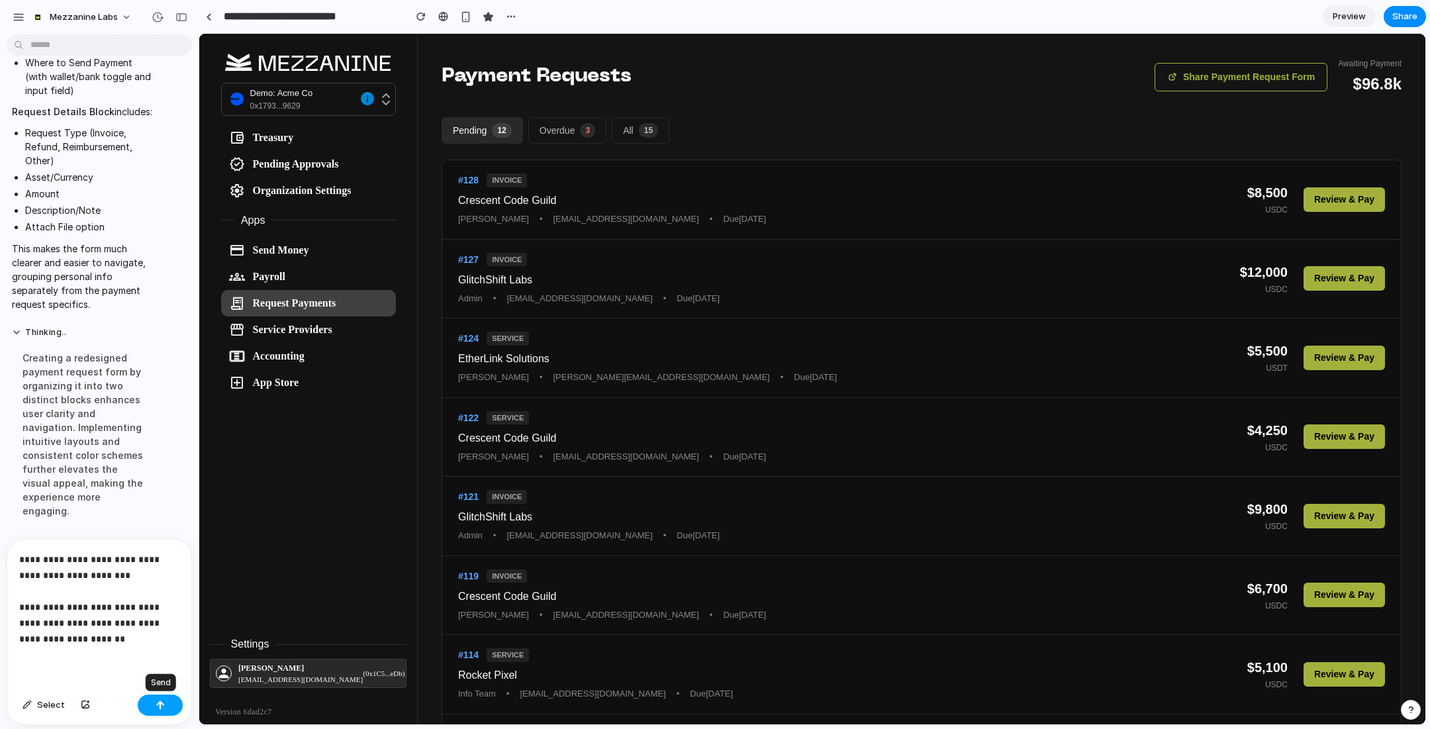
click at [163, 700] on div "button" at bounding box center [160, 704] width 9 height 9
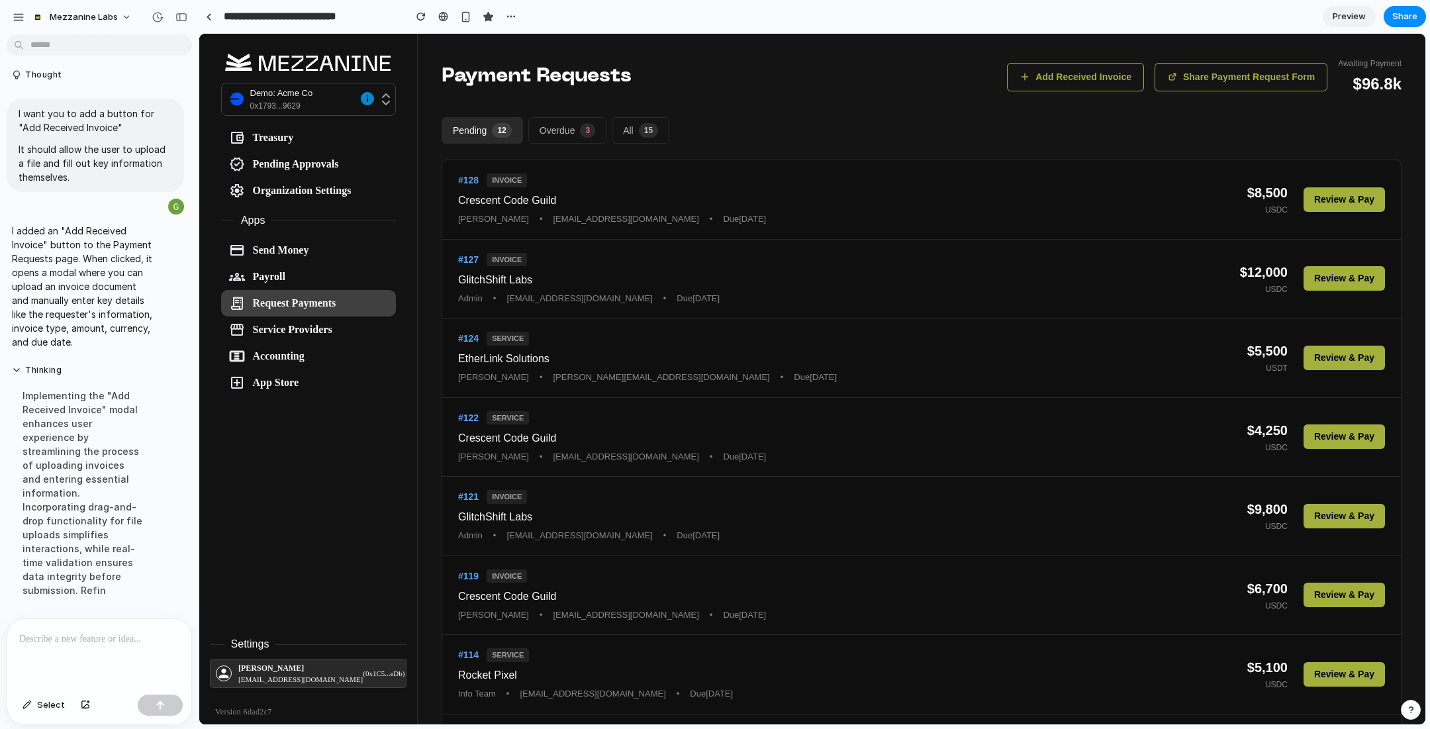
scroll to position [6205, 0]
click at [1093, 80] on button "Add Received Invoice" at bounding box center [1075, 77] width 137 height 28
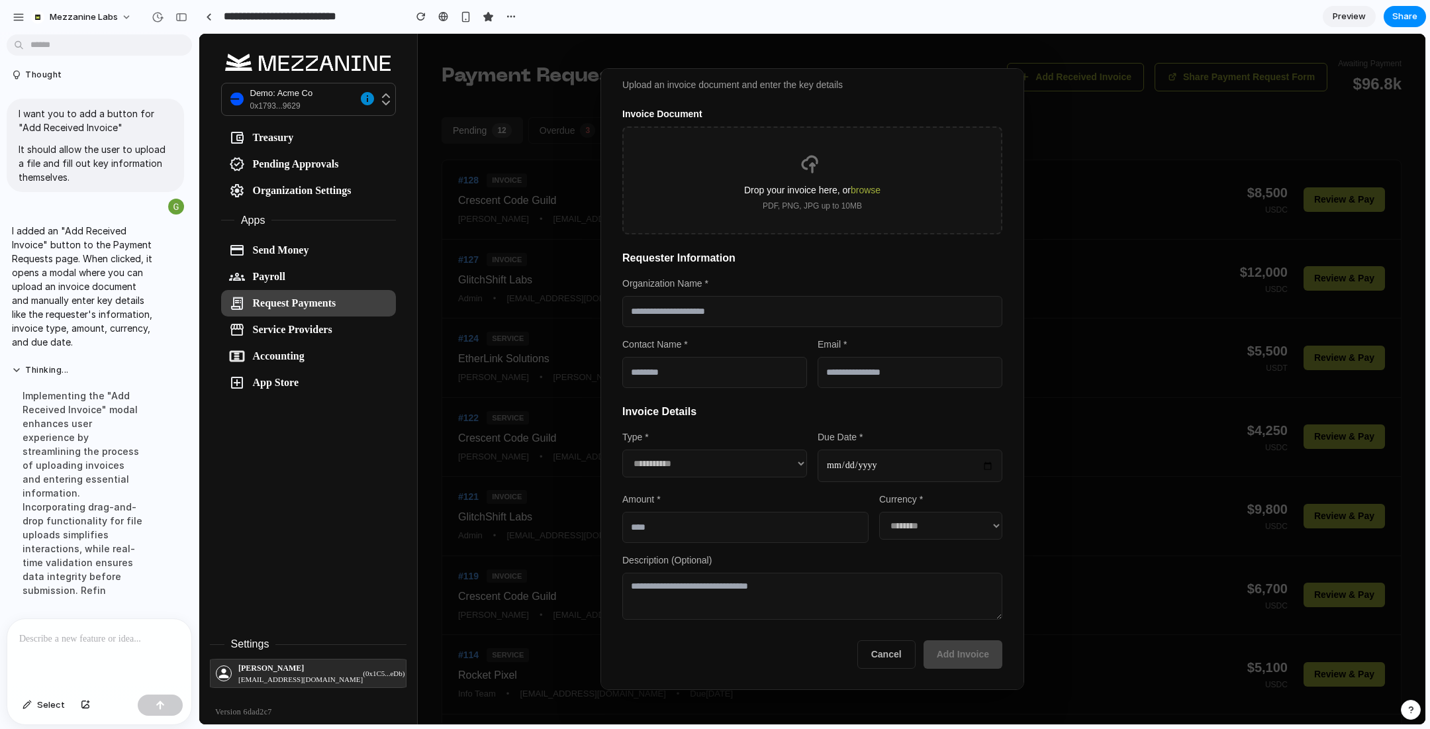
scroll to position [0, 0]
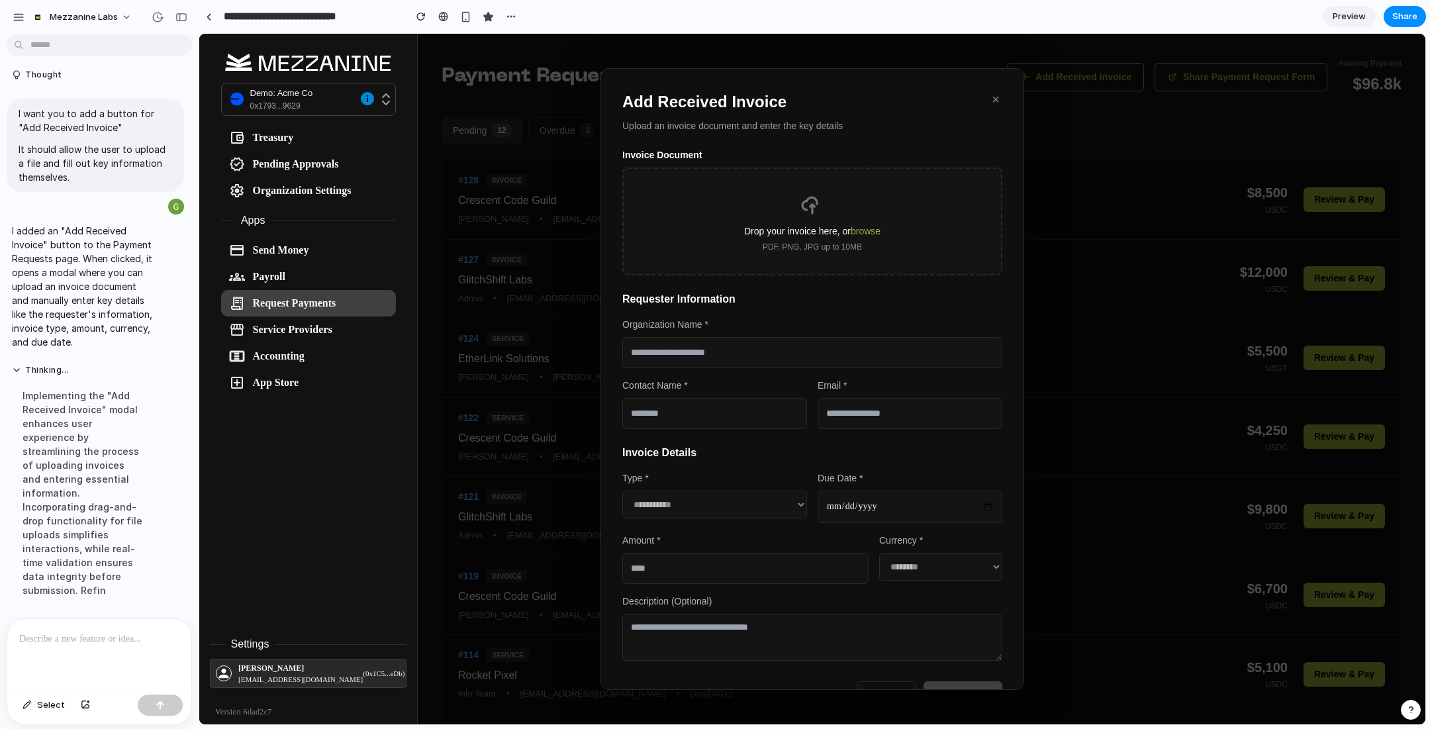
click at [995, 104] on button "×" at bounding box center [995, 99] width 13 height 19
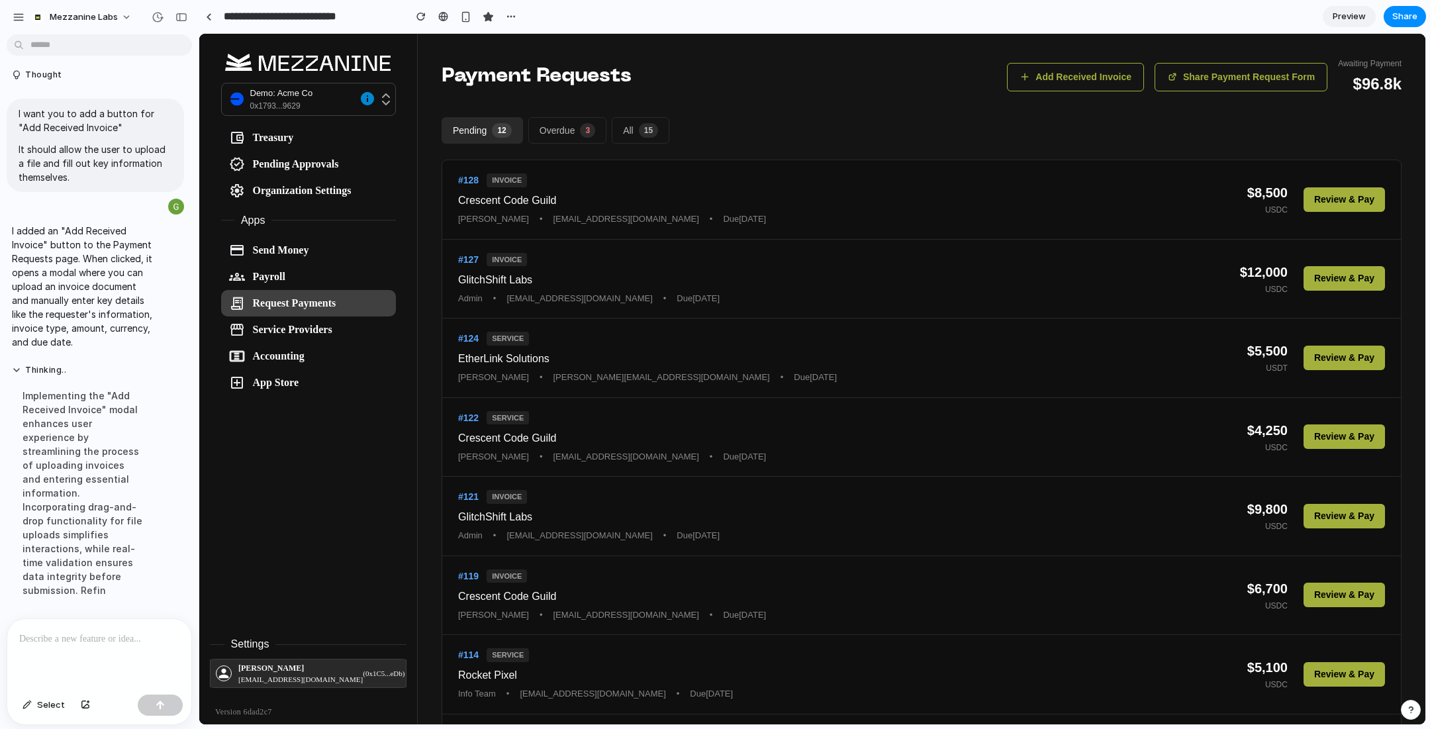
click at [97, 644] on p at bounding box center [99, 639] width 160 height 16
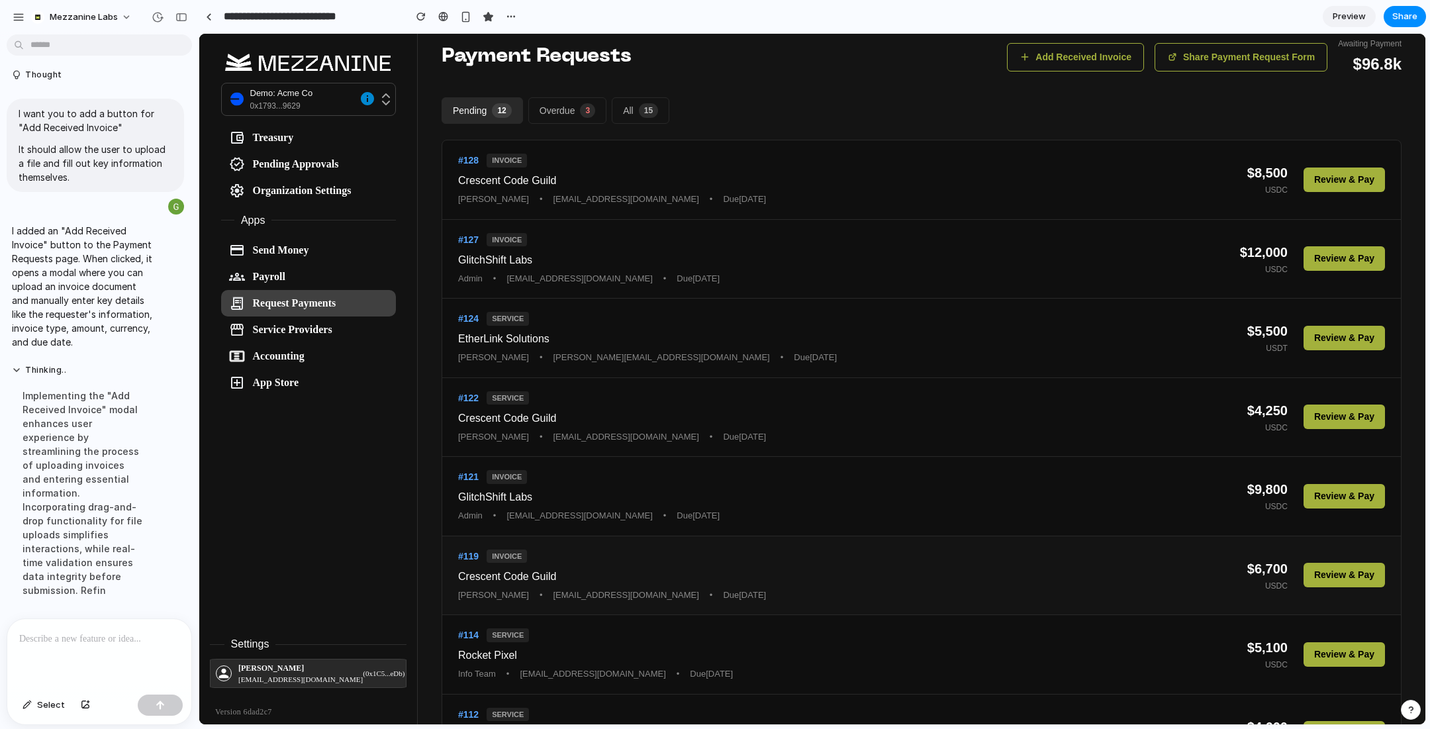
click at [465, 553] on span "# 119" at bounding box center [468, 556] width 21 height 14
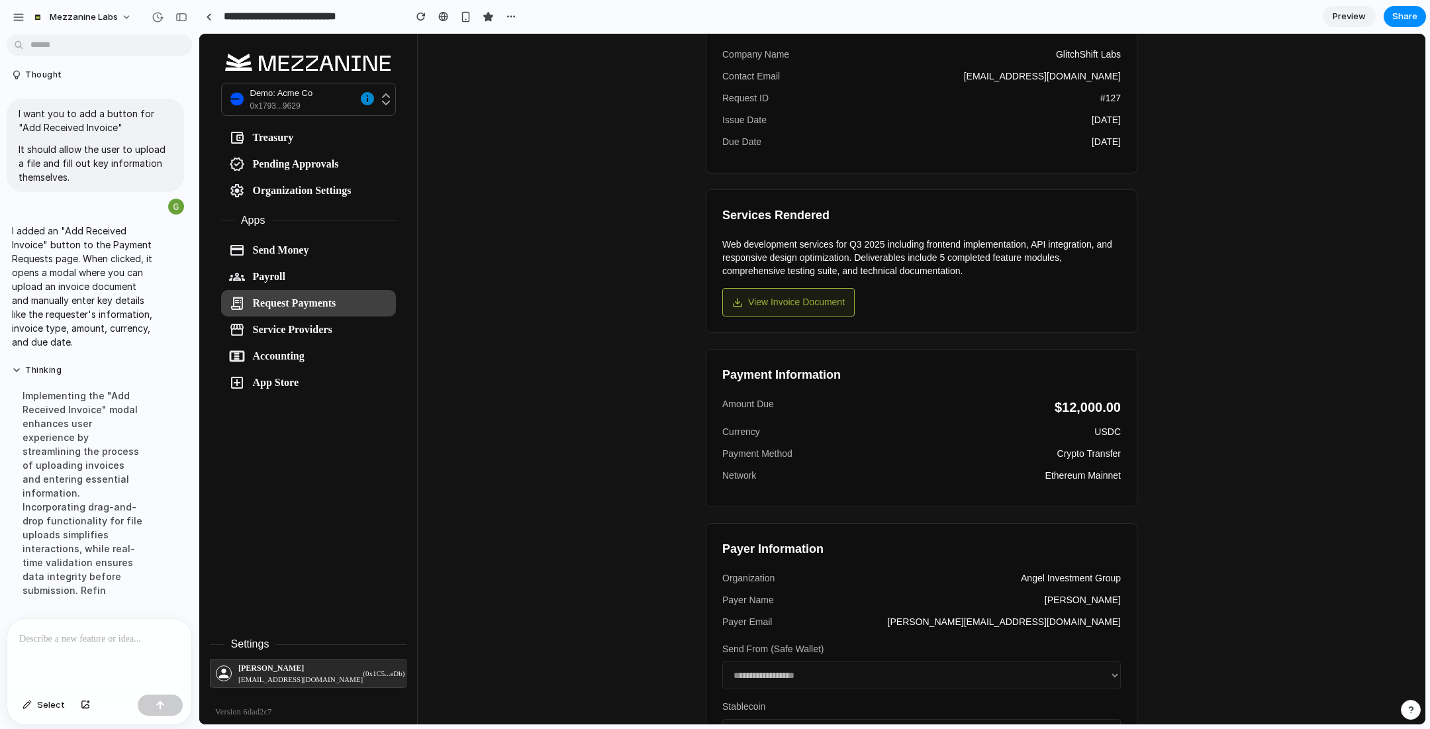
scroll to position [0, 0]
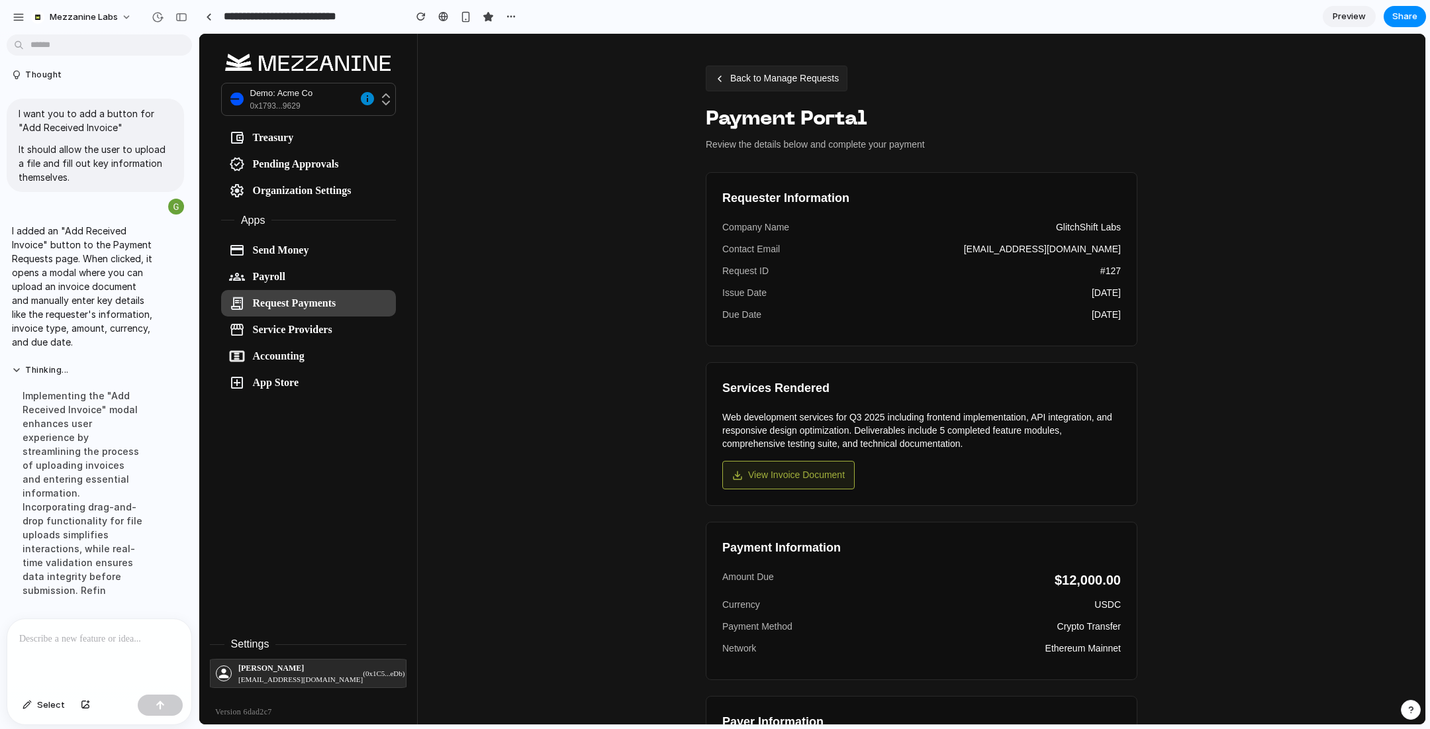
click at [731, 73] on button "Back to Manage Requests" at bounding box center [777, 79] width 142 height 26
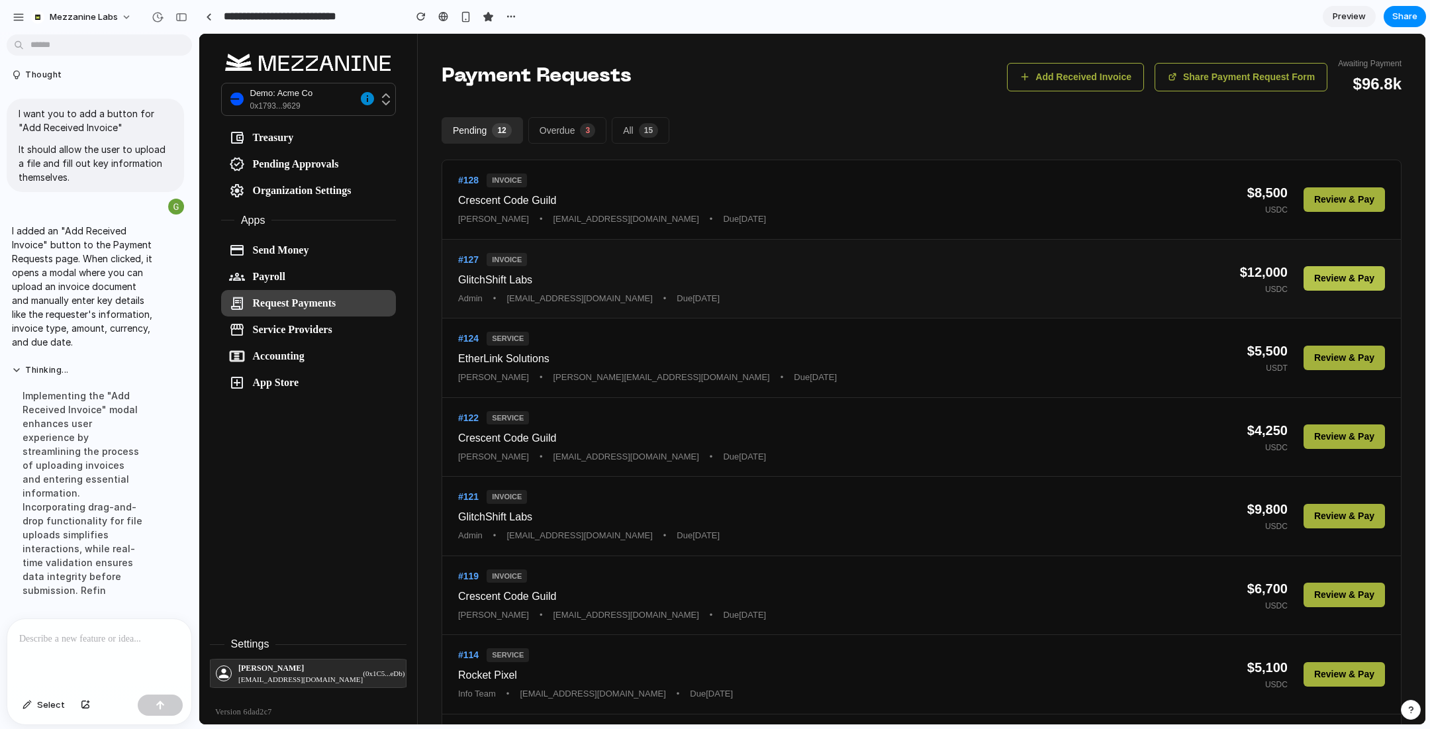
click at [1339, 276] on button "Review & Pay" at bounding box center [1343, 278] width 81 height 24
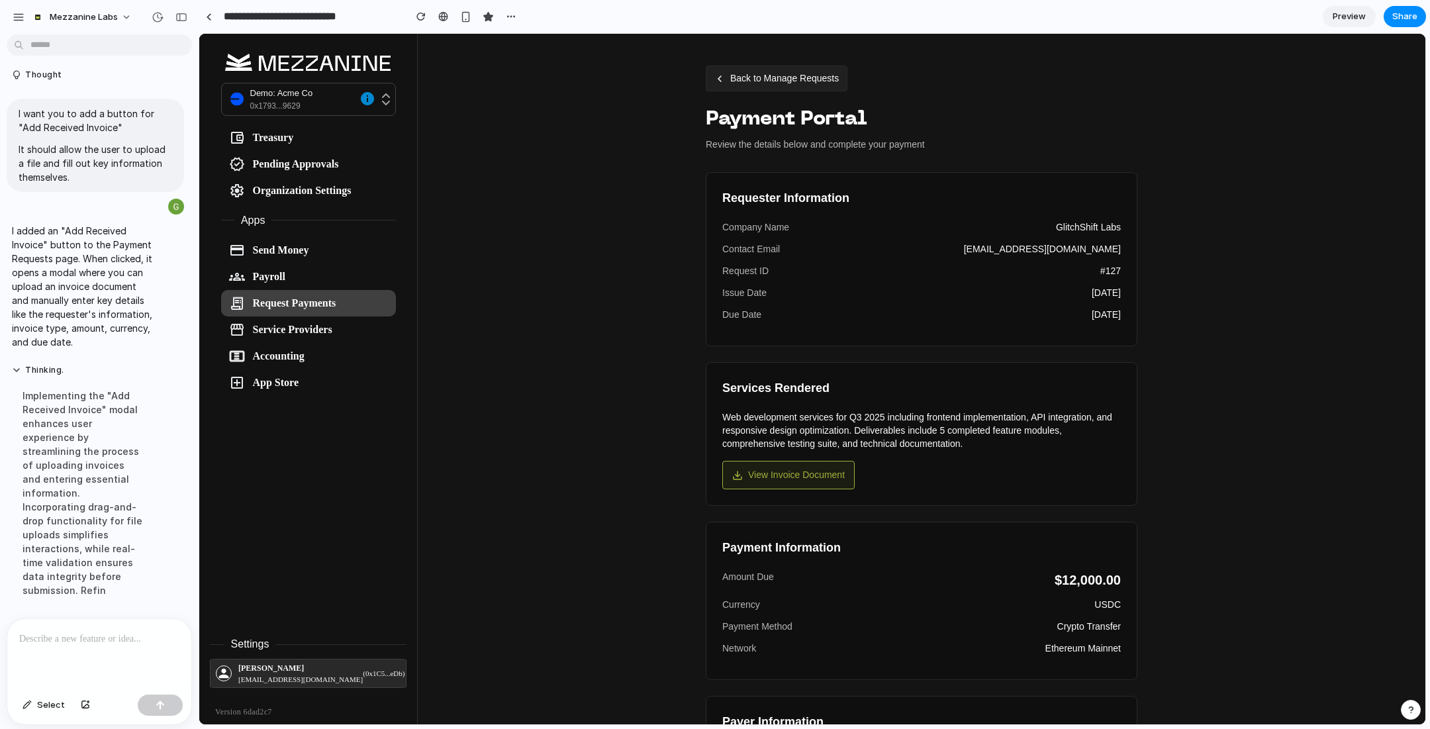
click at [779, 82] on button "Back to Manage Requests" at bounding box center [777, 79] width 142 height 26
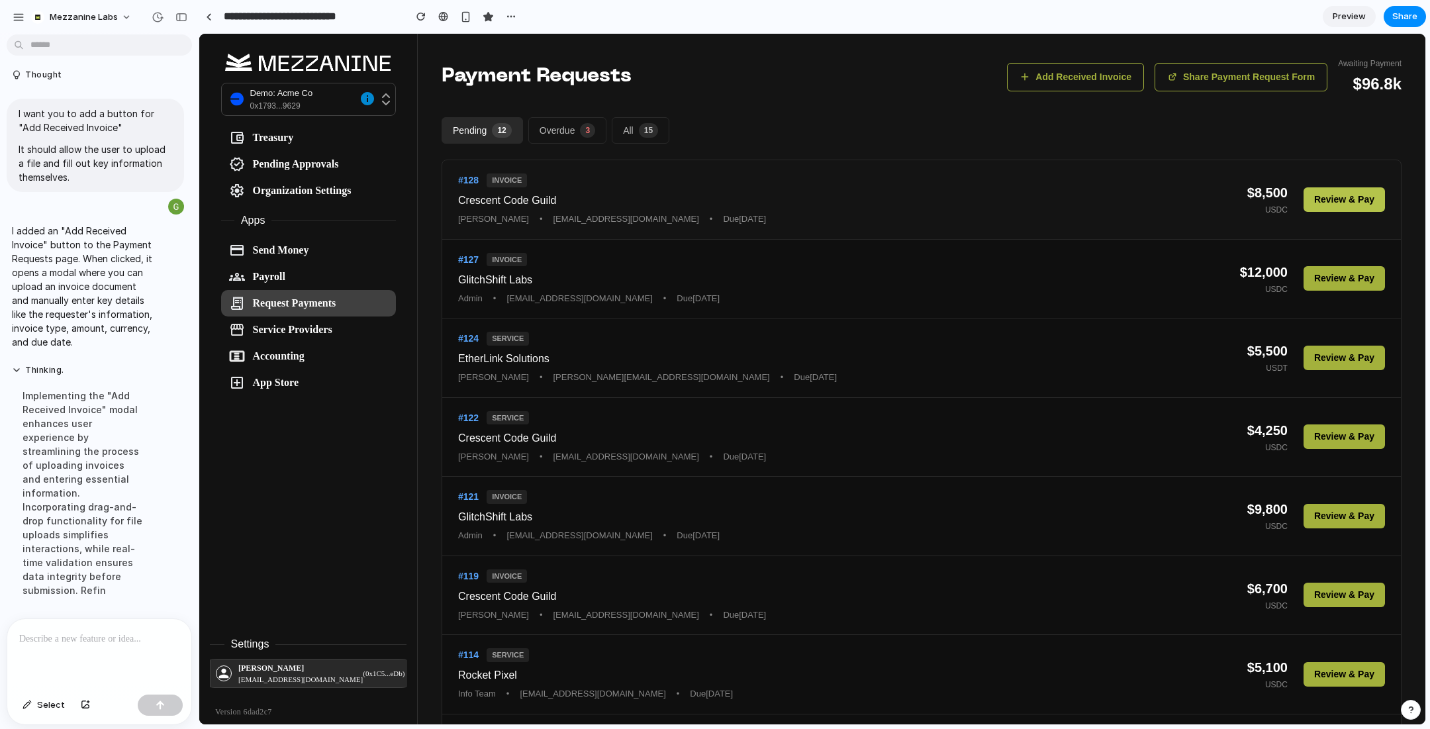
click at [1340, 197] on button "Review & Pay" at bounding box center [1343, 199] width 81 height 24
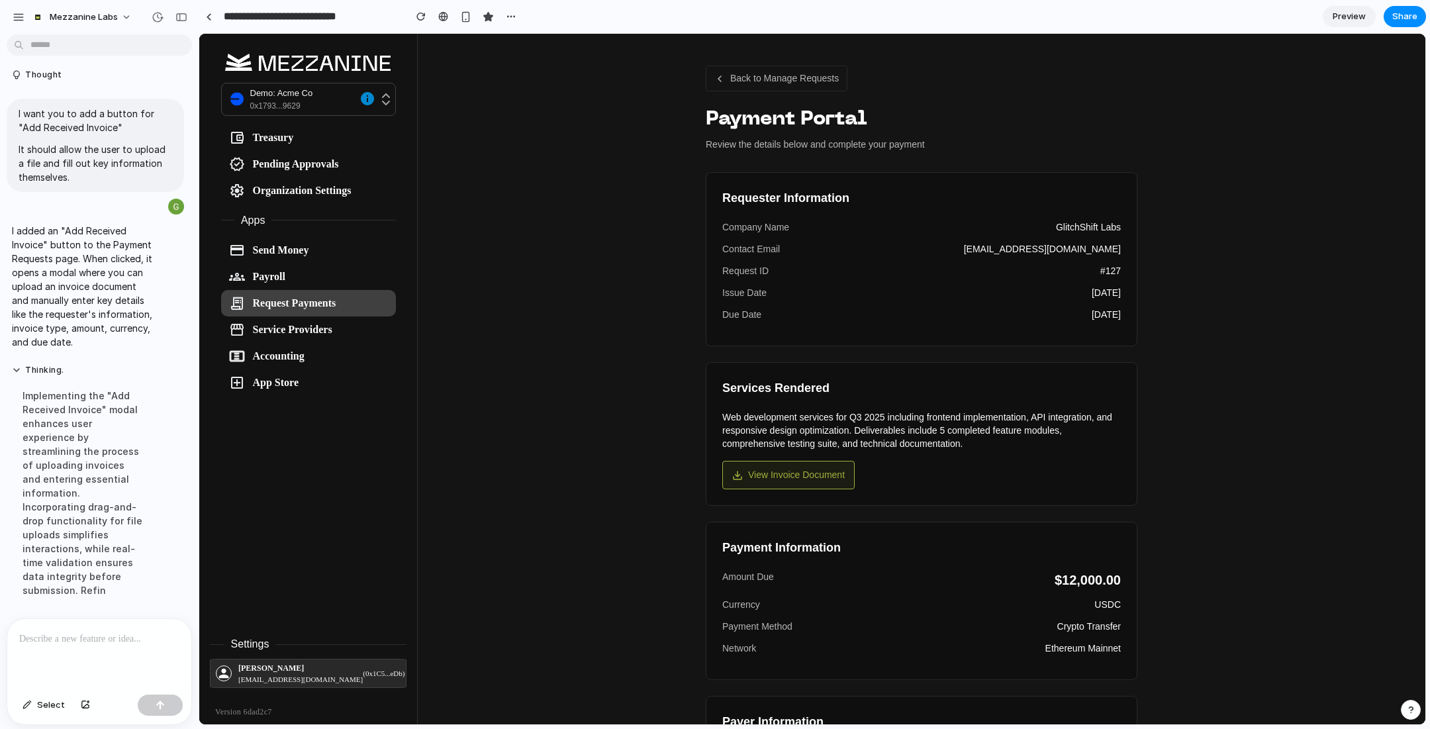
click at [81, 640] on p at bounding box center [99, 639] width 160 height 16
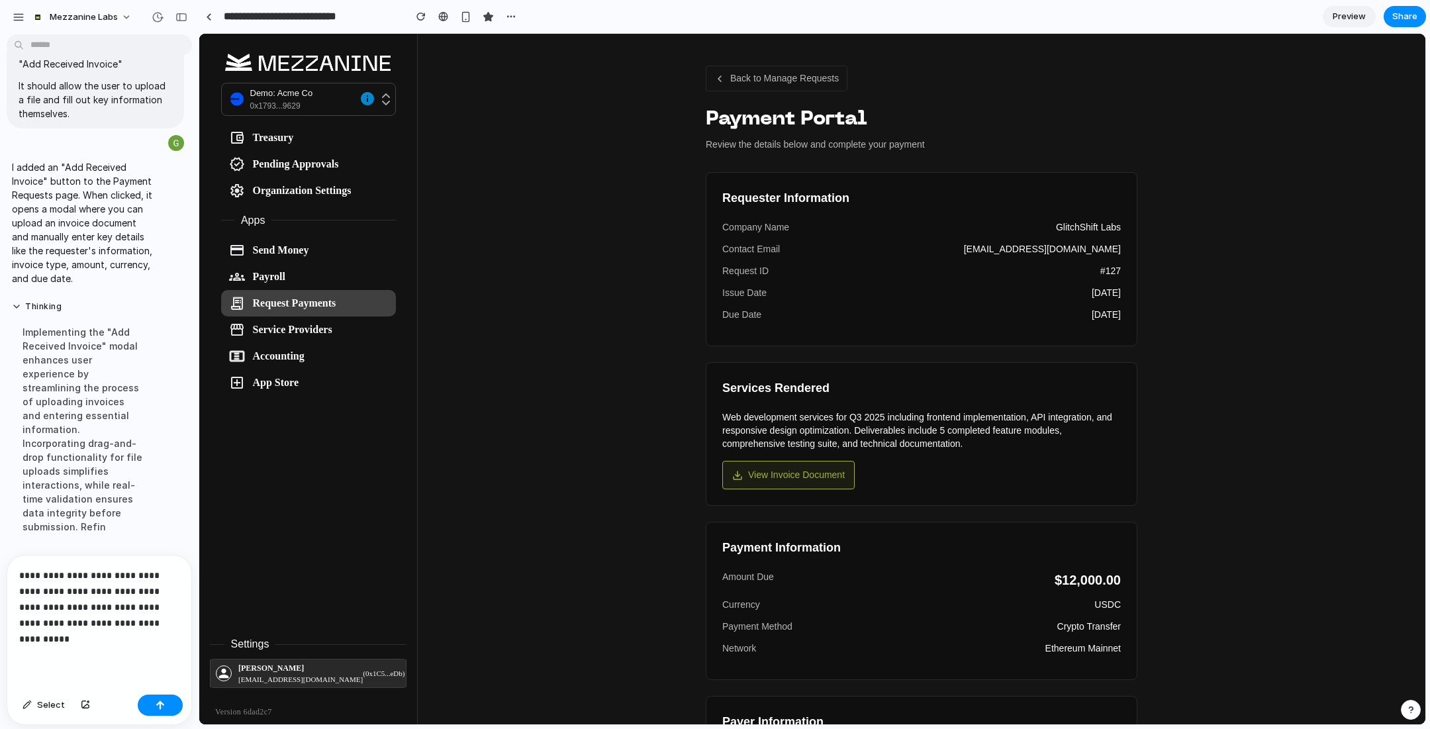
scroll to position [6261, 0]
click at [89, 637] on p "**********" at bounding box center [99, 606] width 160 height 79
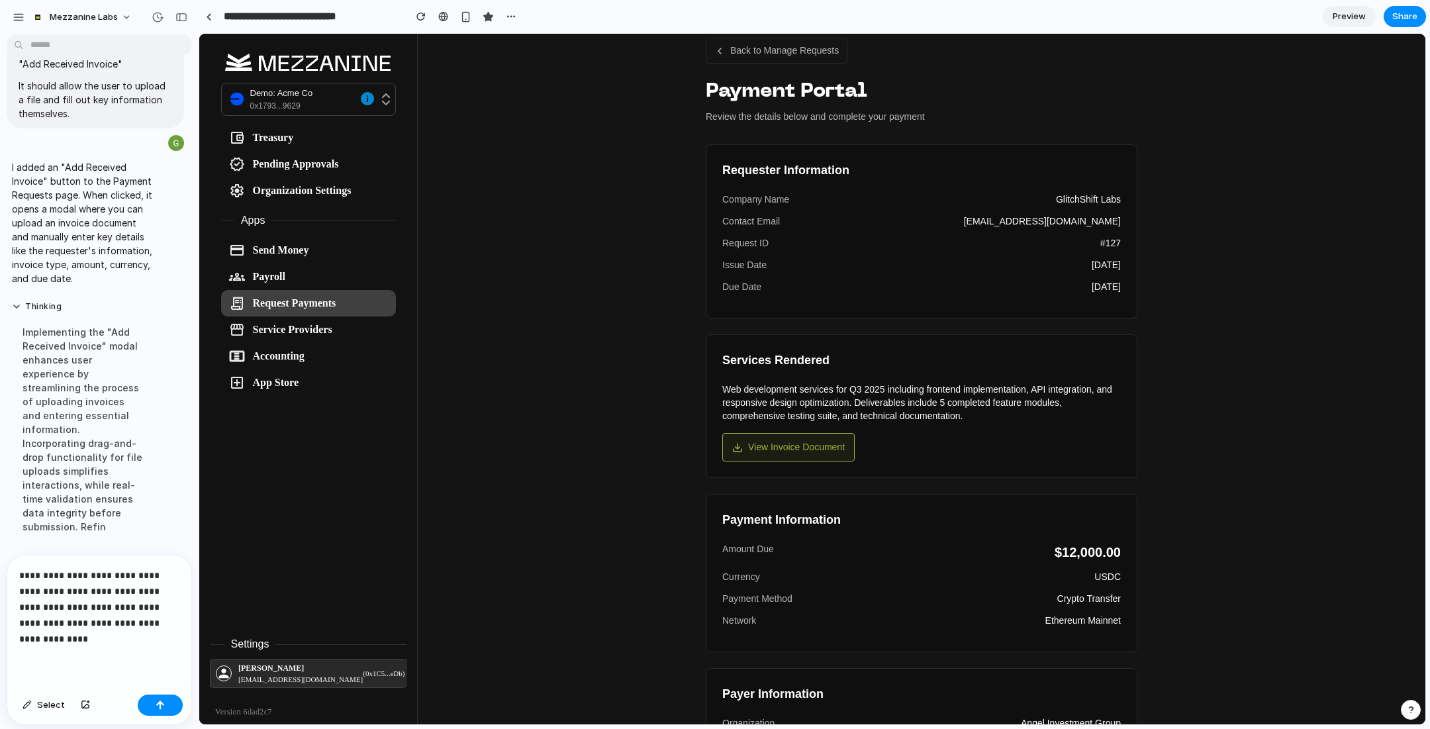
scroll to position [0, 0]
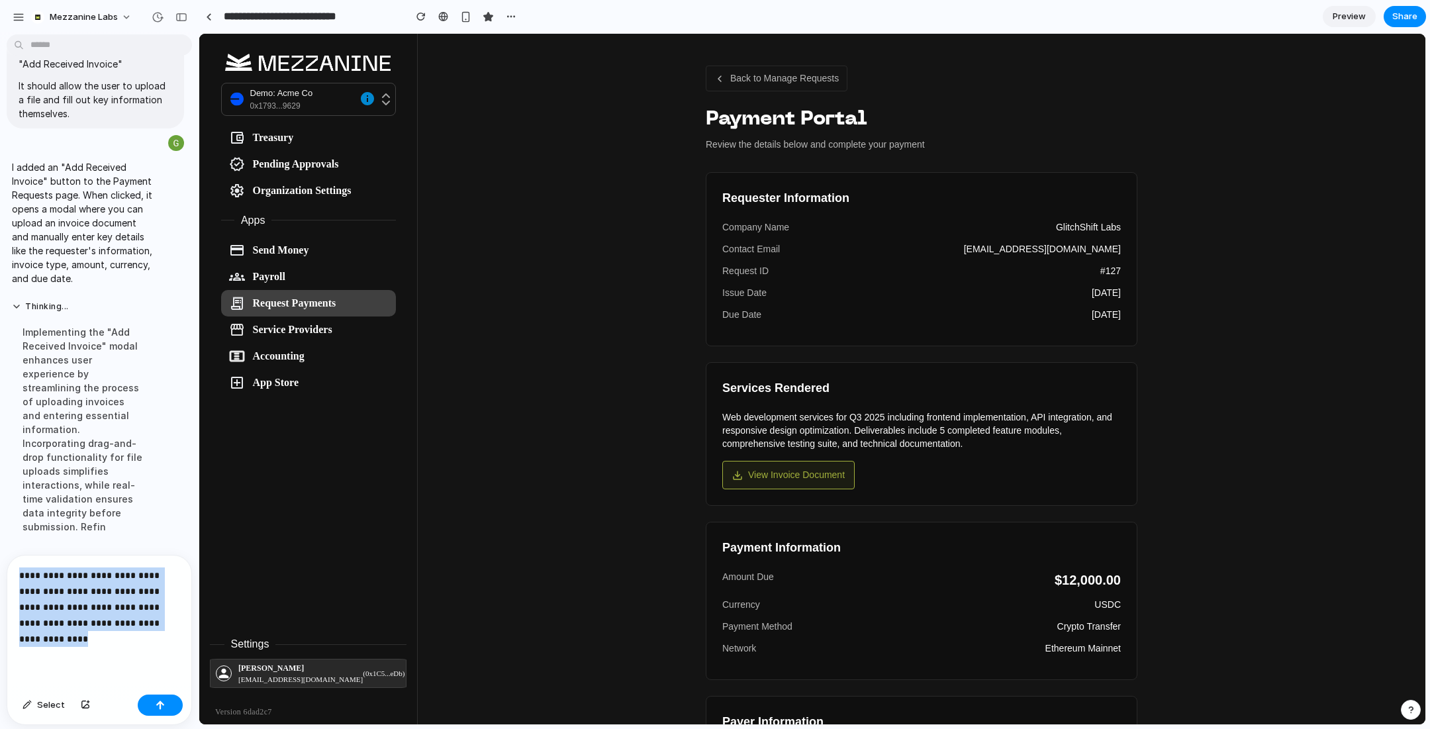
drag, startPoint x: 81, startPoint y: 651, endPoint x: 0, endPoint y: 502, distance: 168.8
click at [0, 502] on div "This page is currently "Request Payments". I want you to create the "Manage Req…" at bounding box center [99, 384] width 199 height 689
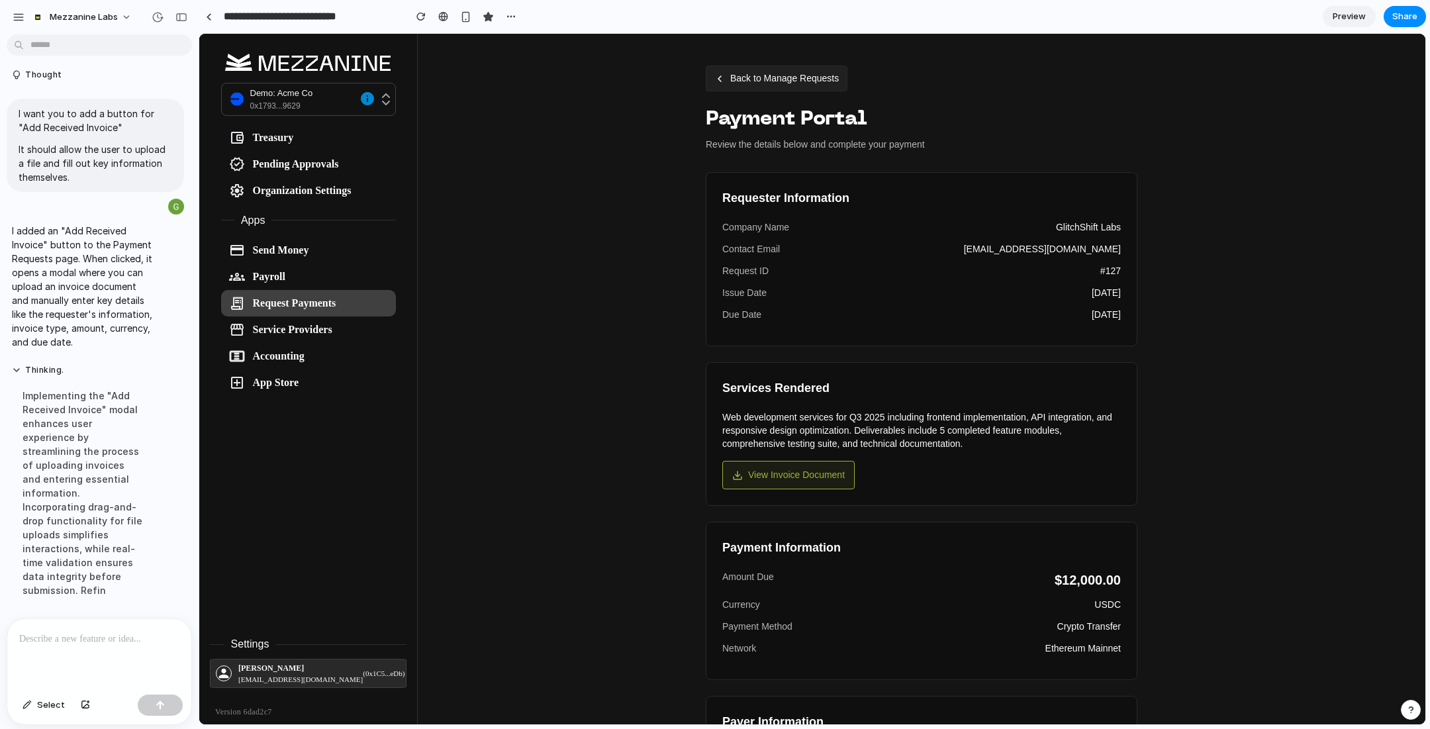
click at [794, 81] on button "Back to Manage Requests" at bounding box center [777, 79] width 142 height 26
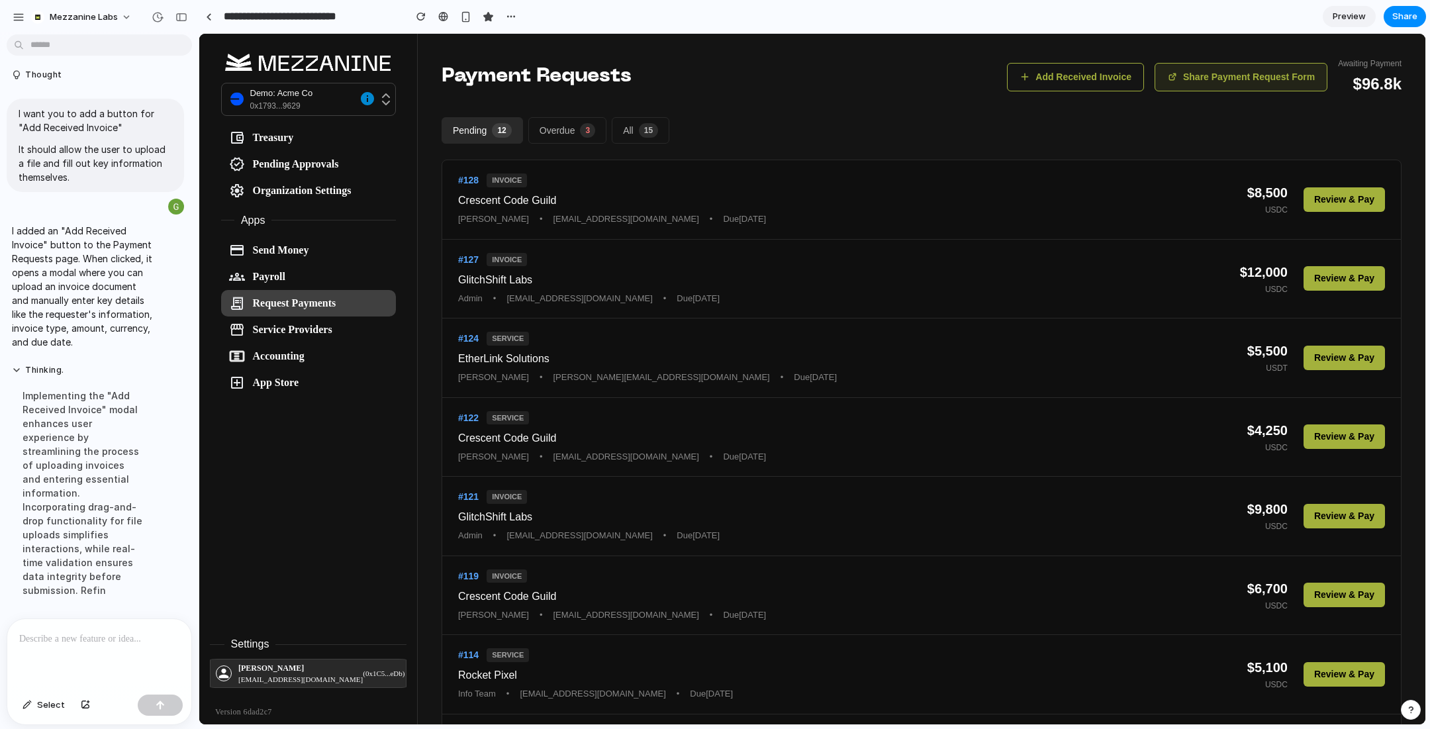
click at [1207, 84] on button "Share Payment Request Form" at bounding box center [1240, 77] width 173 height 28
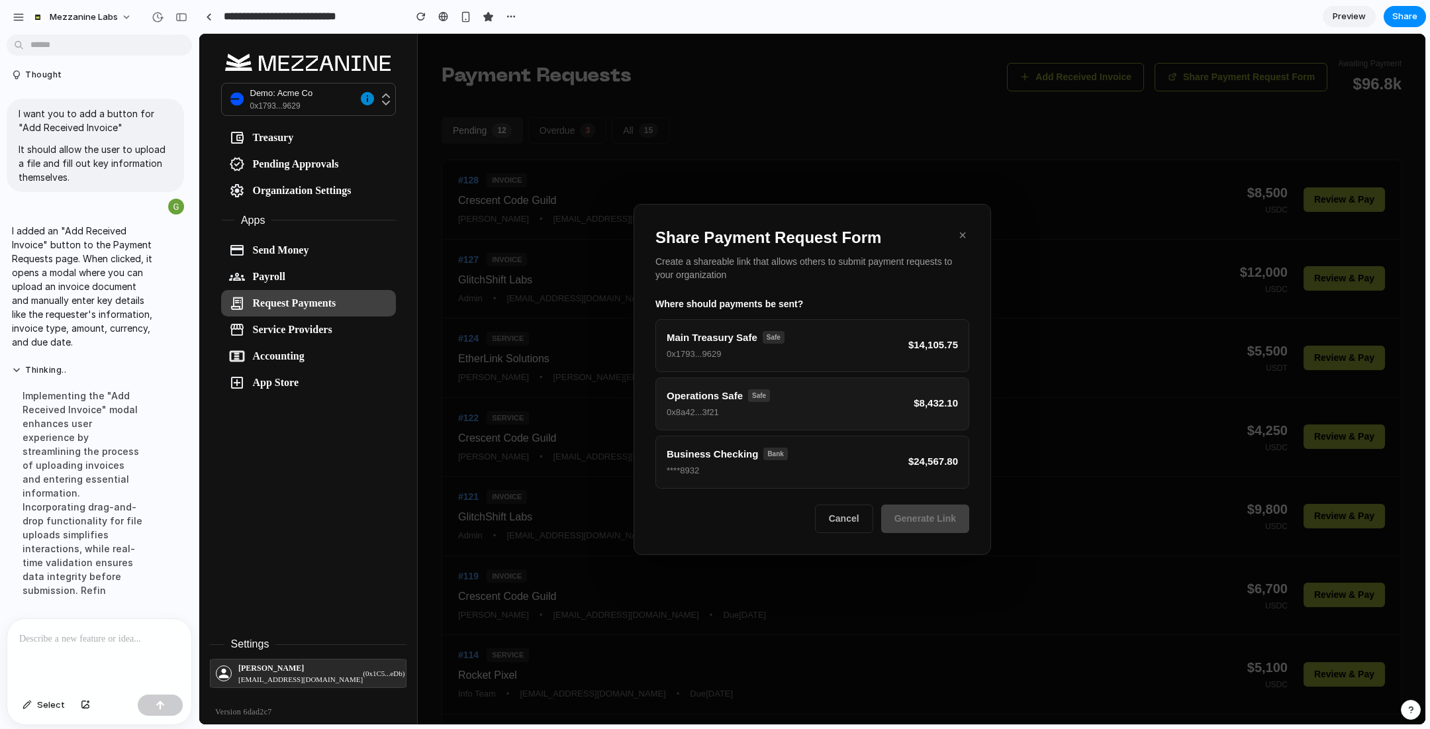
click at [826, 412] on button "Operations Safe Safe 0x8a42...3f21 $8,432.10" at bounding box center [812, 403] width 314 height 53
click at [913, 512] on button "Generate Link" at bounding box center [925, 519] width 88 height 28
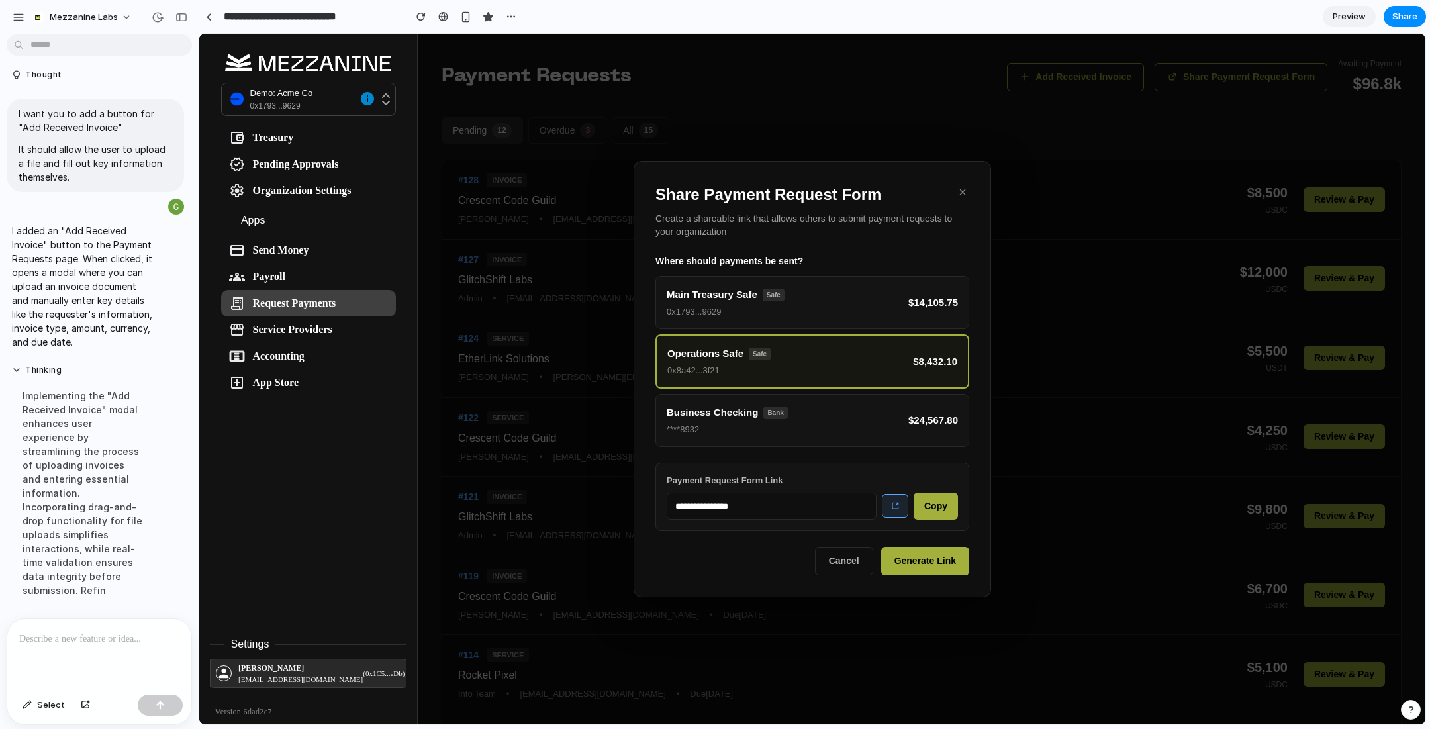
click at [892, 508] on icon at bounding box center [894, 505] width 9 height 9
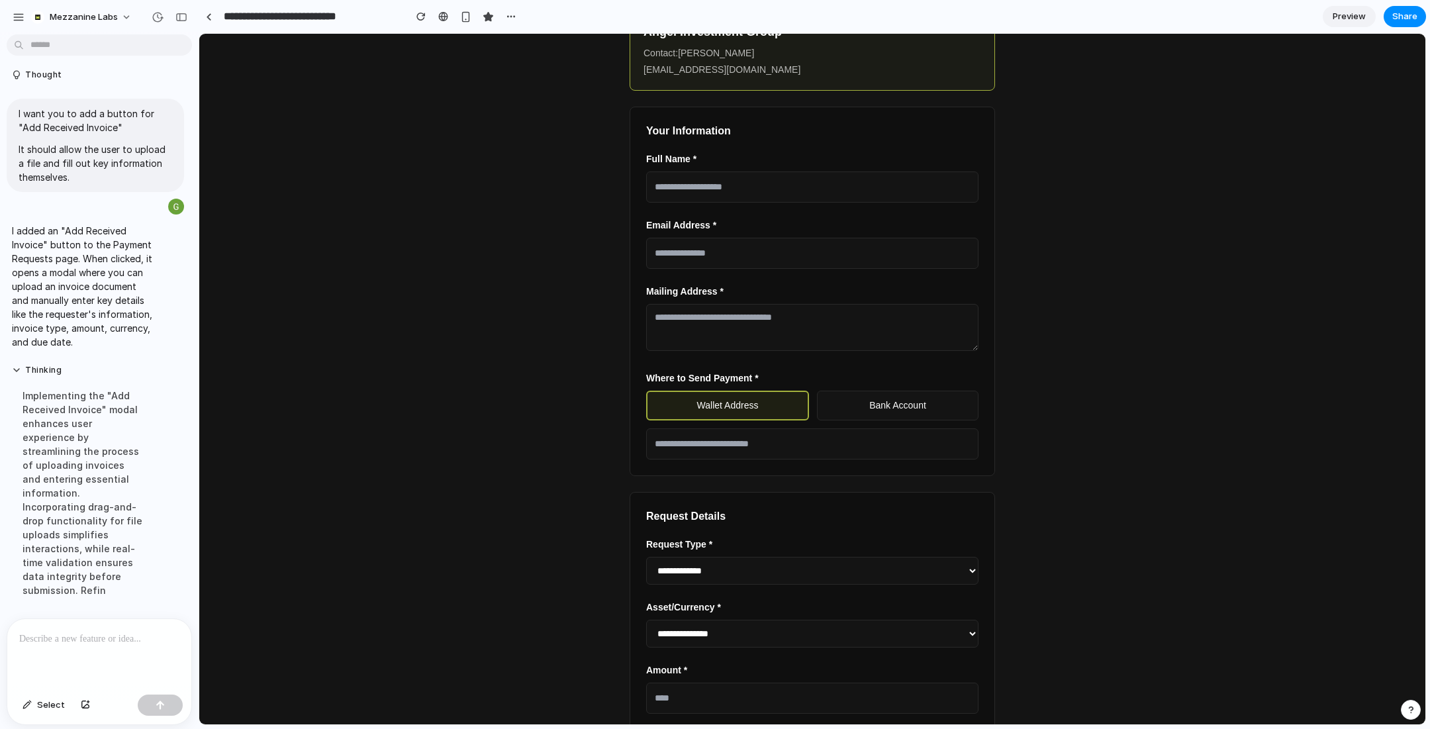
scroll to position [143, 0]
click at [792, 563] on select "**********" at bounding box center [812, 569] width 332 height 28
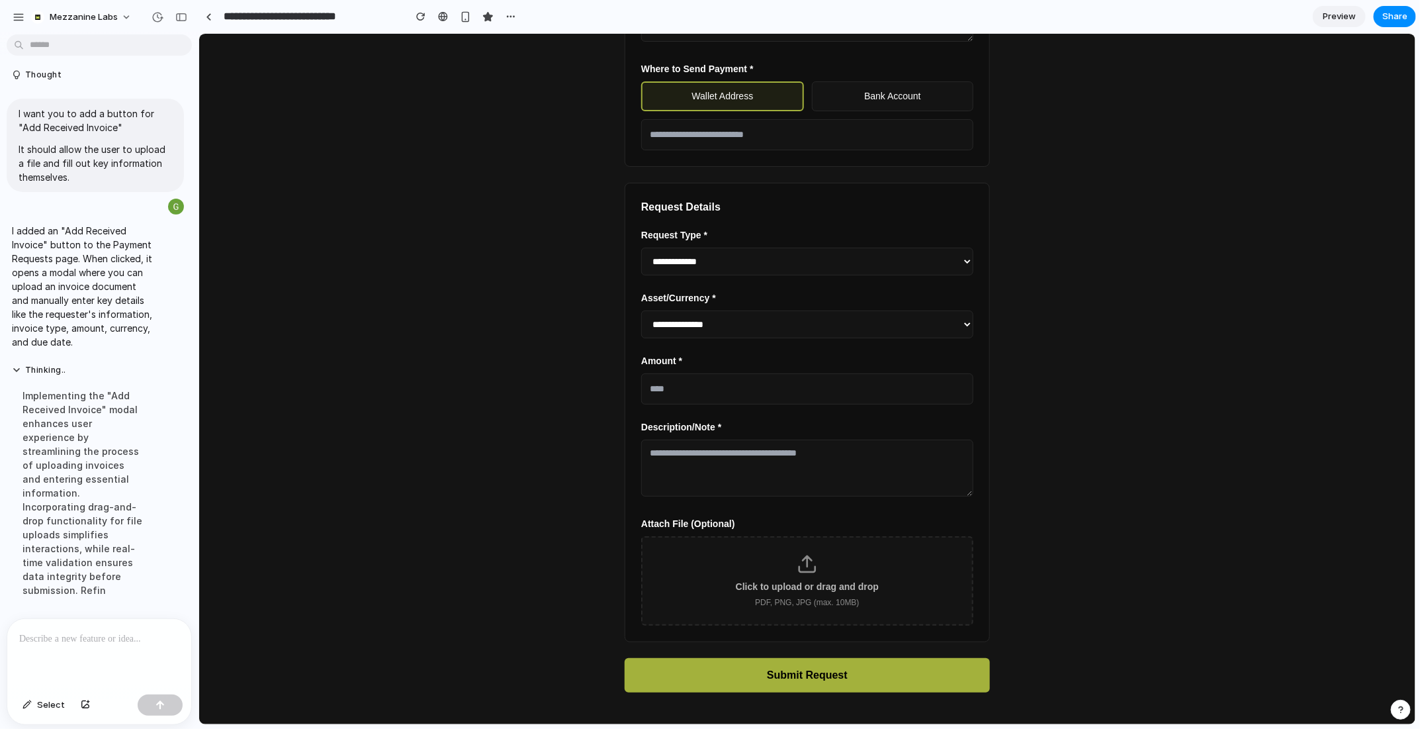
scroll to position [0, 0]
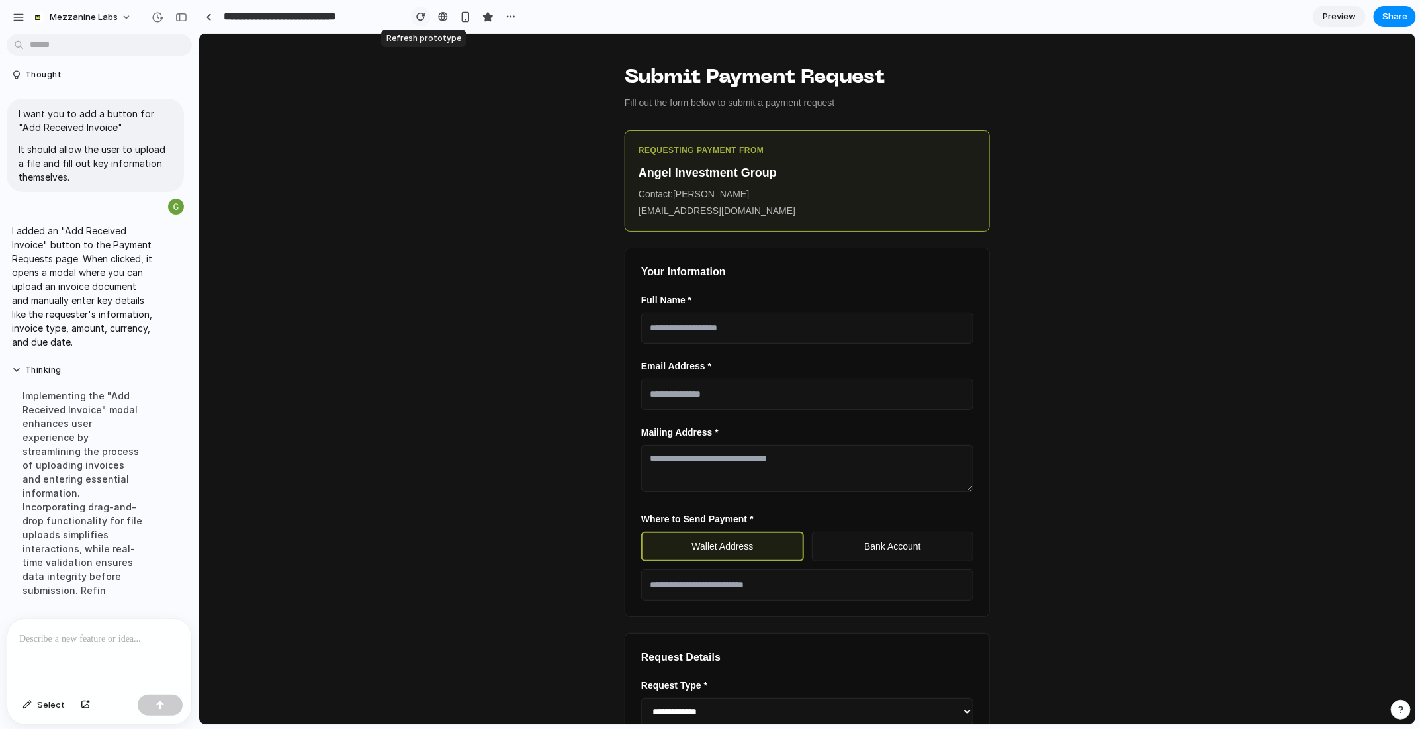
click at [418, 17] on div "button" at bounding box center [420, 16] width 9 height 9
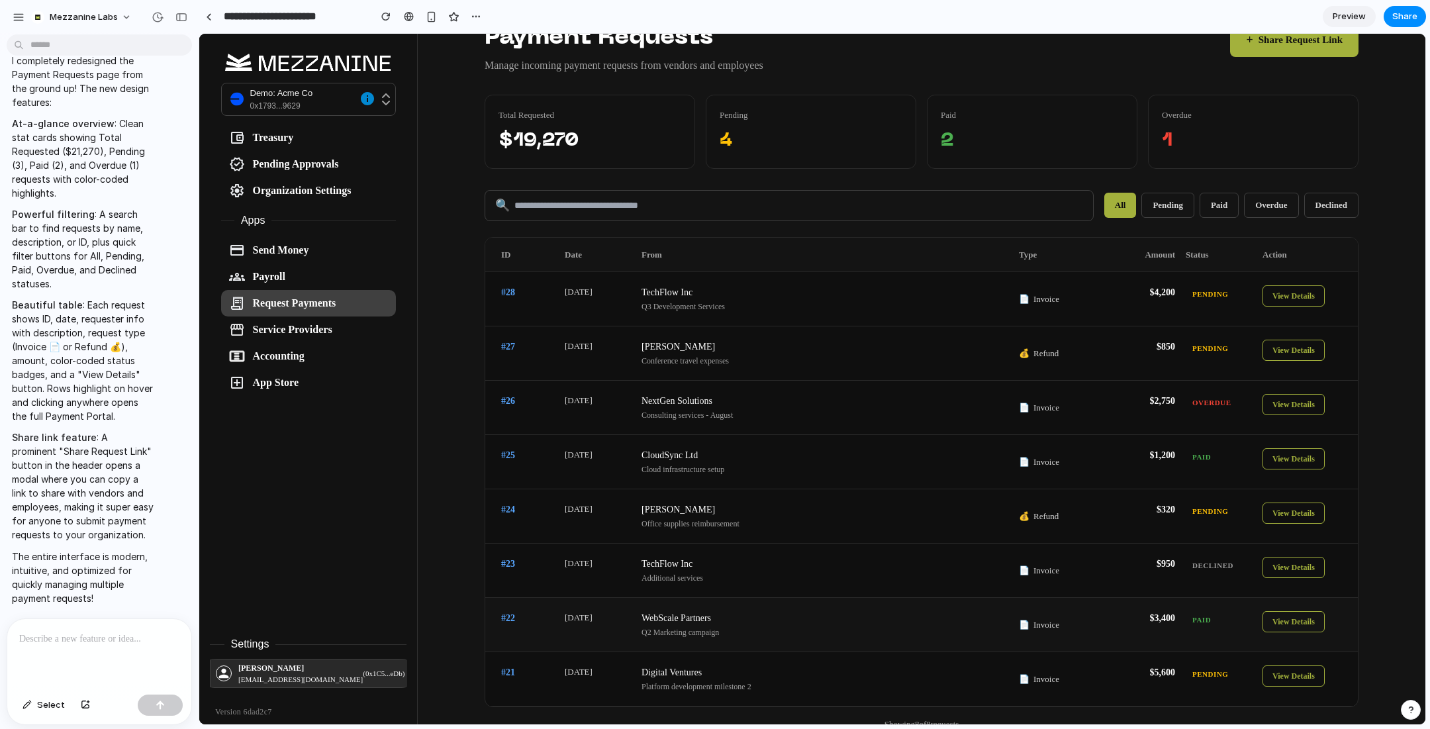
scroll to position [26, 0]
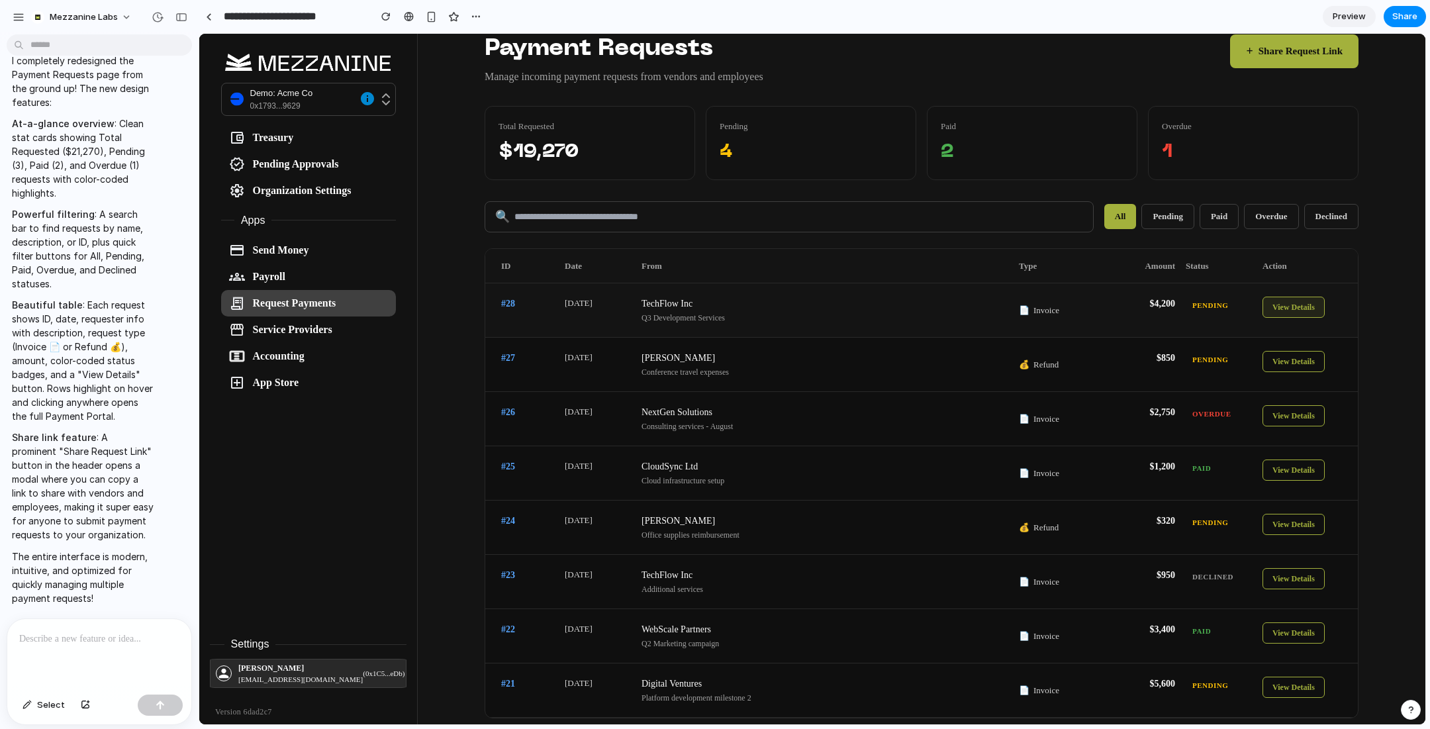
click at [1291, 303] on button "View Details" at bounding box center [1293, 307] width 62 height 21
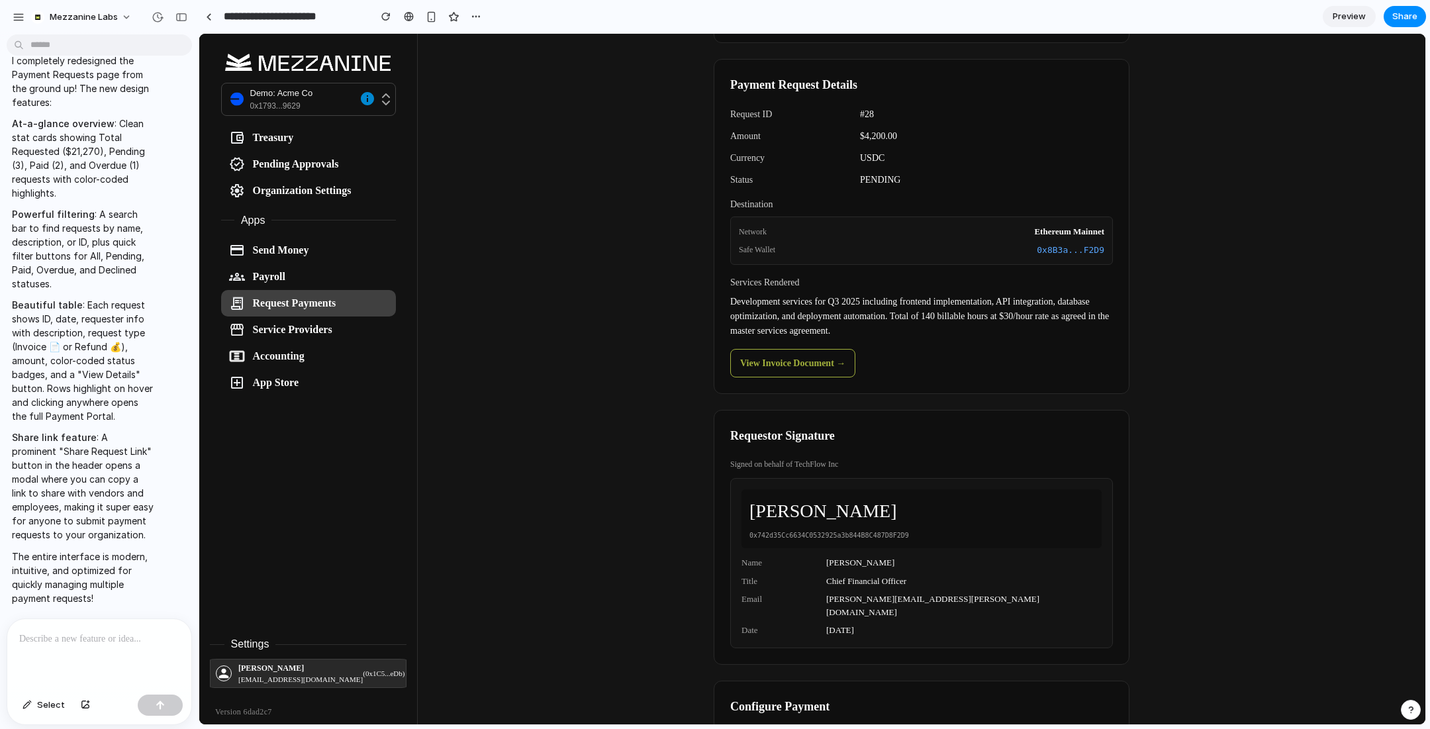
scroll to position [0, 0]
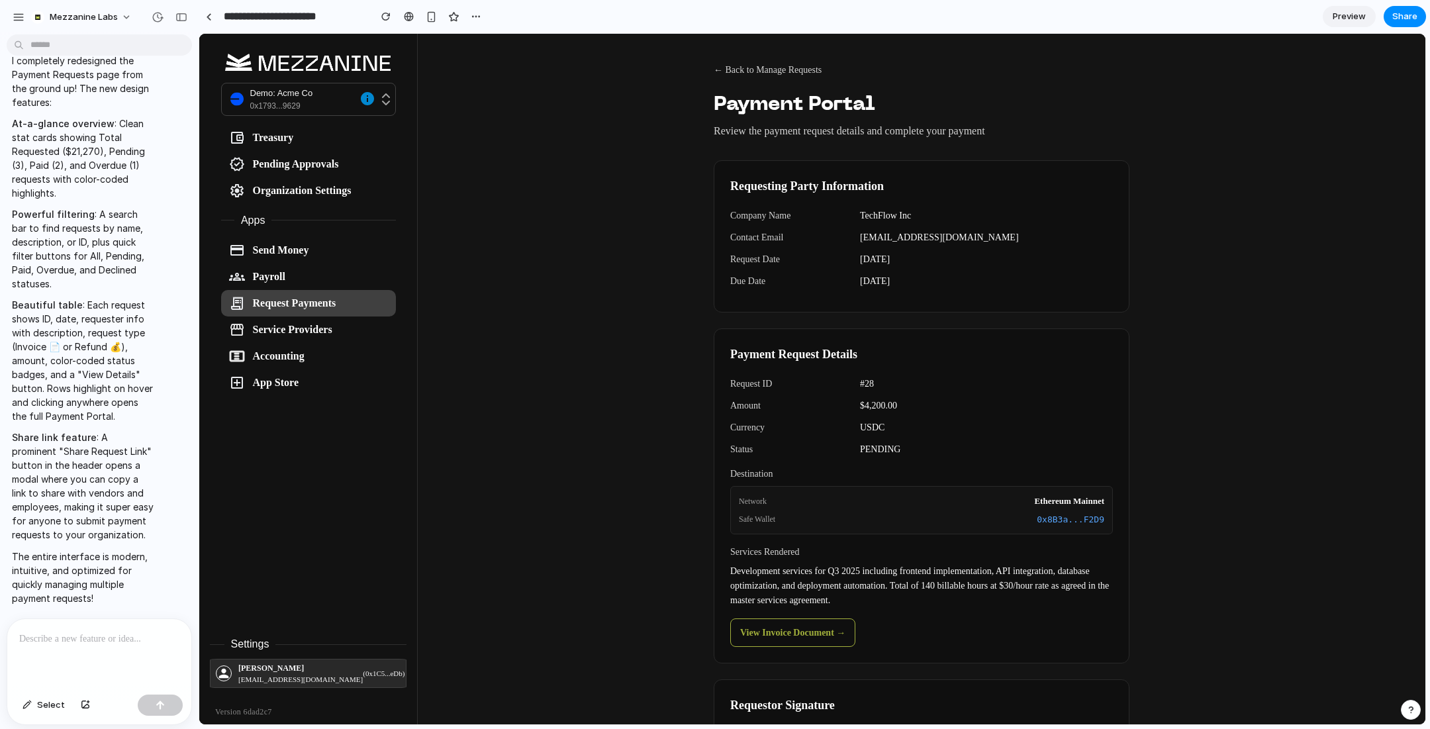
click at [740, 66] on button "← Back to Manage Requests" at bounding box center [767, 70] width 108 height 24
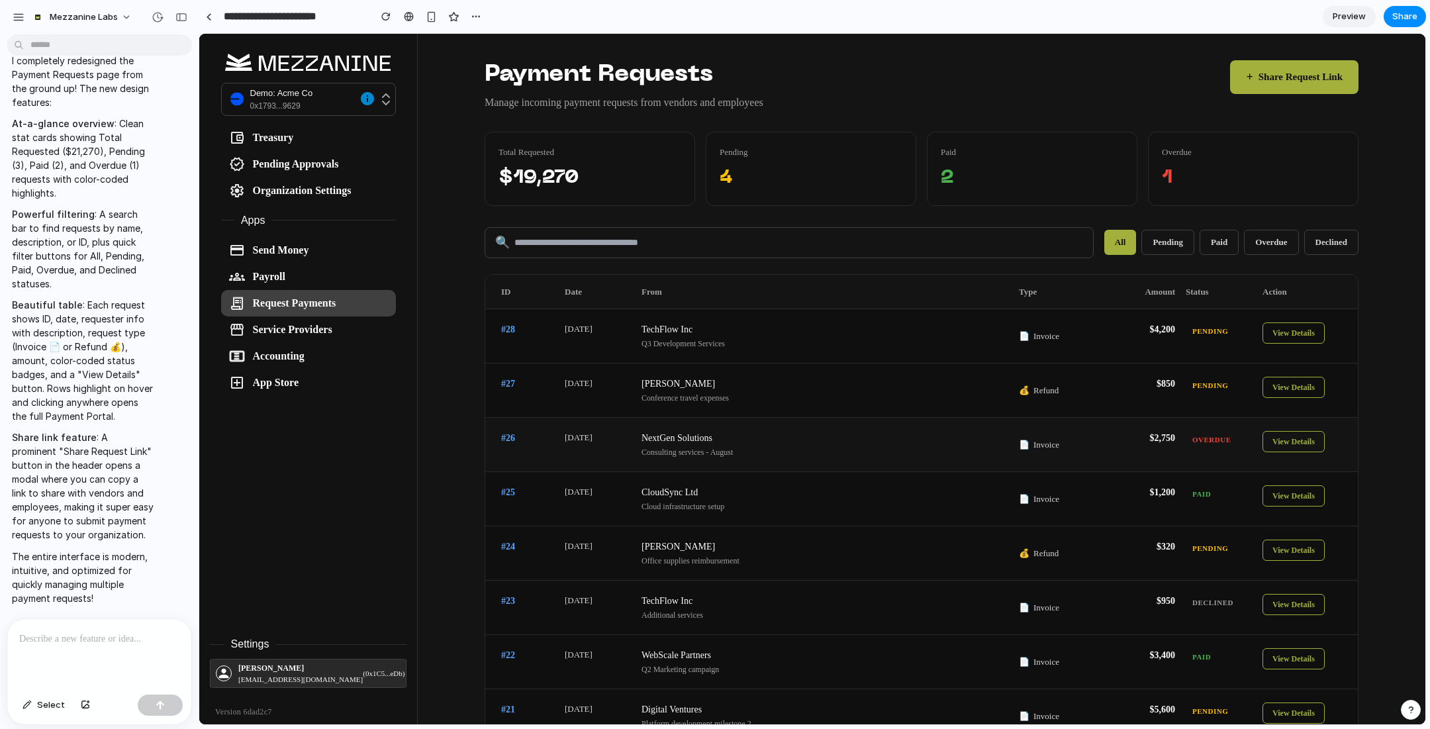
scroll to position [68, 0]
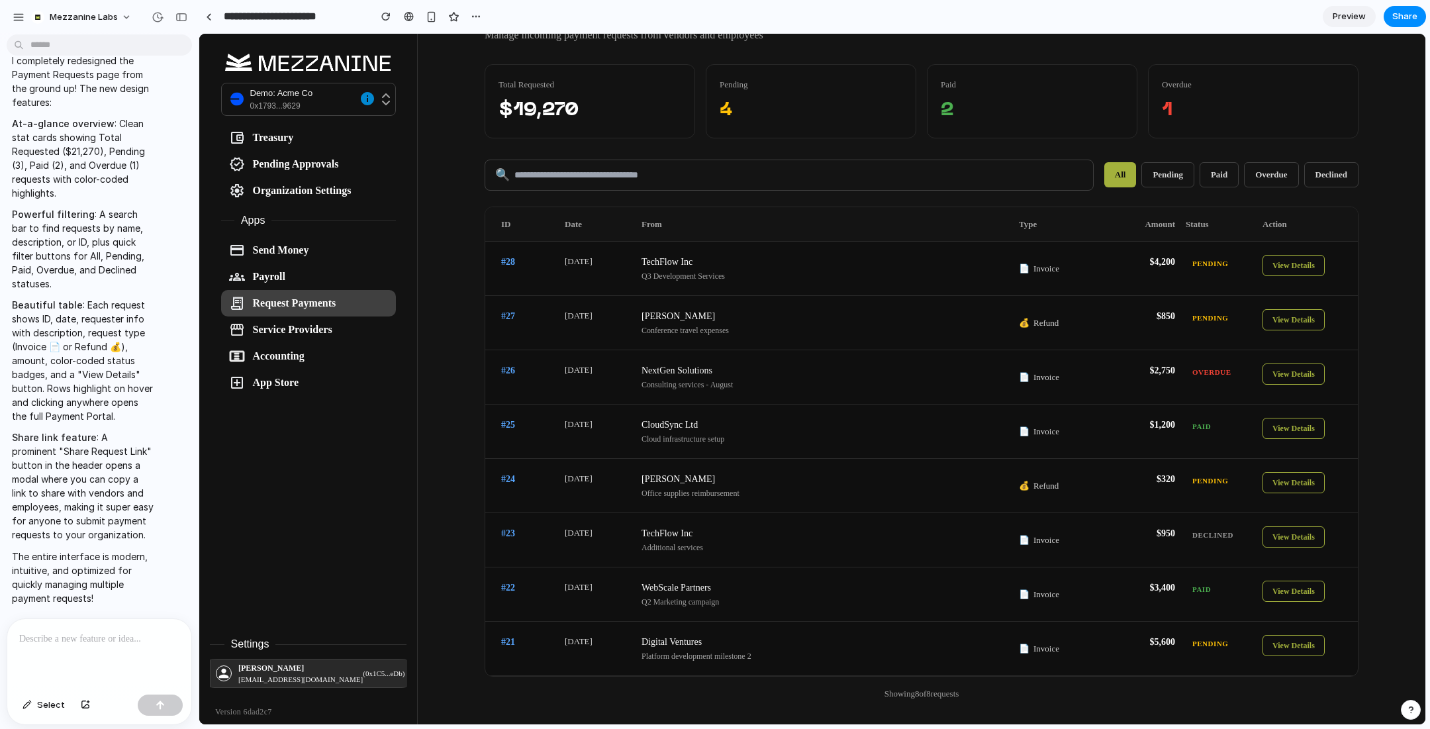
click at [109, 655] on div at bounding box center [99, 654] width 184 height 70
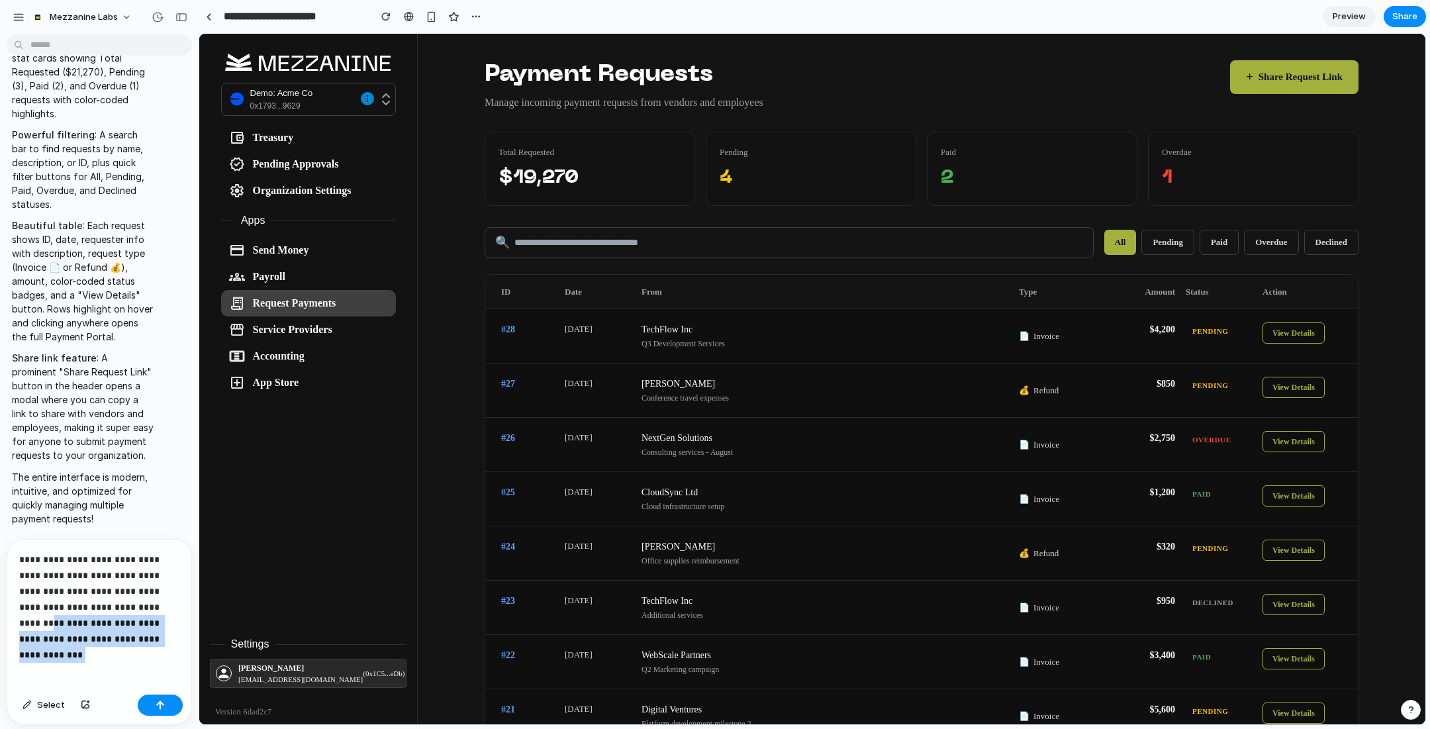
drag, startPoint x: 99, startPoint y: 647, endPoint x: 95, endPoint y: 607, distance: 40.6
click at [95, 607] on div "**********" at bounding box center [99, 614] width 184 height 150
click at [163, 701] on div "button" at bounding box center [160, 704] width 9 height 9
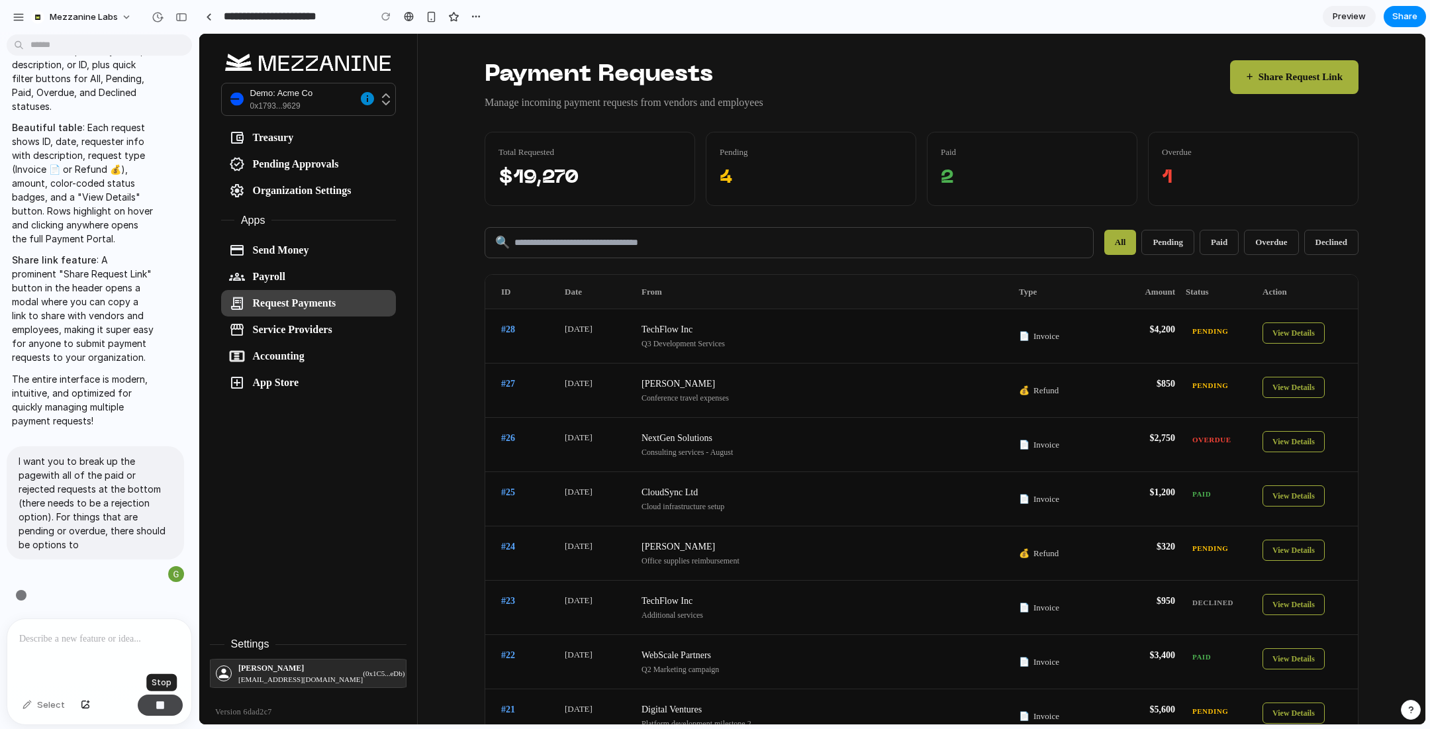
scroll to position [4607, 0]
click at [167, 704] on button "button" at bounding box center [160, 704] width 45 height 21
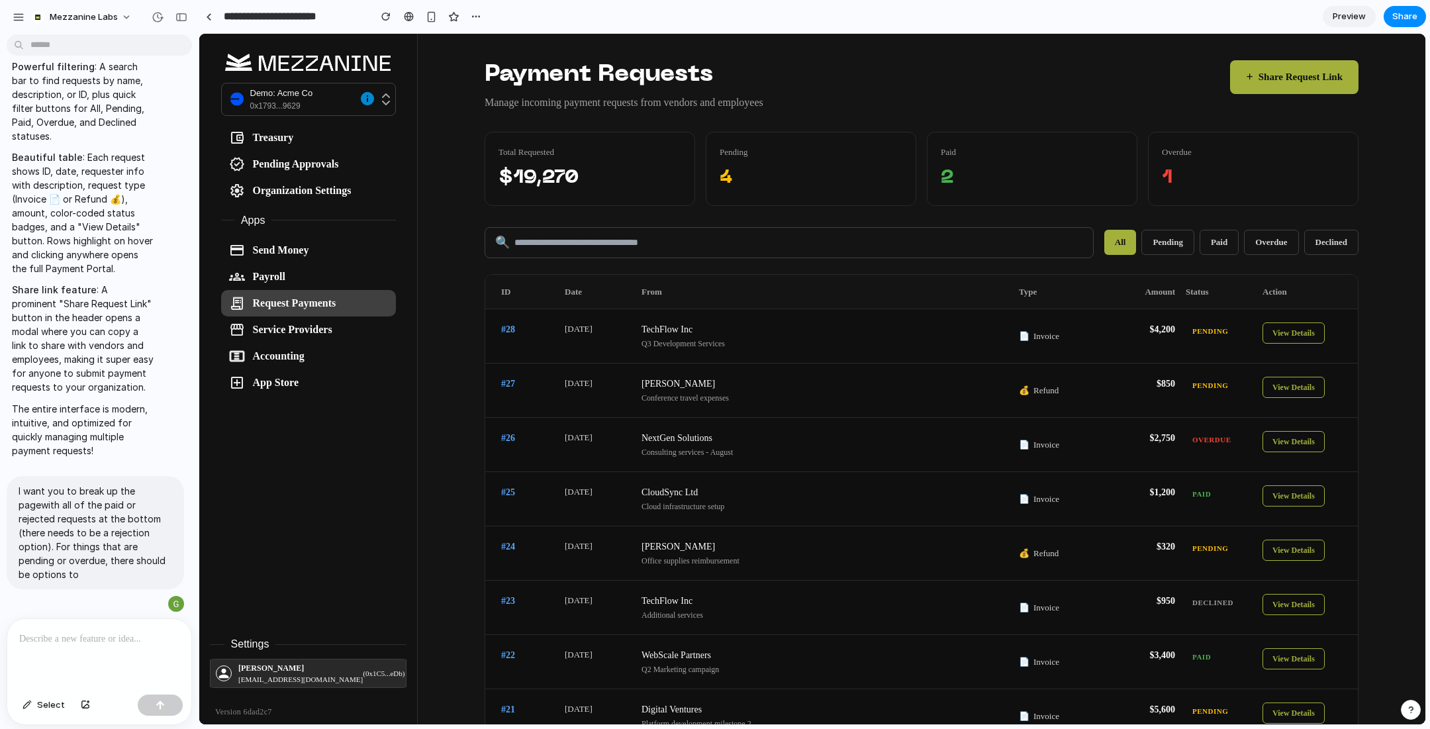
scroll to position [0, 0]
drag, startPoint x: 157, startPoint y: 545, endPoint x: 16, endPoint y: 494, distance: 149.9
click at [16, 494] on div "I want you to break up the pagewith all of the paid or rejected requests at the…" at bounding box center [95, 532] width 177 height 113
copy p "I want you to break up the pagewith all of the paid or rejected requests at the…"
click at [85, 646] on div at bounding box center [99, 654] width 184 height 70
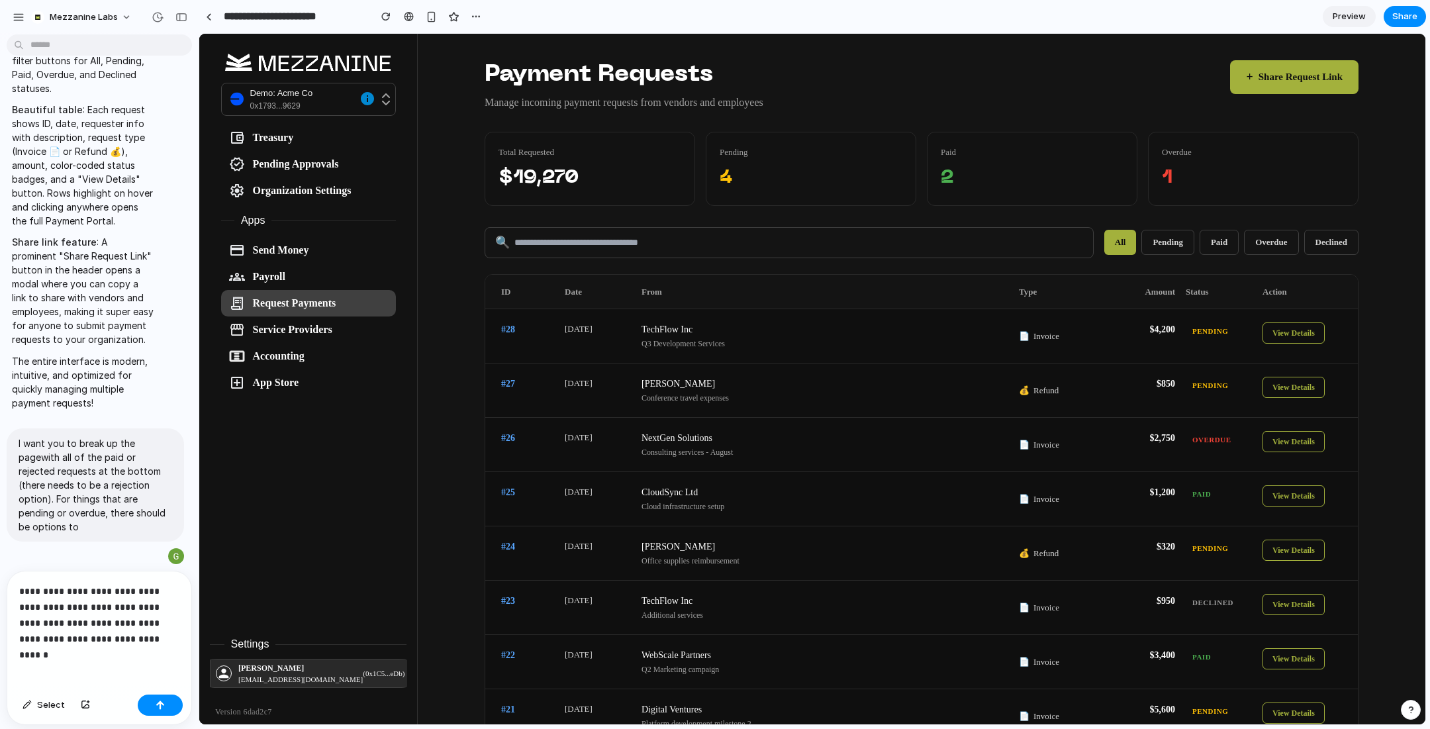
scroll to position [4607, 0]
click at [165, 709] on button "button" at bounding box center [160, 704] width 45 height 21
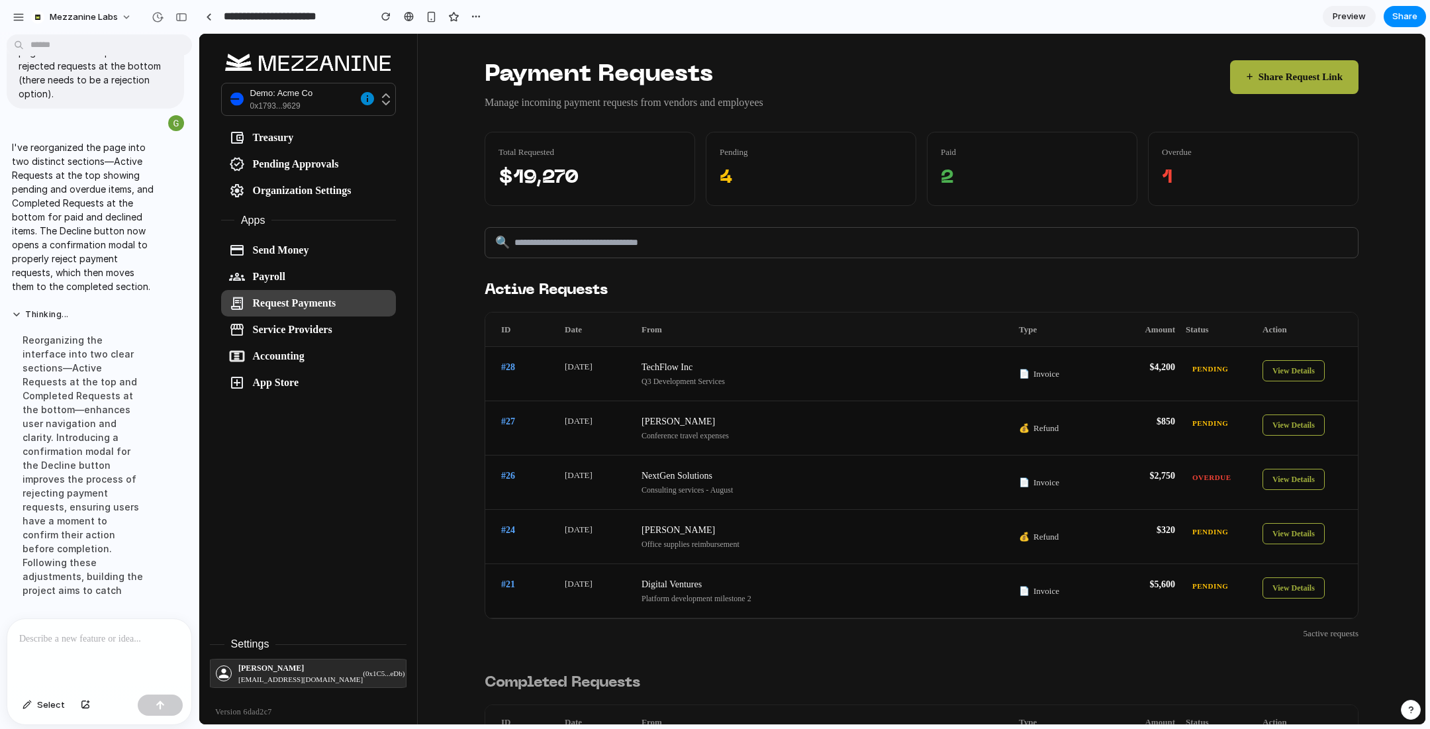
scroll to position [5136, 0]
click at [1309, 76] on button "+ Share Request Link" at bounding box center [1294, 77] width 128 height 34
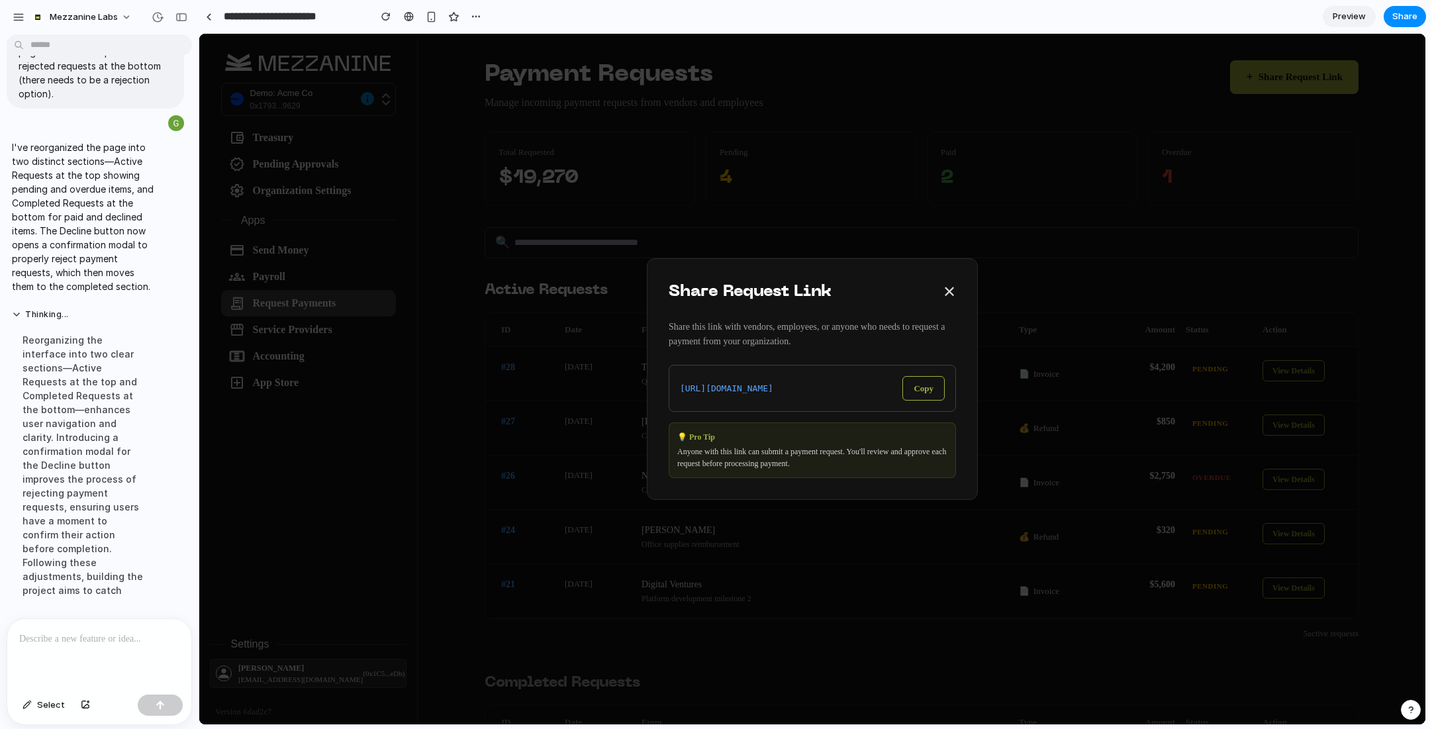
click at [950, 289] on button "✕" at bounding box center [949, 292] width 13 height 24
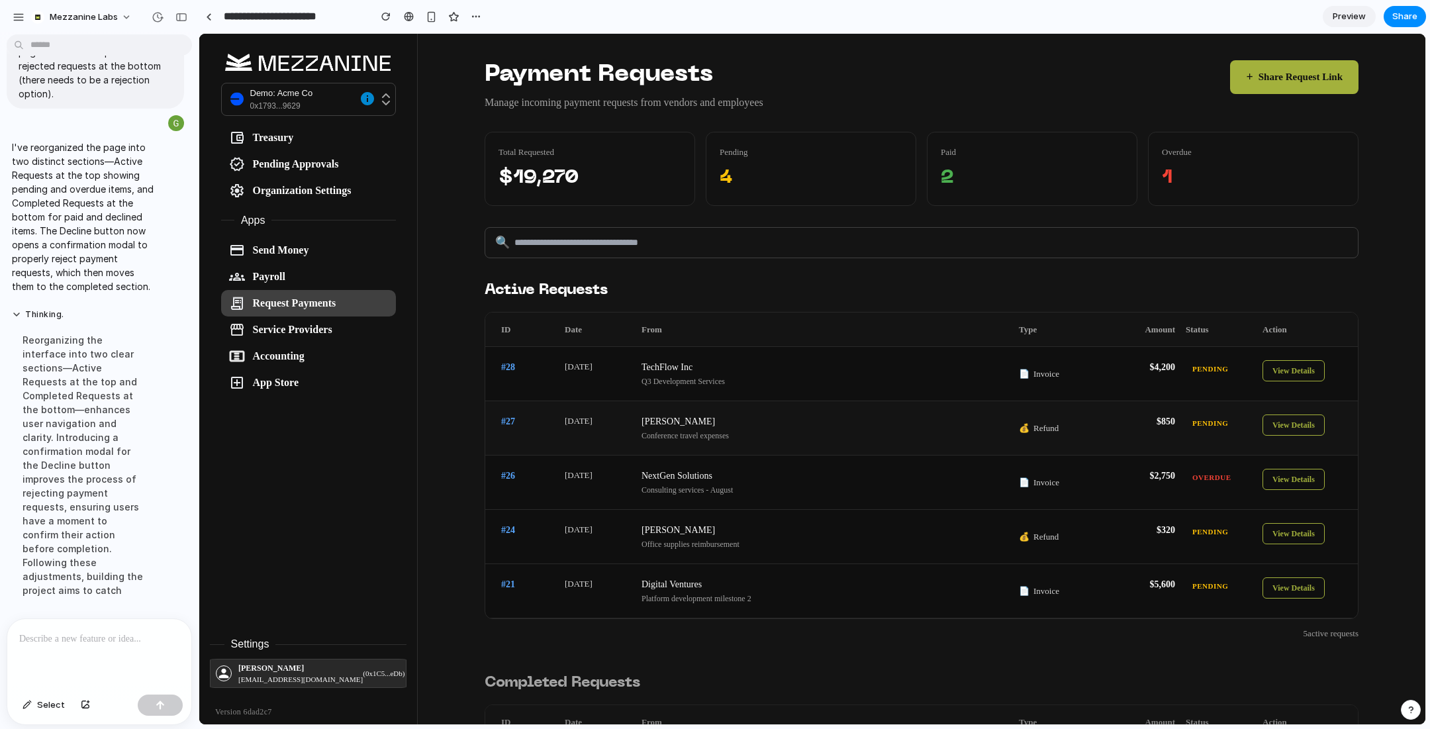
scroll to position [223, 0]
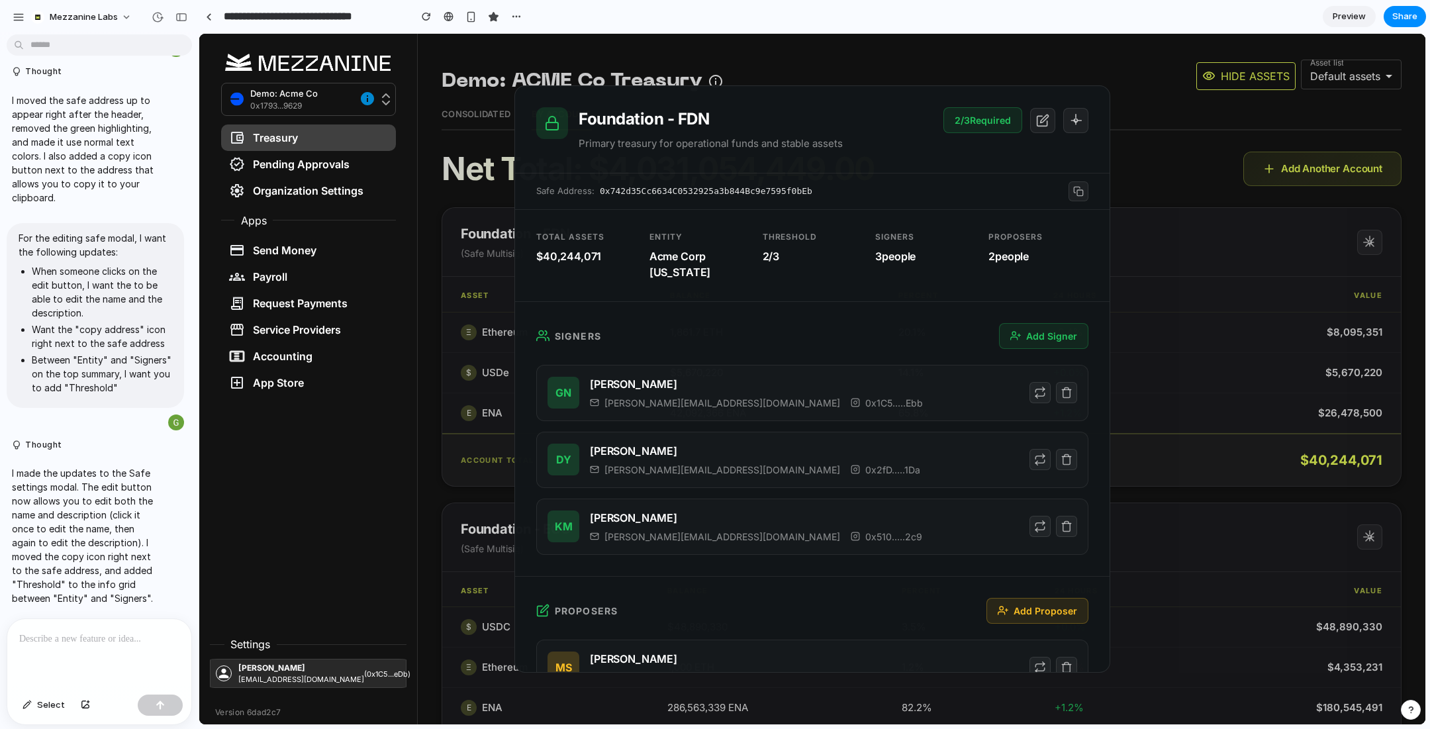
scroll to position [26, 0]
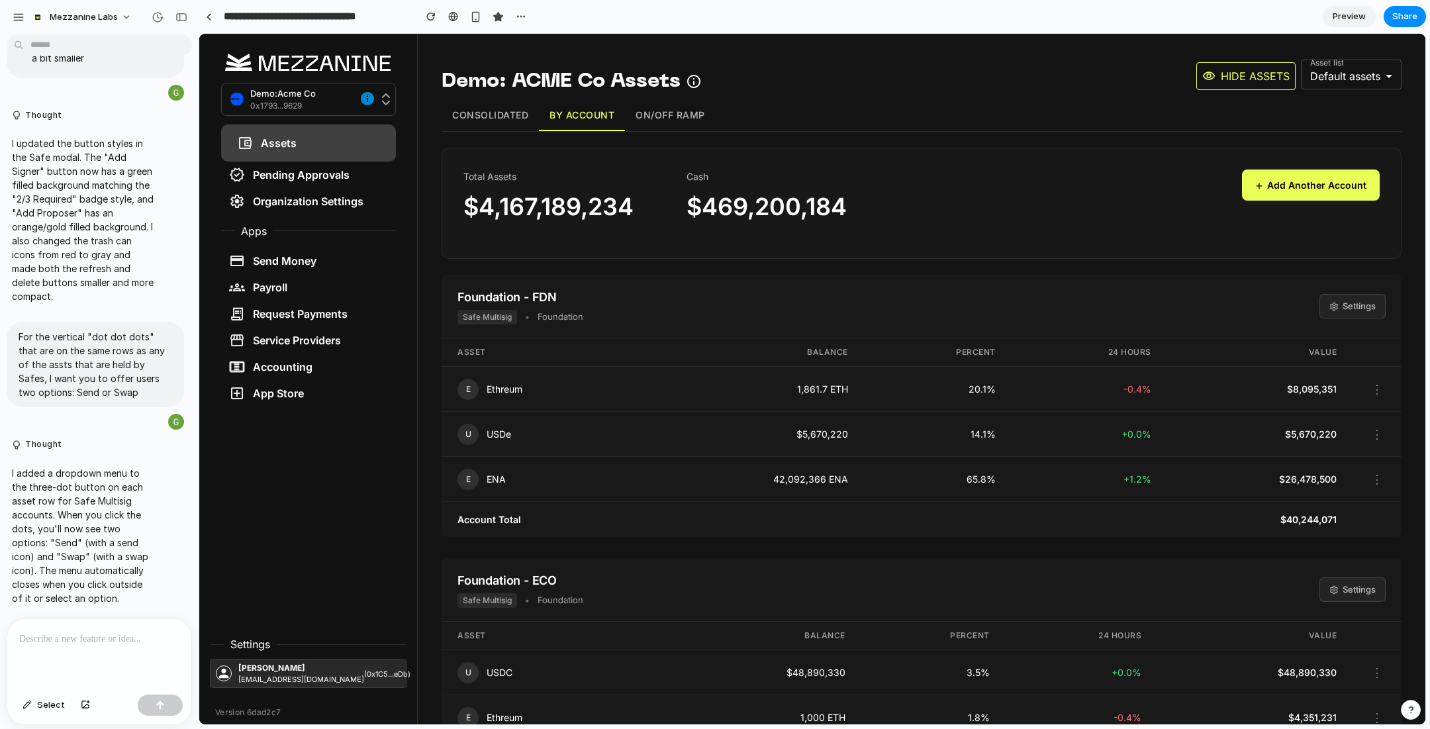
click at [1381, 393] on button "⋮" at bounding box center [1376, 388] width 17 height 23
click at [1338, 416] on button "Send" at bounding box center [1338, 417] width 91 height 27
click at [1373, 390] on td "⋮" at bounding box center [1376, 389] width 49 height 45
click at [1382, 391] on button "⋮" at bounding box center [1376, 388] width 17 height 23
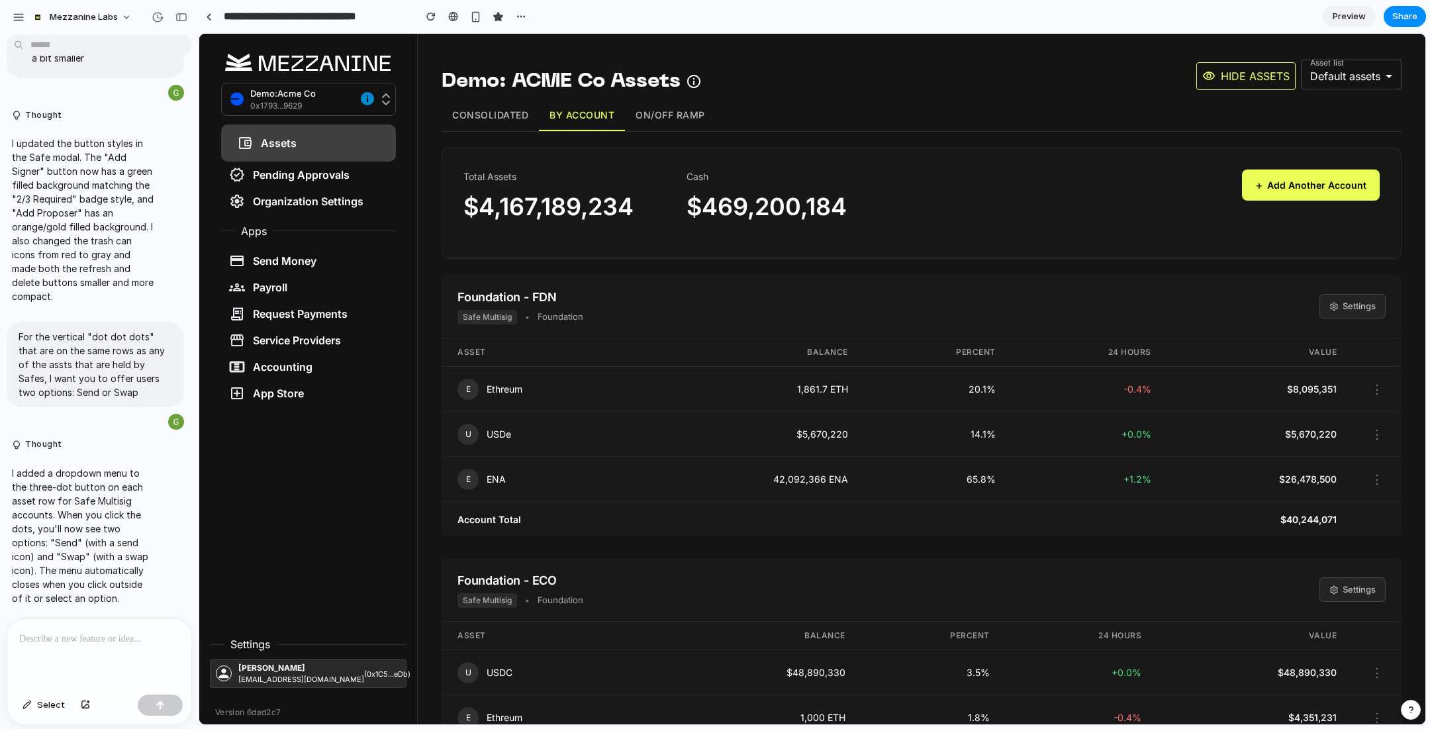
click at [1382, 429] on button "⋮" at bounding box center [1376, 433] width 17 height 23
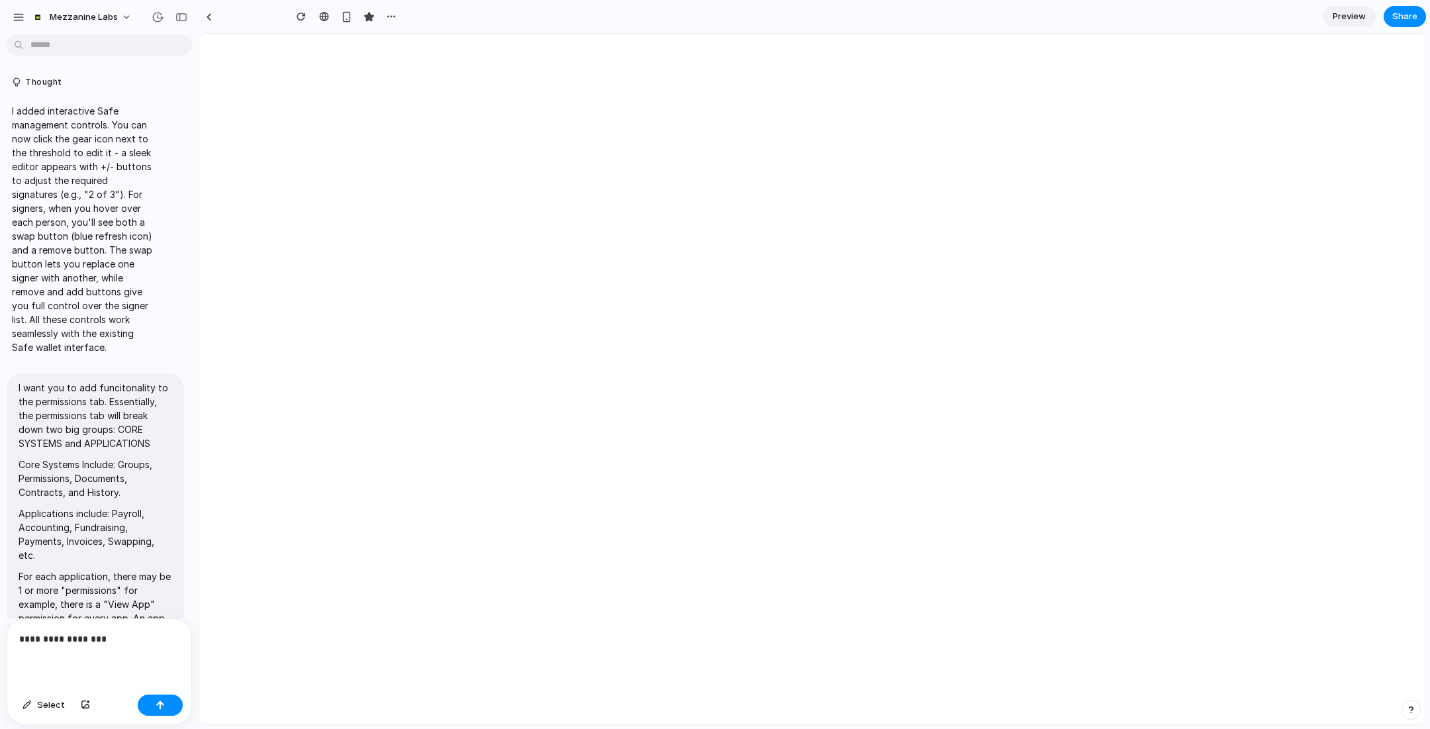
type input "**********"
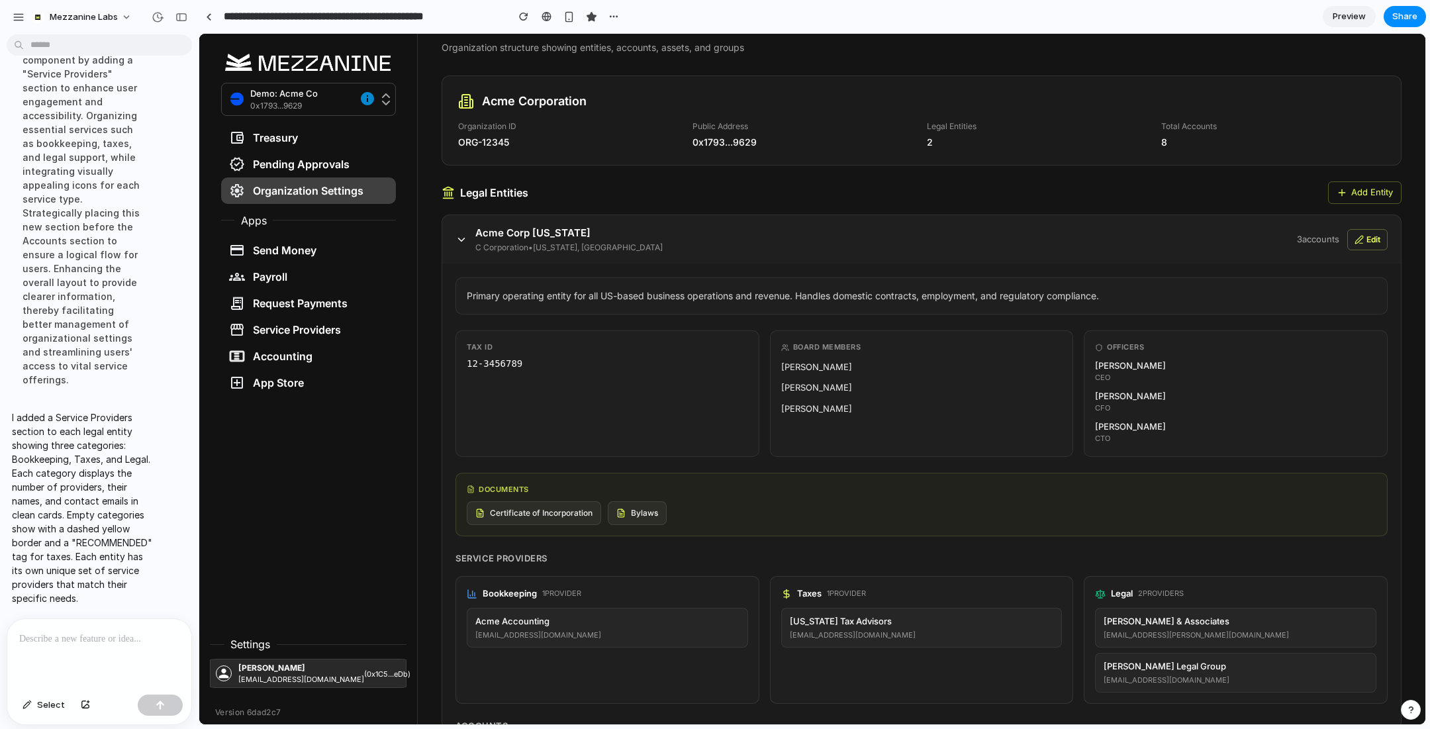
scroll to position [83, 0]
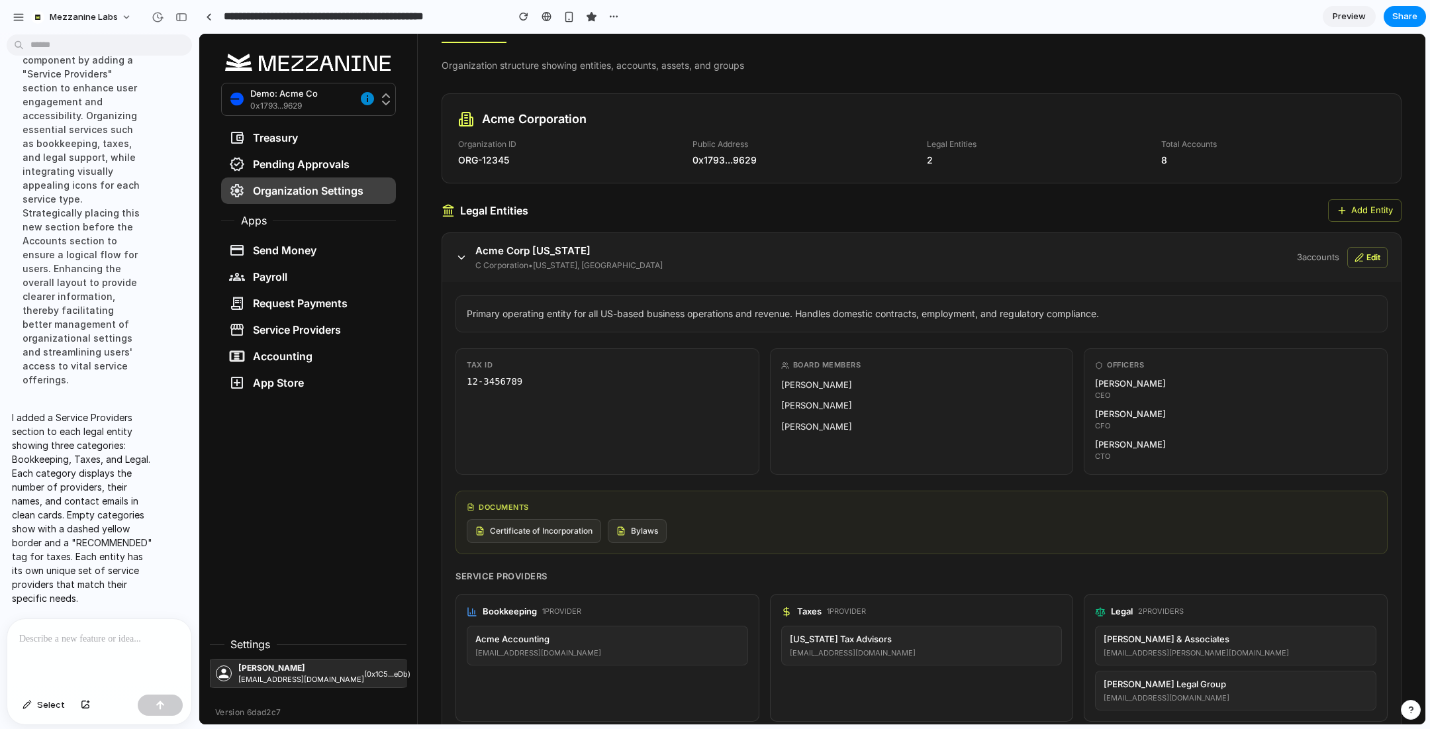
click at [460, 255] on icon at bounding box center [461, 258] width 12 height 12
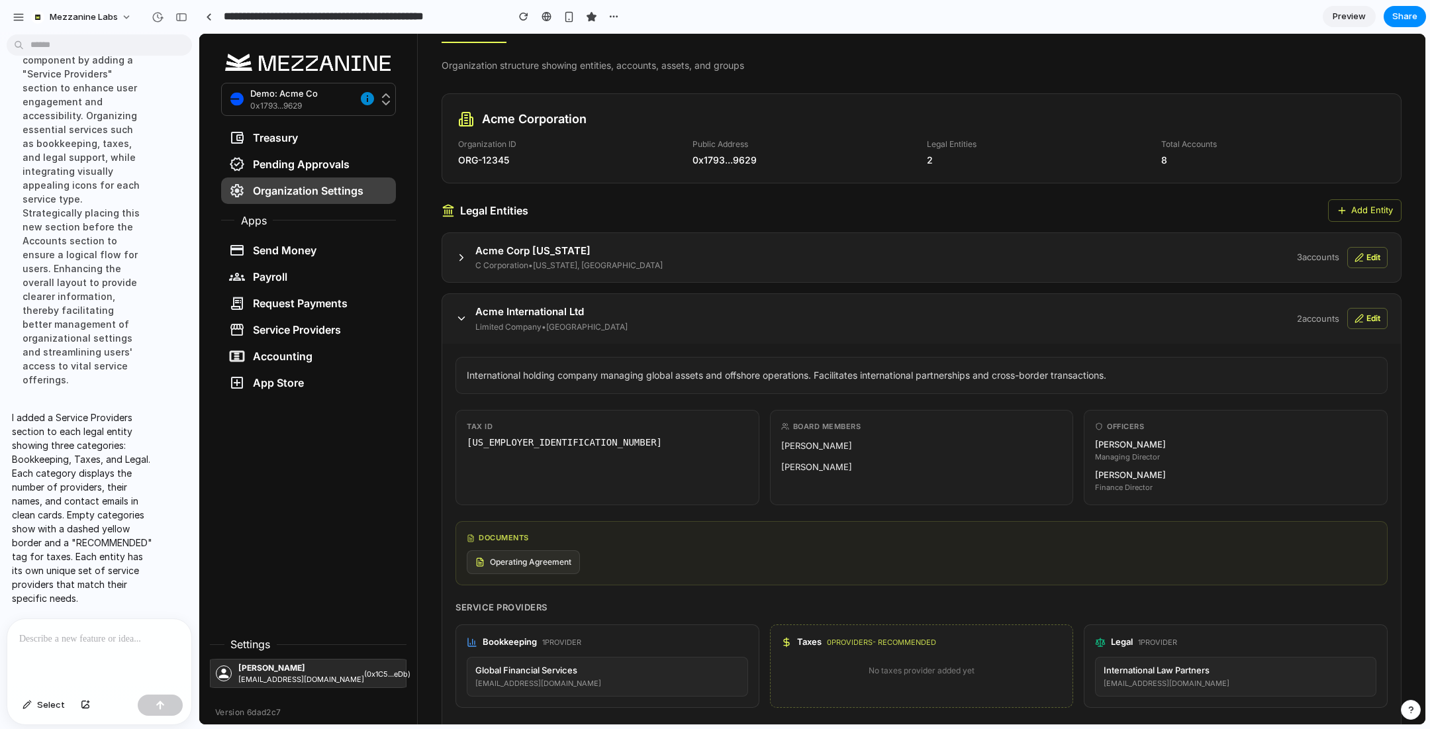
click at [460, 255] on icon at bounding box center [461, 258] width 12 height 12
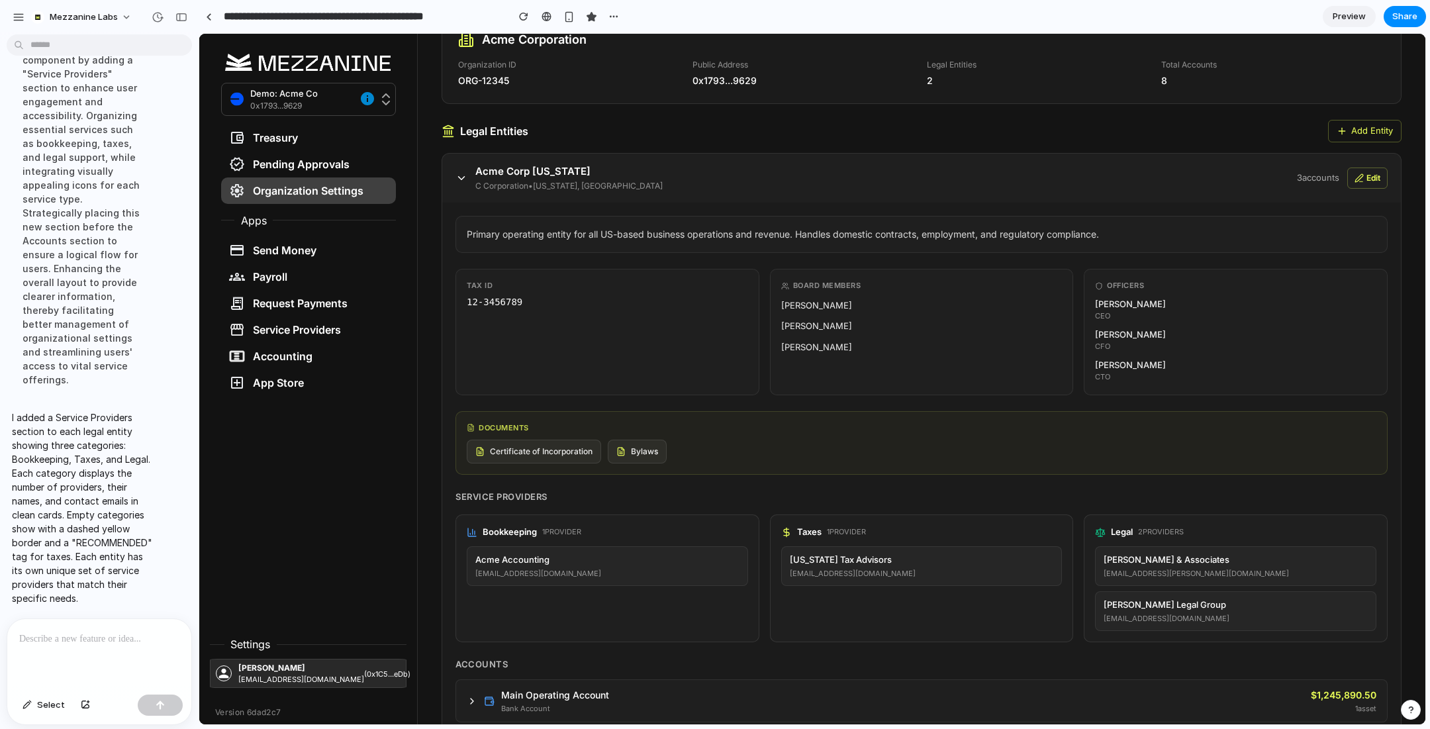
scroll to position [163, 0]
click at [1371, 175] on button "Edit" at bounding box center [1367, 177] width 40 height 21
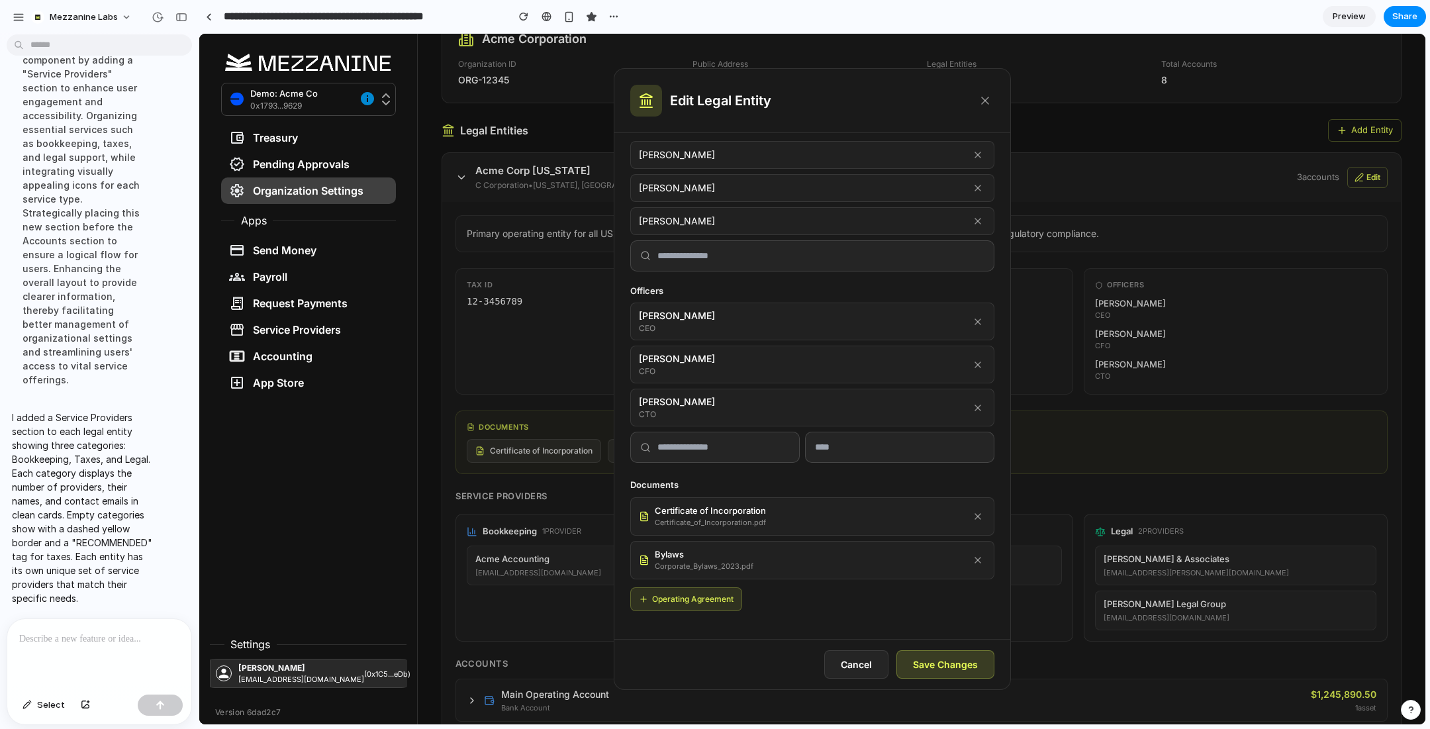
scroll to position [0, 0]
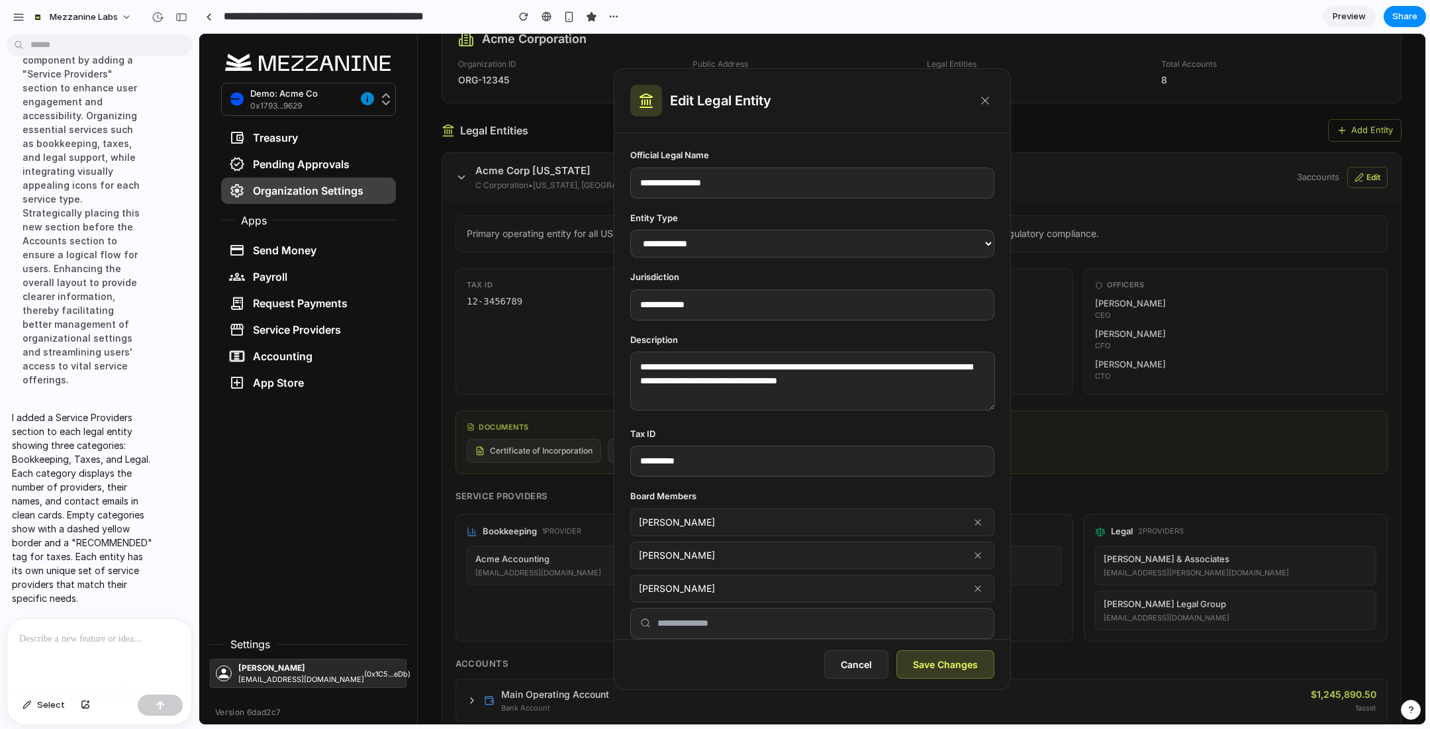
click at [985, 105] on icon at bounding box center [984, 100] width 13 height 13
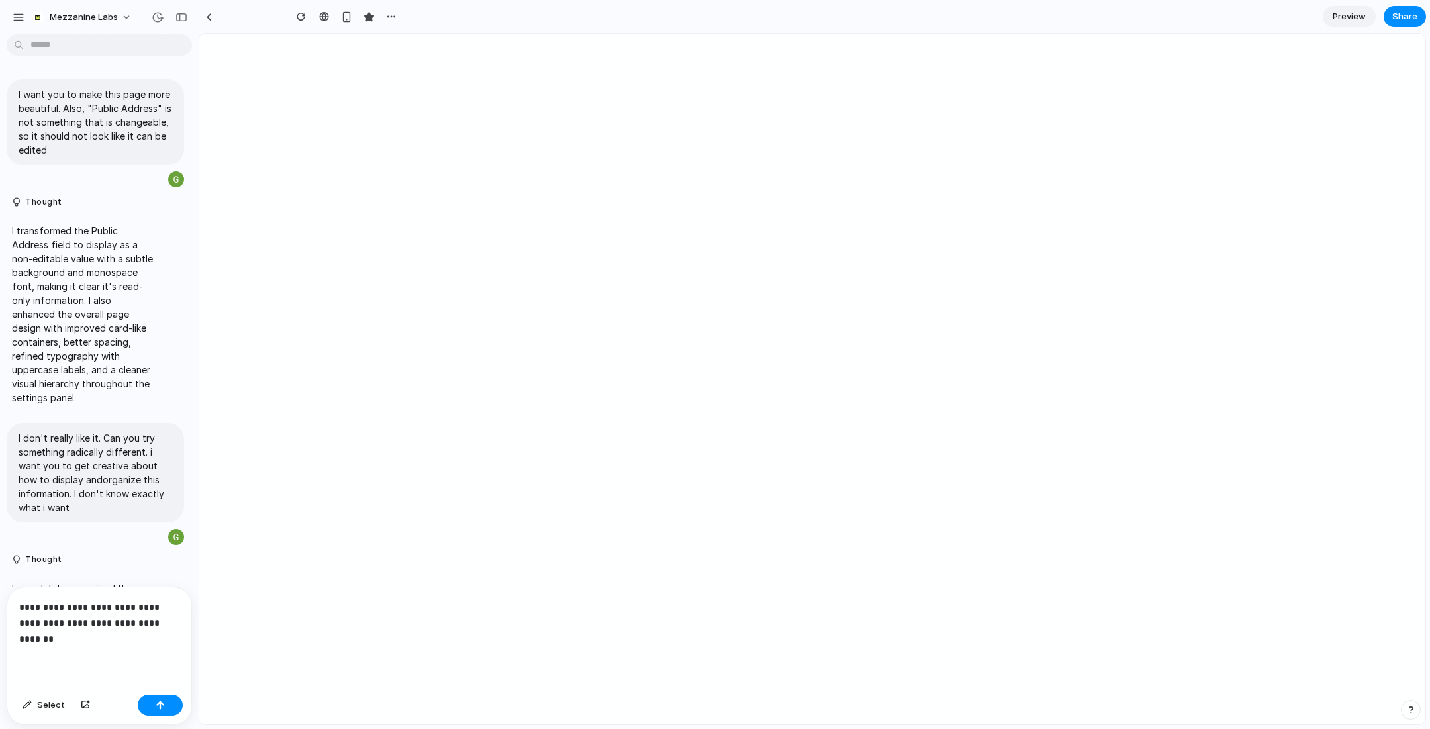
type input "**********"
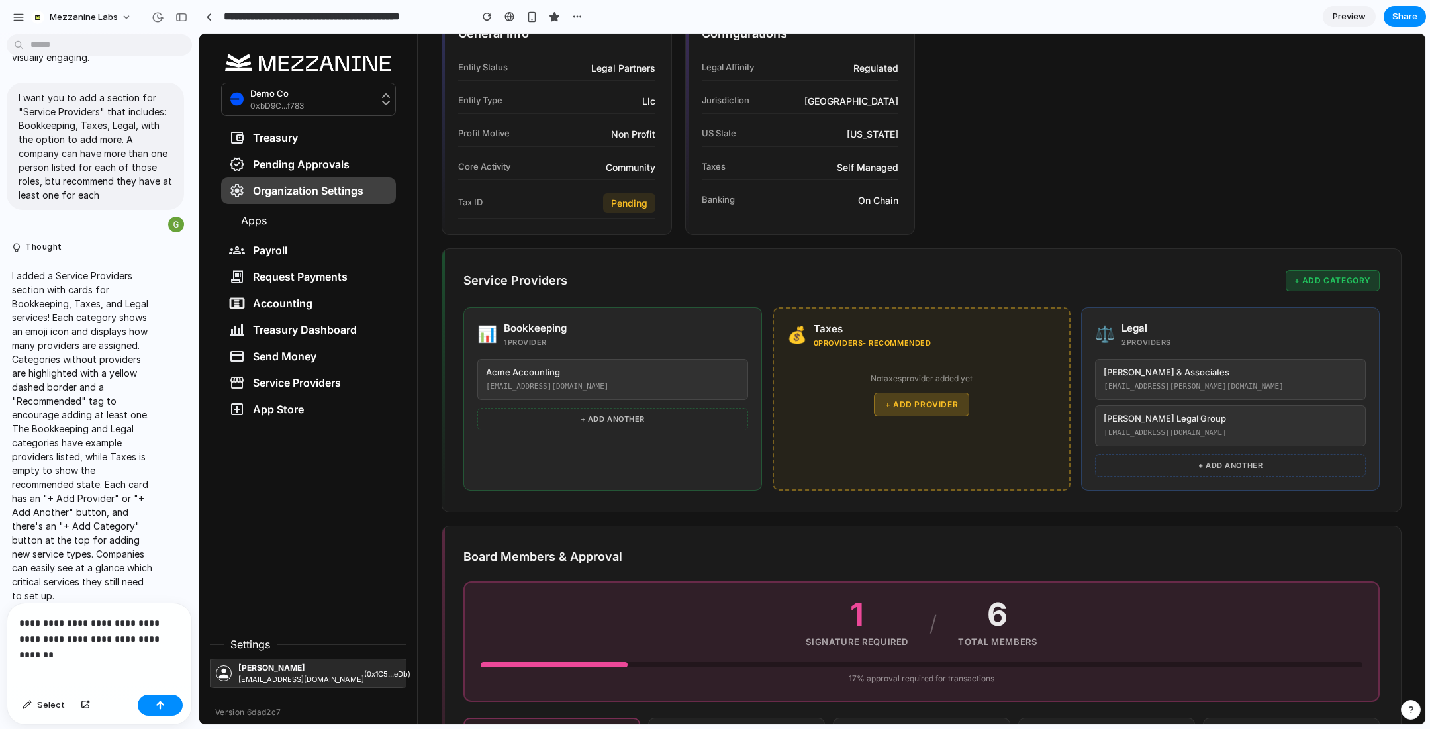
scroll to position [305, 0]
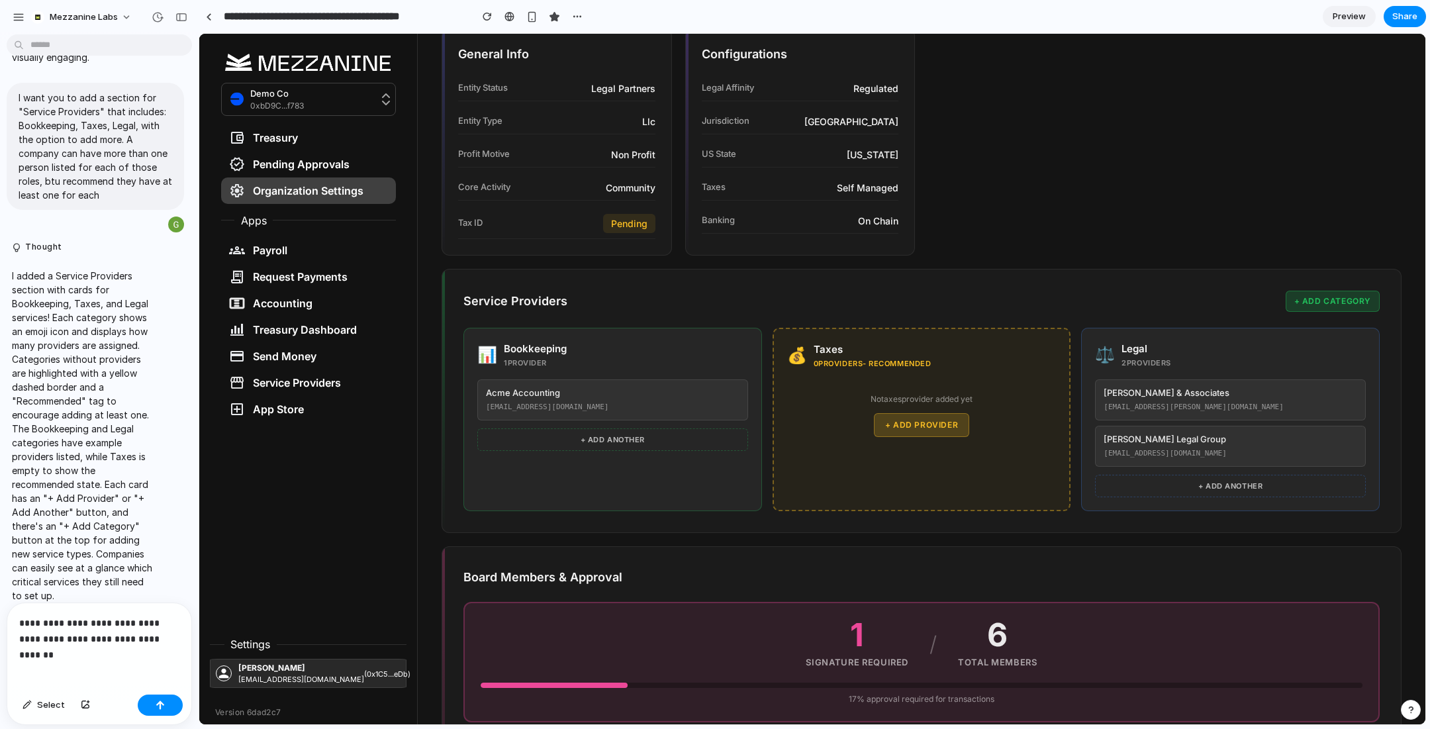
click at [1327, 299] on button "+ Add Category" at bounding box center [1332, 301] width 94 height 21
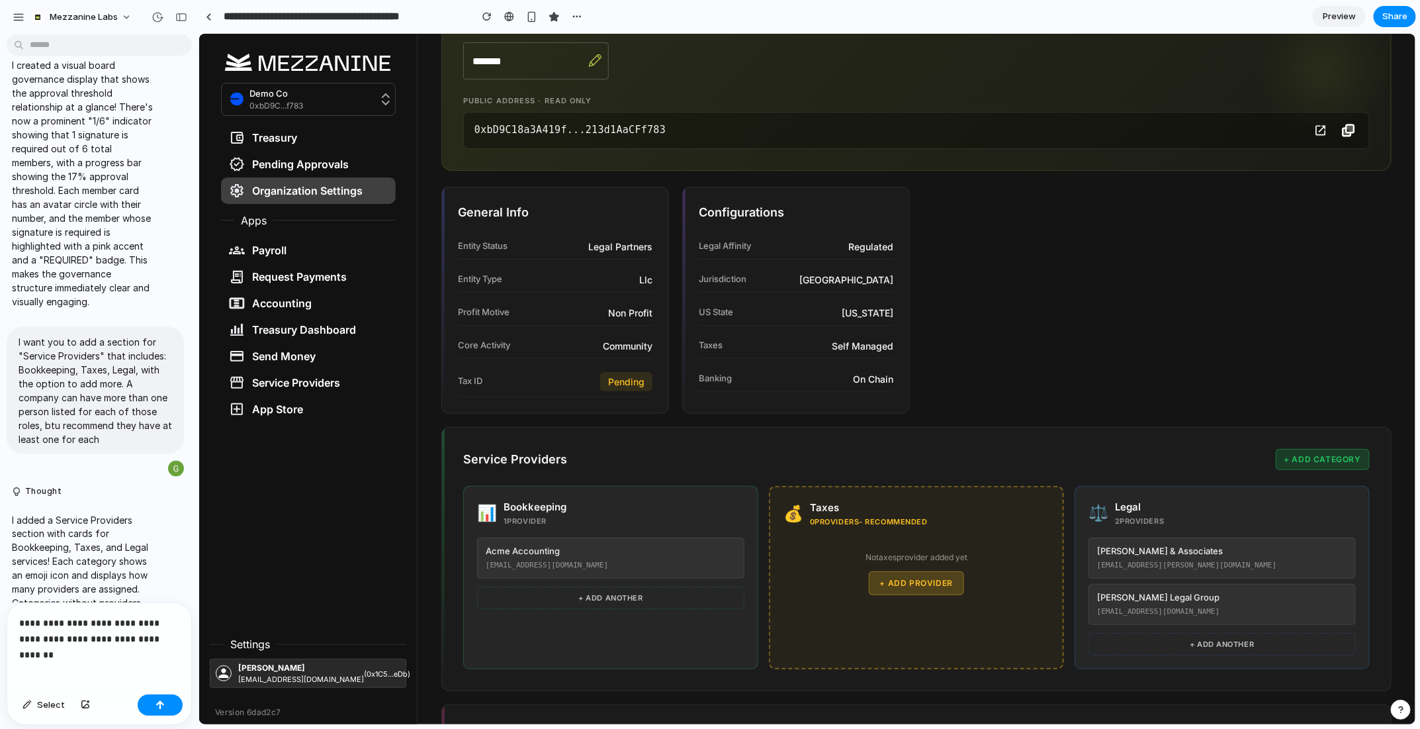
scroll to position [0, 0]
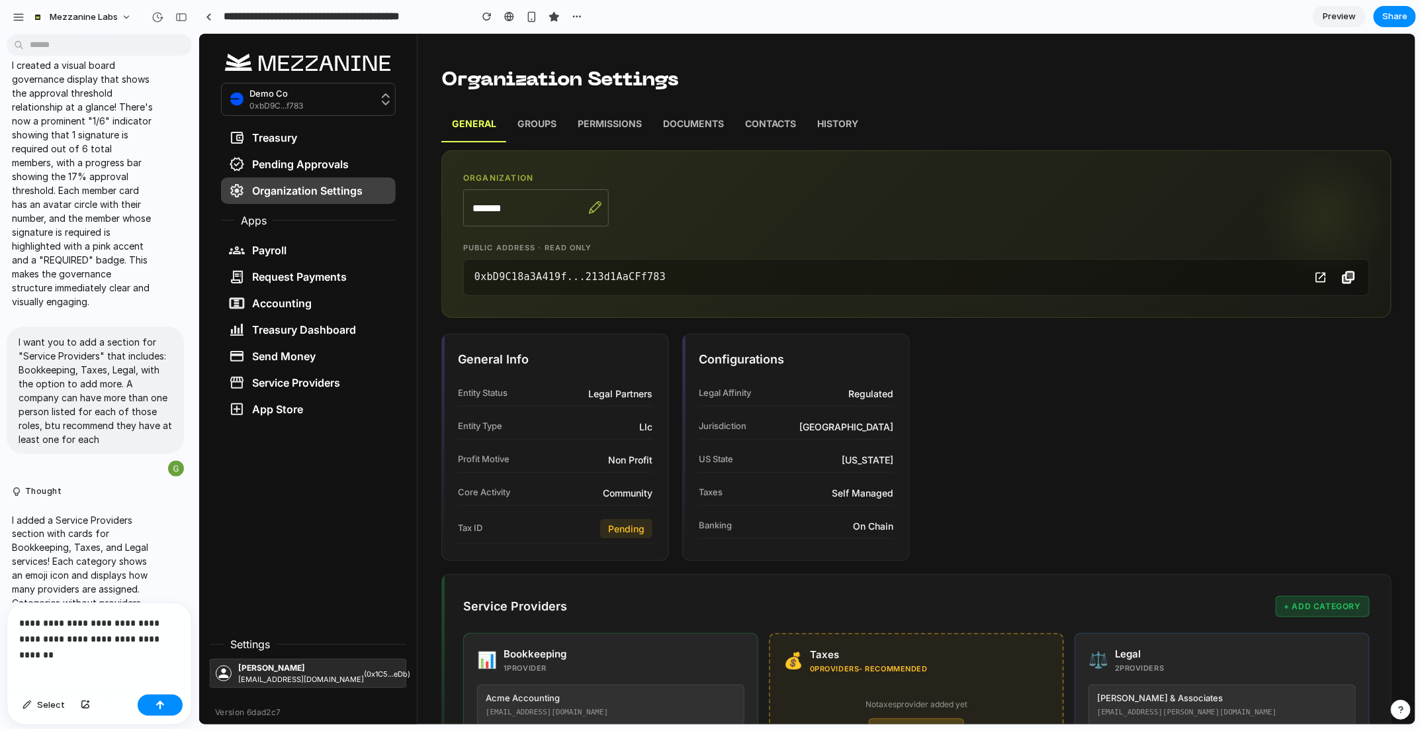
click at [539, 128] on p "Groups" at bounding box center [536, 124] width 39 height 17
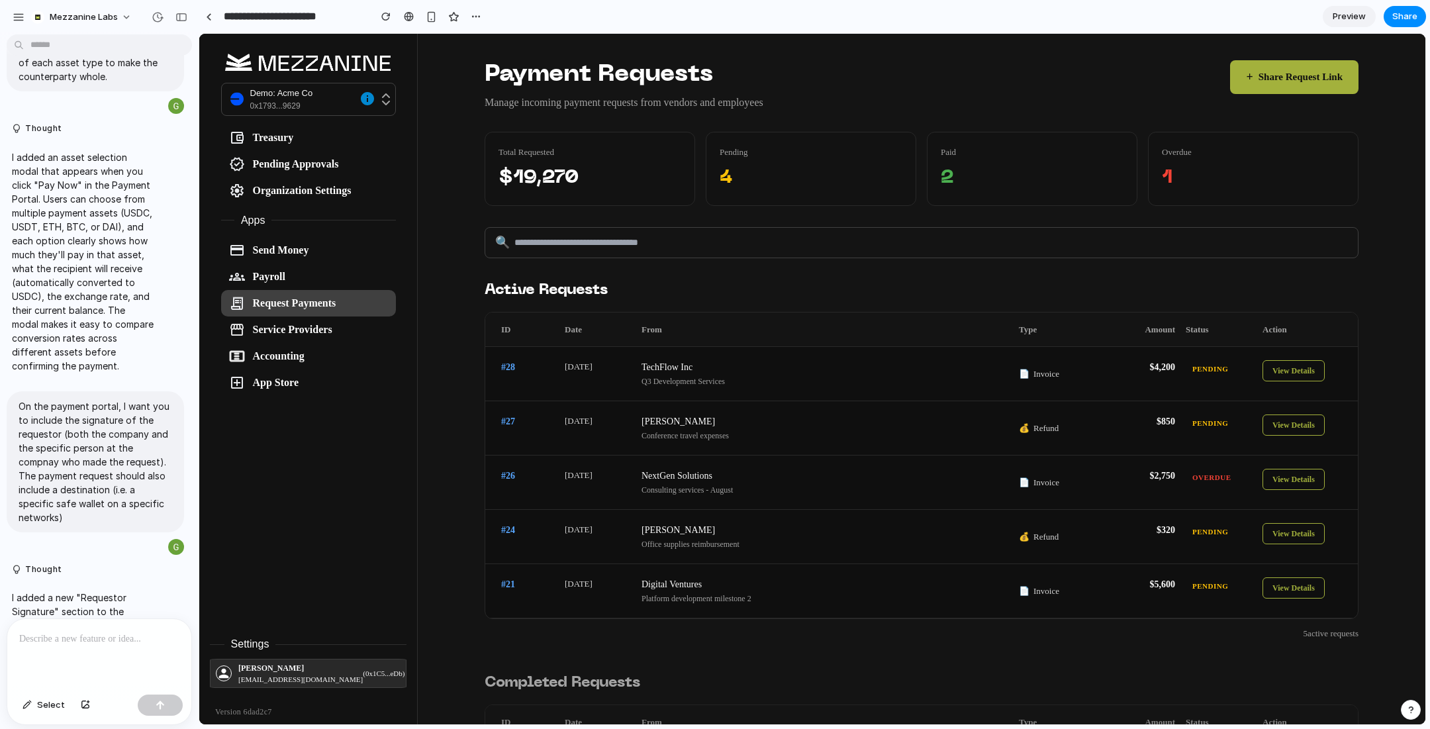
scroll to position [1187, 0]
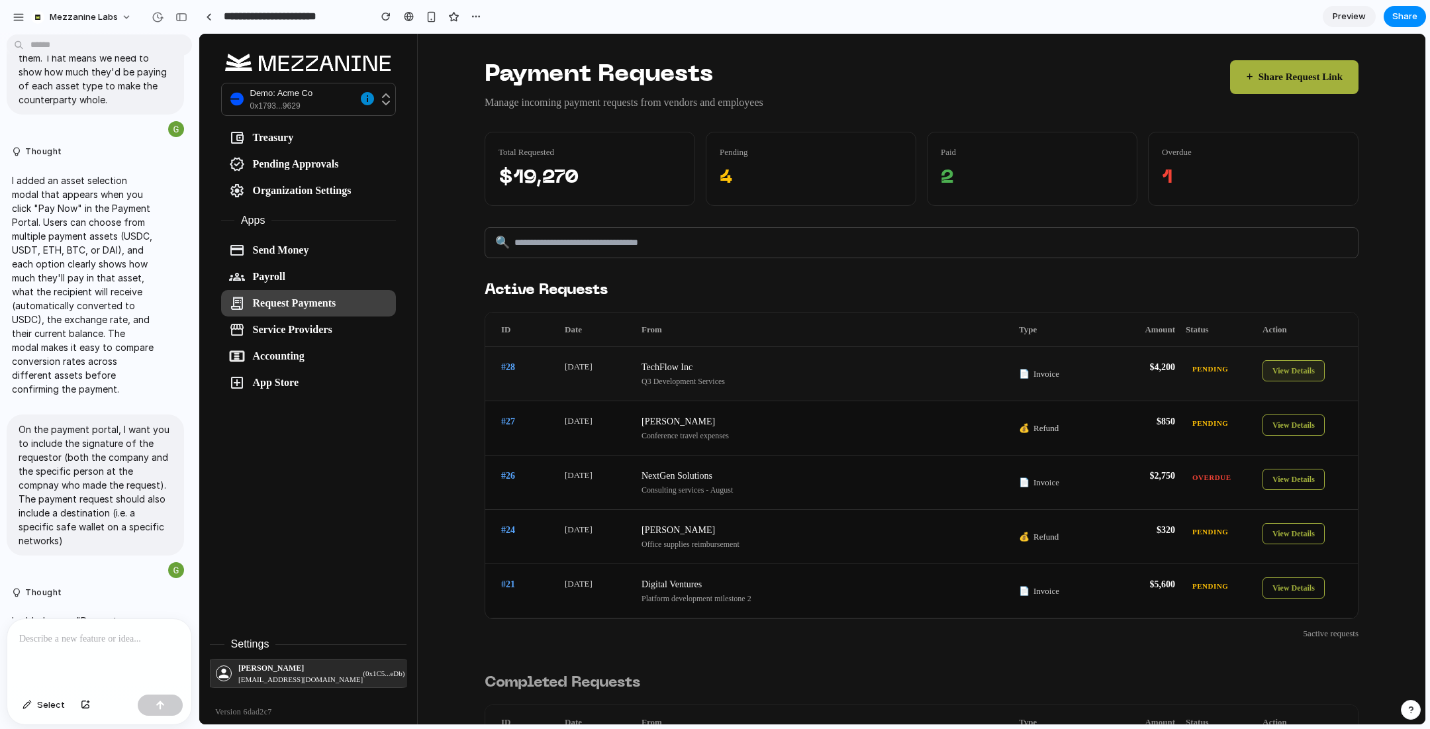
click at [1301, 374] on button "View Details" at bounding box center [1293, 370] width 62 height 21
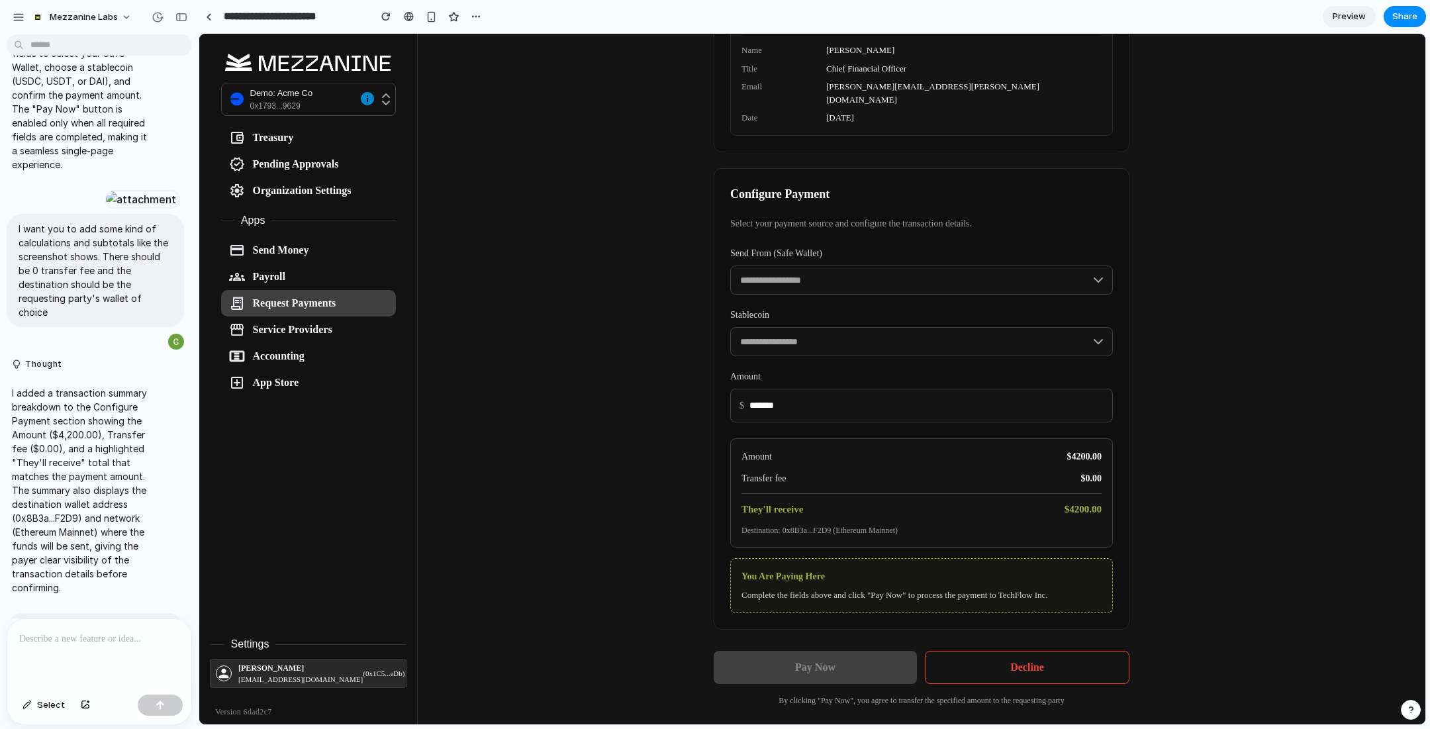
scroll to position [2963, 0]
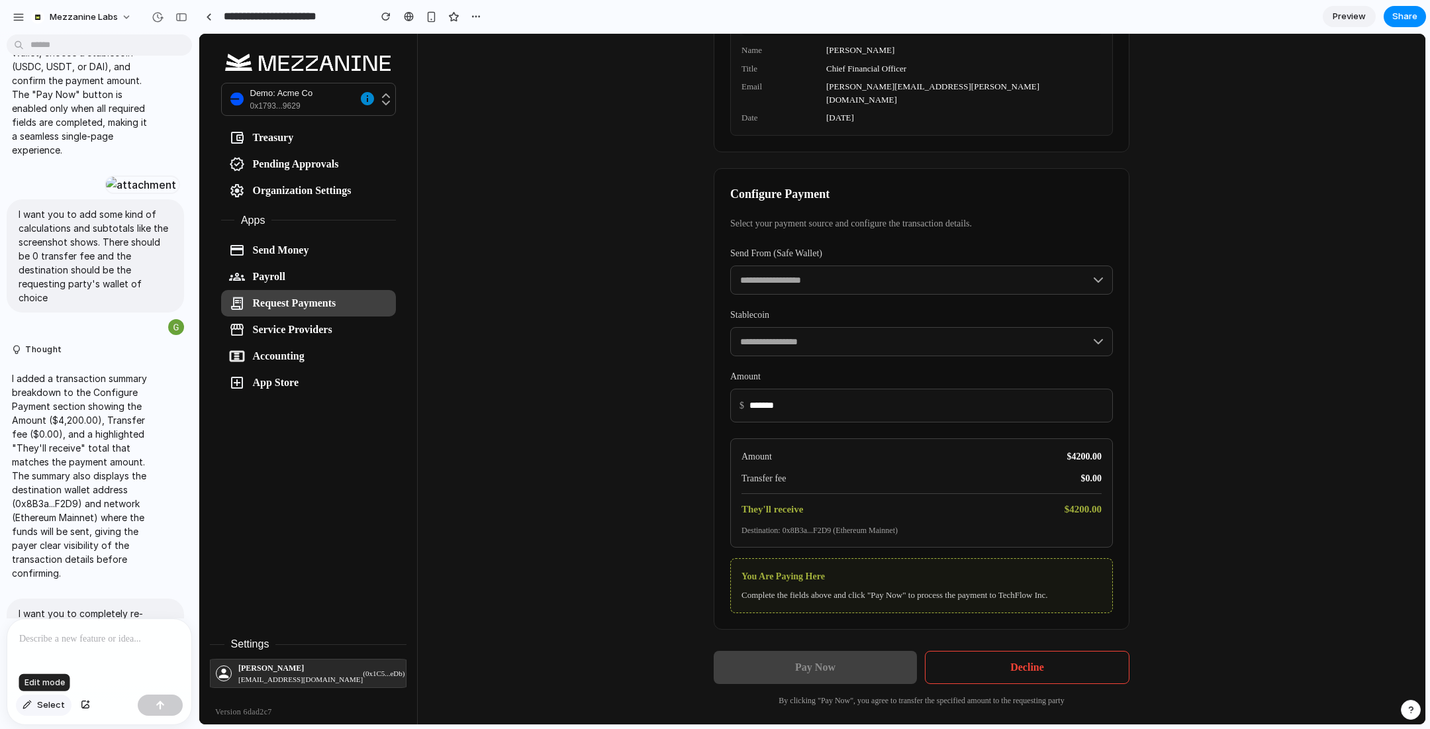
click at [43, 705] on span "Select" at bounding box center [51, 704] width 28 height 13
click at [37, 709] on span "Select" at bounding box center [51, 704] width 28 height 13
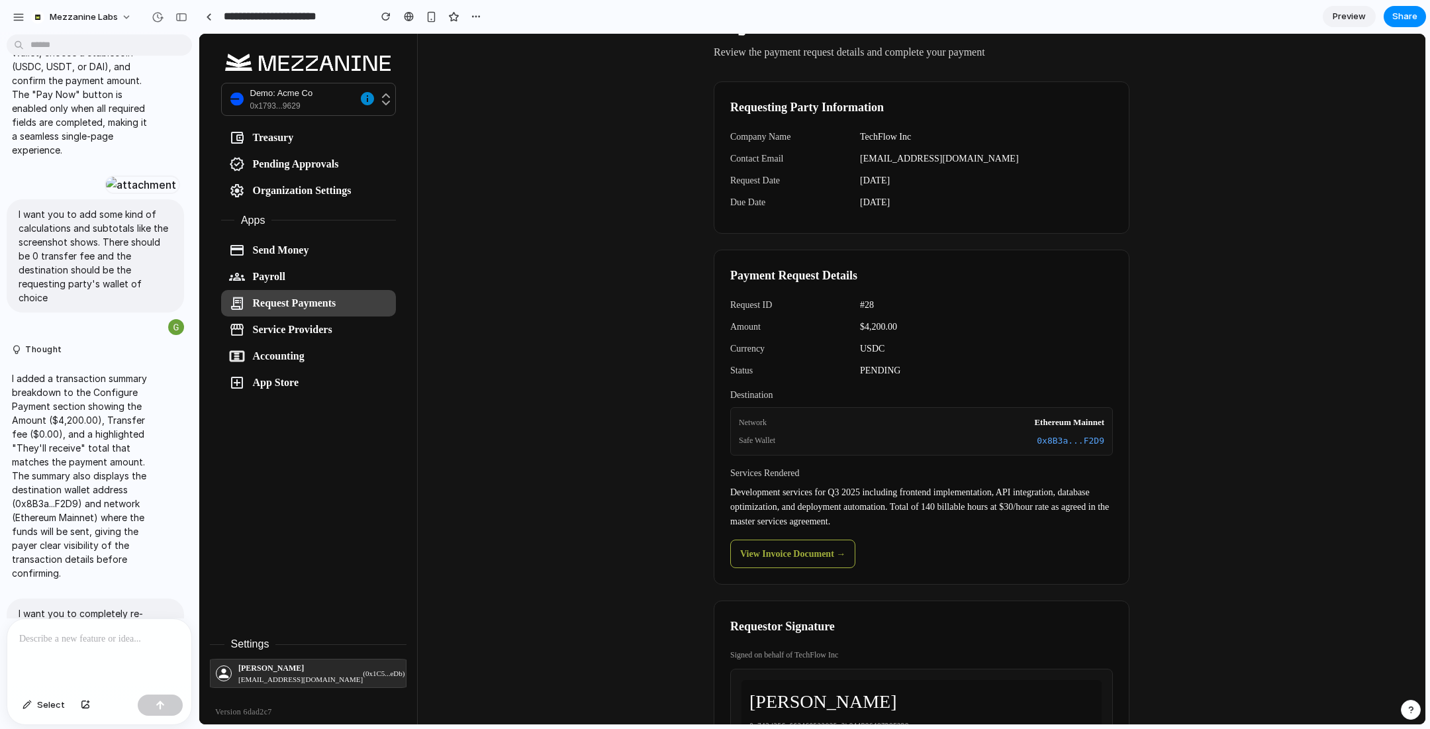
scroll to position [0, 0]
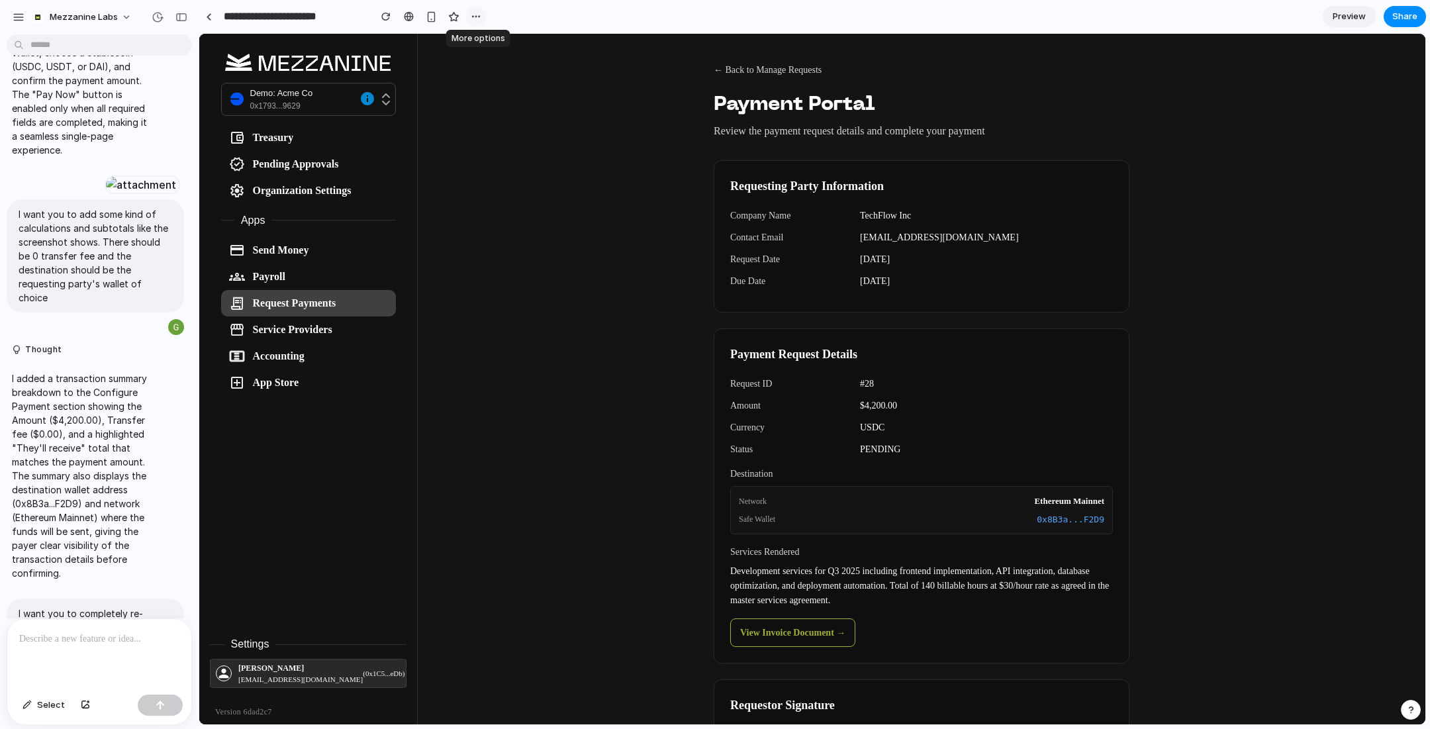
click at [475, 20] on div "button" at bounding box center [476, 16] width 11 height 11
click at [506, 69] on span "Delete" at bounding box center [502, 67] width 28 height 13
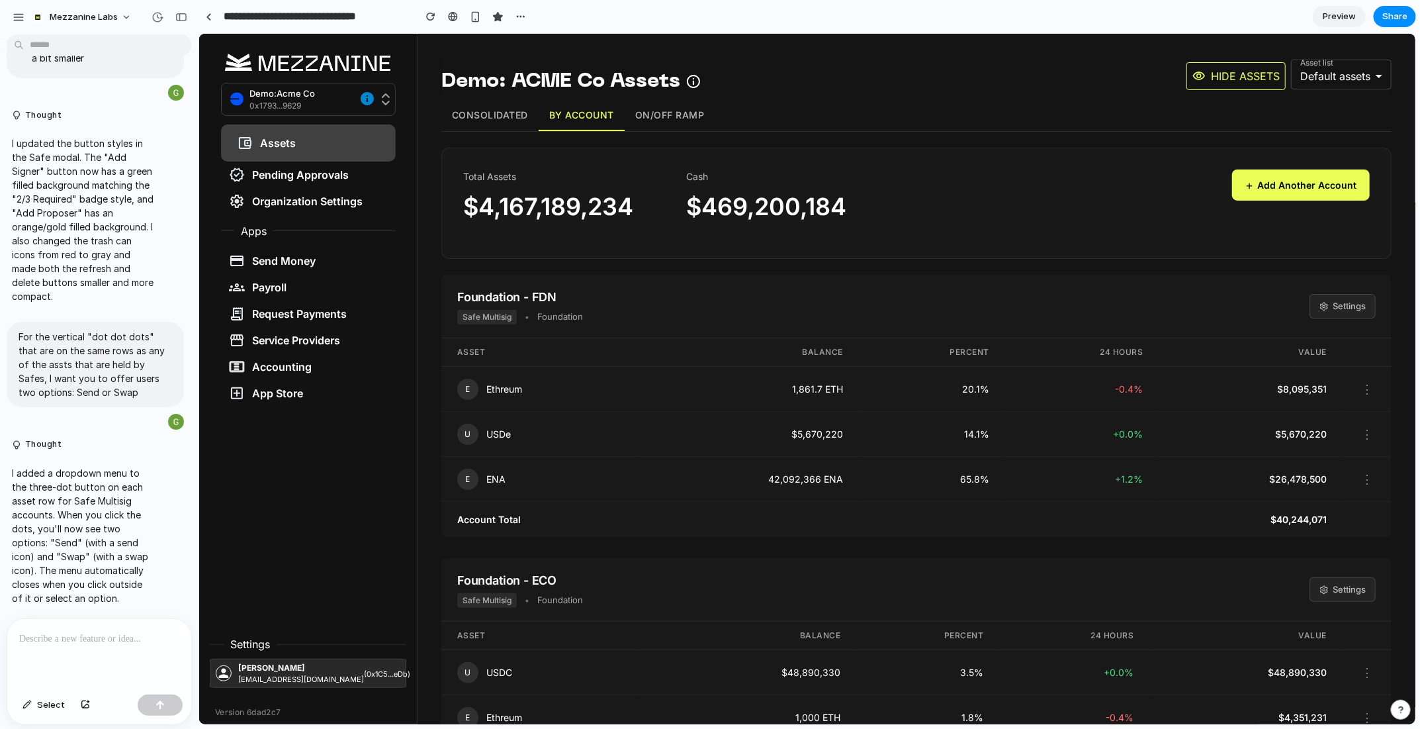
click at [677, 122] on button "On/Off Ramp" at bounding box center [669, 114] width 91 height 31
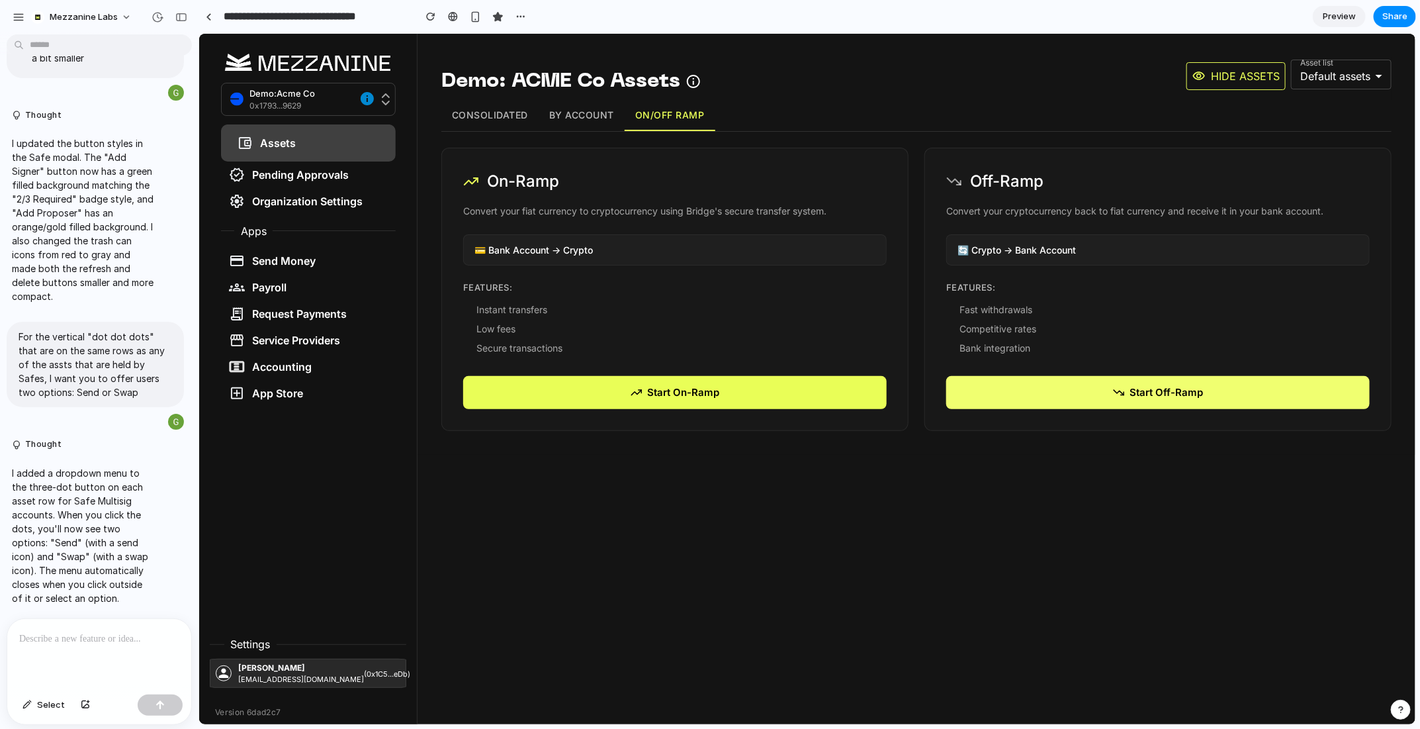
click at [1050, 392] on button "Start Off-Ramp" at bounding box center [1158, 392] width 424 height 34
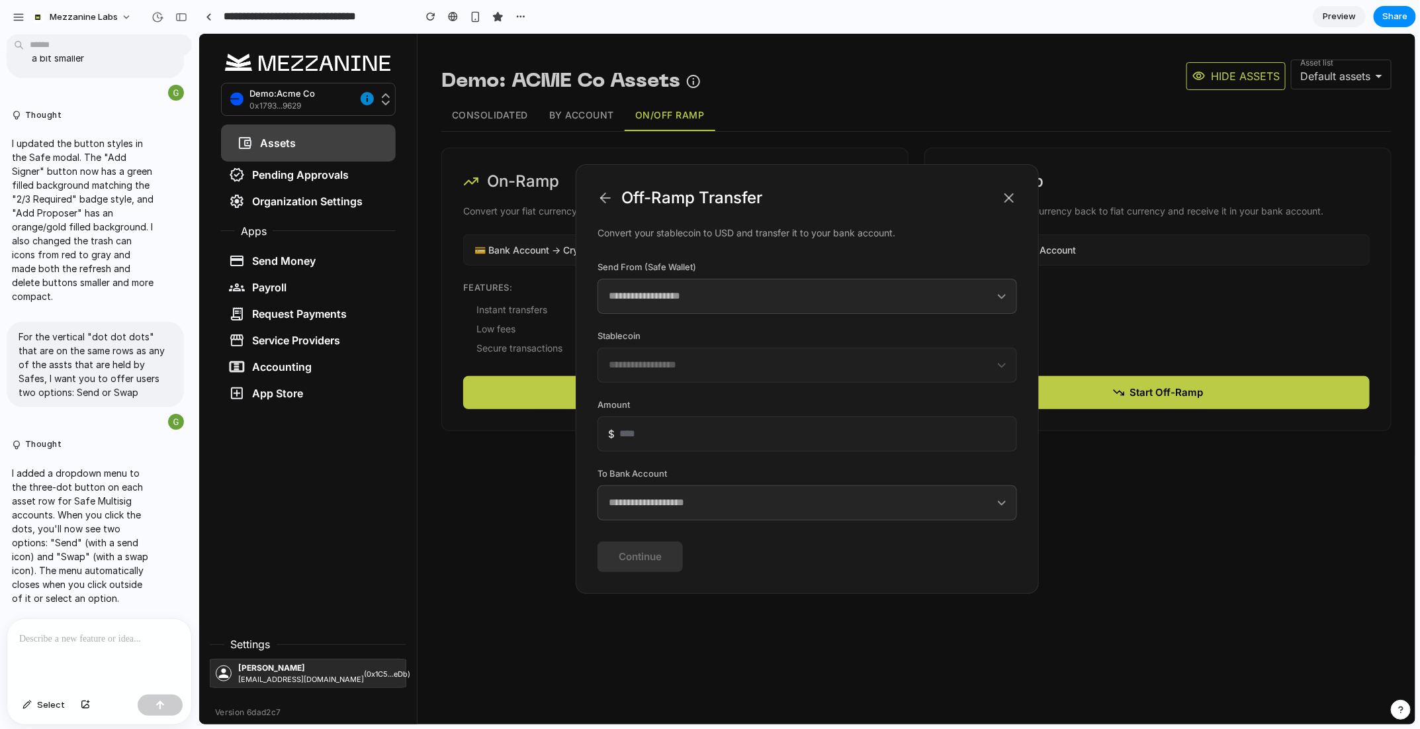
click at [827, 308] on select "**********" at bounding box center [807, 295] width 420 height 35
select select "*"
click at [597, 278] on select "**********" at bounding box center [807, 295] width 420 height 35
click at [655, 372] on select "**********" at bounding box center [807, 364] width 420 height 35
select select "****"
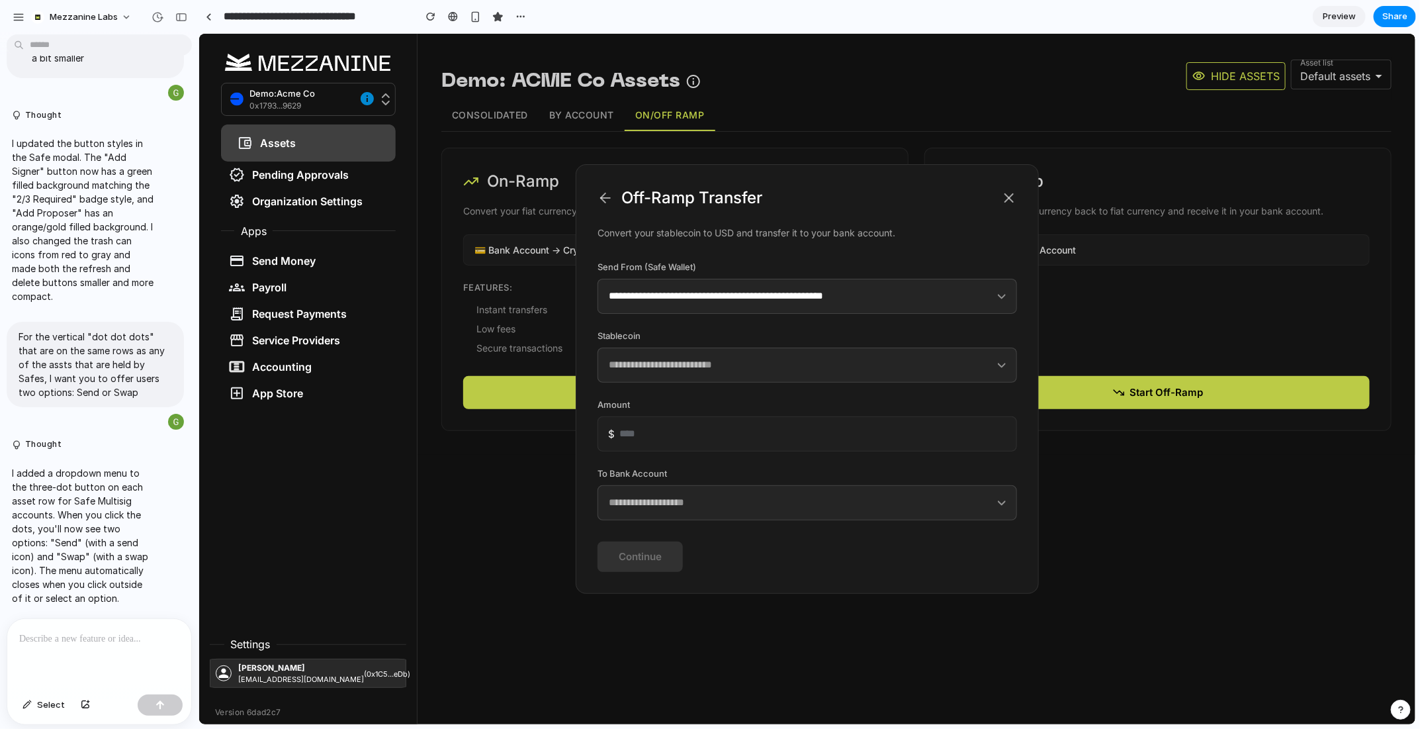
click at [597, 347] on select "**********" at bounding box center [807, 364] width 420 height 35
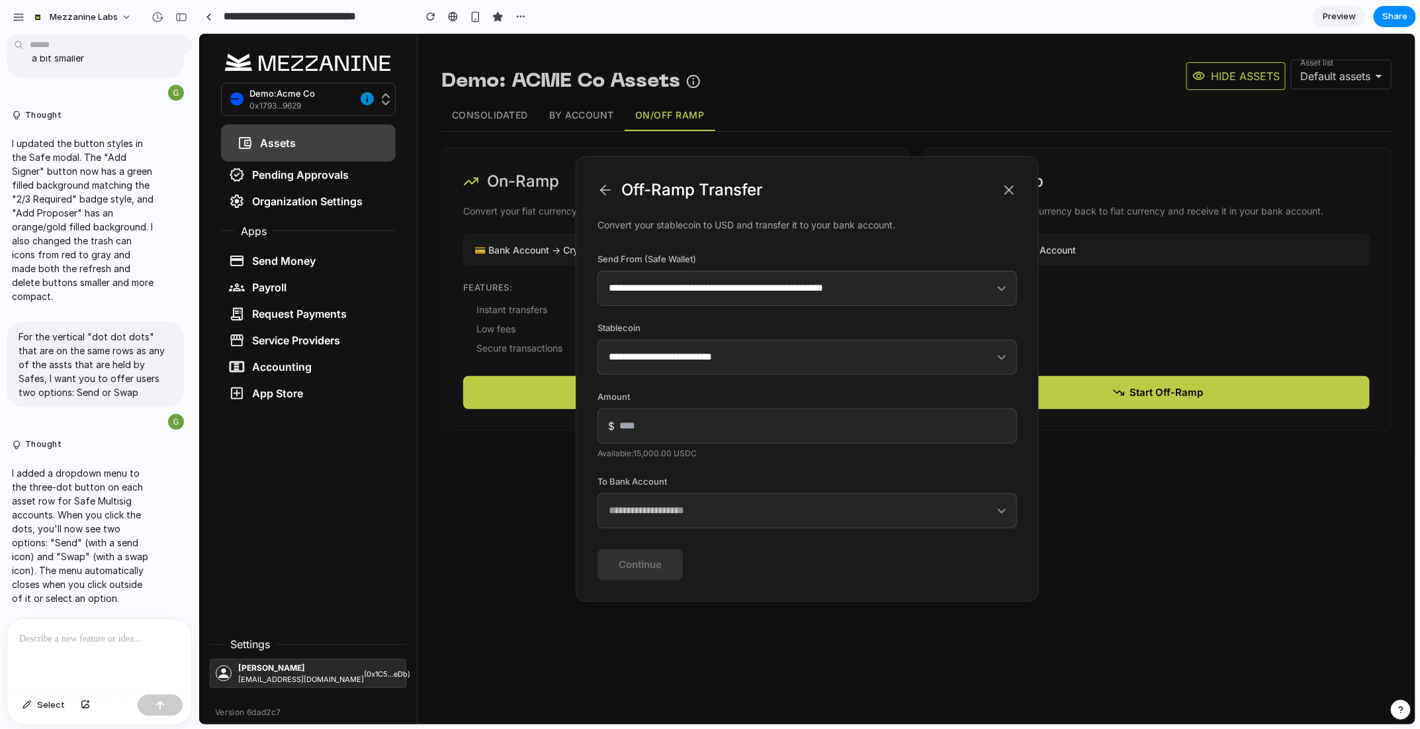
click at [658, 426] on input "number" at bounding box center [807, 425] width 420 height 35
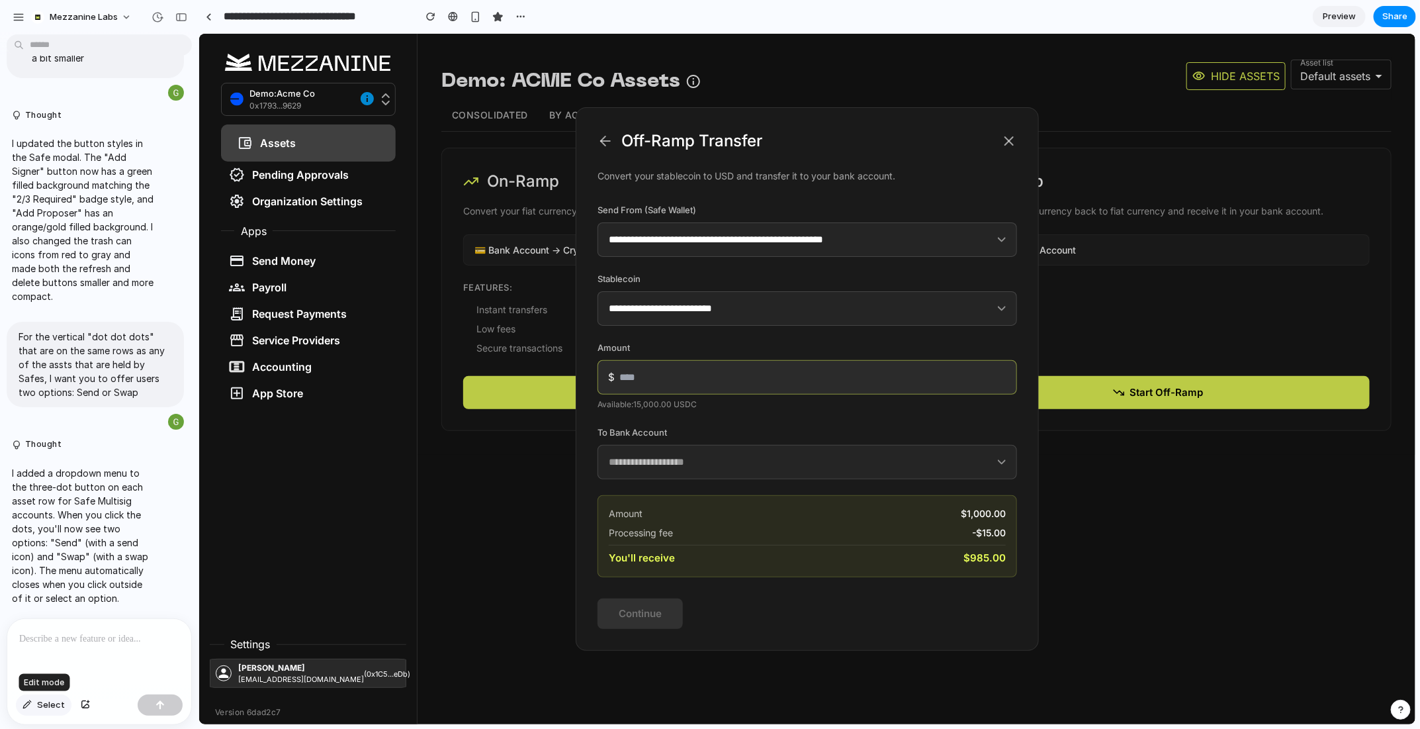
type input "****"
click at [37, 704] on span "Select" at bounding box center [51, 704] width 28 height 13
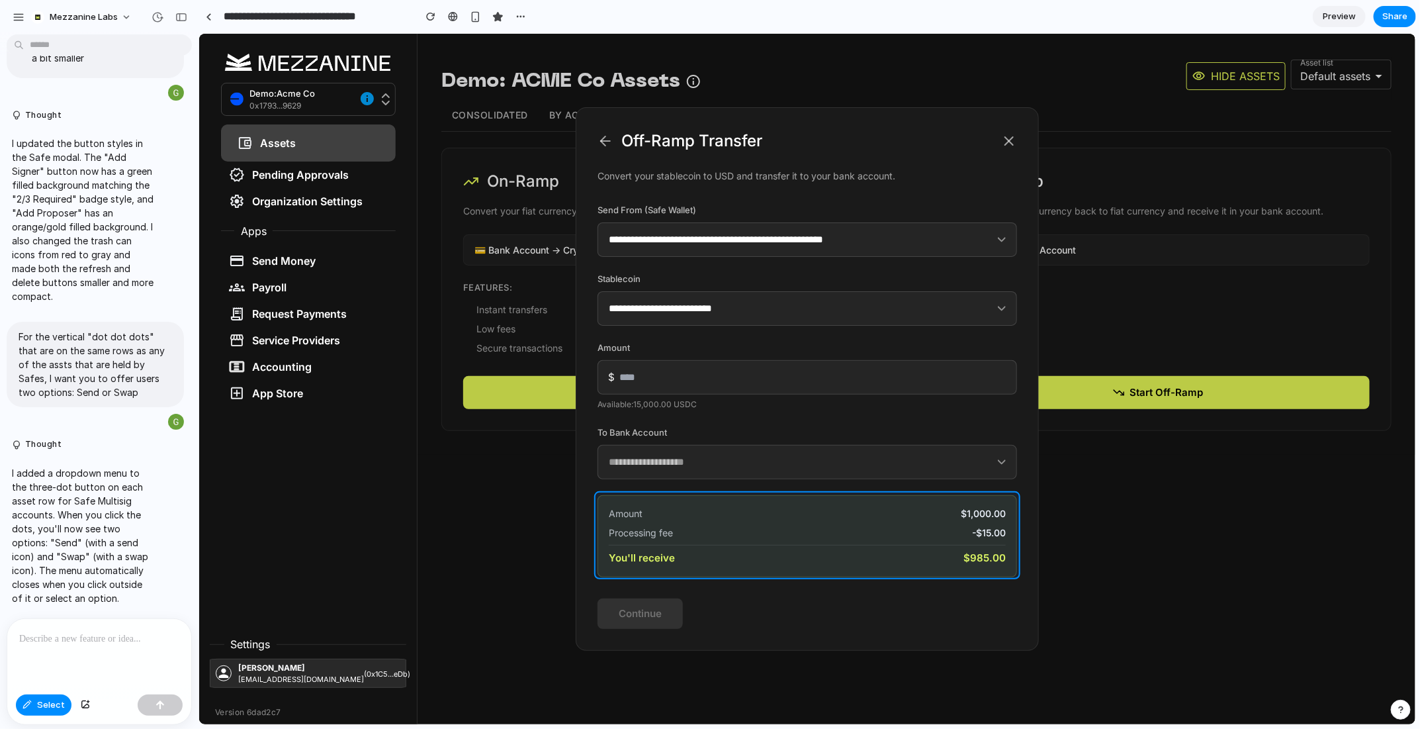
click at [733, 523] on div at bounding box center [808, 379] width 1217 height 690
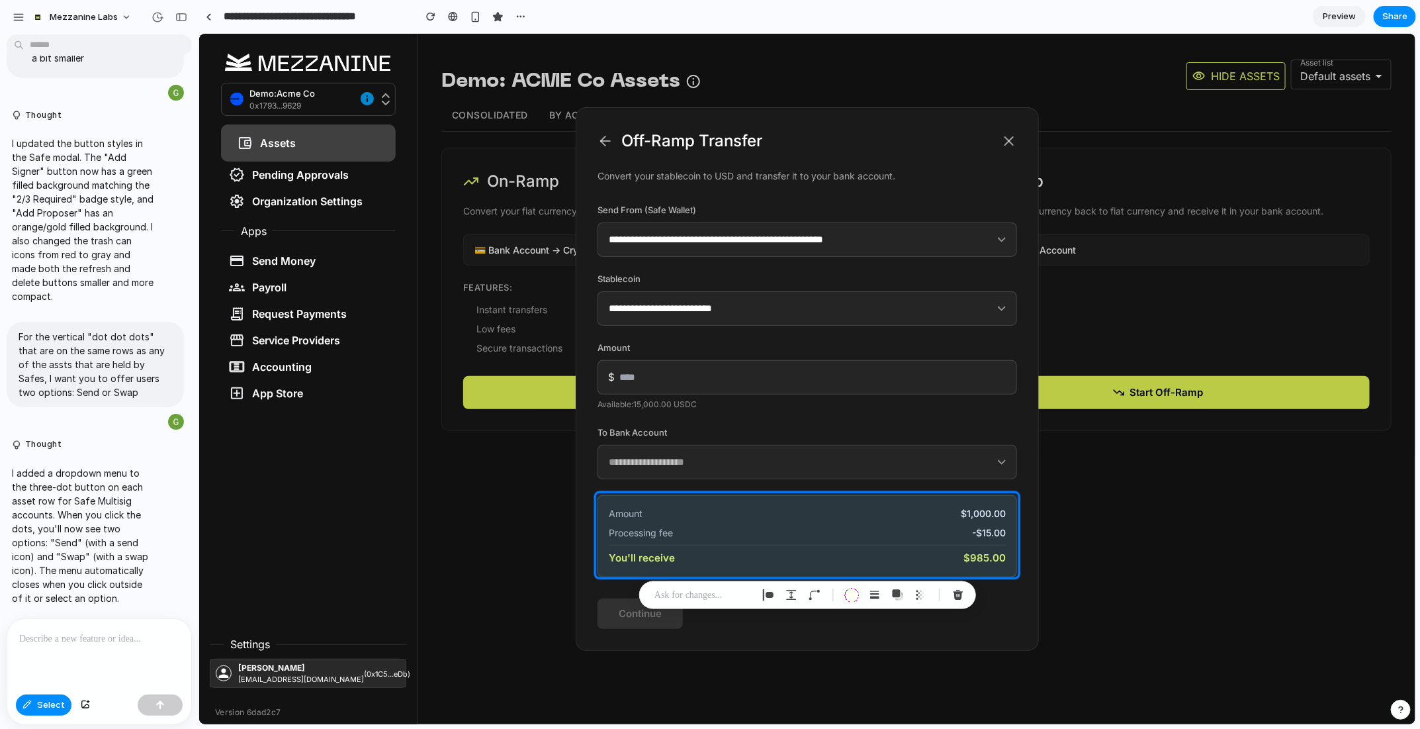
click at [107, 628] on div at bounding box center [99, 654] width 184 height 70
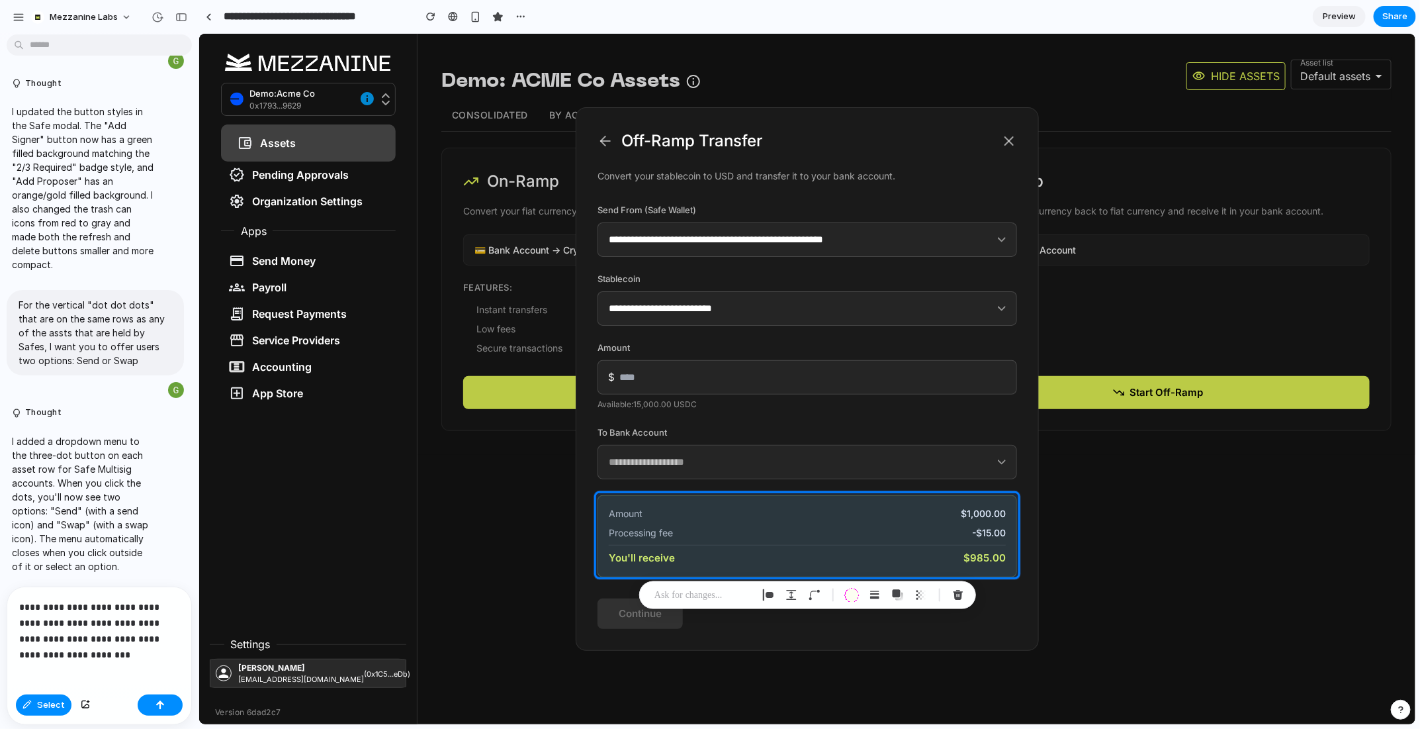
click at [93, 635] on p "**********" at bounding box center [99, 623] width 160 height 48
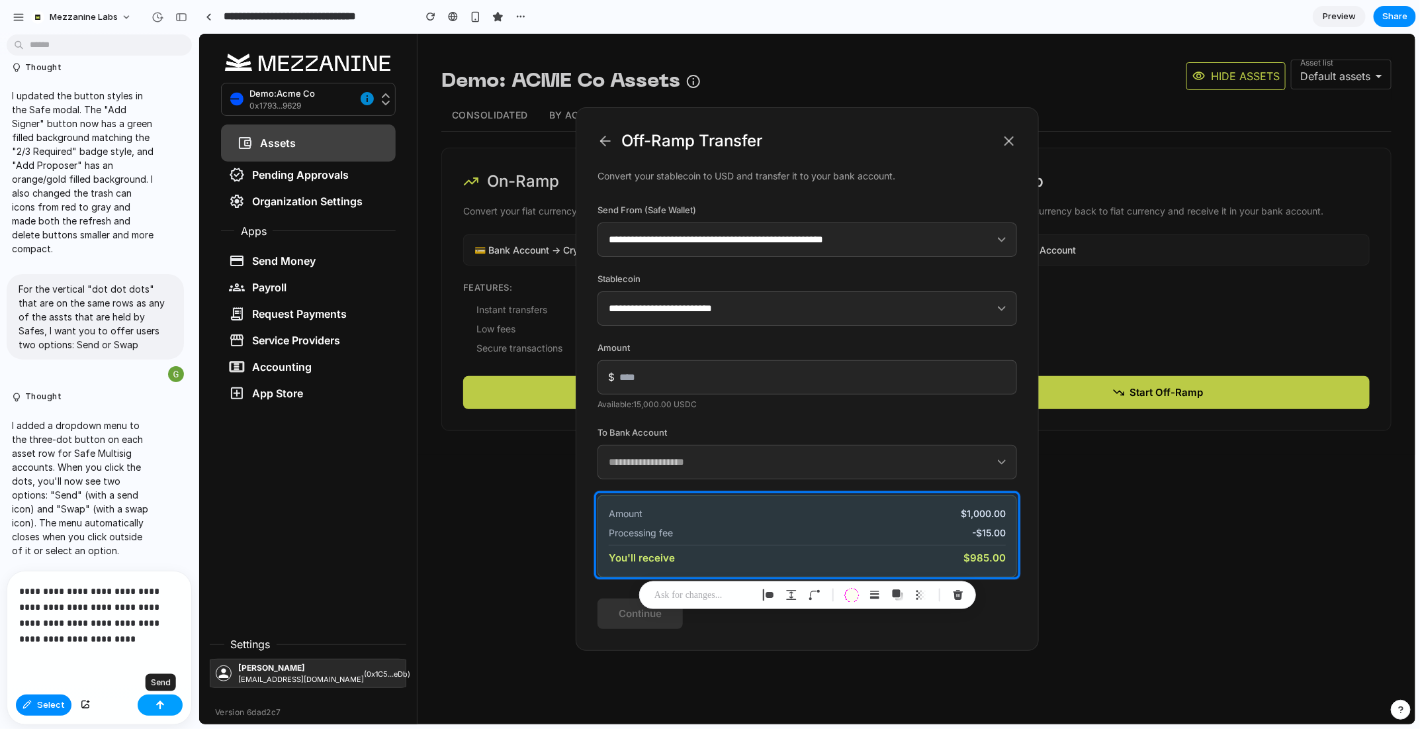
click at [170, 700] on button "button" at bounding box center [160, 704] width 45 height 21
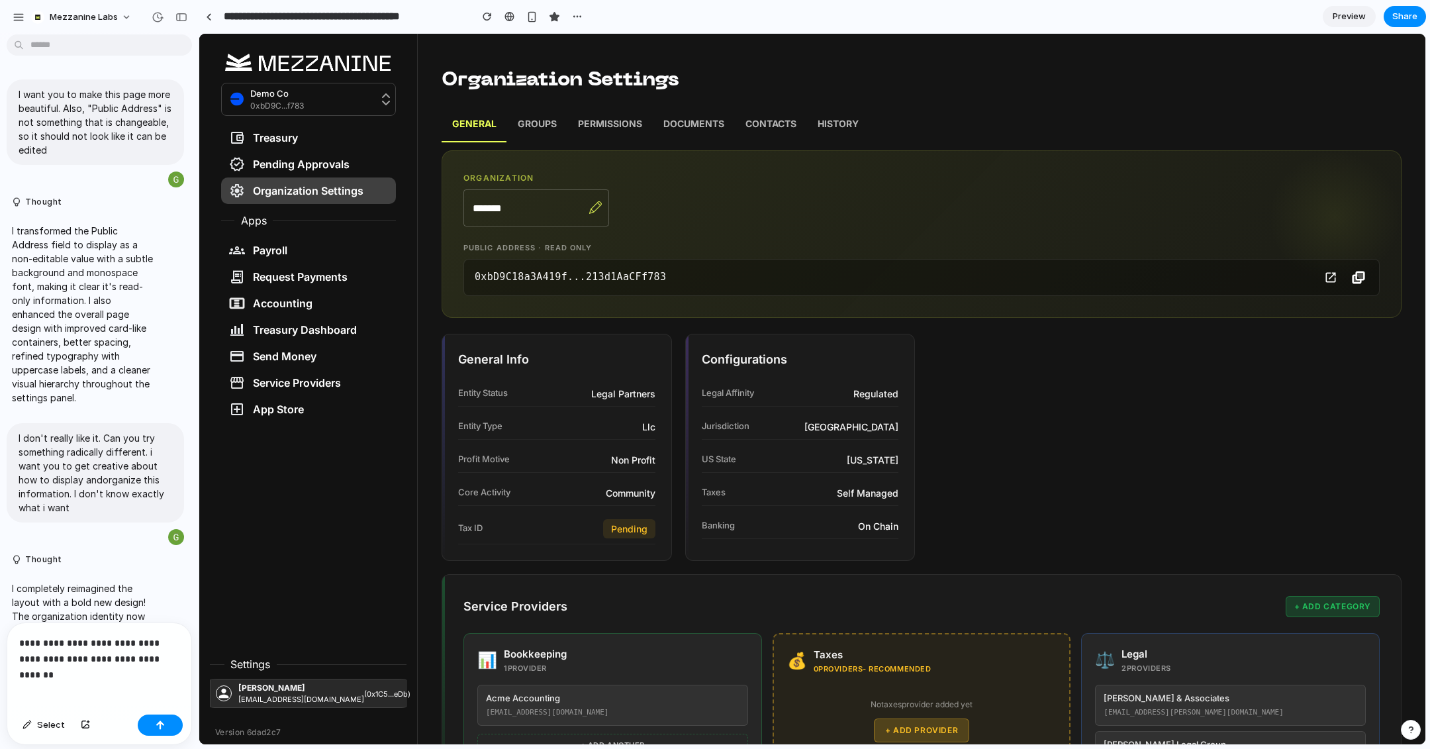
scroll to position [909, 0]
